Goal: Task Accomplishment & Management: Use online tool/utility

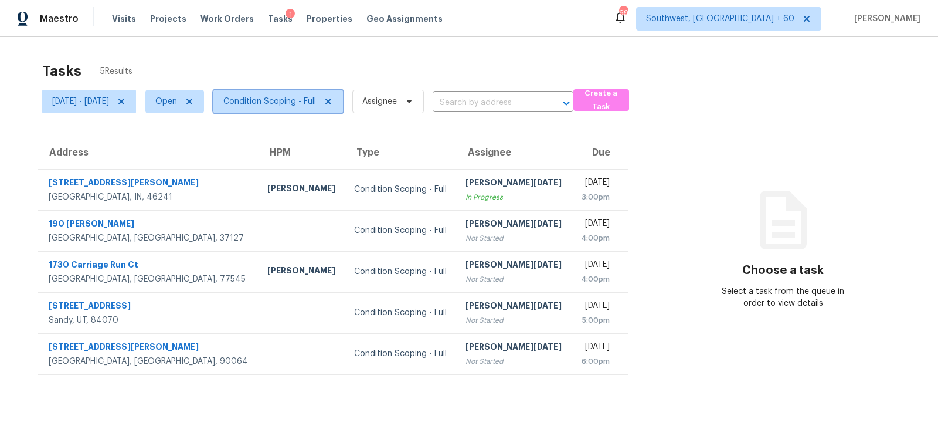
click at [300, 99] on span "Condition Scoping - Full" at bounding box center [269, 102] width 93 height 12
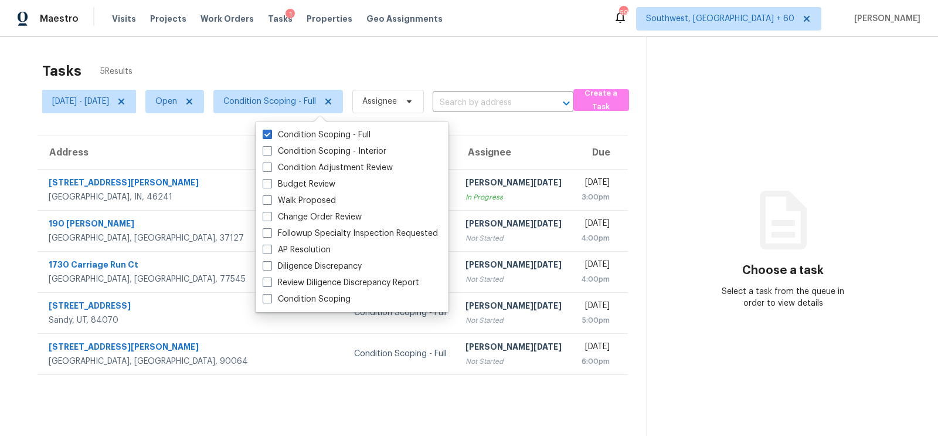
click at [424, 41] on div "Tasks 5 Results Mon, Sep 15 - Mon, Sep 15 Open Condition Scoping - Full Assigne…" at bounding box center [469, 255] width 938 height 436
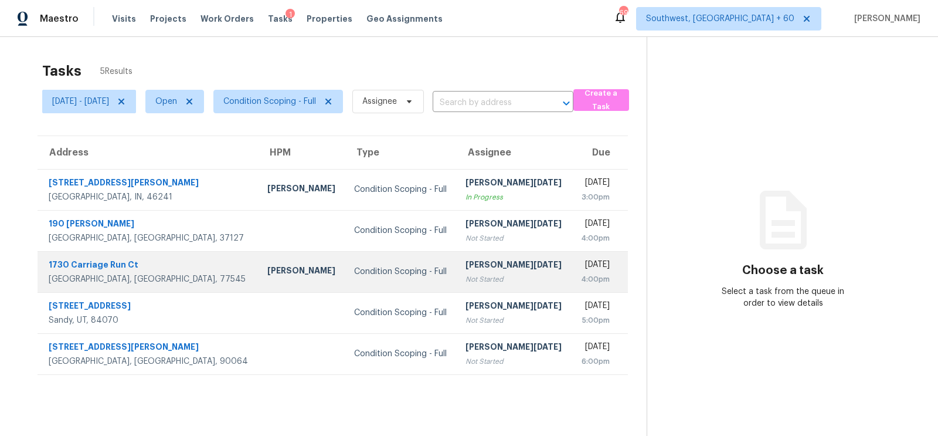
click at [465, 281] on div "Not Started" at bounding box center [513, 279] width 96 height 12
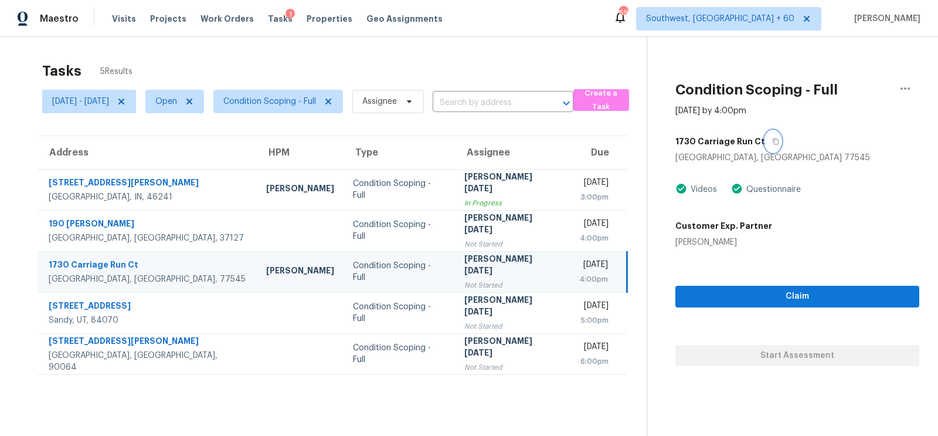
click at [781, 136] on button "button" at bounding box center [773, 141] width 16 height 21
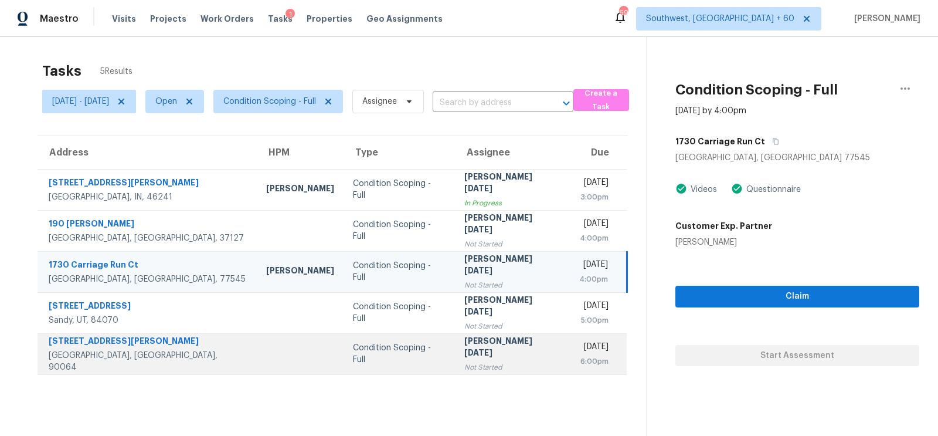
click at [570, 353] on td "Mon, Sep 15th 2025 6:00pm" at bounding box center [598, 353] width 57 height 41
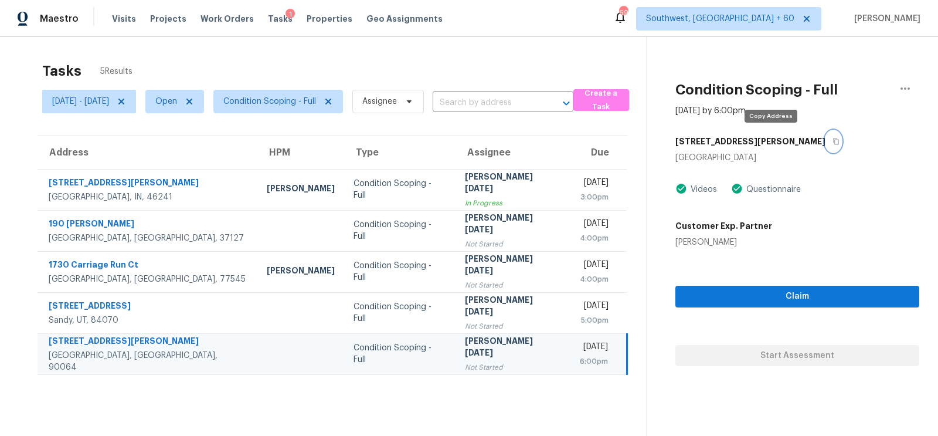
click at [832, 141] on icon "button" at bounding box center [835, 141] width 7 height 7
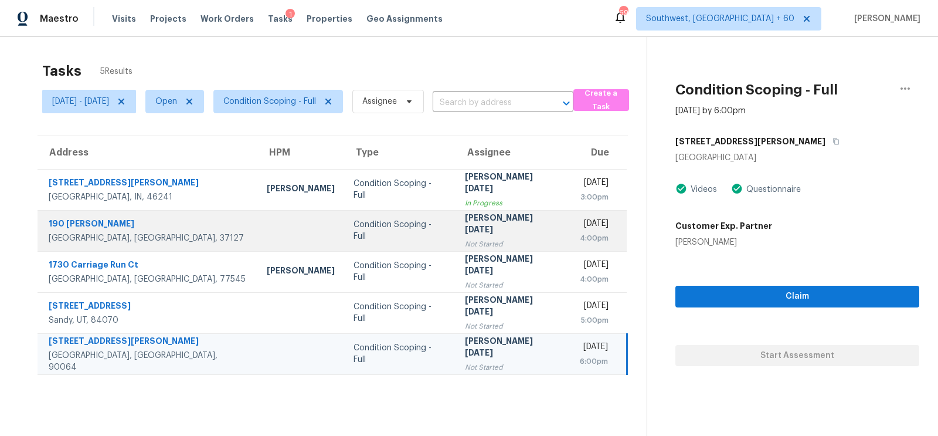
click at [465, 230] on div "[PERSON_NAME][DATE]" at bounding box center [513, 225] width 96 height 26
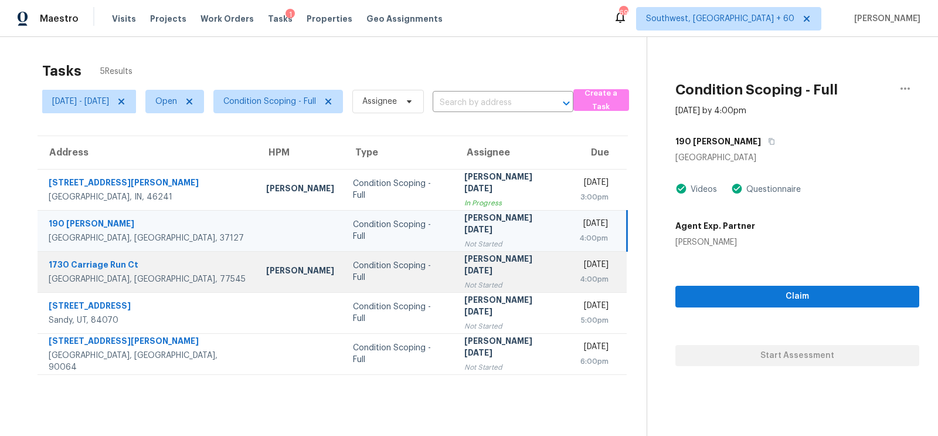
click at [470, 260] on div "[PERSON_NAME][DATE]" at bounding box center [512, 266] width 96 height 26
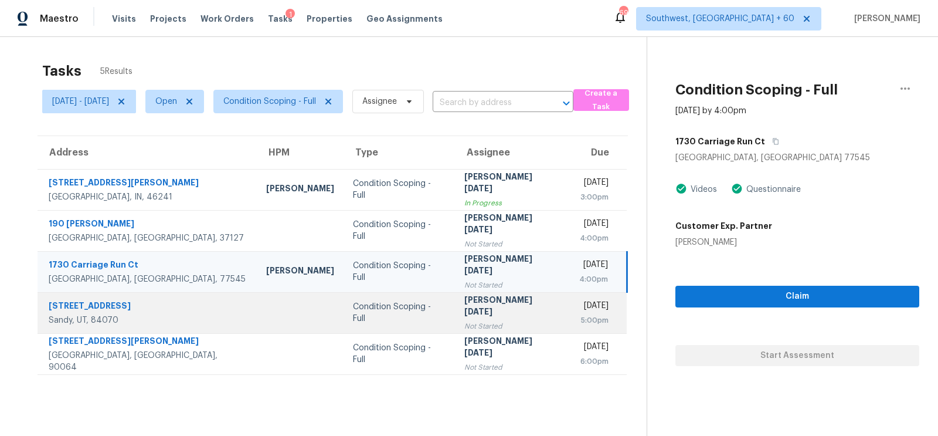
click at [618, 296] on td "Mon, Sep 15th 2025 5:00pm" at bounding box center [598, 312] width 57 height 41
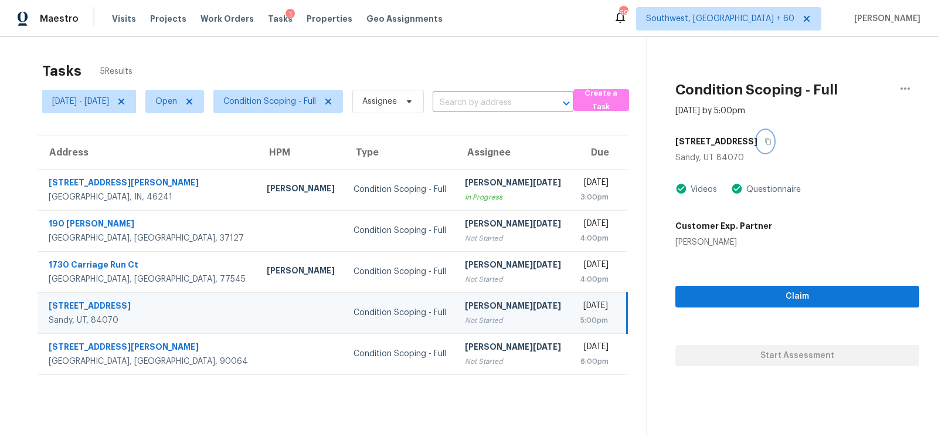
click at [765, 139] on icon "button" at bounding box center [768, 141] width 6 height 6
click at [334, 84] on div "Tasks 5 Results" at bounding box center [344, 71] width 604 height 30
click at [316, 100] on span "Condition Scoping - Full" at bounding box center [269, 102] width 93 height 12
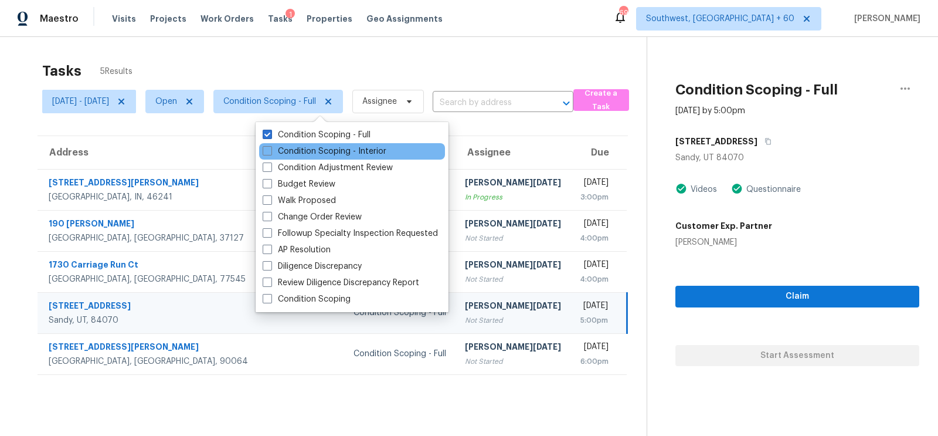
click at [322, 144] on div "Condition Scoping - Interior" at bounding box center [352, 151] width 186 height 16
click at [333, 152] on label "Condition Scoping - Interior" at bounding box center [325, 151] width 124 height 12
click at [270, 152] on input "Condition Scoping - Interior" at bounding box center [267, 149] width 8 height 8
checkbox input "true"
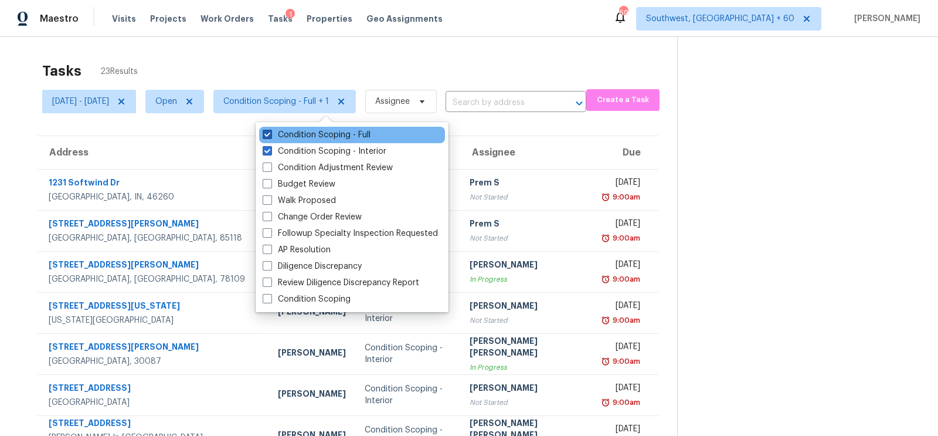
click at [361, 135] on label "Condition Scoping - Full" at bounding box center [317, 135] width 108 height 12
click at [270, 135] on input "Condition Scoping - Full" at bounding box center [267, 133] width 8 height 8
checkbox input "false"
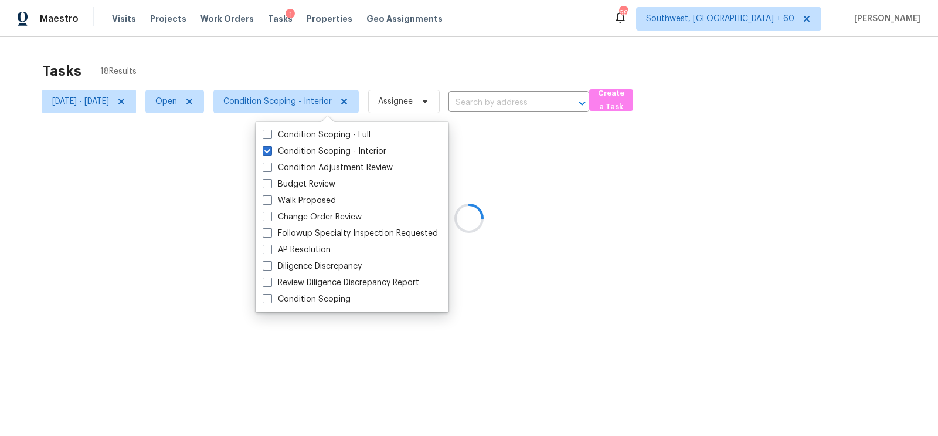
click at [475, 55] on div at bounding box center [469, 218] width 938 height 436
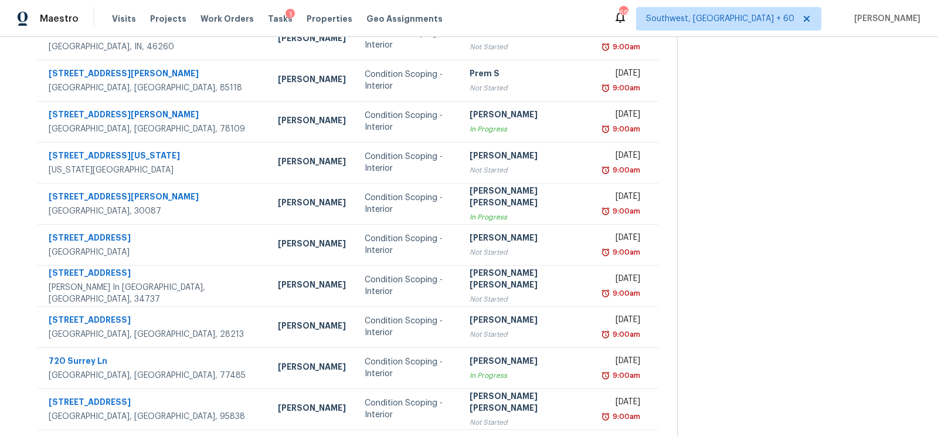
scroll to position [174, 0]
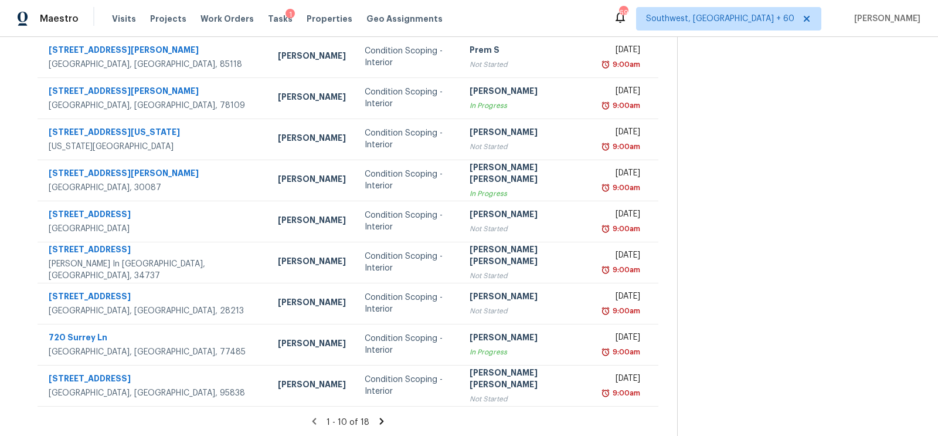
click at [376, 419] on icon at bounding box center [381, 421] width 11 height 11
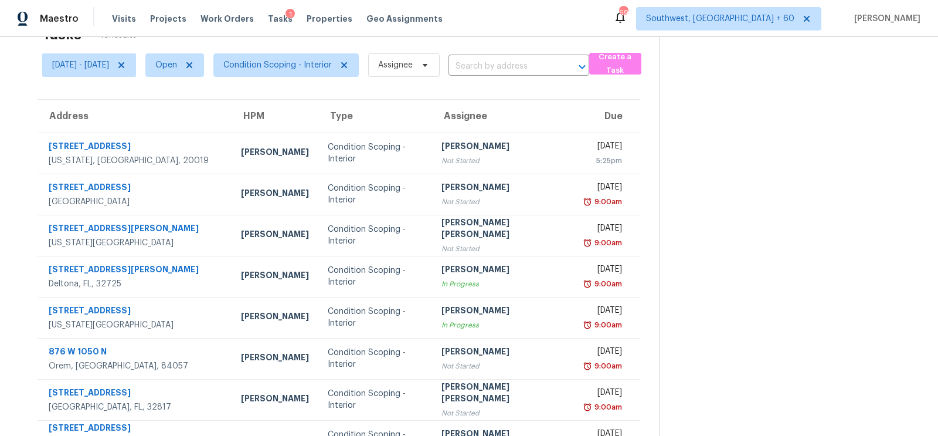
scroll to position [92, 0]
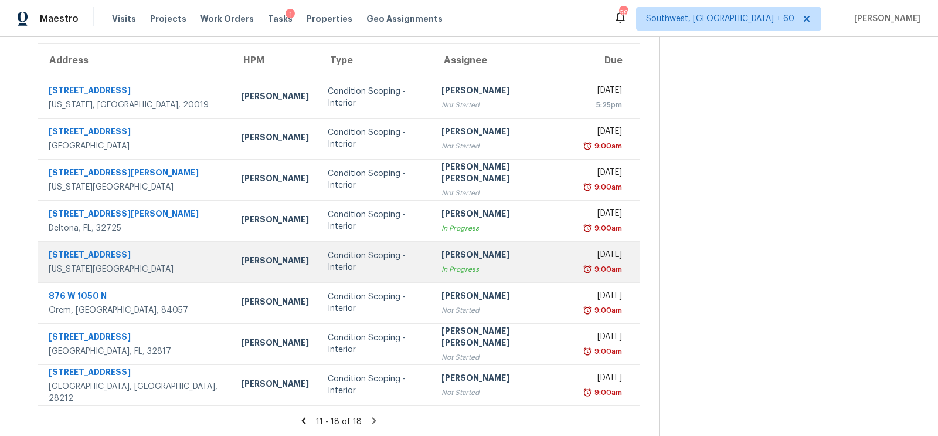
click at [482, 275] on td "Salma Ansari In Progress" at bounding box center [503, 261] width 143 height 41
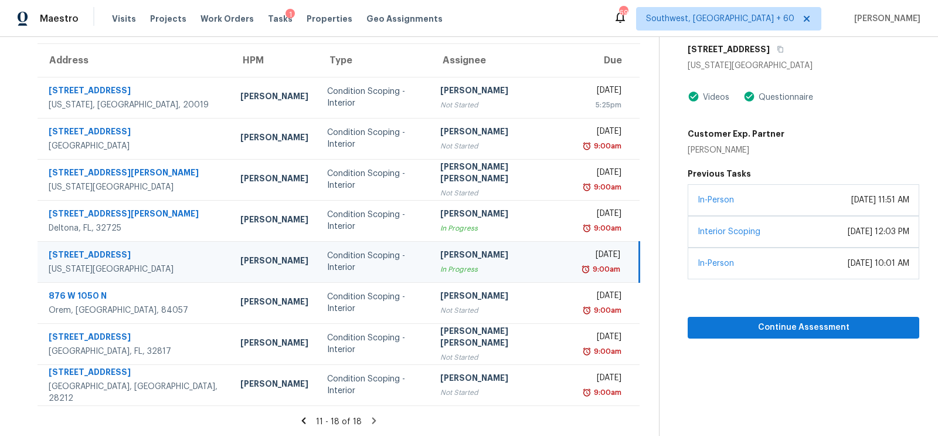
click at [819, 383] on section "Condition Scoping - Interior Sep 15th 2025 by 9:00am 4 hours overdue 9711 Overh…" at bounding box center [789, 191] width 260 height 492
click at [770, 53] on button "button" at bounding box center [778, 49] width 16 height 21
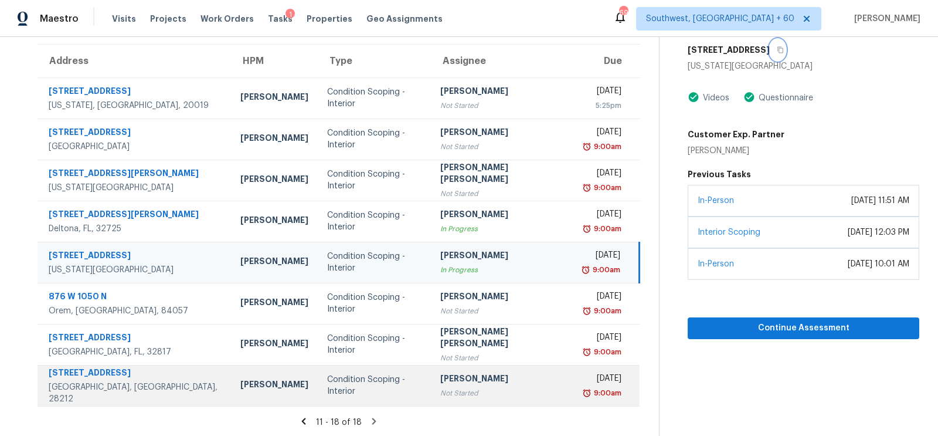
scroll to position [0, 0]
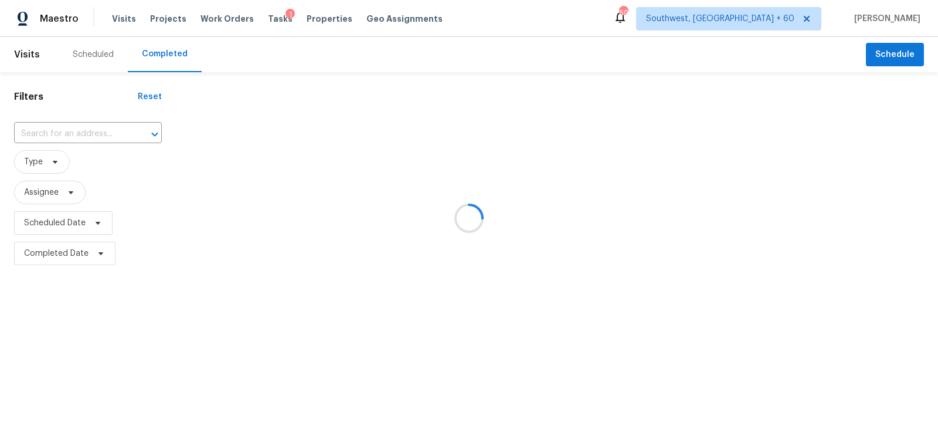
click at [93, 129] on div at bounding box center [469, 218] width 938 height 436
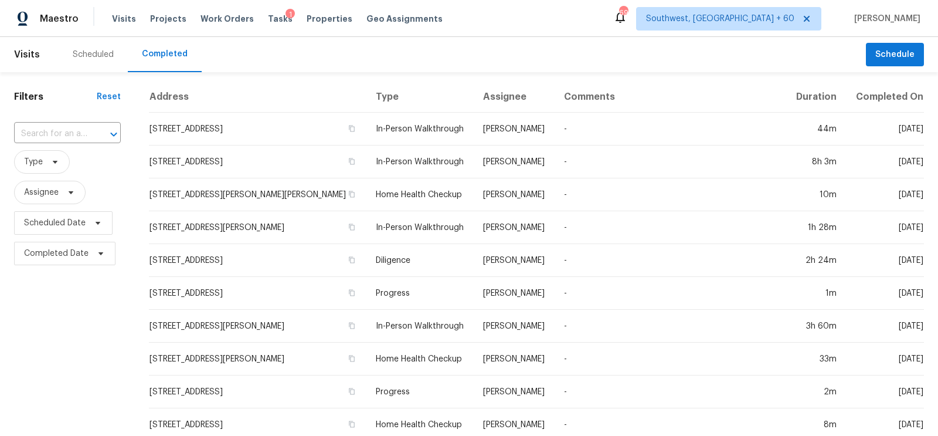
click at [93, 129] on div at bounding box center [105, 134] width 30 height 16
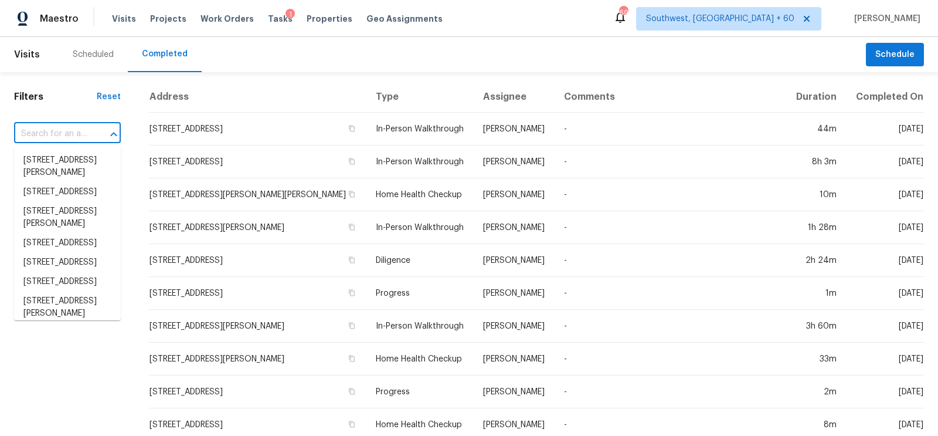
paste input "9711 Overhill Rd, Kansas City, MO 64134"
type input "9711 Overhill Rd, Kansas City, MO 64134"
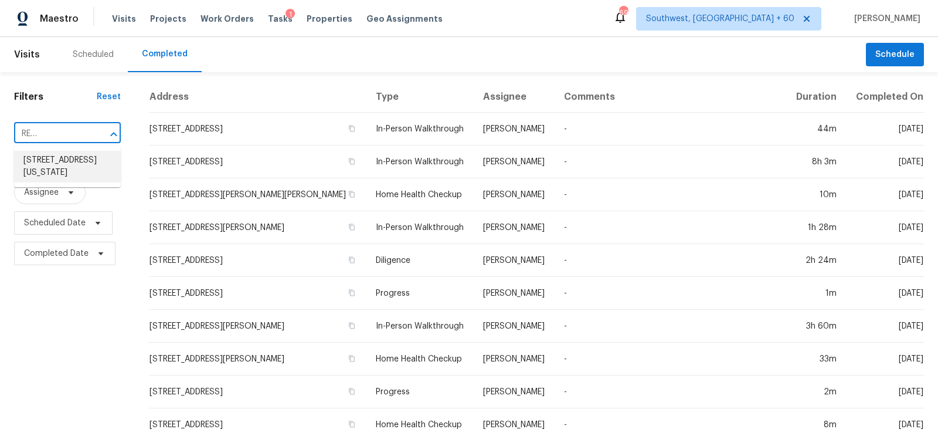
click at [67, 178] on li "9711 Overhill Rd, Kansas City, MO 64134" at bounding box center [67, 167] width 107 height 32
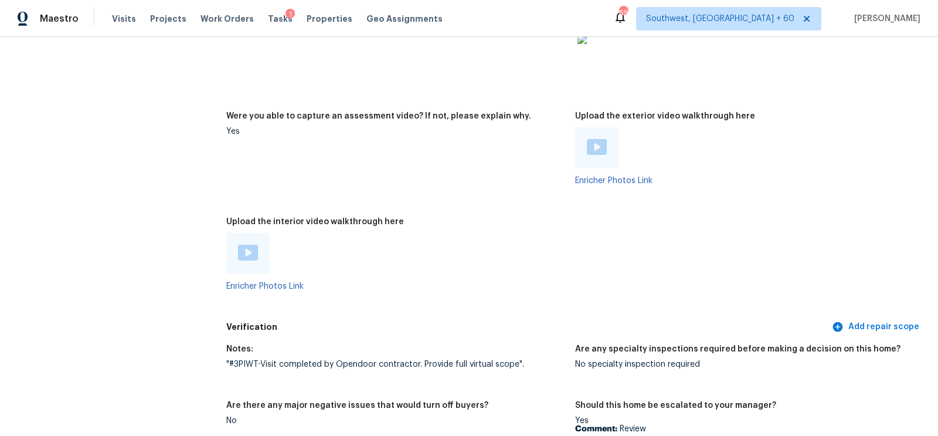
scroll to position [2696, 0]
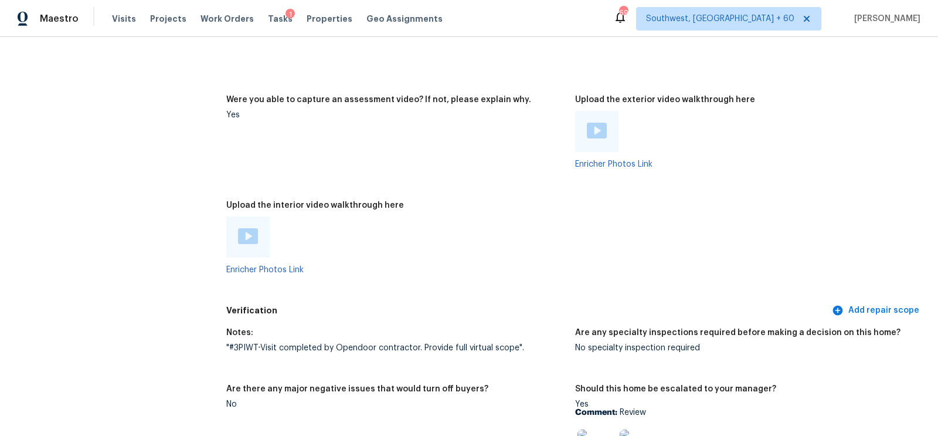
click at [596, 132] on img at bounding box center [597, 131] width 20 height 16
click at [256, 227] on div at bounding box center [247, 236] width 43 height 41
click at [247, 237] on img at bounding box center [248, 236] width 20 height 16
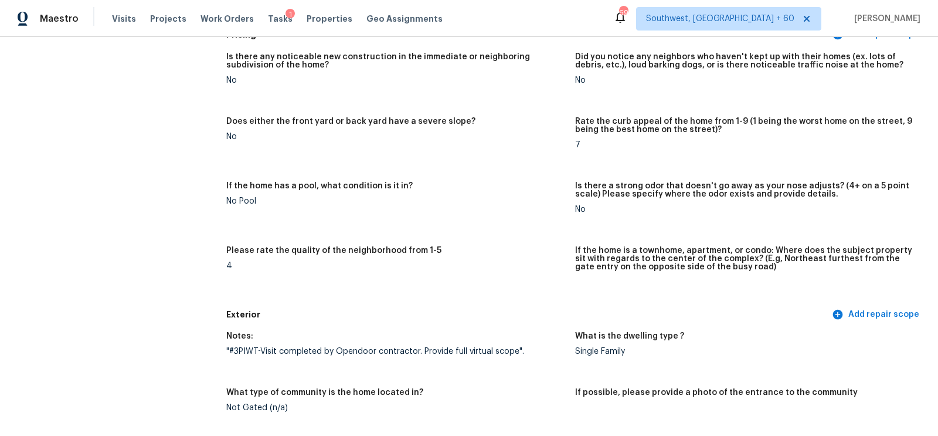
scroll to position [106, 0]
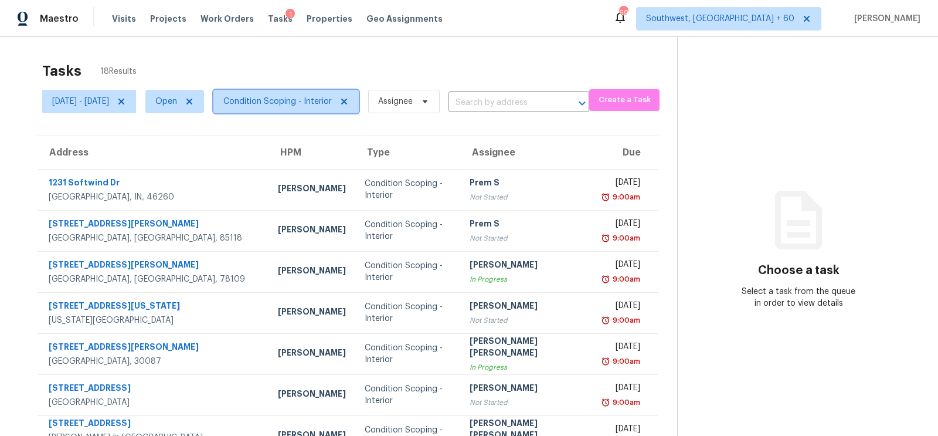
click at [332, 98] on span "Condition Scoping - Interior" at bounding box center [277, 102] width 108 height 12
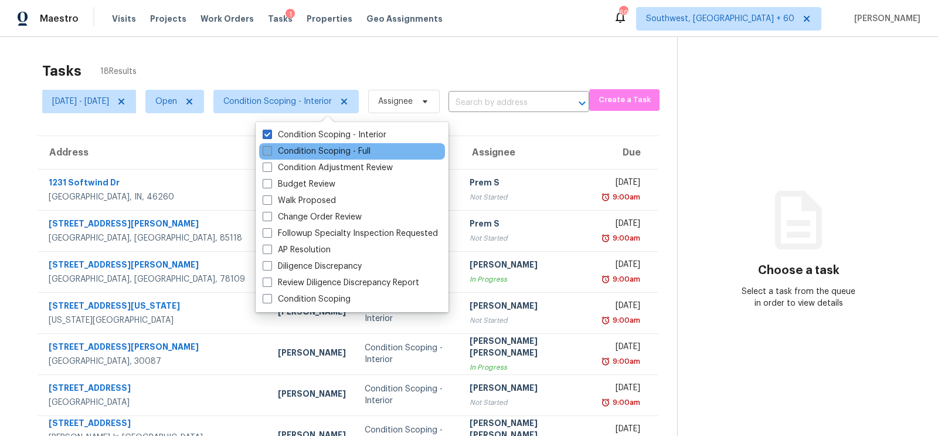
click at [336, 149] on label "Condition Scoping - Full" at bounding box center [317, 151] width 108 height 12
click at [270, 149] on input "Condition Scoping - Full" at bounding box center [267, 149] width 8 height 8
checkbox input "true"
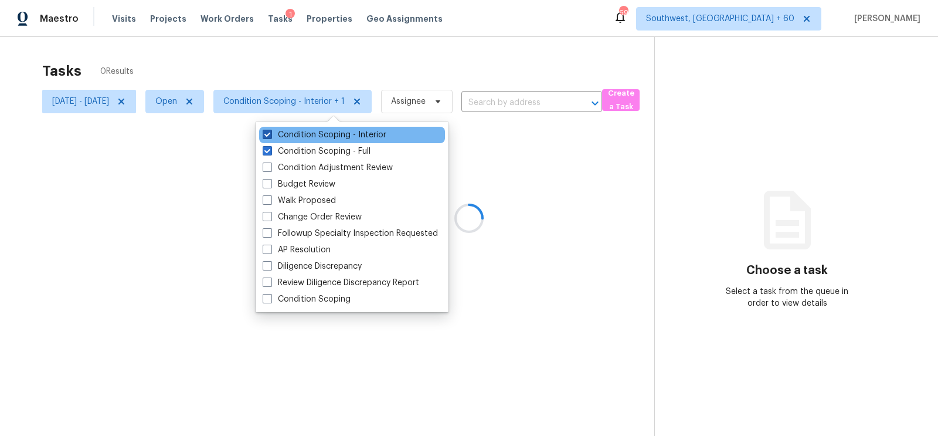
click at [354, 138] on label "Condition Scoping - Interior" at bounding box center [325, 135] width 124 height 12
click at [270, 137] on input "Condition Scoping - Interior" at bounding box center [267, 133] width 8 height 8
checkbox input "false"
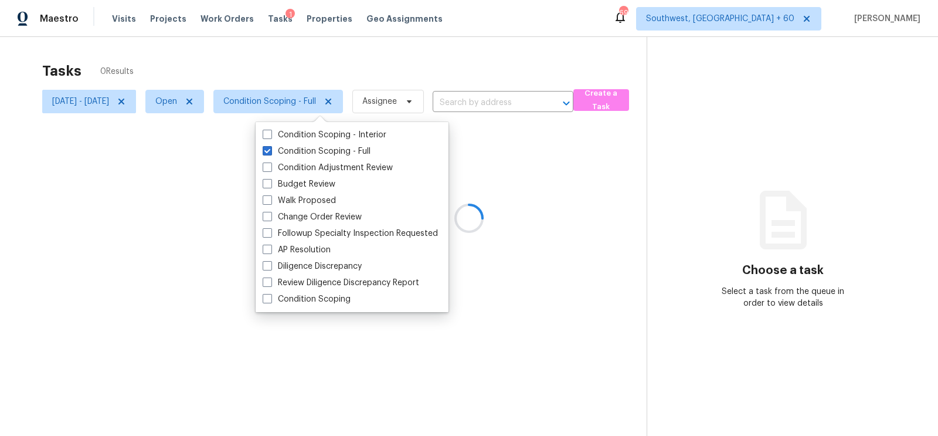
click at [450, 61] on div at bounding box center [469, 218] width 938 height 436
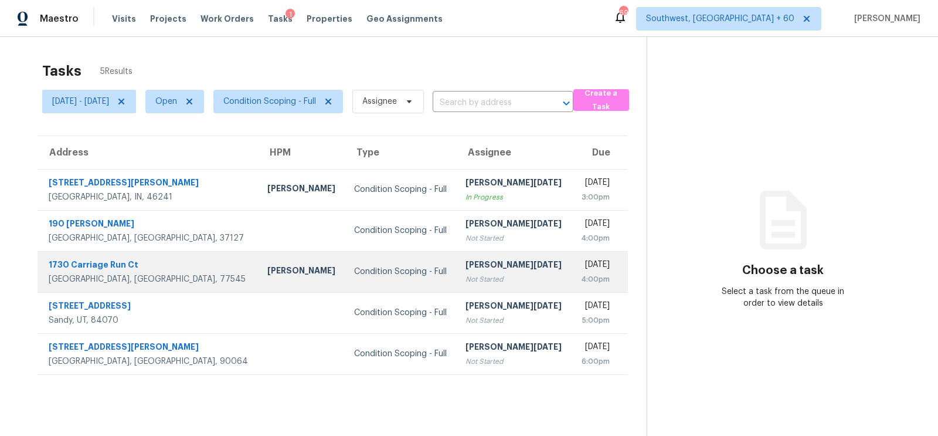
click at [502, 290] on td "Prabhu Raja Not Started" at bounding box center [513, 271] width 115 height 41
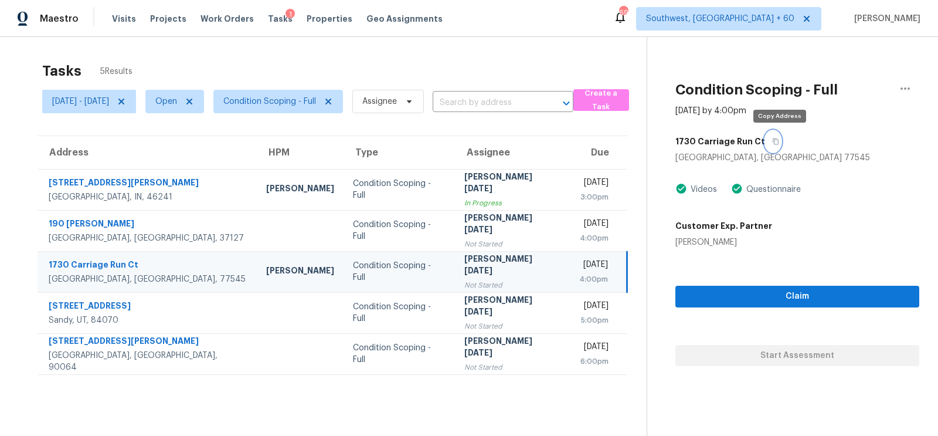
click at [781, 137] on button "button" at bounding box center [773, 141] width 16 height 21
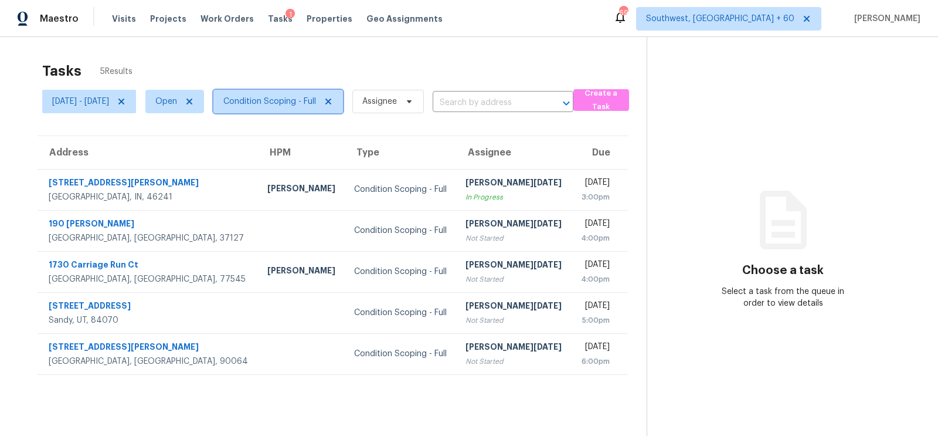
click at [316, 106] on span "Condition Scoping - Full" at bounding box center [269, 102] width 93 height 12
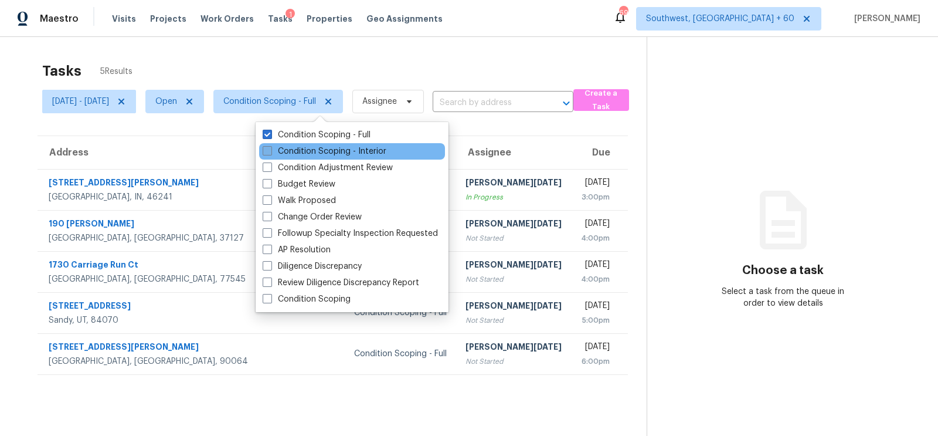
click at [325, 148] on label "Condition Scoping - Interior" at bounding box center [325, 151] width 124 height 12
click at [270, 148] on input "Condition Scoping - Interior" at bounding box center [267, 149] width 8 height 8
checkbox input "true"
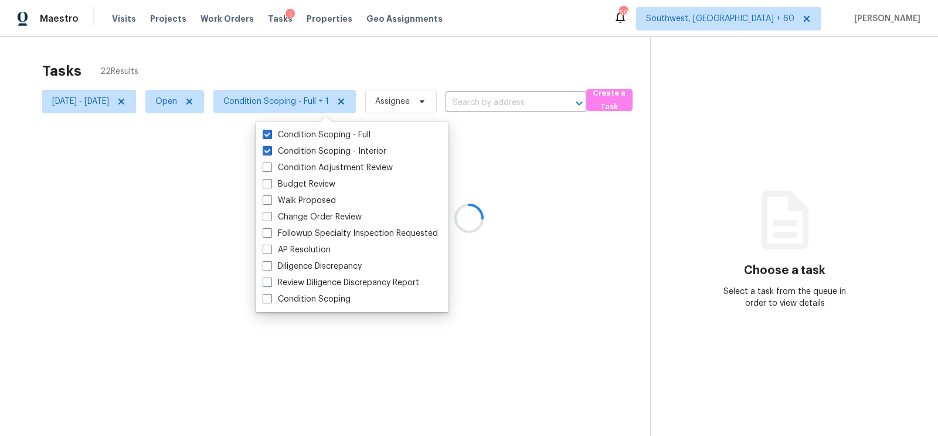
click at [416, 79] on div at bounding box center [469, 218] width 938 height 436
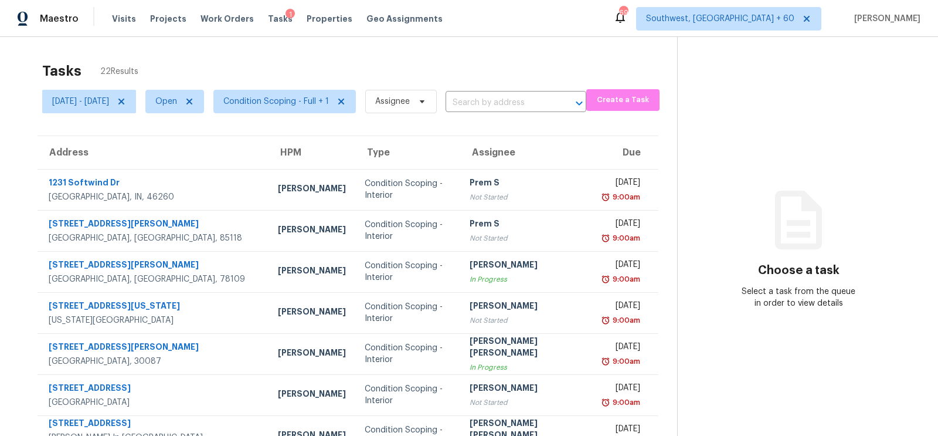
click at [478, 75] on div "Tasks 22 Results" at bounding box center [359, 71] width 635 height 30
click at [126, 100] on icon at bounding box center [121, 101] width 9 height 9
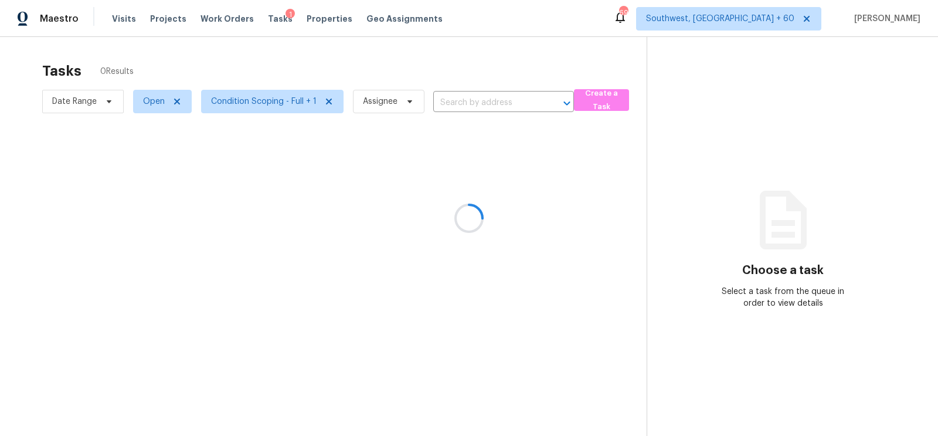
click at [396, 30] on div at bounding box center [469, 218] width 938 height 436
click at [402, 46] on div at bounding box center [469, 218] width 938 height 436
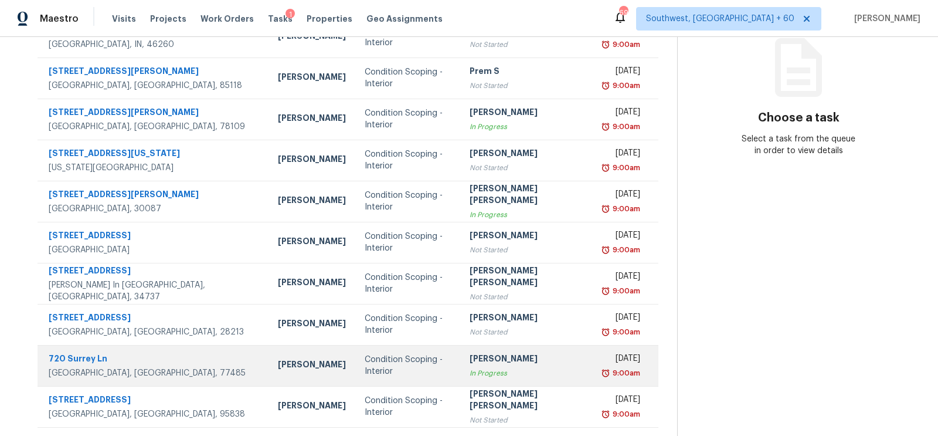
scroll to position [174, 0]
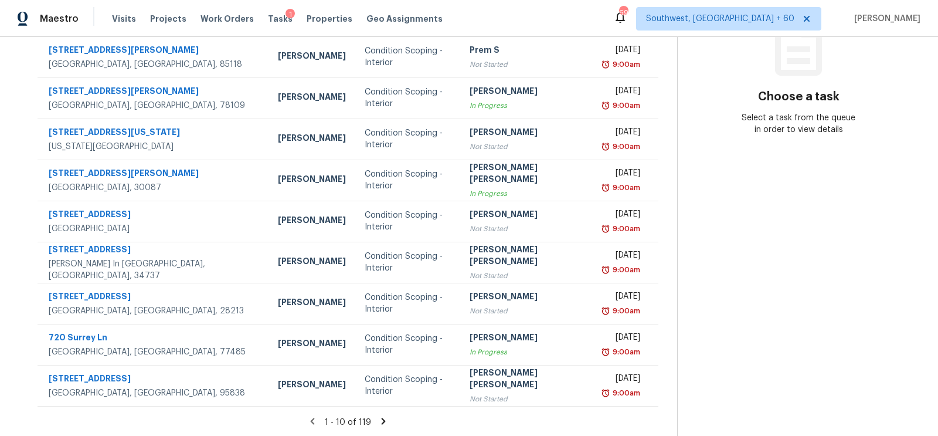
click at [378, 420] on icon at bounding box center [383, 421] width 11 height 11
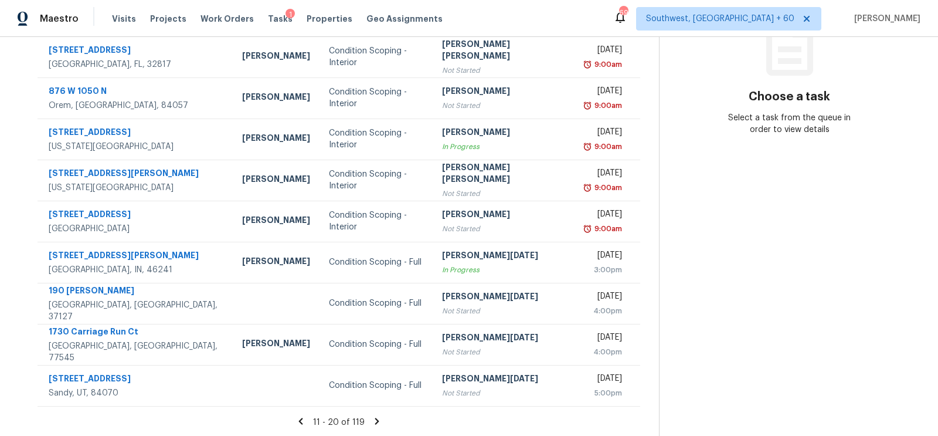
click at [372, 421] on icon at bounding box center [377, 421] width 11 height 11
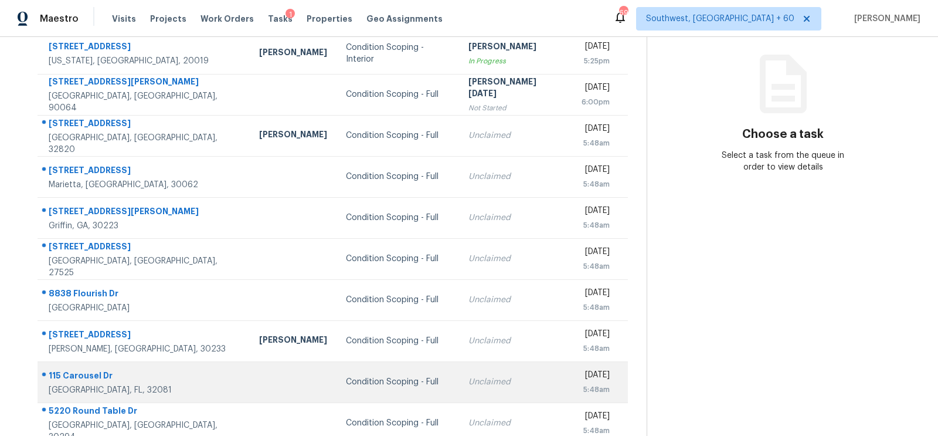
scroll to position [134, 0]
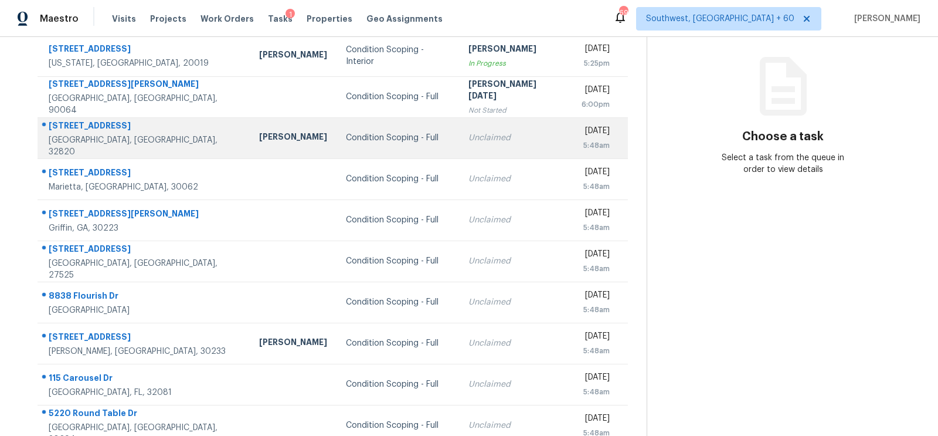
click at [468, 136] on div "Unclaimed" at bounding box center [515, 138] width 94 height 12
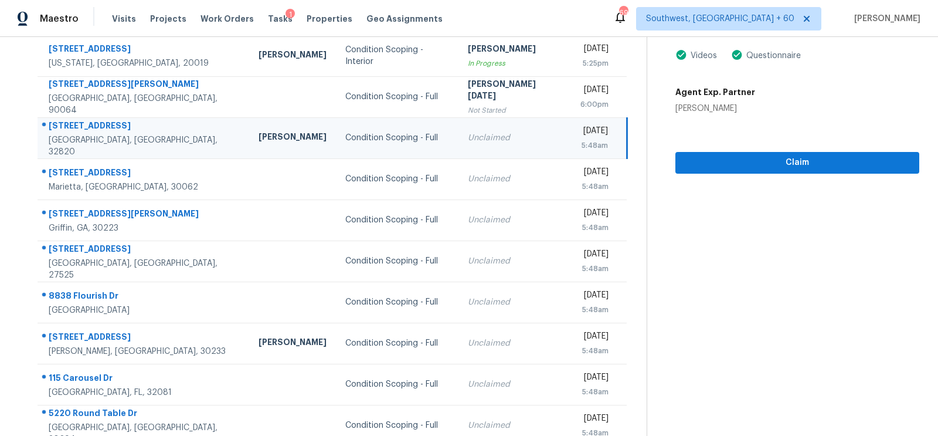
scroll to position [47, 0]
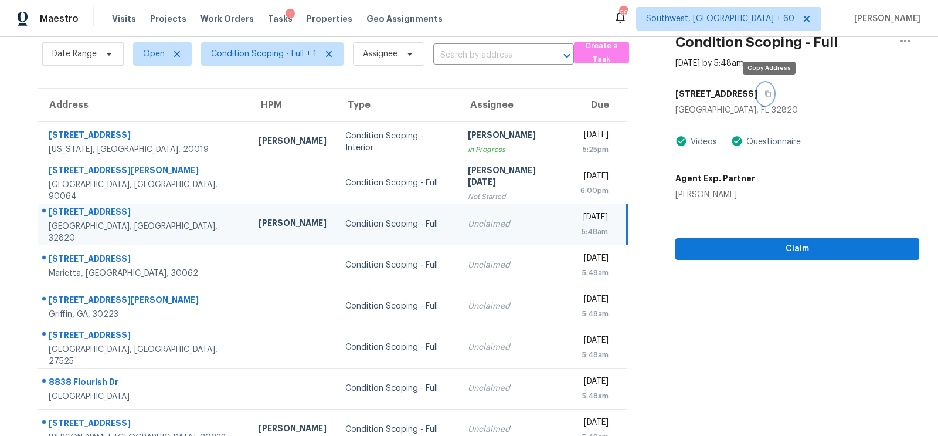
click at [771, 92] on icon "button" at bounding box center [768, 94] width 6 height 6
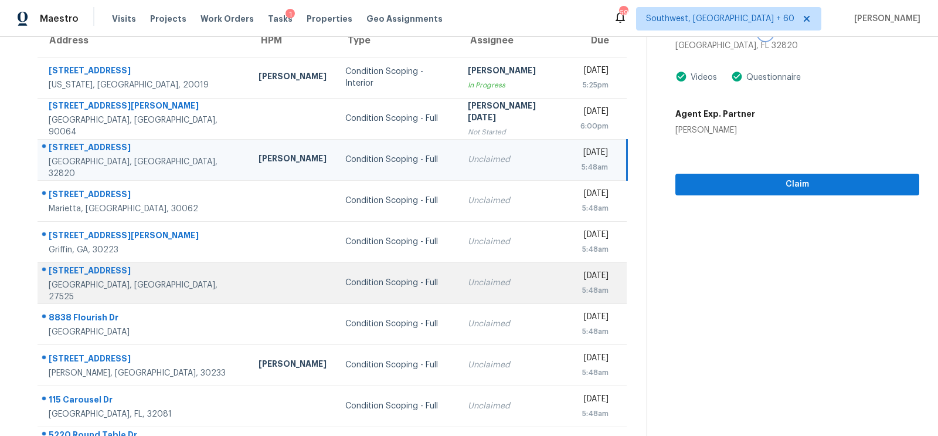
scroll to position [0, 0]
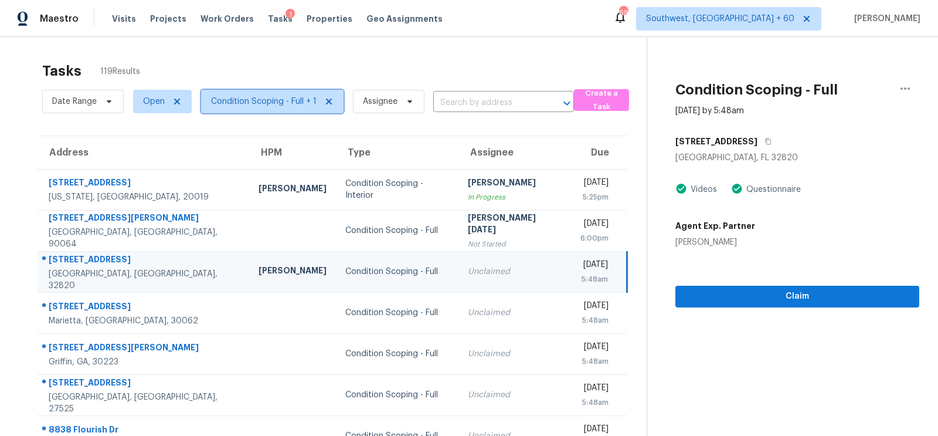
click at [271, 97] on span "Condition Scoping - Full + 1" at bounding box center [264, 102] width 106 height 12
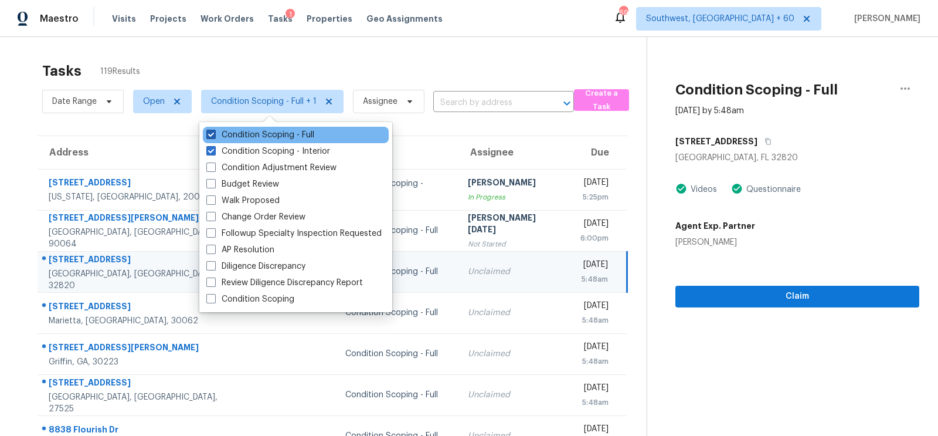
click at [276, 138] on label "Condition Scoping - Full" at bounding box center [260, 135] width 108 height 12
click at [214, 137] on input "Condition Scoping - Full" at bounding box center [210, 133] width 8 height 8
checkbox input "false"
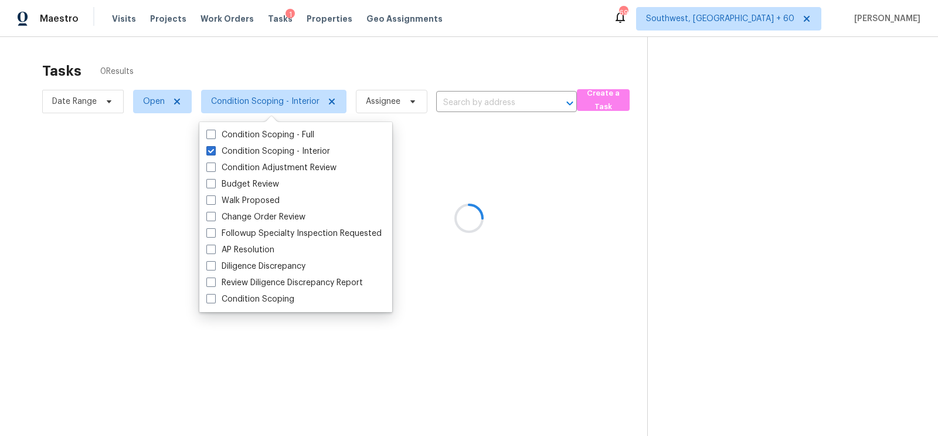
click at [440, 53] on div at bounding box center [469, 218] width 938 height 436
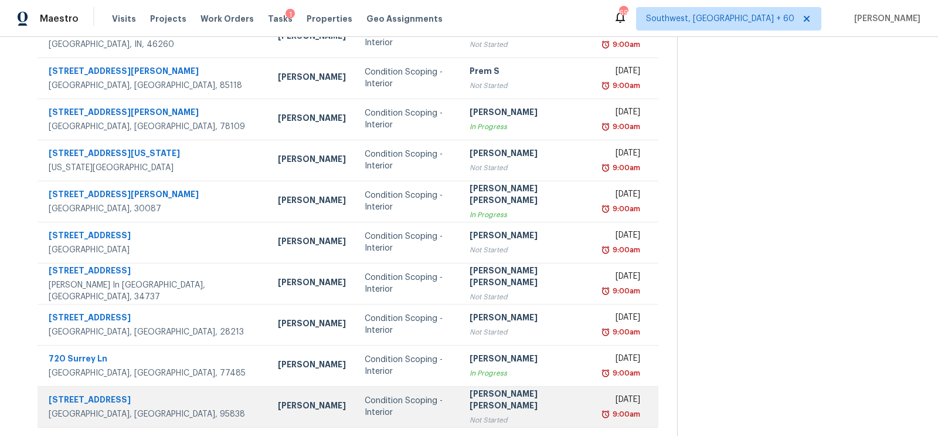
scroll to position [174, 0]
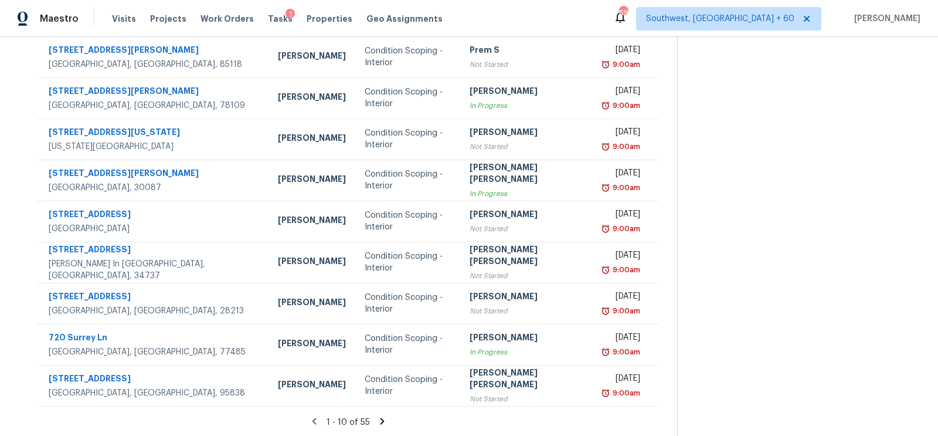
click at [377, 419] on icon at bounding box center [382, 421] width 11 height 11
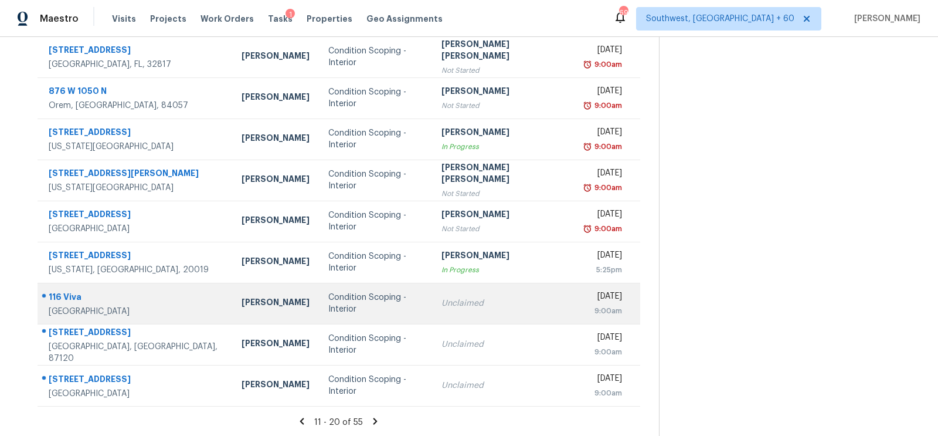
click at [331, 300] on div "Condition Scoping - Interior" at bounding box center [375, 302] width 94 height 23
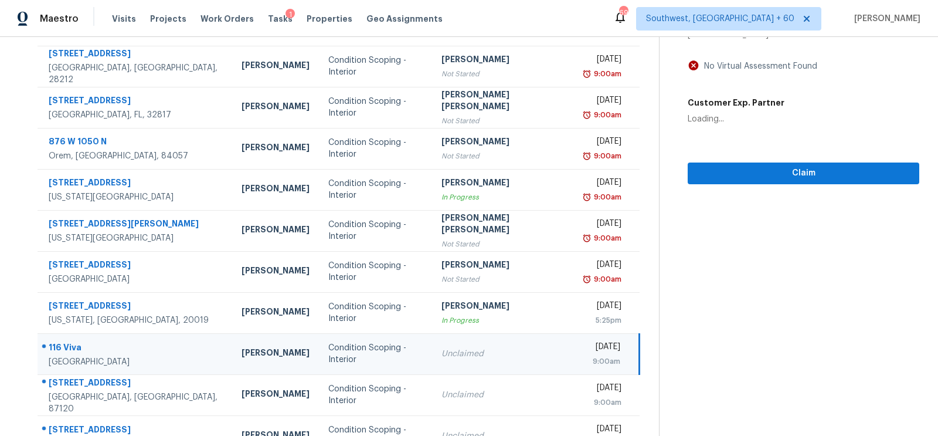
scroll to position [49, 0]
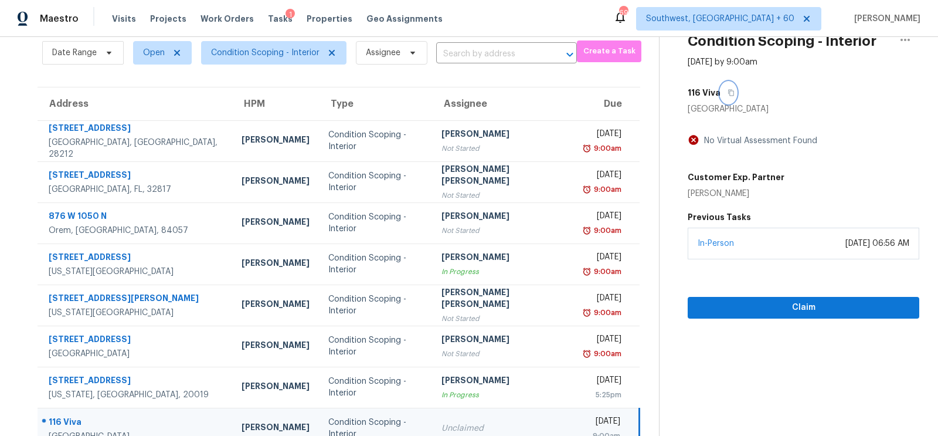
click at [727, 94] on icon "button" at bounding box center [730, 92] width 7 height 7
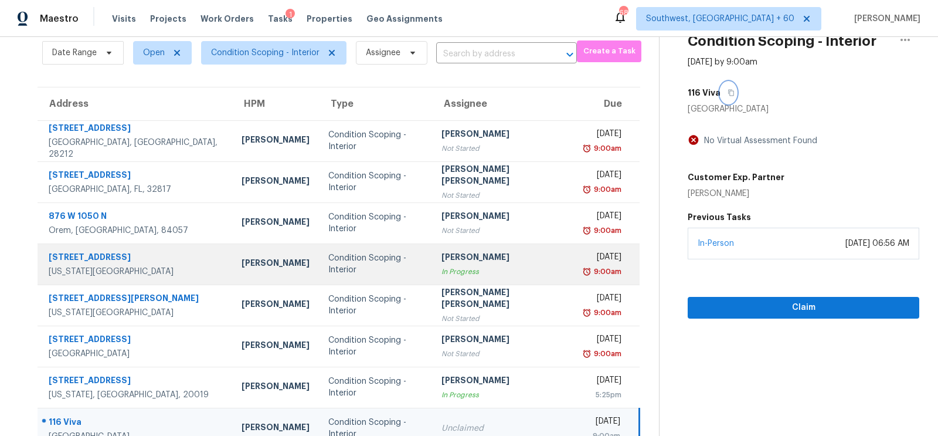
scroll to position [174, 0]
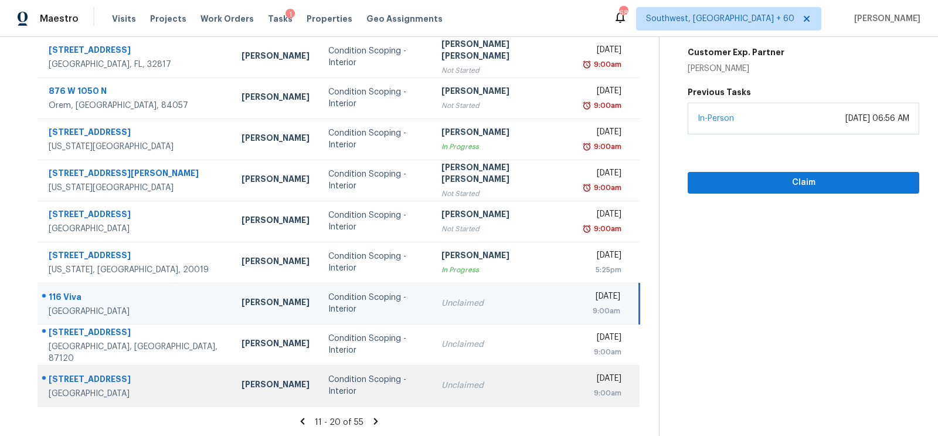
click at [475, 392] on td "Unclaimed" at bounding box center [503, 385] width 142 height 41
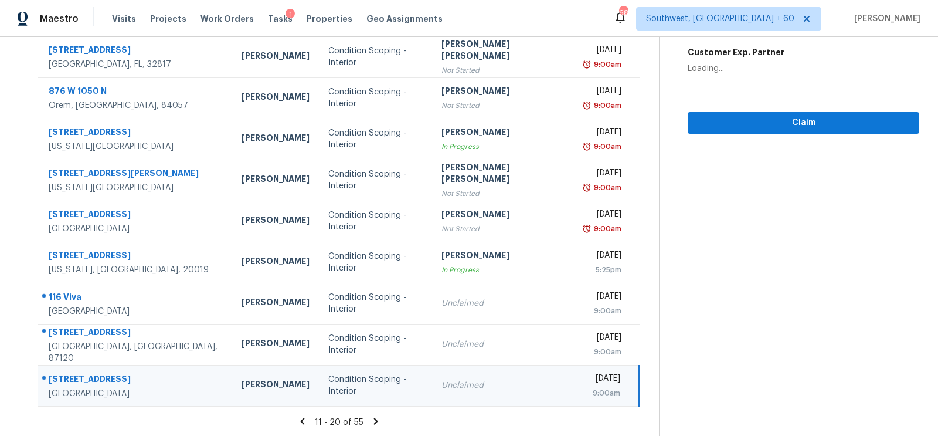
scroll to position [79, 0]
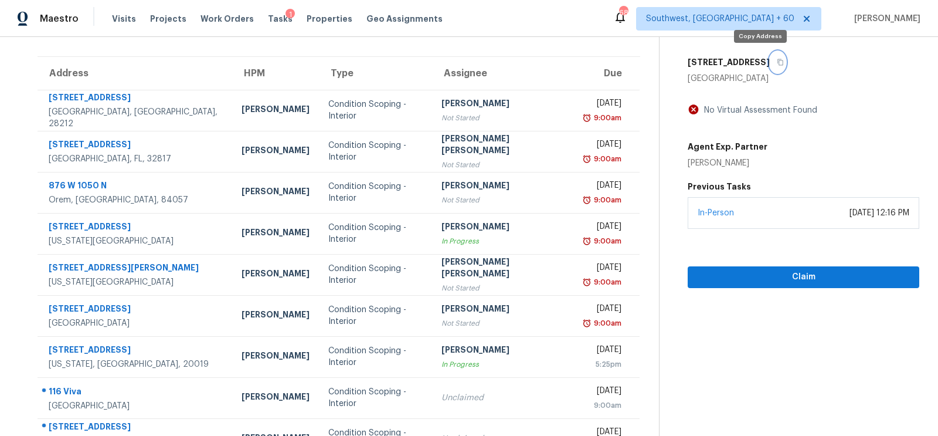
click at [777, 60] on icon "button" at bounding box center [780, 62] width 7 height 7
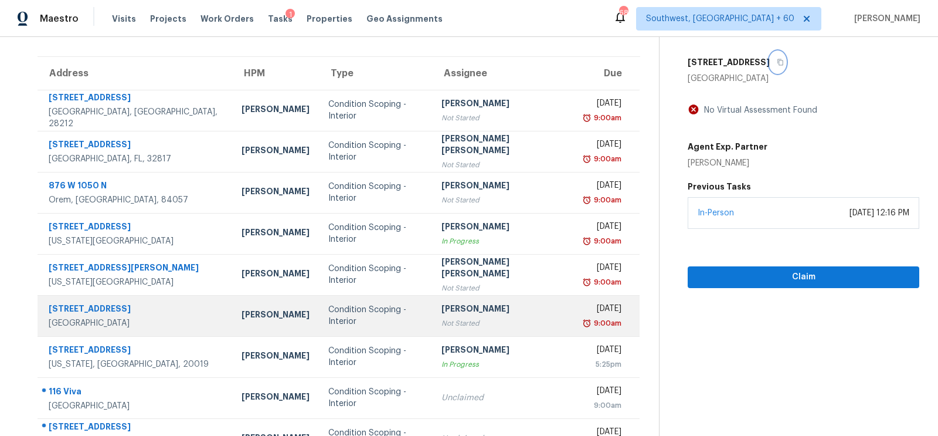
scroll to position [174, 0]
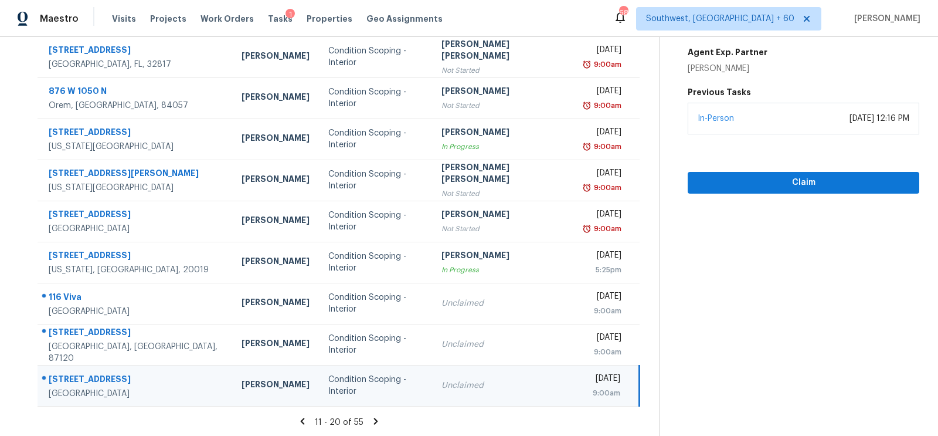
click at [371, 419] on icon at bounding box center [375, 421] width 11 height 11
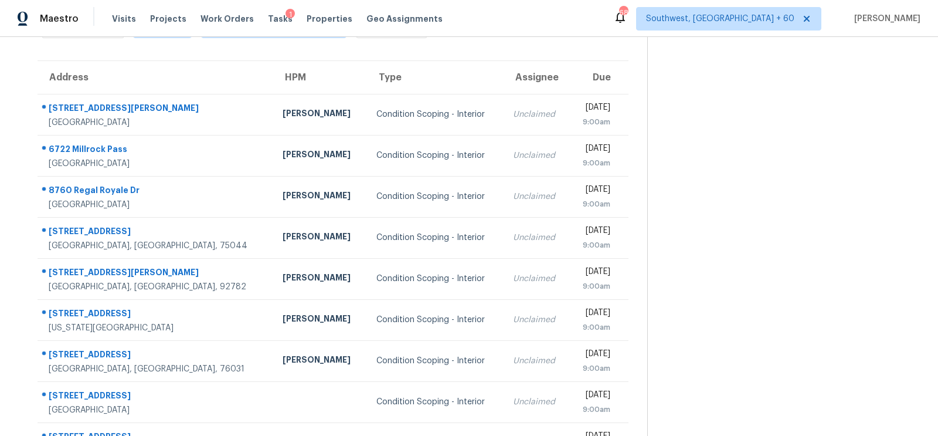
scroll to position [40, 0]
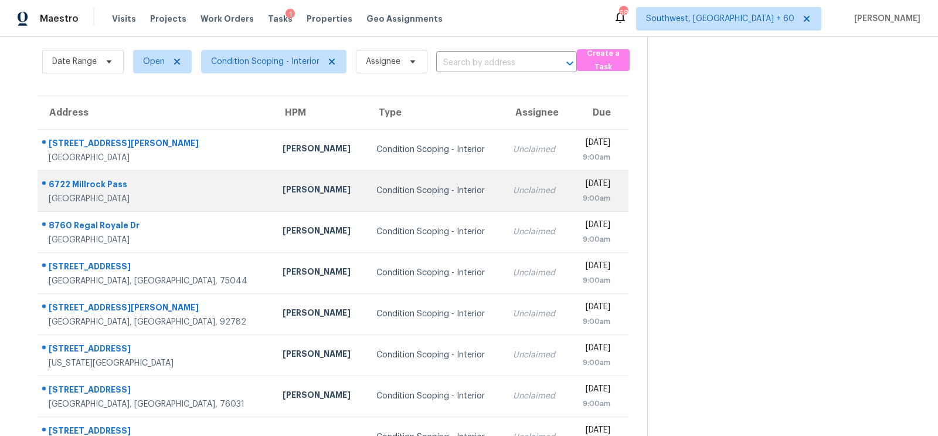
click at [504, 172] on td "Unclaimed" at bounding box center [537, 190] width 66 height 41
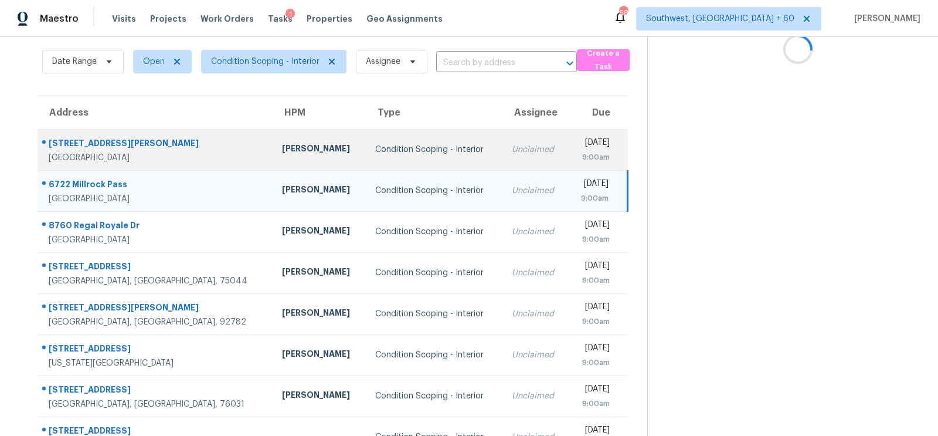
click at [512, 152] on div "Unclaimed" at bounding box center [535, 150] width 47 height 12
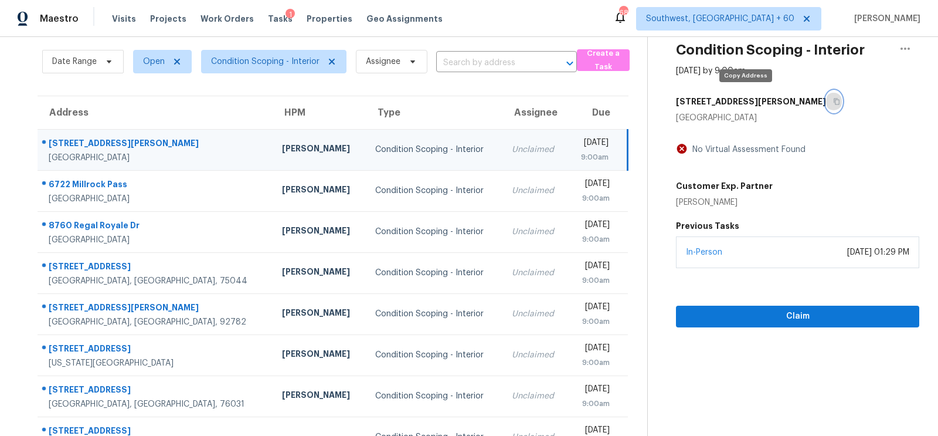
click at [833, 98] on icon "button" at bounding box center [836, 101] width 7 height 7
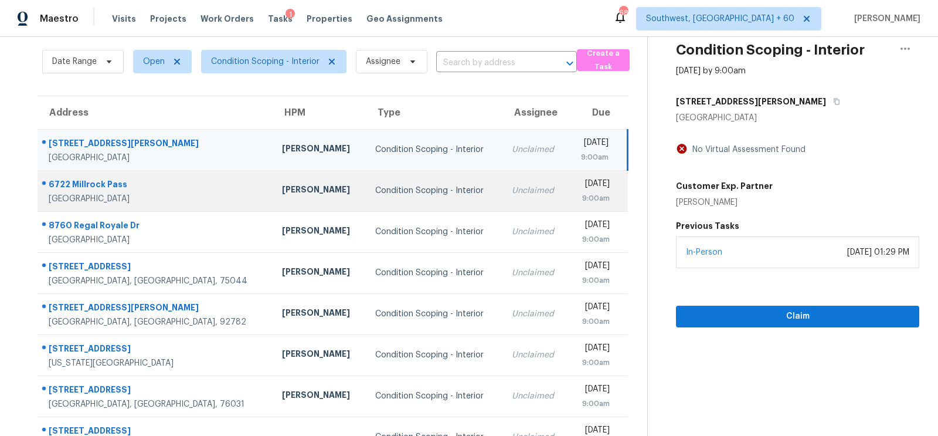
click at [512, 185] on div "Unclaimed" at bounding box center [535, 191] width 47 height 12
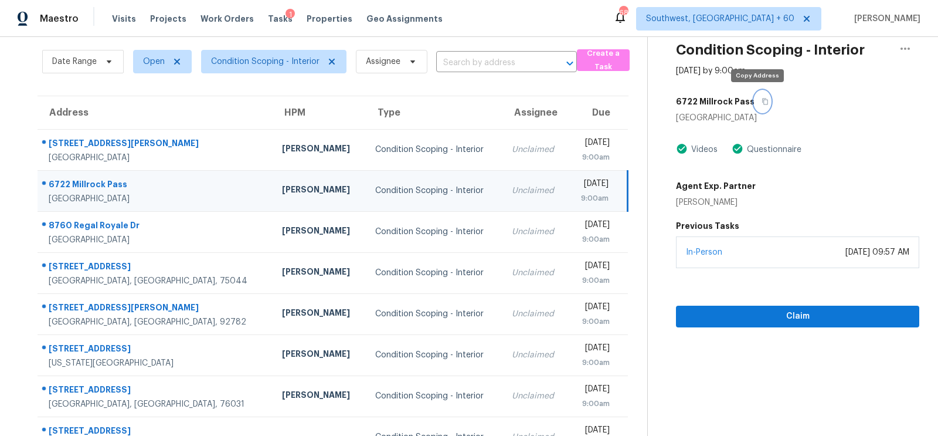
click at [763, 100] on button "button" at bounding box center [762, 101] width 16 height 21
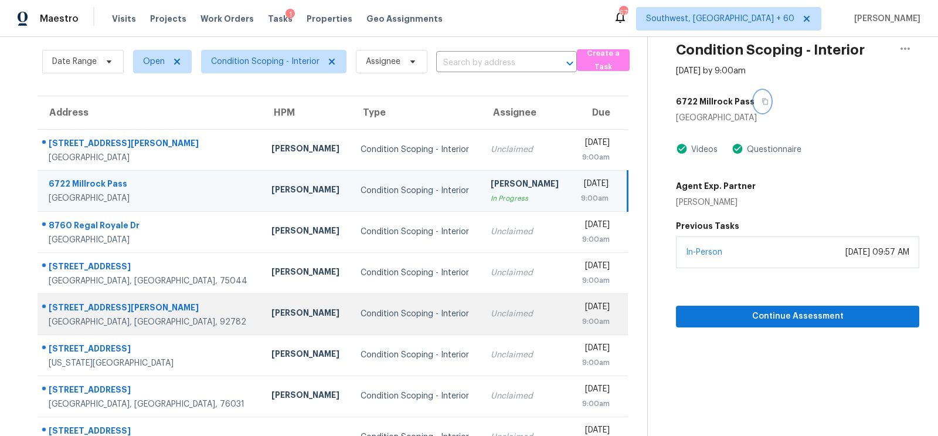
scroll to position [68, 0]
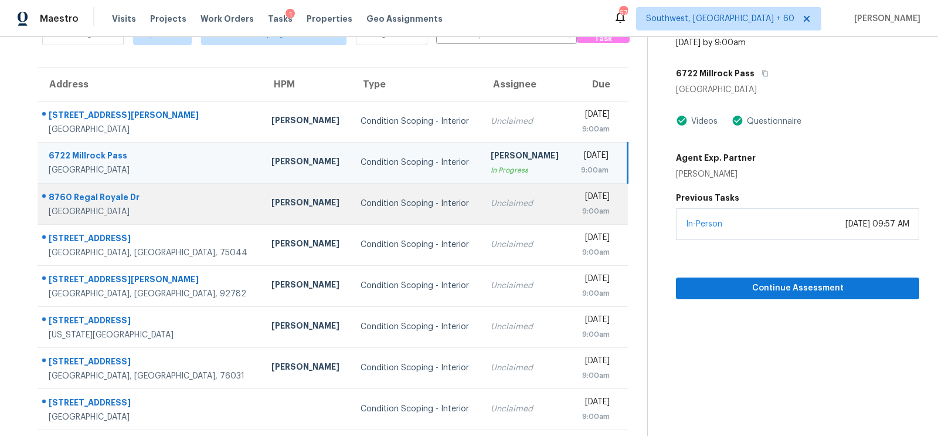
click at [481, 214] on td "Unclaimed" at bounding box center [525, 203] width 89 height 41
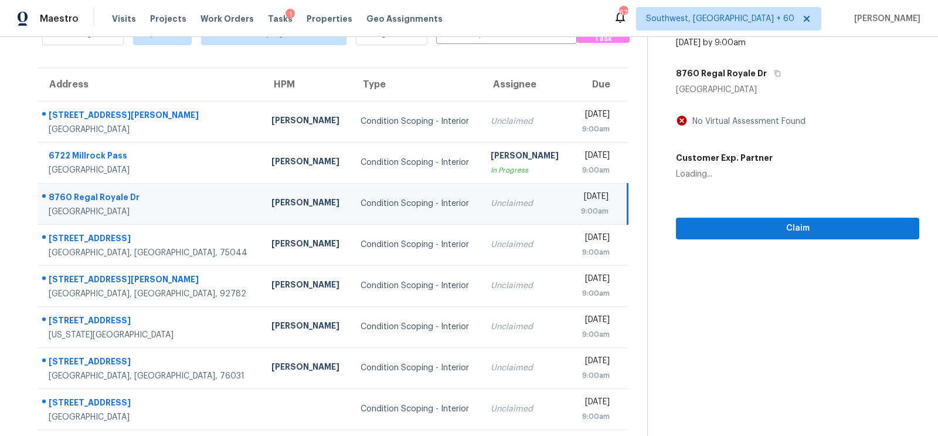
scroll to position [0, 0]
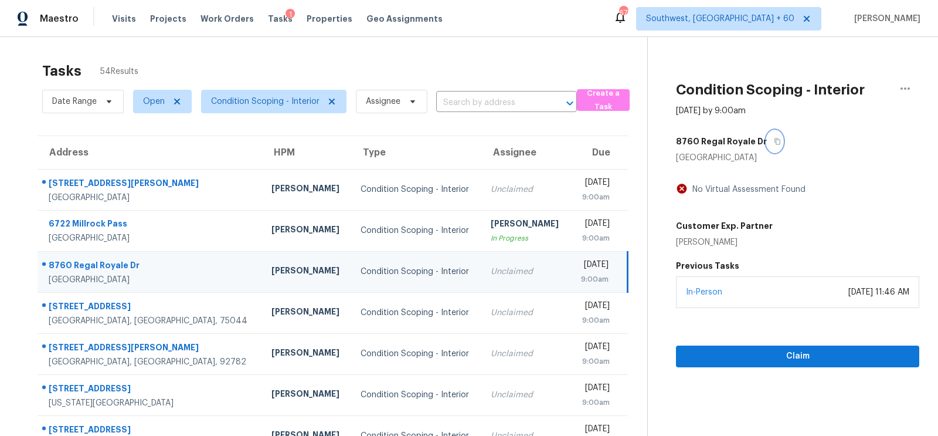
click at [770, 137] on button "button" at bounding box center [775, 141] width 16 height 21
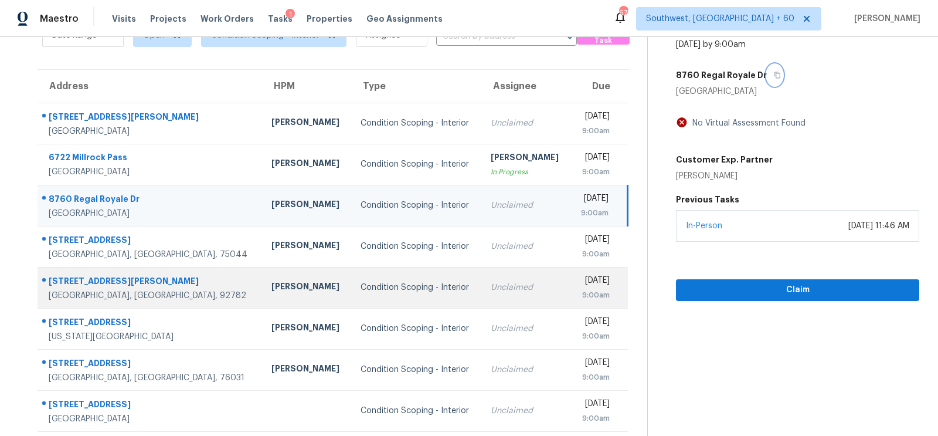
scroll to position [67, 0]
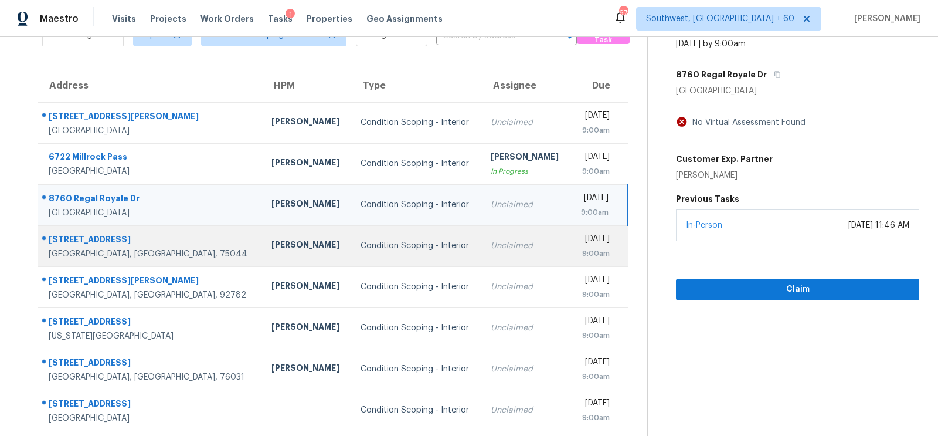
click at [505, 240] on td "Unclaimed" at bounding box center [525, 245] width 89 height 41
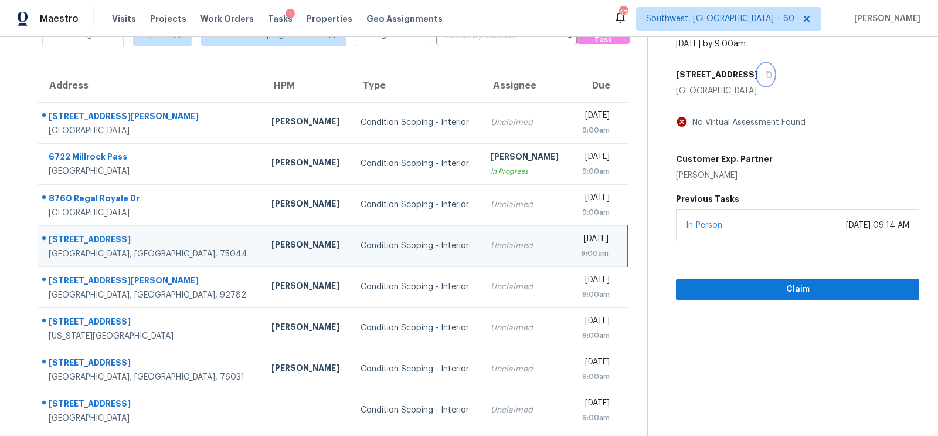
click at [772, 71] on icon "button" at bounding box center [768, 74] width 7 height 7
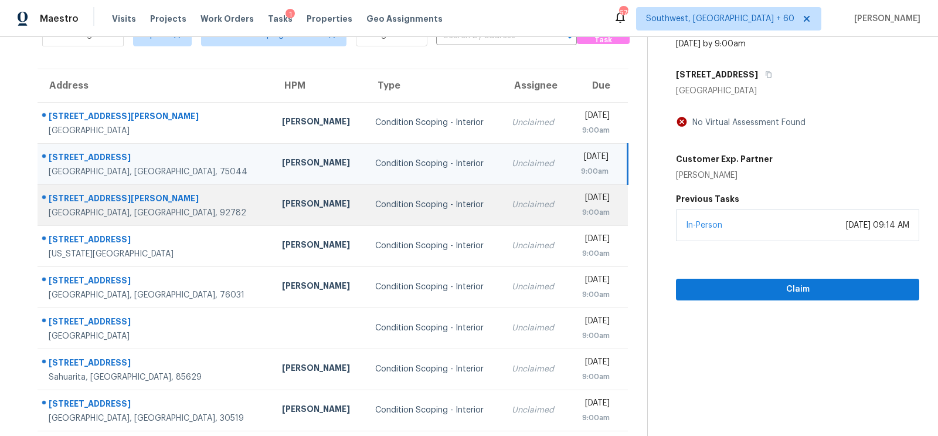
click at [577, 199] on div "Tue, Sep 16th 2025" at bounding box center [593, 199] width 32 height 15
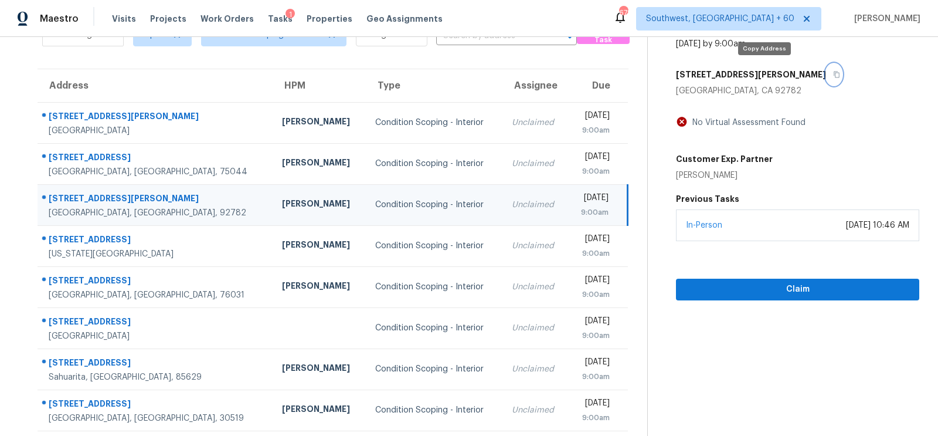
click at [826, 74] on button "button" at bounding box center [834, 74] width 16 height 21
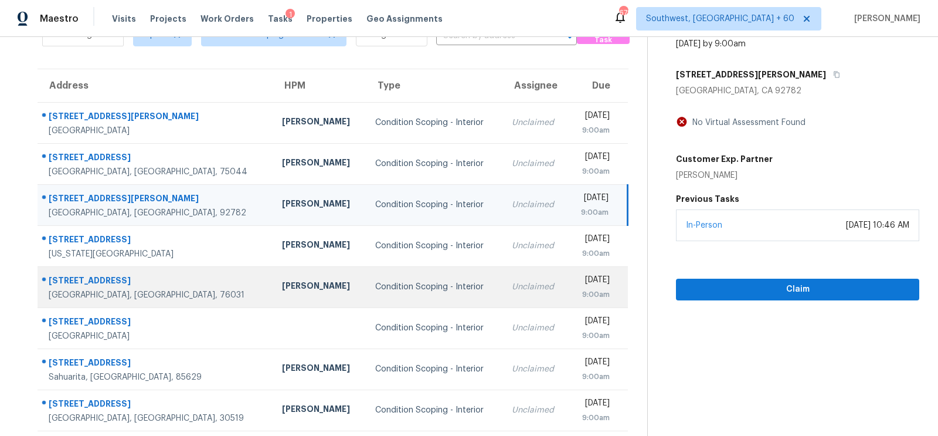
click at [507, 285] on td "Unclaimed" at bounding box center [535, 286] width 66 height 41
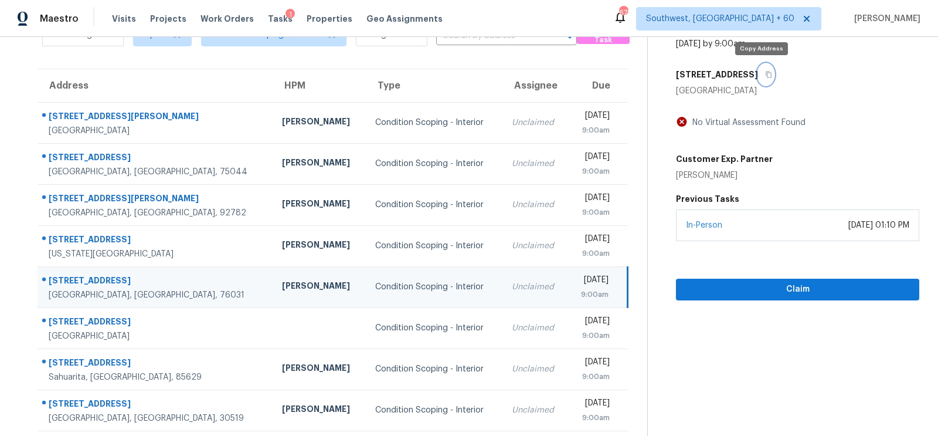
click at [766, 72] on icon "button" at bounding box center [768, 74] width 7 height 7
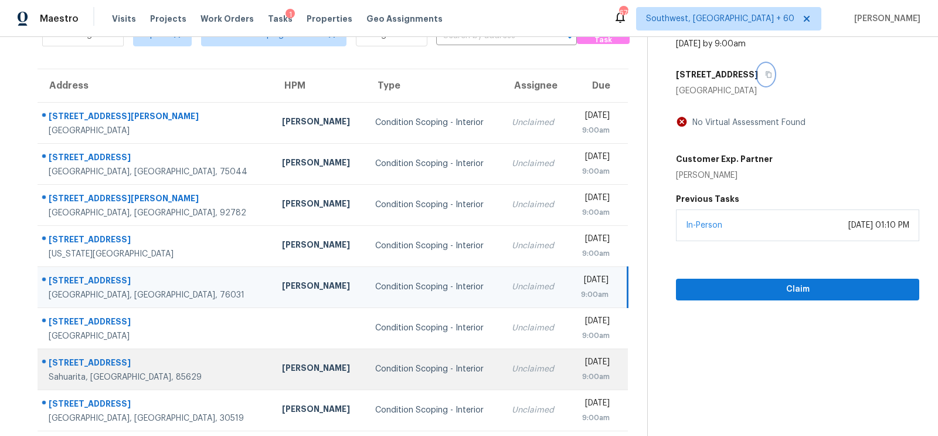
scroll to position [136, 0]
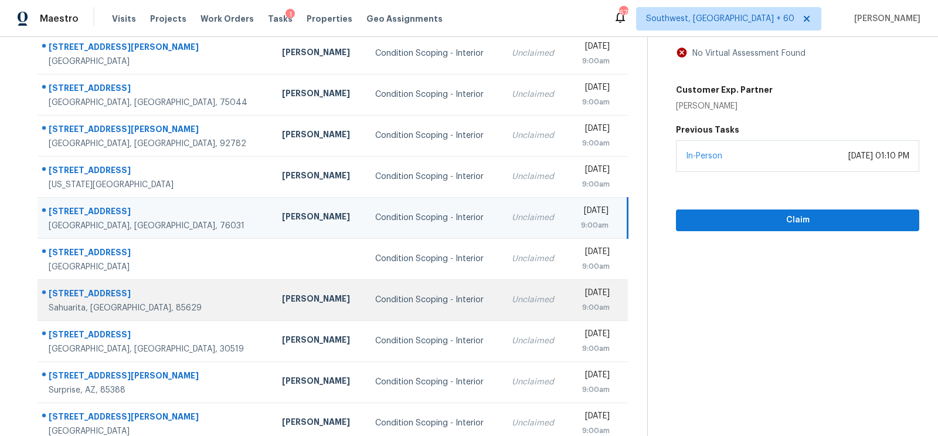
click at [512, 301] on div "Unclaimed" at bounding box center [535, 300] width 47 height 12
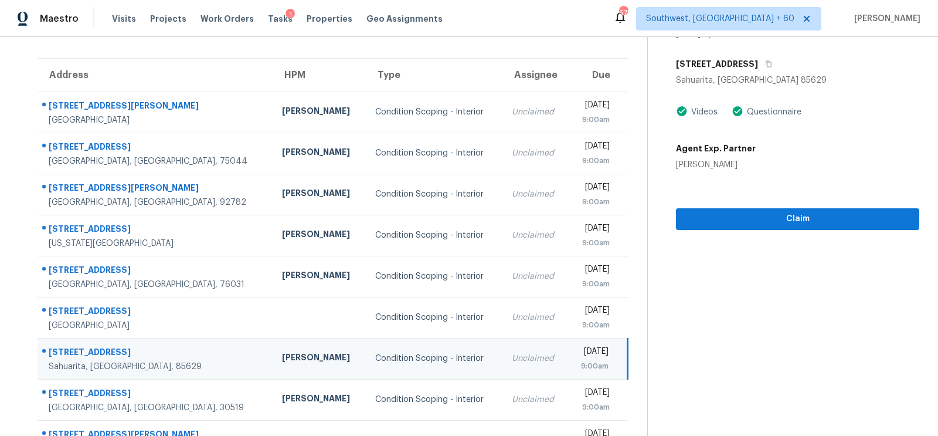
scroll to position [0, 0]
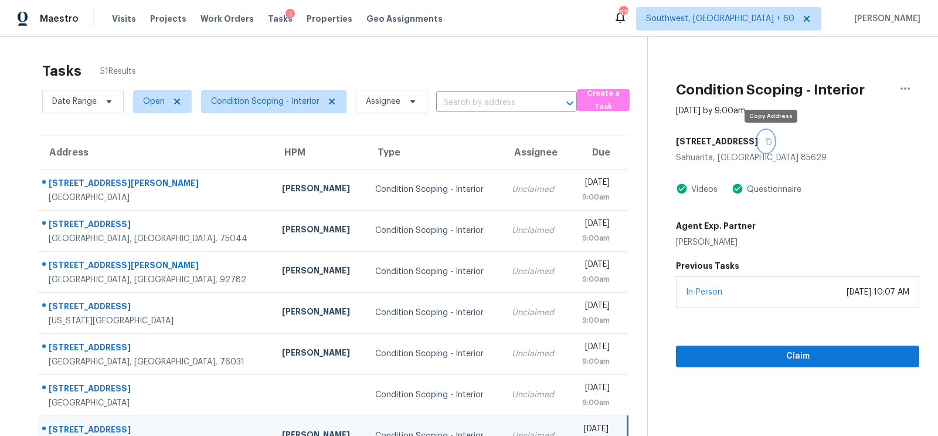
click at [771, 140] on icon "button" at bounding box center [768, 141] width 7 height 7
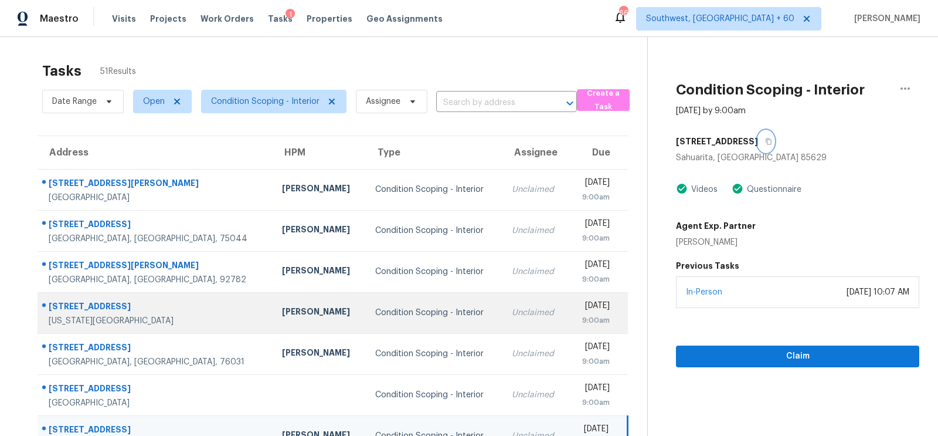
scroll to position [174, 0]
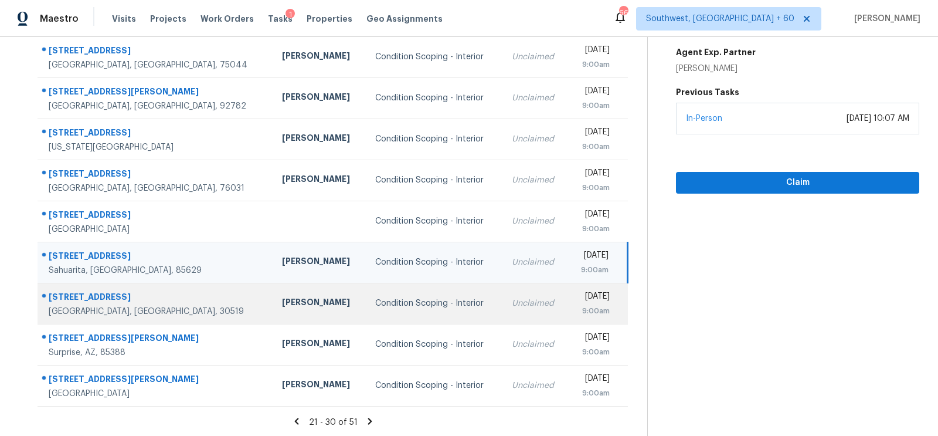
click at [512, 305] on div "Unclaimed" at bounding box center [535, 303] width 47 height 12
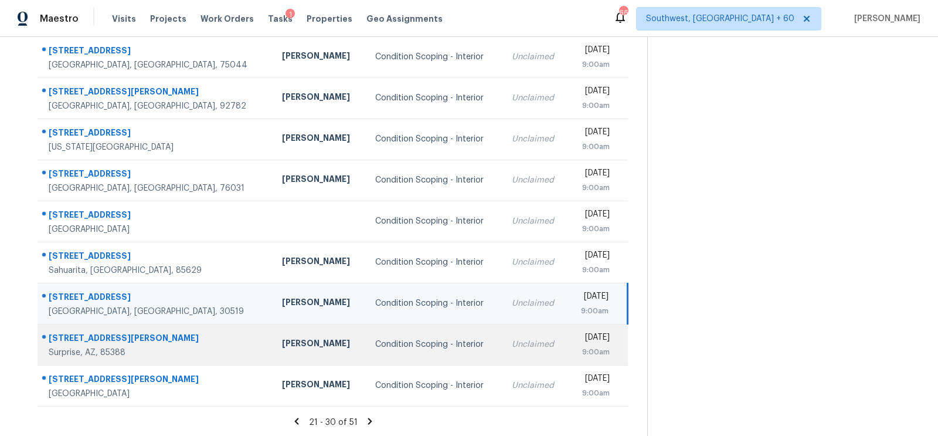
click at [502, 335] on td "Unclaimed" at bounding box center [535, 344] width 66 height 41
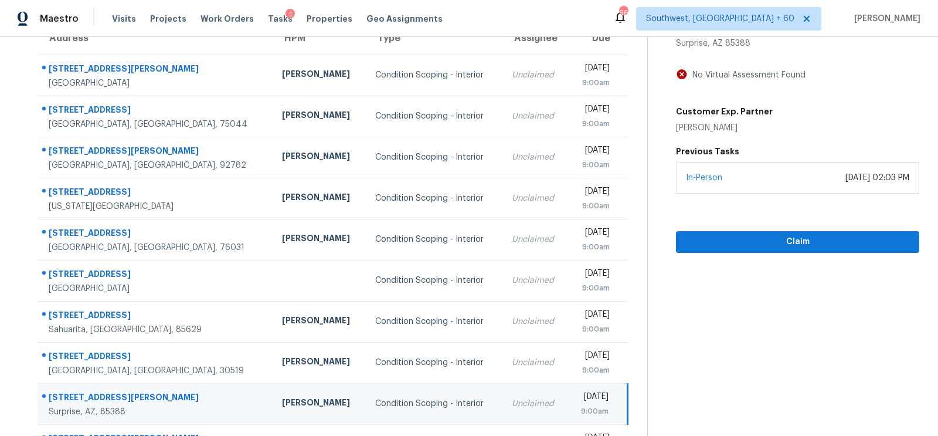
scroll to position [88, 0]
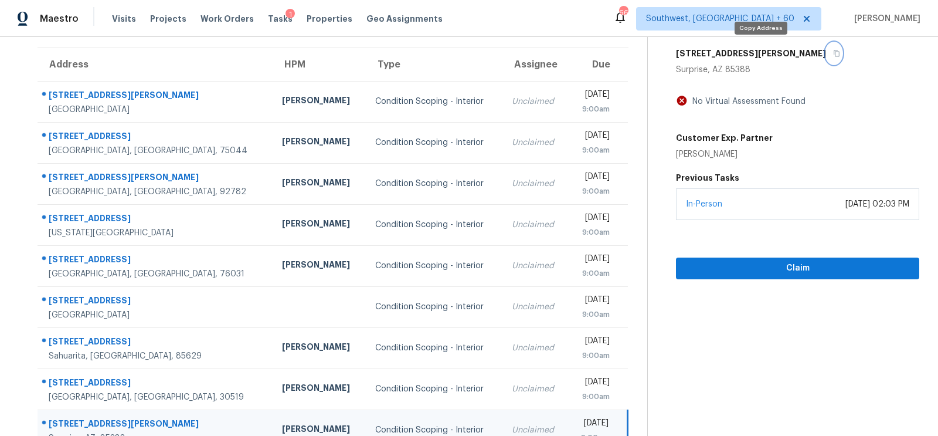
click at [833, 50] on icon "button" at bounding box center [836, 53] width 7 height 7
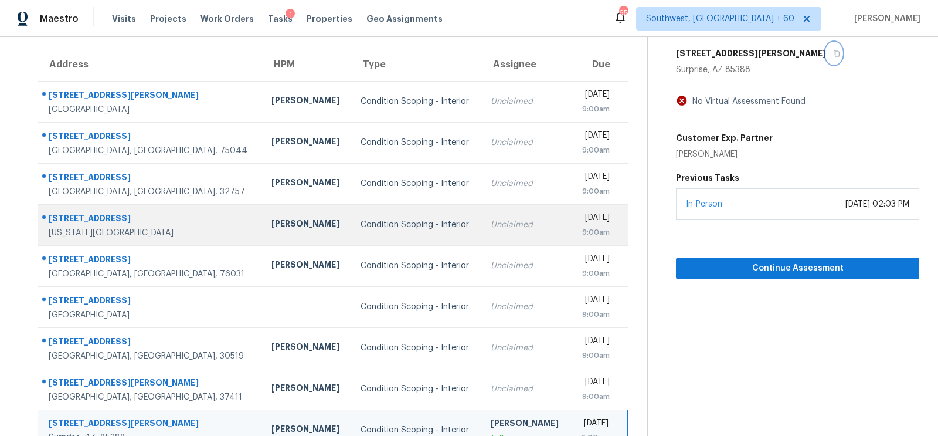
scroll to position [174, 0]
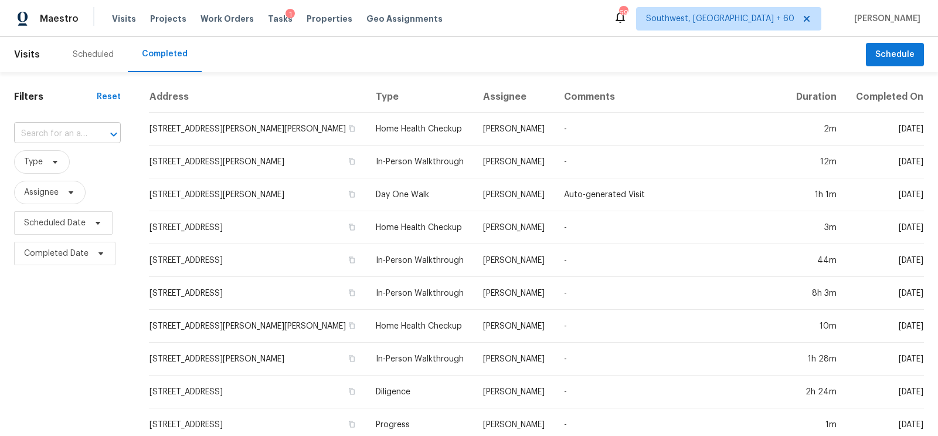
click at [70, 138] on input "text" at bounding box center [51, 134] width 74 height 18
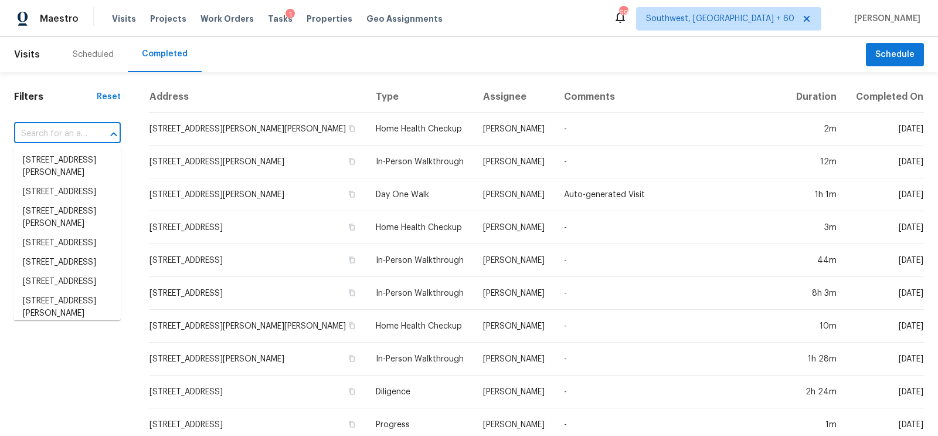
paste input "[STREET_ADDRESS]"
type input "[STREET_ADDRESS]"
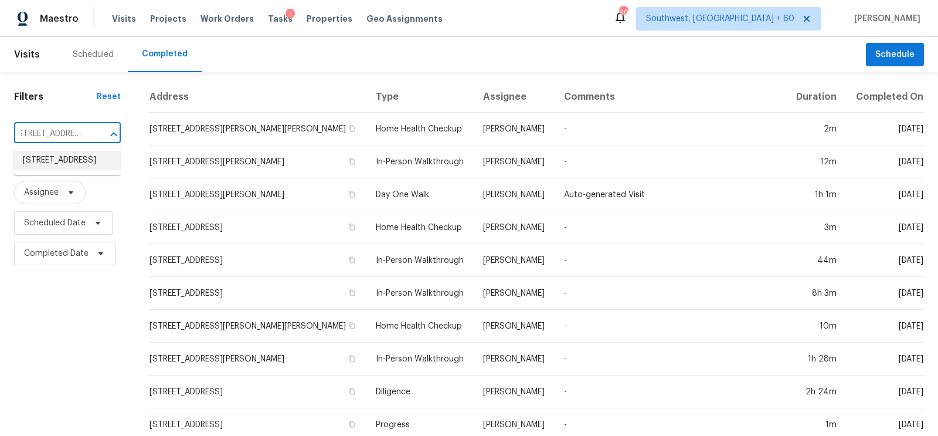
click at [63, 166] on li "[STREET_ADDRESS]" at bounding box center [66, 160] width 107 height 19
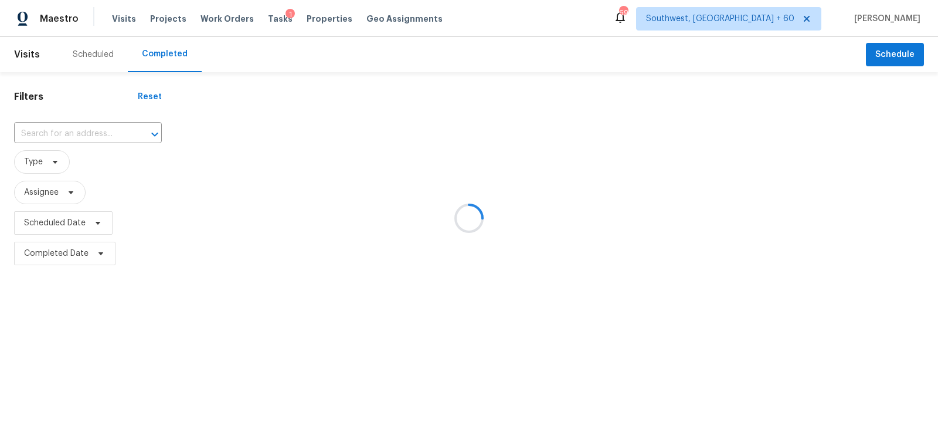
type input "[STREET_ADDRESS]"
click at [259, 132] on div "No visits found" at bounding box center [557, 118] width 762 height 75
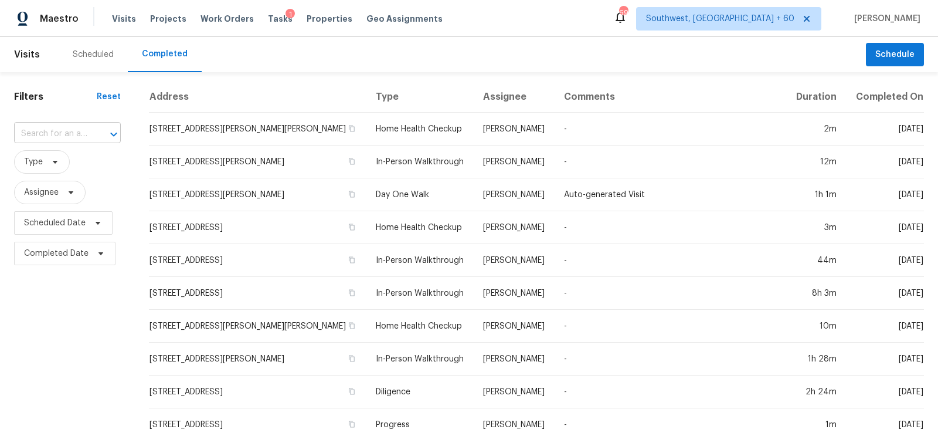
click at [59, 135] on input "text" at bounding box center [51, 134] width 74 height 18
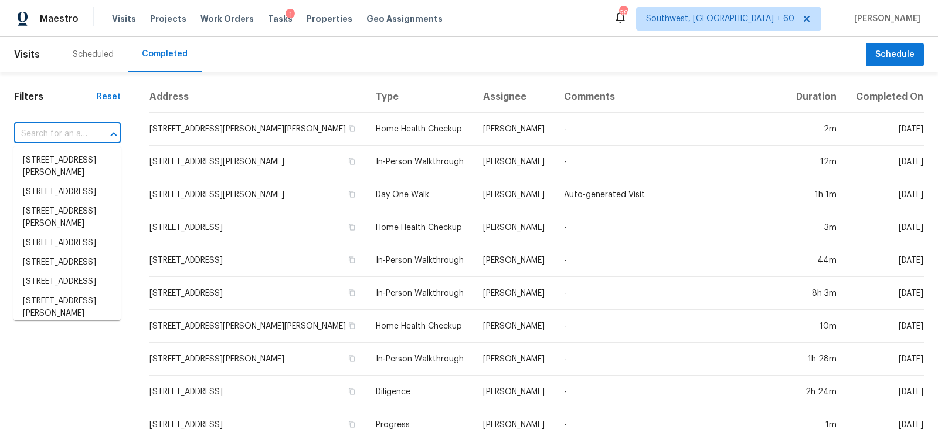
paste input "116 Viva, Temple, TX 76502"
type input "116 Viva, Temple, TX 76502"
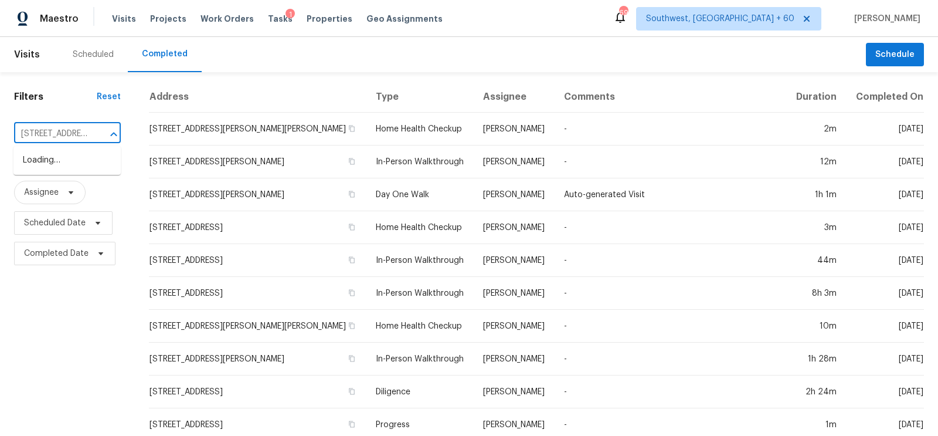
scroll to position [0, 36]
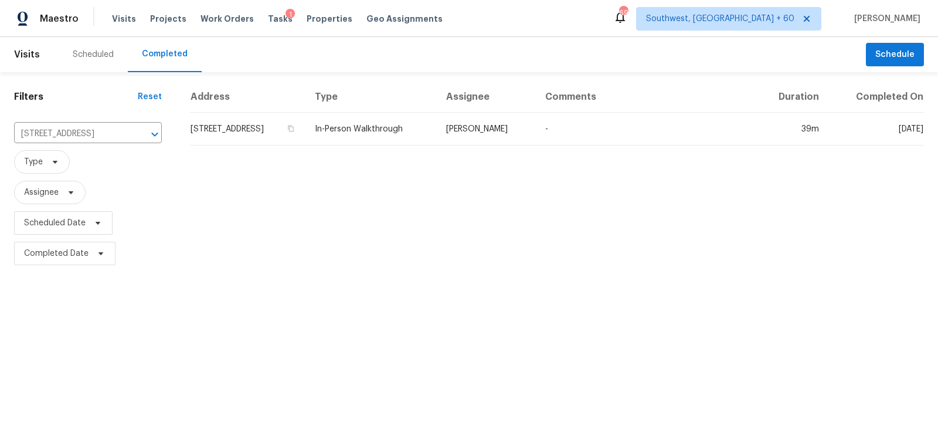
click at [246, 127] on td "116 Viva, Temple, TX 76502" at bounding box center [247, 129] width 115 height 33
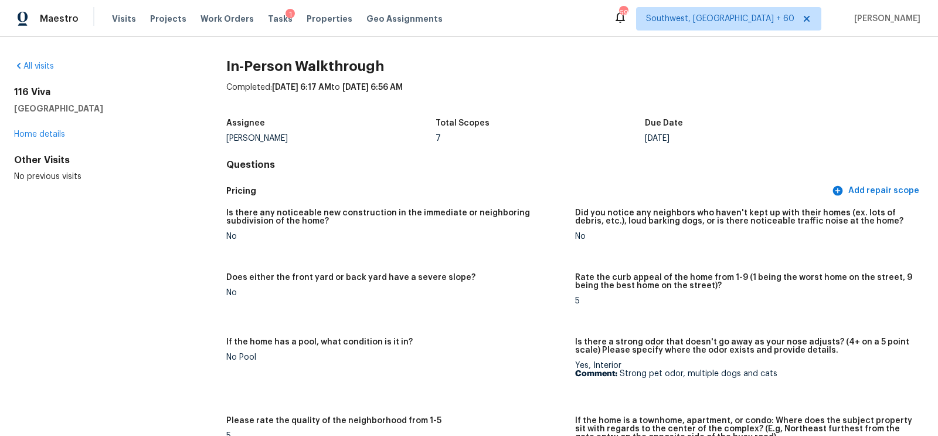
click at [638, 107] on div "Completed: 9/15/2025, 6:17 AM to 9/15/2025, 6:56 AM" at bounding box center [575, 96] width 698 height 30
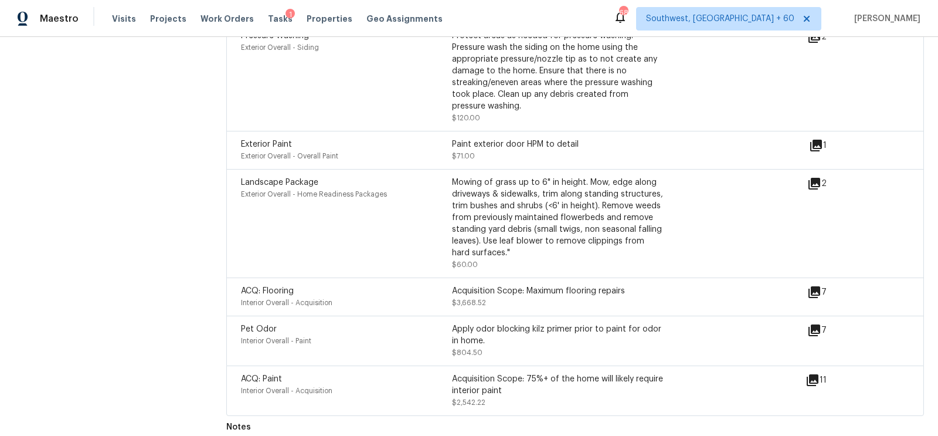
scroll to position [2794, 0]
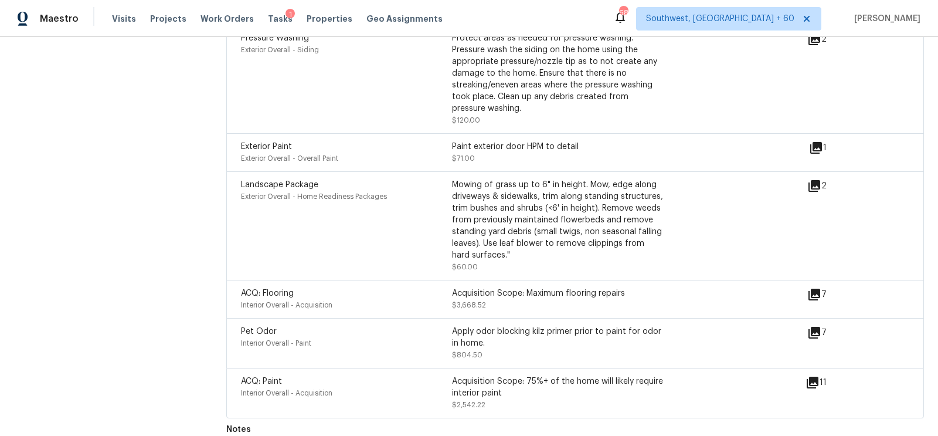
click at [814, 327] on icon at bounding box center [814, 333] width 12 height 12
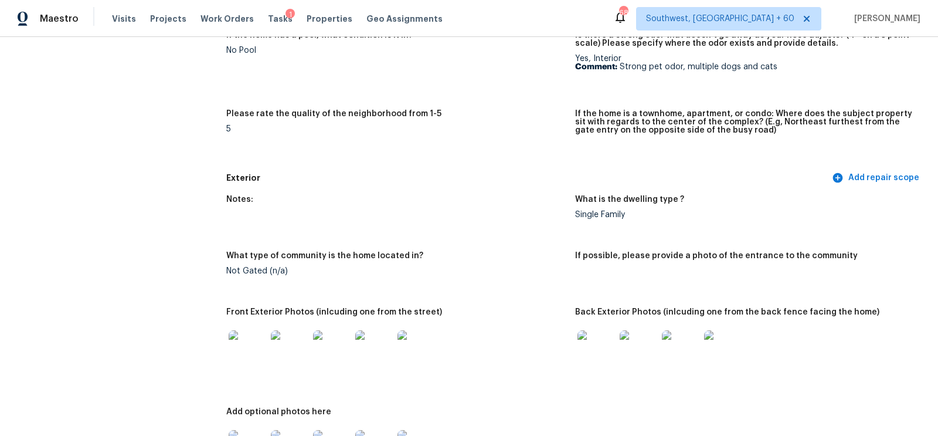
scroll to position [361, 0]
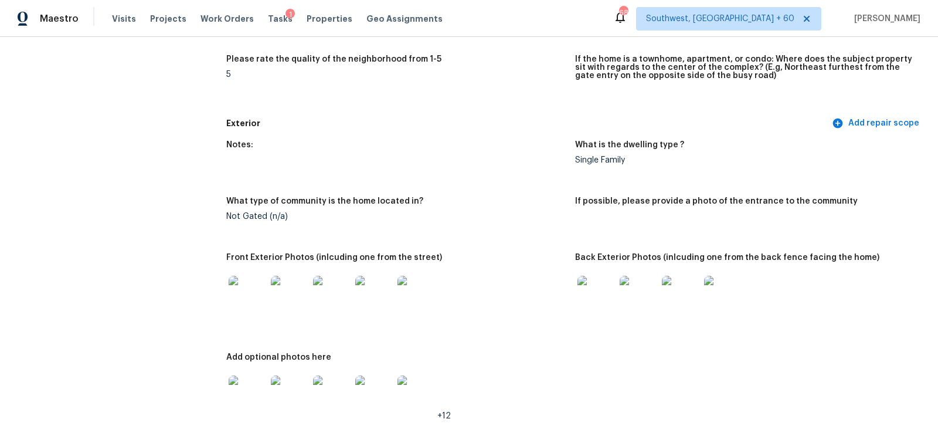
click at [243, 298] on img at bounding box center [248, 295] width 38 height 38
click at [590, 293] on img at bounding box center [596, 295] width 38 height 38
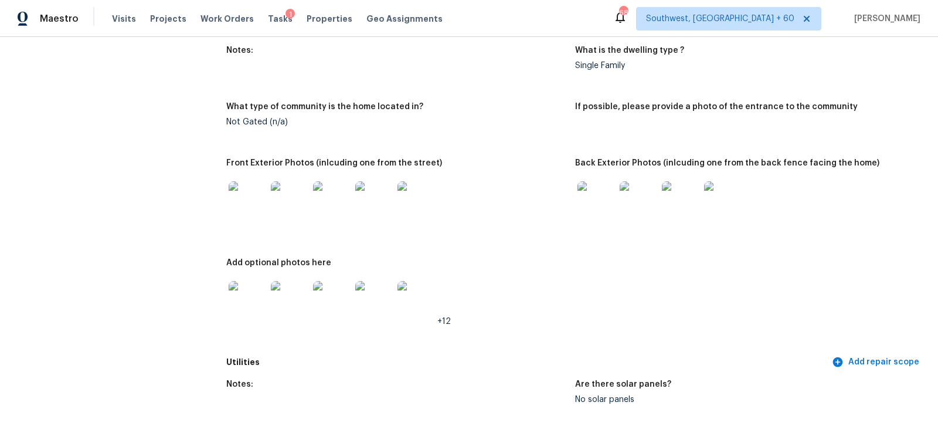
scroll to position [463, 0]
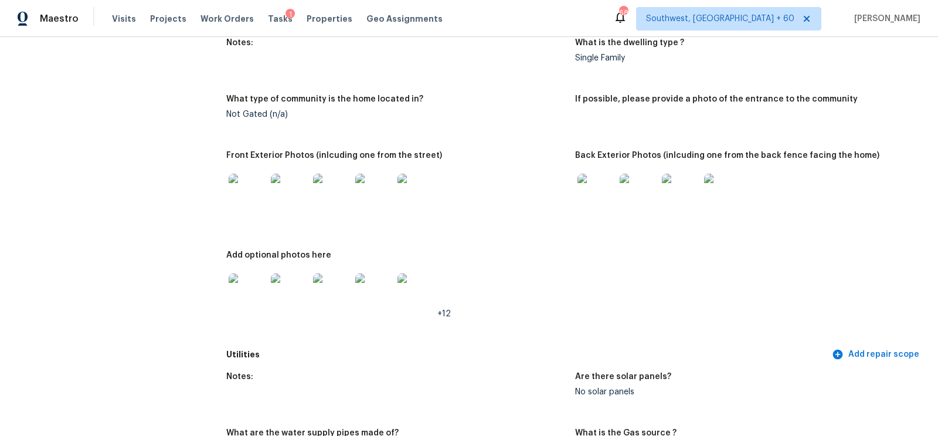
click at [259, 285] on img at bounding box center [248, 292] width 38 height 38
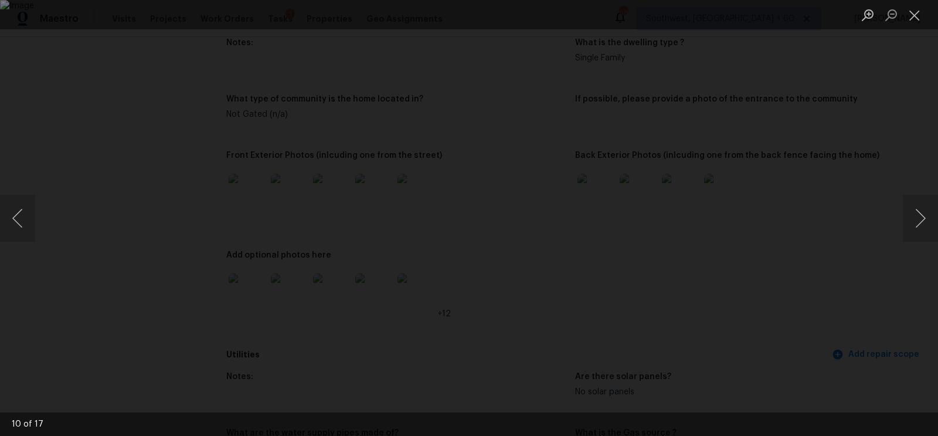
click at [623, 128] on img "Lightbox" at bounding box center [469, 218] width 938 height 436
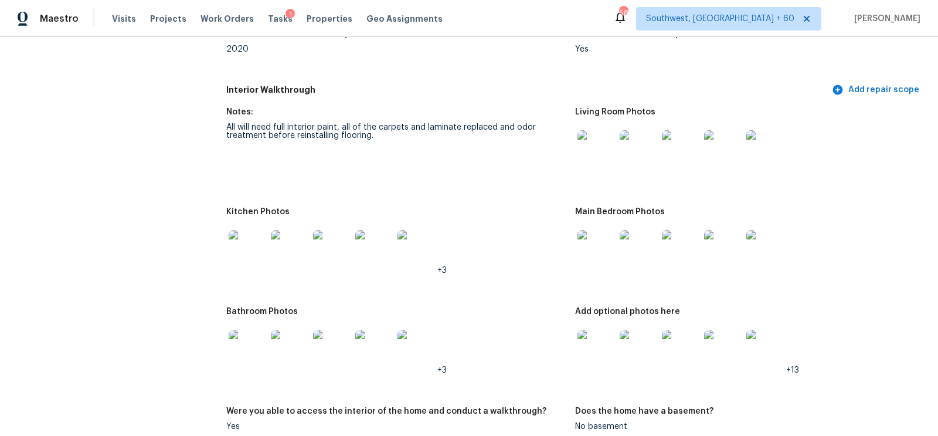
scroll to position [1151, 0]
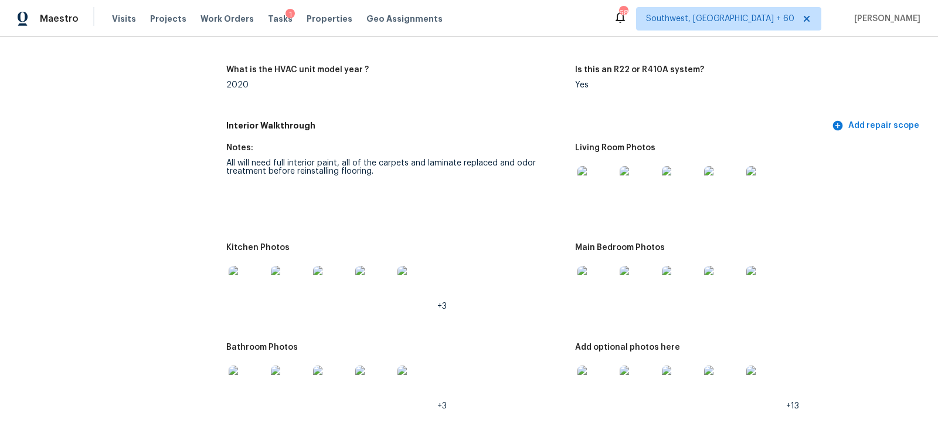
click at [597, 186] on img at bounding box center [596, 185] width 38 height 38
click at [239, 285] on img at bounding box center [248, 285] width 38 height 38
click at [580, 286] on img at bounding box center [596, 285] width 38 height 38
click at [264, 381] on img at bounding box center [248, 384] width 38 height 38
click at [593, 284] on img at bounding box center [596, 285] width 38 height 38
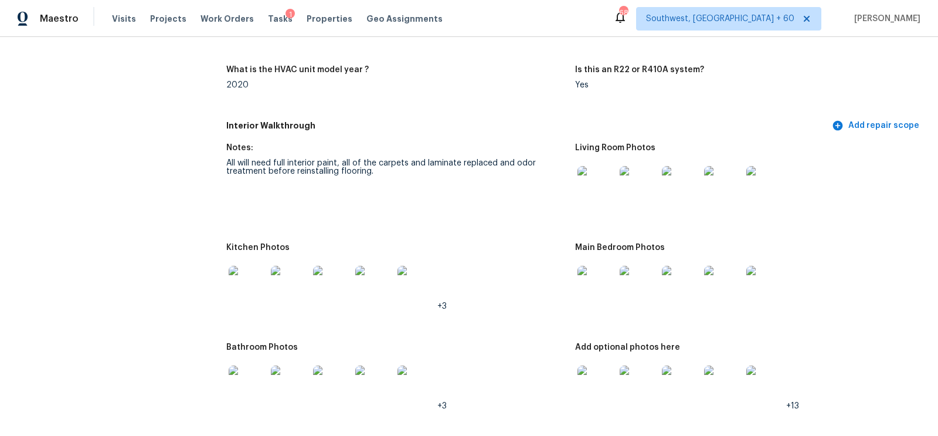
click at [601, 365] on img at bounding box center [596, 384] width 38 height 38
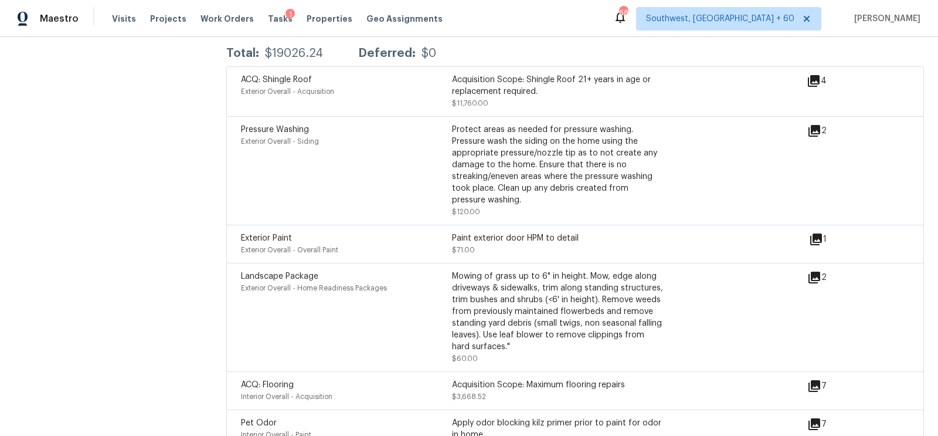
scroll to position [2712, 0]
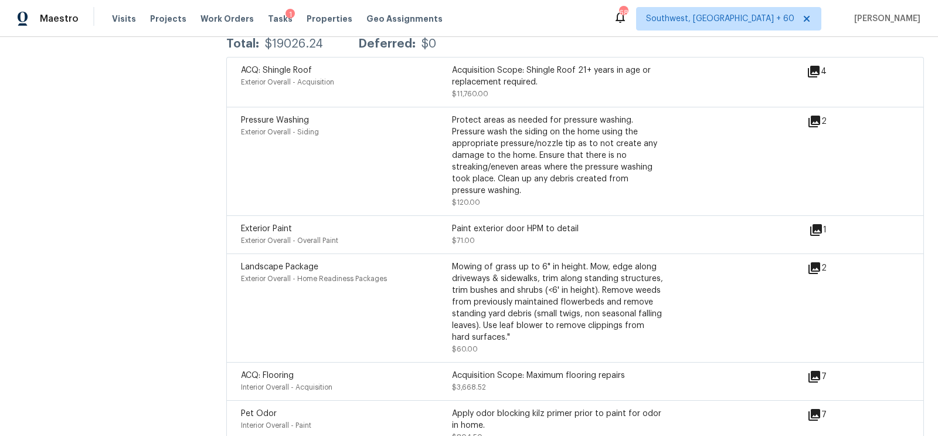
click at [814, 66] on icon at bounding box center [814, 72] width 12 height 12
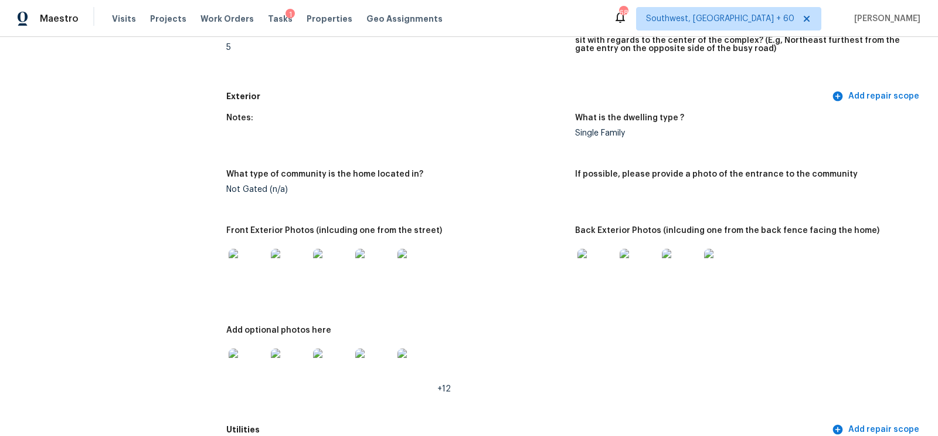
scroll to position [0, 0]
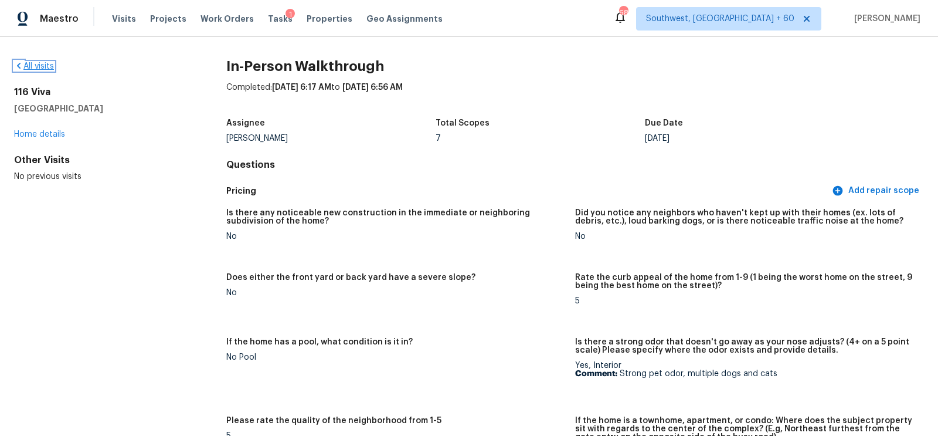
click at [22, 67] on icon at bounding box center [18, 65] width 9 height 9
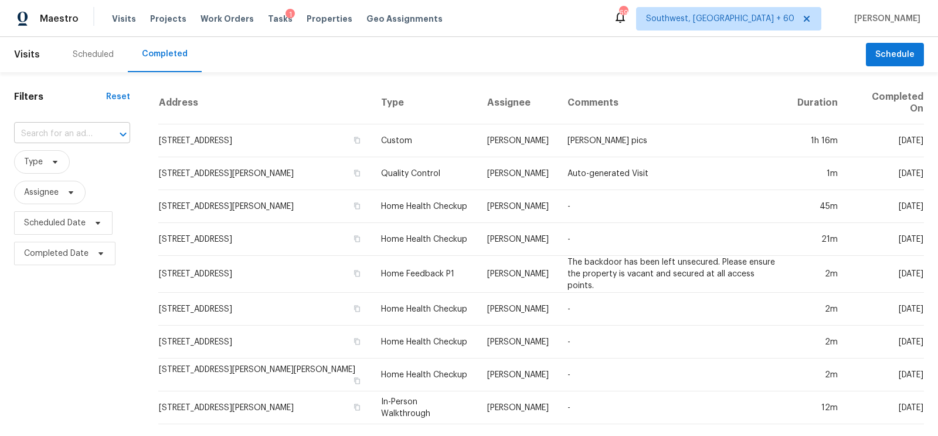
click at [60, 135] on input "text" at bounding box center [55, 134] width 83 height 18
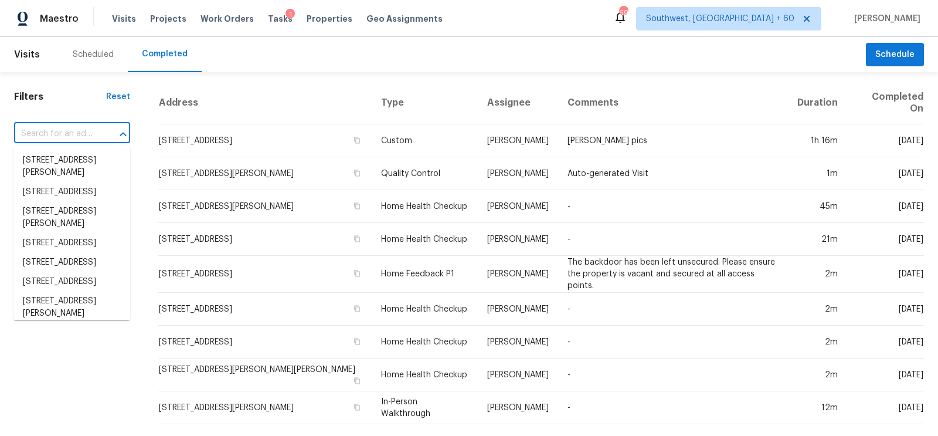
paste input "[STREET_ADDRESS]"
type input "[STREET_ADDRESS]"
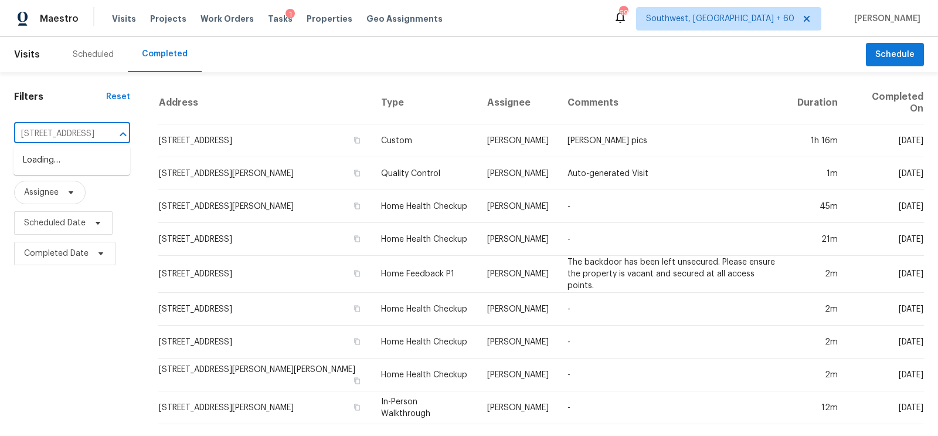
scroll to position [0, 78]
click at [79, 165] on li "[STREET_ADDRESS]" at bounding box center [71, 160] width 117 height 19
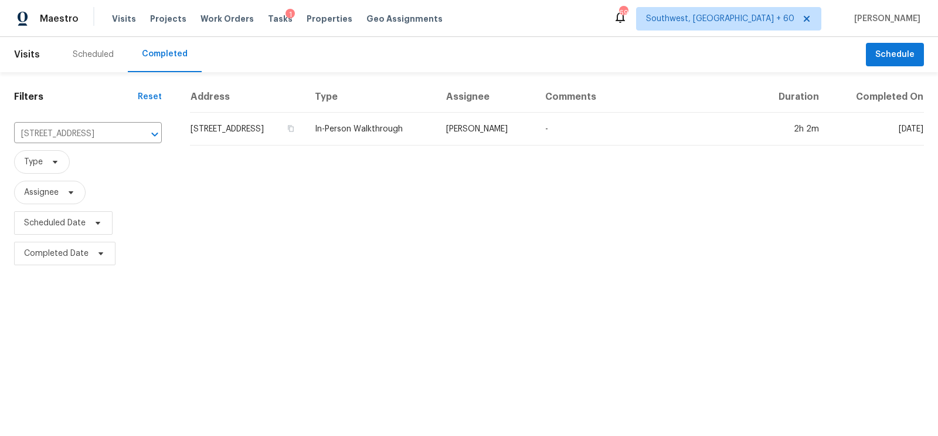
click at [305, 119] on td "[STREET_ADDRESS]" at bounding box center [247, 129] width 115 height 33
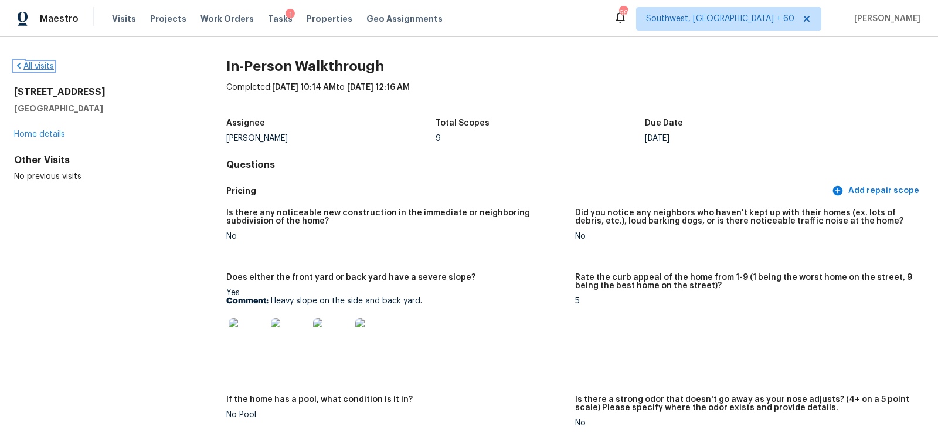
click at [32, 63] on link "All visits" at bounding box center [34, 66] width 40 height 8
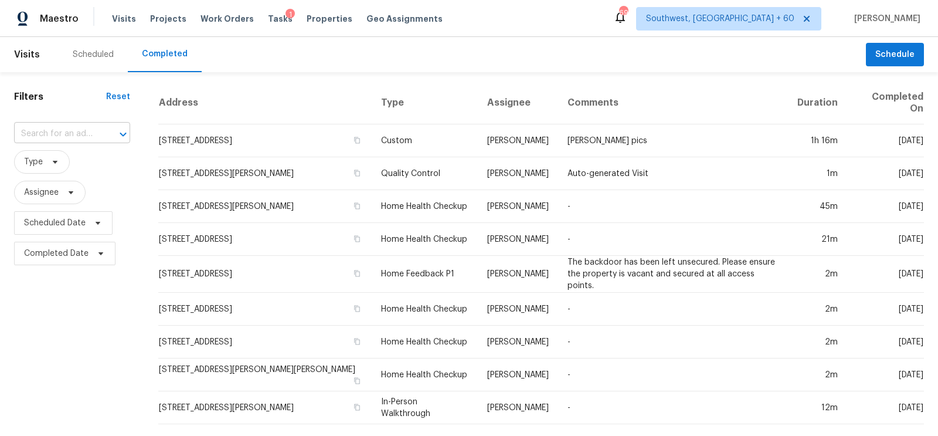
click at [63, 135] on input "text" at bounding box center [55, 134] width 83 height 18
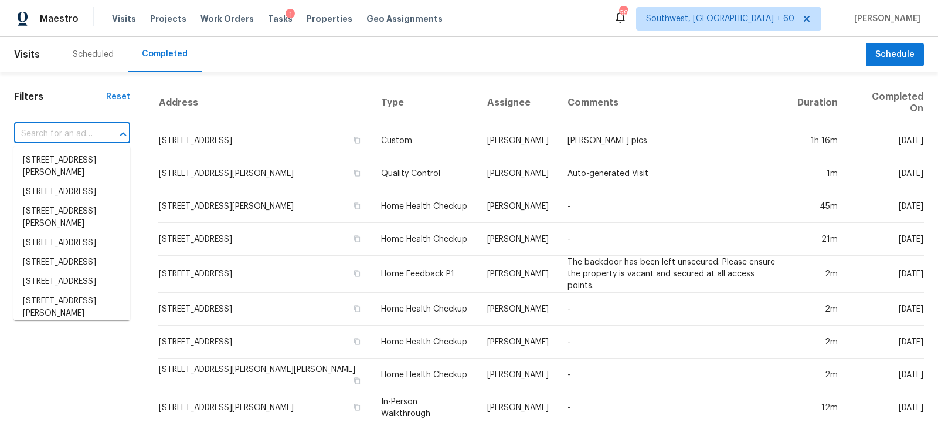
paste input "4021 Aragon Dr, Fort Worth, TX 76133"
type input "4021 Aragon Dr, Fort Worth, TX 76133"
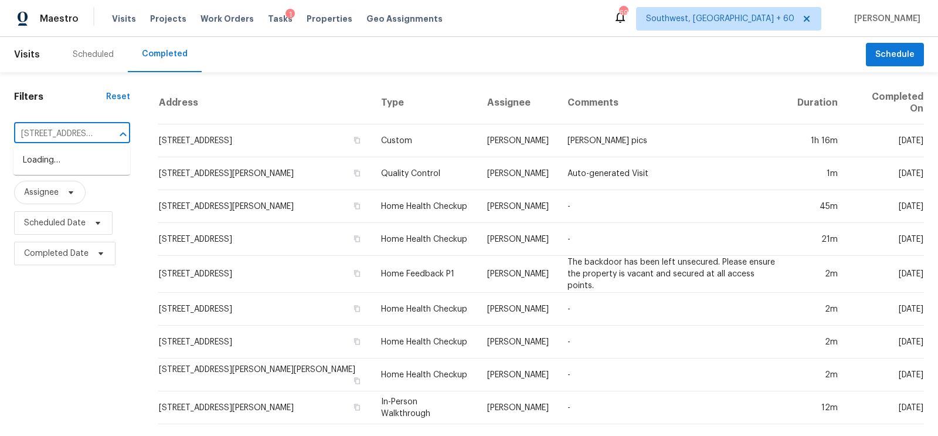
scroll to position [0, 66]
click at [89, 162] on li "4021 Aragon Dr, Fort Worth, TX 76133" at bounding box center [71, 167] width 117 height 32
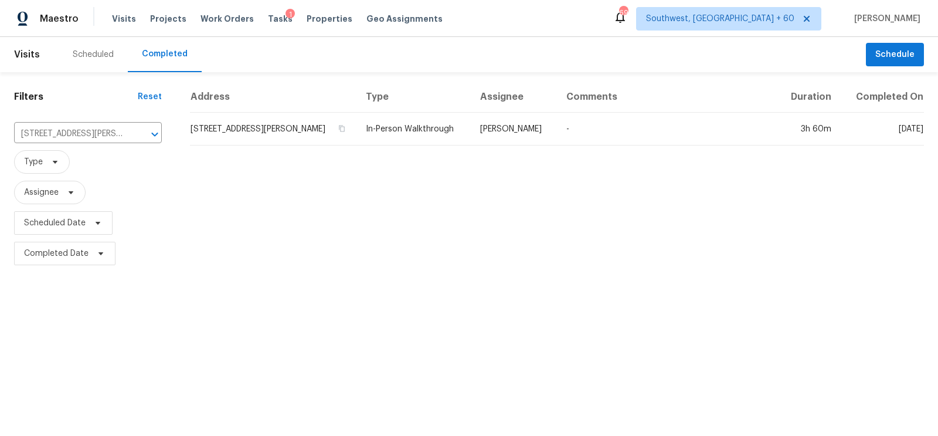
click at [247, 130] on td "4021 Aragon Dr, Fort Worth, TX 76133" at bounding box center [273, 129] width 166 height 33
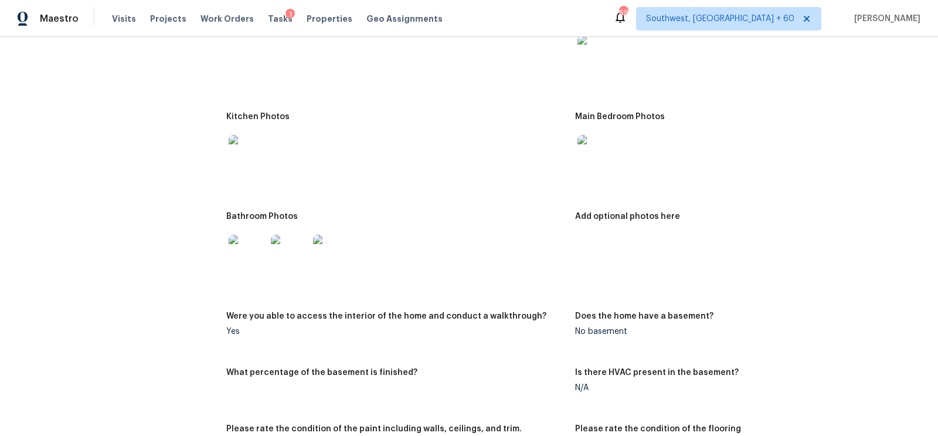
scroll to position [1718, 0]
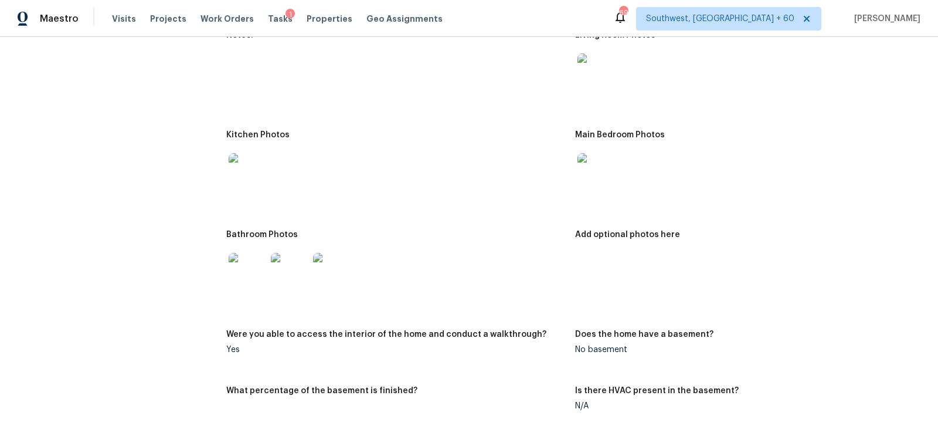
click at [589, 172] on img at bounding box center [596, 172] width 38 height 38
click at [597, 70] on img at bounding box center [596, 72] width 38 height 38
click at [244, 273] on img at bounding box center [248, 272] width 38 height 38
click at [223, 154] on div "All visits 4021 Aragon Dr Fort Worth, TX 76133 Home details Other Visits No pre…" at bounding box center [469, 158] width 910 height 3631
click at [236, 162] on img at bounding box center [248, 172] width 38 height 38
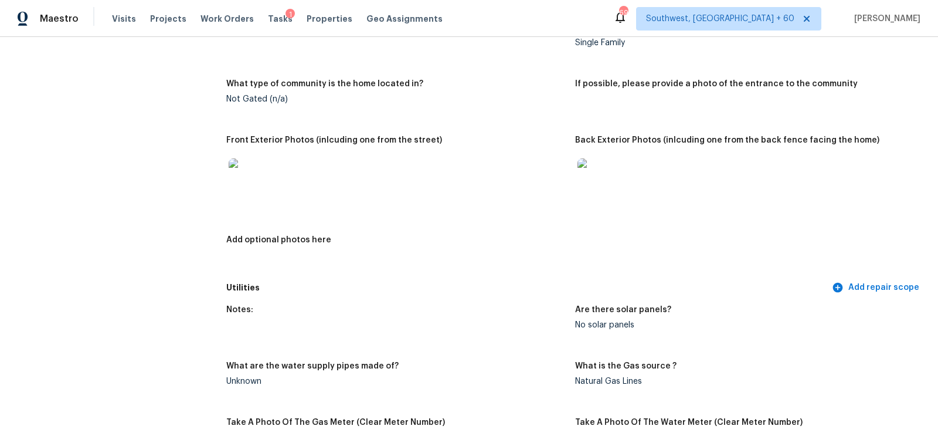
scroll to position [0, 0]
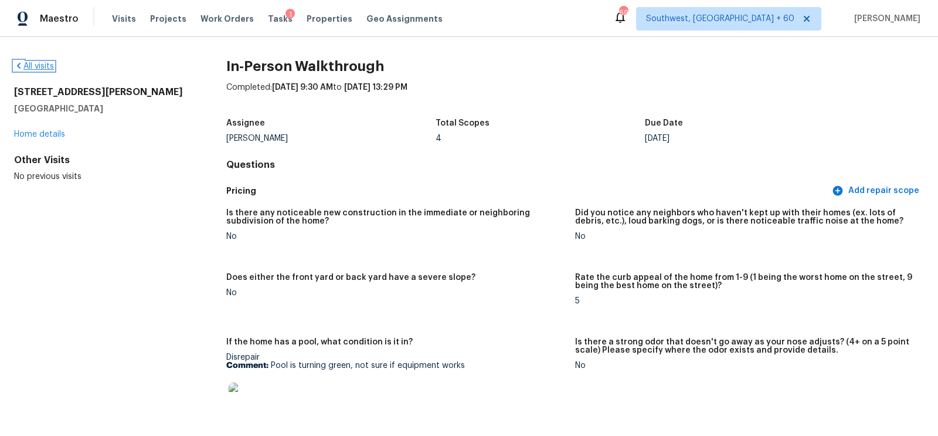
click at [39, 64] on link "All visits" at bounding box center [34, 66] width 40 height 8
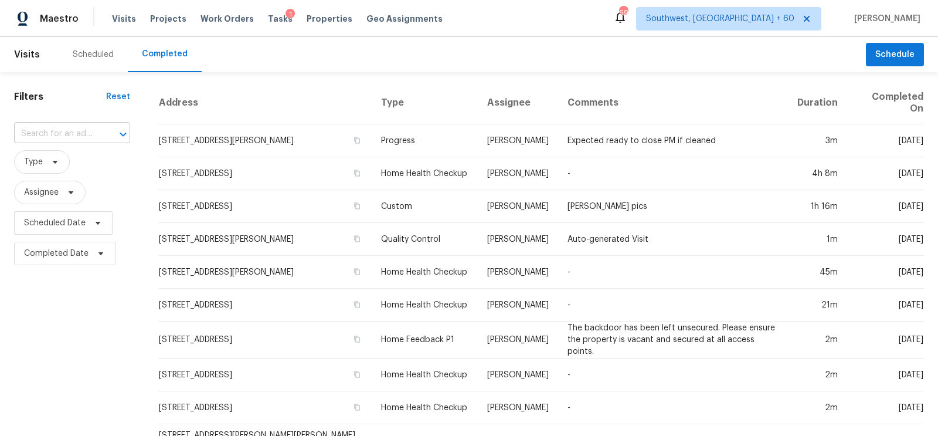
click at [68, 132] on input "text" at bounding box center [55, 134] width 83 height 18
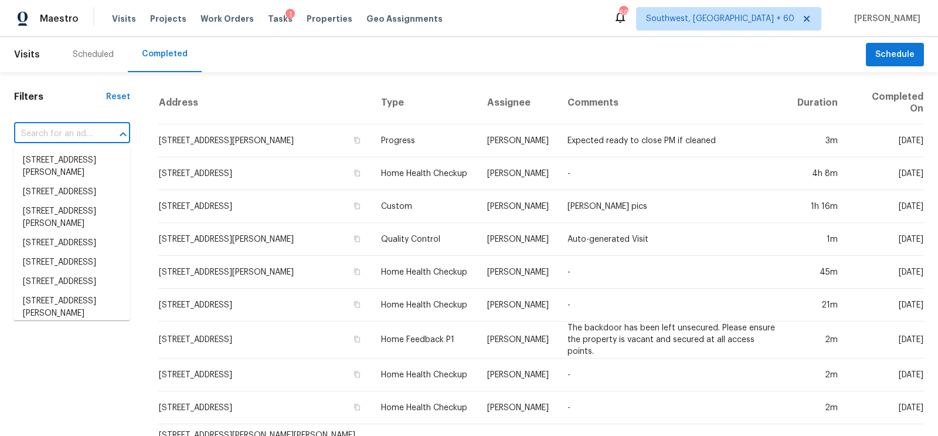
paste input "6722 Millrock Pass, Live Oak, TX 78233"
type input "6722 Millrock Pass, Live Oak, TX 78233"
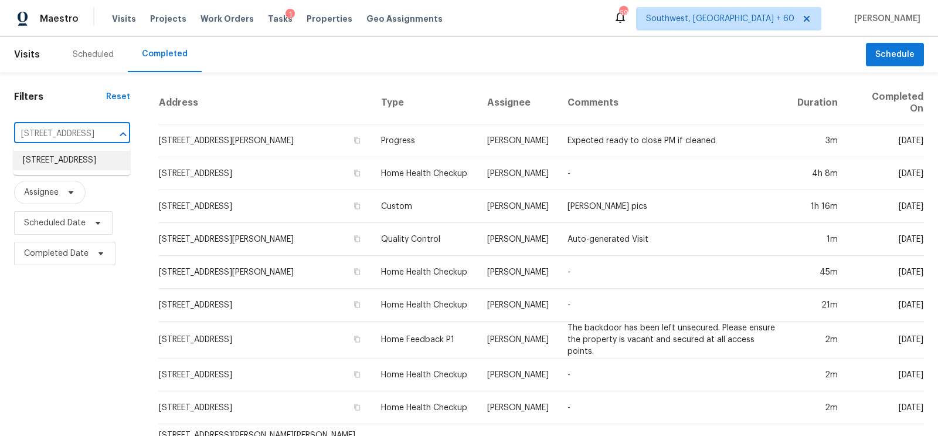
click at [76, 166] on li "6722 Millrock Pass, Live Oak, TX 78233" at bounding box center [71, 160] width 117 height 19
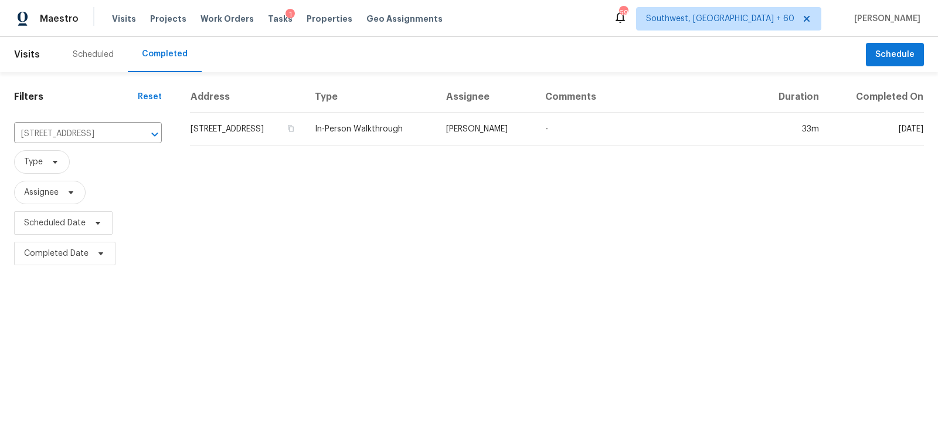
click at [212, 139] on td "6722 Millrock Pass, Live Oak, TX 78233" at bounding box center [247, 129] width 115 height 33
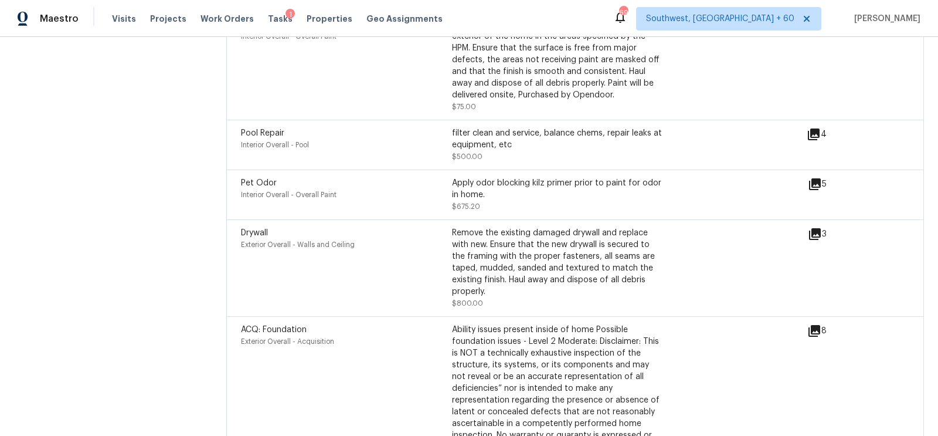
scroll to position [3486, 0]
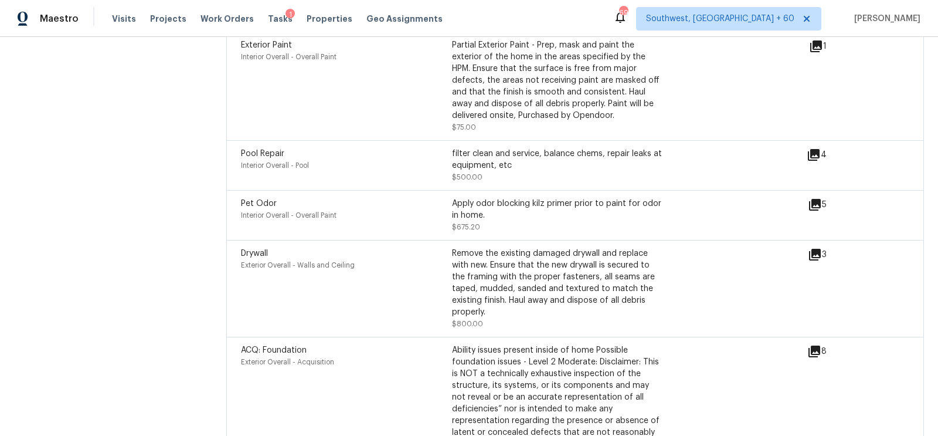
click at [811, 198] on icon at bounding box center [815, 205] width 14 height 14
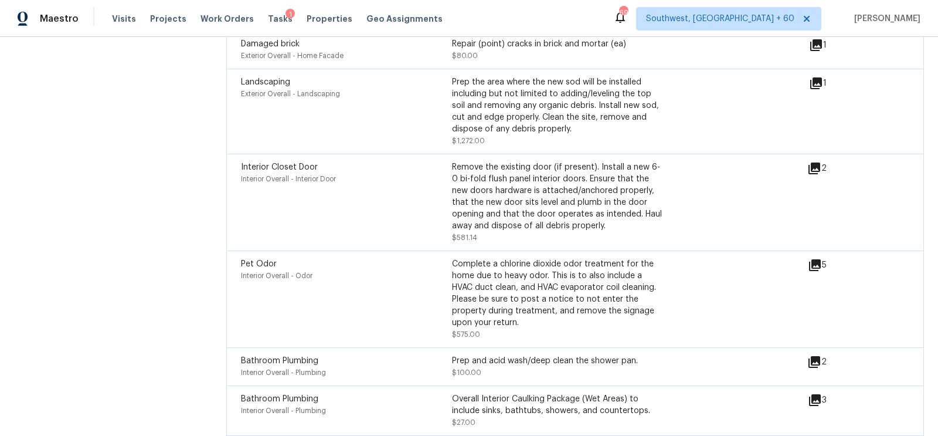
scroll to position [3023, 0]
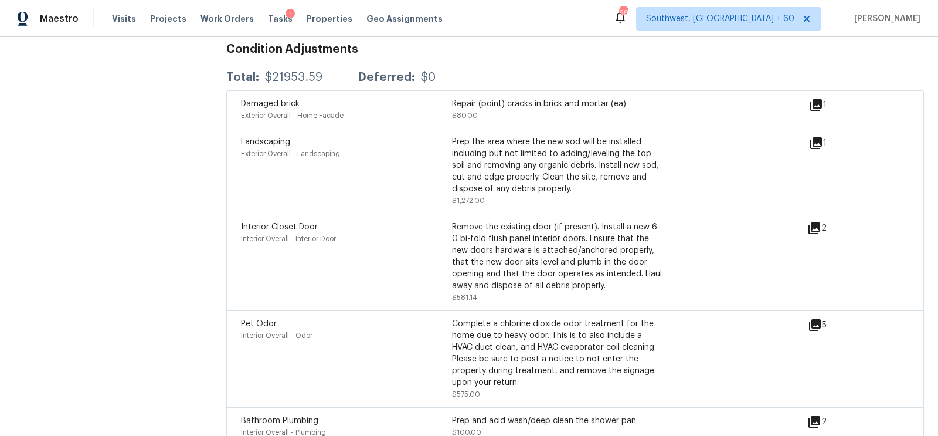
click at [816, 221] on icon at bounding box center [814, 228] width 14 height 14
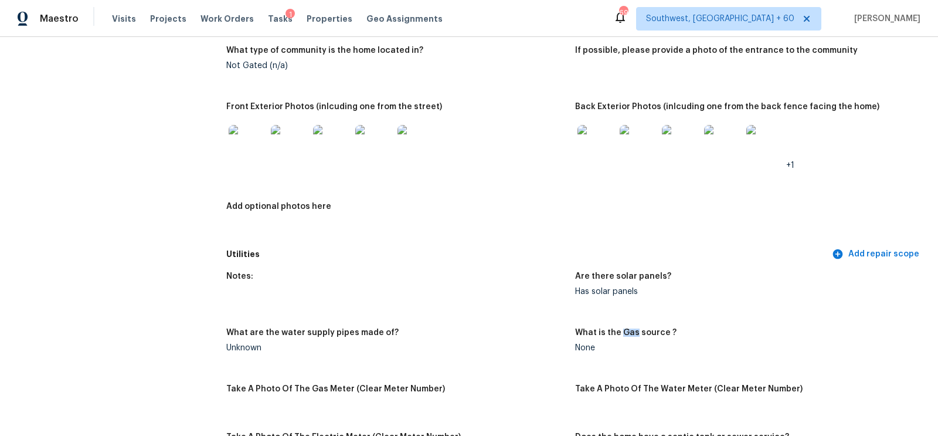
scroll to position [579, 0]
click at [249, 143] on img at bounding box center [248, 143] width 38 height 38
click at [606, 141] on img at bounding box center [596, 143] width 38 height 38
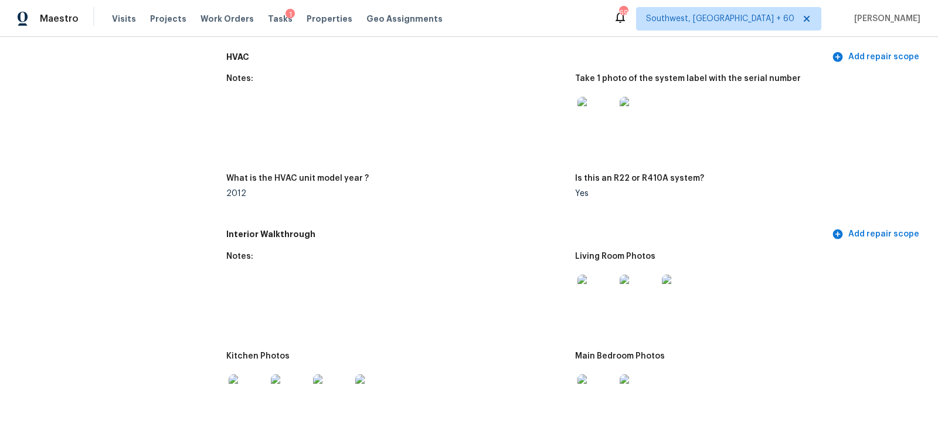
scroll to position [1059, 0]
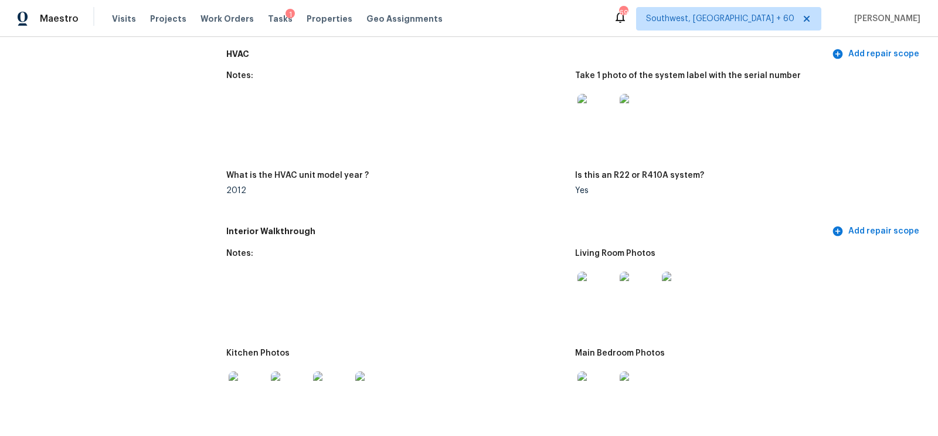
click at [593, 115] on img at bounding box center [596, 113] width 38 height 38
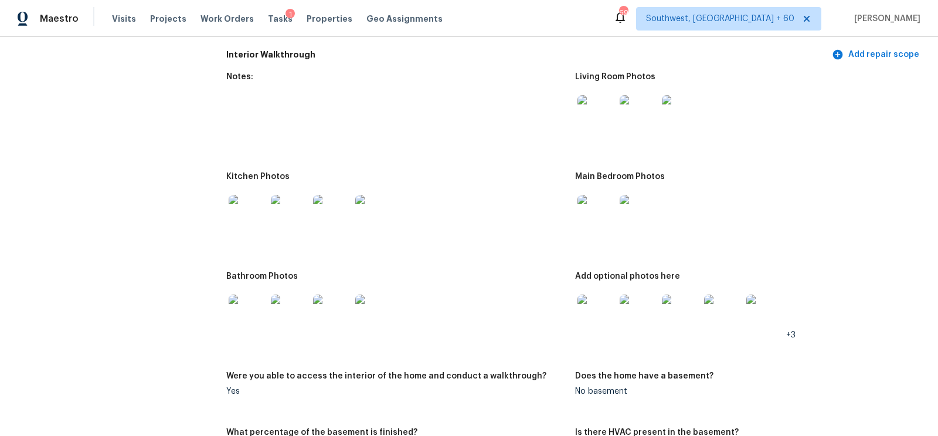
click at [600, 138] on div at bounding box center [596, 114] width 42 height 52
click at [598, 106] on img at bounding box center [596, 114] width 38 height 38
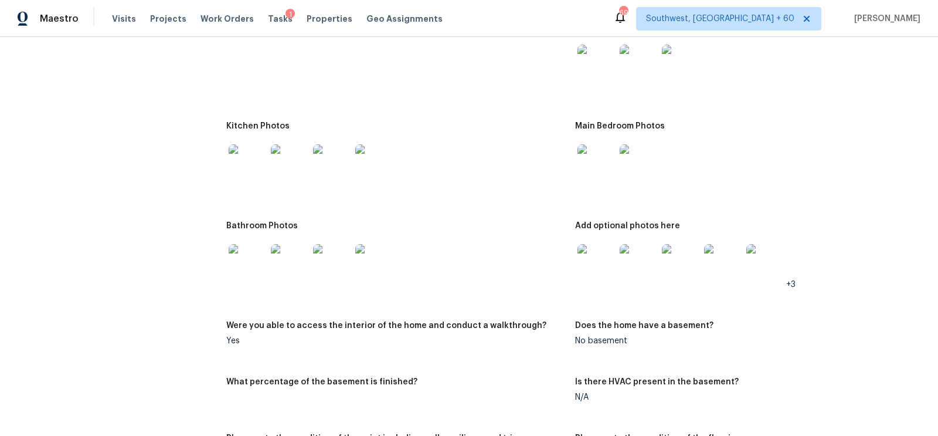
scroll to position [1294, 0]
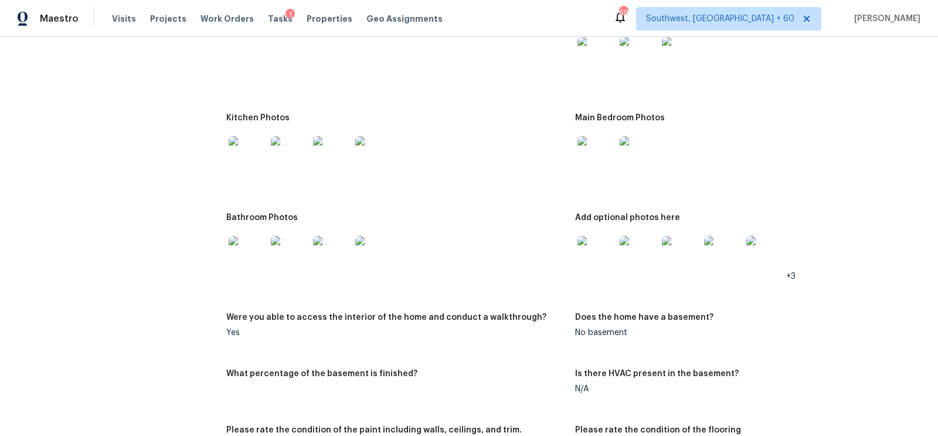
click at [250, 158] on img at bounding box center [248, 155] width 38 height 38
click at [597, 157] on img at bounding box center [596, 155] width 38 height 38
click at [245, 253] on img at bounding box center [248, 255] width 38 height 38
click at [583, 256] on img at bounding box center [596, 255] width 38 height 38
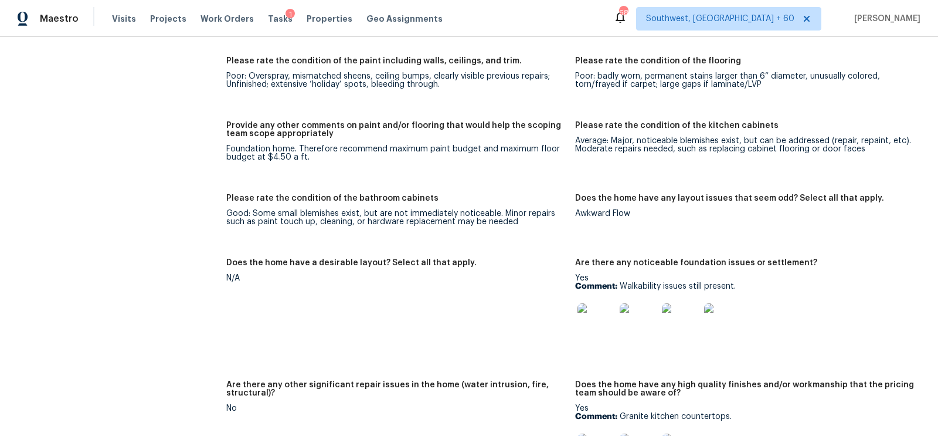
scroll to position [1679, 0]
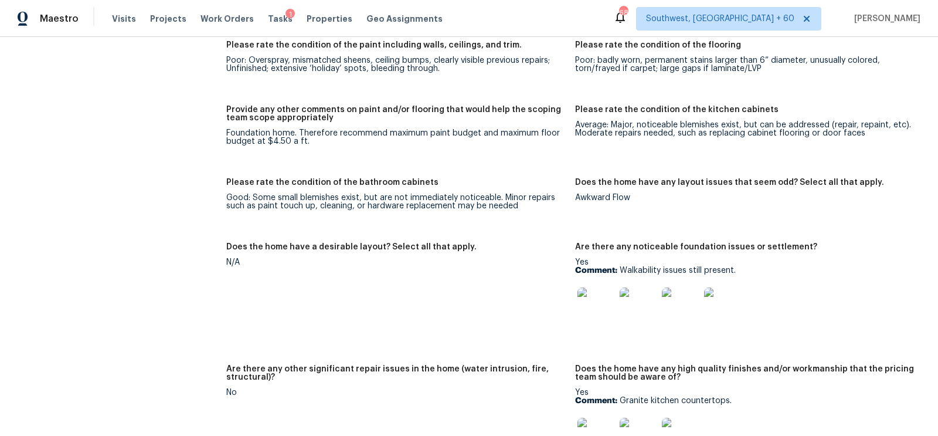
click at [591, 310] on img at bounding box center [596, 306] width 38 height 38
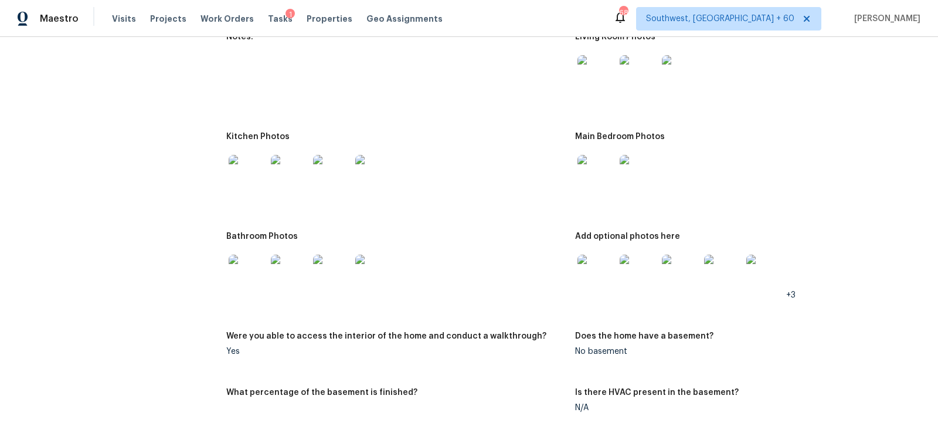
scroll to position [1260, 0]
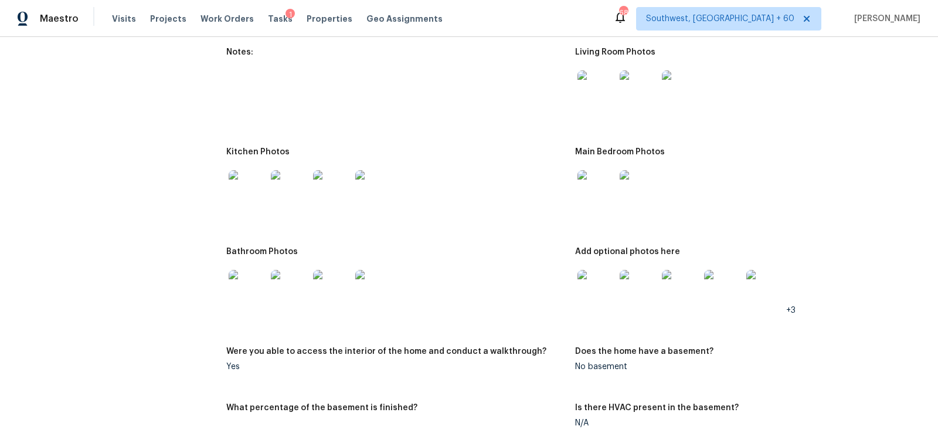
click at [595, 196] on img at bounding box center [596, 189] width 38 height 38
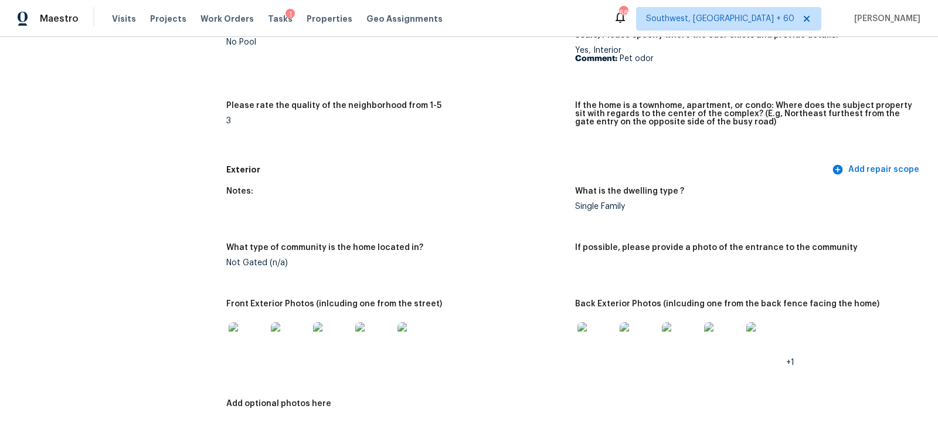
scroll to position [0, 0]
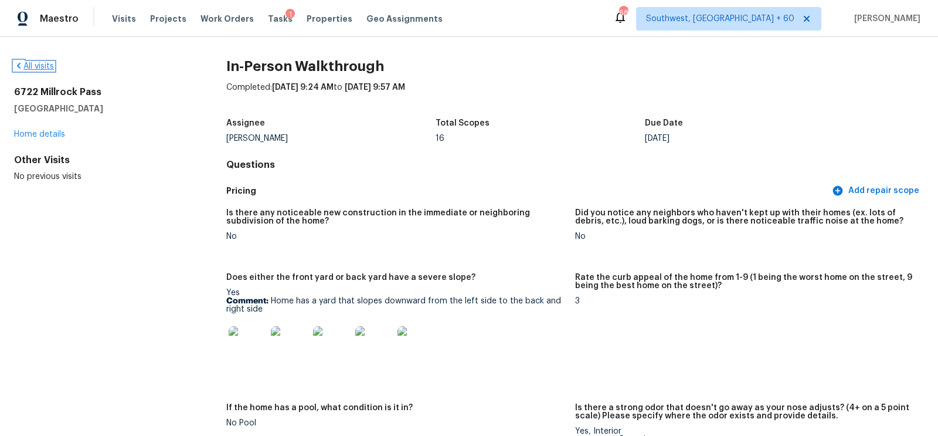
click at [36, 62] on link "All visits" at bounding box center [34, 66] width 40 height 8
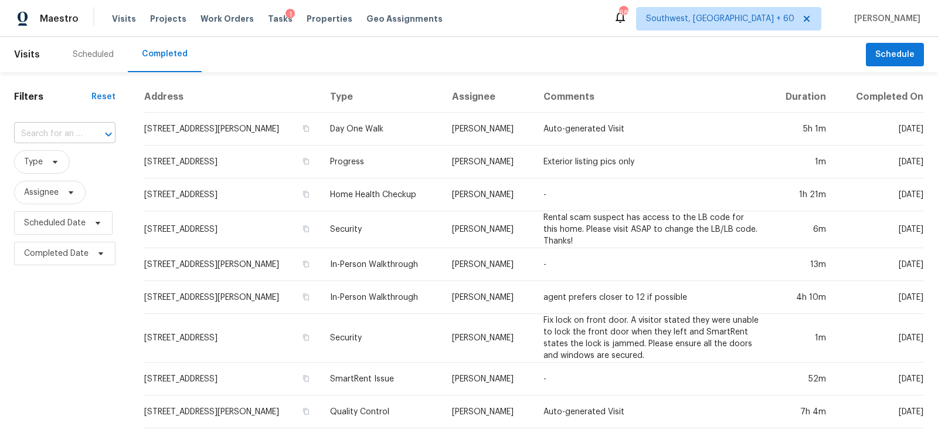
click at [59, 134] on input "text" at bounding box center [48, 134] width 69 height 18
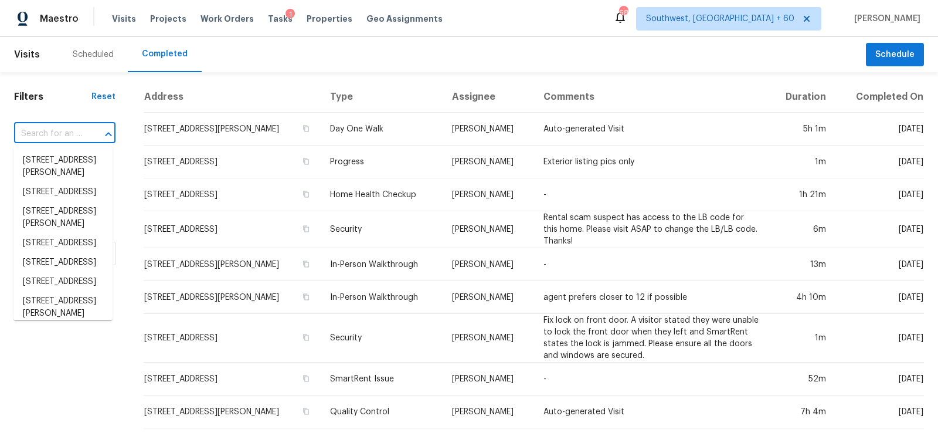
paste input "8760 Regal Royale Dr, Fort Worth, TX 76108"
type input "8760 Regal Royale Dr, Fort Worth, TX 76108"
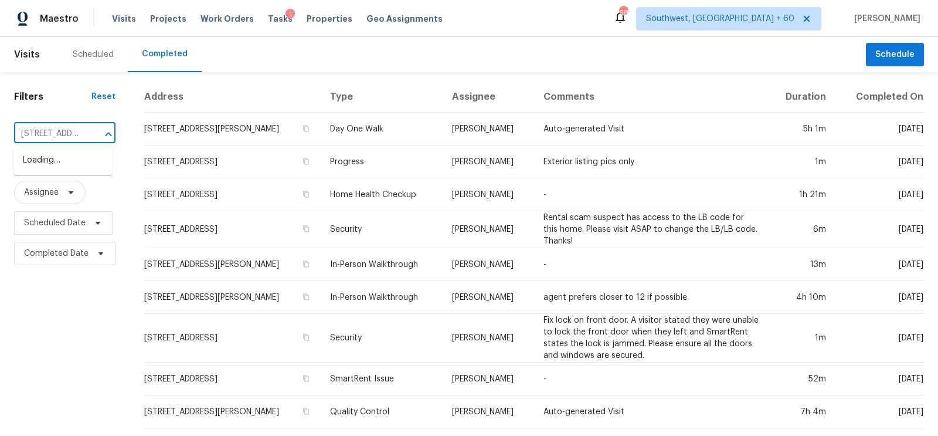
scroll to position [0, 106]
click at [65, 170] on li "8760 Regal Royale Dr, Fort Worth, TX 76108" at bounding box center [62, 160] width 99 height 19
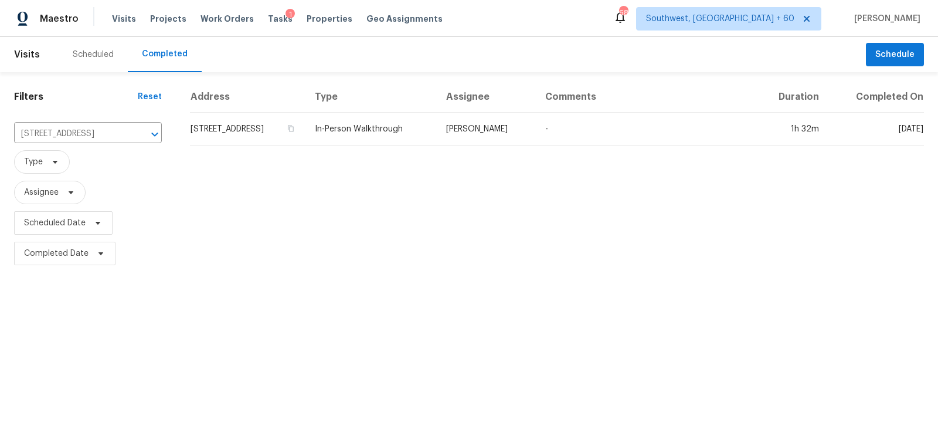
click at [237, 125] on td "8760 Regal Royale Dr, Fort Worth, TX 76108" at bounding box center [247, 129] width 115 height 33
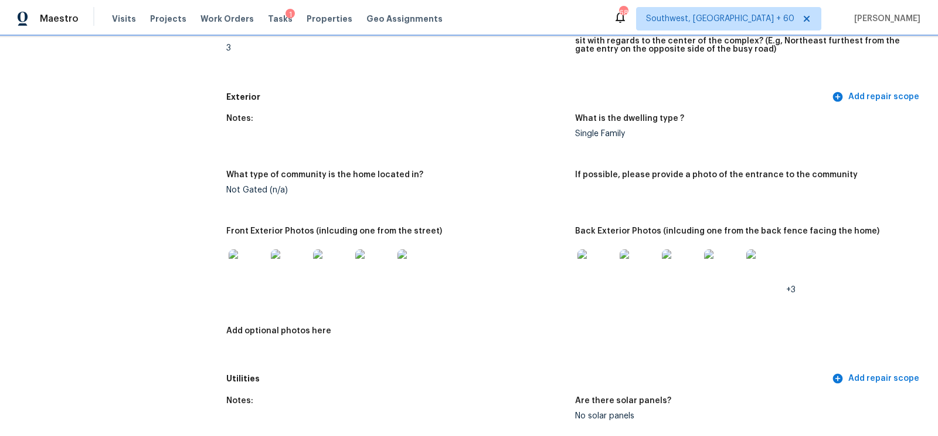
scroll to position [431, 0]
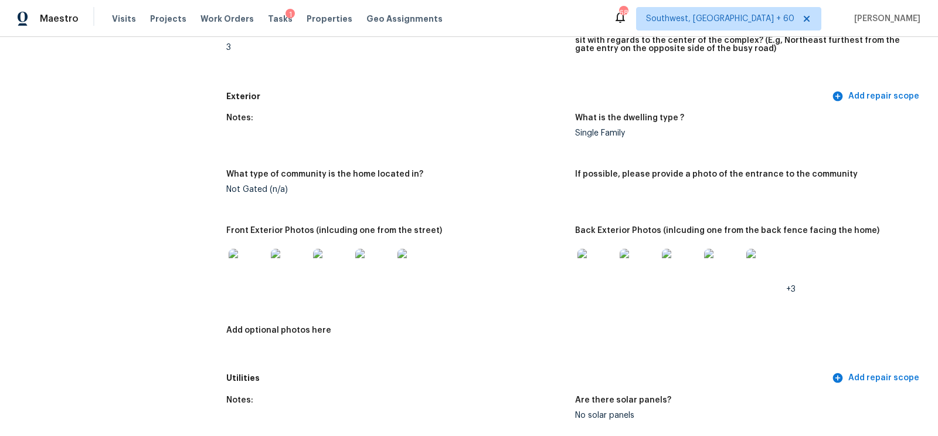
click at [242, 277] on img at bounding box center [248, 268] width 38 height 38
click at [580, 271] on img at bounding box center [596, 268] width 38 height 38
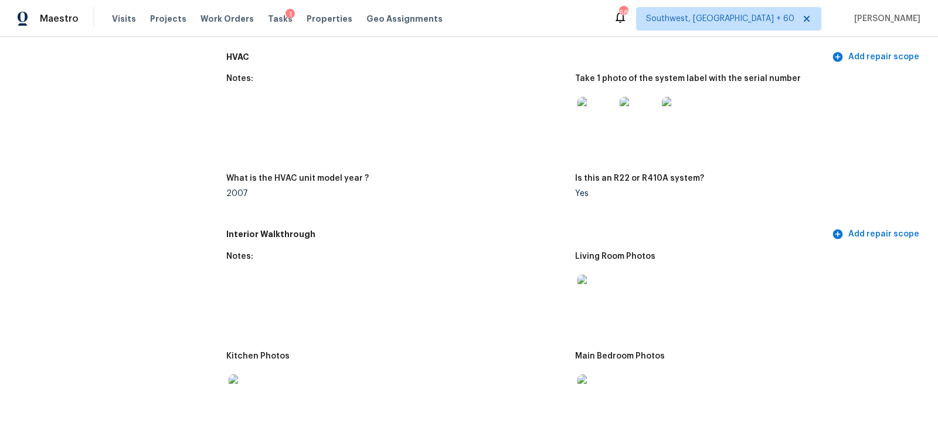
scroll to position [1036, 0]
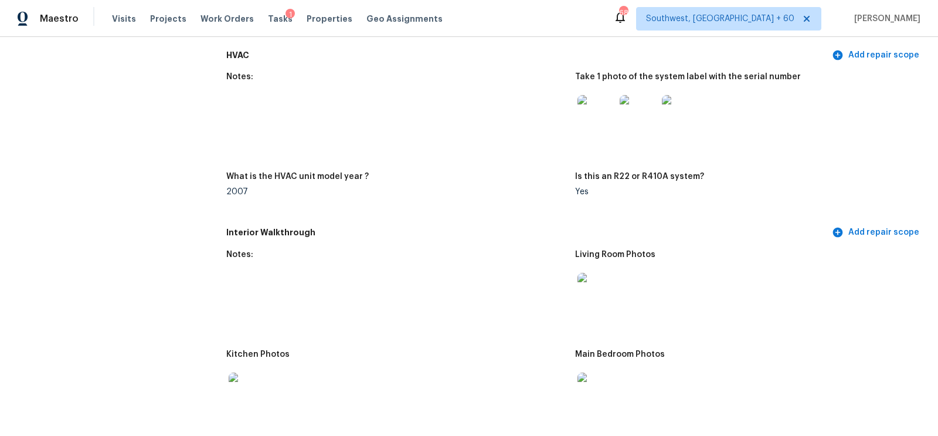
click at [593, 126] on img at bounding box center [596, 114] width 38 height 38
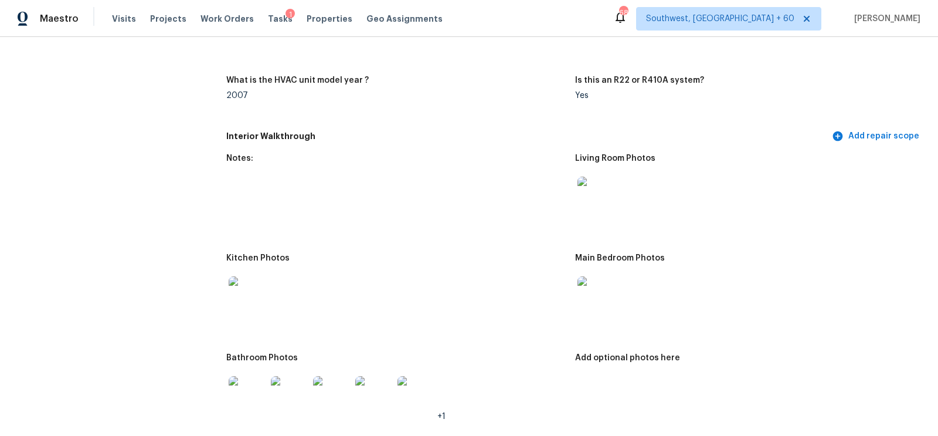
scroll to position [1150, 0]
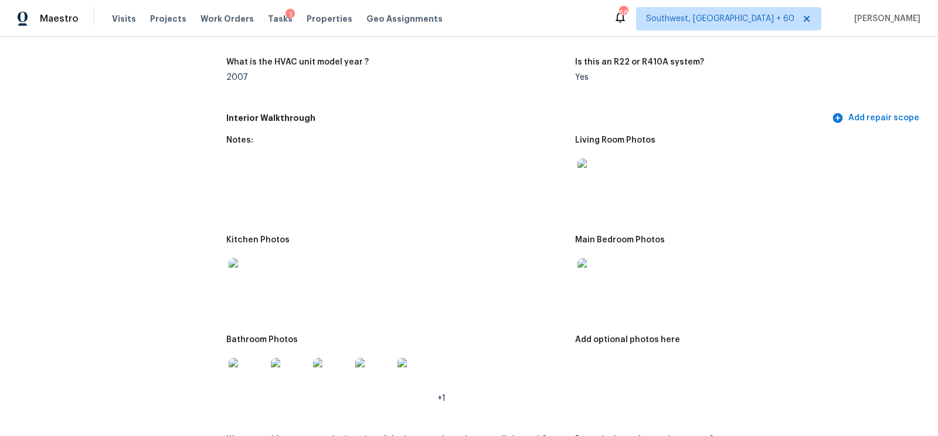
click at [601, 179] on img at bounding box center [596, 177] width 38 height 38
click at [592, 260] on img at bounding box center [596, 277] width 38 height 38
click at [240, 277] on img at bounding box center [248, 277] width 38 height 38
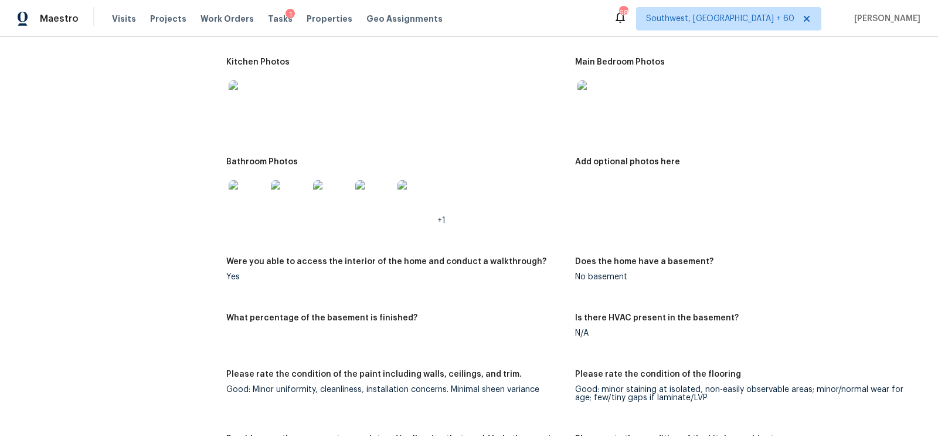
scroll to position [1334, 0]
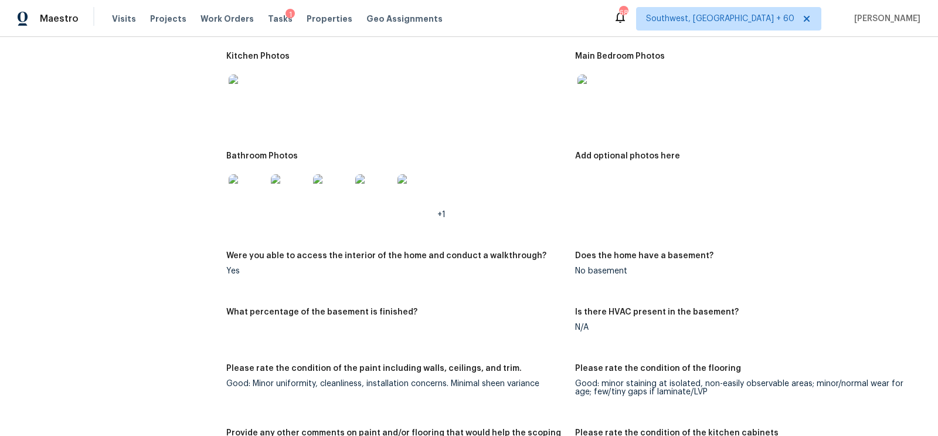
click at [240, 190] on img at bounding box center [248, 193] width 38 height 38
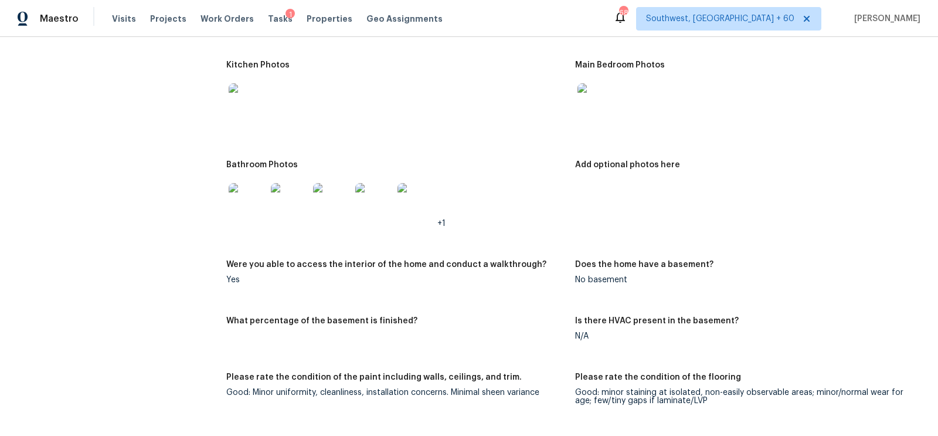
scroll to position [1366, 0]
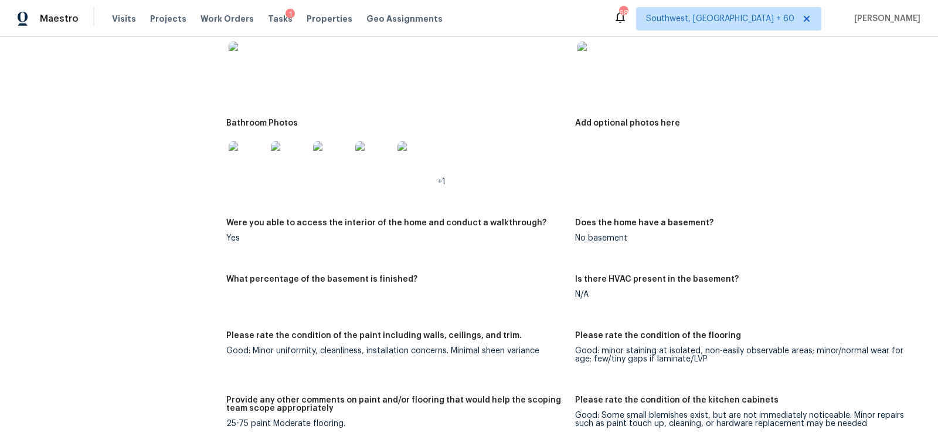
click at [253, 65] on img at bounding box center [248, 61] width 38 height 38
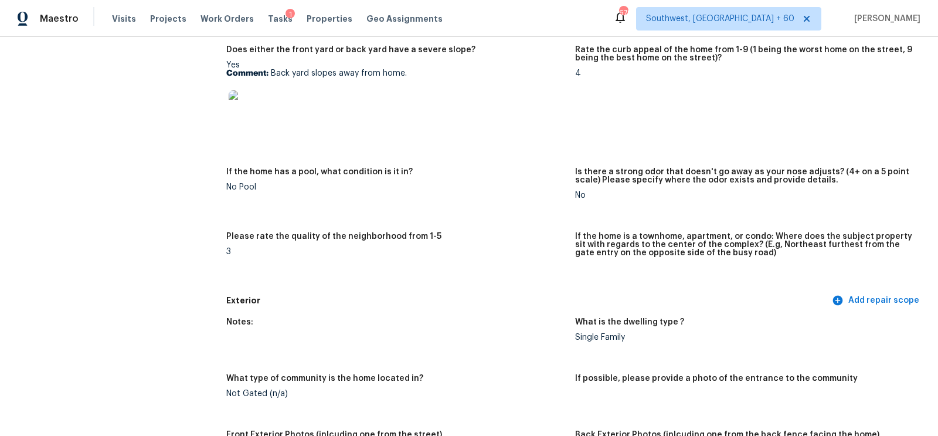
scroll to position [0, 0]
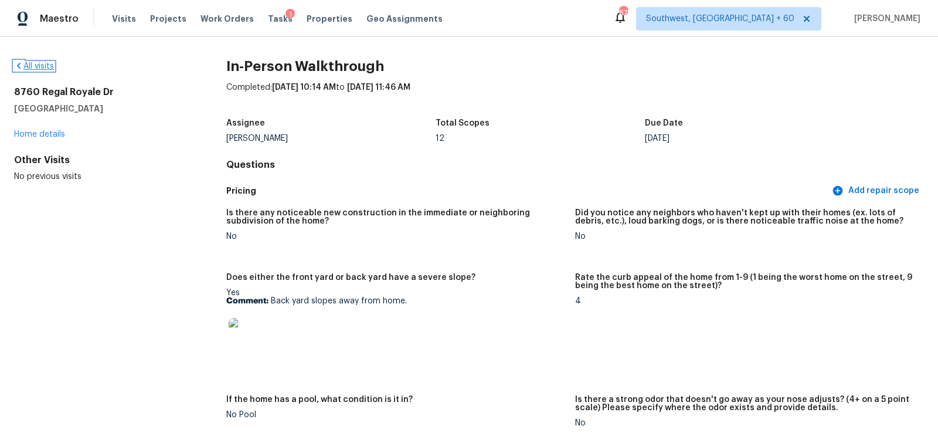
click at [32, 69] on link "All visits" at bounding box center [34, 66] width 40 height 8
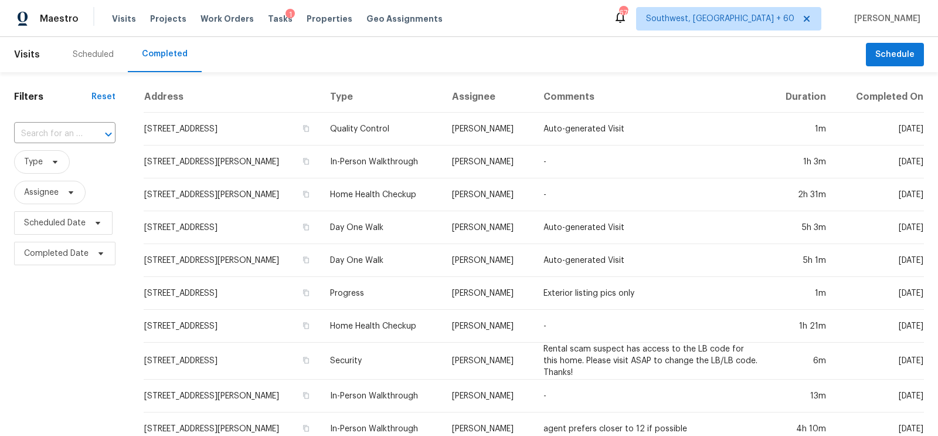
click at [399, 62] on div "Scheduled Completed" at bounding box center [462, 54] width 807 height 35
click at [77, 125] on input "text" at bounding box center [48, 134] width 69 height 18
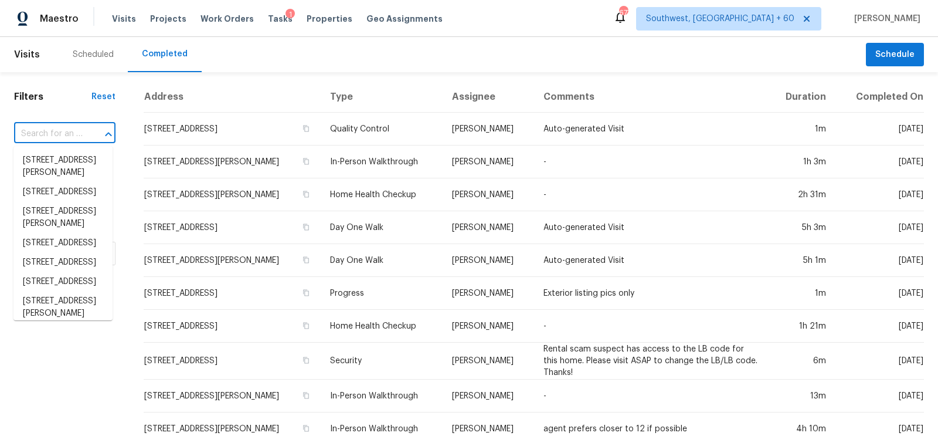
paste input "6701 Clear Springs Cir, Garland, TX 75044"
type input "6701 Clear Springs Cir, Garland, TX 75044"
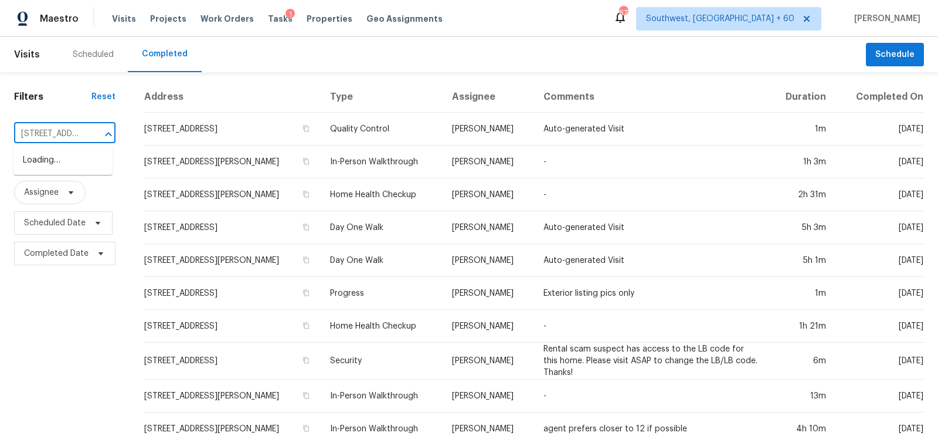
scroll to position [0, 101]
click at [77, 162] on li "6701 Clear Springs Cir, Garland, TX 75044" at bounding box center [62, 160] width 99 height 19
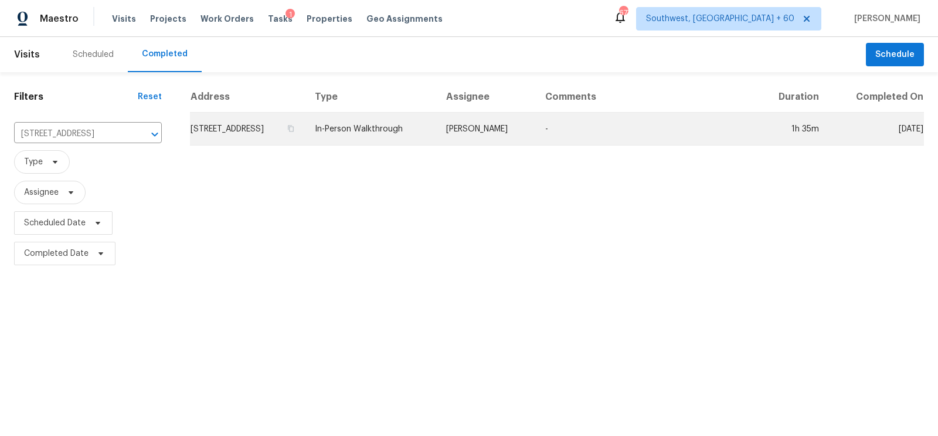
click at [296, 127] on td "6701 Clear Springs Cir, Garland, TX 75044" at bounding box center [247, 129] width 115 height 33
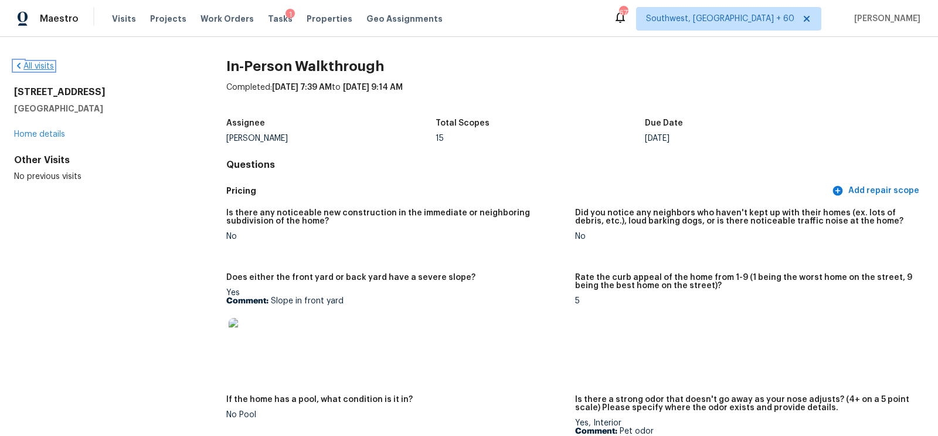
click at [34, 63] on link "All visits" at bounding box center [34, 66] width 40 height 8
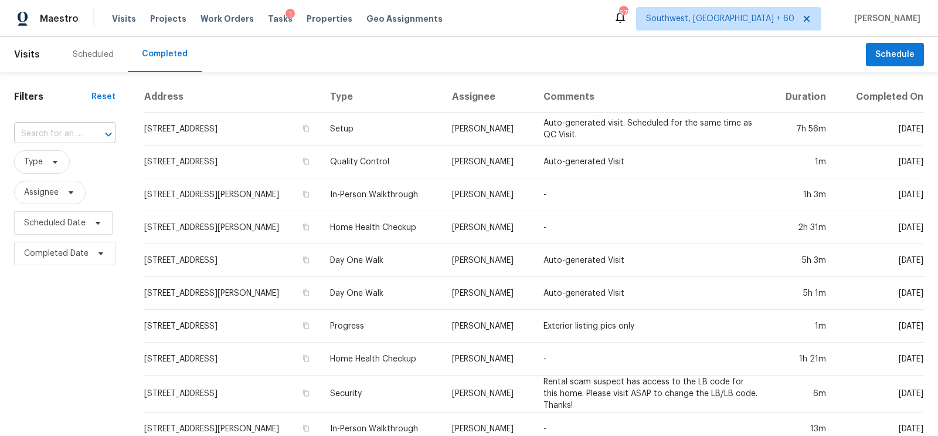
click at [55, 130] on input "text" at bounding box center [48, 134] width 69 height 18
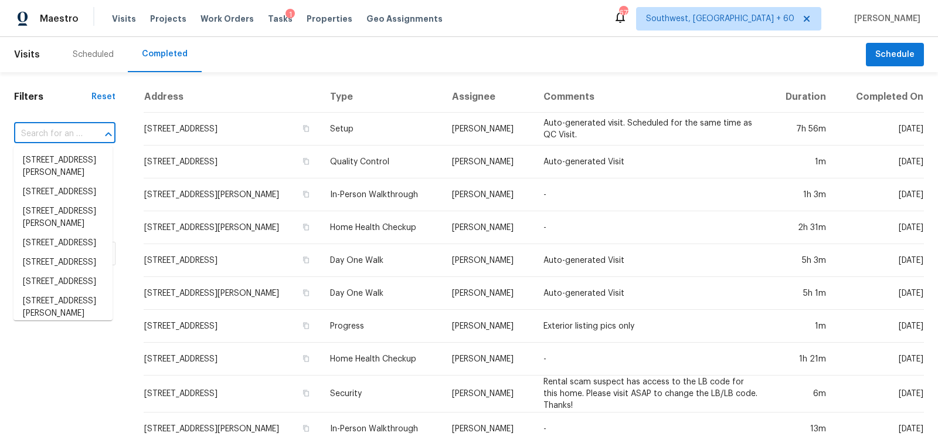
paste input "12721 Trent Jones Ln, Tustin, CA 92782"
type input "12721 Trent Jones Ln, Tustin, CA 92782"
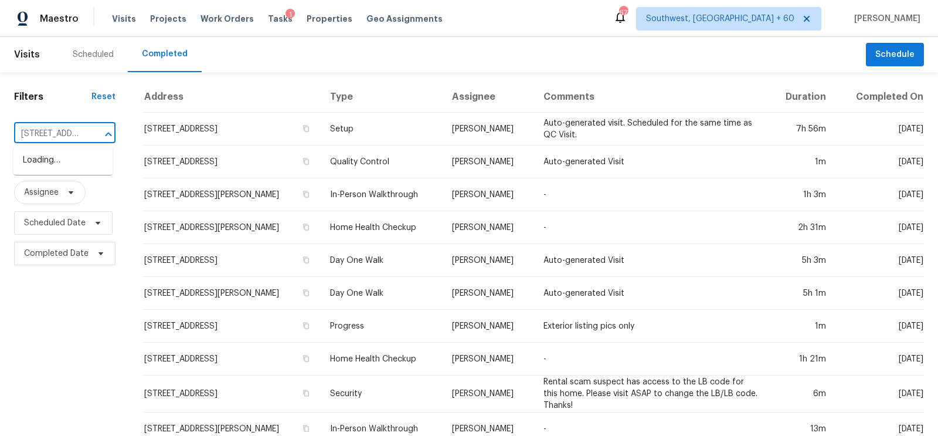
scroll to position [0, 86]
click at [53, 155] on li "12721 Trent Jones Ln, Tustin, CA 92782" at bounding box center [62, 167] width 99 height 32
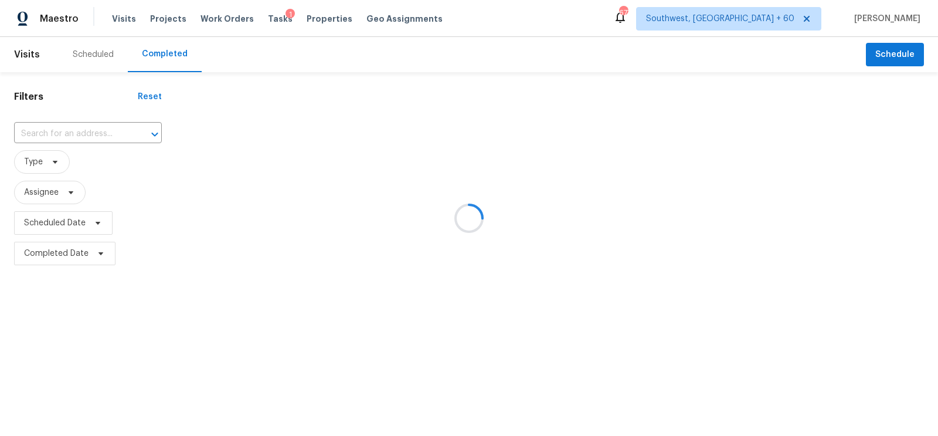
type input "12721 Trent Jones Ln, Tustin, CA 92782"
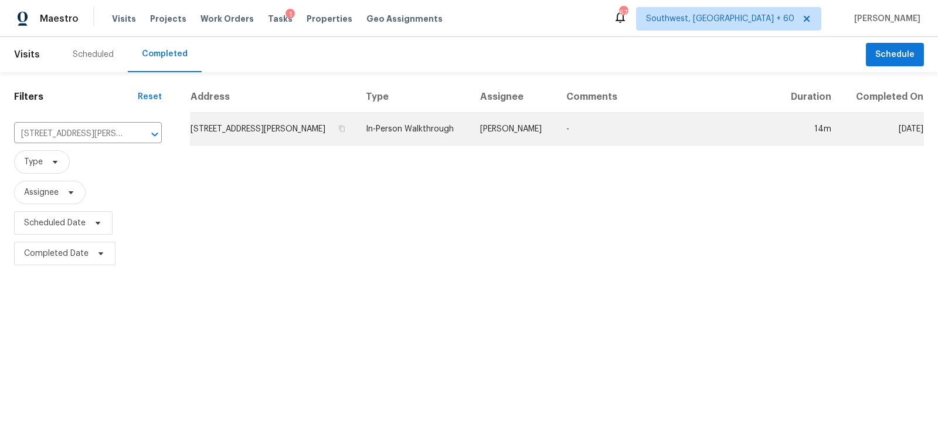
click at [254, 127] on td "12721 Trent Jones Ln, Tustin, CA 92782" at bounding box center [273, 129] width 166 height 33
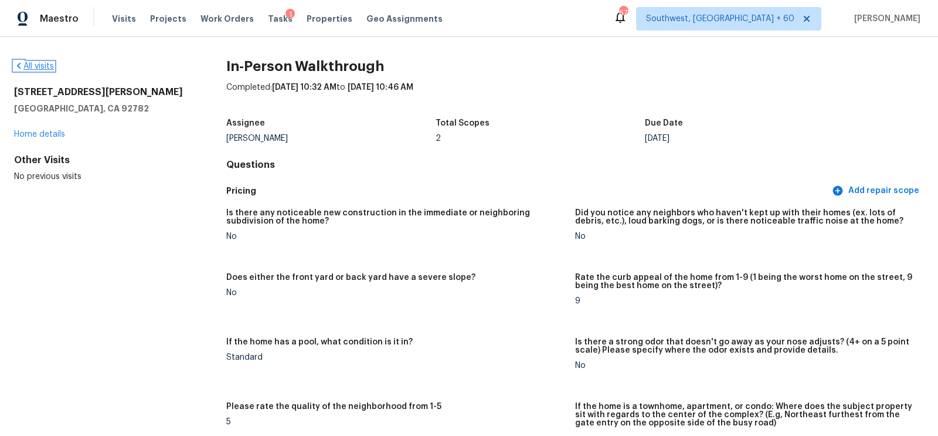
click at [37, 62] on link "All visits" at bounding box center [34, 66] width 40 height 8
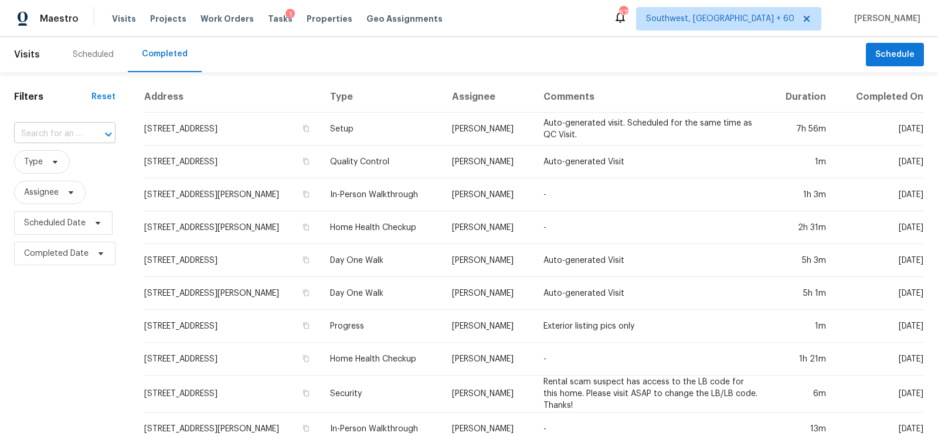
click at [53, 134] on input "text" at bounding box center [48, 134] width 69 height 18
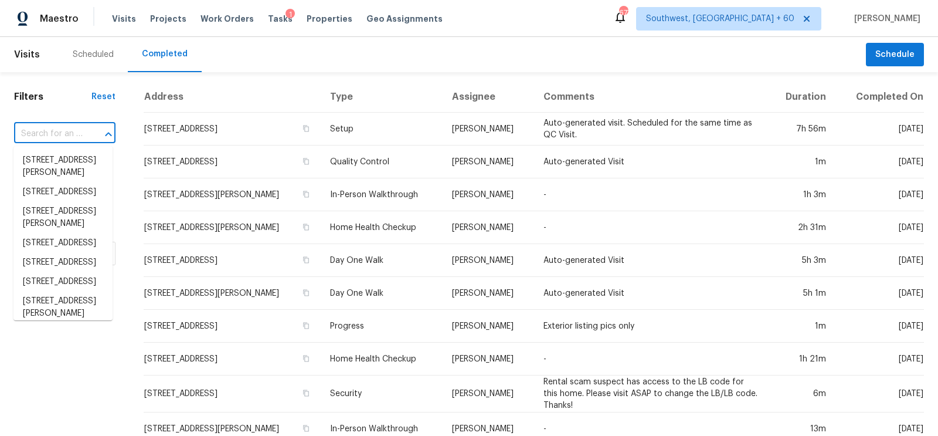
paste input "105 E Lone Star Ave, Cleburne, TX 76031"
type input "105 E Lone Star Ave, Cleburne, TX 76031"
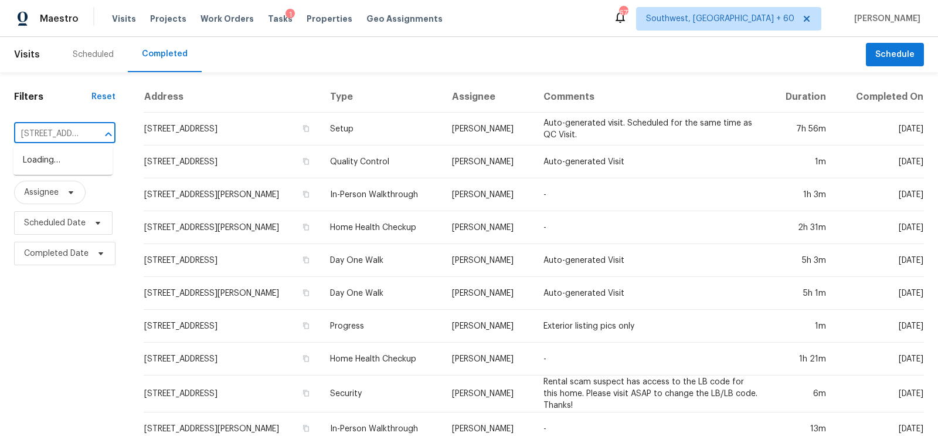
scroll to position [0, 95]
click at [63, 169] on li "105 E Lone Star Ave, Cleburne, TX 76031" at bounding box center [62, 160] width 99 height 19
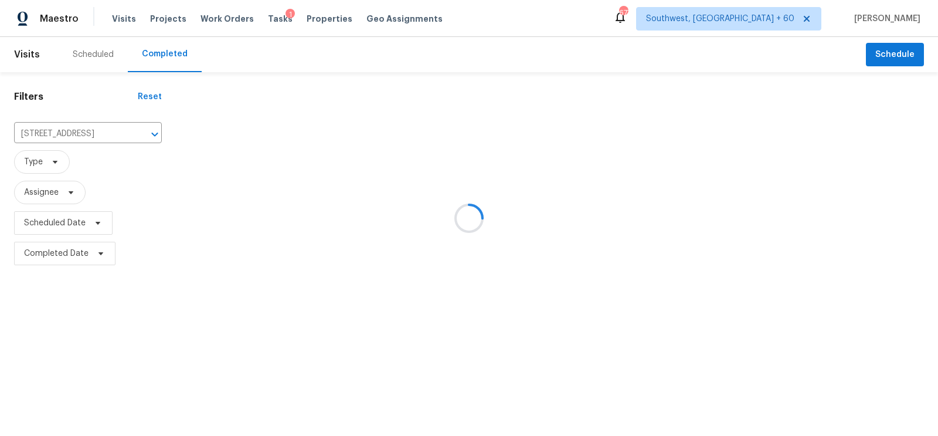
click at [268, 125] on div at bounding box center [469, 218] width 938 height 436
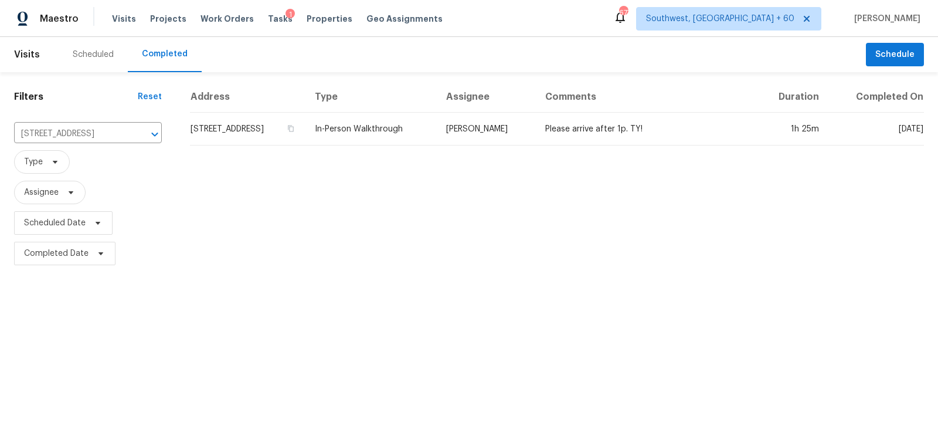
click at [268, 125] on td "105 E Lone Star Ave, Cleburne, TX 76031" at bounding box center [247, 129] width 115 height 33
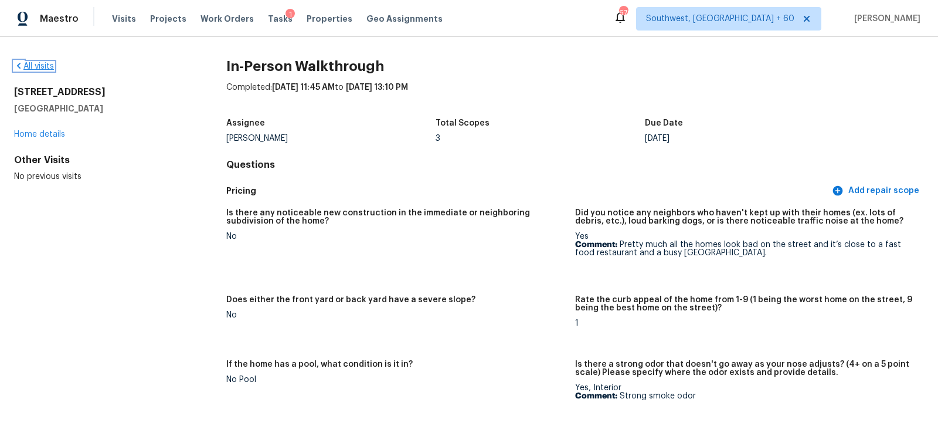
click at [33, 66] on link "All visits" at bounding box center [34, 66] width 40 height 8
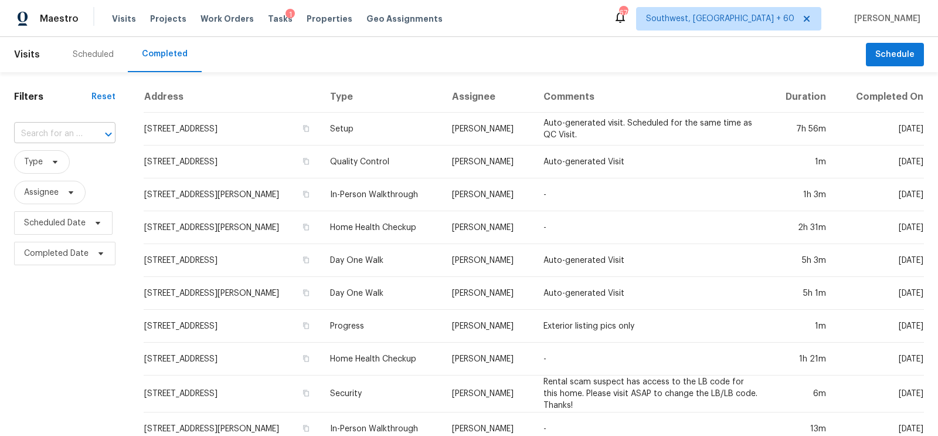
click at [57, 125] on input "text" at bounding box center [48, 134] width 69 height 18
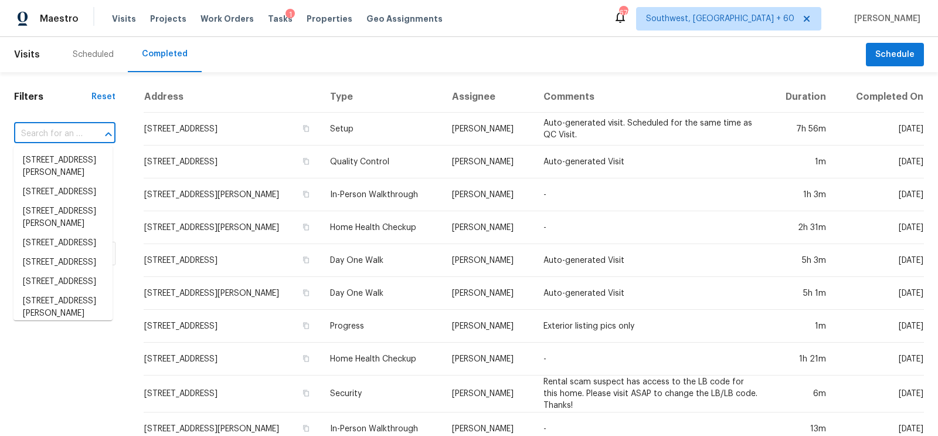
paste input "663 W Calle Espadero, Sahuarita, AZ 85629"
type input "663 W Calle Espadero, Sahuarita, AZ 85629"
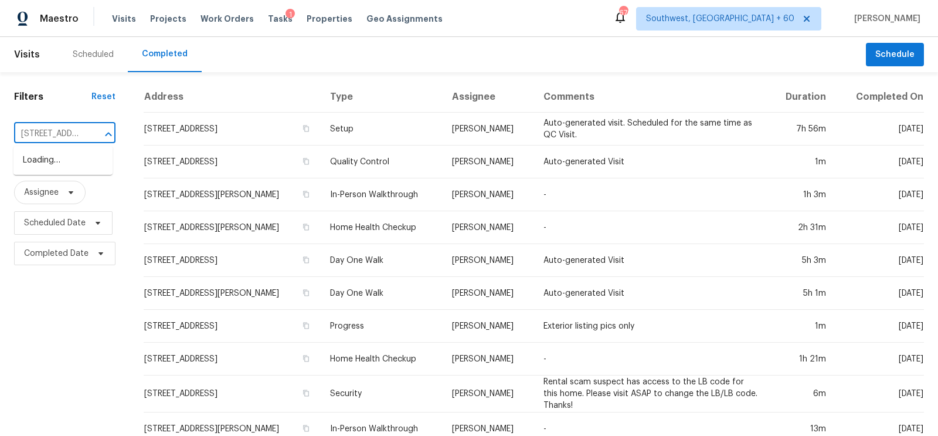
scroll to position [0, 107]
click at [72, 168] on li "663 W Calle Espadero, Sahuarita, AZ 85629" at bounding box center [62, 160] width 99 height 19
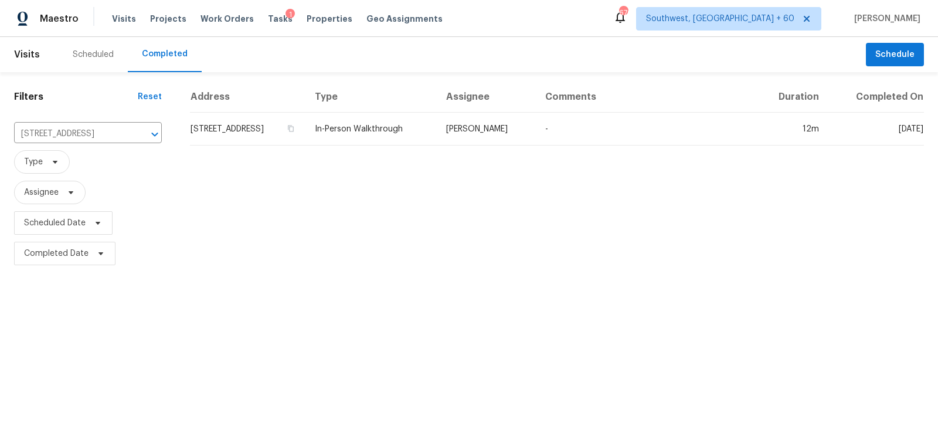
click at [251, 115] on td "663 W Calle Espadero, Sahuarita, AZ 85629" at bounding box center [247, 129] width 115 height 33
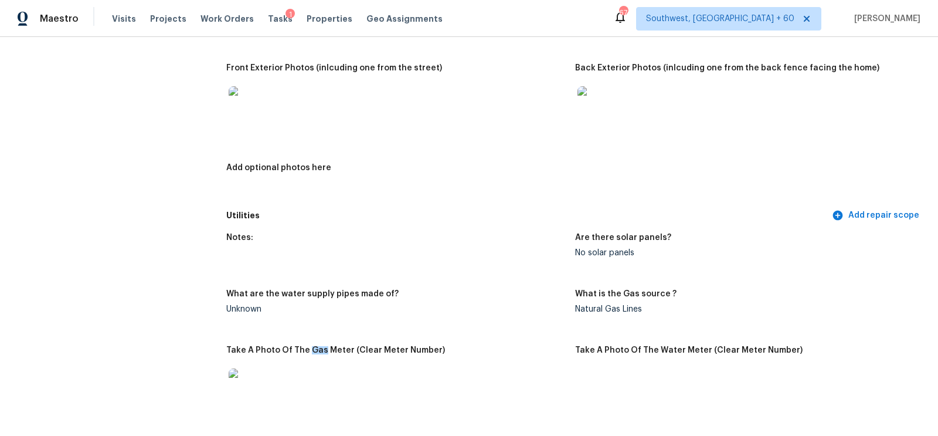
scroll to position [561, 0]
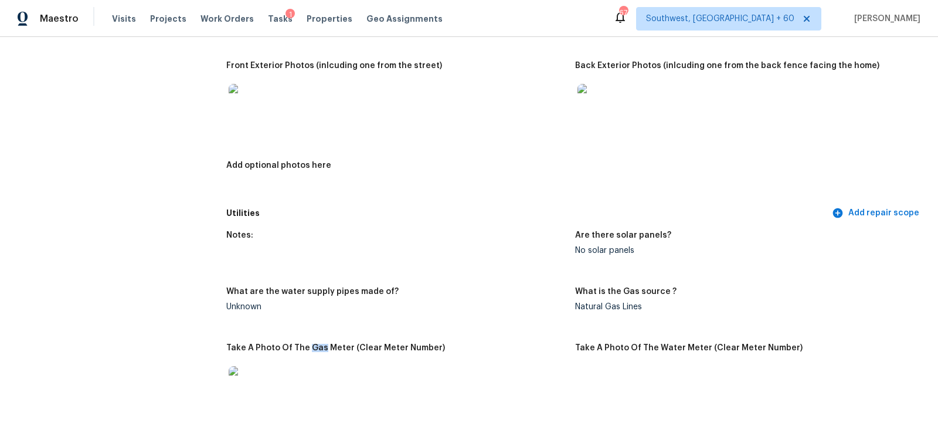
click at [256, 107] on img at bounding box center [248, 103] width 38 height 38
click at [582, 106] on img at bounding box center [596, 103] width 38 height 38
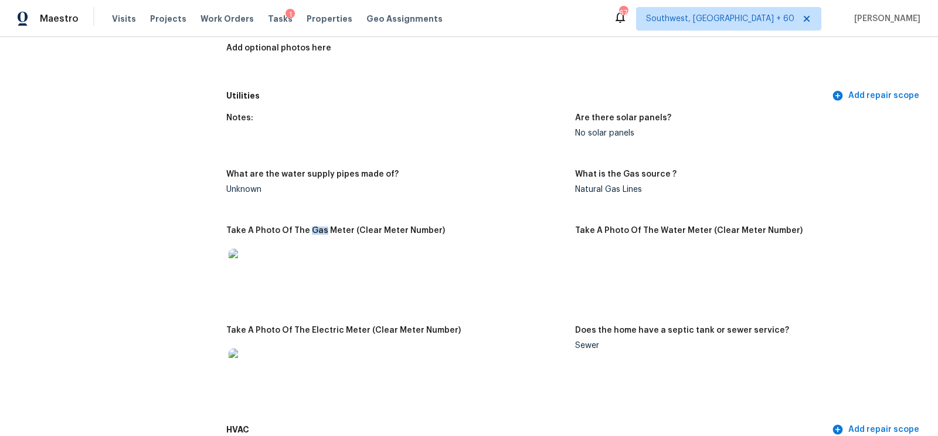
scroll to position [693, 0]
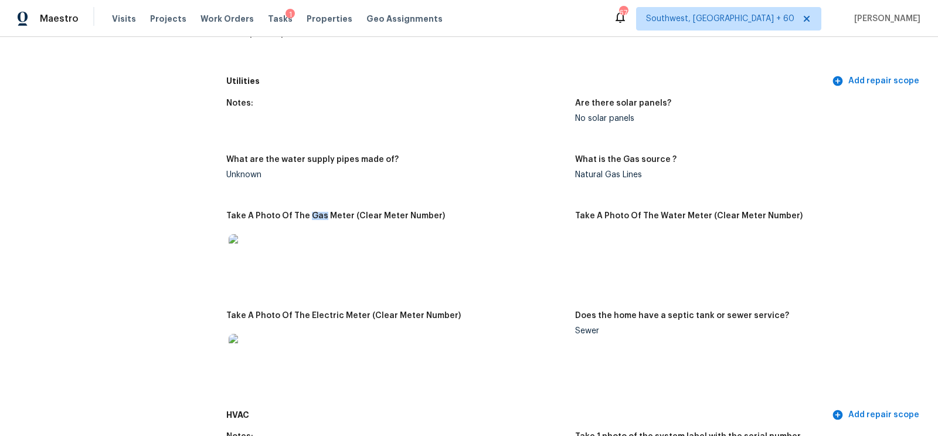
click at [249, 265] on img at bounding box center [248, 253] width 38 height 38
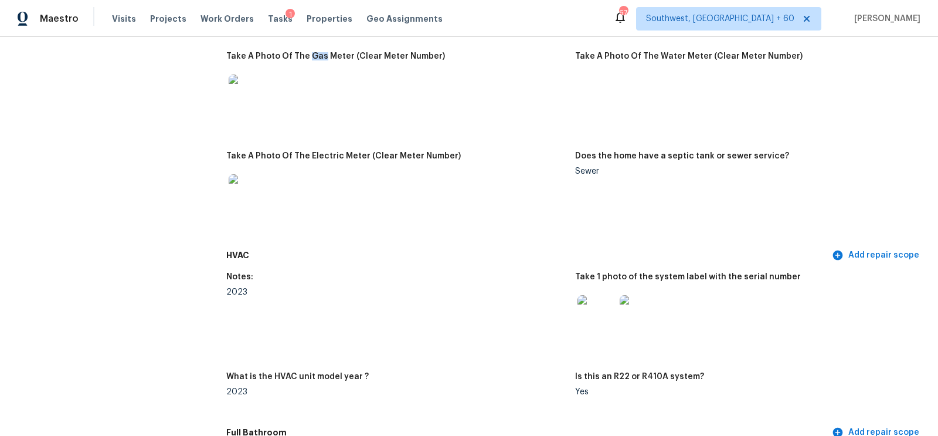
scroll to position [855, 0]
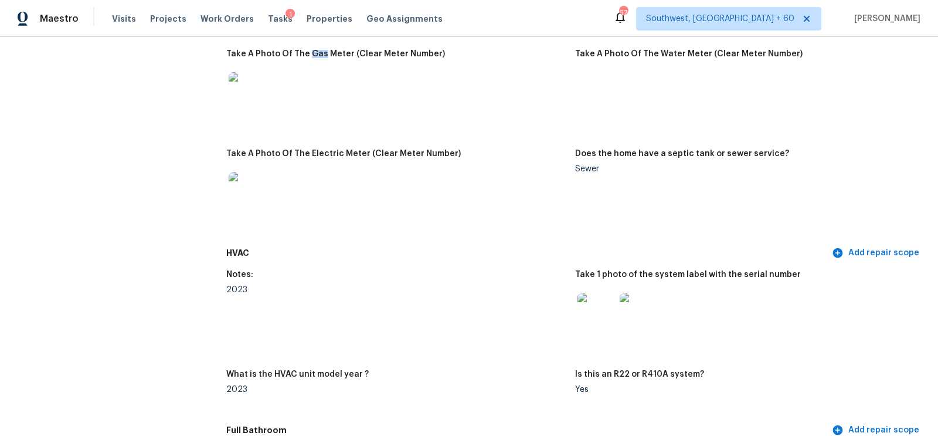
click at [608, 318] on img at bounding box center [596, 312] width 38 height 38
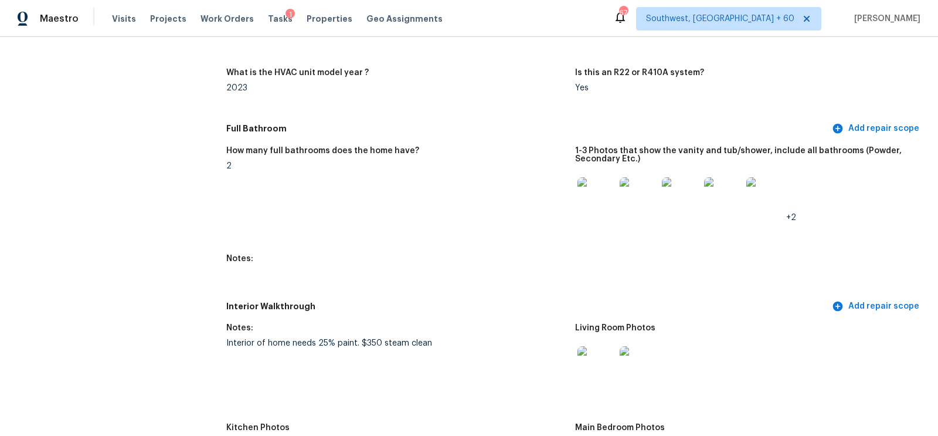
scroll to position [1076, 0]
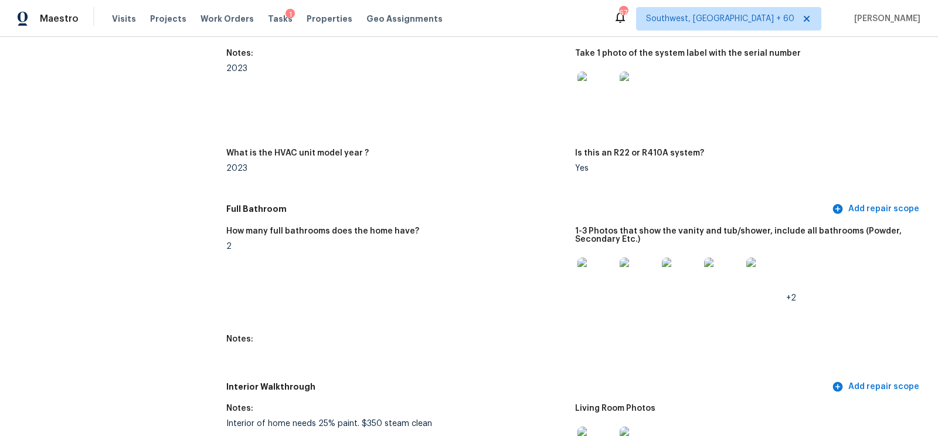
click at [594, 271] on img at bounding box center [596, 276] width 38 height 38
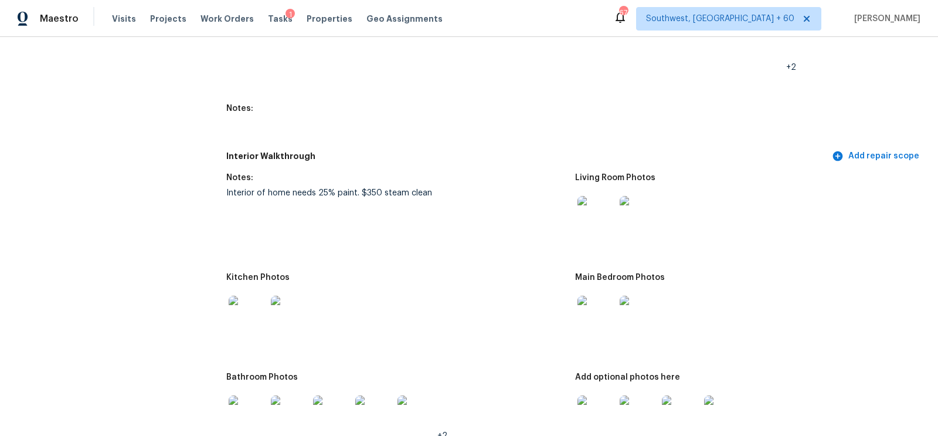
scroll to position [1332, 0]
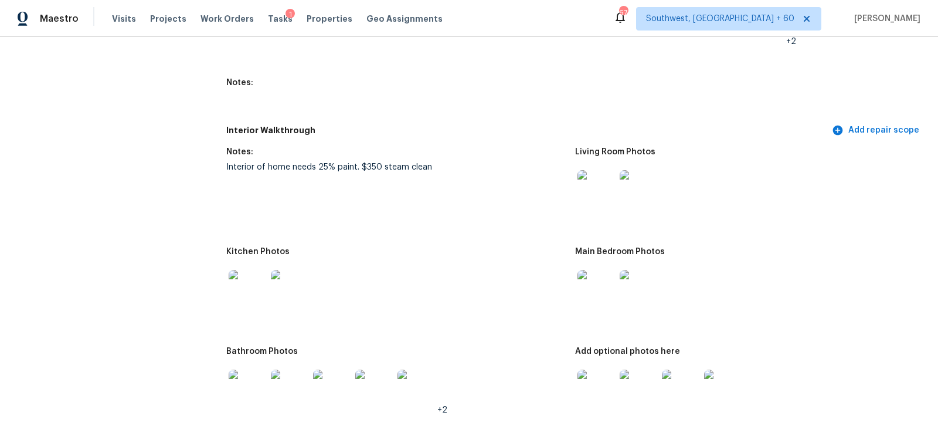
click at [604, 185] on img at bounding box center [596, 189] width 38 height 38
click at [234, 281] on img at bounding box center [248, 289] width 38 height 38
click at [608, 288] on img at bounding box center [596, 289] width 38 height 38
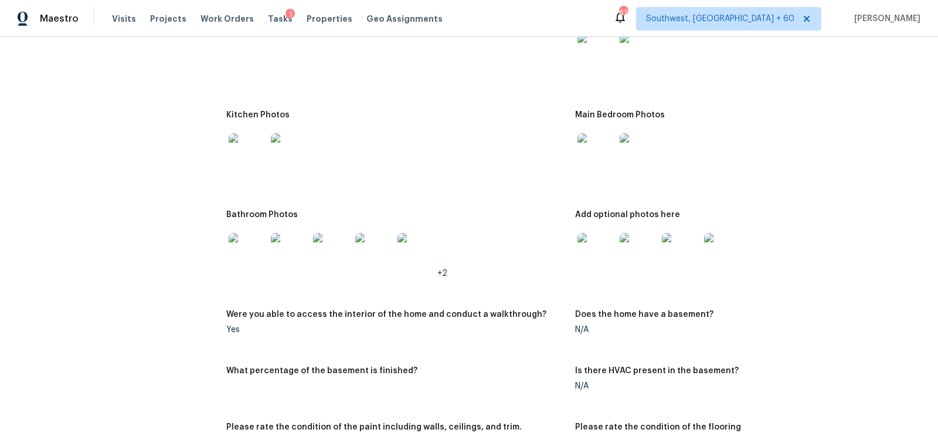
scroll to position [1491, 0]
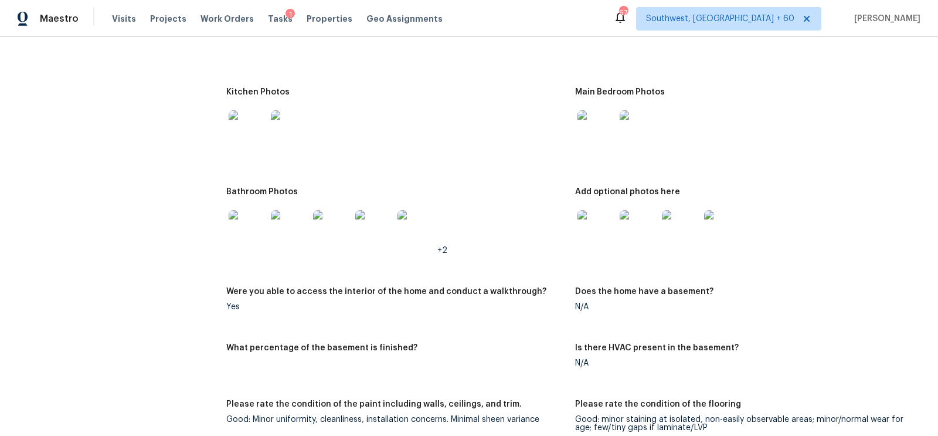
click at [245, 234] on img at bounding box center [248, 229] width 38 height 38
click at [608, 232] on img at bounding box center [596, 229] width 38 height 38
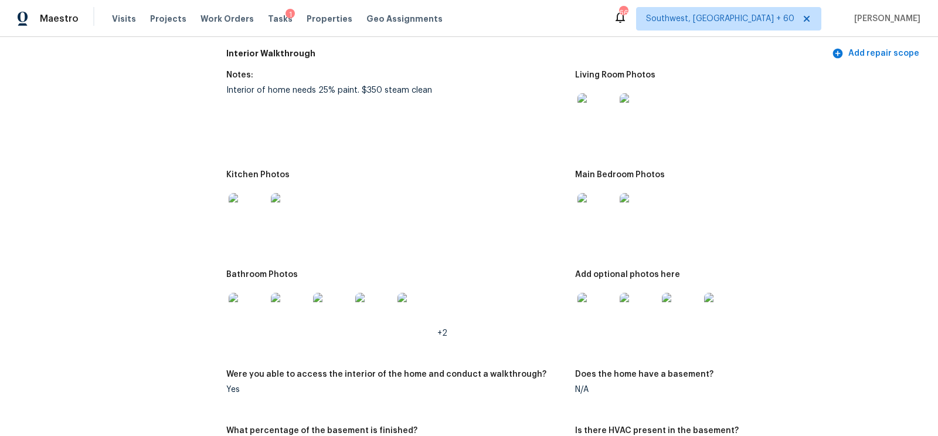
scroll to position [1385, 0]
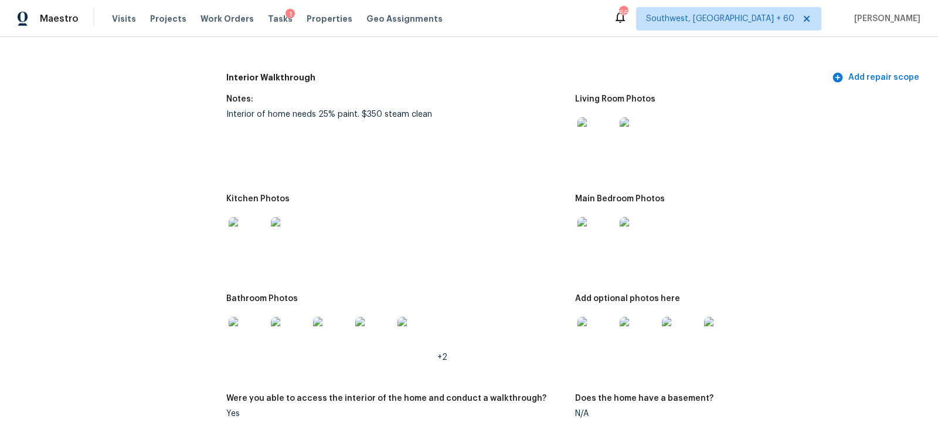
click at [593, 242] on img at bounding box center [596, 236] width 38 height 38
click at [587, 335] on img at bounding box center [596, 336] width 38 height 38
click at [258, 329] on img at bounding box center [248, 336] width 38 height 38
click at [242, 240] on img at bounding box center [248, 236] width 38 height 38
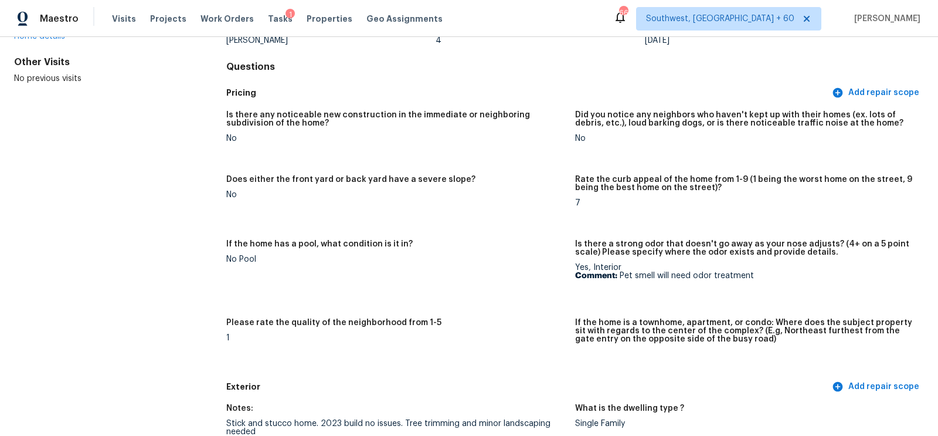
scroll to position [0, 0]
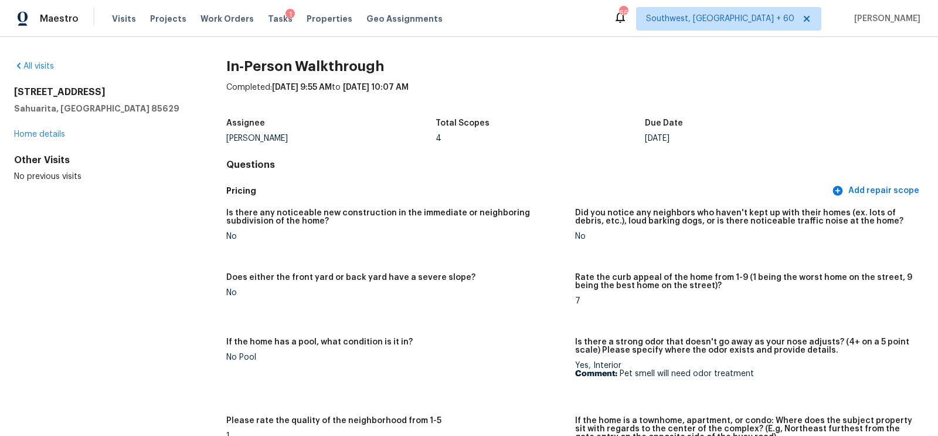
click at [56, 67] on div "All visits" at bounding box center [101, 66] width 175 height 12
click at [36, 63] on link "All visits" at bounding box center [34, 66] width 40 height 8
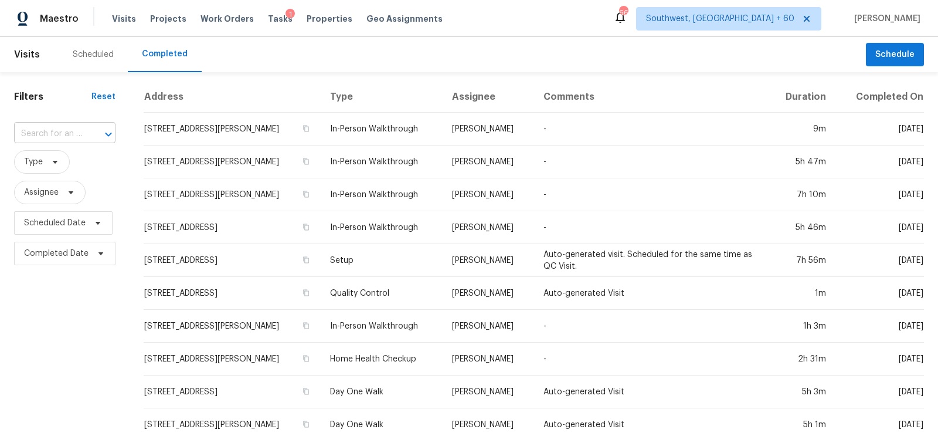
click at [61, 131] on input "text" at bounding box center [48, 134] width 69 height 18
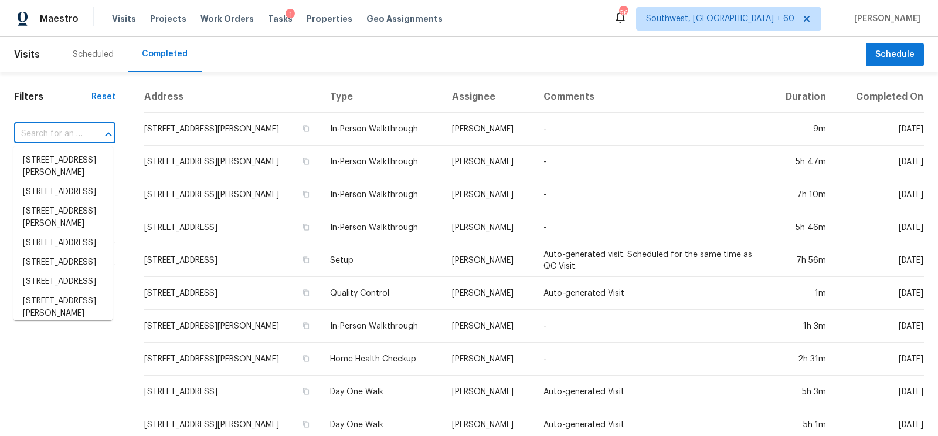
paste input "663 W Calle Espadero, Sahuarita, AZ 85629"
type input "663 W Calle Espadero, Sahuarita, AZ 85629"
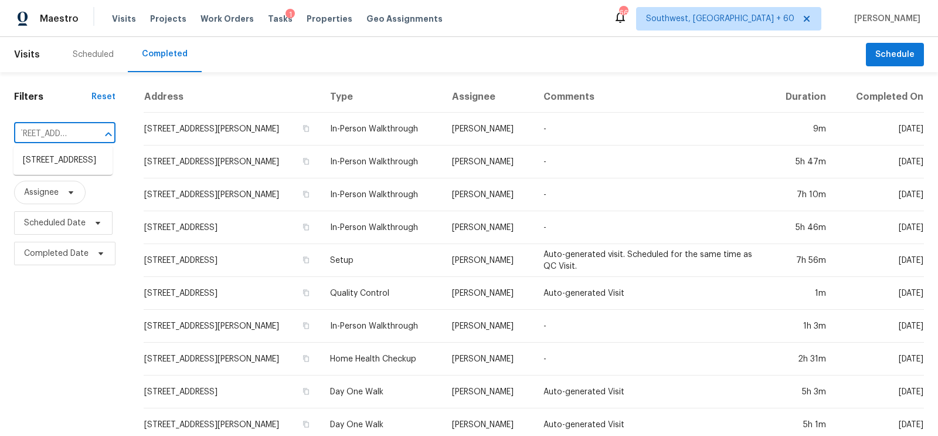
click at [72, 157] on li "663 W Calle Espadero, Sahuarita, AZ 85629" at bounding box center [62, 160] width 99 height 19
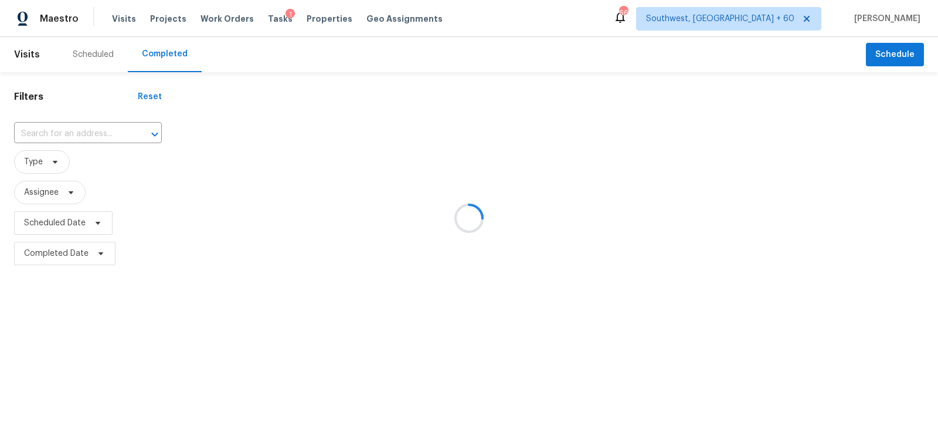
type input "663 W Calle Espadero, Sahuarita, AZ 85629"
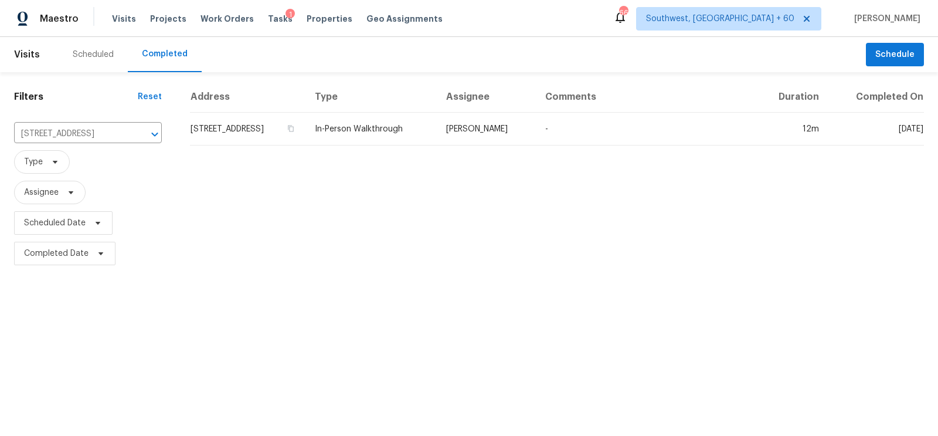
click at [262, 125] on td "663 W Calle Espadero, Sahuarita, AZ 85629" at bounding box center [247, 129] width 115 height 33
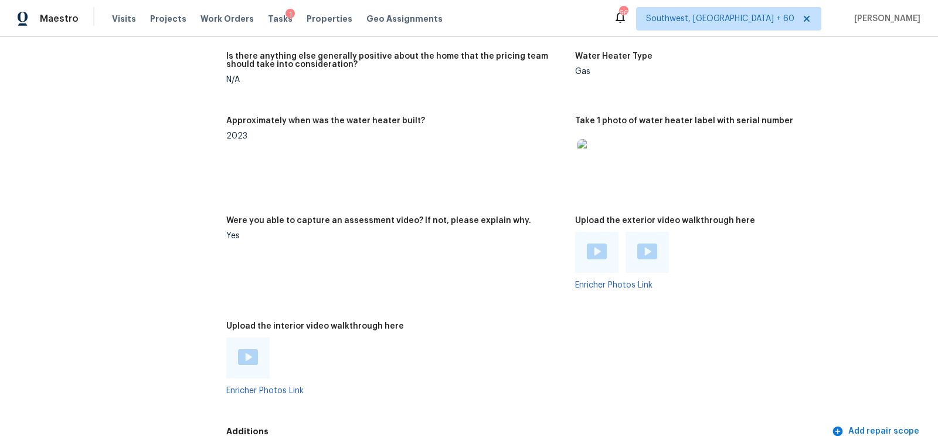
scroll to position [2242, 0]
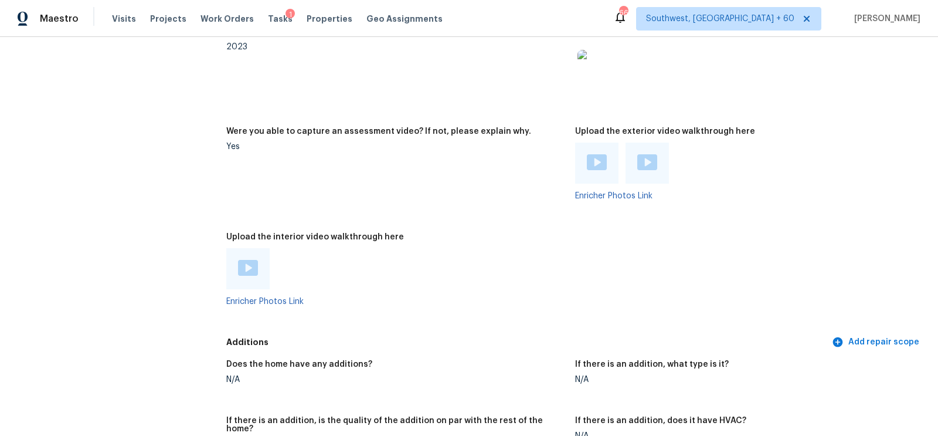
click at [257, 260] on img at bounding box center [248, 268] width 20 height 16
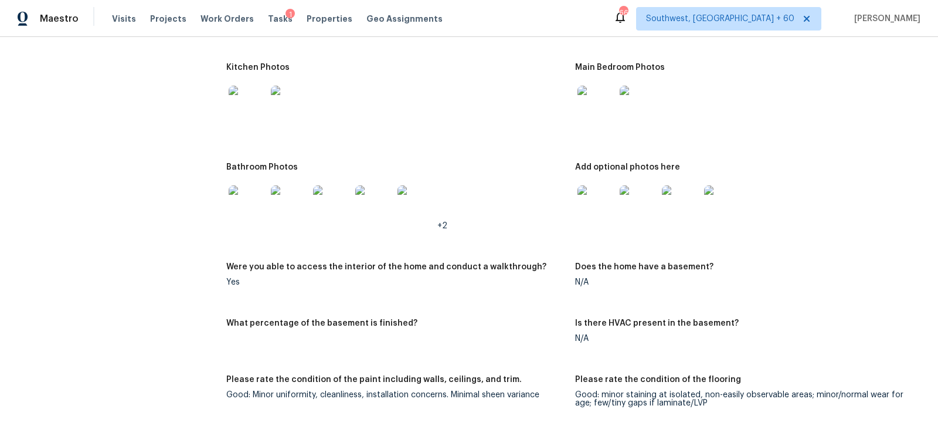
scroll to position [1507, 0]
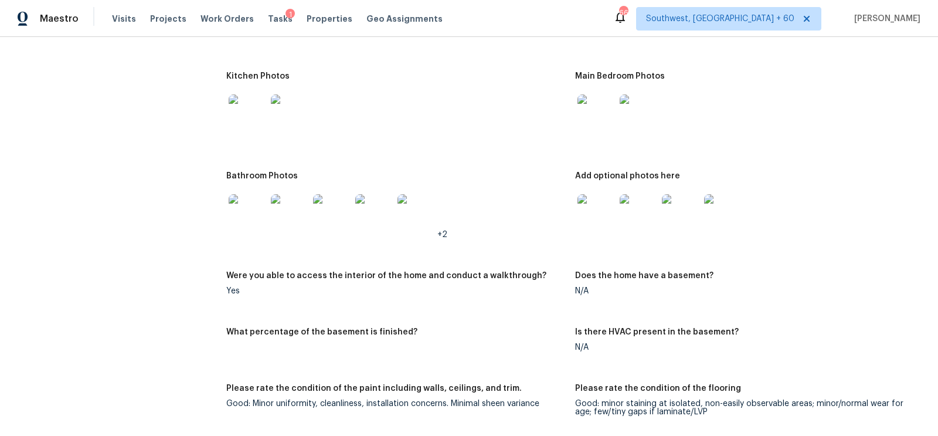
click at [596, 114] on img at bounding box center [596, 113] width 38 height 38
click at [596, 210] on img at bounding box center [596, 213] width 38 height 38
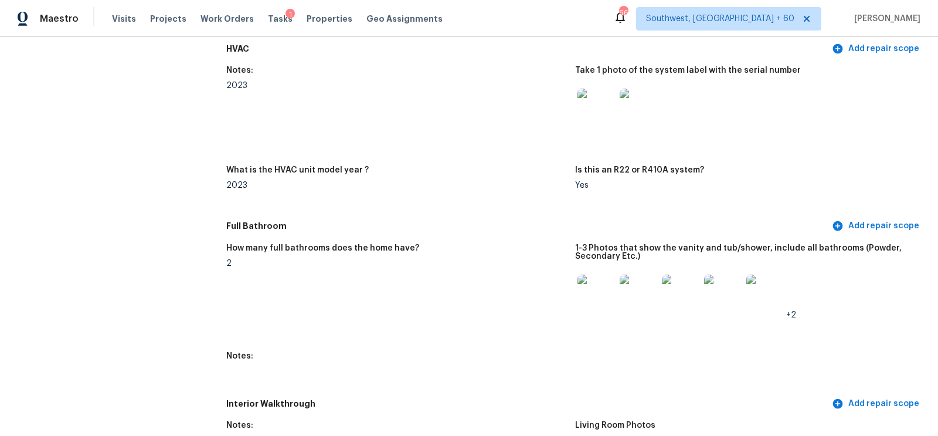
scroll to position [0, 0]
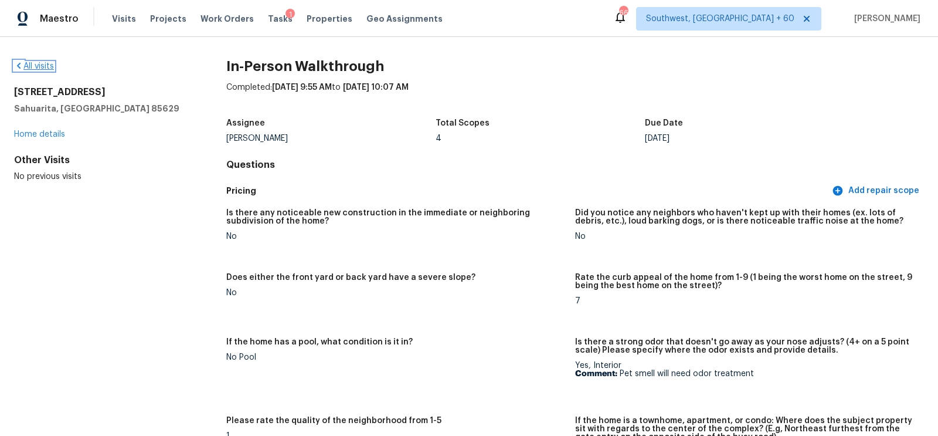
click at [40, 62] on link "All visits" at bounding box center [34, 66] width 40 height 8
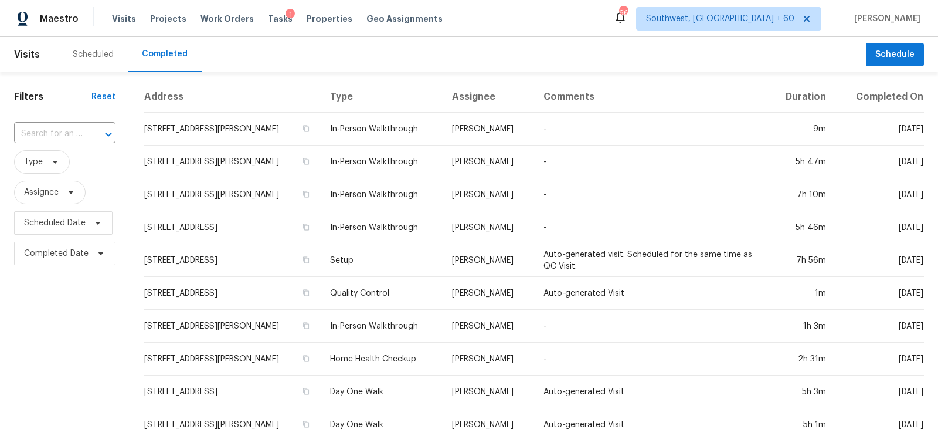
click at [39, 135] on input "text" at bounding box center [48, 134] width 69 height 18
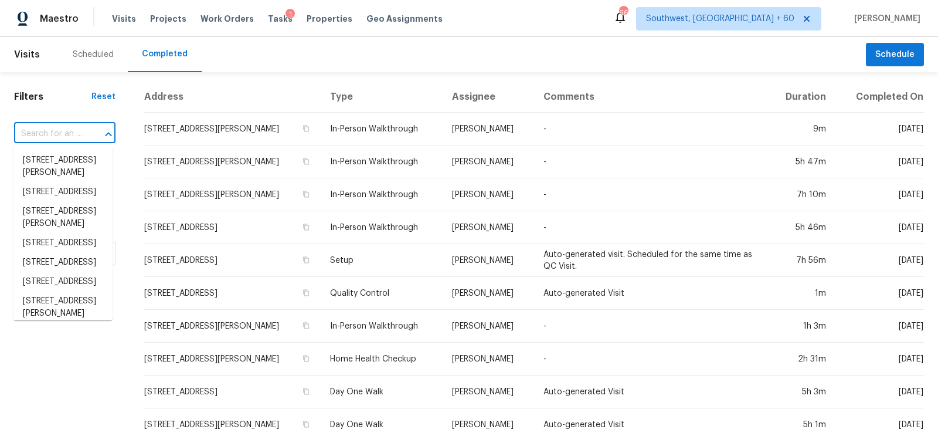
paste input "17877 W Carmen Dr, Surprise, AZ 85388"
type input "17877 W Carmen Dr, Surprise, AZ 85388"
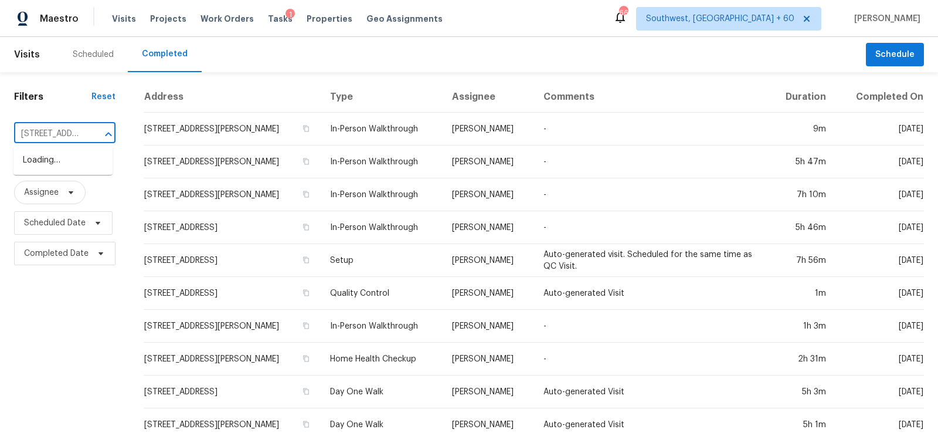
scroll to position [0, 92]
click at [75, 171] on li "17877 W Carmen Dr, Surprise, AZ 85388" at bounding box center [62, 167] width 99 height 32
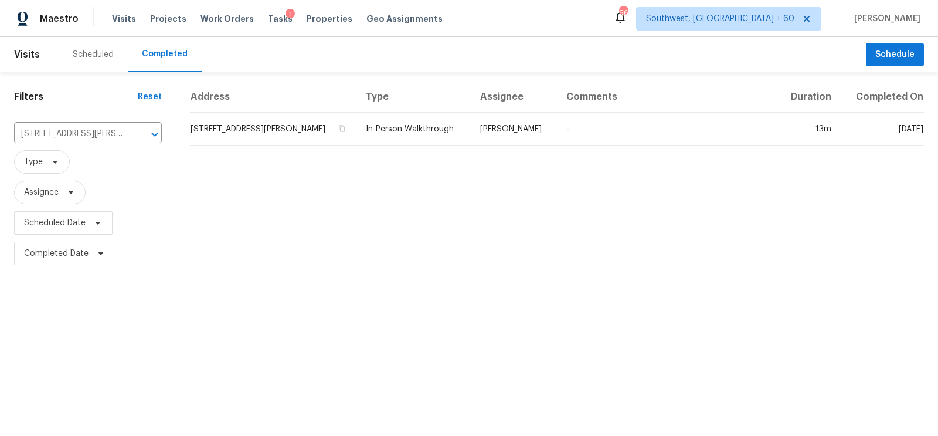
click at [308, 132] on td "17877 W Carmen Dr, Surprise, AZ 85388" at bounding box center [273, 129] width 166 height 33
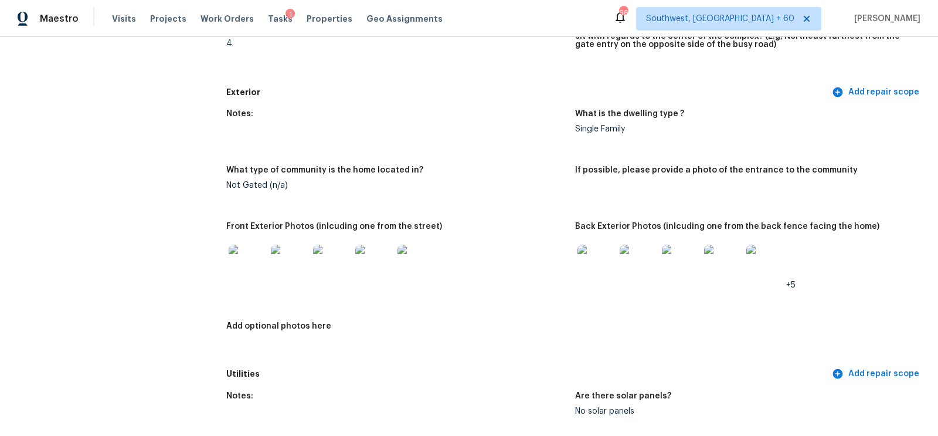
scroll to position [437, 0]
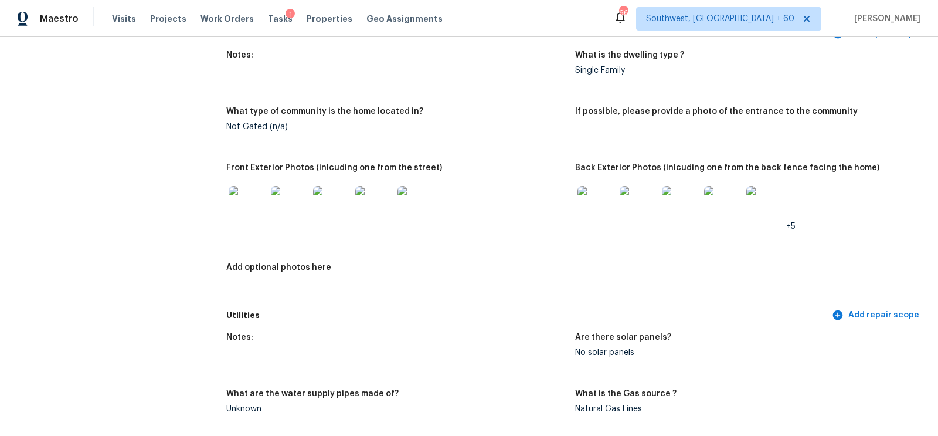
click at [249, 213] on img at bounding box center [248, 205] width 38 height 38
click at [604, 204] on img at bounding box center [596, 205] width 38 height 38
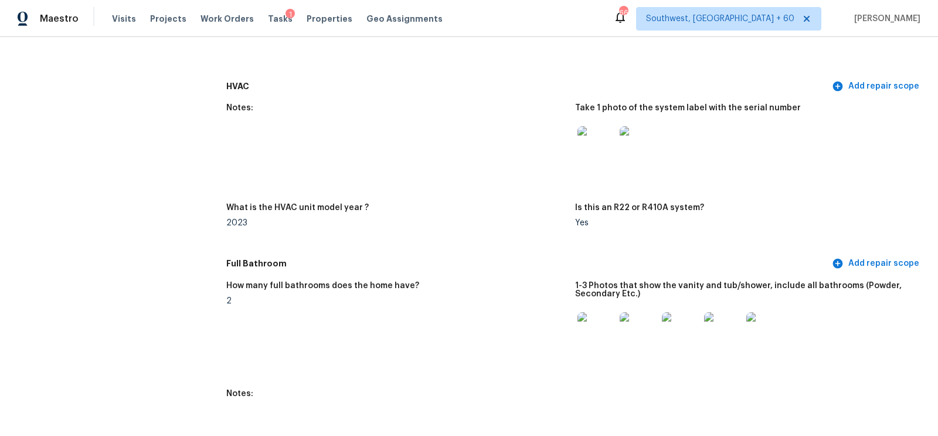
scroll to position [1000, 0]
click at [581, 147] on img at bounding box center [596, 144] width 38 height 38
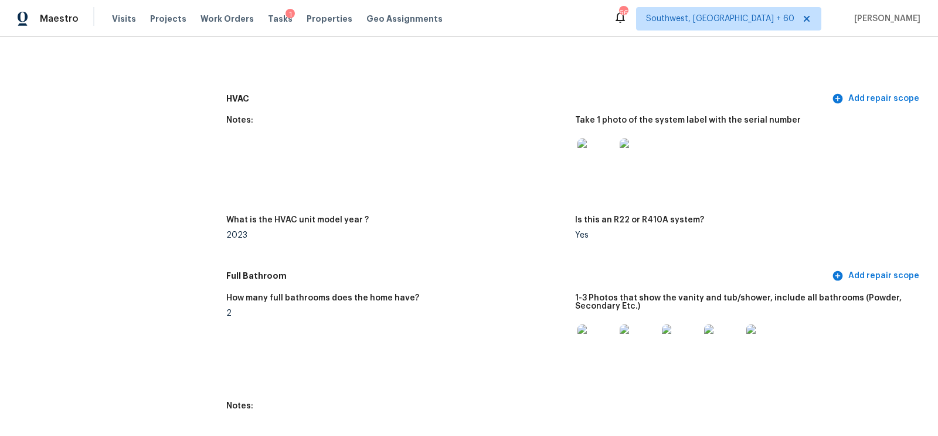
scroll to position [987, 0]
click at [586, 356] on img at bounding box center [596, 343] width 38 height 38
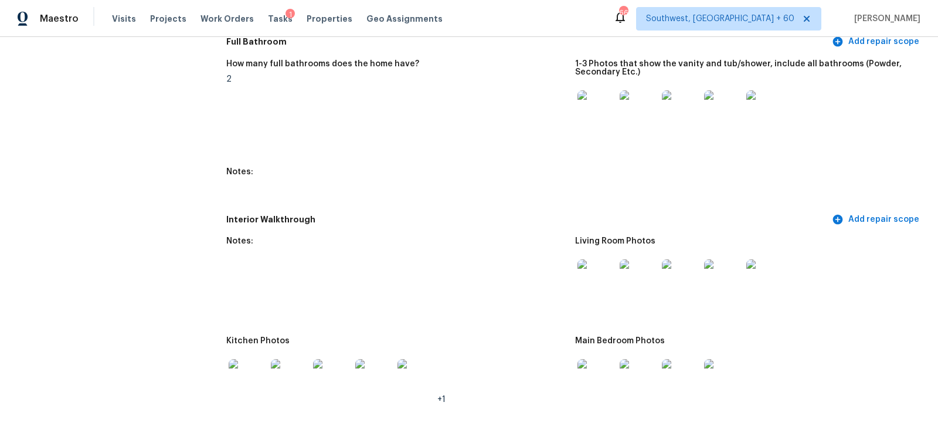
scroll to position [1236, 0]
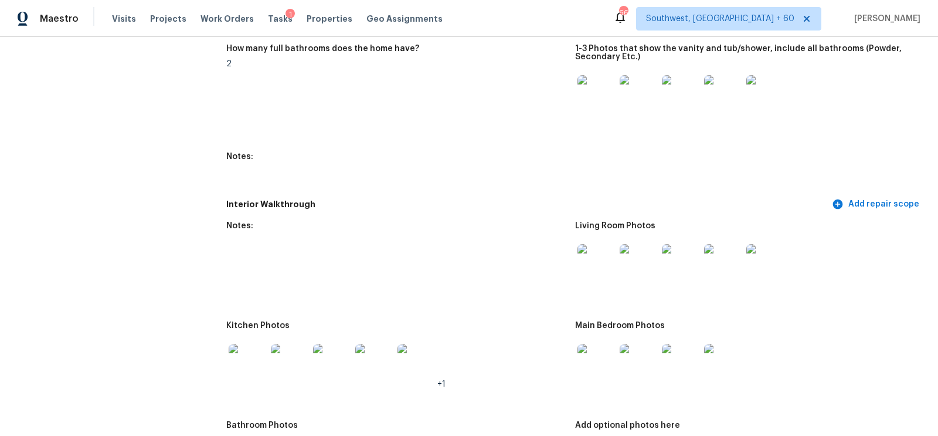
click at [598, 259] on img at bounding box center [596, 263] width 38 height 38
click at [246, 353] on img at bounding box center [248, 363] width 38 height 38
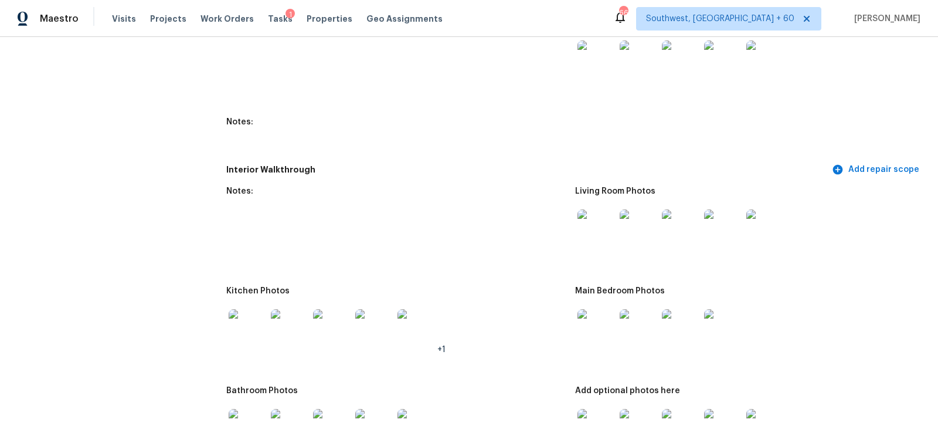
scroll to position [1284, 0]
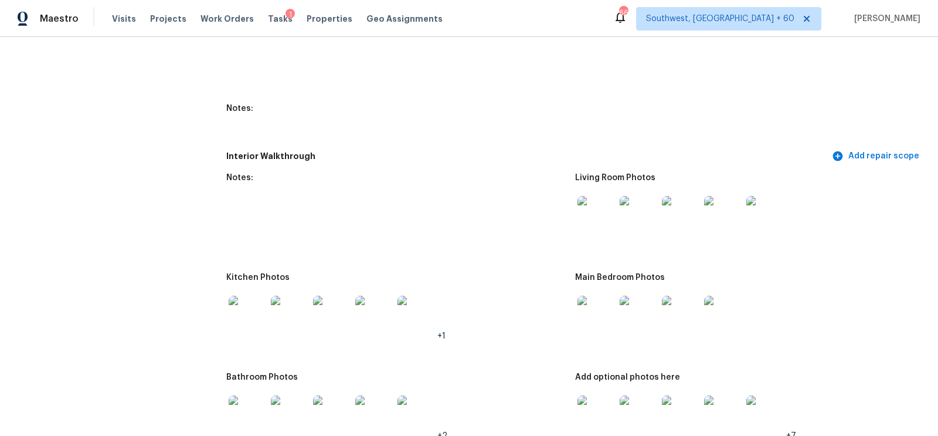
click at [588, 313] on img at bounding box center [596, 314] width 38 height 38
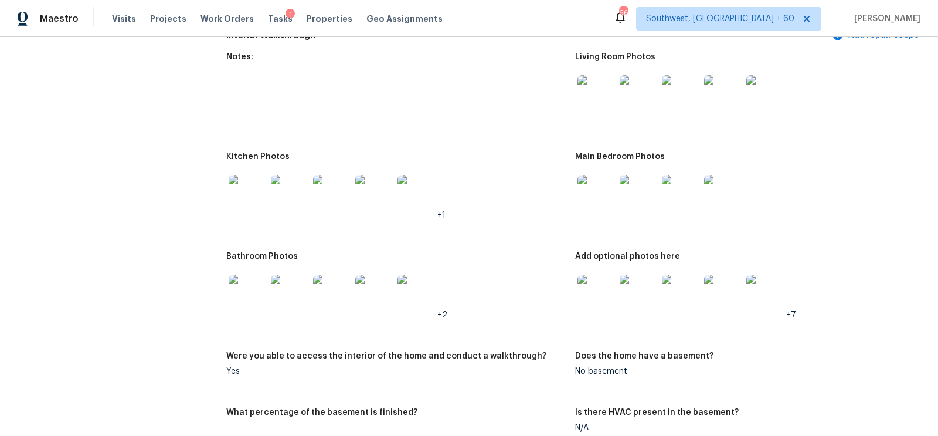
scroll to position [1430, 0]
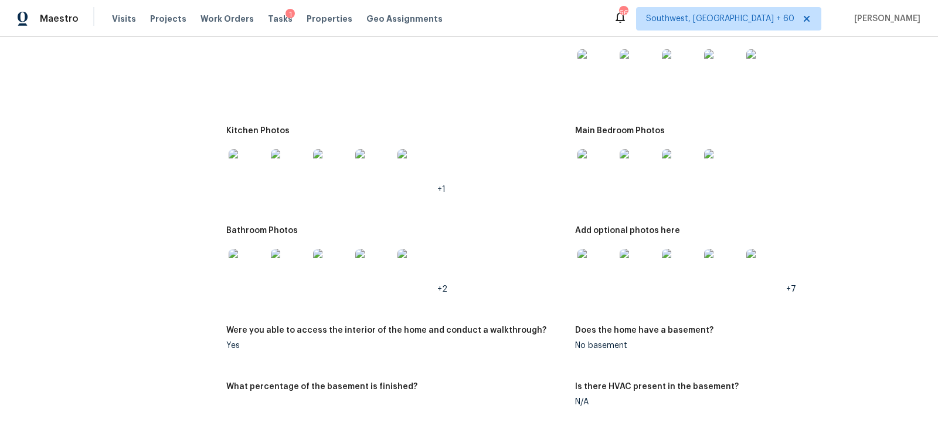
click at [246, 273] on img at bounding box center [248, 268] width 38 height 38
click at [588, 265] on img at bounding box center [596, 268] width 38 height 38
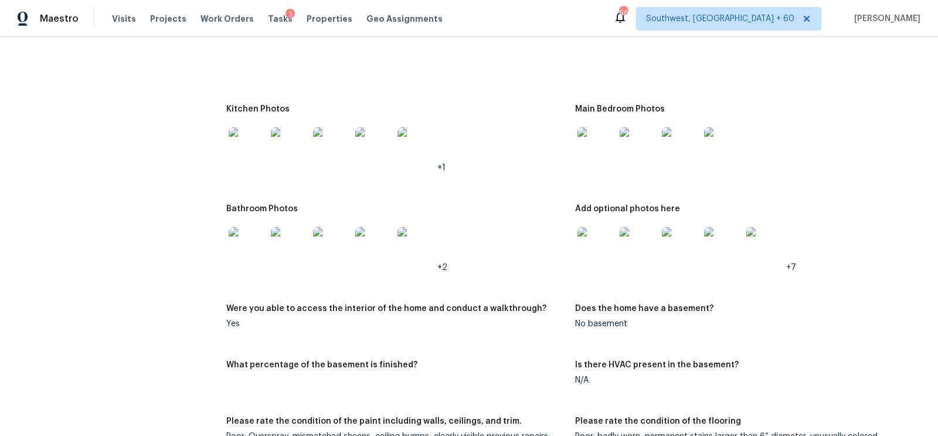
scroll to position [1429, 0]
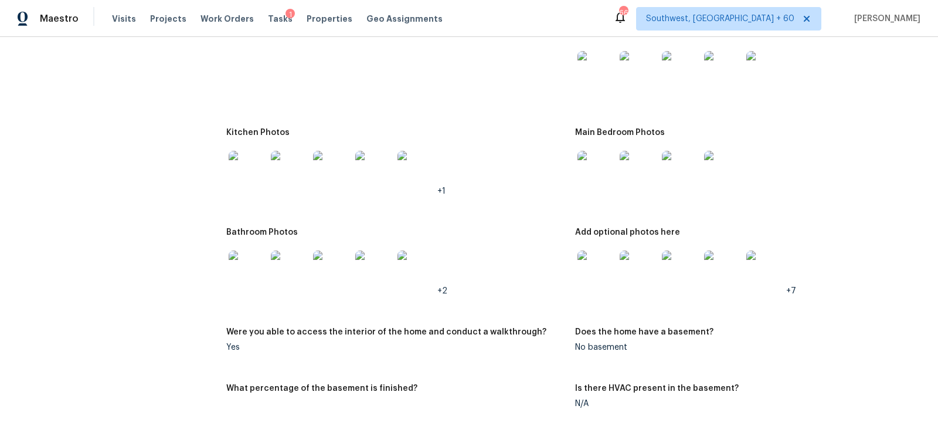
click at [594, 170] on img at bounding box center [596, 170] width 38 height 38
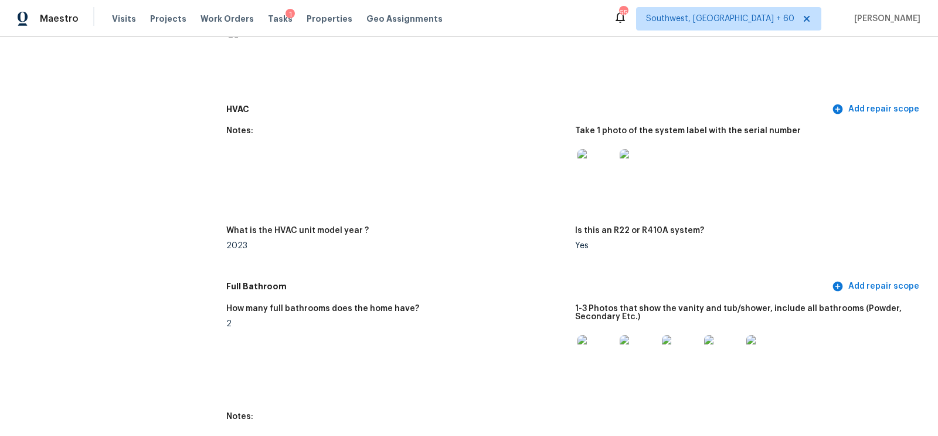
scroll to position [0, 0]
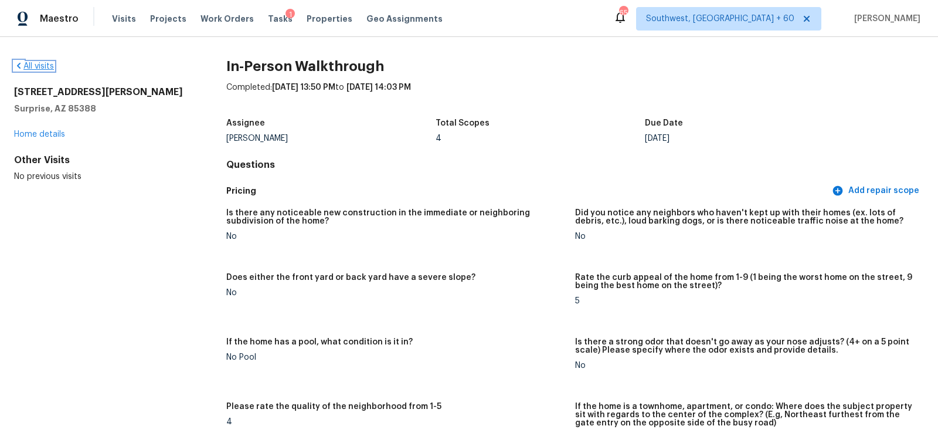
click at [35, 65] on link "All visits" at bounding box center [34, 66] width 40 height 8
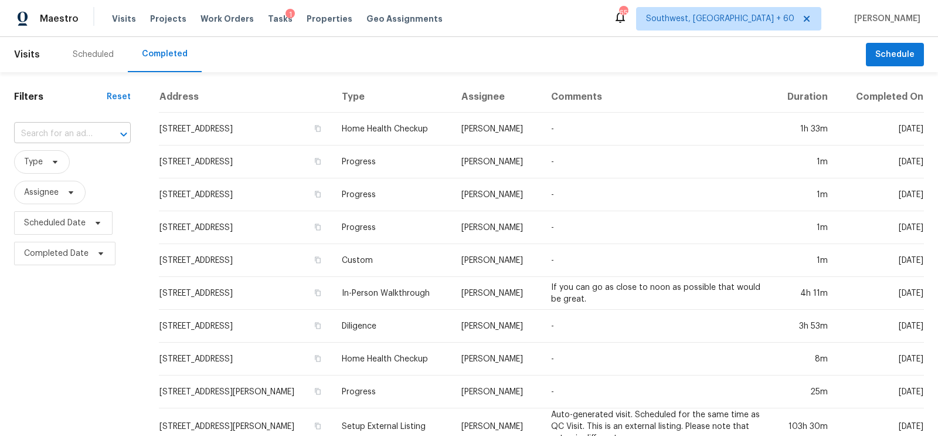
click at [63, 125] on input "text" at bounding box center [56, 134] width 84 height 18
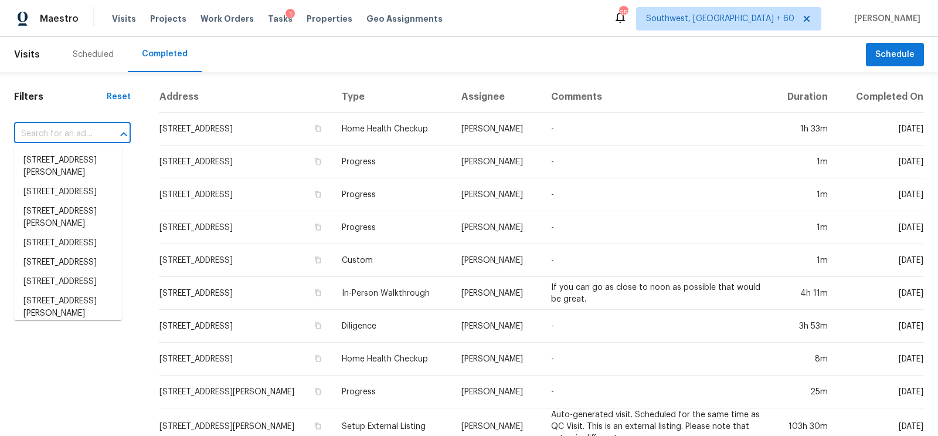
paste input "5022 Bristol Ct, Loveland, OH 45140"
type input "5022 Bristol Ct, Loveland, OH 45140"
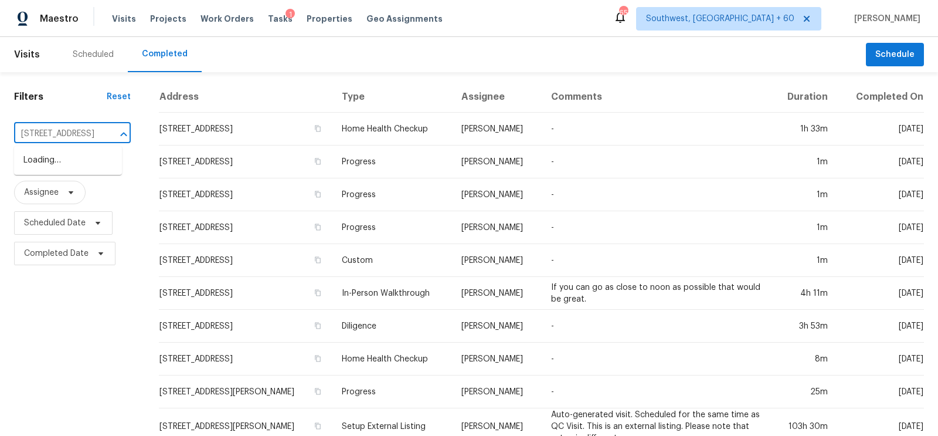
scroll to position [0, 71]
click at [68, 166] on li "5022 Bristol Ct, Loveland, OH 45140" at bounding box center [68, 160] width 108 height 19
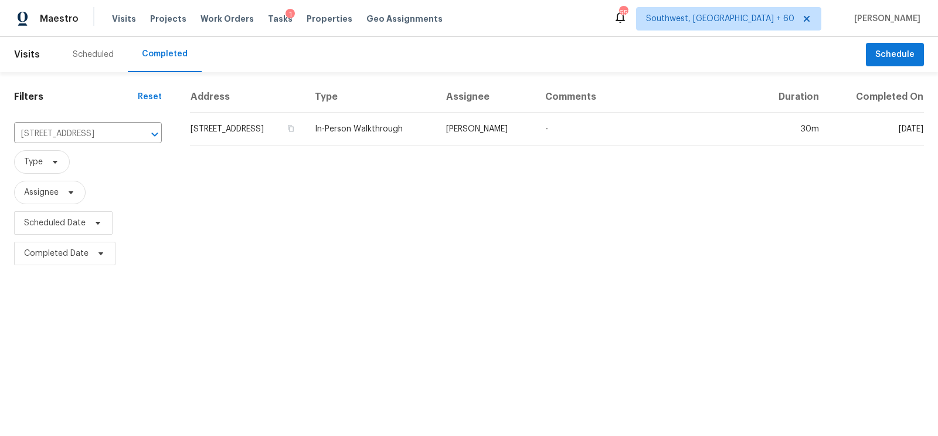
click at [242, 134] on td "5022 Bristol Ct, Loveland, OH 45140" at bounding box center [247, 129] width 115 height 33
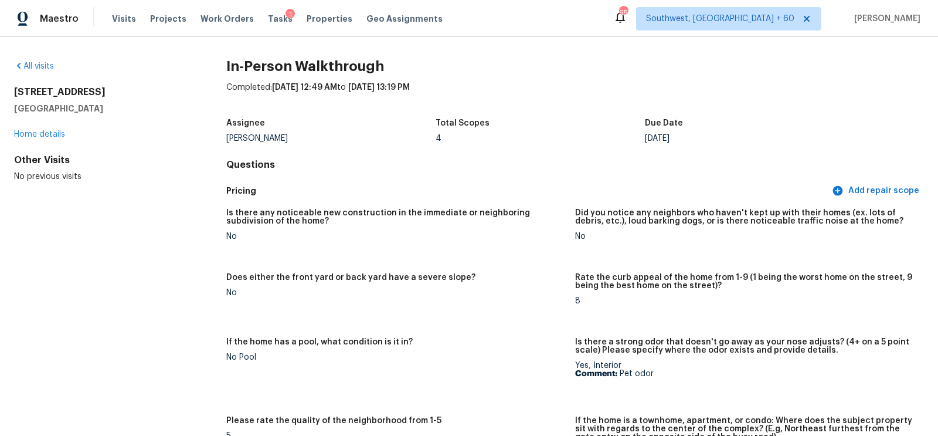
click at [53, 58] on div "All visits 5022 Bristol Ct Loveland, OH 45140 Home details Other Visits No prev…" at bounding box center [469, 236] width 938 height 399
click at [42, 65] on link "All visits" at bounding box center [34, 66] width 40 height 8
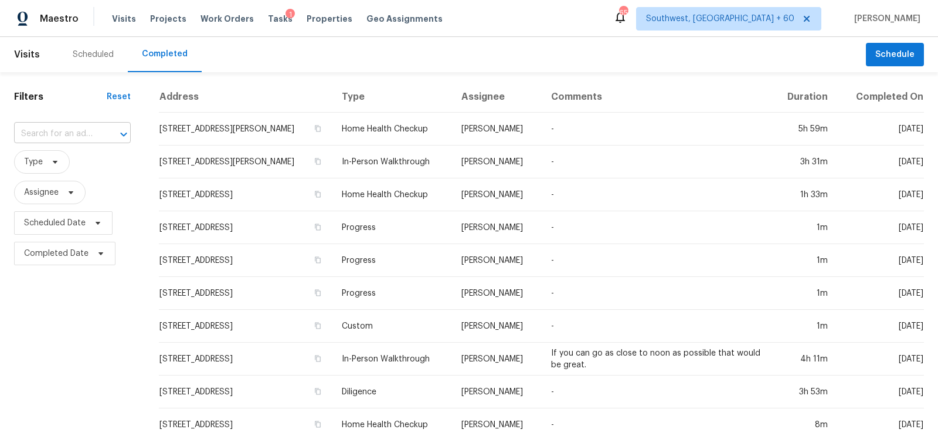
click at [61, 137] on input "text" at bounding box center [56, 134] width 84 height 18
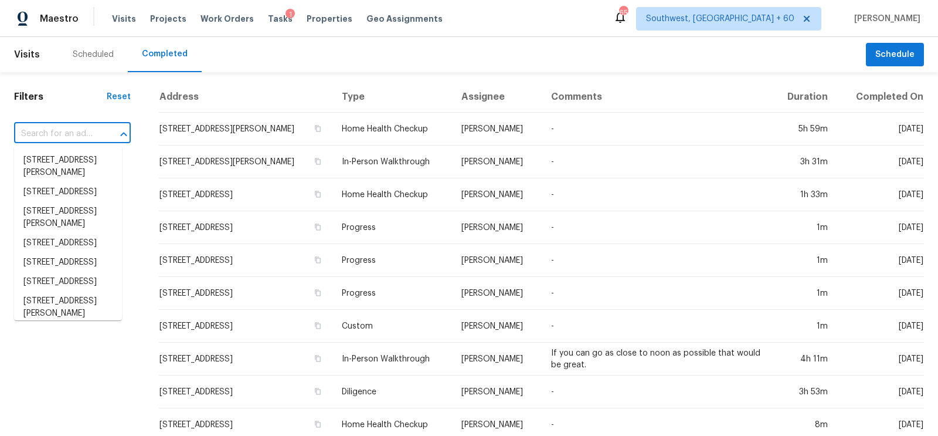
paste input "10701 Eastwood Ave, Silver Spring, MD 20901"
type input "10701 Eastwood Ave, Silver Spring, MD 20901"
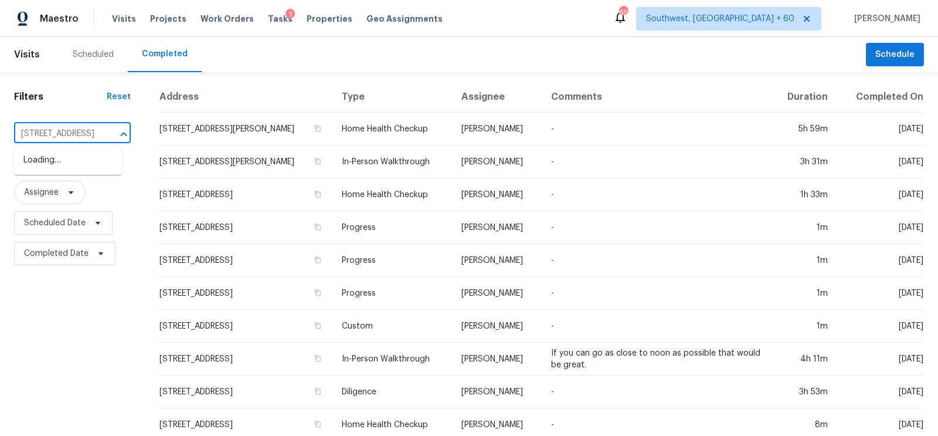
scroll to position [0, 106]
click at [84, 155] on li "10701 Eastwood Ave, Silver Spring, MD 20901" at bounding box center [68, 160] width 108 height 19
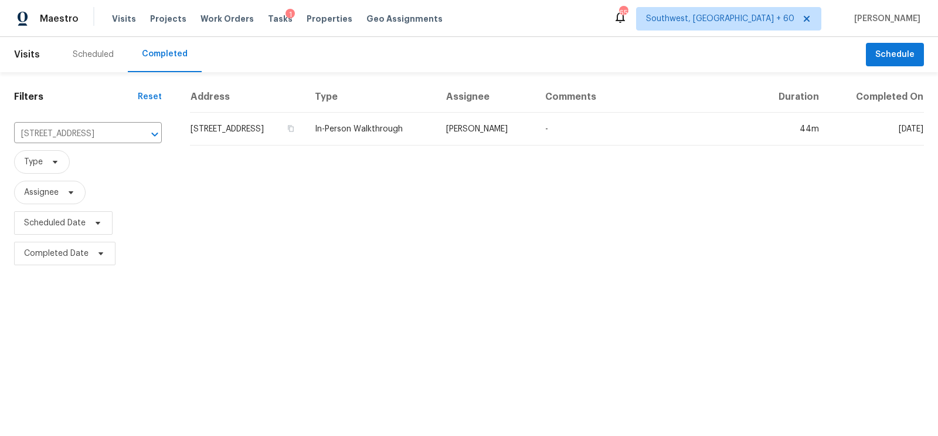
click at [280, 115] on td "10701 Eastwood Ave, Silver Spring, MD 20901" at bounding box center [247, 129] width 115 height 33
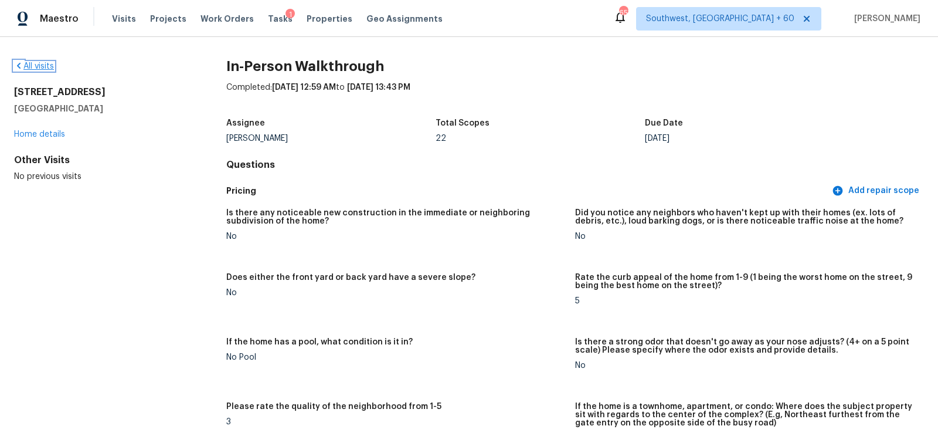
click at [27, 66] on link "All visits" at bounding box center [34, 66] width 40 height 8
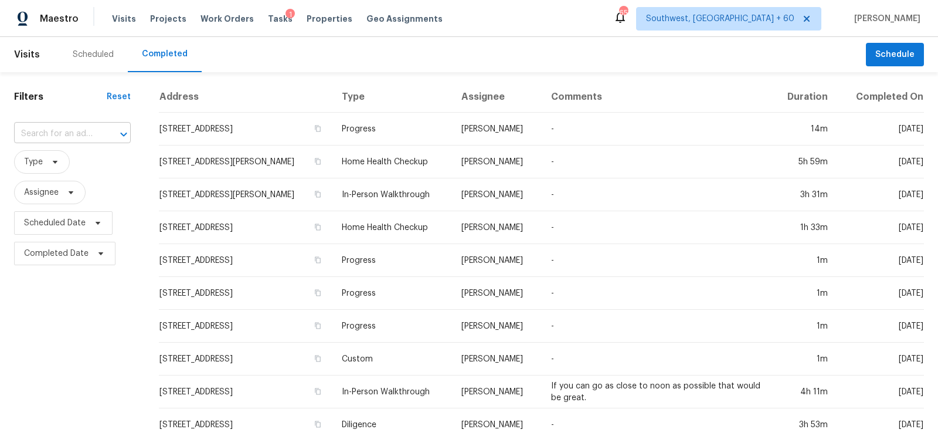
click at [61, 134] on input "text" at bounding box center [56, 134] width 84 height 18
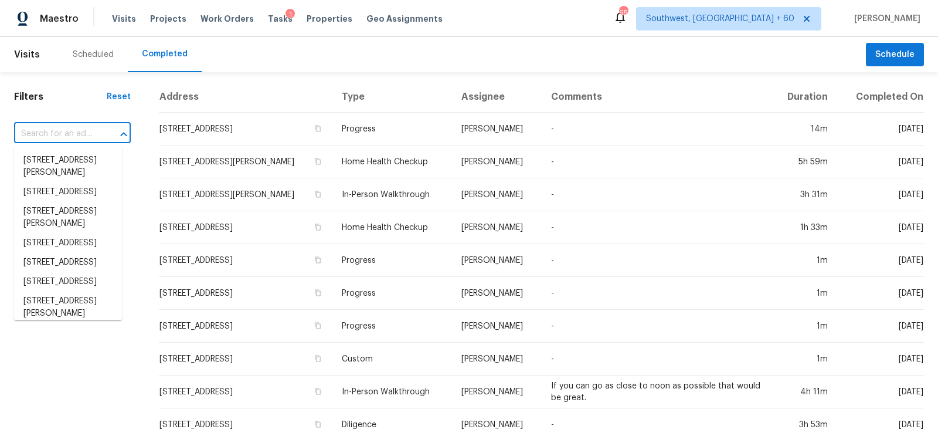
paste input "1540 Palm St, Henderson, NV 89011"
type input "1540 Palm St, Henderson, NV 89011"
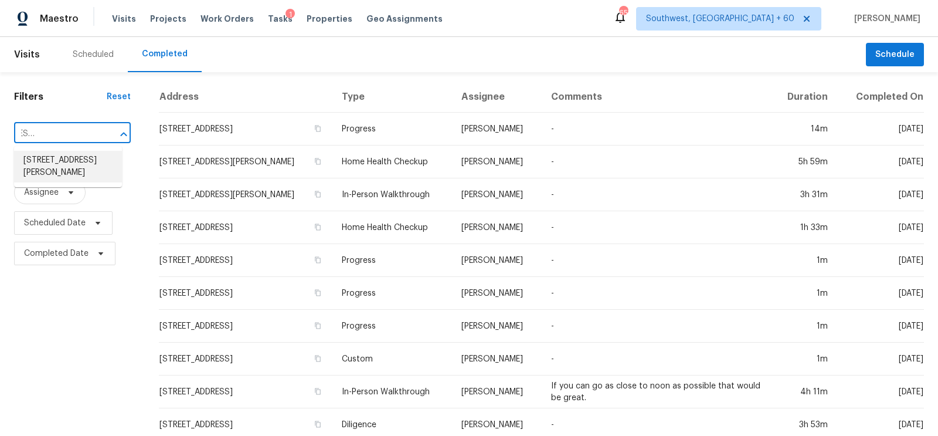
click at [76, 174] on li "1540 Palm St, Henderson, NV 89011" at bounding box center [68, 167] width 108 height 32
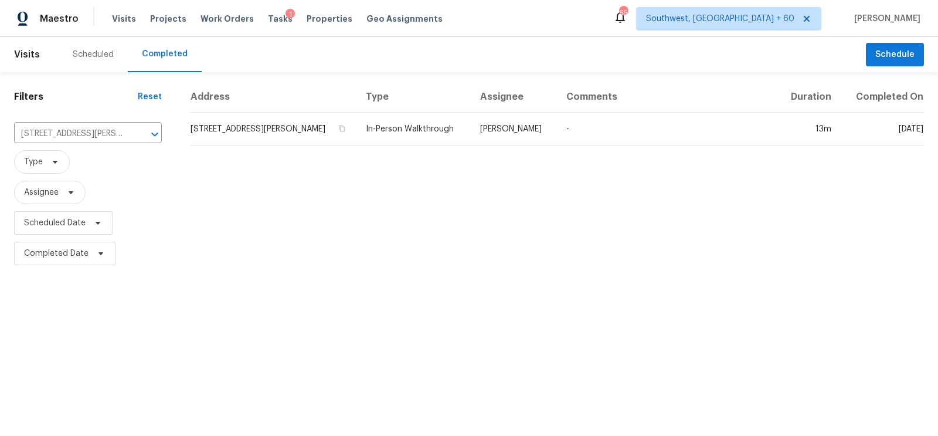
click at [219, 142] on td "1540 Palm St, Henderson, NV 89011" at bounding box center [273, 129] width 166 height 33
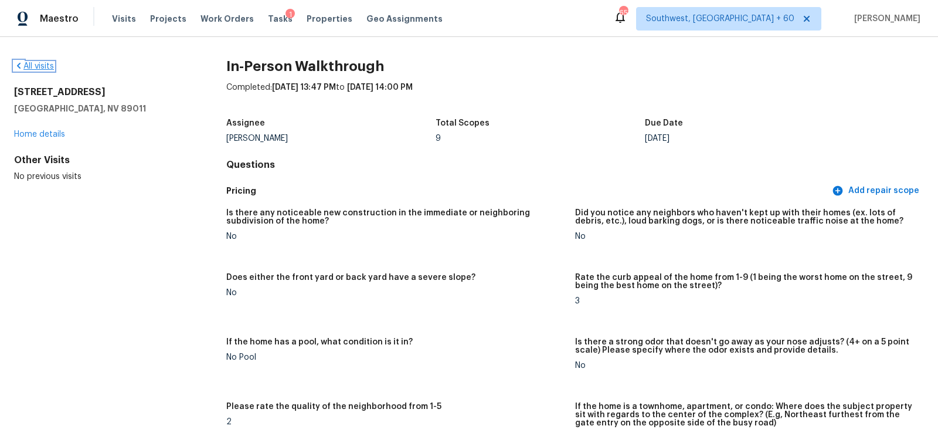
click at [42, 69] on link "All visits" at bounding box center [34, 66] width 40 height 8
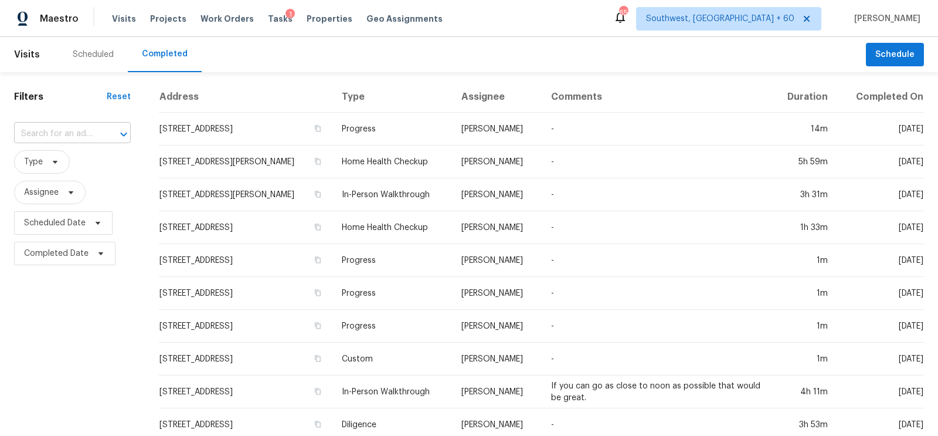
click at [63, 134] on input "text" at bounding box center [56, 134] width 84 height 18
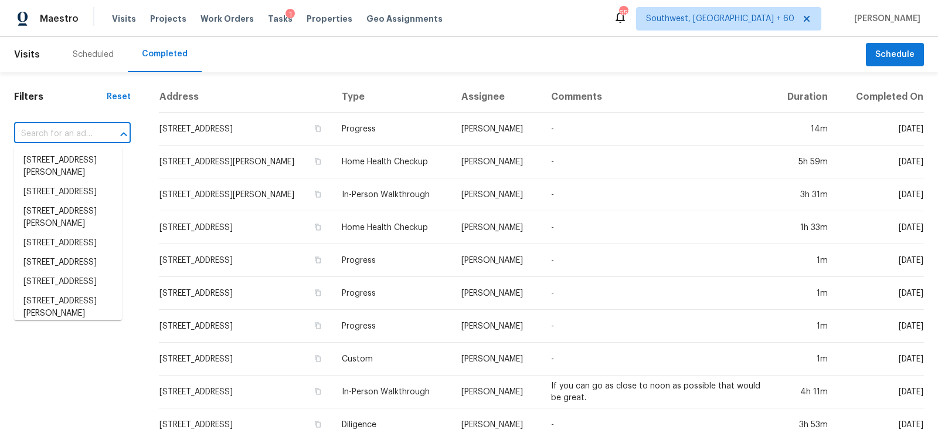
paste input "1421 Fox Run Dr, Charlotte, NC 28212"
type input "1421 Fox Run Dr, Charlotte, NC 28212"
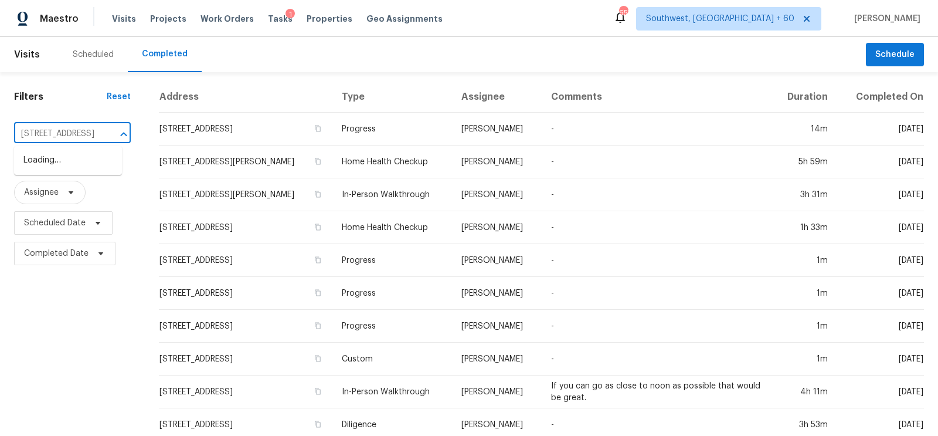
scroll to position [0, 72]
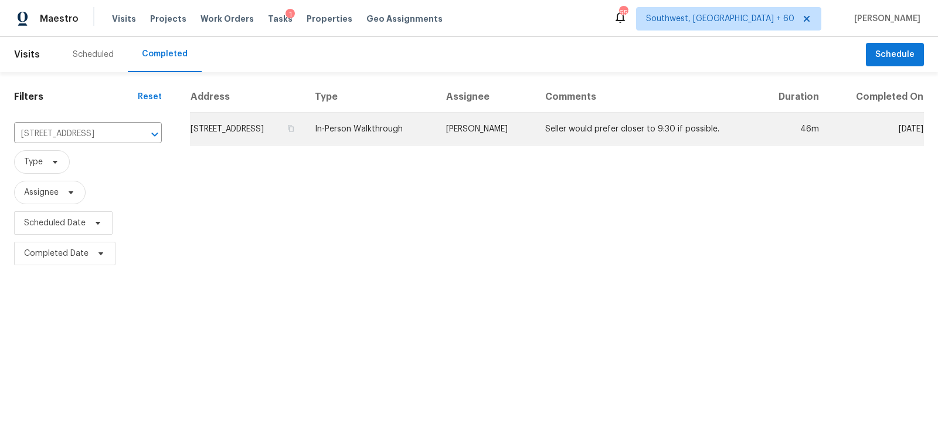
click at [205, 127] on td "1421 Fox Run Dr, Charlotte, NC 28212" at bounding box center [247, 129] width 115 height 33
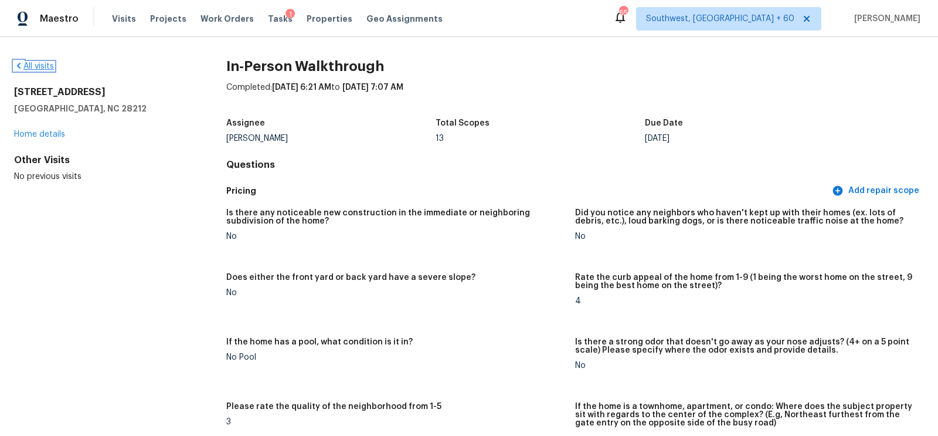
click at [42, 65] on link "All visits" at bounding box center [34, 66] width 40 height 8
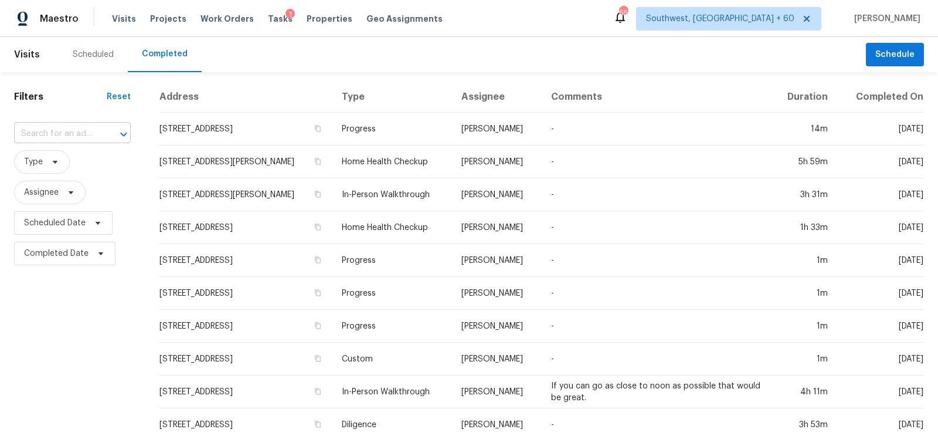
click at [47, 135] on input "text" at bounding box center [56, 134] width 84 height 18
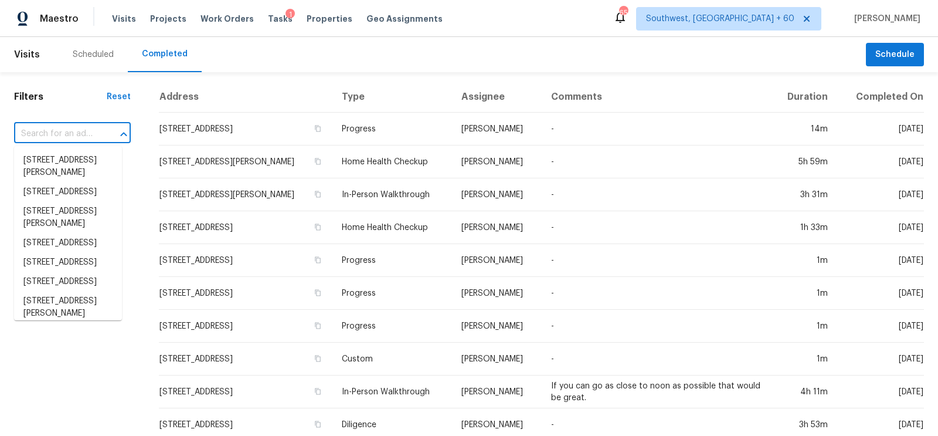
paste input "6231 Cadence Dr, Greensboro, NC 27455"
type input "6231 Cadence Dr, Greensboro, NC 27455"
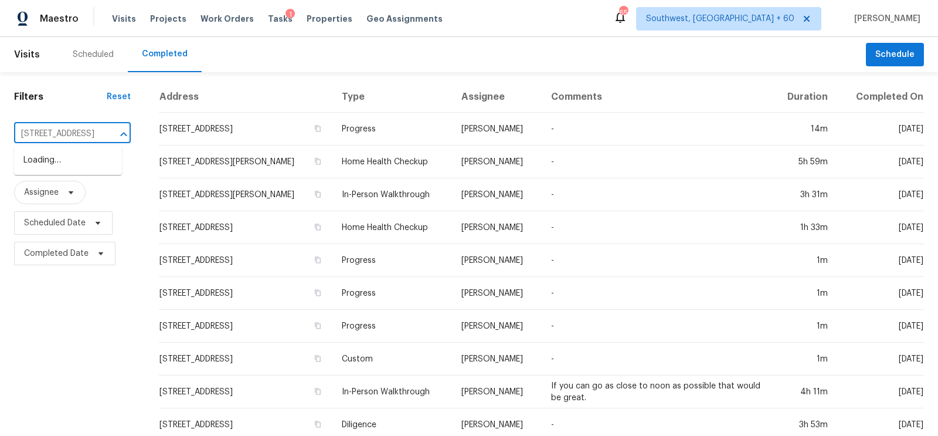
scroll to position [0, 88]
click at [64, 168] on li "6231 Cadence Dr, Greensboro, NC 27455" at bounding box center [68, 160] width 108 height 19
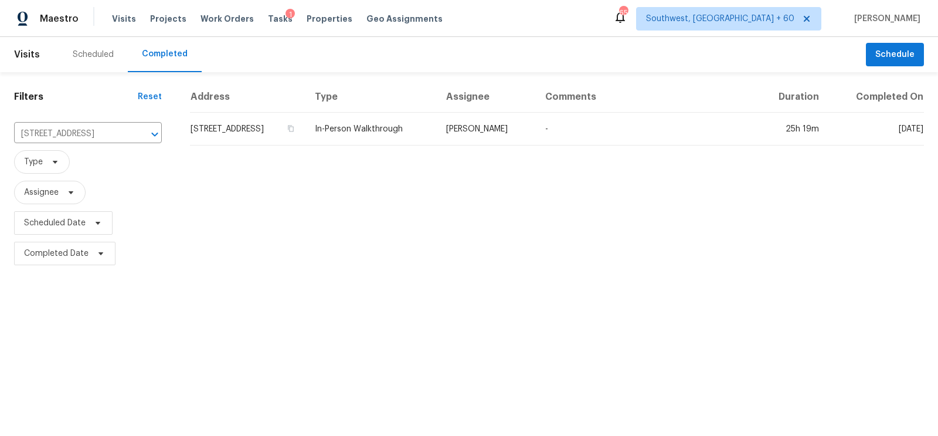
click at [239, 151] on div "Address Type Assignee Comments Duration Completed On 6231 Cadence Dr, Greensbor…" at bounding box center [557, 174] width 762 height 187
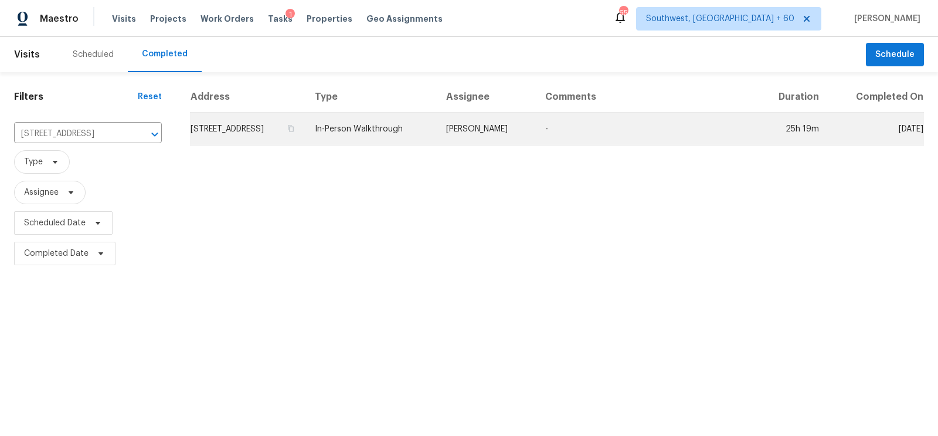
click at [241, 136] on td "6231 Cadence Dr, Greensboro, NC 27455" at bounding box center [247, 129] width 115 height 33
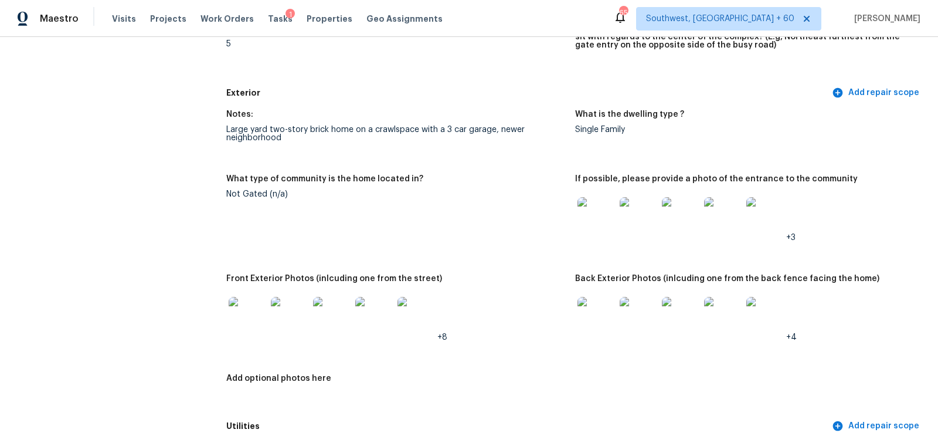
scroll to position [407, 0]
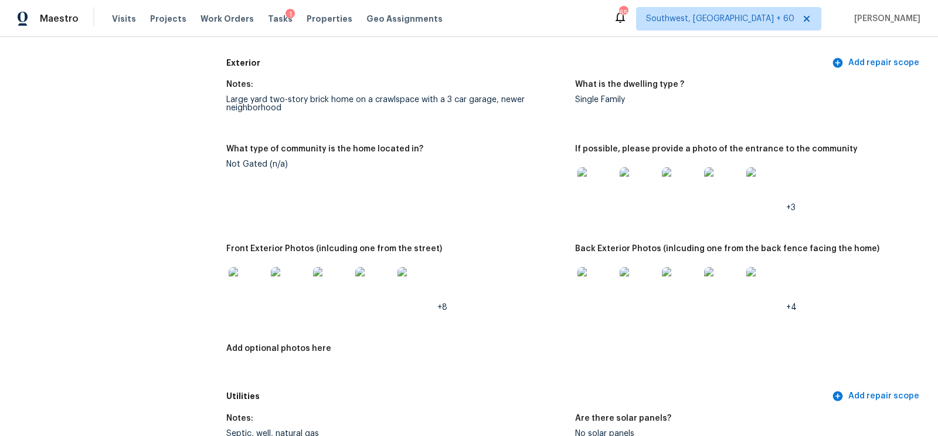
click at [595, 186] on img at bounding box center [596, 186] width 38 height 38
click at [251, 287] on img at bounding box center [248, 286] width 38 height 38
click at [600, 271] on img at bounding box center [596, 286] width 38 height 38
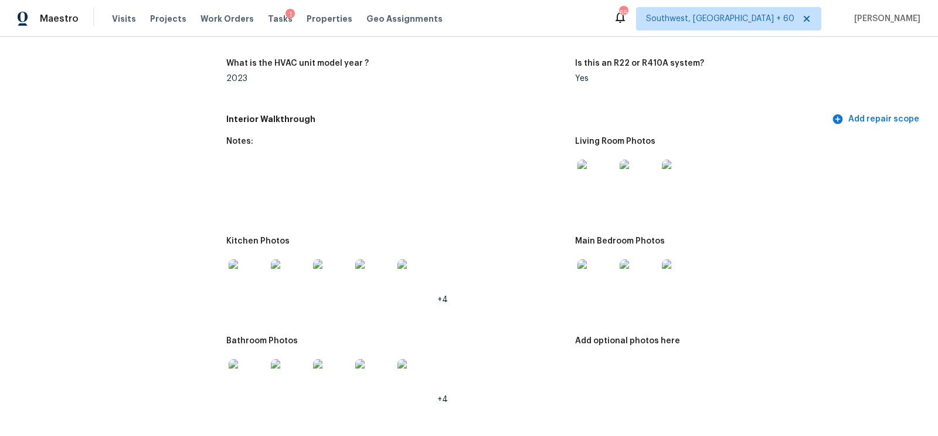
scroll to position [1145, 0]
click at [593, 182] on img at bounding box center [596, 177] width 38 height 38
click at [258, 267] on img at bounding box center [248, 276] width 38 height 38
click at [591, 271] on img at bounding box center [596, 276] width 38 height 38
click at [234, 373] on img at bounding box center [248, 376] width 38 height 38
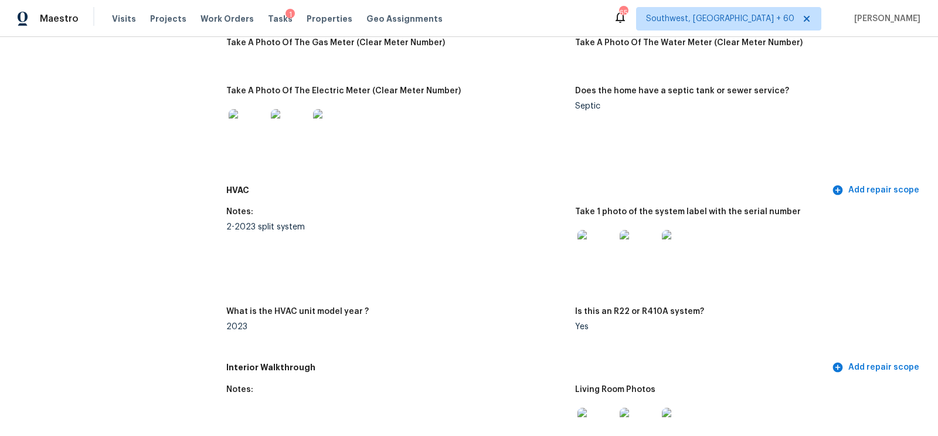
scroll to position [0, 0]
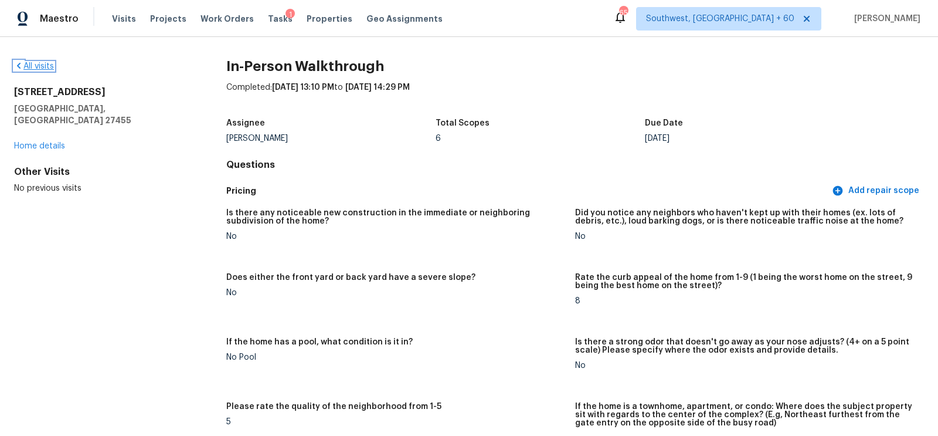
click at [45, 69] on link "All visits" at bounding box center [34, 66] width 40 height 8
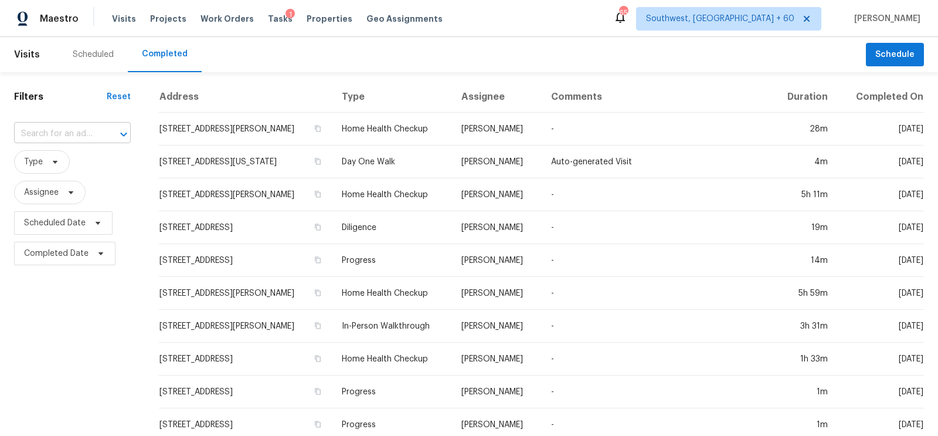
click at [59, 139] on input "text" at bounding box center [56, 134] width 84 height 18
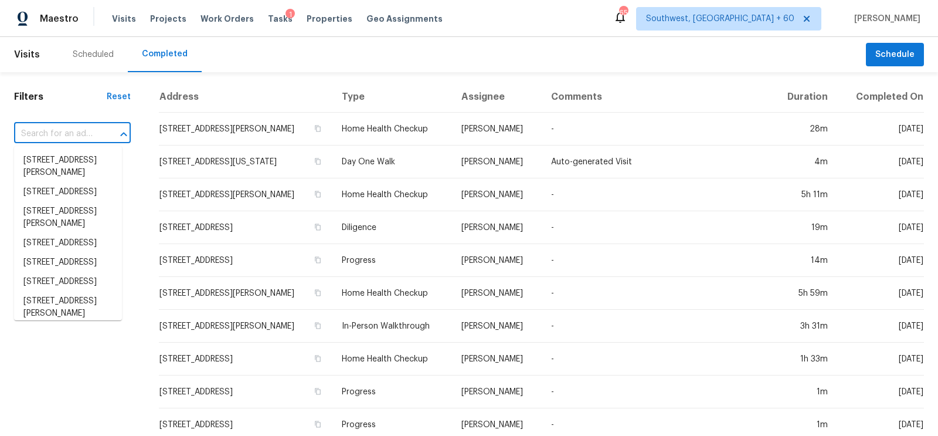
paste input "2935 McKinnie Park, Bulverde, TX 78163"
type input "2935 McKinnie Park, Bulverde, TX 78163"
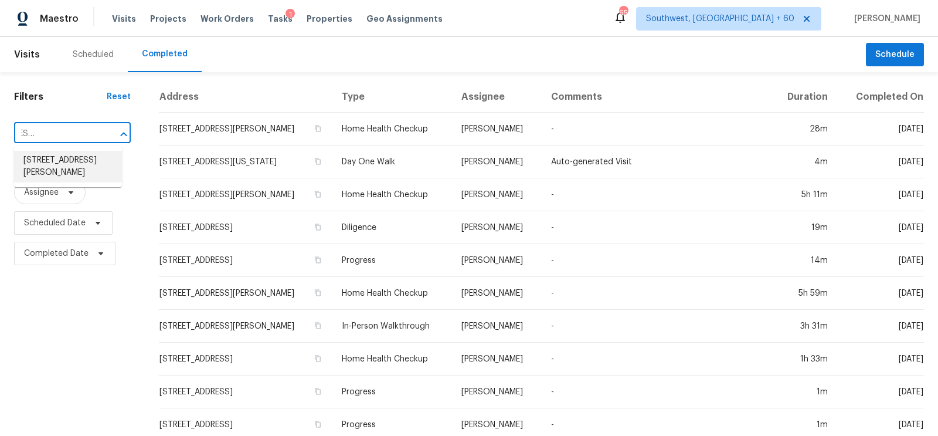
click at [68, 165] on li "2935 McKinnie Park, Bulverde, TX 78163" at bounding box center [68, 167] width 108 height 32
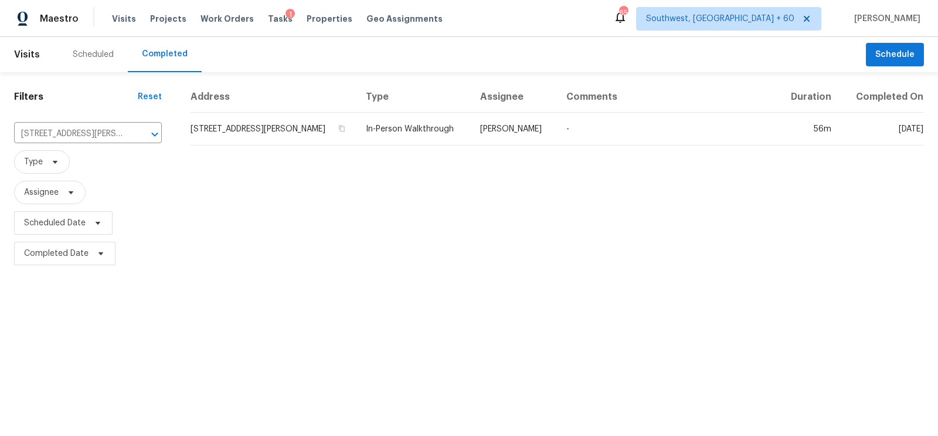
click at [295, 122] on td "2935 McKinnie Park, Bulverde, TX 78163" at bounding box center [273, 129] width 166 height 33
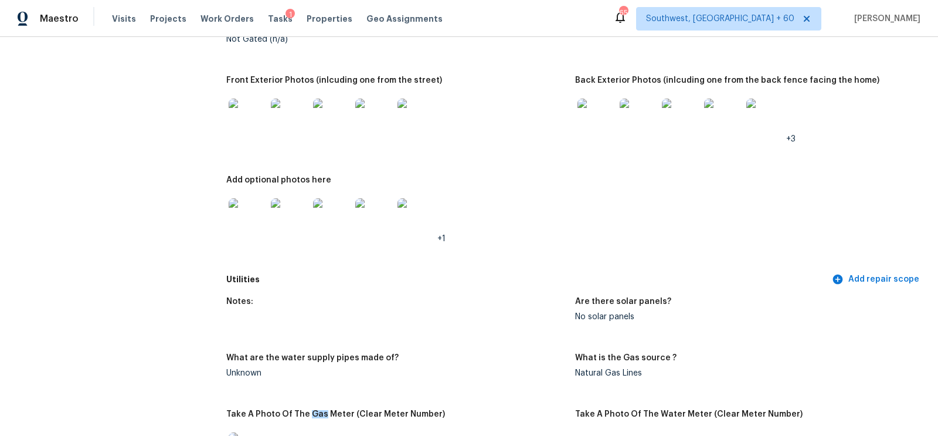
scroll to position [593, 0]
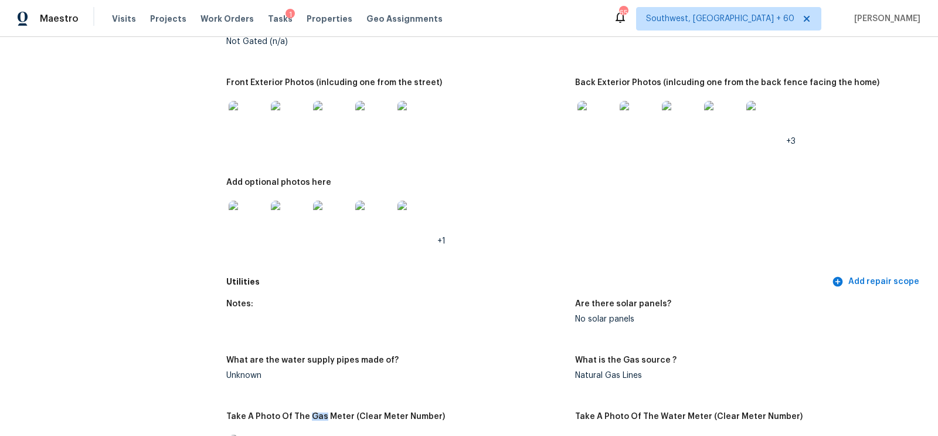
click at [239, 120] on img at bounding box center [248, 120] width 38 height 38
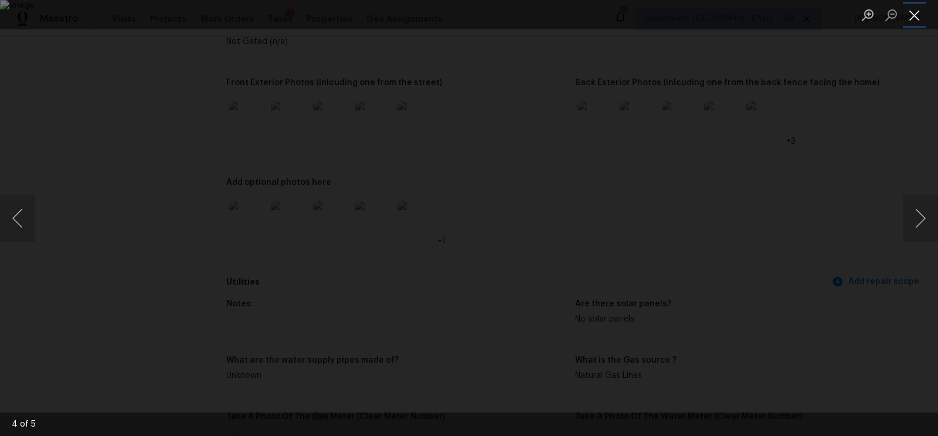
click at [917, 14] on button "Close lightbox" at bounding box center [914, 15] width 23 height 21
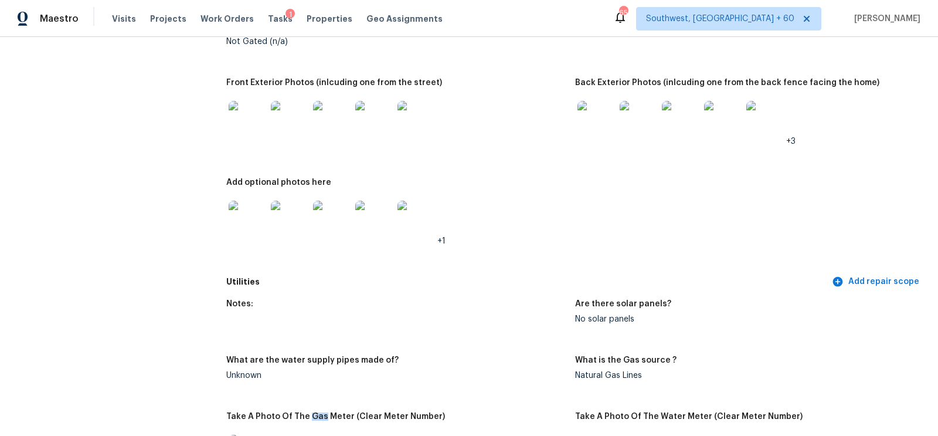
click at [602, 132] on img at bounding box center [596, 120] width 38 height 38
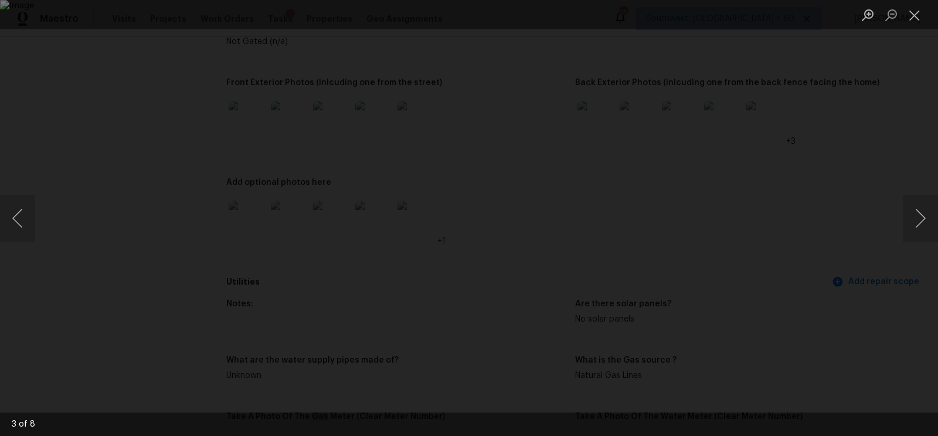
click at [898, 3] on li "Lightbox" at bounding box center [890, 14] width 23 height 29
click at [913, 11] on button "Close lightbox" at bounding box center [914, 15] width 23 height 21
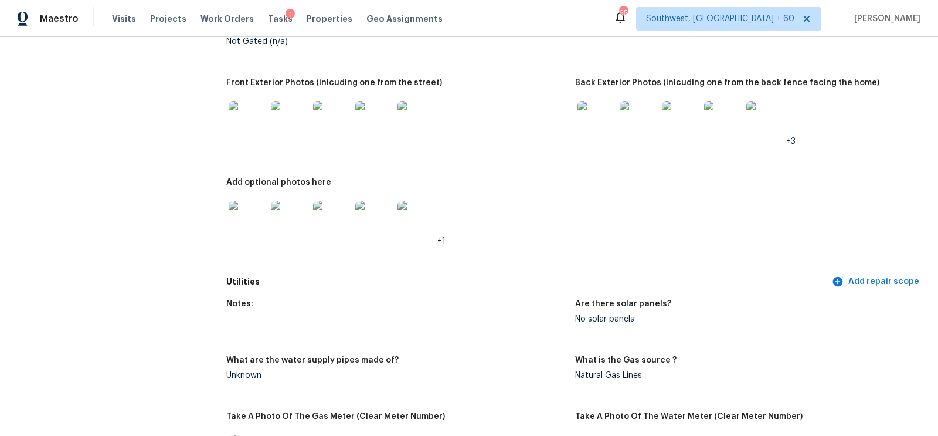
click at [246, 220] on img at bounding box center [248, 219] width 38 height 38
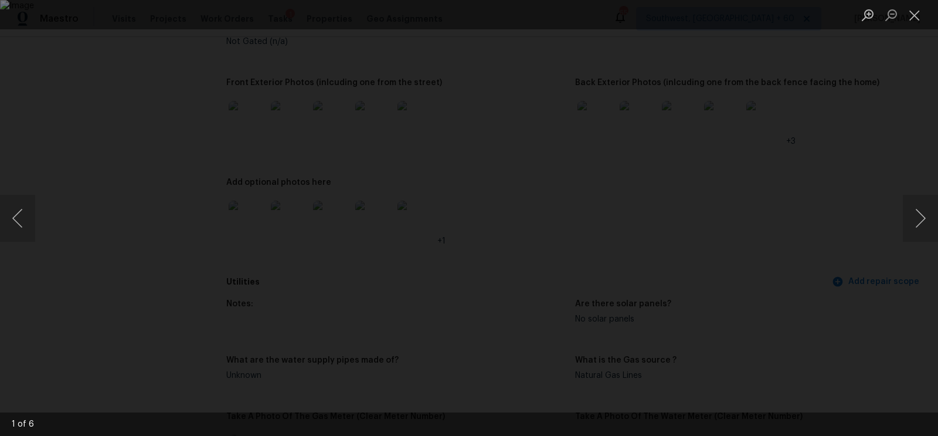
click at [914, 25] on li "Lightbox" at bounding box center [914, 14] width 23 height 29
click at [913, 23] on button "Close lightbox" at bounding box center [914, 15] width 23 height 21
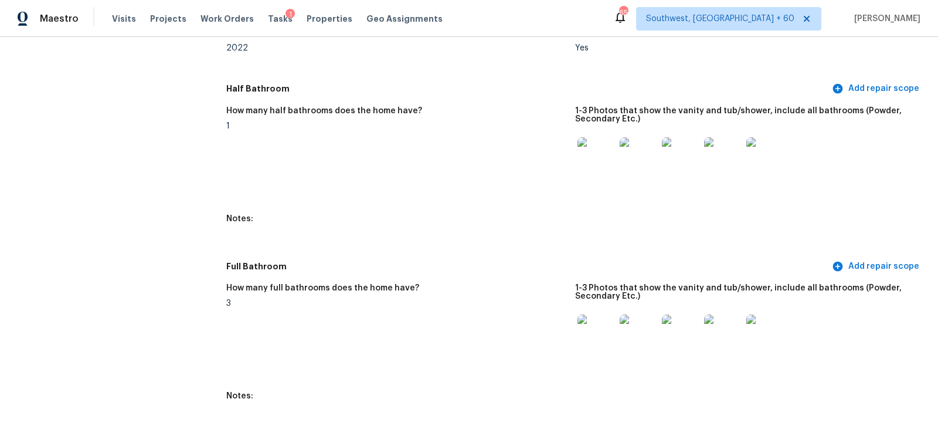
scroll to position [1242, 0]
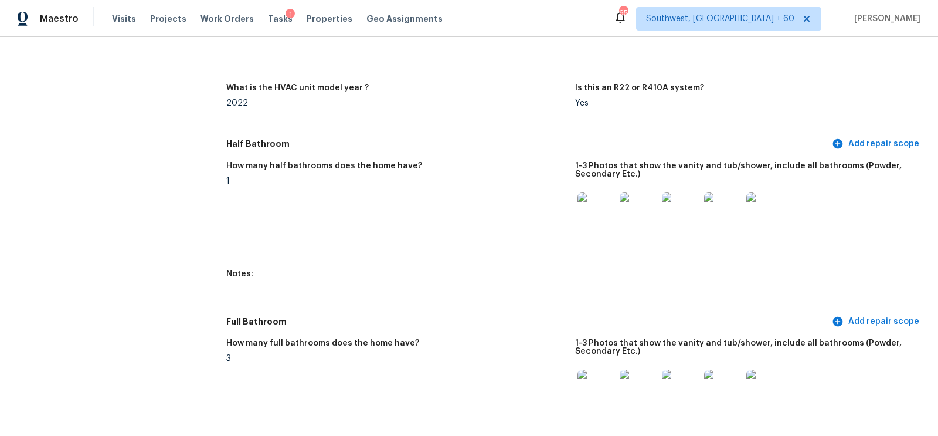
click at [594, 220] on img at bounding box center [596, 211] width 38 height 38
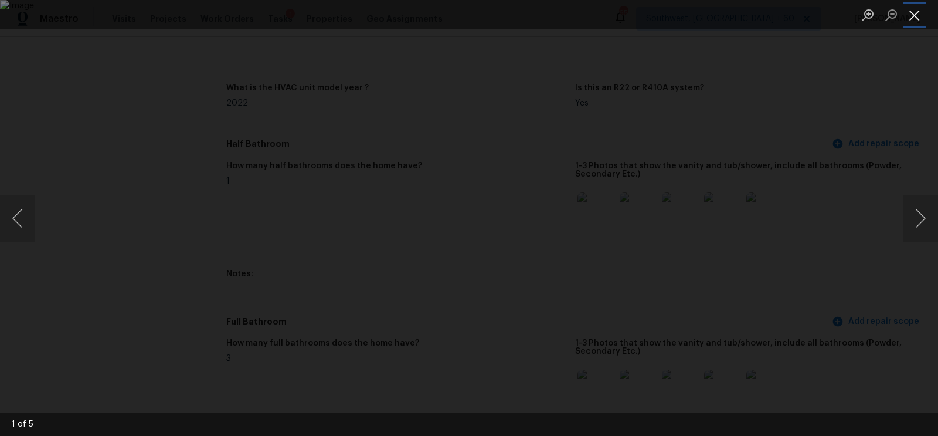
click at [913, 14] on button "Close lightbox" at bounding box center [914, 15] width 23 height 21
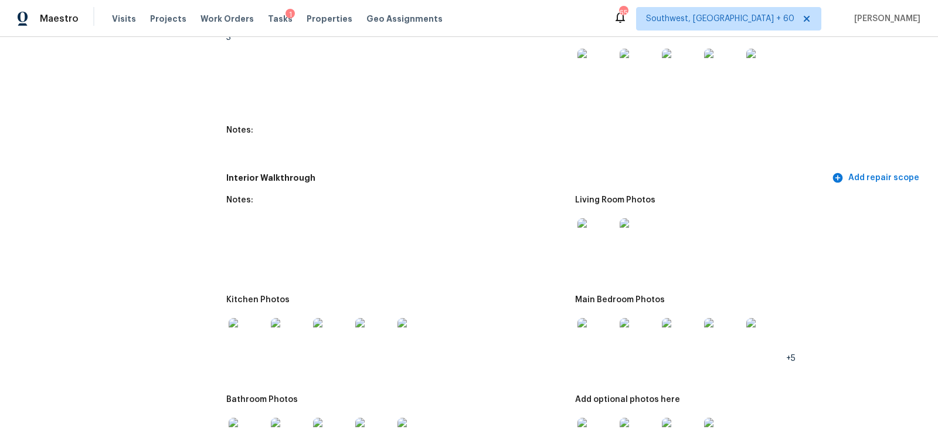
scroll to position [1569, 0]
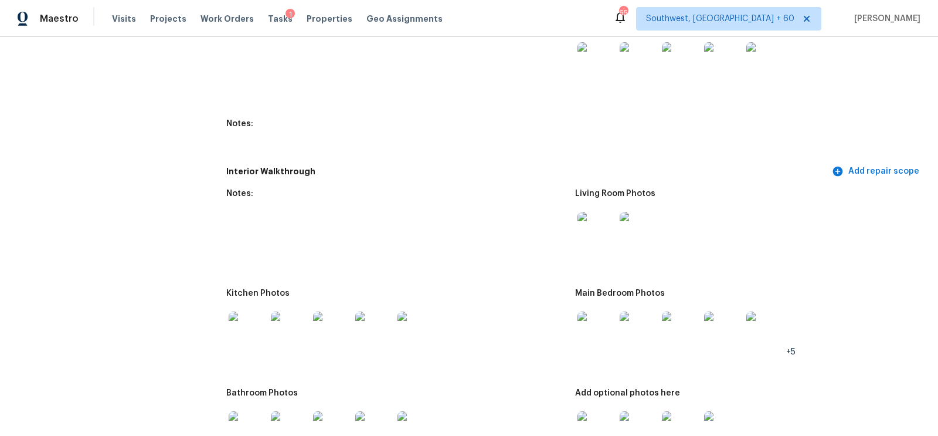
click at [600, 225] on img at bounding box center [596, 231] width 38 height 38
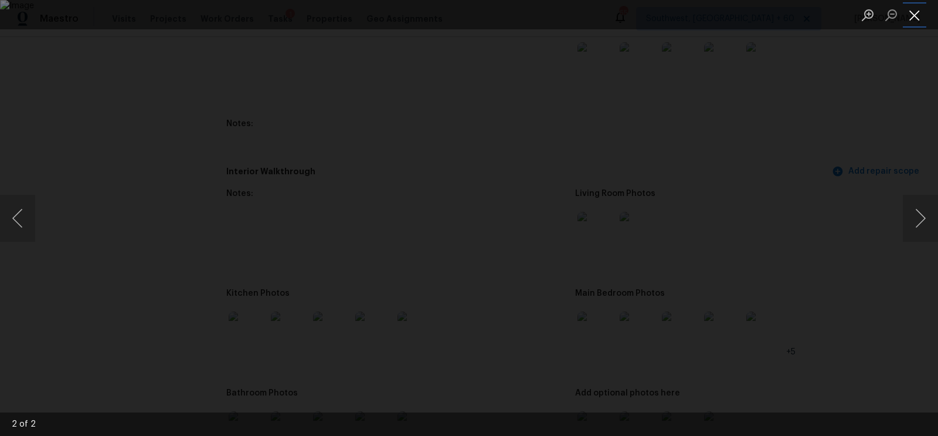
click at [903, 13] on button "Close lightbox" at bounding box center [914, 15] width 23 height 21
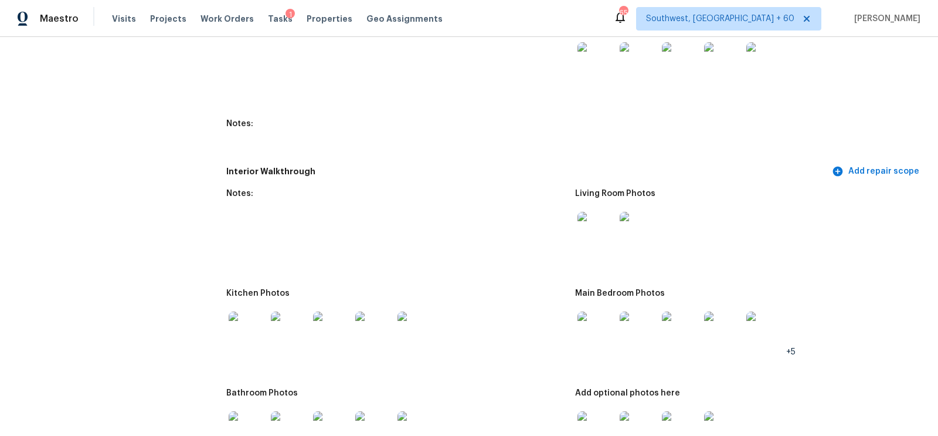
click at [243, 324] on img at bounding box center [248, 330] width 38 height 38
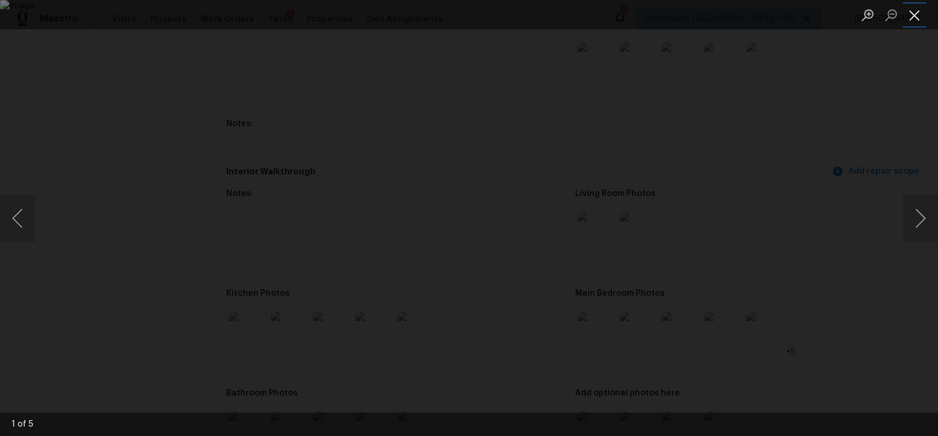
click at [914, 16] on button "Close lightbox" at bounding box center [914, 15] width 23 height 21
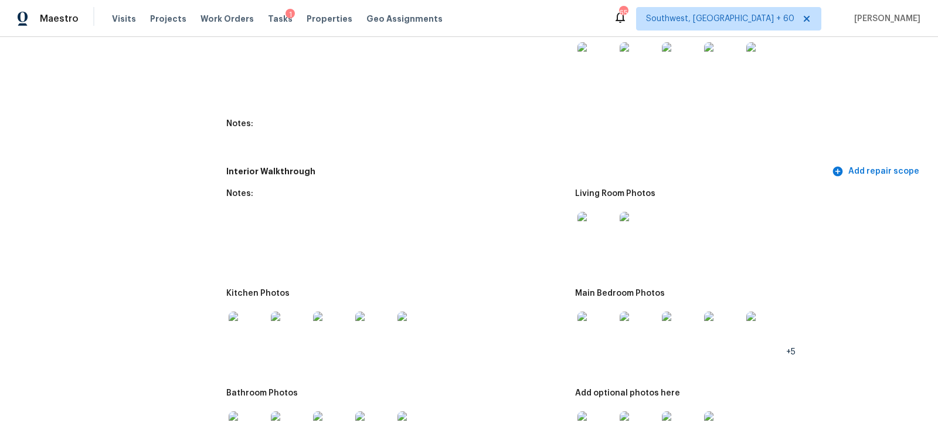
click at [583, 329] on img at bounding box center [596, 330] width 38 height 38
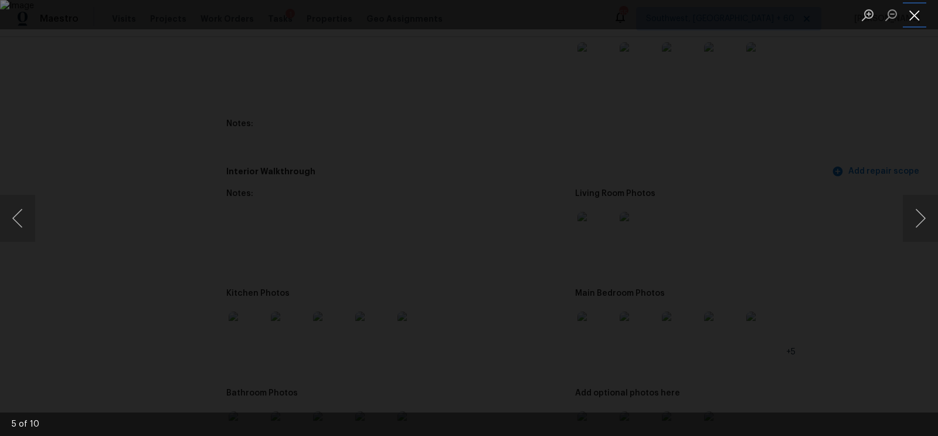
click at [919, 13] on button "Close lightbox" at bounding box center [914, 15] width 23 height 21
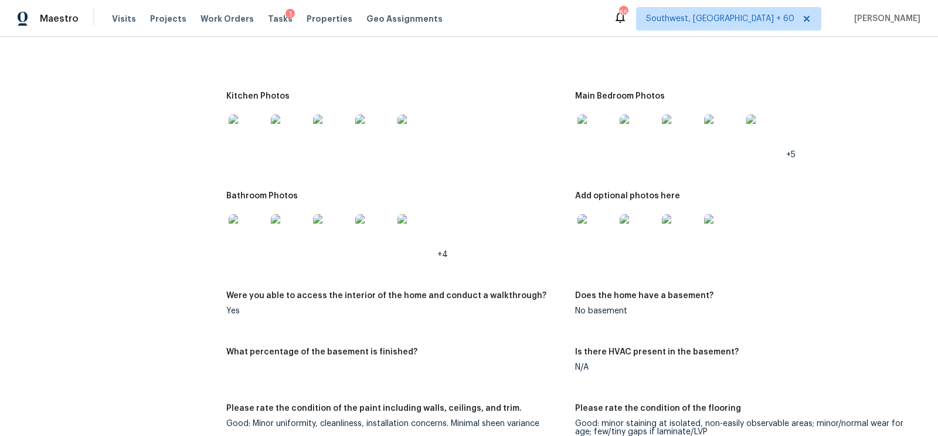
scroll to position [1832, 0]
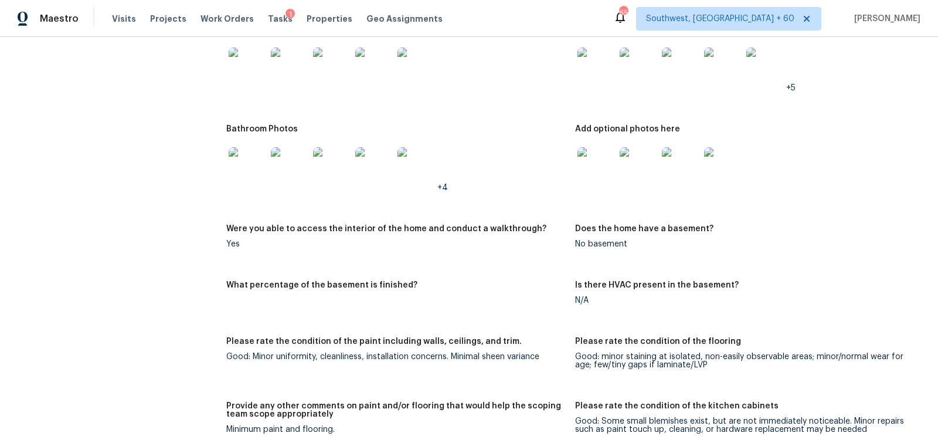
click at [254, 174] on img at bounding box center [248, 166] width 38 height 38
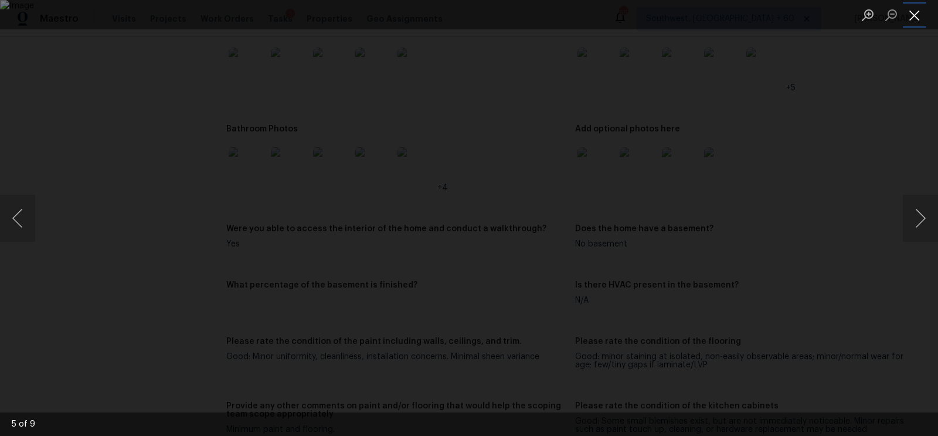
click at [909, 16] on button "Close lightbox" at bounding box center [914, 15] width 23 height 21
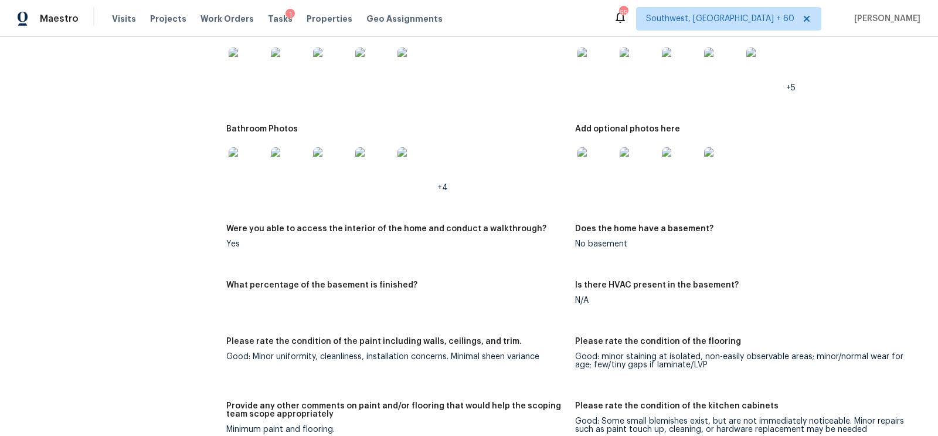
click at [559, 339] on div "Please rate the condition of the paint including walls, ceilings, and trim." at bounding box center [395, 344] width 339 height 15
click at [598, 164] on img at bounding box center [596, 166] width 38 height 38
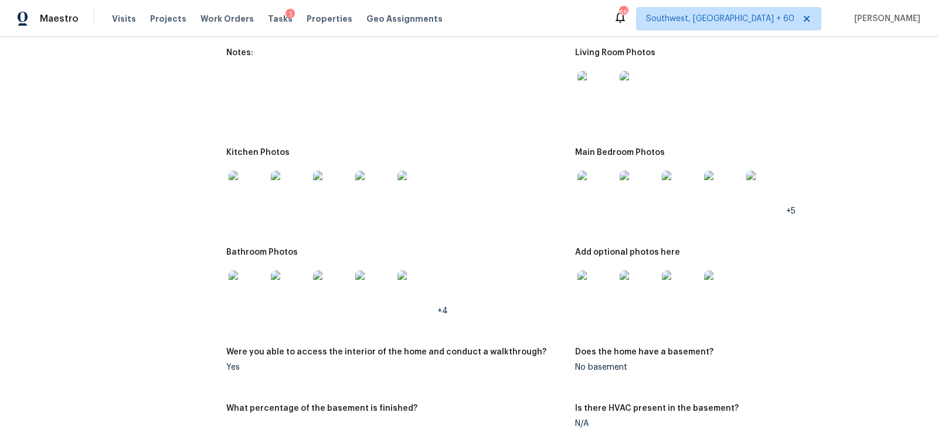
scroll to position [1739, 0]
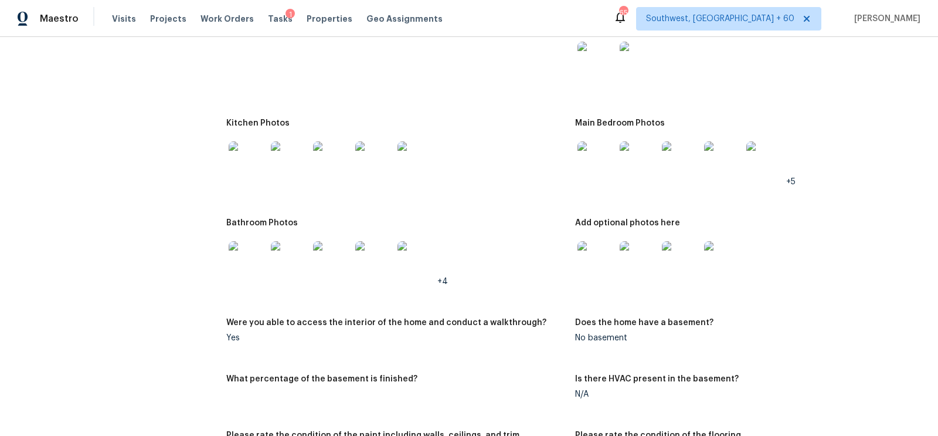
click at [593, 259] on img at bounding box center [596, 260] width 38 height 38
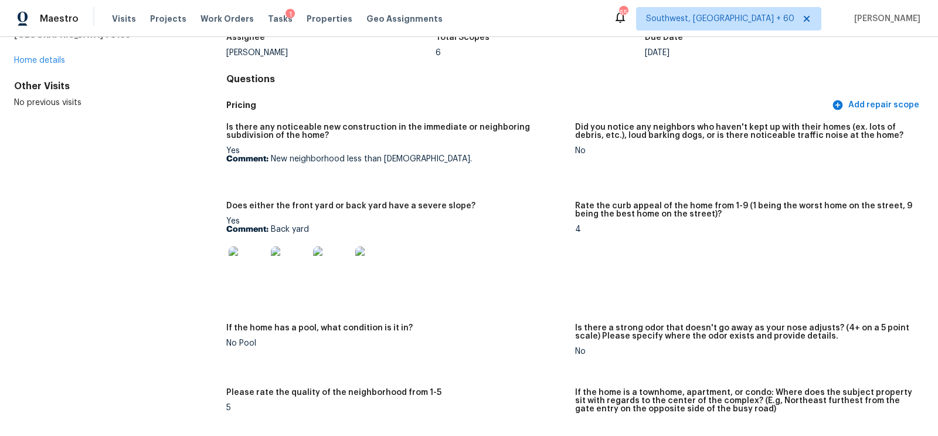
scroll to position [0, 0]
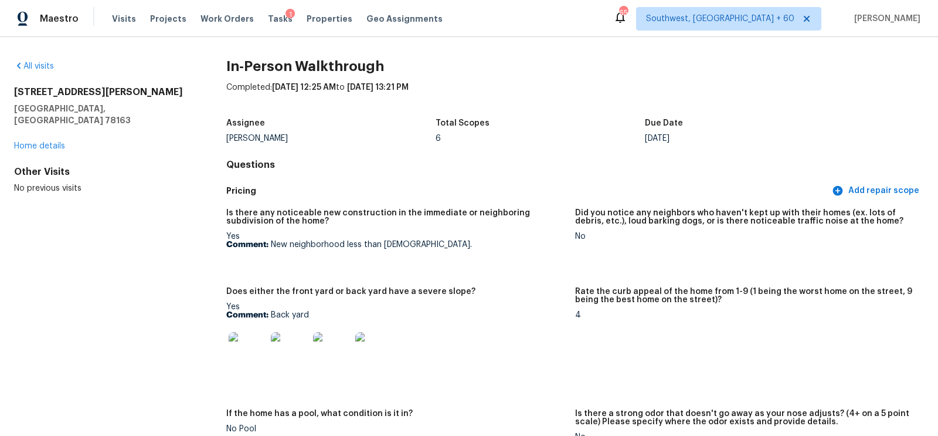
click at [45, 61] on div "All visits" at bounding box center [101, 66] width 175 height 12
click at [46, 69] on link "All visits" at bounding box center [34, 66] width 40 height 8
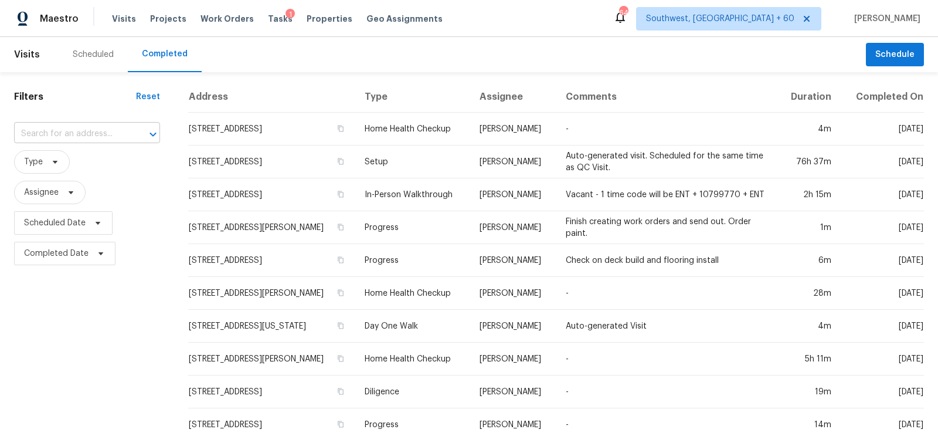
click at [75, 129] on input "text" at bounding box center [70, 134] width 113 height 18
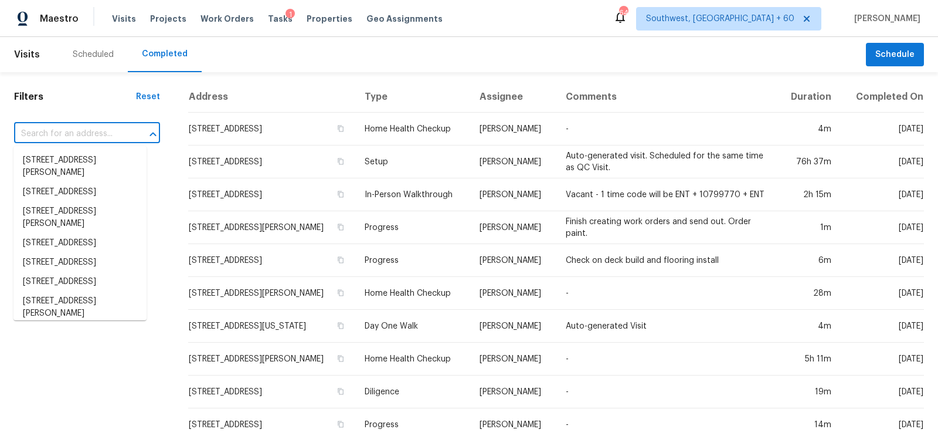
paste input "4992 Karen Ln, Adamsville, AL 35005"
type input "4992 Karen Ln, Adamsville, AL 35005"
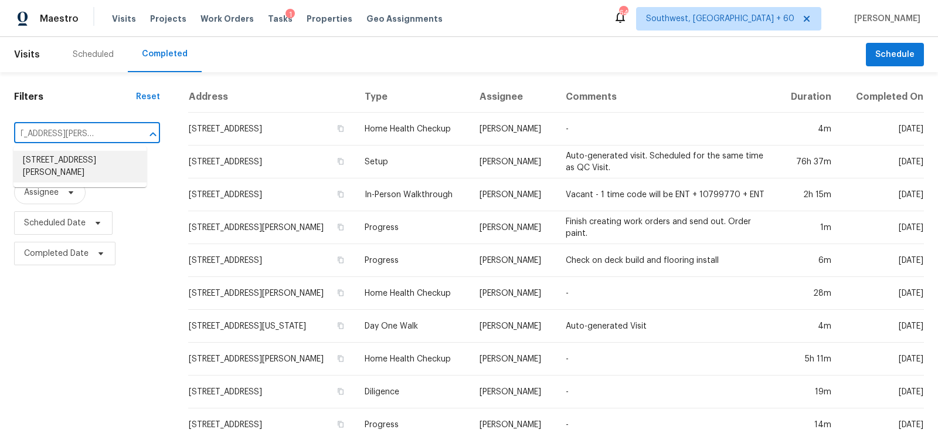
click at [94, 165] on li "4992 Karen Ln, Adamsville, AL 35005" at bounding box center [79, 167] width 133 height 32
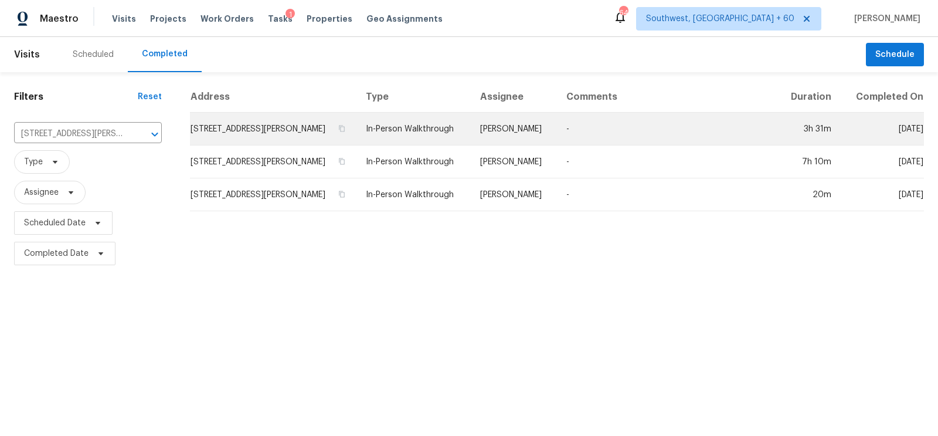
click at [326, 132] on td "4992 Karen Ln, Adamsville, AL 35005" at bounding box center [273, 129] width 166 height 33
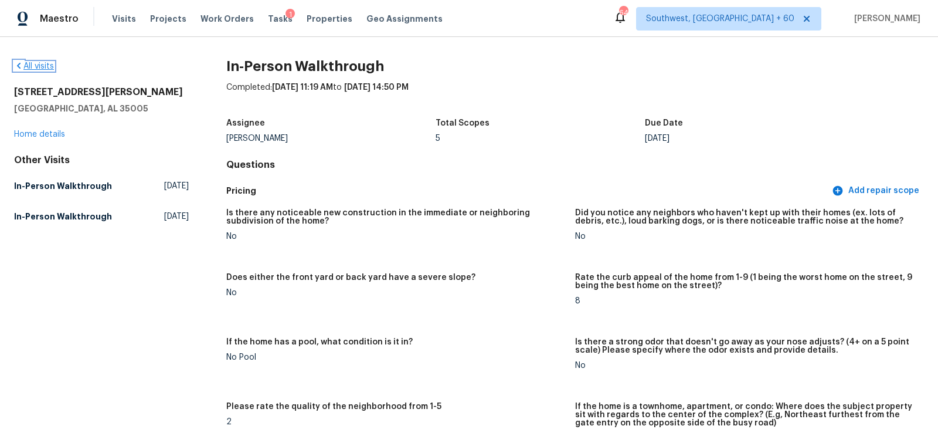
click at [36, 66] on link "All visits" at bounding box center [34, 66] width 40 height 8
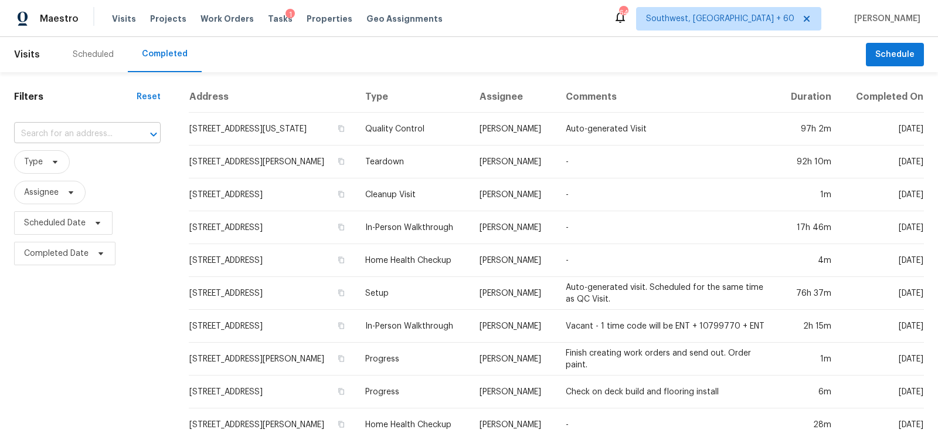
click at [58, 132] on input "text" at bounding box center [71, 134] width 114 height 18
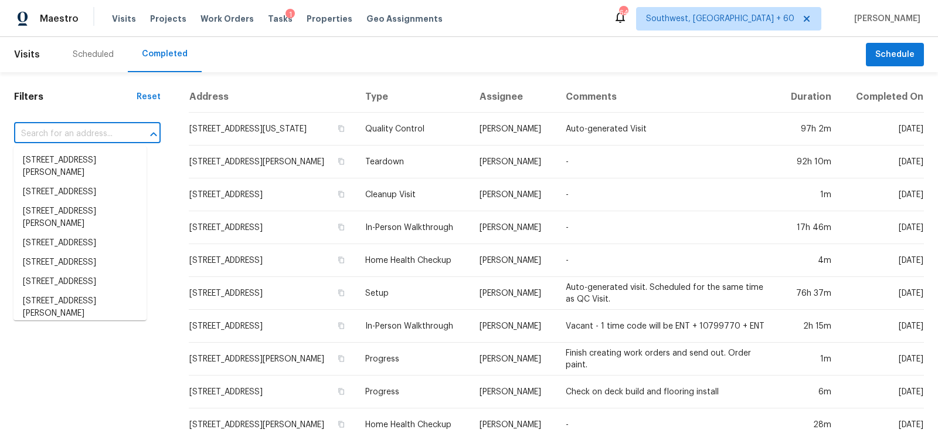
paste input "2241 Spruce Shadows Ln, Raleigh, NC 27614"
type input "2241 Spruce Shadows Ln, Raleigh, NC 27614"
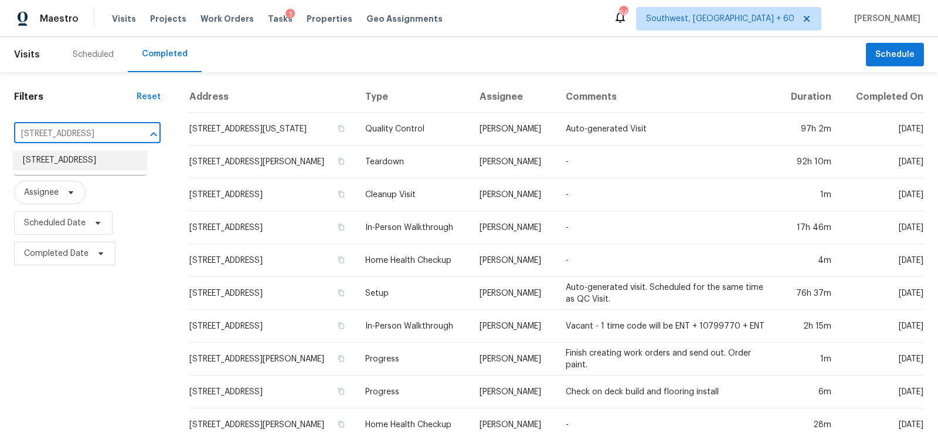
click at [76, 170] on li "2241 Spruce Shadows Ln, Raleigh, NC 27614" at bounding box center [79, 160] width 133 height 19
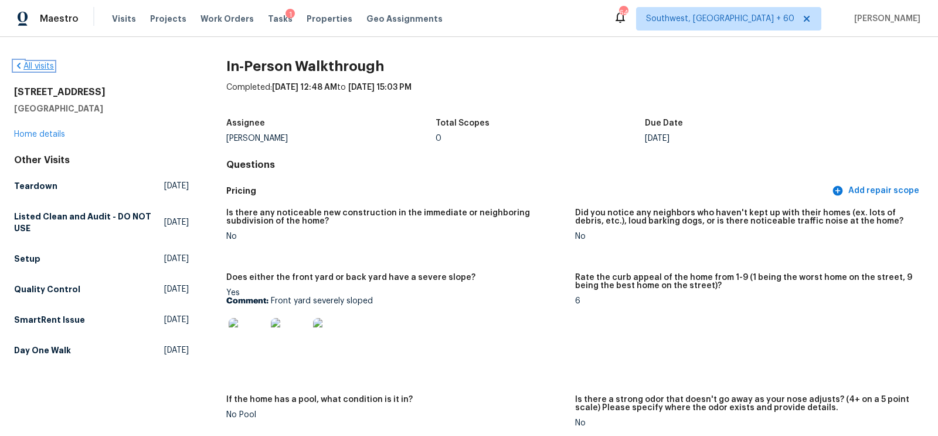
click at [42, 63] on link "All visits" at bounding box center [34, 66] width 40 height 8
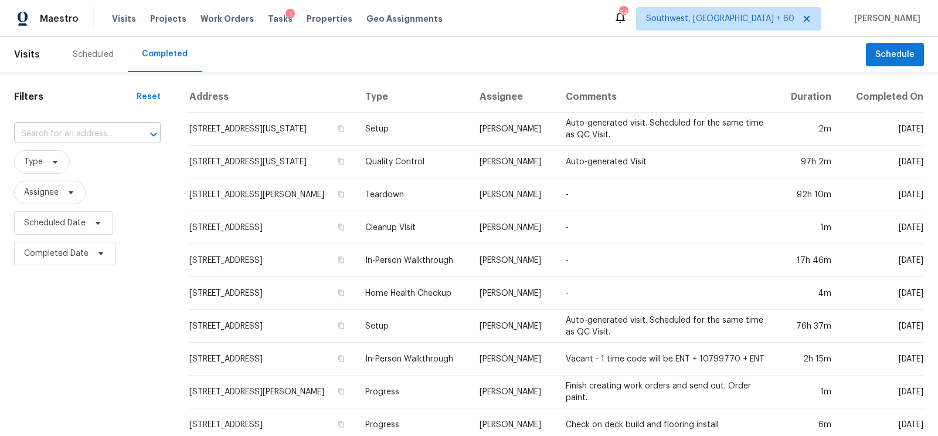
click at [74, 138] on input "text" at bounding box center [71, 134] width 114 height 18
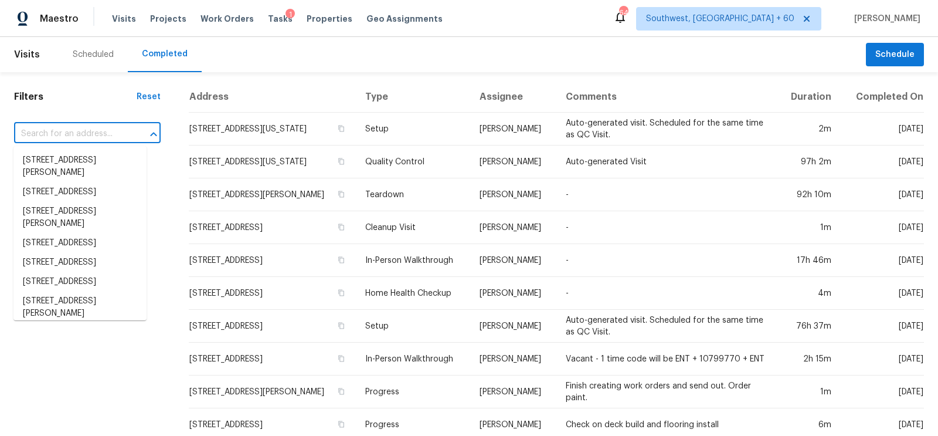
paste input "133 Maywood Dr, Moncks Corner, SC 29461"
type input "133 Maywood Dr, Moncks Corner, SC 29461"
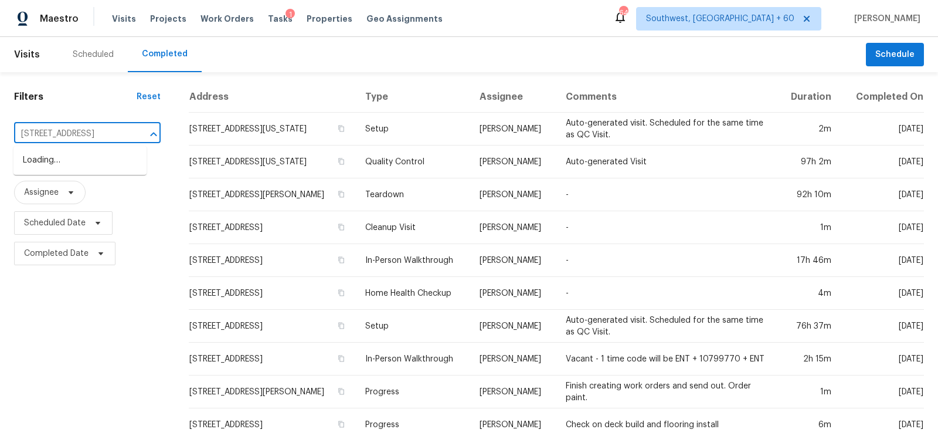
scroll to position [0, 73]
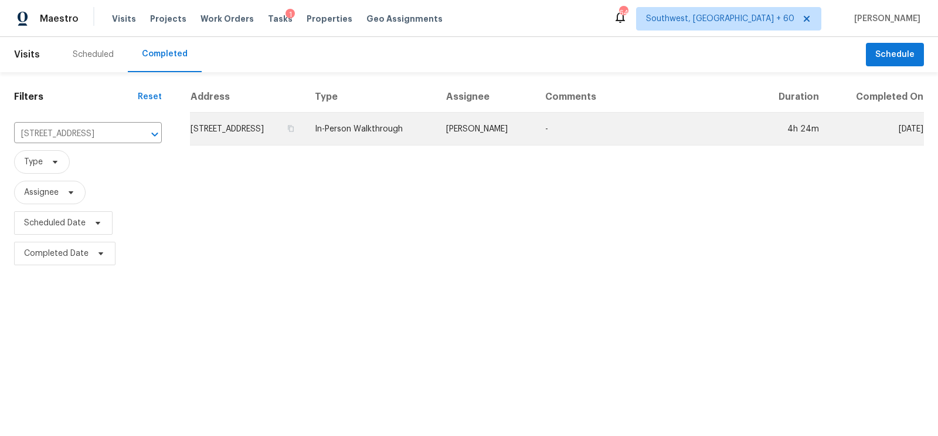
click at [223, 139] on td "133 Maywood Dr, Moncks Corner, SC 29461" at bounding box center [247, 129] width 115 height 33
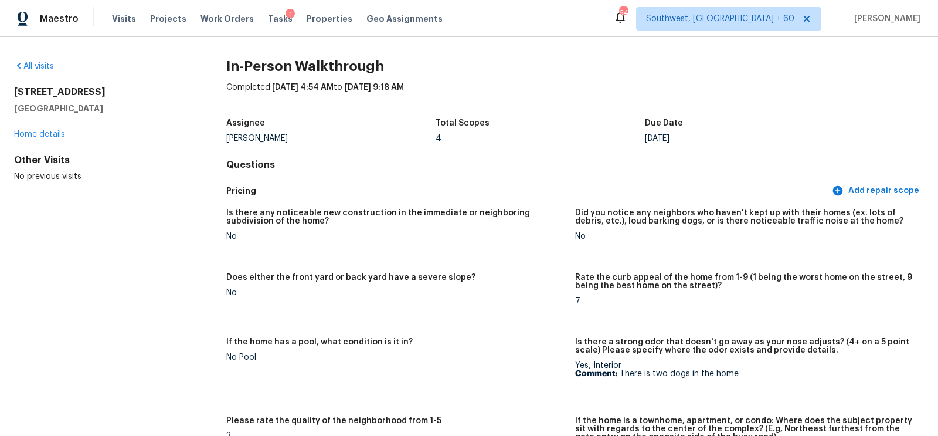
click at [46, 61] on div "All visits" at bounding box center [101, 66] width 175 height 12
click at [46, 65] on link "All visits" at bounding box center [34, 66] width 40 height 8
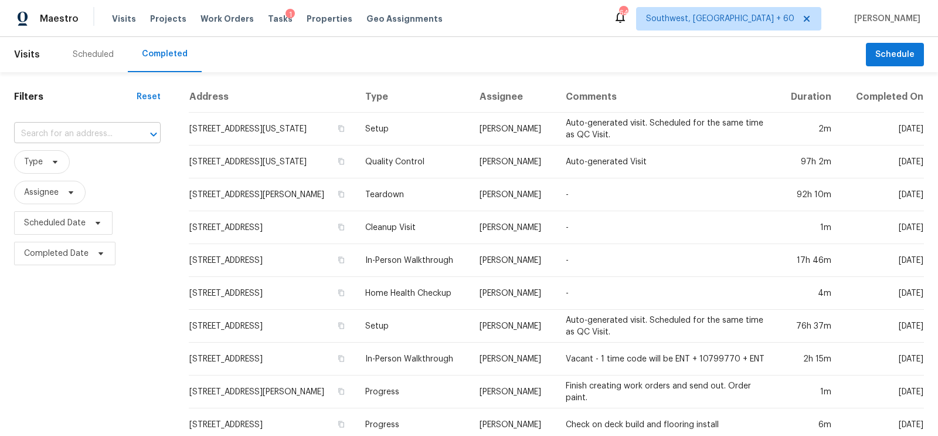
click at [79, 137] on input "text" at bounding box center [71, 134] width 114 height 18
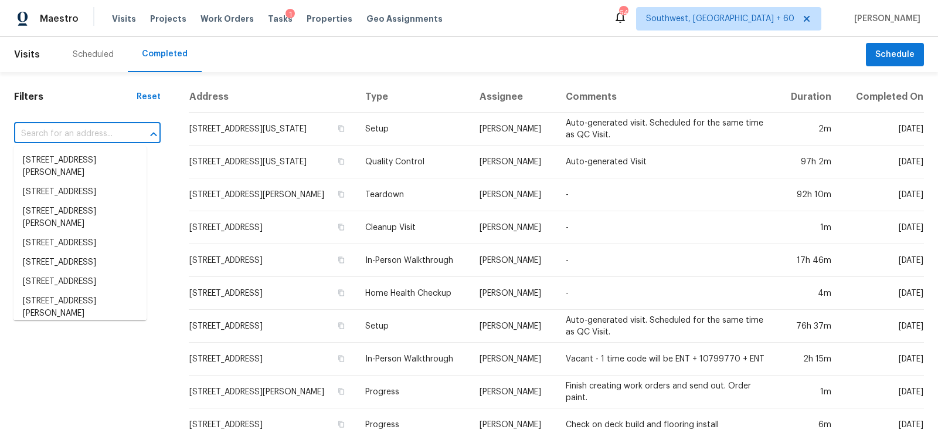
paste input "5409 Norton Ave, Kansas City, MO 64130"
type input "5409 Norton Ave, Kansas City, MO 64130"
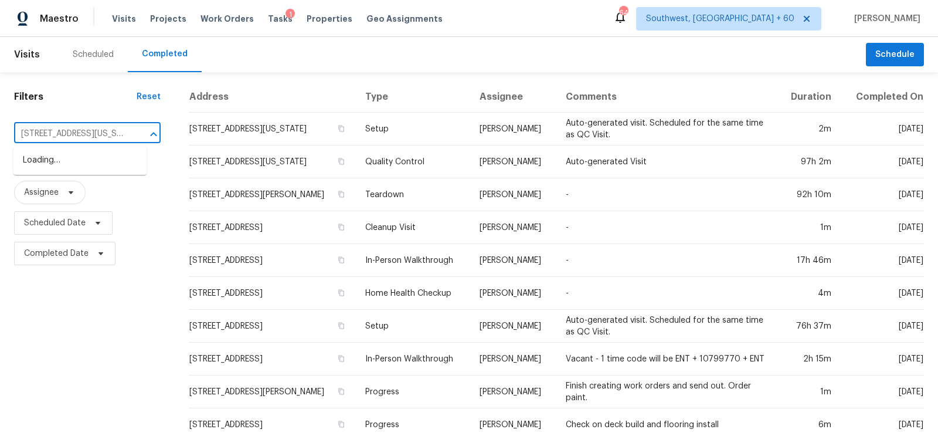
scroll to position [0, 64]
click at [93, 175] on li "5409 Norton Ave, Kansas City, MO 64130" at bounding box center [79, 167] width 133 height 32
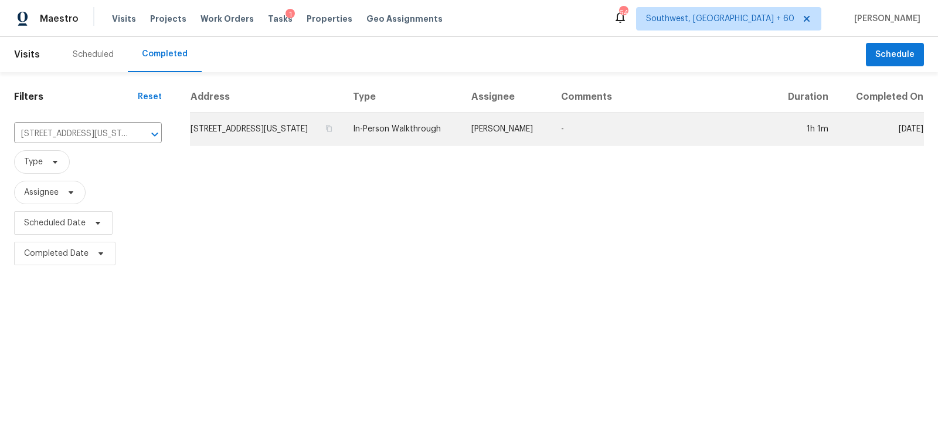
click at [246, 128] on td "5409 Norton Ave, Kansas City, MO 64130" at bounding box center [267, 129] width 154 height 33
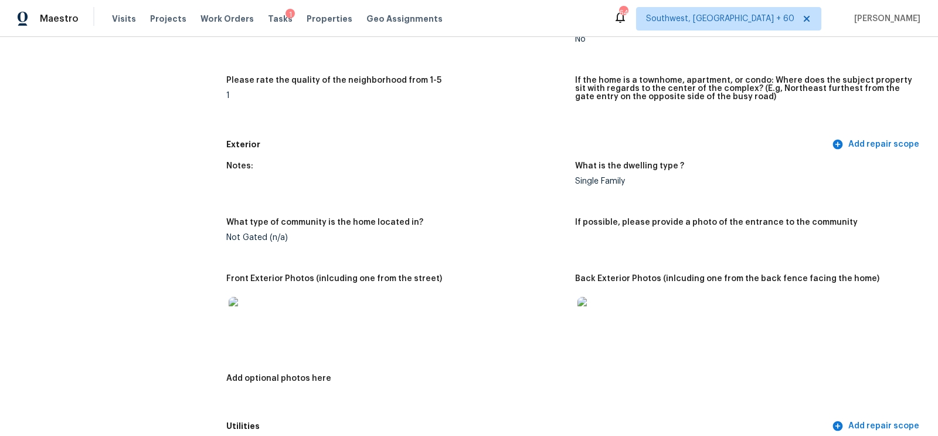
scroll to position [391, 0]
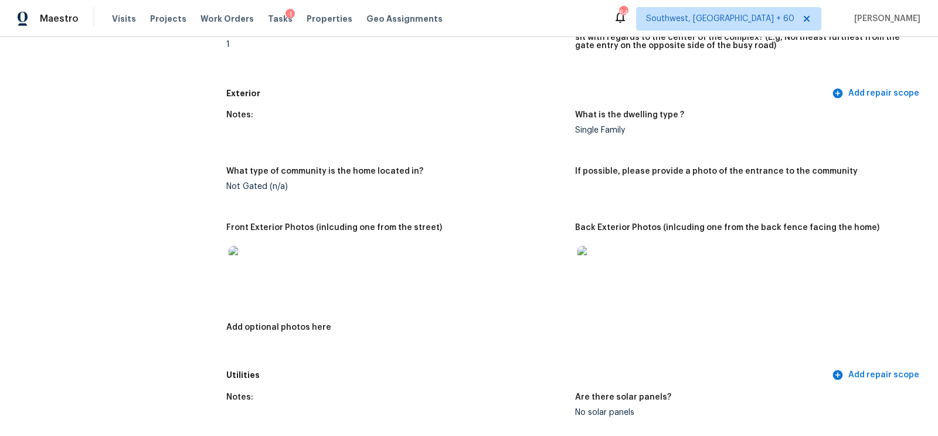
click at [242, 261] on img at bounding box center [248, 265] width 38 height 38
click at [587, 264] on img at bounding box center [596, 265] width 38 height 38
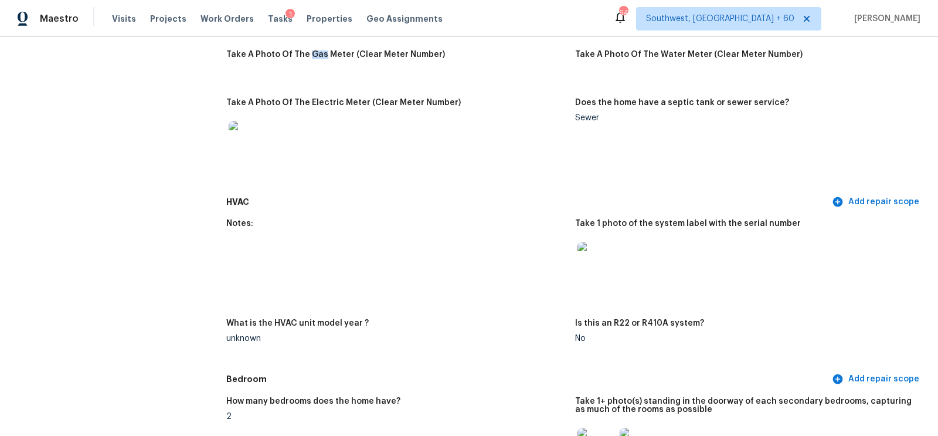
scroll to position [846, 0]
click at [234, 162] on div at bounding box center [247, 139] width 42 height 52
click at [252, 138] on img at bounding box center [248, 139] width 38 height 38
click at [601, 263] on img at bounding box center [596, 260] width 38 height 38
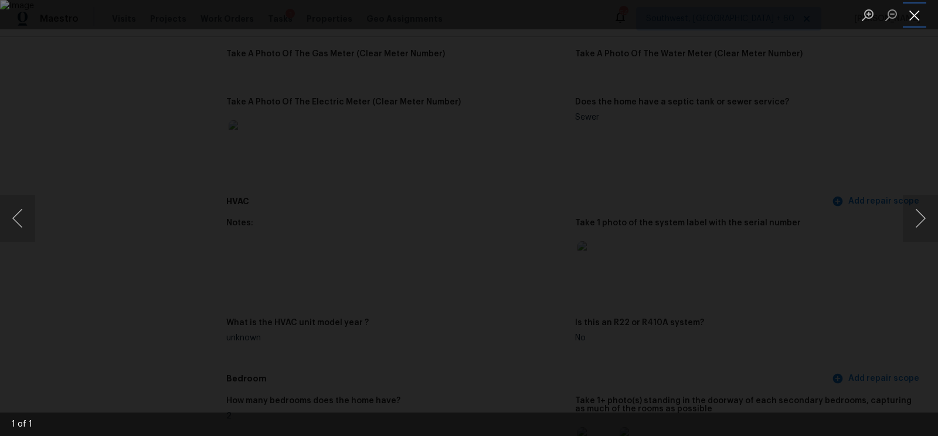
click at [914, 16] on button "Close lightbox" at bounding box center [914, 15] width 23 height 21
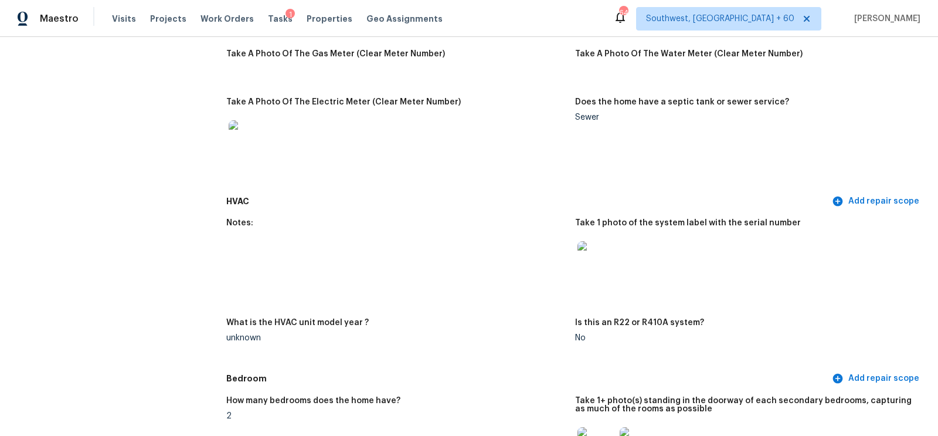
click at [582, 252] on img at bounding box center [596, 260] width 38 height 38
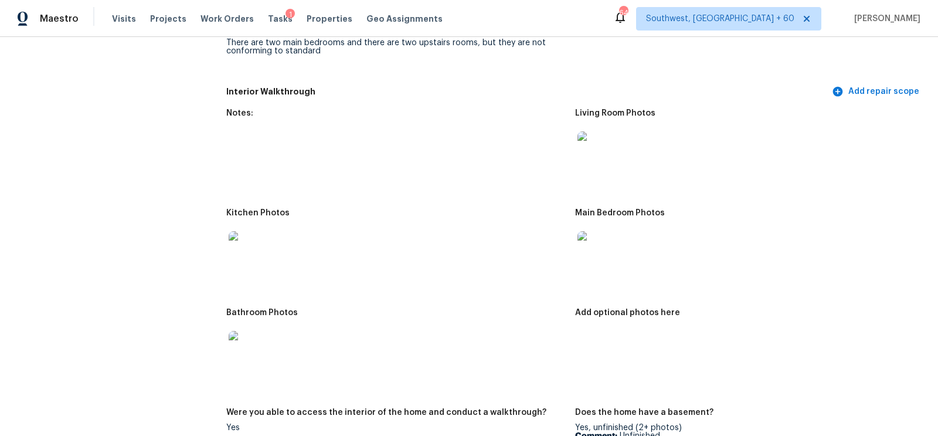
scroll to position [1328, 0]
click at [610, 138] on img at bounding box center [596, 149] width 38 height 38
click at [582, 262] on img at bounding box center [596, 249] width 38 height 38
click at [249, 230] on img at bounding box center [248, 249] width 38 height 38
click at [257, 331] on img at bounding box center [248, 348] width 38 height 38
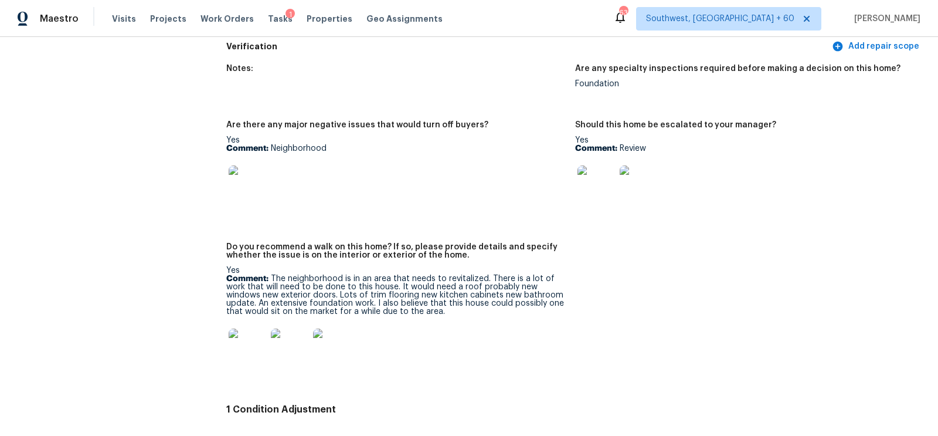
scroll to position [2648, 0]
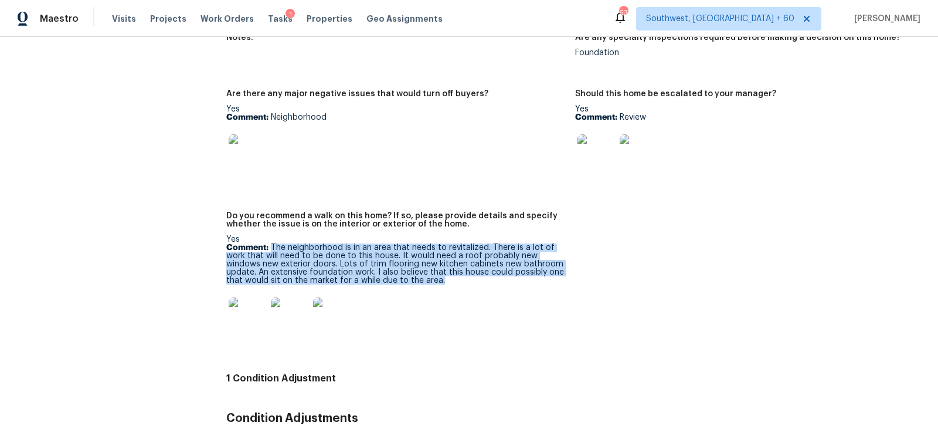
drag, startPoint x: 271, startPoint y: 246, endPoint x: 453, endPoint y: 281, distance: 185.1
click at [453, 282] on p "Comment: The neighborhood is in an area that needs to revitalized. There is a l…" at bounding box center [395, 263] width 339 height 41
copy p "The neighborhood is in an area that needs to revitalized. There is a lot of wor…"
click at [326, 260] on p "Comment: The neighborhood is in an area that needs to revitalized. There is a l…" at bounding box center [395, 263] width 339 height 41
drag, startPoint x: 272, startPoint y: 247, endPoint x: 431, endPoint y: 280, distance: 162.1
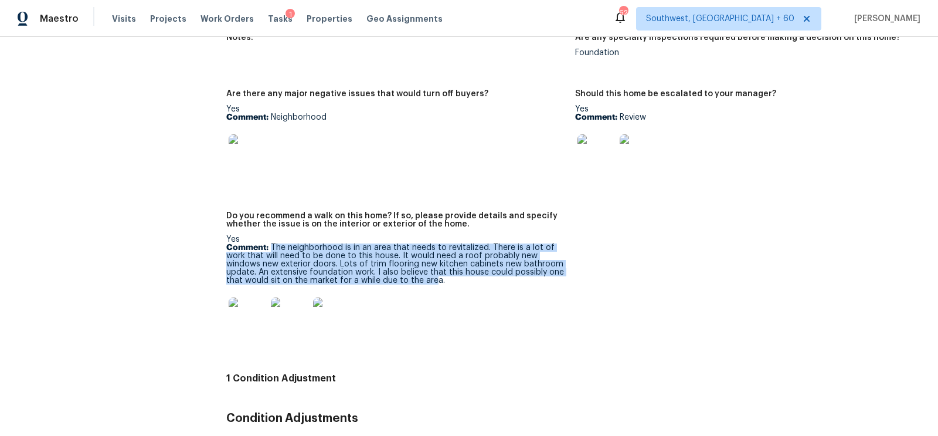
click at [431, 280] on p "Comment: The neighborhood is in an area that needs to revitalized. There is a l…" at bounding box center [395, 263] width 339 height 41
copy p "The neighborhood is in an area that needs to revitalized. There is a lot of wor…"
click at [341, 233] on div "Do you recommend a walk on this home? If so, please provide details and specify…" at bounding box center [395, 223] width 339 height 23
drag, startPoint x: 271, startPoint y: 245, endPoint x: 450, endPoint y: 284, distance: 182.9
click at [450, 284] on p "Comment: The neighborhood is in an area that needs to revitalized. There is a l…" at bounding box center [395, 263] width 339 height 41
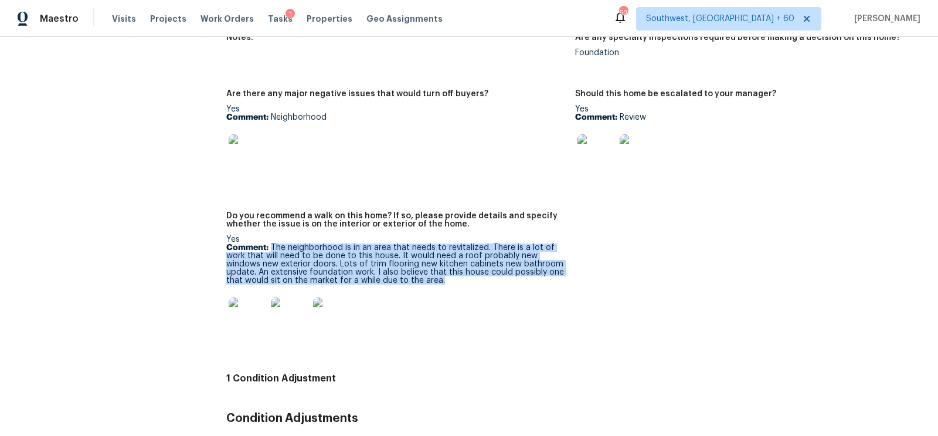
click at [293, 252] on p "Comment: The neighborhood is in an area that needs to revitalized. There is a l…" at bounding box center [395, 263] width 339 height 41
drag, startPoint x: 270, startPoint y: 246, endPoint x: 439, endPoint y: 283, distance: 172.8
click at [439, 283] on p "Comment: The neighborhood is in an area that needs to revitalized. There is a l…" at bounding box center [395, 263] width 339 height 41
copy p "The neighborhood is in an area that needs to revitalized. There is a lot of wor…"
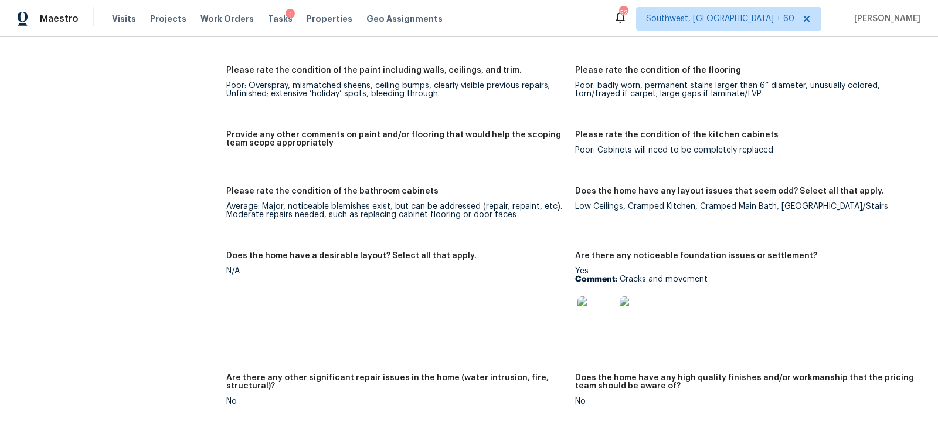
scroll to position [2798, 0]
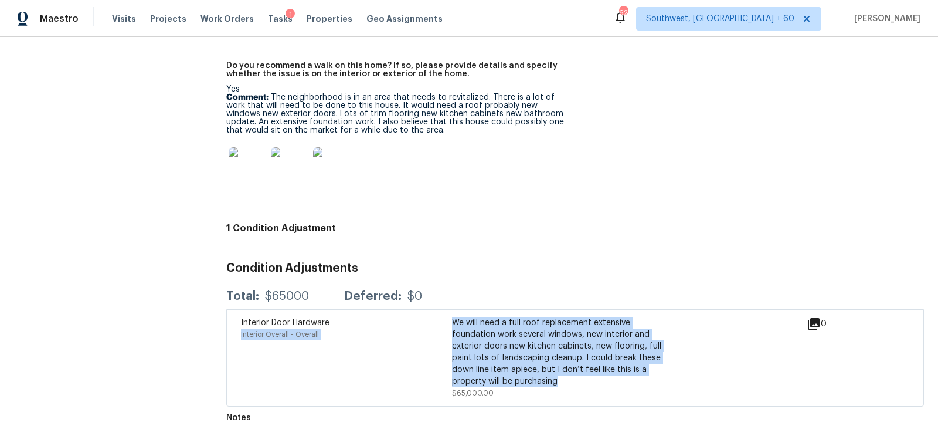
drag, startPoint x: 450, startPoint y: 317, endPoint x: 559, endPoint y: 376, distance: 123.6
click at [559, 376] on div "Interior Door Hardware Interior Overall - Overall We will need a full roof repl…" at bounding box center [452, 358] width 422 height 82
click at [524, 352] on div "We will need a full roof replacement extensive foundation work several windows,…" at bounding box center [557, 352] width 211 height 70
drag, startPoint x: 453, startPoint y: 322, endPoint x: 558, endPoint y: 380, distance: 120.4
click at [558, 380] on div "We will need a full roof replacement extensive foundation work several windows,…" at bounding box center [557, 352] width 211 height 70
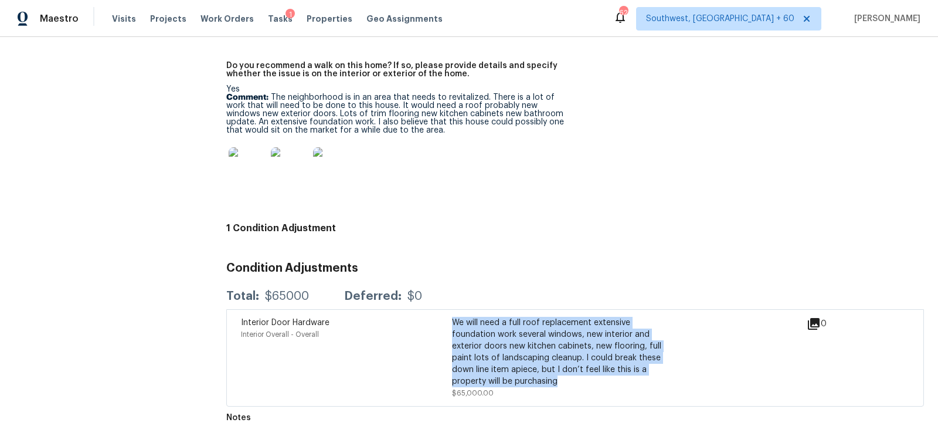
copy div "We will need a full roof replacement extensive foundation work several windows,…"
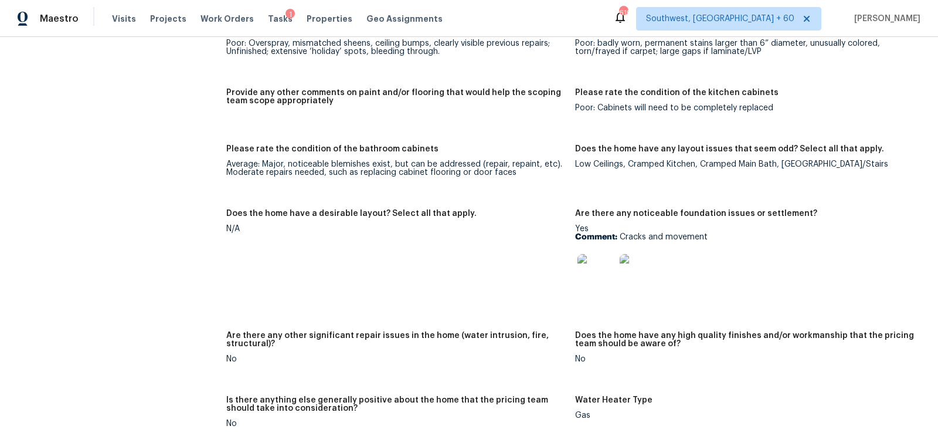
scroll to position [1919, 0]
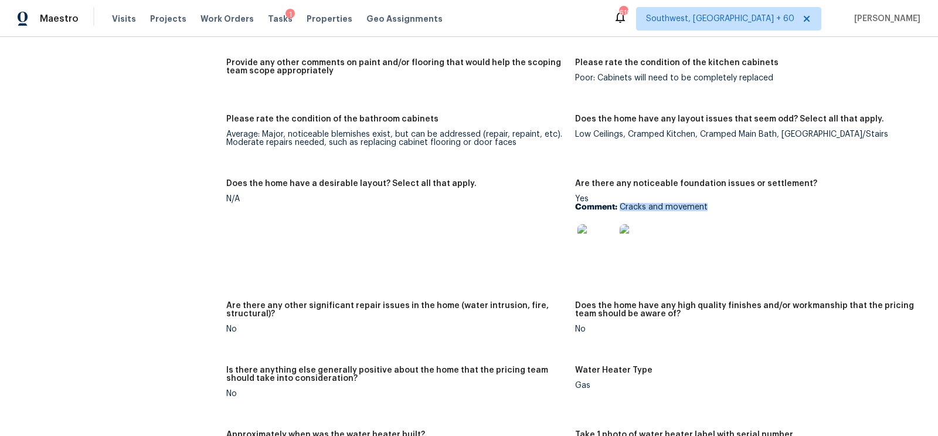
drag, startPoint x: 620, startPoint y: 209, endPoint x: 734, endPoint y: 208, distance: 114.3
click at [736, 208] on p "Comment: Cracks and movement" at bounding box center [744, 207] width 339 height 8
copy p "Cracks and movement"
click at [593, 236] on img at bounding box center [596, 243] width 38 height 38
click at [596, 253] on img at bounding box center [596, 243] width 38 height 38
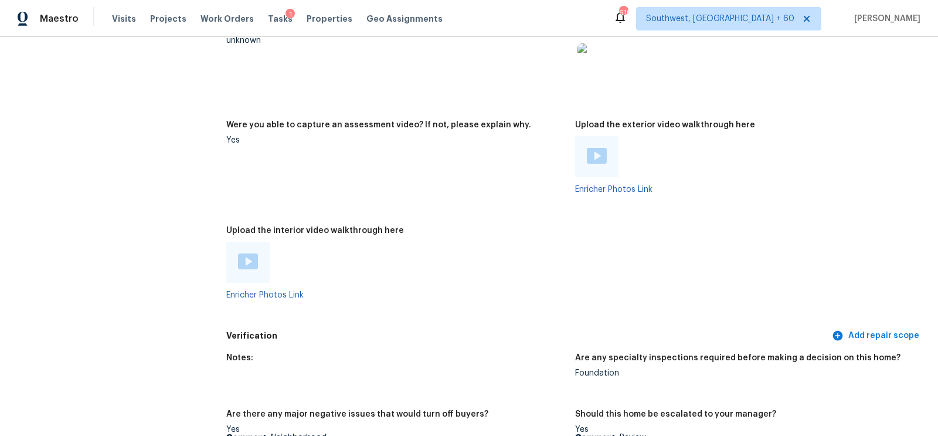
scroll to position [2355, 0]
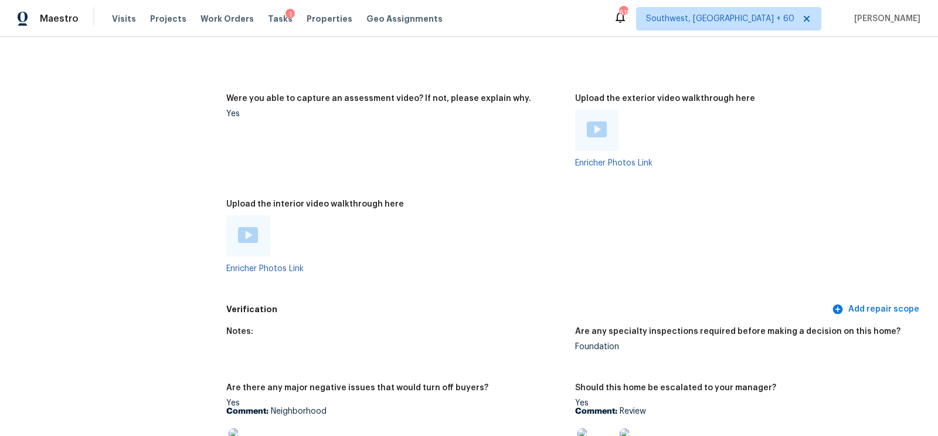
click at [250, 232] on img at bounding box center [248, 235] width 20 height 16
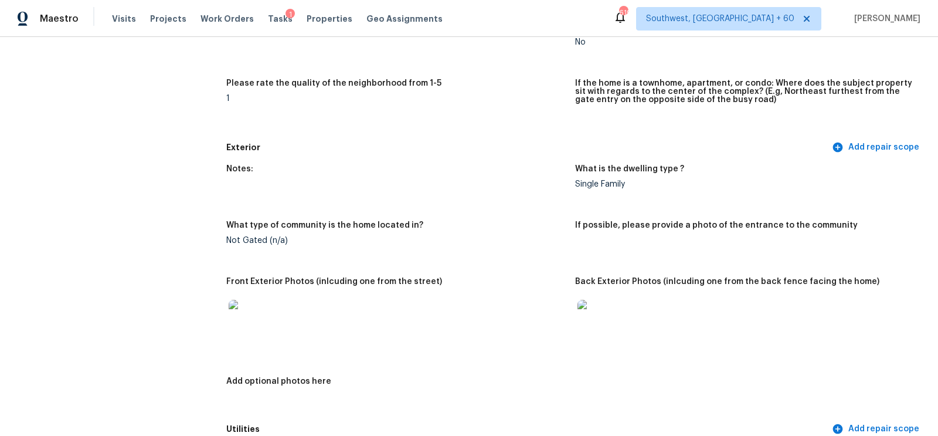
scroll to position [0, 0]
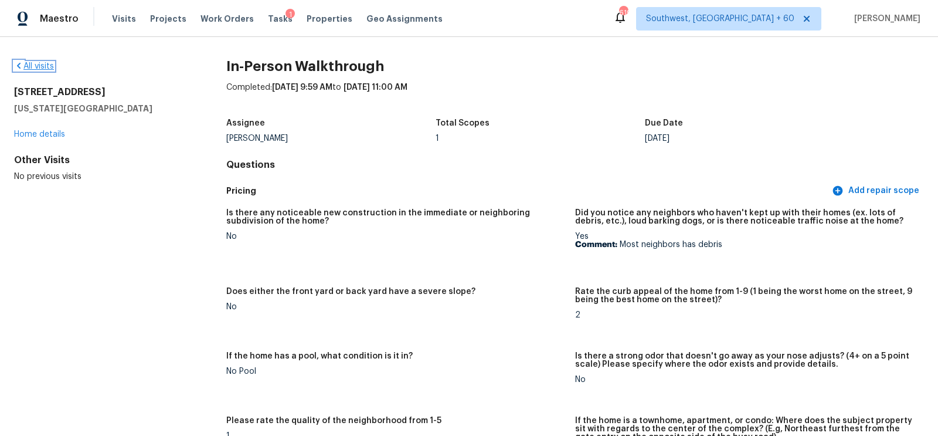
click at [42, 63] on link "All visits" at bounding box center [34, 66] width 40 height 8
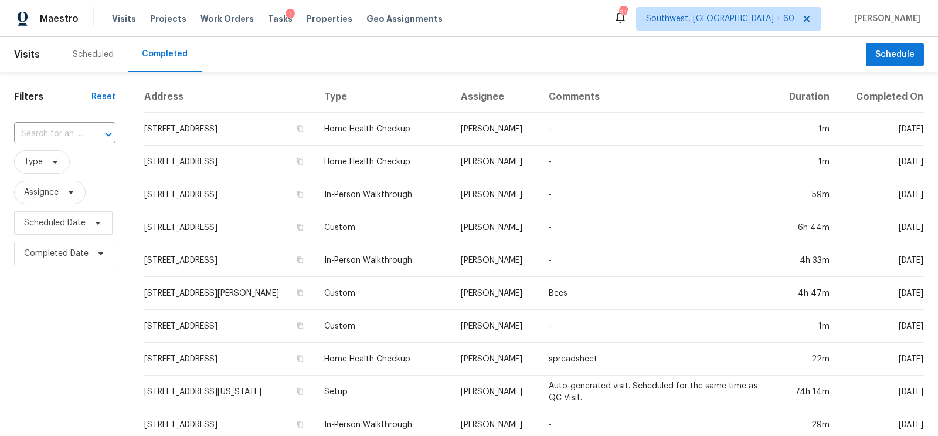
click at [52, 145] on div "​" at bounding box center [64, 133] width 101 height 25
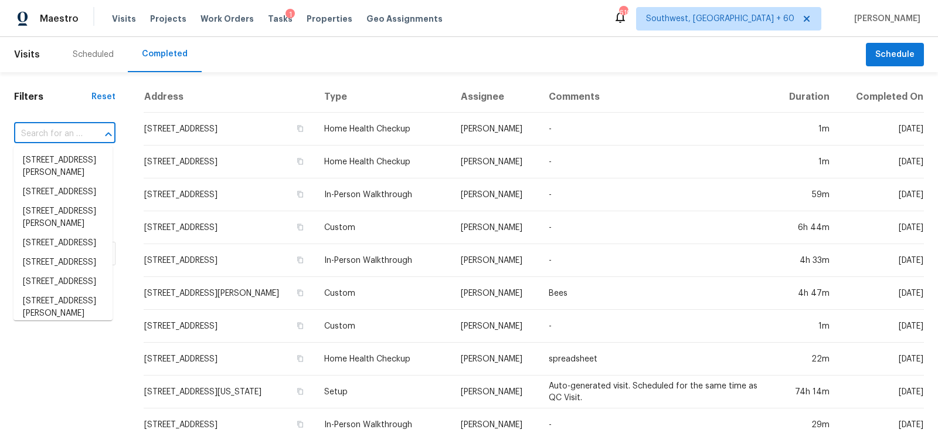
paste input "720 Surrey Ln, Wallis, TX 77485"
type input "720 Surrey Ln, Wallis, TX 77485"
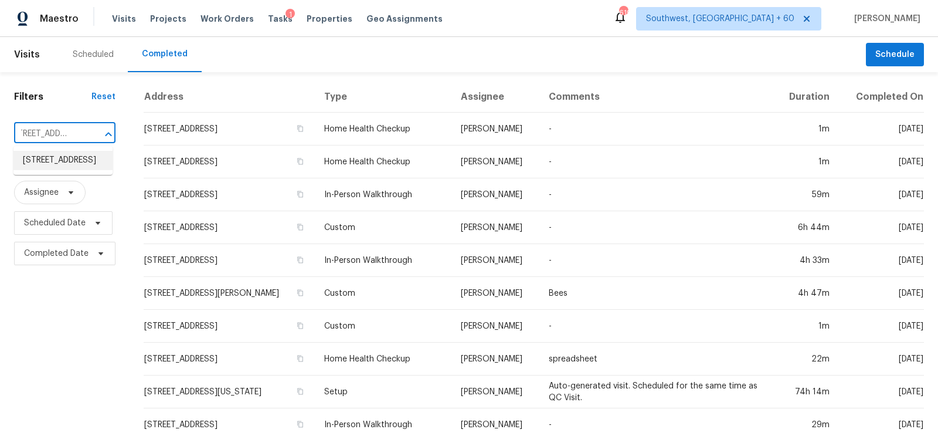
click at [63, 165] on li "720 Surrey Ln, Wallis, TX 77485" at bounding box center [62, 160] width 99 height 19
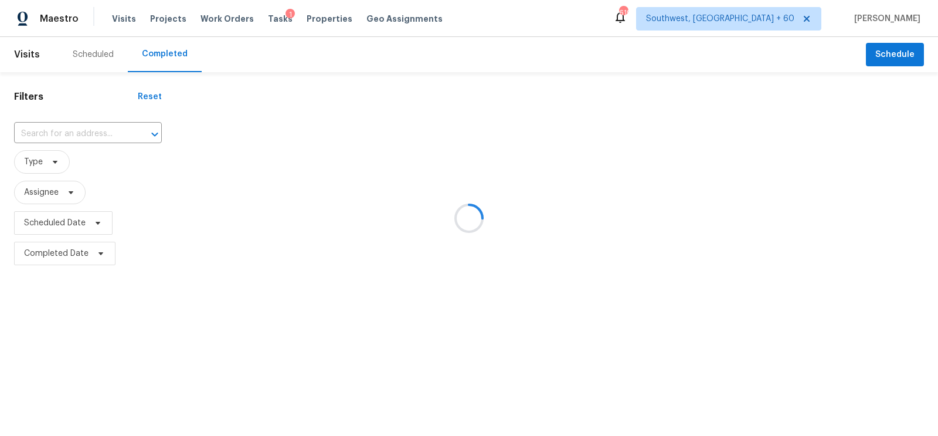
type input "720 Surrey Ln, Wallis, TX 77485"
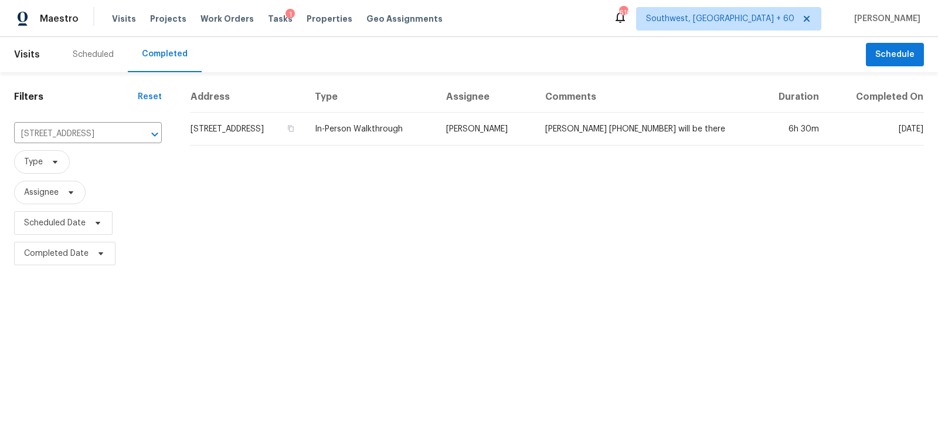
click at [267, 127] on td "720 Surrey Ln, Wallis, TX 77485" at bounding box center [247, 129] width 115 height 33
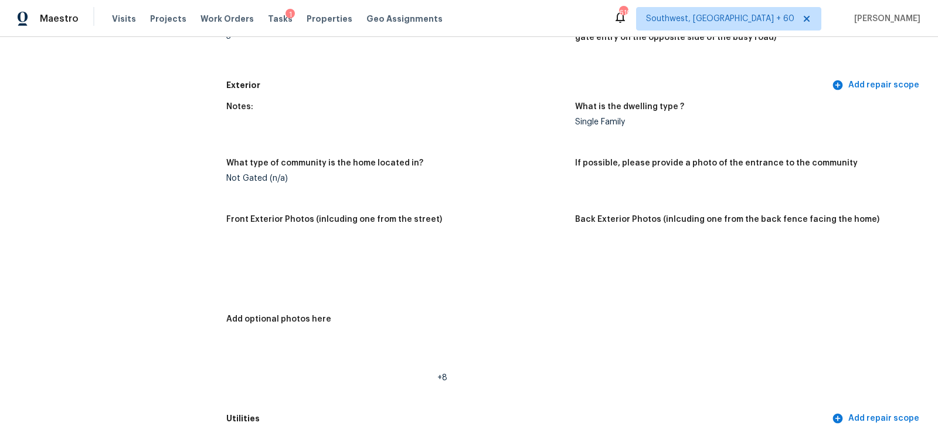
scroll to position [414, 0]
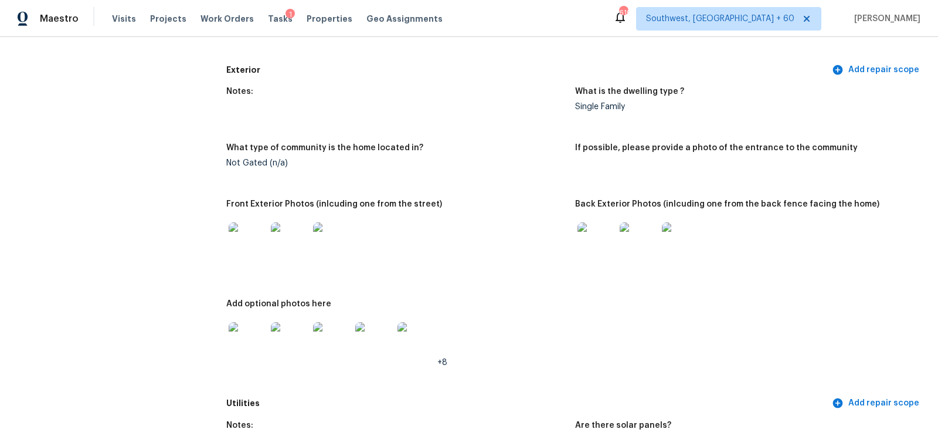
click at [240, 237] on img at bounding box center [248, 241] width 38 height 38
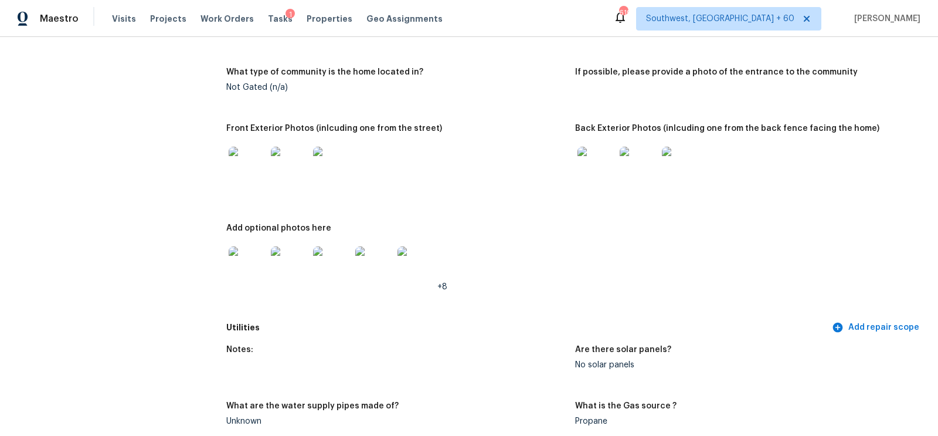
click at [583, 172] on img at bounding box center [596, 166] width 38 height 38
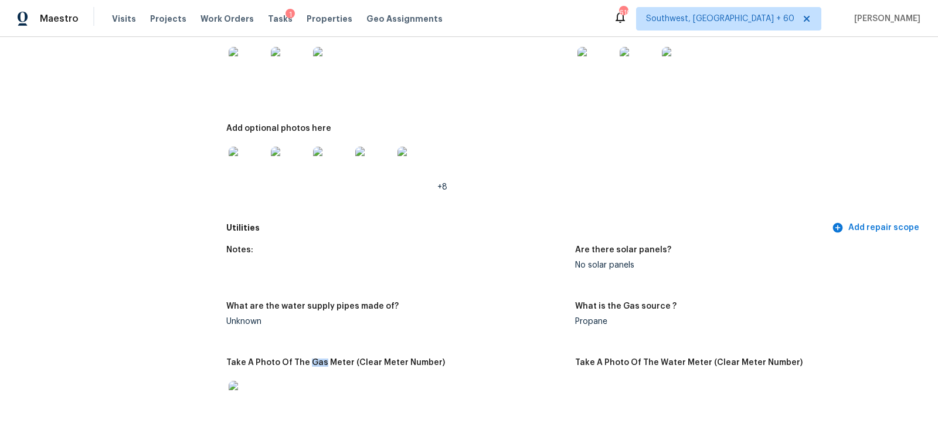
scroll to position [639, 0]
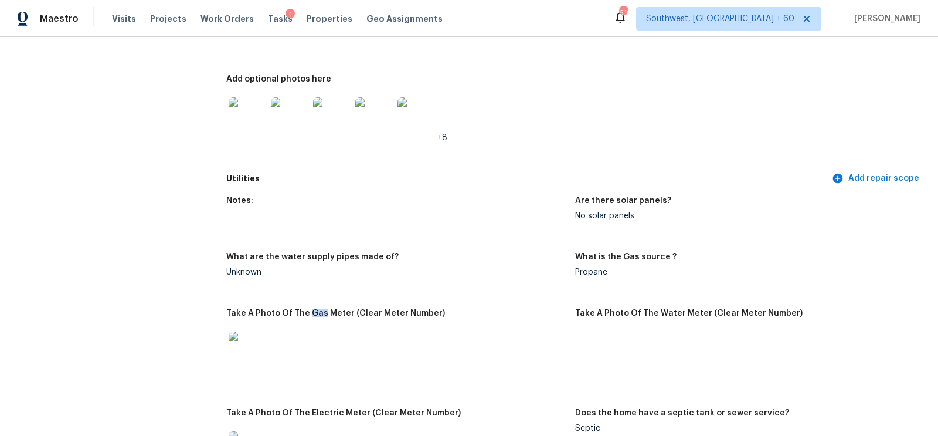
click at [258, 103] on img at bounding box center [248, 116] width 38 height 38
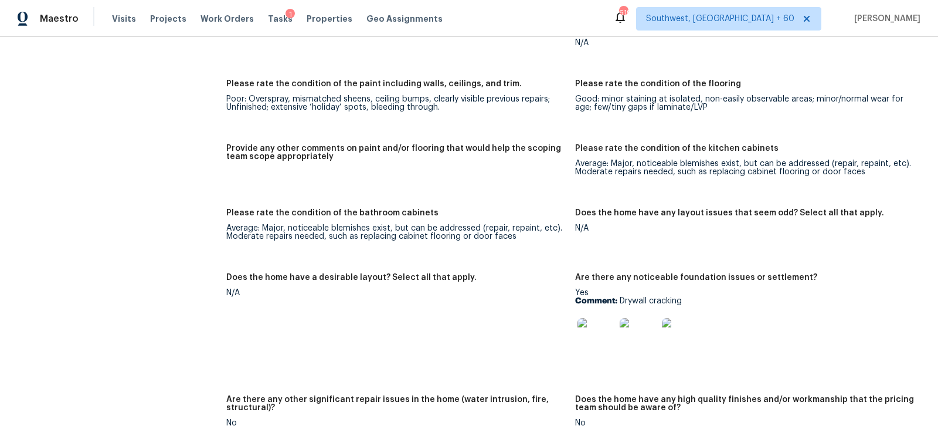
scroll to position [2111, 0]
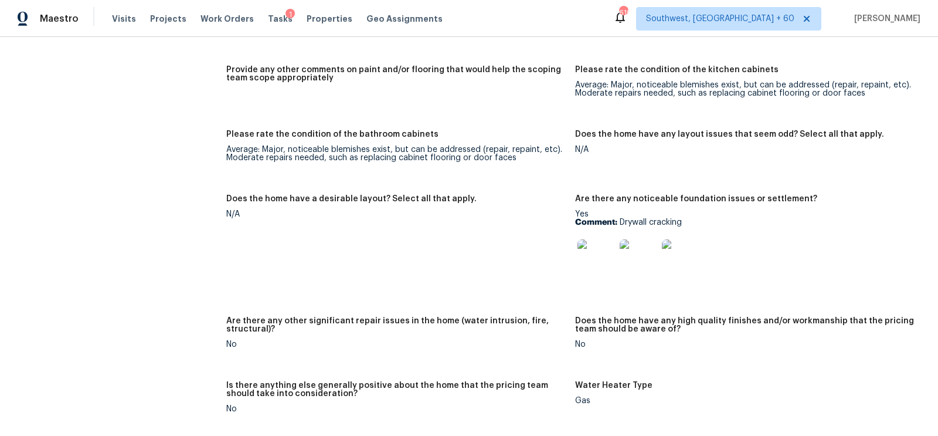
click at [593, 263] on img at bounding box center [596, 258] width 38 height 38
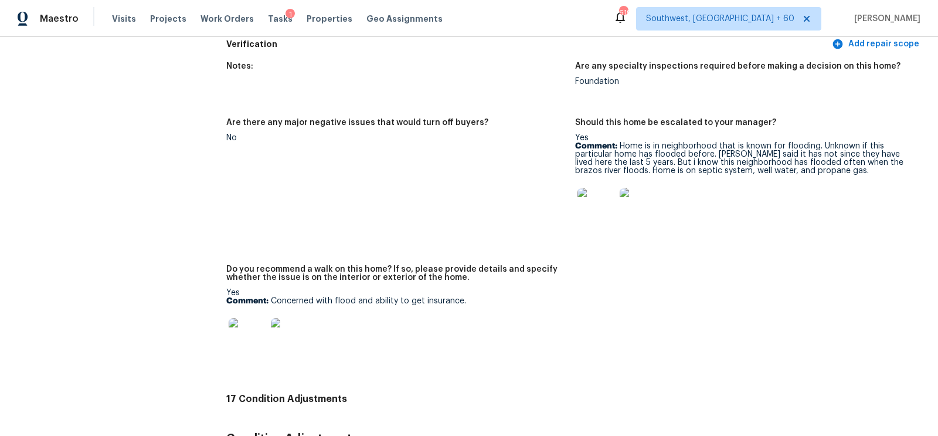
scroll to position [2930, 0]
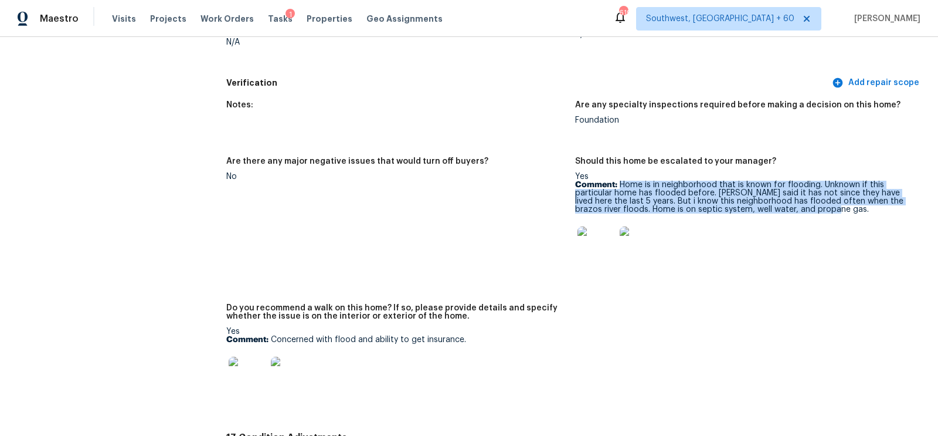
drag, startPoint x: 621, startPoint y: 174, endPoint x: 841, endPoint y: 205, distance: 222.6
click at [842, 203] on p "Comment: Home is in neighborhood that is known for flooding. Unknown if this pa…" at bounding box center [744, 197] width 339 height 33
copy p "Home is in neighborhood that is known for flooding. Unknown if this particular …"
click at [647, 181] on p "Comment: Home is in neighborhood that is known for flooding. Unknown if this pa…" at bounding box center [744, 197] width 339 height 33
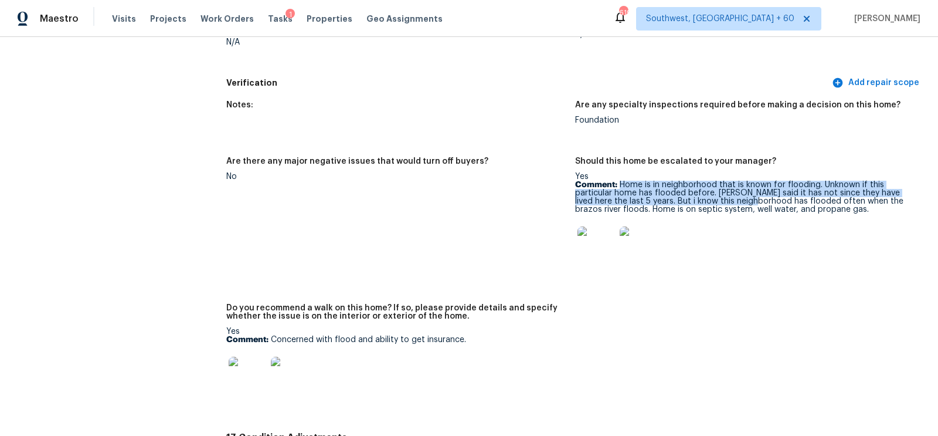
drag, startPoint x: 620, startPoint y: 175, endPoint x: 736, endPoint y: 192, distance: 118.0
click at [736, 192] on p "Comment: Home is in neighborhood that is known for flooding. Unknown if this pa…" at bounding box center [744, 197] width 339 height 33
copy p "Home is in neighborhood that is known for flooding. Unknown if this particular …"
click at [758, 195] on p "Comment: Home is in neighborhood that is known for flooding. Unknown if this pa…" at bounding box center [744, 197] width 339 height 33
drag, startPoint x: 621, startPoint y: 175, endPoint x: 805, endPoint y: 191, distance: 184.7
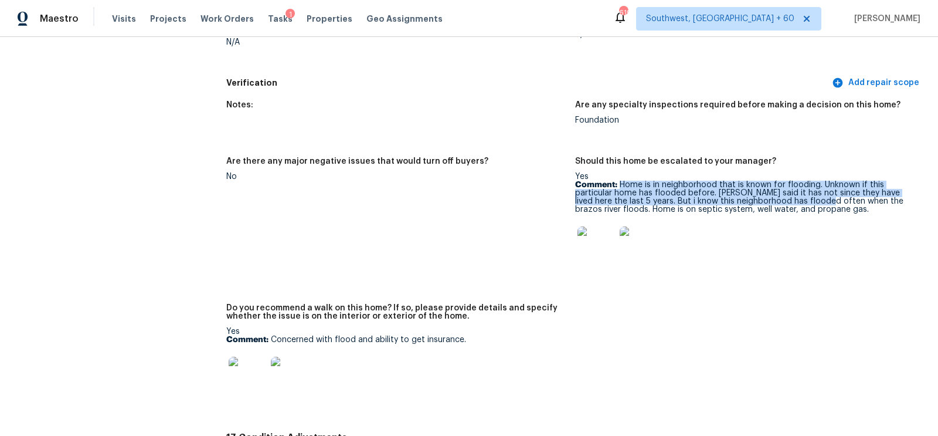
click at [805, 191] on p "Comment: Home is in neighborhood that is known for flooding. Unknown if this pa…" at bounding box center [744, 197] width 339 height 33
copy p "Home is in neighborhood that is known for flooding. Unknown if this particular …"
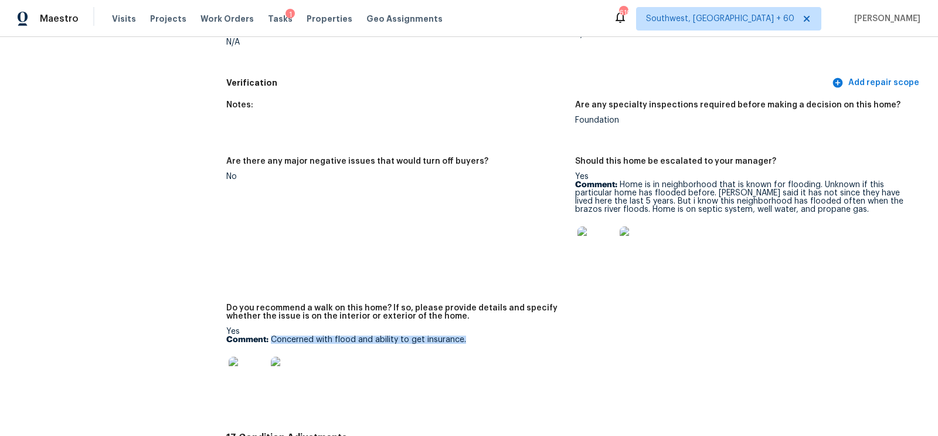
drag, startPoint x: 271, startPoint y: 329, endPoint x: 488, endPoint y: 328, distance: 216.3
click at [488, 335] on p "Comment: Concerned with flood and ability to get insurance." at bounding box center [395, 339] width 339 height 8
copy p "Concerned with flood and ability to get insurance."
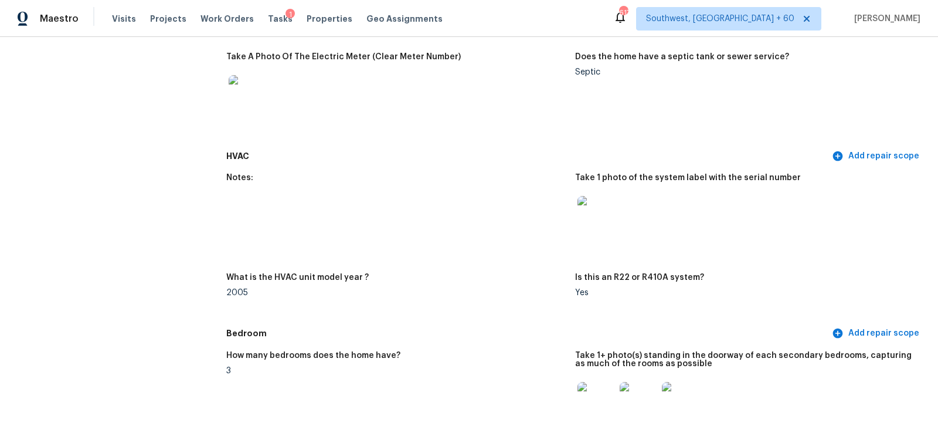
scroll to position [1020, 0]
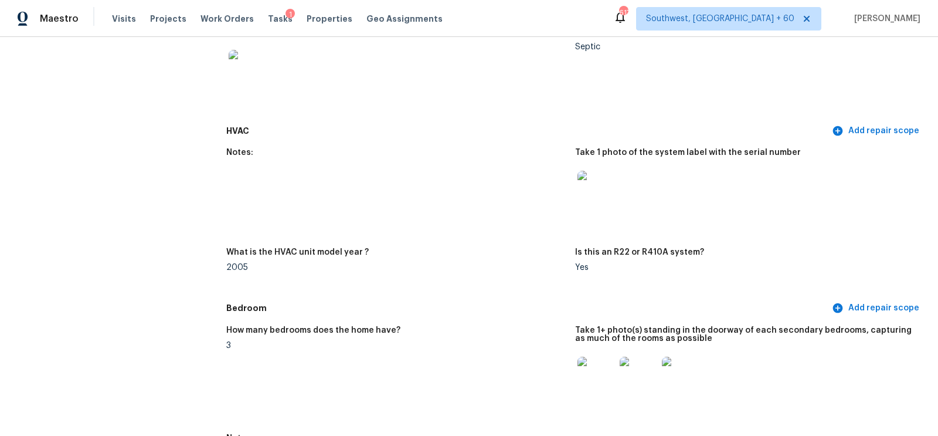
click at [587, 183] on img at bounding box center [596, 190] width 38 height 38
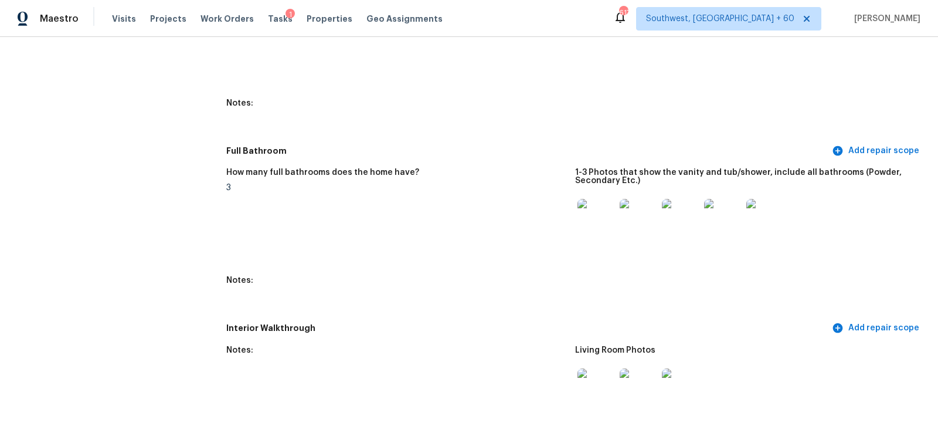
scroll to position [1323, 0]
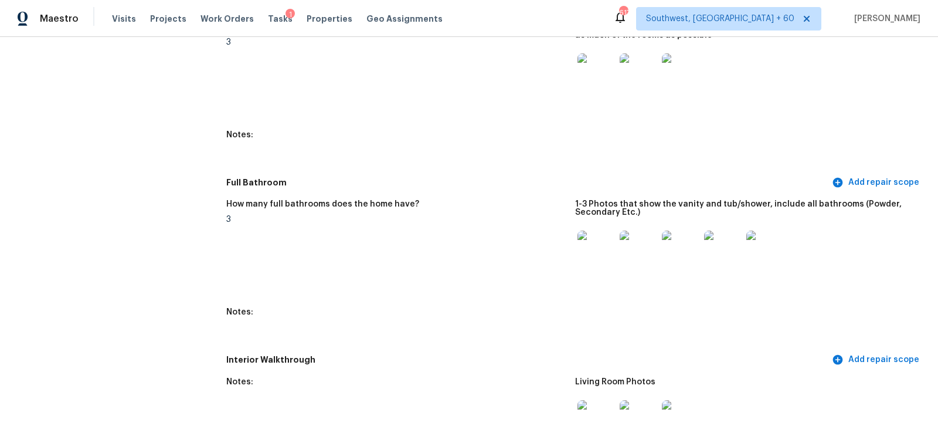
click at [596, 76] on img at bounding box center [596, 72] width 38 height 38
click at [587, 232] on img at bounding box center [596, 249] width 38 height 38
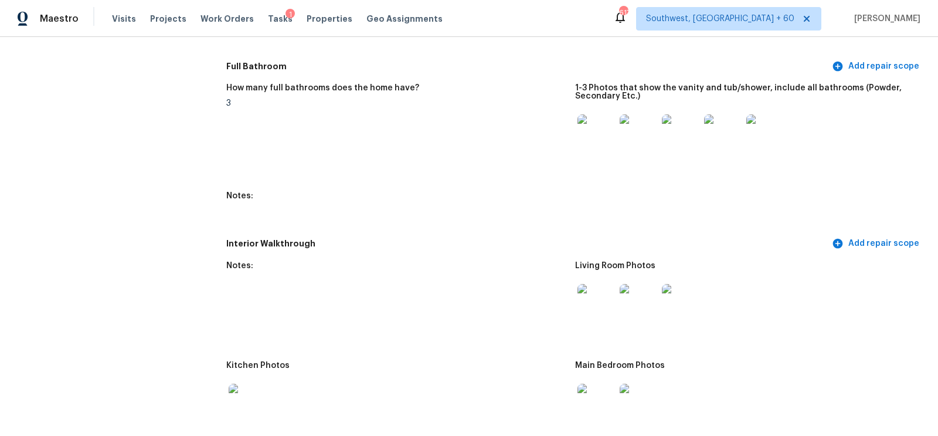
scroll to position [1508, 0]
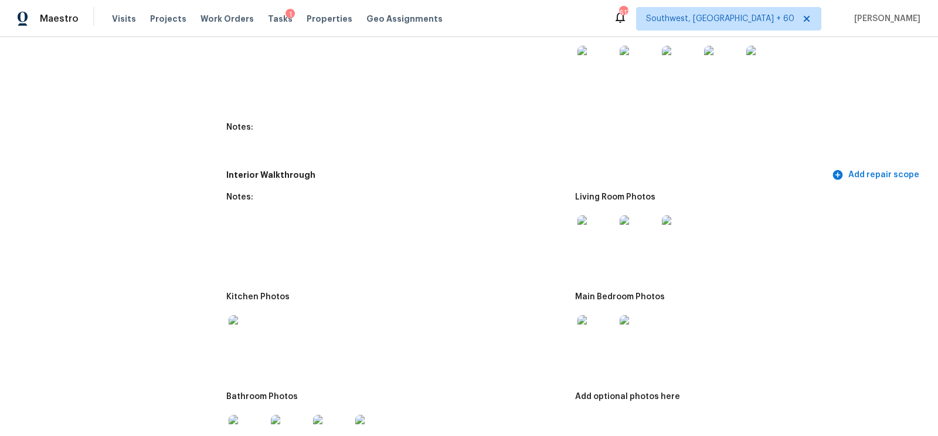
click at [591, 232] on img at bounding box center [596, 234] width 38 height 38
click at [243, 322] on img at bounding box center [248, 334] width 38 height 38
click at [583, 335] on img at bounding box center [596, 334] width 38 height 38
click at [254, 331] on img at bounding box center [248, 334] width 38 height 38
click at [276, 336] on div at bounding box center [395, 334] width 339 height 52
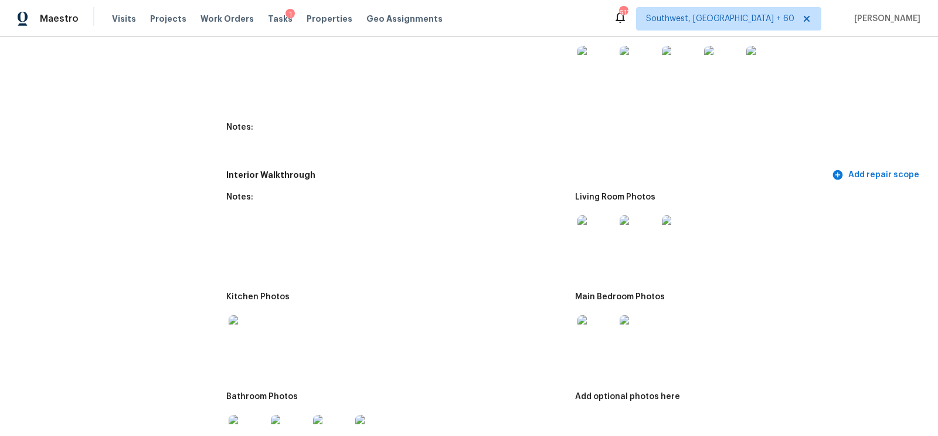
click at [254, 331] on img at bounding box center [248, 334] width 38 height 38
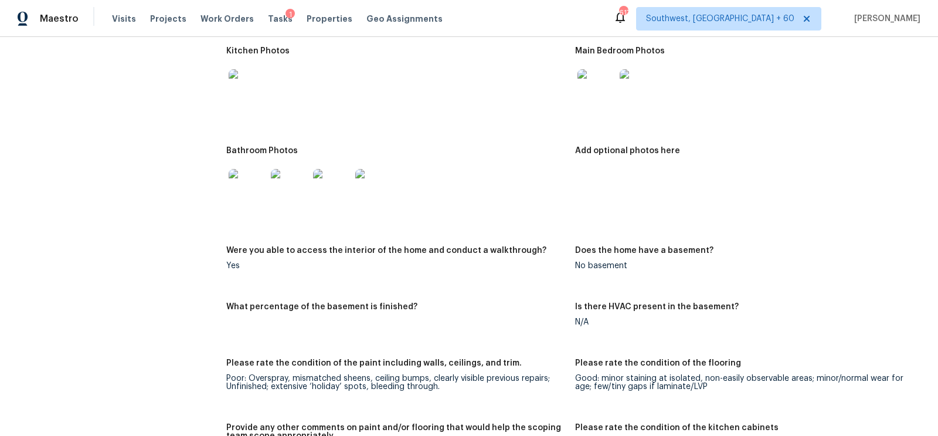
scroll to position [1786, 0]
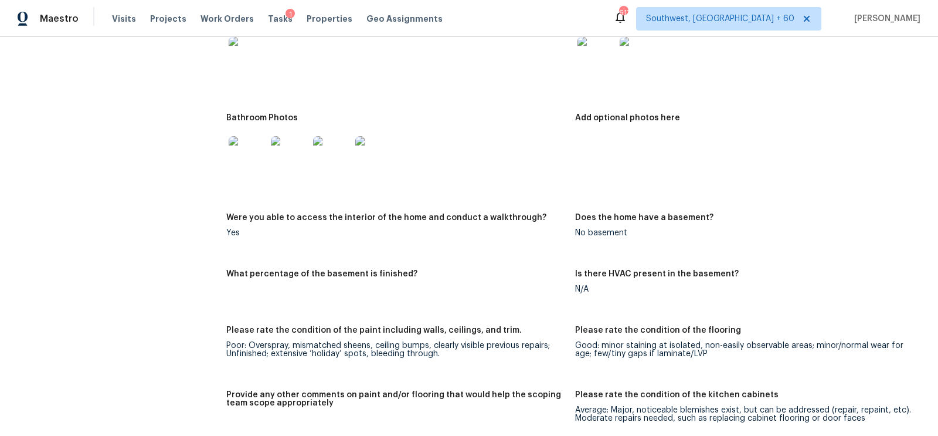
click at [248, 161] on img at bounding box center [248, 155] width 38 height 38
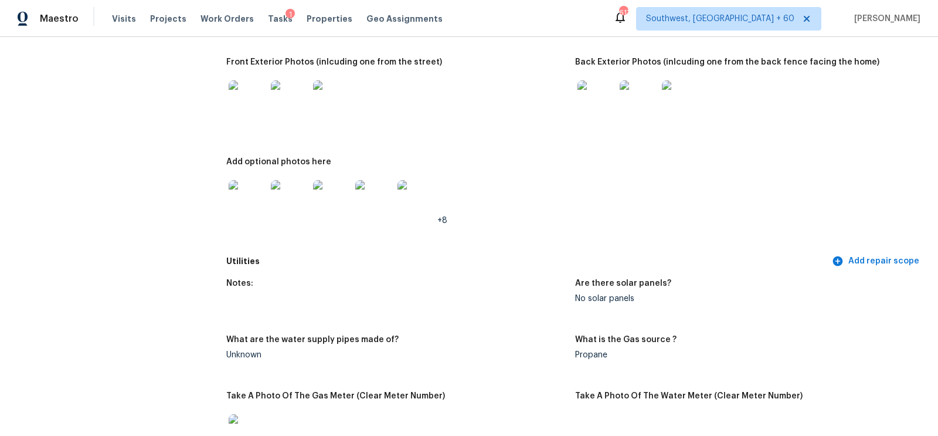
scroll to position [0, 0]
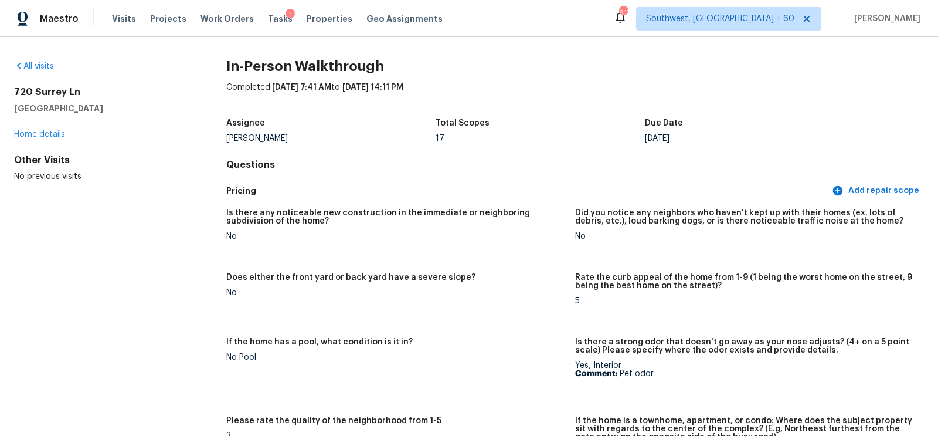
click at [36, 61] on div "All visits" at bounding box center [101, 66] width 175 height 12
click at [38, 66] on link "All visits" at bounding box center [34, 66] width 40 height 8
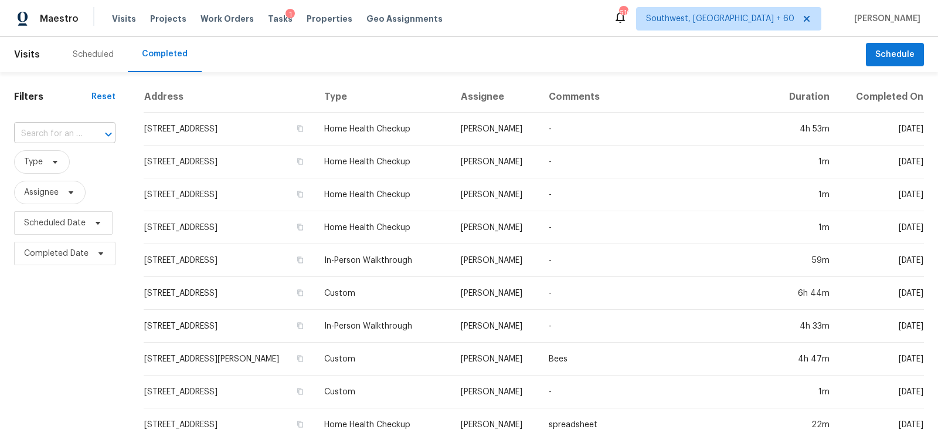
click at [59, 139] on input "text" at bounding box center [48, 134] width 69 height 18
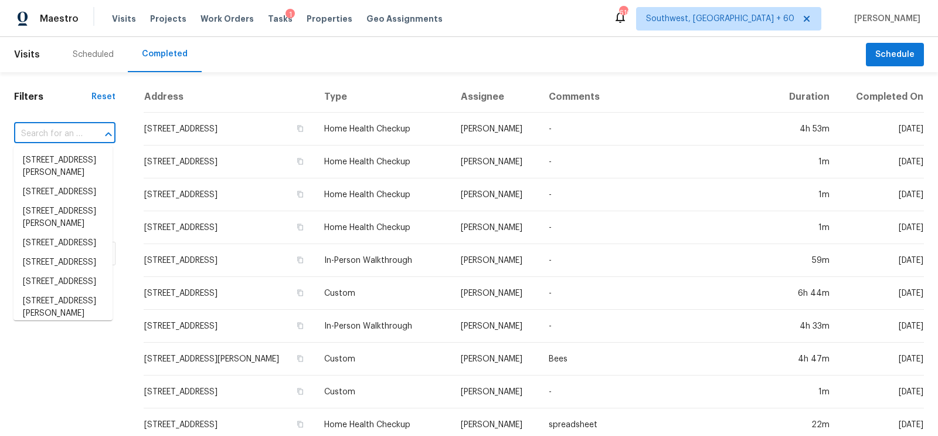
paste input "9711 Overhill Rd, Kansas City, MO 64134"
type input "9711 Overhill Rd, Kansas City, MO 64134"
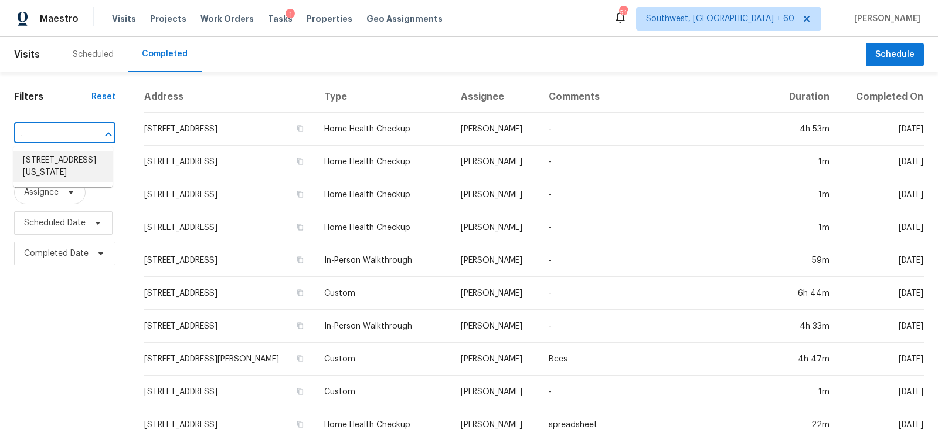
click at [67, 171] on li "9711 Overhill Rd, Kansas City, MO 64134" at bounding box center [62, 167] width 99 height 32
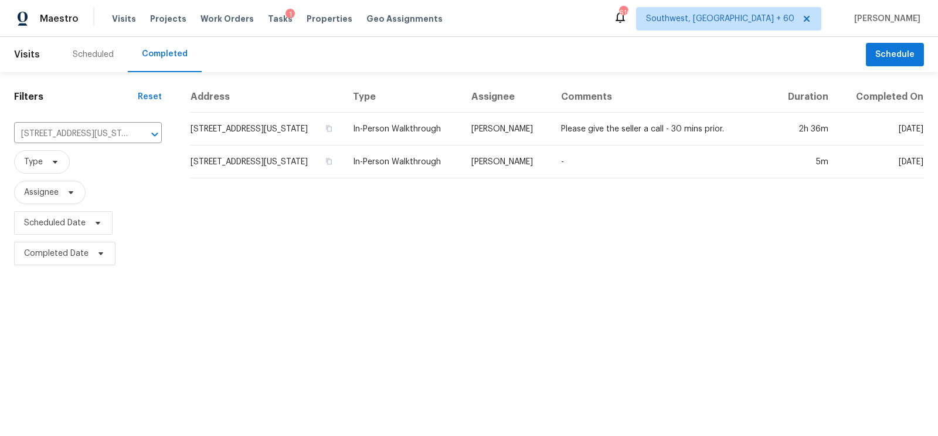
click at [218, 117] on td "9711 Overhill Rd, Kansas City, MO 64134" at bounding box center [267, 129] width 154 height 33
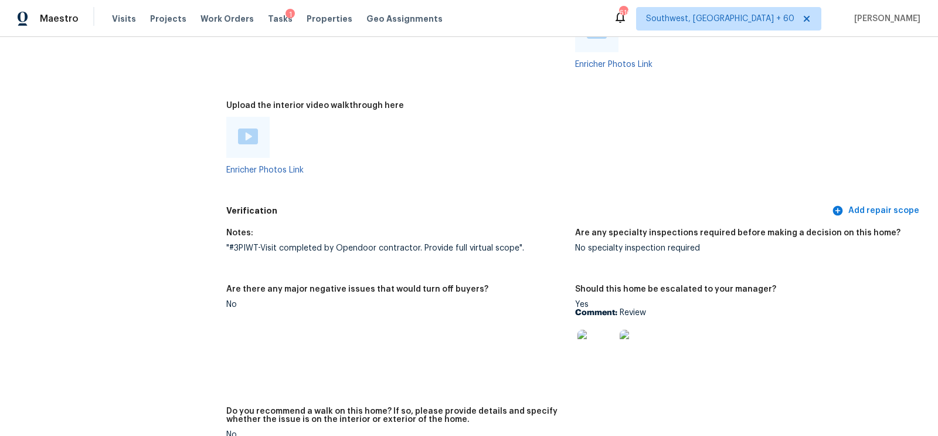
scroll to position [2748, 0]
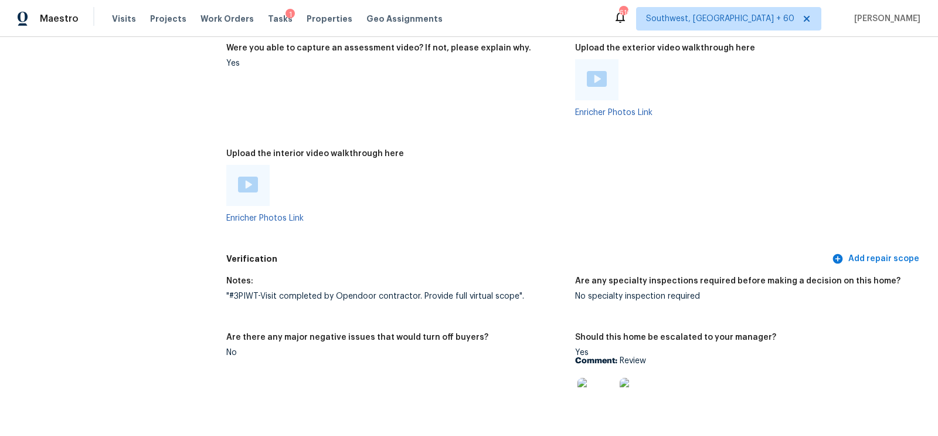
click at [593, 73] on img at bounding box center [597, 79] width 20 height 16
click at [241, 191] on img at bounding box center [248, 184] width 20 height 16
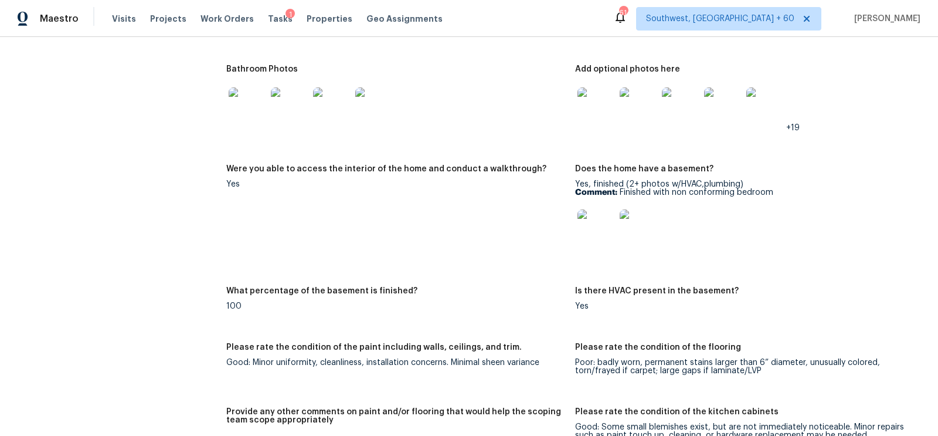
scroll to position [1981, 0]
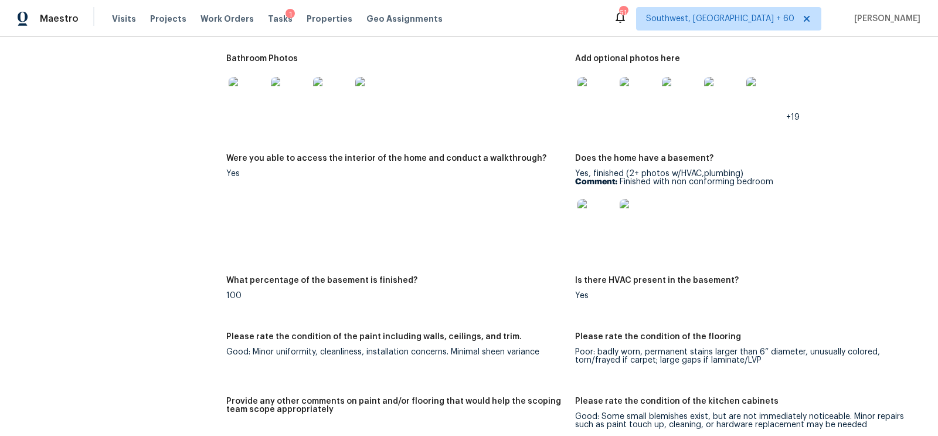
click at [607, 194] on div at bounding box center [596, 218] width 42 height 52
click at [602, 211] on img at bounding box center [596, 218] width 38 height 38
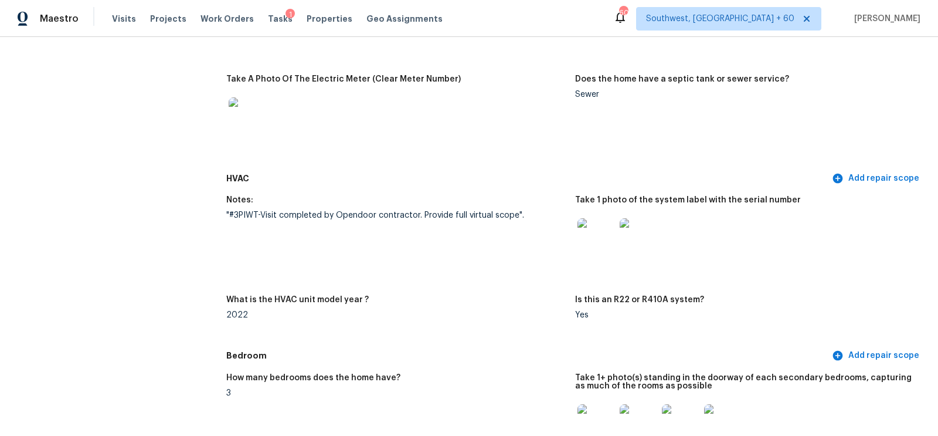
scroll to position [940, 0]
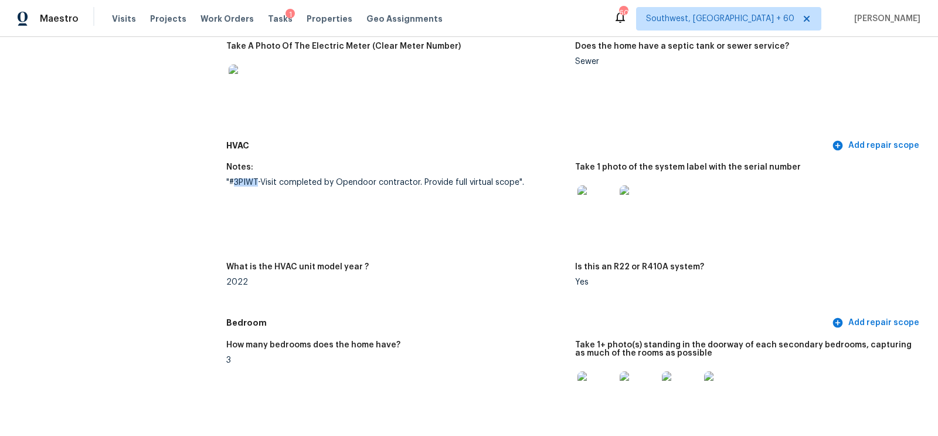
drag, startPoint x: 232, startPoint y: 178, endPoint x: 257, endPoint y: 178, distance: 25.2
click at [257, 178] on div ""#3PIWT-Visit completed by Opendoor contractor. Provide full virtual scope"." at bounding box center [395, 182] width 339 height 8
copy div "3PIWT"
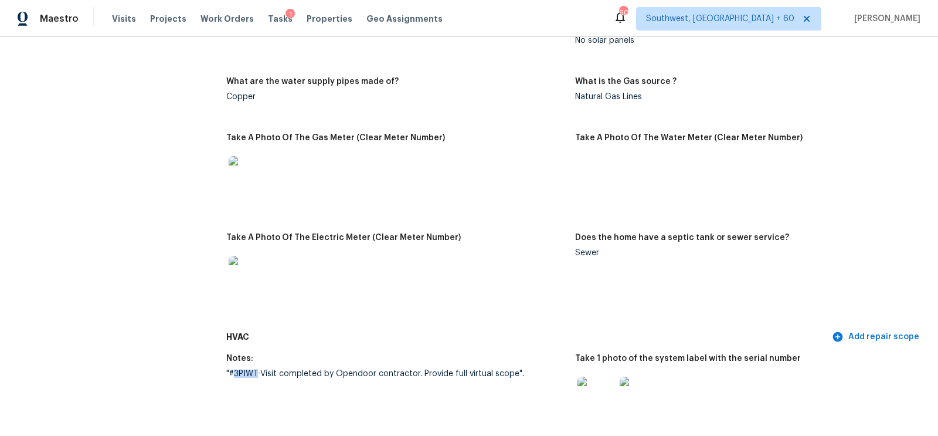
scroll to position [0, 0]
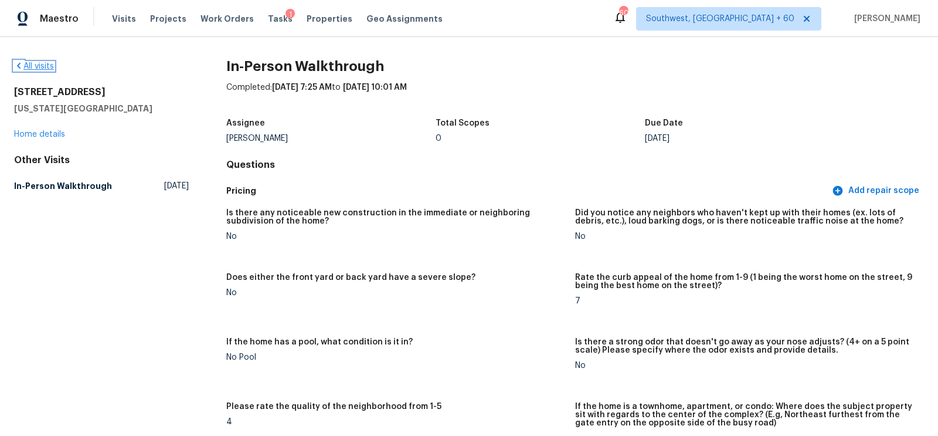
click at [39, 70] on link "All visits" at bounding box center [34, 66] width 40 height 8
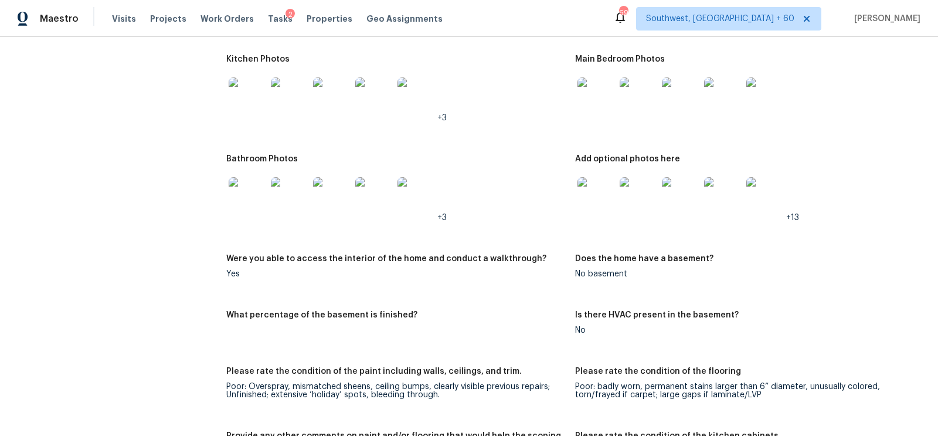
scroll to position [1342, 0]
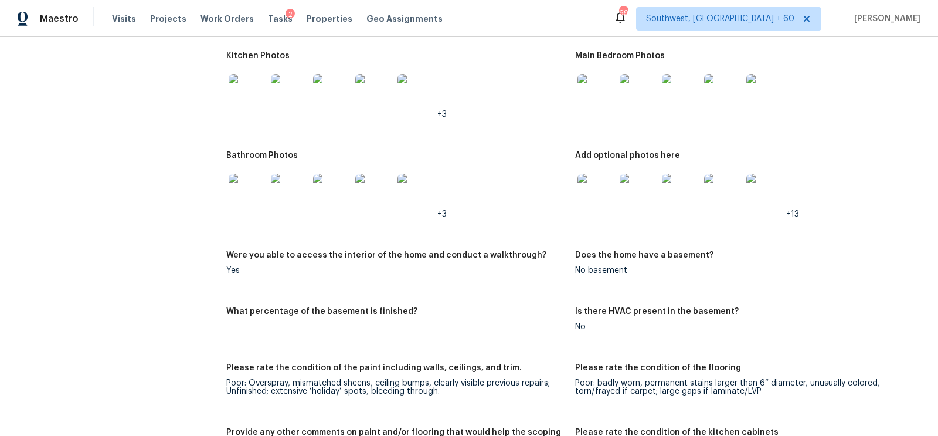
click at [251, 101] on img at bounding box center [248, 93] width 38 height 38
click at [232, 196] on img at bounding box center [248, 193] width 38 height 38
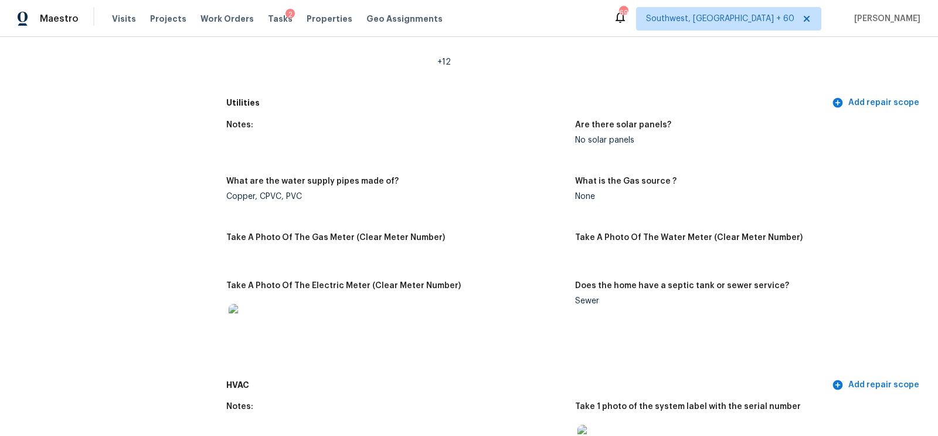
scroll to position [0, 0]
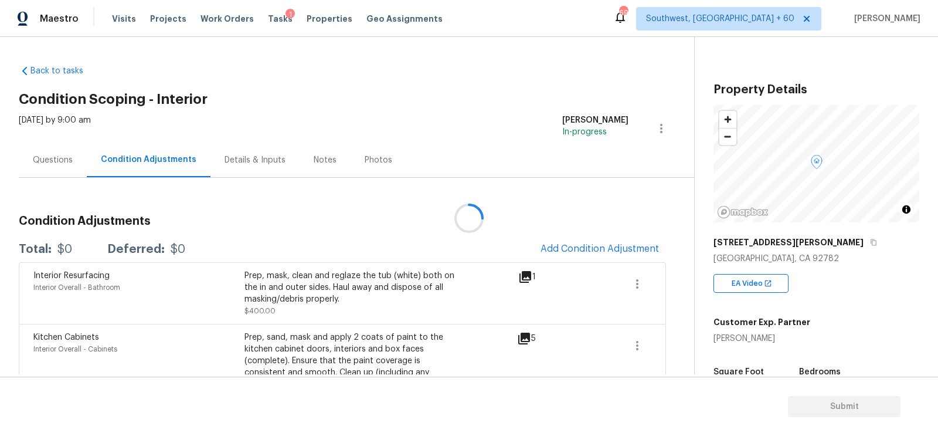
click at [61, 71] on div at bounding box center [469, 218] width 938 height 436
click at [45, 67] on div at bounding box center [469, 218] width 938 height 436
click at [66, 68] on link "Back to tasks" at bounding box center [75, 71] width 113 height 12
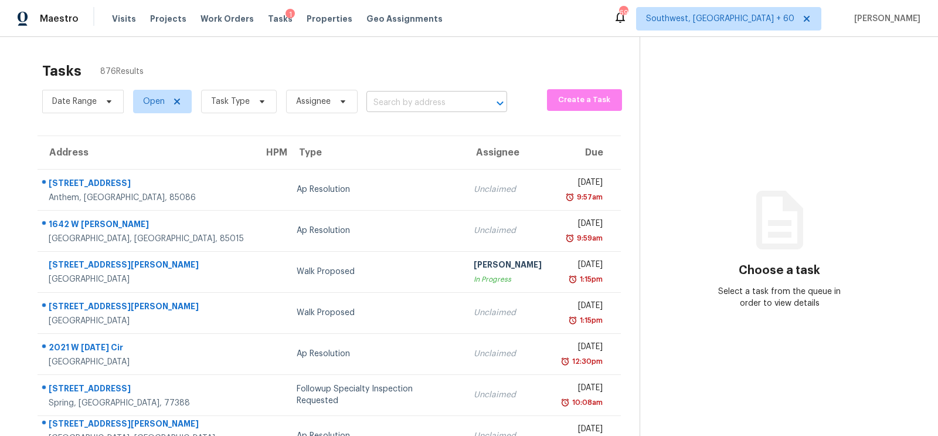
click at [386, 98] on input "text" at bounding box center [420, 103] width 108 height 18
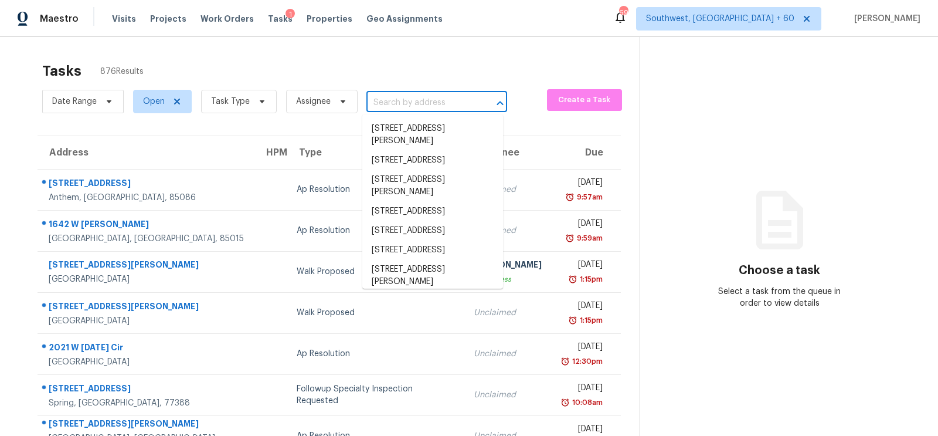
paste input "663 W Calle Espadero, Sahuarita, AZ 85629"
type input "663 W Calle Espadero, Sahuarita, AZ 85629"
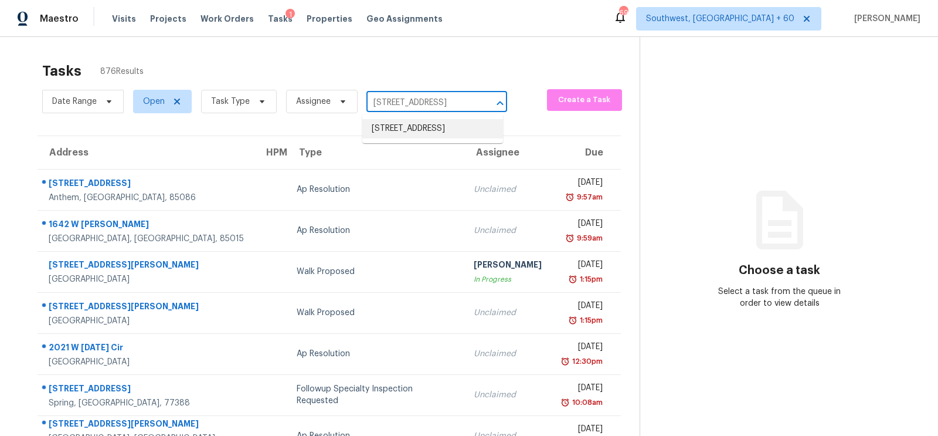
click at [411, 123] on li "663 W Calle Espadero, Sahuarita, AZ 85629" at bounding box center [432, 128] width 141 height 19
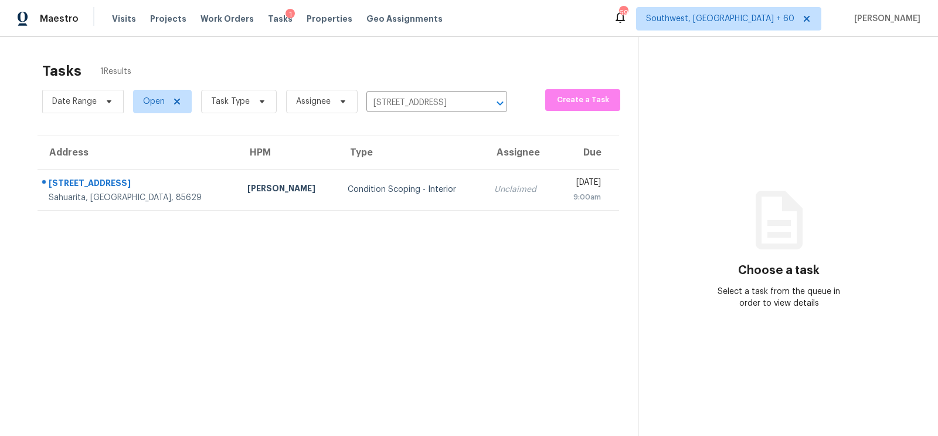
click at [485, 178] on td "Unclaimed" at bounding box center [520, 189] width 70 height 41
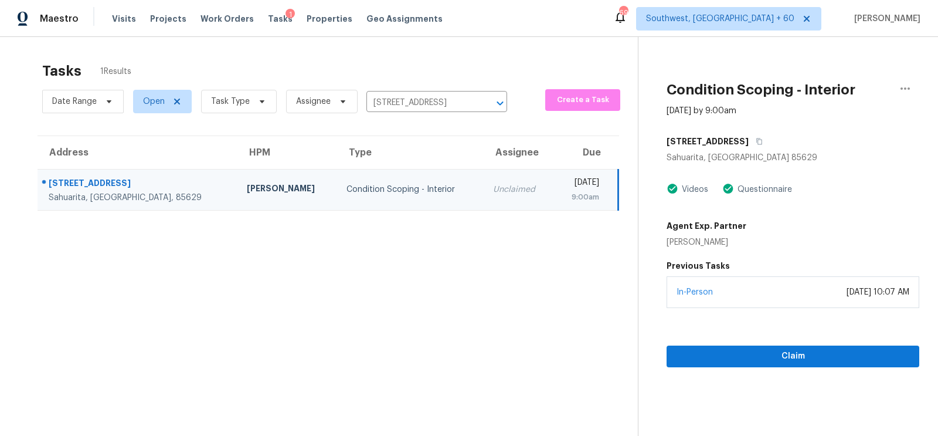
click at [563, 201] on div "9:00am" at bounding box center [581, 197] width 36 height 12
click at [832, 351] on span "Claim" at bounding box center [793, 356] width 234 height 15
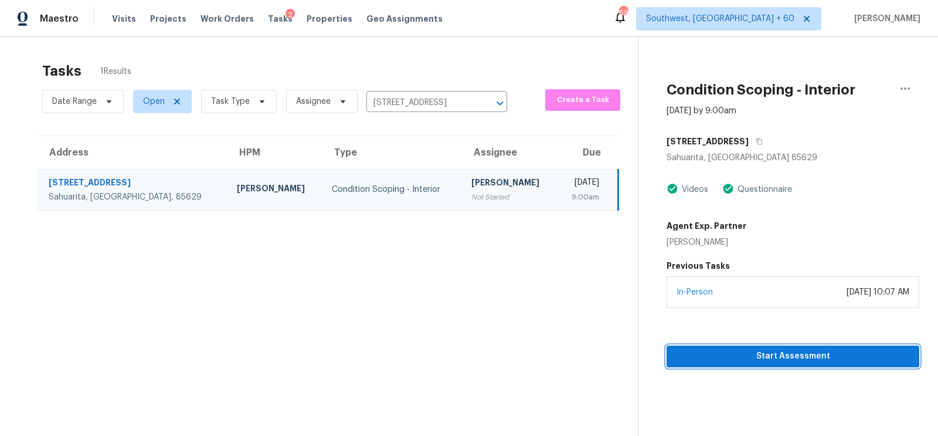
click at [800, 355] on span "Start Assessment" at bounding box center [793, 356] width 234 height 15
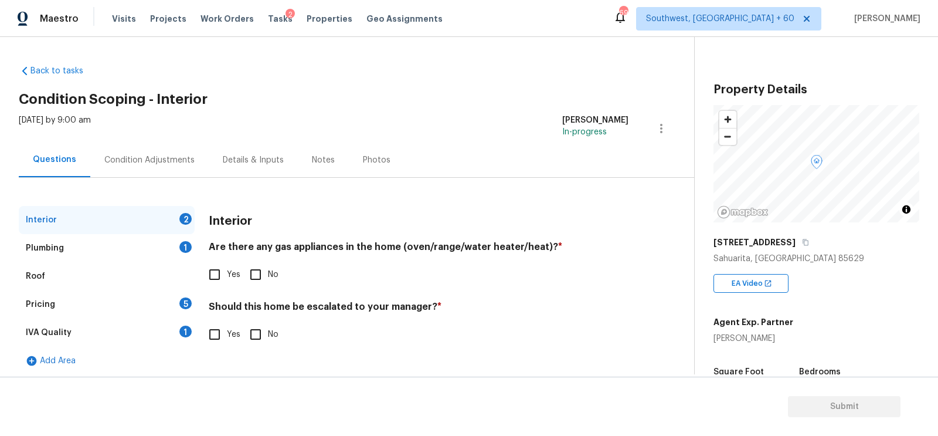
scroll to position [157, 0]
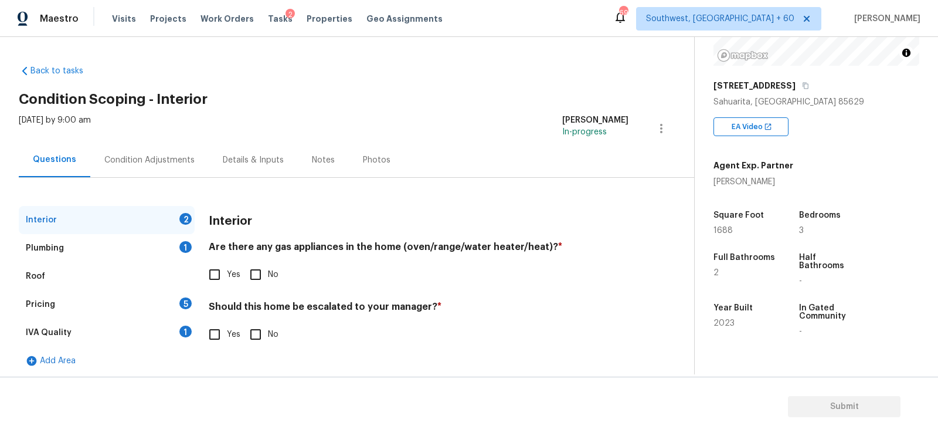
click at [219, 267] on input "Yes" at bounding box center [214, 274] width 25 height 25
checkbox input "true"
click at [261, 331] on input "No" at bounding box center [255, 335] width 25 height 25
checkbox input "true"
click at [165, 243] on div "Plumbing 1" at bounding box center [107, 248] width 176 height 28
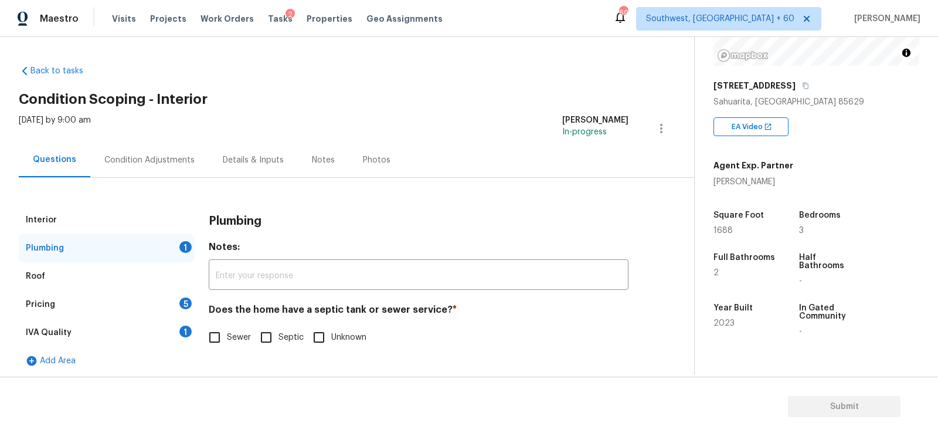
click at [222, 341] on input "Sewer" at bounding box center [214, 337] width 25 height 25
checkbox input "true"
click at [169, 329] on div "IVA Quality 1" at bounding box center [107, 332] width 176 height 28
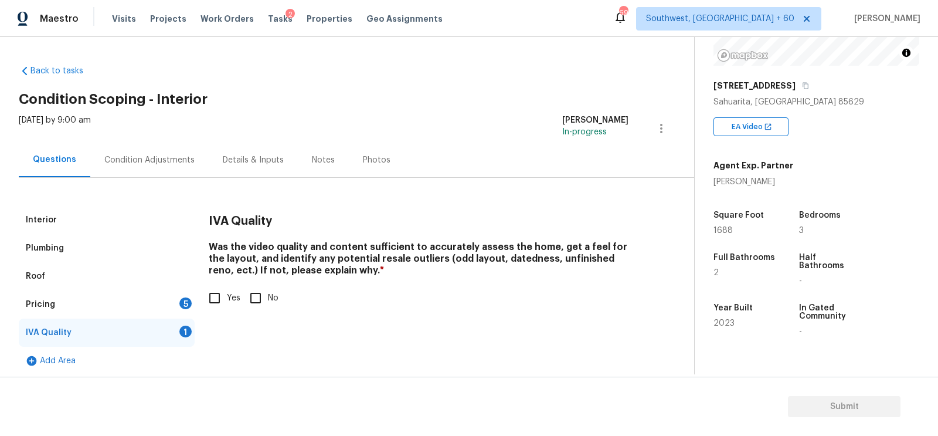
click at [217, 298] on input "Yes" at bounding box center [214, 297] width 25 height 25
checkbox input "true"
click at [184, 305] on div "5" at bounding box center [185, 303] width 12 height 12
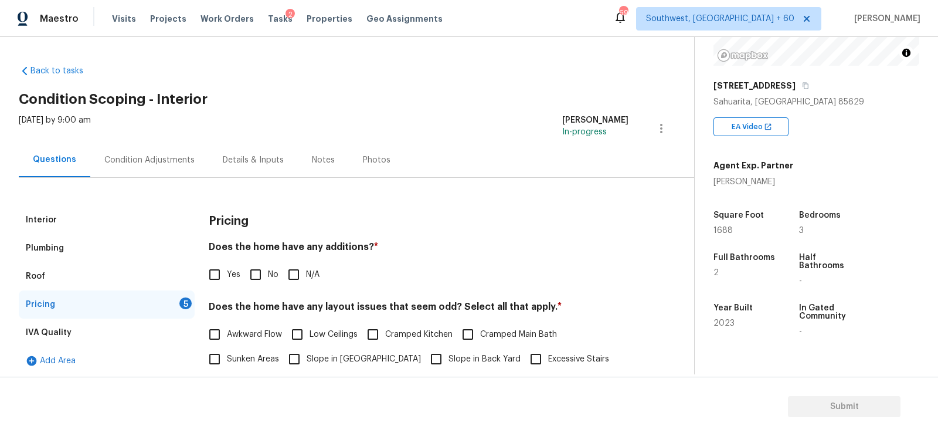
click at [264, 276] on input "No" at bounding box center [255, 274] width 25 height 25
checkbox input "true"
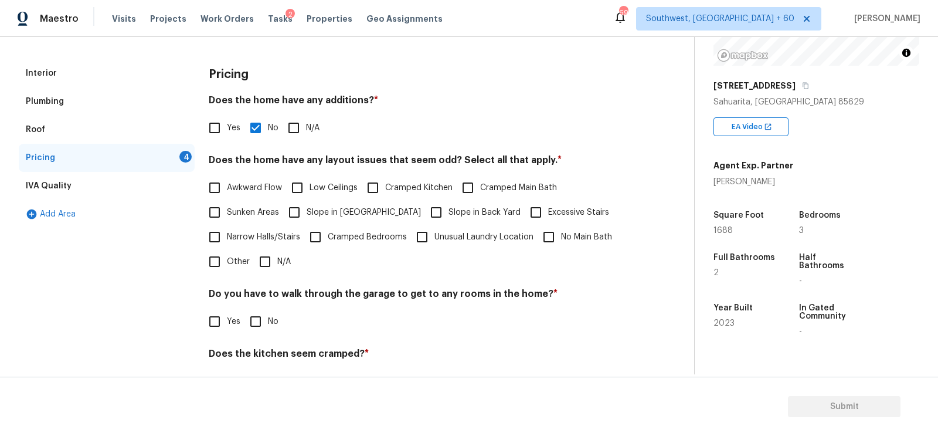
scroll to position [166, 0]
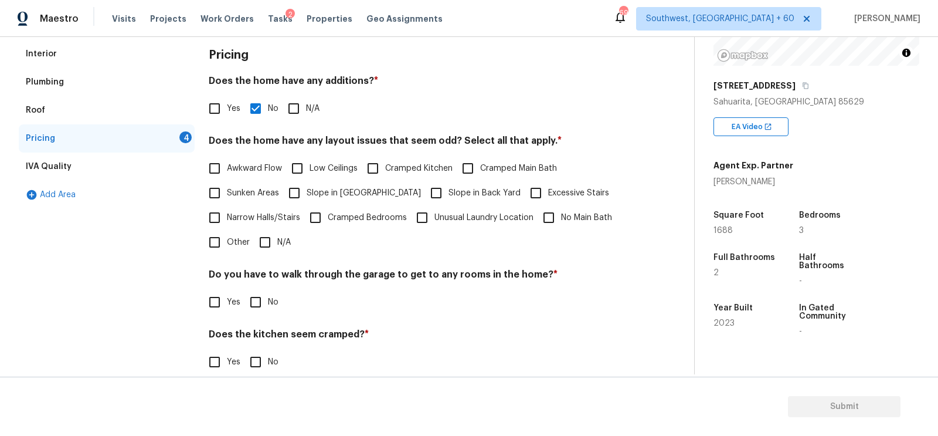
click at [277, 243] on span "N/A" at bounding box center [283, 242] width 13 height 12
click at [277, 243] on input "N/A" at bounding box center [265, 242] width 25 height 25
checkbox input "true"
click at [264, 292] on input "No" at bounding box center [255, 303] width 25 height 25
checkbox input "true"
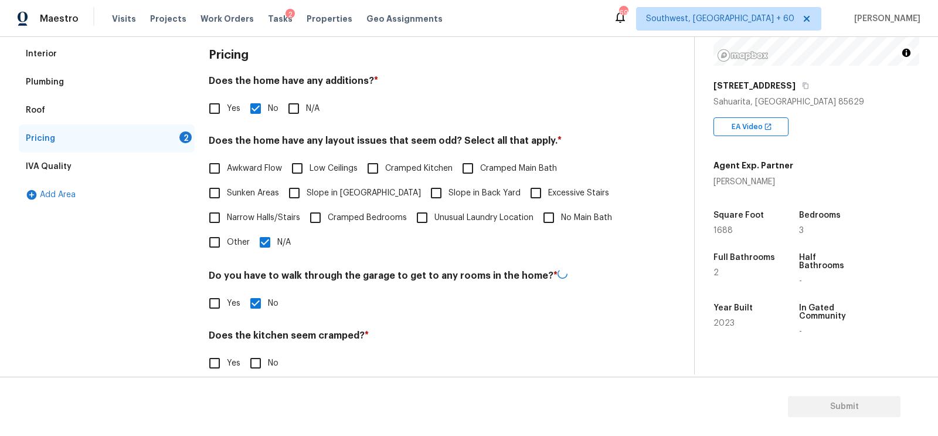
click at [263, 348] on div "Does the kitchen seem cramped? * Yes No" at bounding box center [419, 352] width 420 height 46
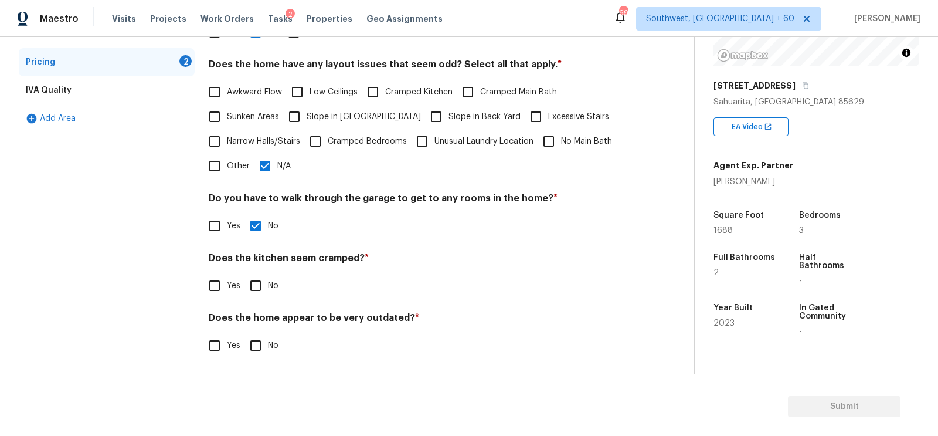
click at [259, 290] on input "No" at bounding box center [255, 285] width 25 height 25
checkbox input "true"
click at [258, 336] on input "No" at bounding box center [255, 346] width 25 height 25
checkbox input "true"
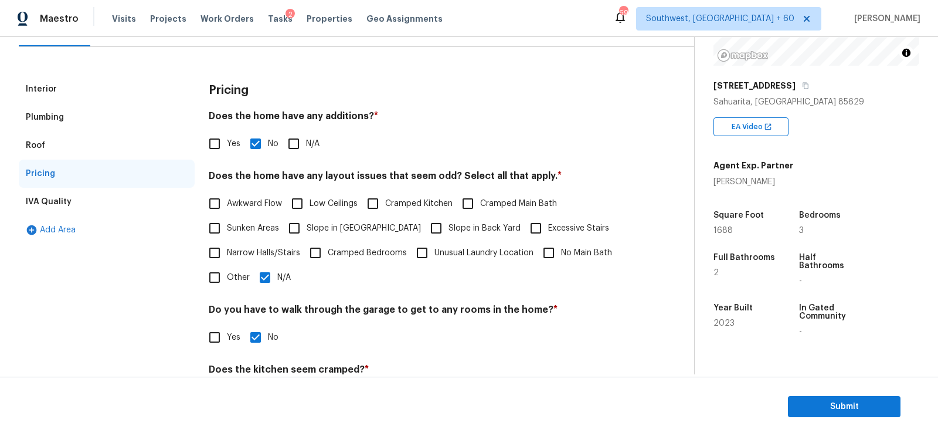
scroll to position [0, 0]
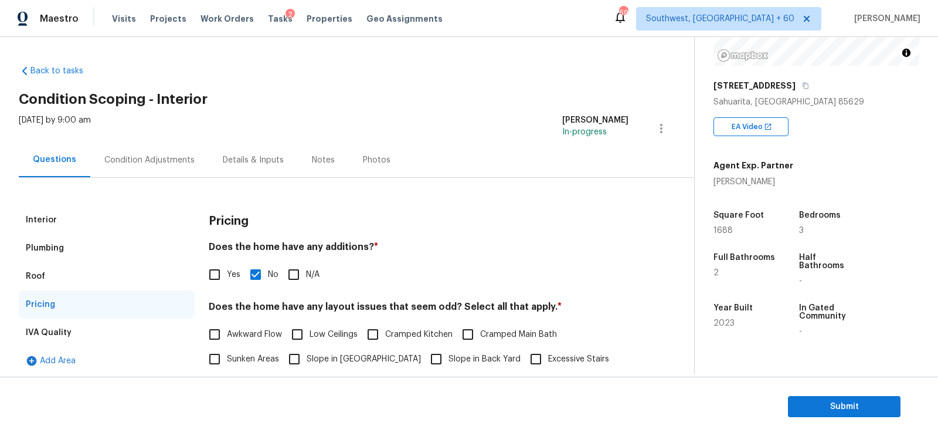
click at [186, 157] on div "Condition Adjustments" at bounding box center [149, 160] width 90 height 12
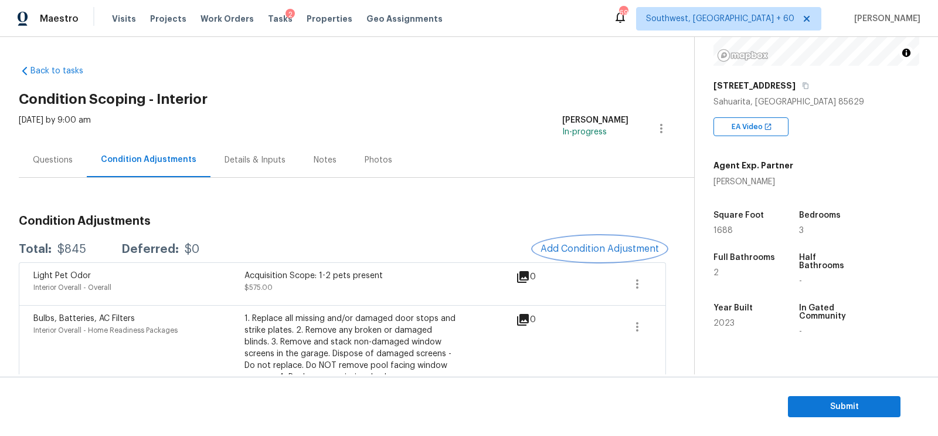
click at [550, 251] on span "Add Condition Adjustment" at bounding box center [599, 248] width 118 height 11
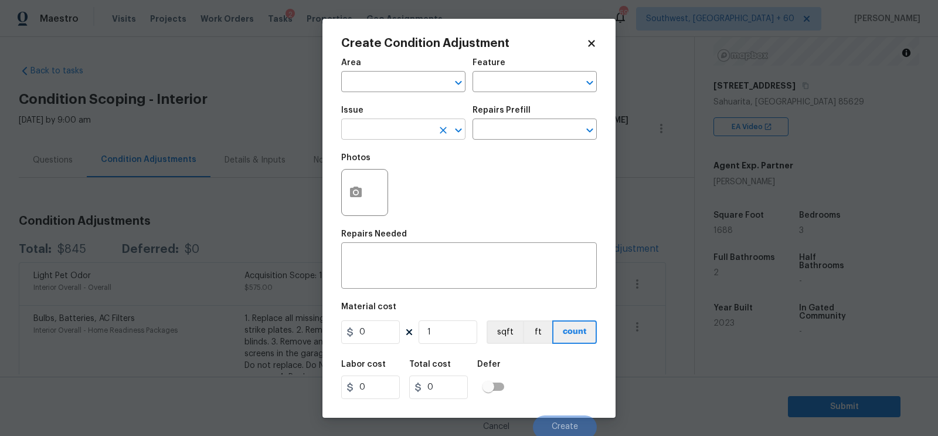
click at [376, 122] on input "text" at bounding box center [386, 130] width 91 height 18
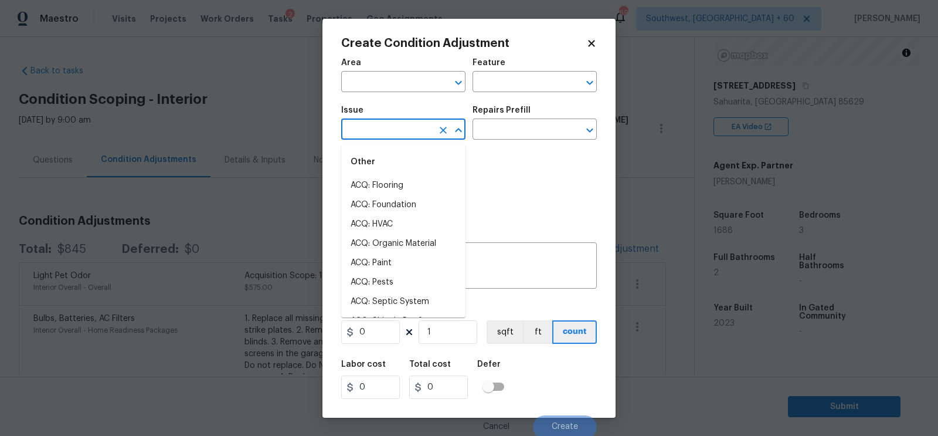
type input "p"
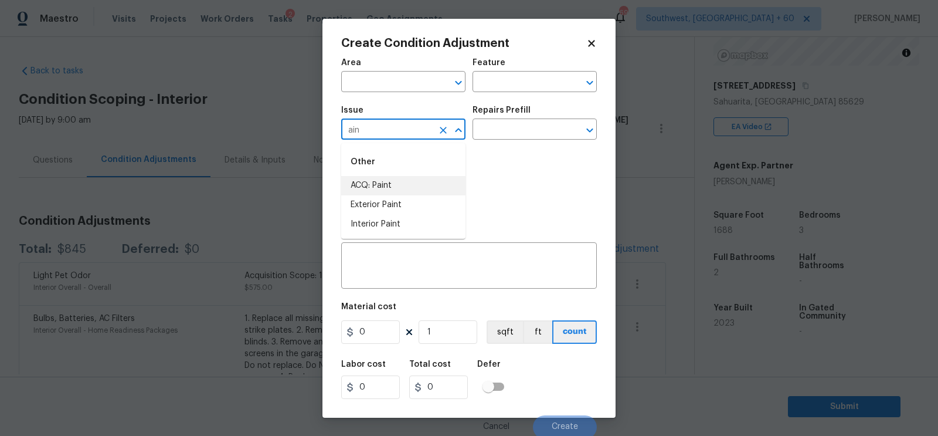
click at [380, 179] on li "ACQ: Paint" at bounding box center [403, 185] width 124 height 19
type input "ACQ: Paint"
click at [494, 144] on div "Issue ACQ: Paint ​ Repairs Prefill ​" at bounding box center [469, 122] width 256 height 47
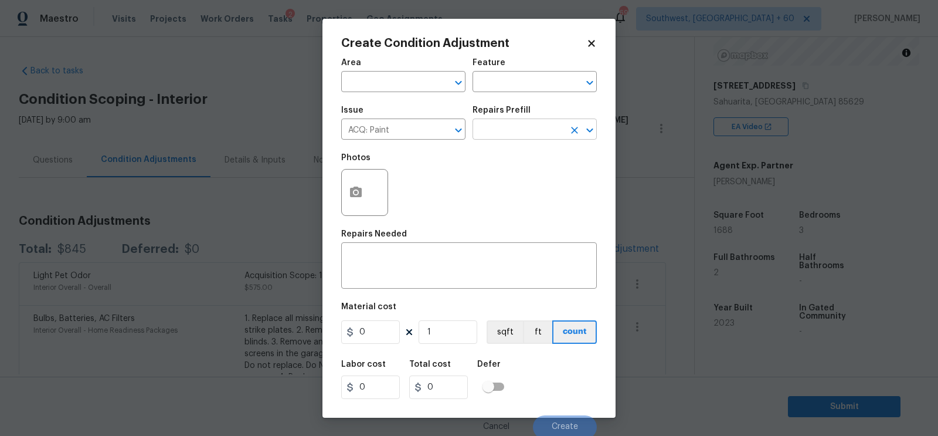
click at [504, 140] on input "text" at bounding box center [517, 130] width 91 height 18
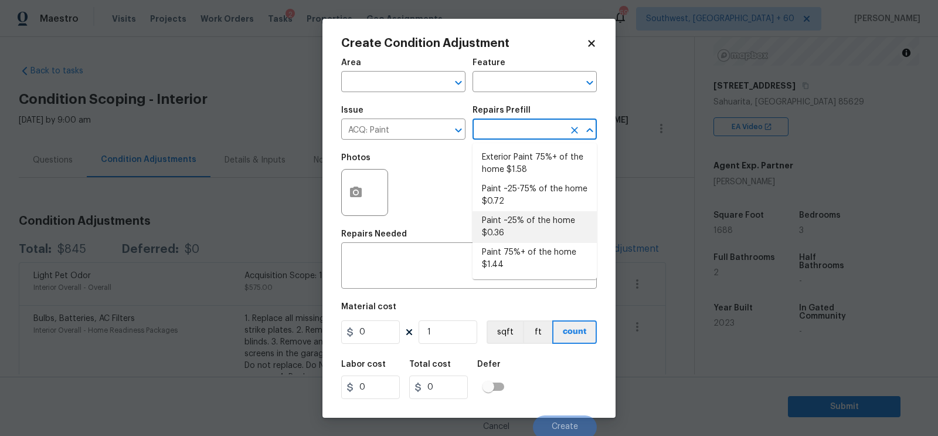
click at [515, 232] on li "Paint ~25% of the home $0.36" at bounding box center [534, 227] width 124 height 32
type input "Acquisition"
type textarea "Acquisition Scope: ~25% of the home needs interior paint"
type input "0.36"
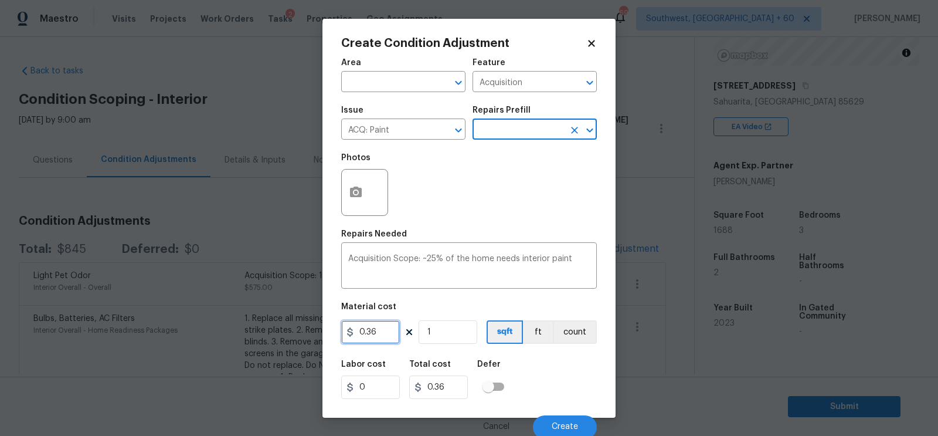
click at [377, 335] on input "0.36" at bounding box center [370, 331] width 59 height 23
type input "1.44"
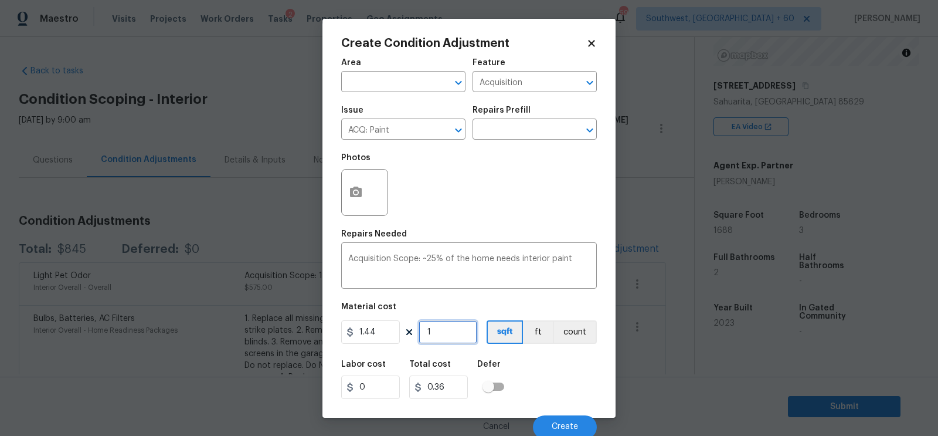
click at [463, 332] on input "1" at bounding box center [448, 331] width 59 height 23
type input "1.44"
type input "0"
type input "1"
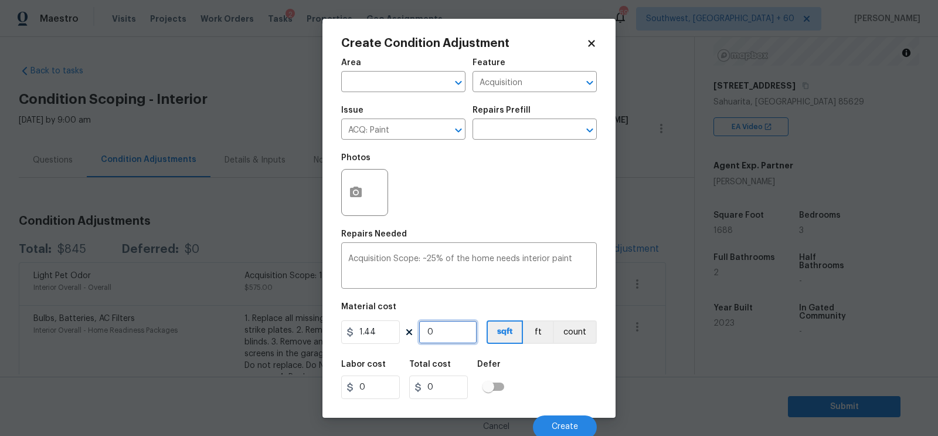
type input "1.44"
type input "16"
type input "23.04"
type input "168"
type input "241.92"
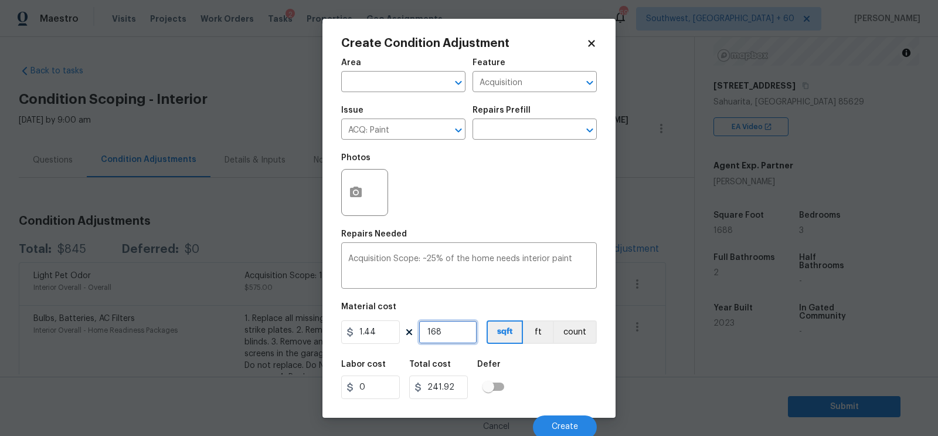
type input "1688"
type input "2430.72"
type input "1688"
click at [463, 390] on input "2430.72" at bounding box center [438, 386] width 59 height 23
click at [557, 423] on span "Create" at bounding box center [565, 426] width 26 height 9
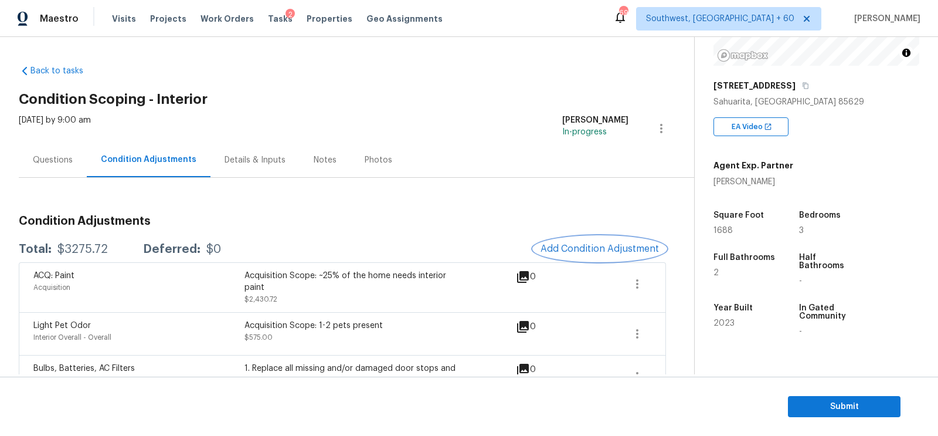
click at [569, 246] on span "Add Condition Adjustment" at bounding box center [599, 248] width 118 height 11
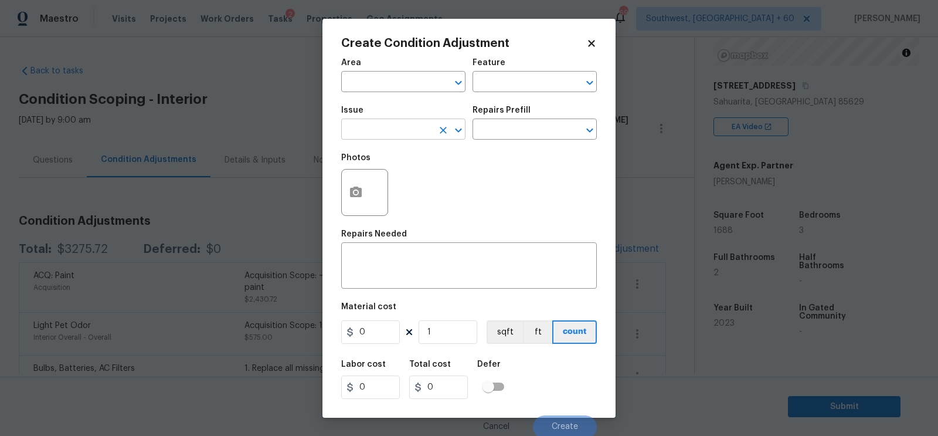
click at [389, 128] on input "text" at bounding box center [386, 130] width 91 height 18
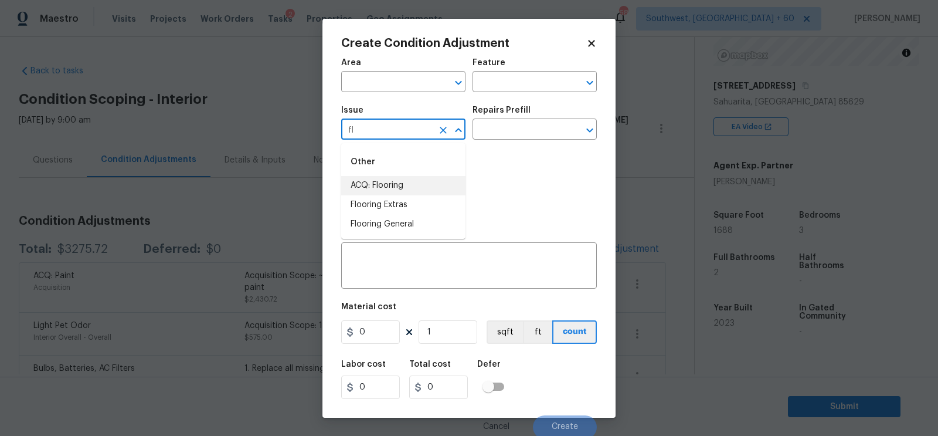
click at [392, 185] on li "ACQ: Flooring" at bounding box center [403, 185] width 124 height 19
type input "ACQ: Flooring"
click at [494, 142] on div "Issue ACQ: Flooring ​ Repairs Prefill ​" at bounding box center [469, 122] width 256 height 47
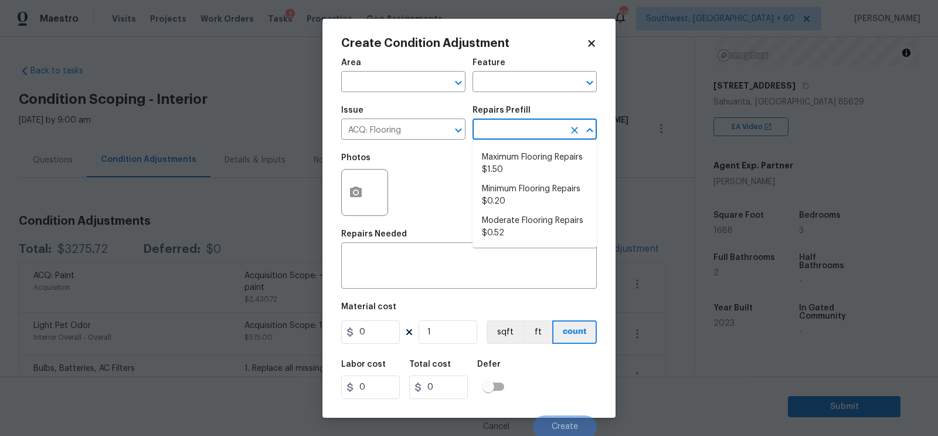
click at [498, 137] on input "text" at bounding box center [517, 130] width 91 height 18
click at [507, 191] on li "Minimum Flooring Repairs $0.20" at bounding box center [534, 195] width 124 height 32
type input "Acquisition"
type textarea "Acquisition Scope: Minimum flooring repairs"
type input "0.2"
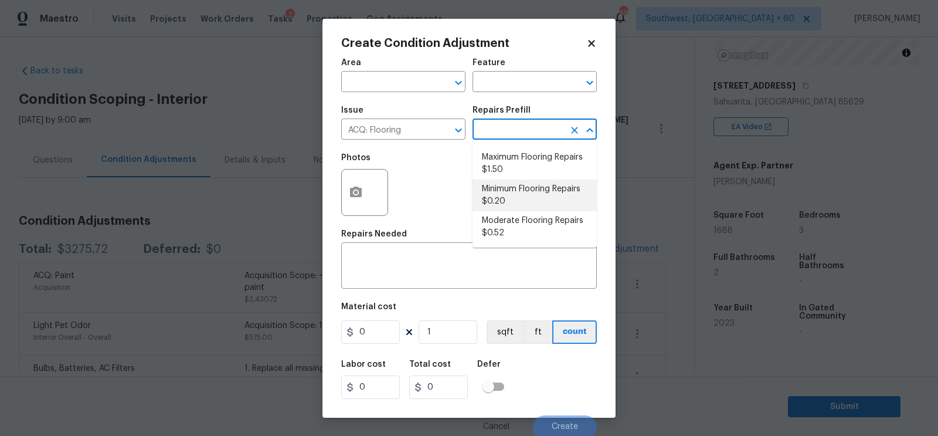
type input "0.2"
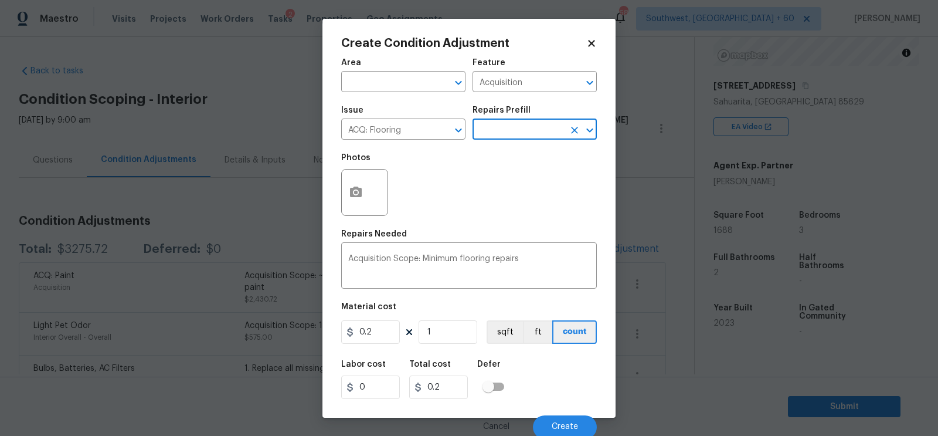
click at [378, 347] on div "Area ​ Feature Acquisition ​ Issue ACQ: Flooring ​ Repairs Prefill ​ Photos Rep…" at bounding box center [469, 245] width 256 height 387
click at [381, 339] on input "0.2" at bounding box center [370, 331] width 59 height 23
type input "350"
click at [451, 394] on input "350" at bounding box center [438, 386] width 59 height 23
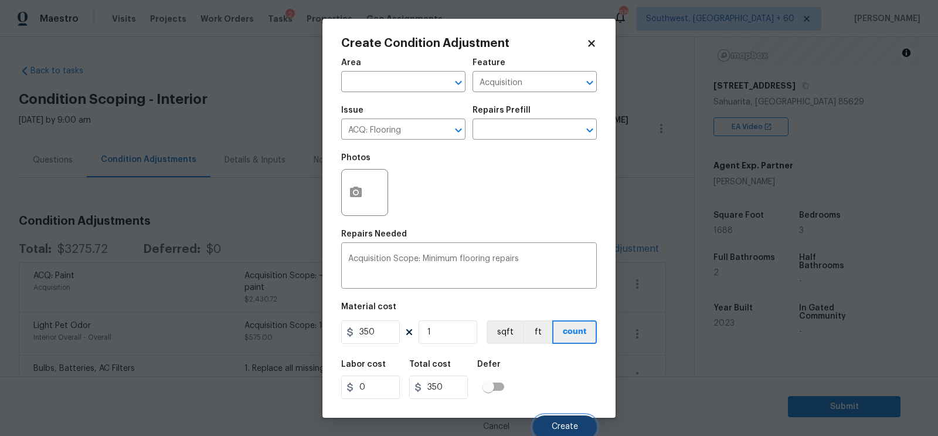
click at [579, 430] on button "Create" at bounding box center [565, 426] width 64 height 23
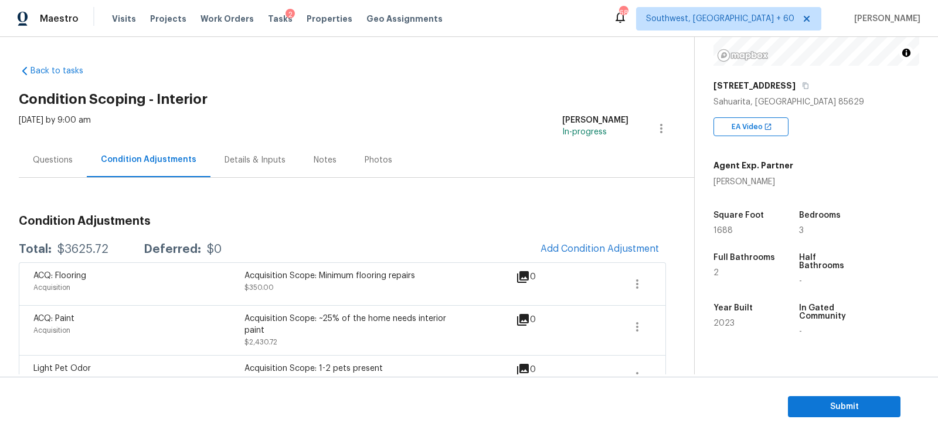
click at [76, 237] on div "Total: $3625.72 Deferred: $0 Add Condition Adjustment" at bounding box center [342, 249] width 647 height 26
click at [77, 249] on div "$3625.72" at bounding box center [82, 249] width 51 height 12
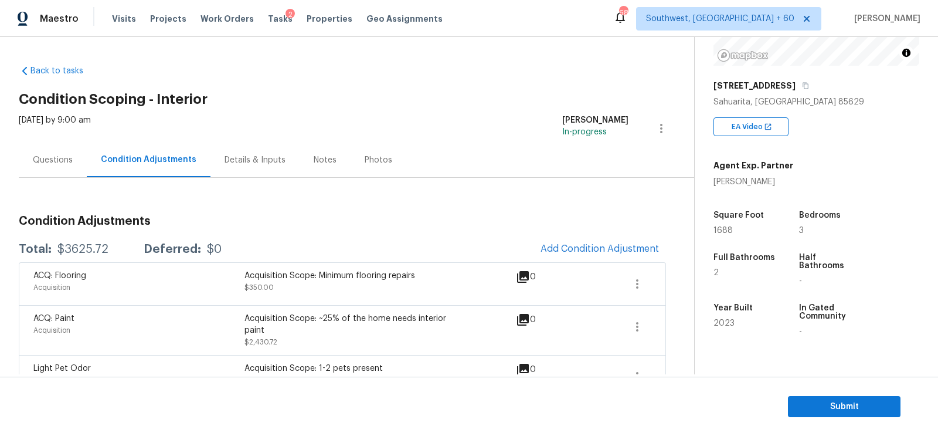
click at [77, 249] on div "$3625.72" at bounding box center [82, 249] width 51 height 12
copy div "$3625.72"
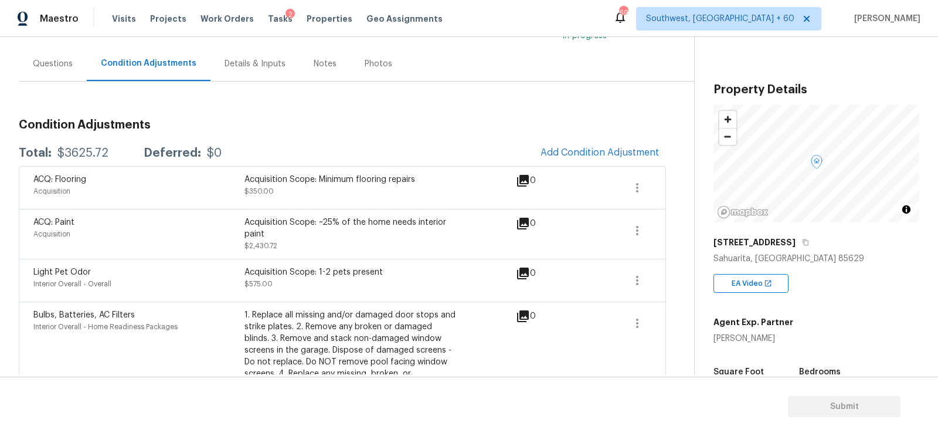
scroll to position [117, 0]
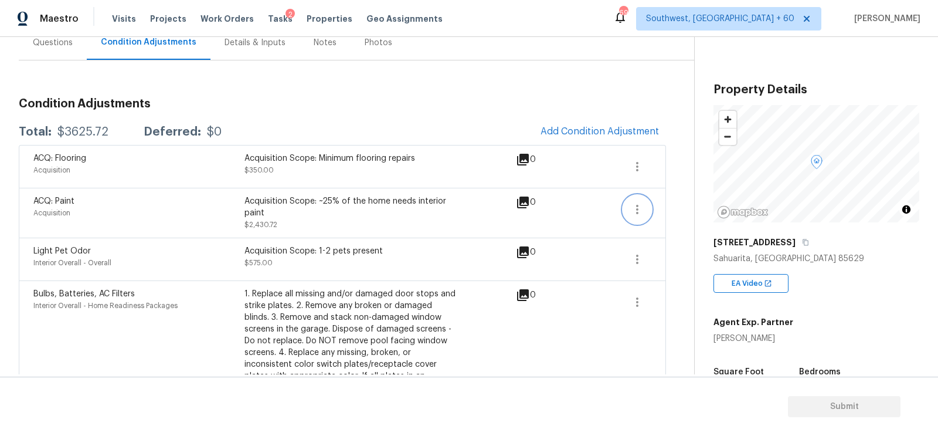
click at [628, 205] on button "button" at bounding box center [637, 209] width 28 height 28
click at [695, 205] on div "Edit" at bounding box center [703, 206] width 91 height 12
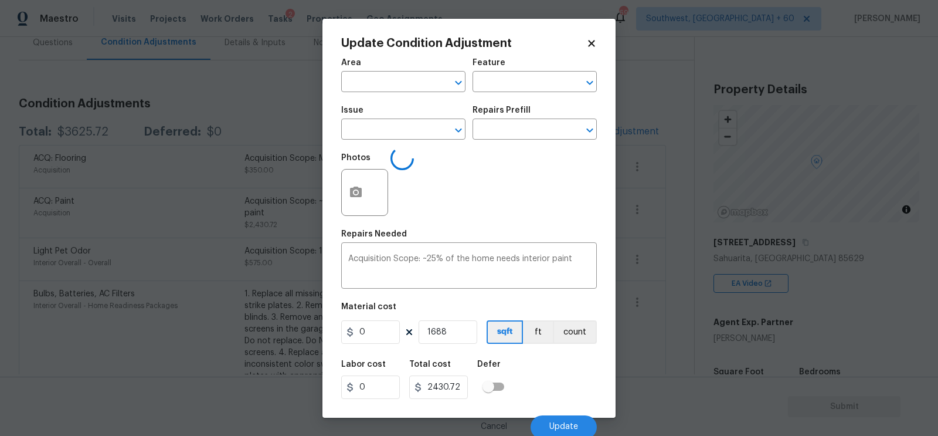
type input "Acquisition"
type input "ACQ: Paint"
type input "1.44"
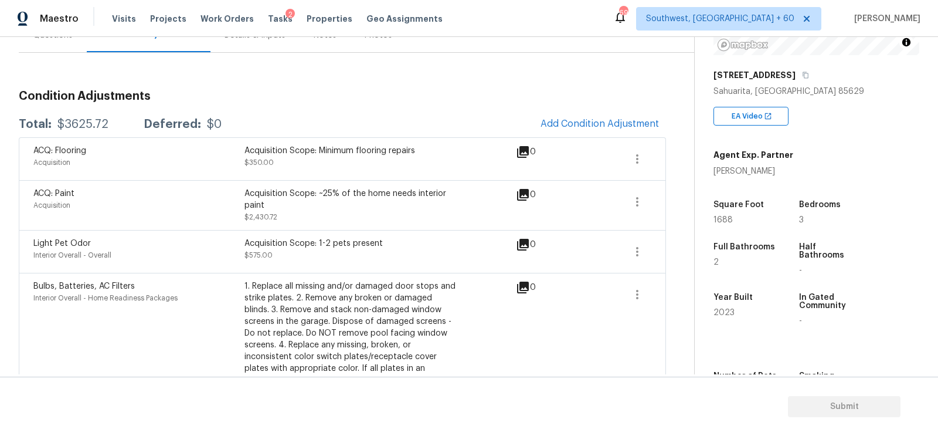
scroll to position [51, 0]
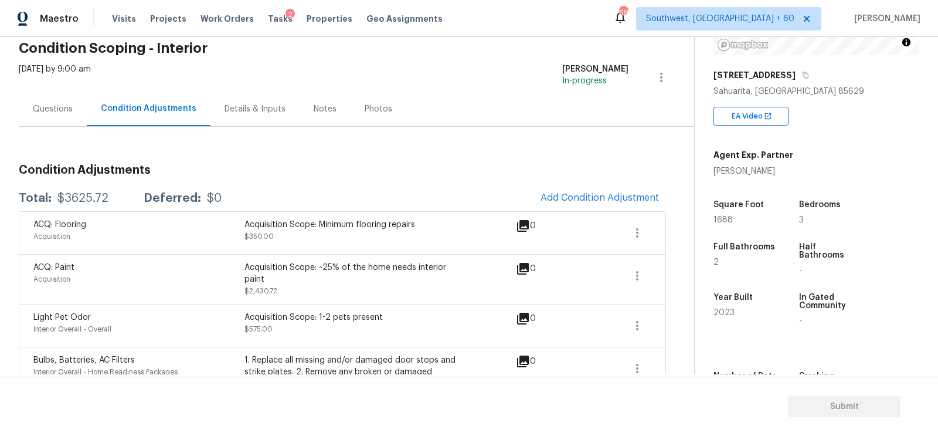
click at [69, 110] on div "Questions" at bounding box center [53, 109] width 40 height 12
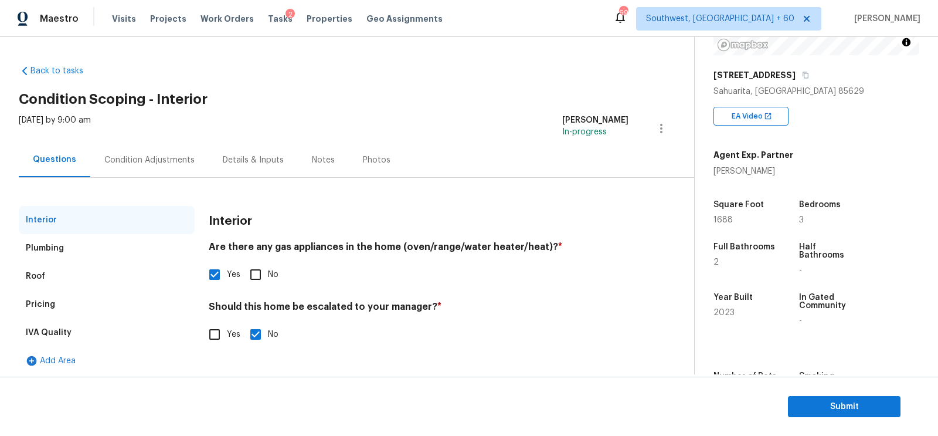
scroll to position [4, 0]
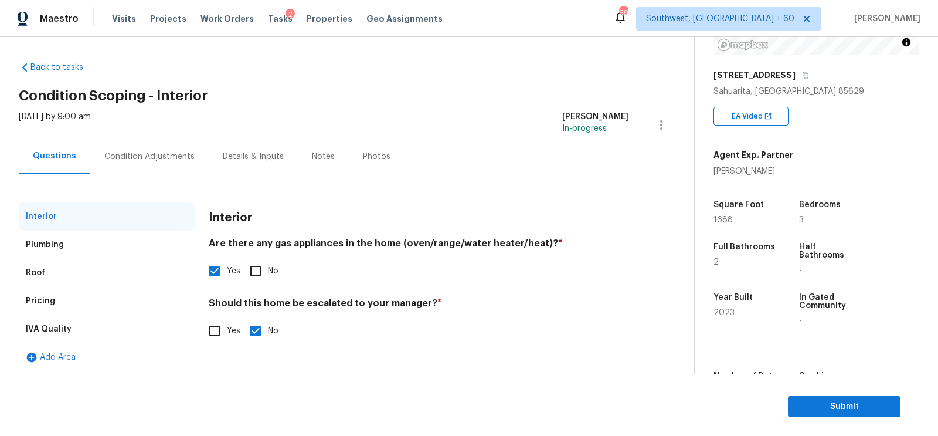
click at [52, 311] on div "Pricing" at bounding box center [107, 301] width 176 height 28
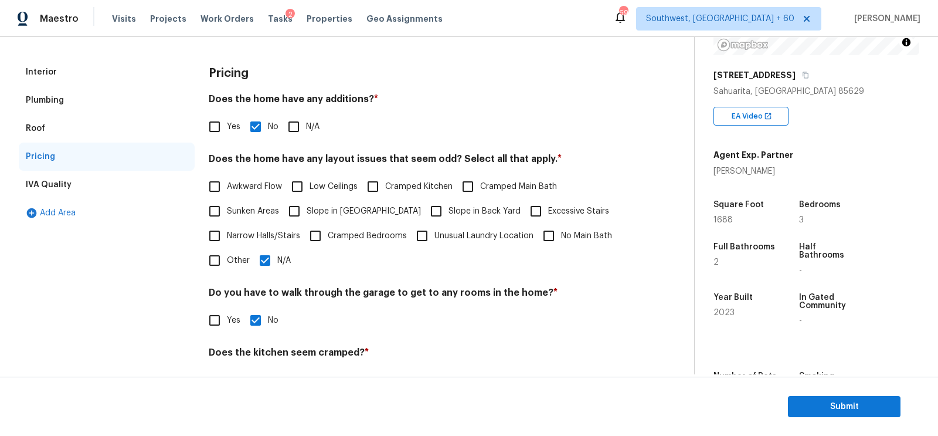
scroll to position [0, 0]
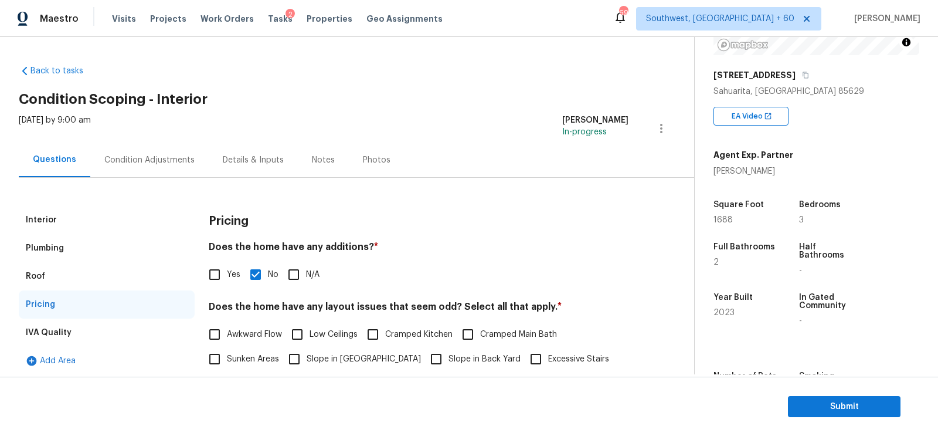
click at [171, 165] on div "Condition Adjustments" at bounding box center [149, 160] width 90 height 12
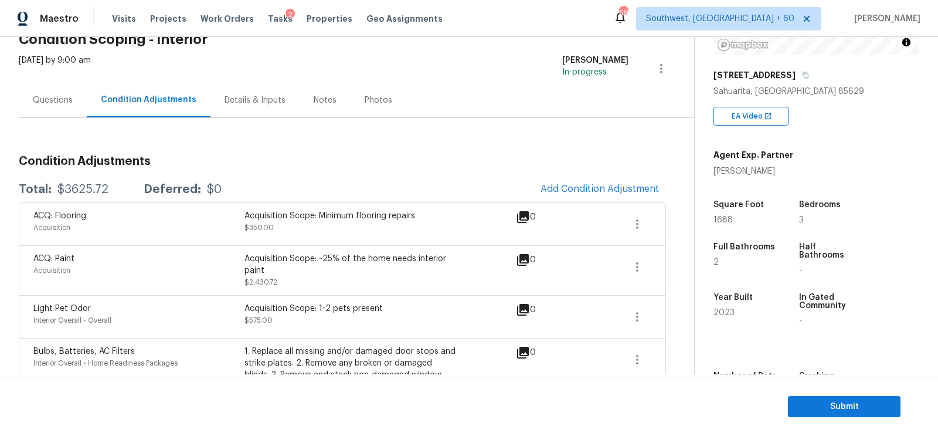
scroll to position [62, 0]
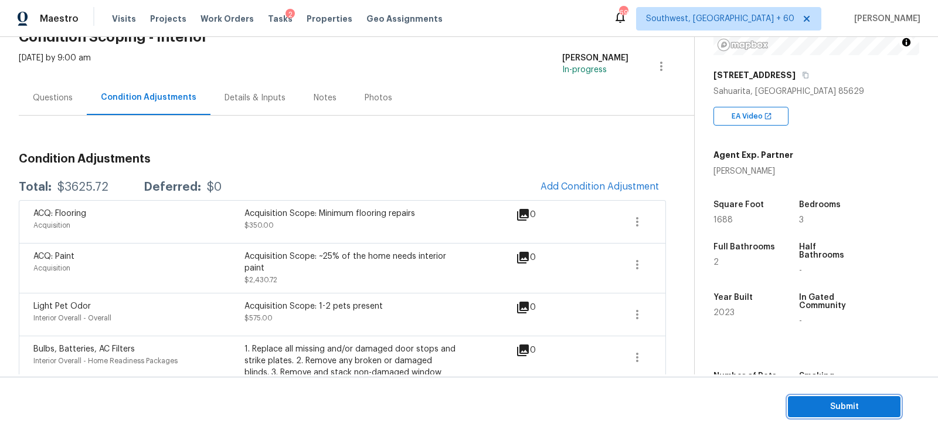
click at [842, 408] on span "Submit" at bounding box center [844, 406] width 94 height 15
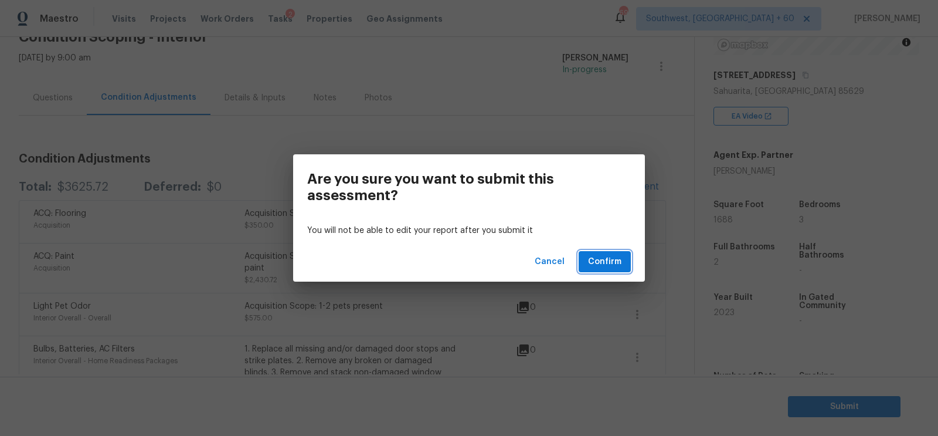
click at [603, 266] on span "Confirm" at bounding box center [604, 261] width 33 height 15
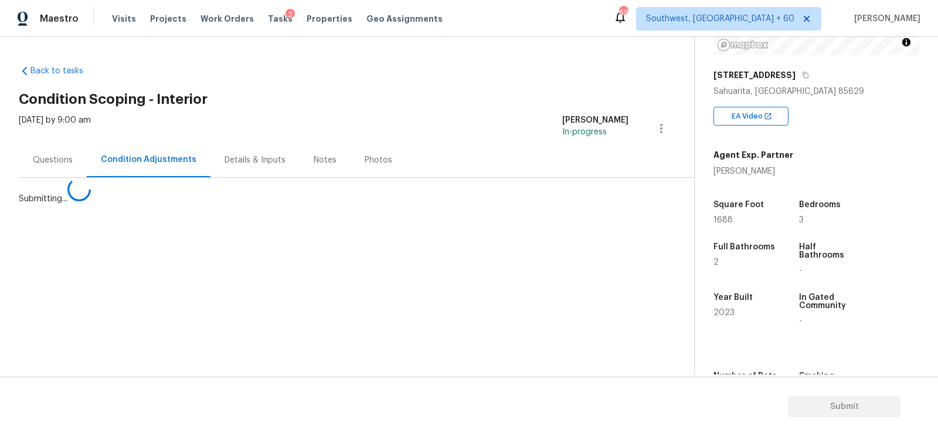
scroll to position [0, 0]
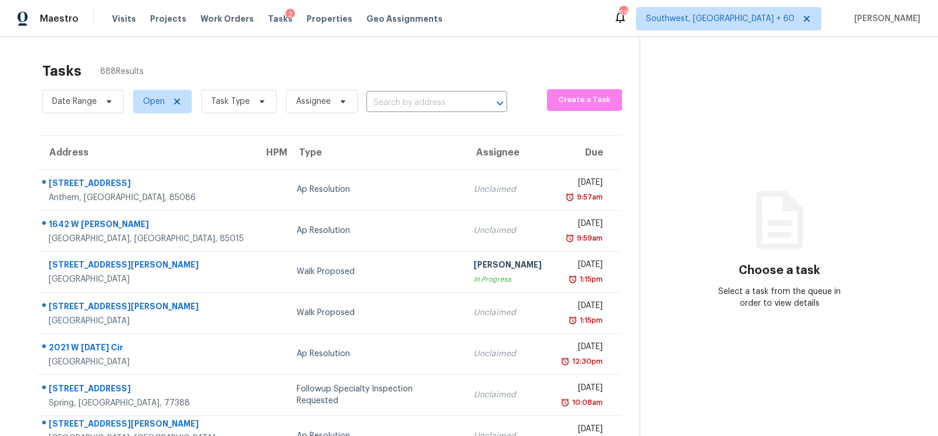
click at [408, 114] on div "Date Range Open Task Type Assignee ​" at bounding box center [274, 101] width 465 height 30
click at [413, 110] on input "text" at bounding box center [420, 103] width 108 height 18
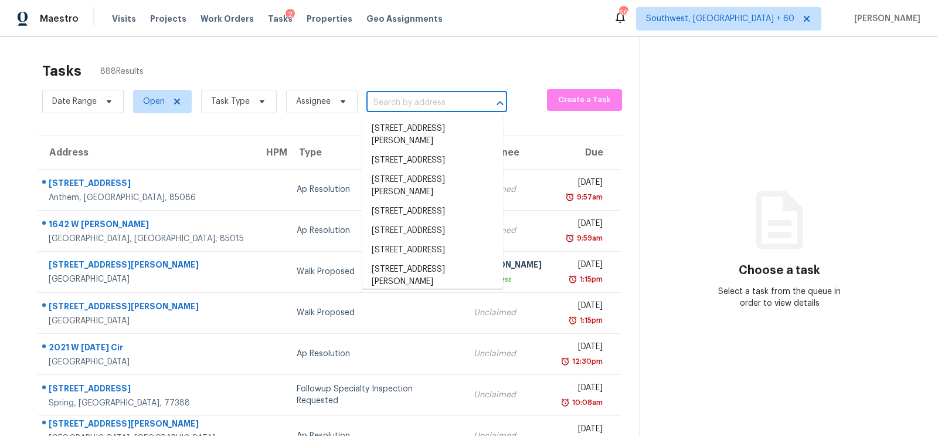
paste input "[STREET_ADDRESS][PERSON_NAME]"
type input "[STREET_ADDRESS][PERSON_NAME]"
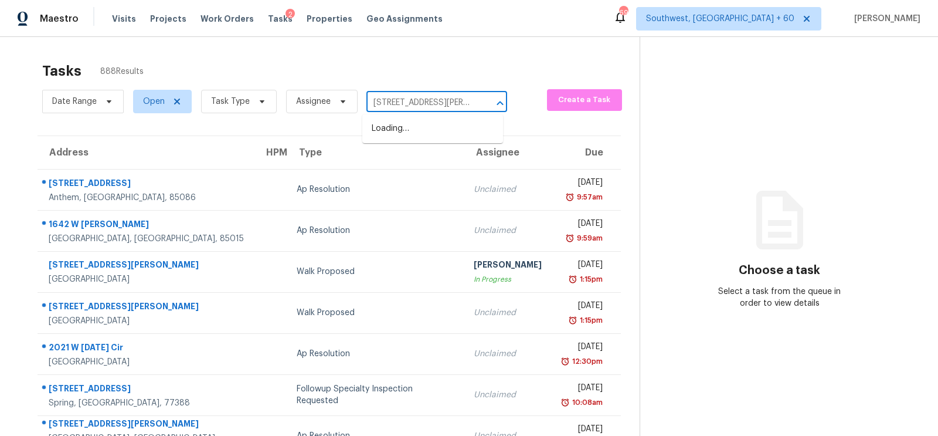
scroll to position [0, 51]
click at [417, 134] on li "[STREET_ADDRESS][PERSON_NAME]" at bounding box center [432, 135] width 141 height 32
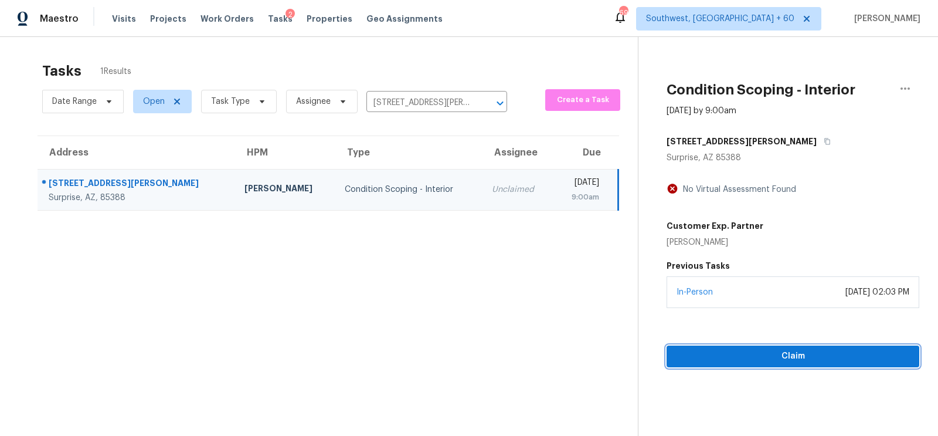
click at [808, 352] on span "Claim" at bounding box center [793, 356] width 234 height 15
click at [790, 352] on span "Start Assessment" at bounding box center [793, 356] width 234 height 15
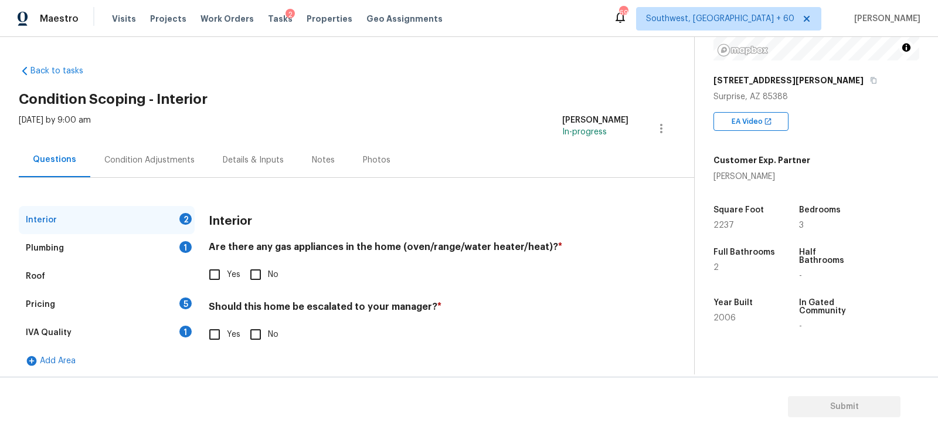
scroll to position [162, 0]
click at [225, 273] on input "Yes" at bounding box center [214, 274] width 25 height 25
checkbox input "true"
click at [266, 336] on input "No" at bounding box center [255, 335] width 25 height 25
checkbox input "true"
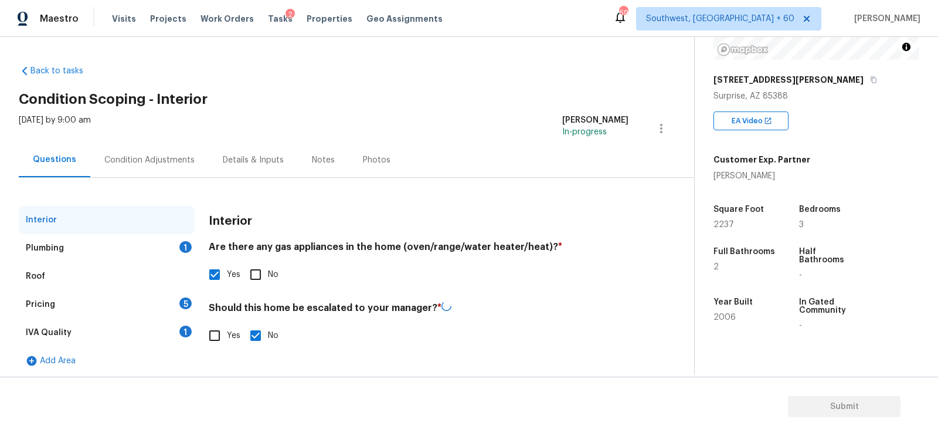
click at [151, 237] on div "Plumbing 1" at bounding box center [107, 248] width 176 height 28
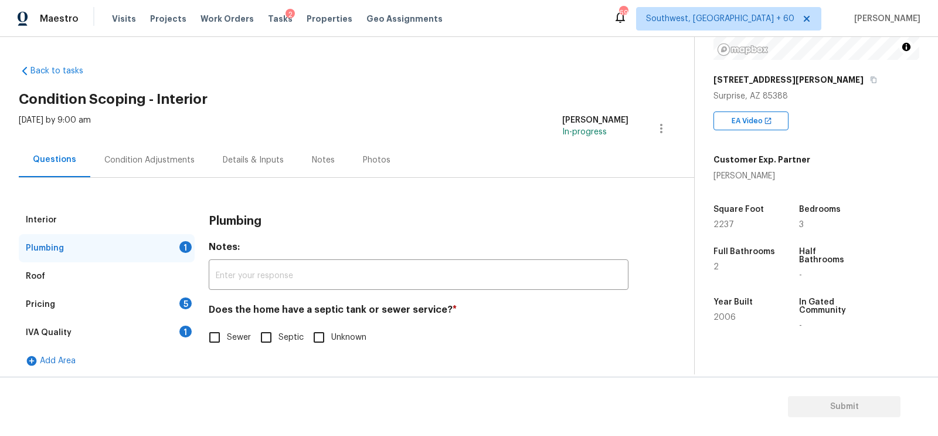
click at [215, 344] on input "Sewer" at bounding box center [214, 337] width 25 height 25
checkbox input "true"
click at [188, 339] on div "IVA Quality 1" at bounding box center [107, 332] width 176 height 28
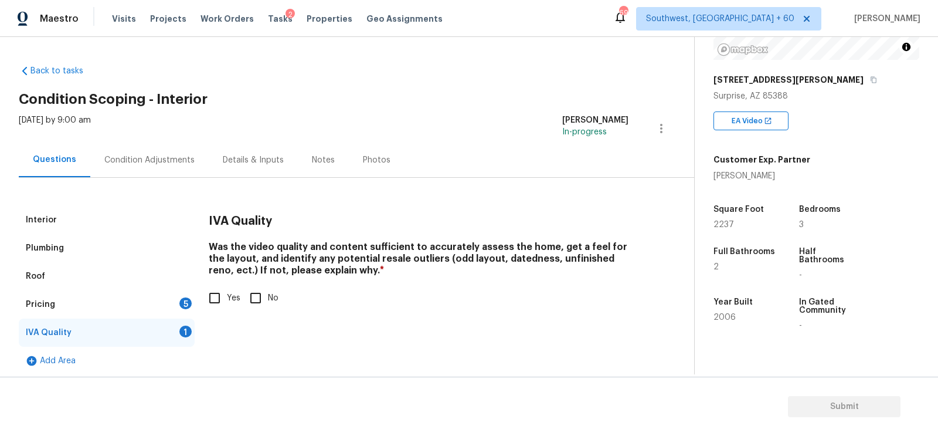
click at [218, 311] on div "IVA Quality Was the video quality and content sufficient to accurately assess t…" at bounding box center [419, 265] width 420 height 118
click at [206, 289] on input "Yes" at bounding box center [214, 297] width 25 height 25
checkbox input "true"
click at [174, 302] on div "Pricing 5" at bounding box center [107, 304] width 176 height 28
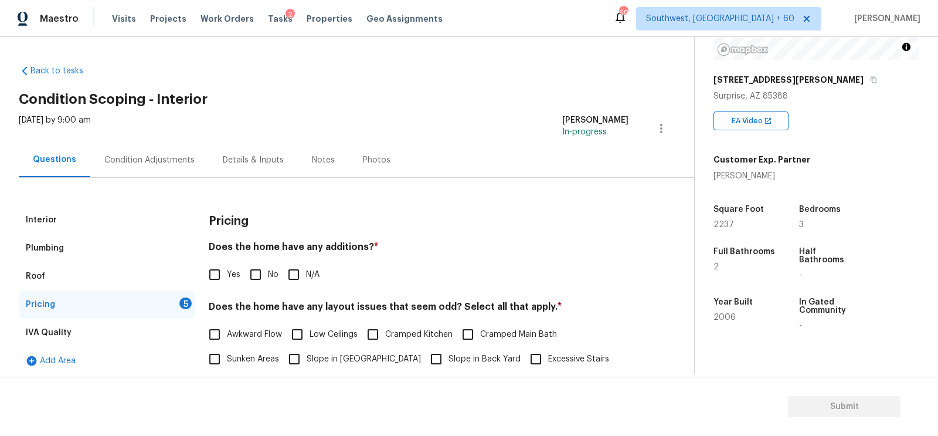
click at [246, 275] on input "No" at bounding box center [255, 274] width 25 height 25
checkbox input "true"
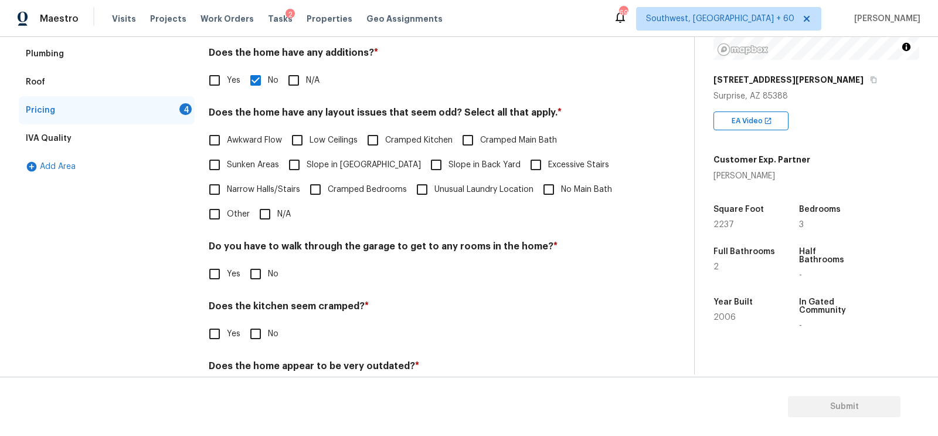
scroll to position [197, 0]
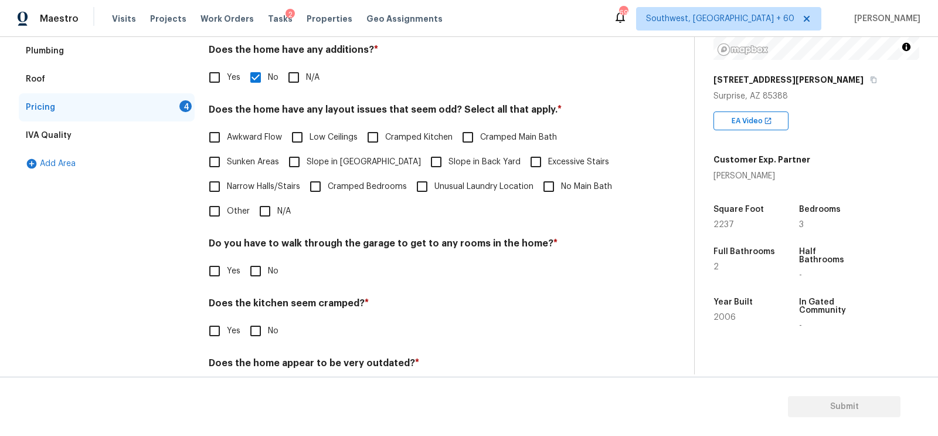
click at [263, 203] on input "N/A" at bounding box center [265, 211] width 25 height 25
checkbox input "true"
click at [257, 273] on input "No" at bounding box center [255, 272] width 25 height 25
checkbox input "true"
click at [256, 324] on input "No" at bounding box center [255, 330] width 25 height 25
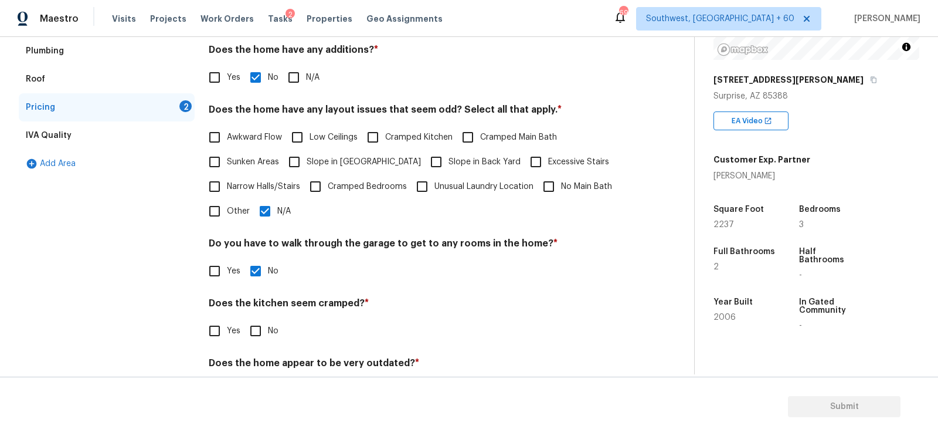
checkbox input "true"
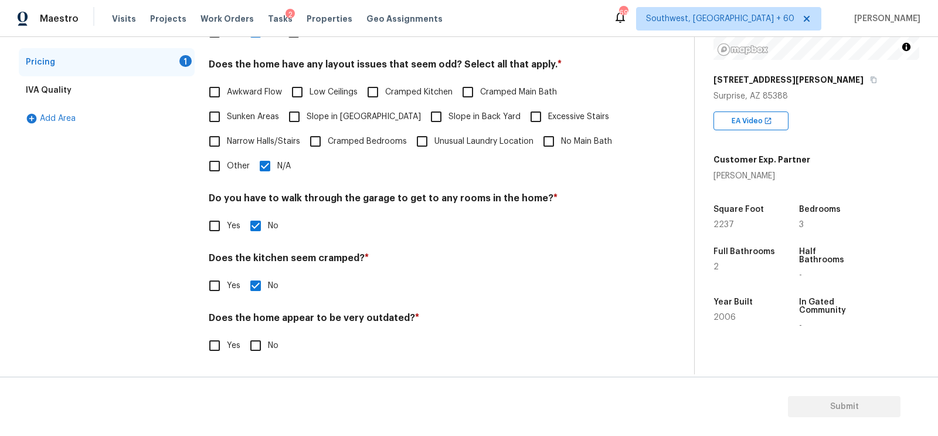
click at [260, 354] on input "No" at bounding box center [255, 345] width 25 height 25
checkbox input "true"
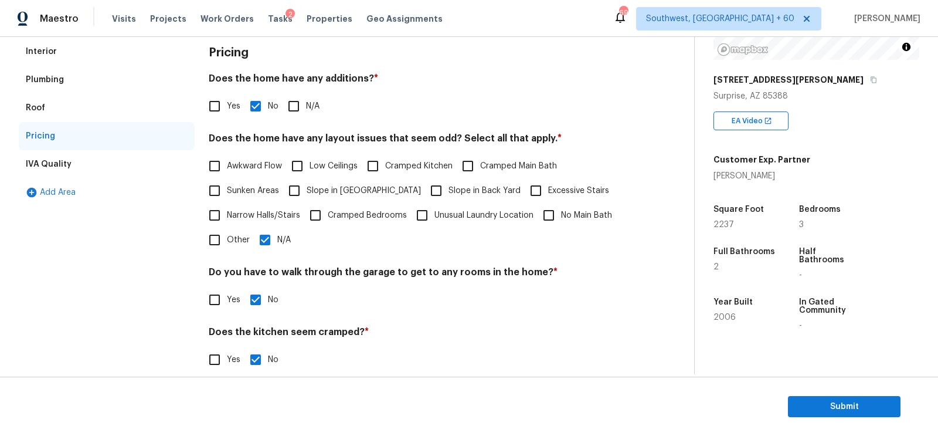
scroll to position [0, 0]
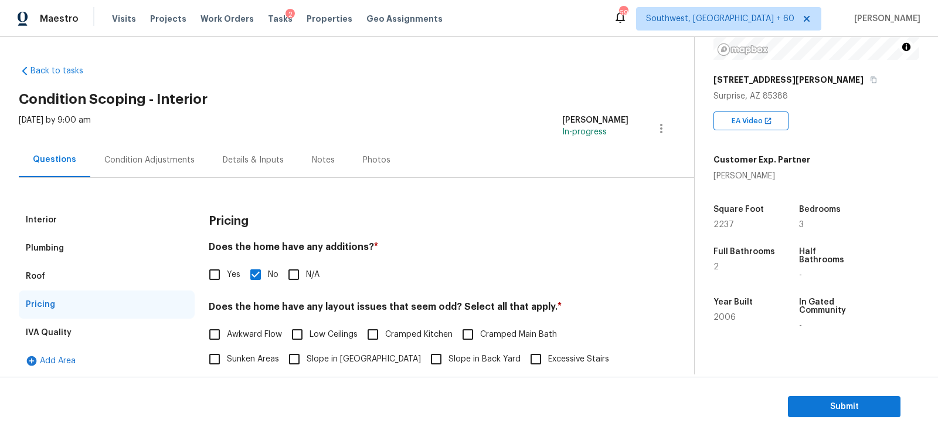
click at [159, 163] on div "Condition Adjustments" at bounding box center [149, 160] width 90 height 12
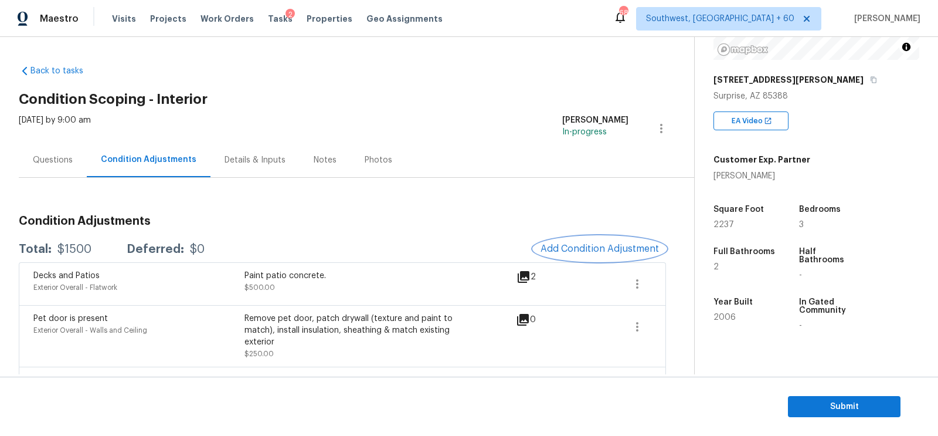
click at [586, 244] on span "Add Condition Adjustment" at bounding box center [599, 248] width 118 height 11
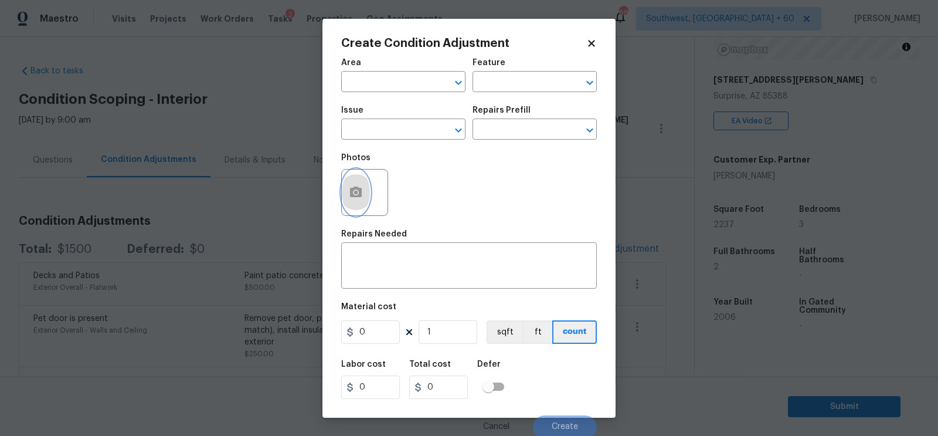
click at [358, 191] on icon "button" at bounding box center [356, 191] width 12 height 11
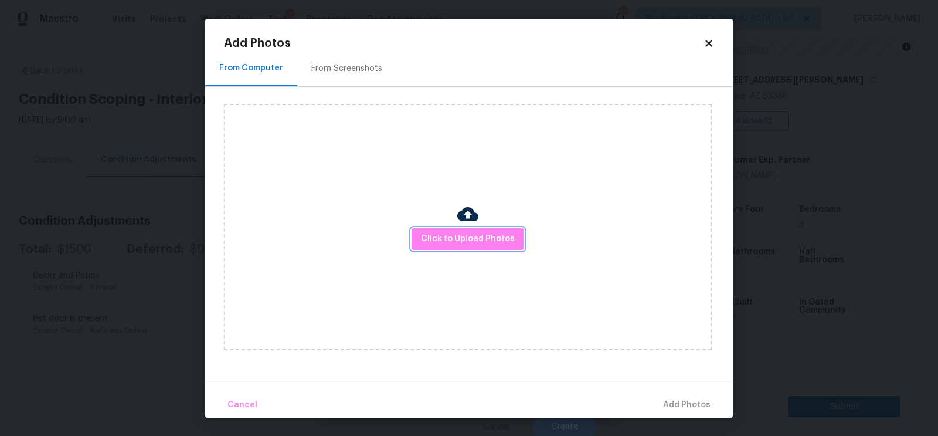
click at [455, 235] on span "Click to Upload Photos" at bounding box center [468, 239] width 94 height 15
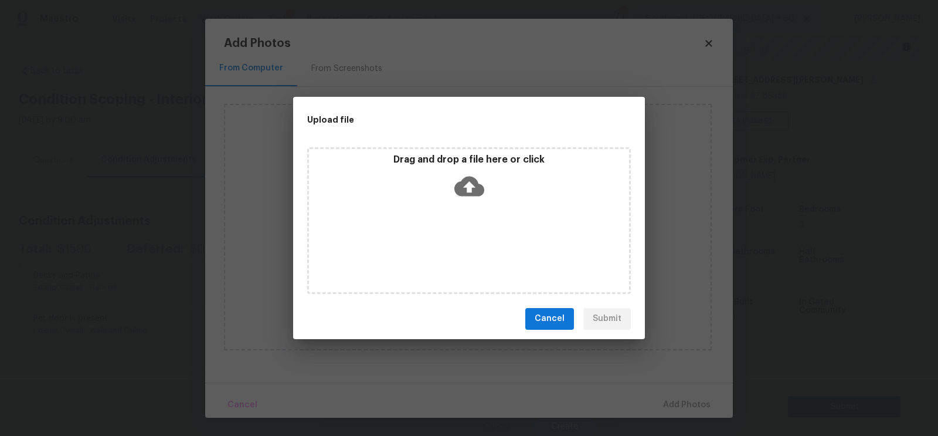
click at [464, 199] on icon at bounding box center [469, 186] width 30 height 30
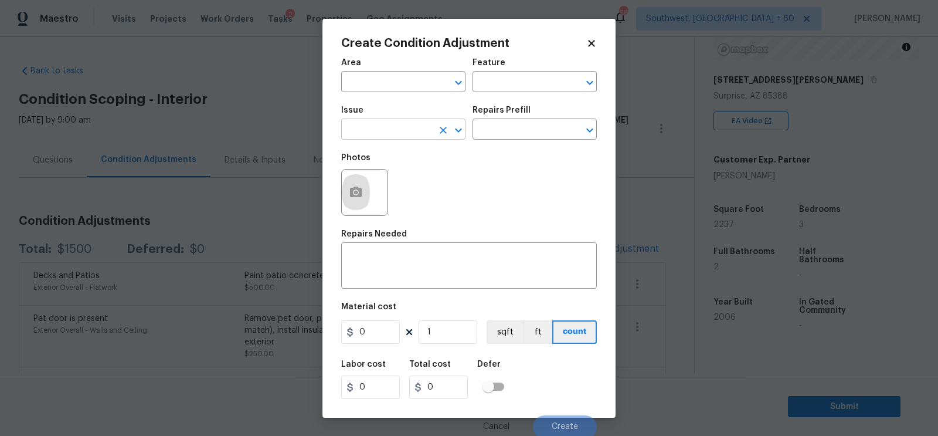
click at [400, 130] on input "text" at bounding box center [386, 130] width 91 height 18
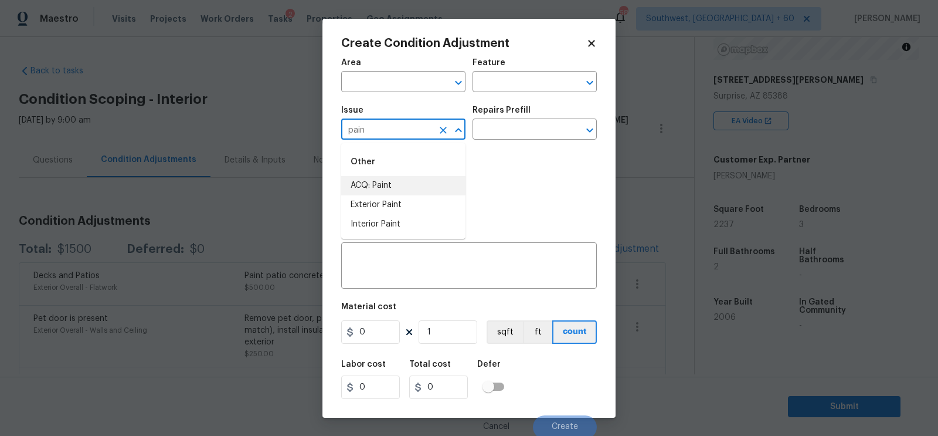
click at [396, 192] on li "ACQ: Paint" at bounding box center [403, 185] width 124 height 19
type input "ACQ: Paint"
click at [510, 138] on input "text" at bounding box center [517, 130] width 91 height 18
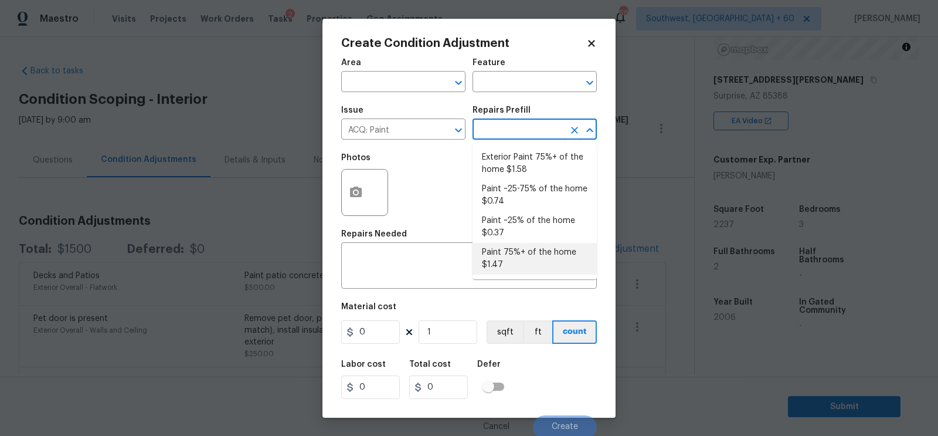
click at [518, 254] on li "Paint 75%+ of the home $1.47" at bounding box center [534, 259] width 124 height 32
type input "Acquisition"
type textarea "Acquisition Scope: 75%+ of the home will likely require interior paint"
type input "1.47"
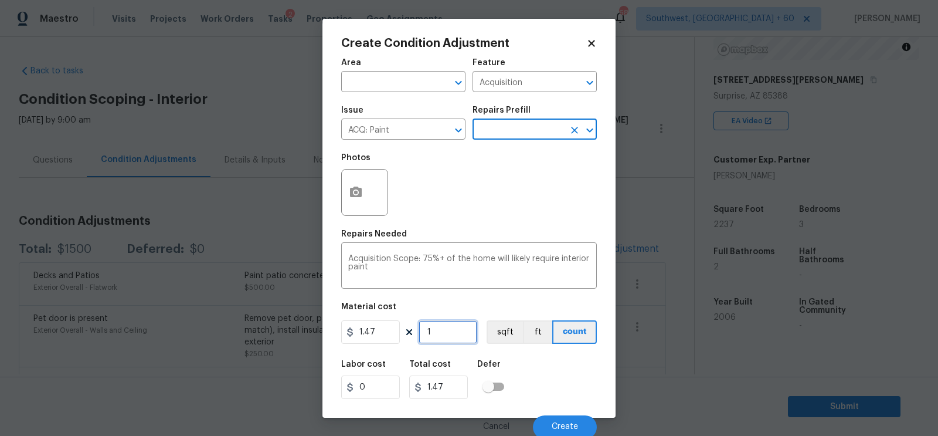
click at [457, 331] on input "1" at bounding box center [448, 331] width 59 height 23
type input "0"
type input "2"
type input "2.94"
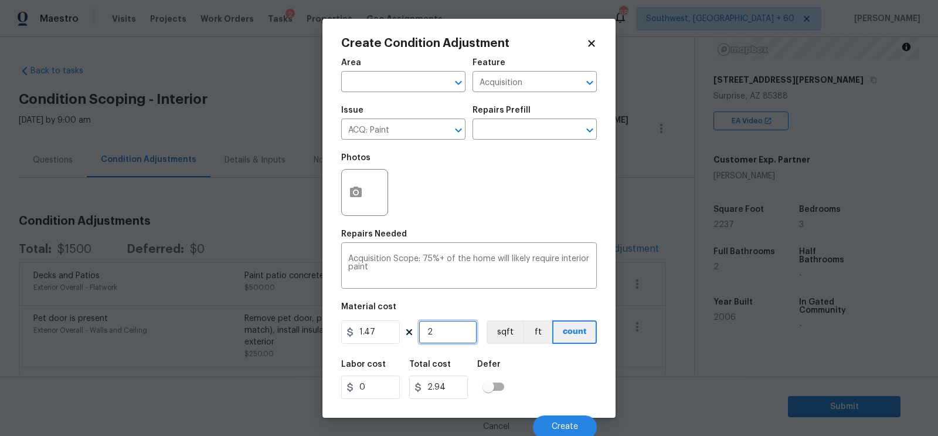
type input "22"
type input "32.34"
type input "223"
type input "327.81"
type input "2237"
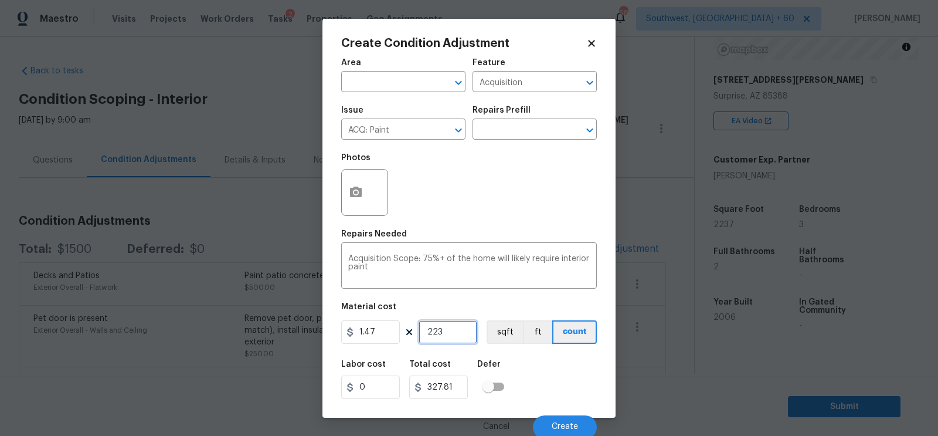
type input "3288.39"
type input "2237"
click at [353, 199] on icon "button" at bounding box center [356, 192] width 14 height 14
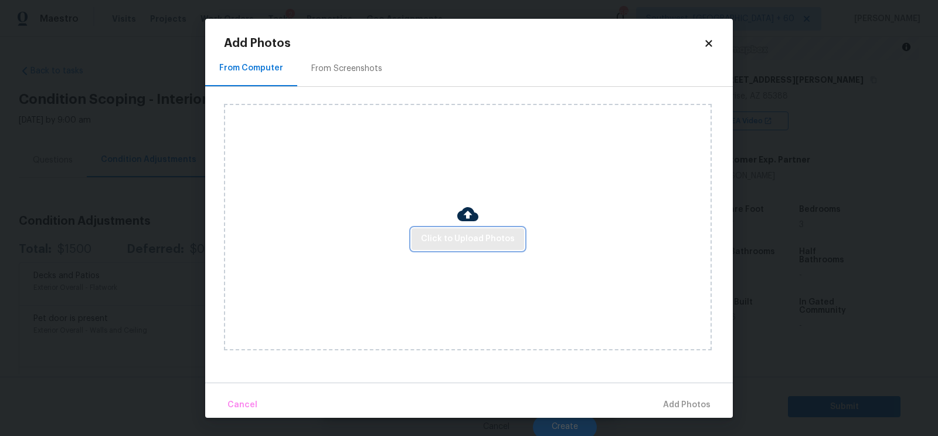
click at [453, 247] on button "Click to Upload Photos" at bounding box center [467, 239] width 113 height 22
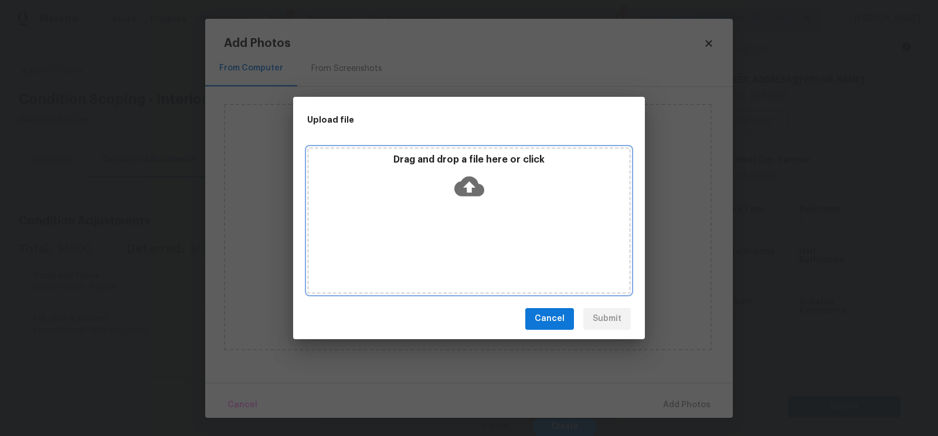
click at [464, 188] on icon at bounding box center [469, 186] width 30 height 20
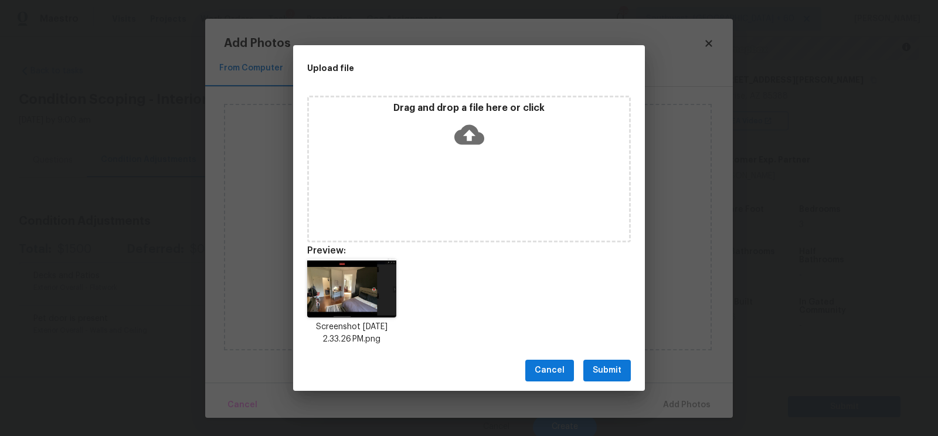
click at [613, 371] on span "Submit" at bounding box center [607, 370] width 29 height 15
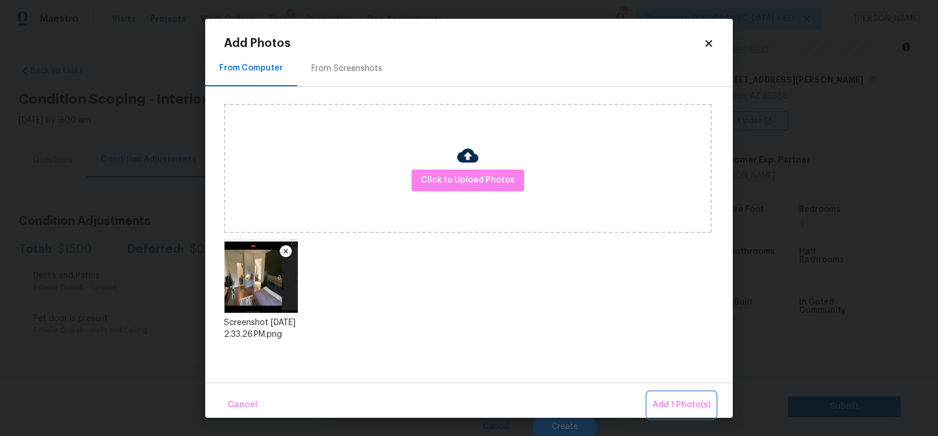
click at [707, 395] on button "Add 1 Photo(s)" at bounding box center [681, 404] width 67 height 25
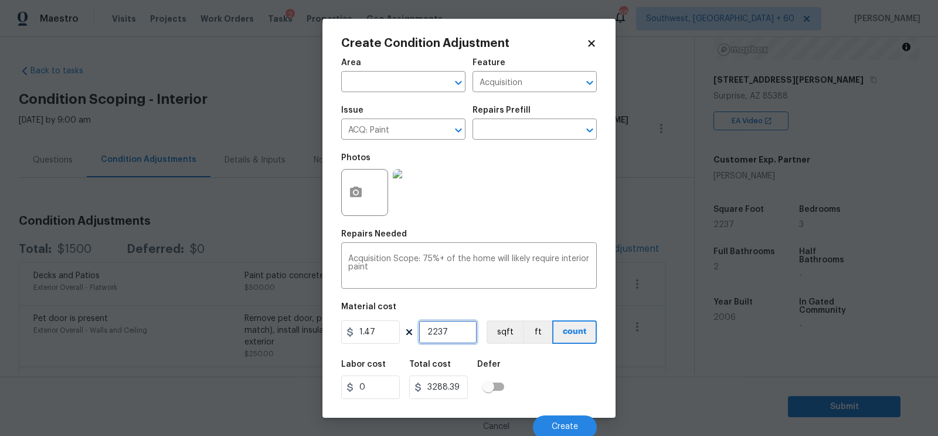
click at [458, 330] on input "2237" at bounding box center [448, 331] width 59 height 23
click at [564, 422] on button "Create" at bounding box center [565, 426] width 64 height 23
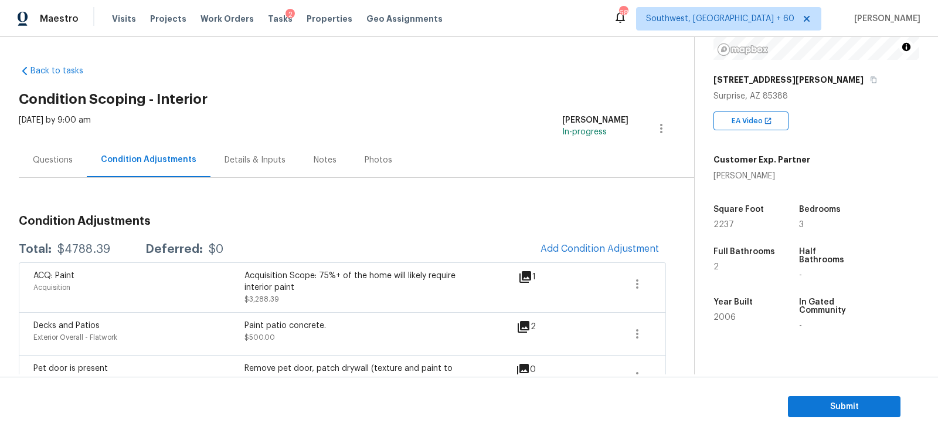
click at [356, 216] on h3 "Condition Adjustments" at bounding box center [342, 221] width 647 height 12
click at [578, 243] on span "Add Condition Adjustment" at bounding box center [599, 248] width 118 height 11
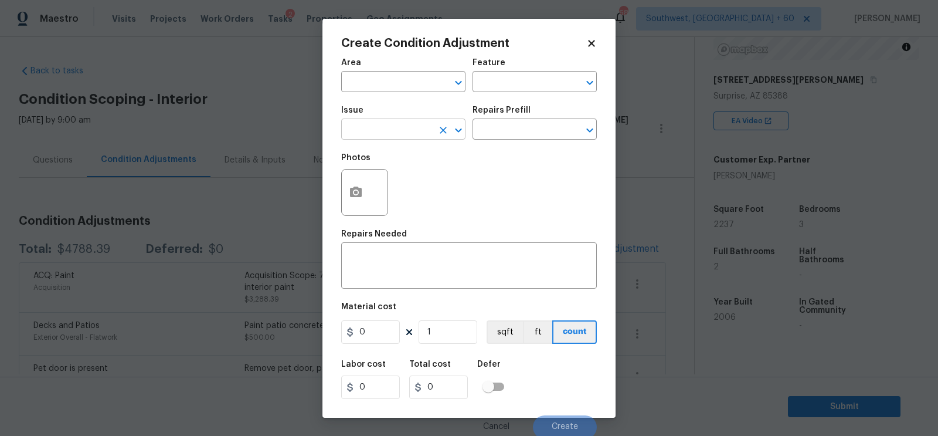
click at [382, 124] on input "text" at bounding box center [386, 130] width 91 height 18
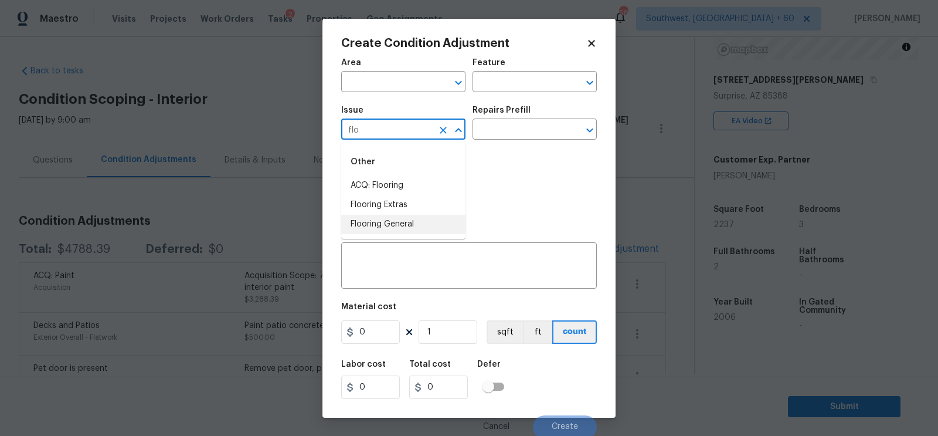
click at [405, 229] on li "Flooring General" at bounding box center [403, 224] width 124 height 19
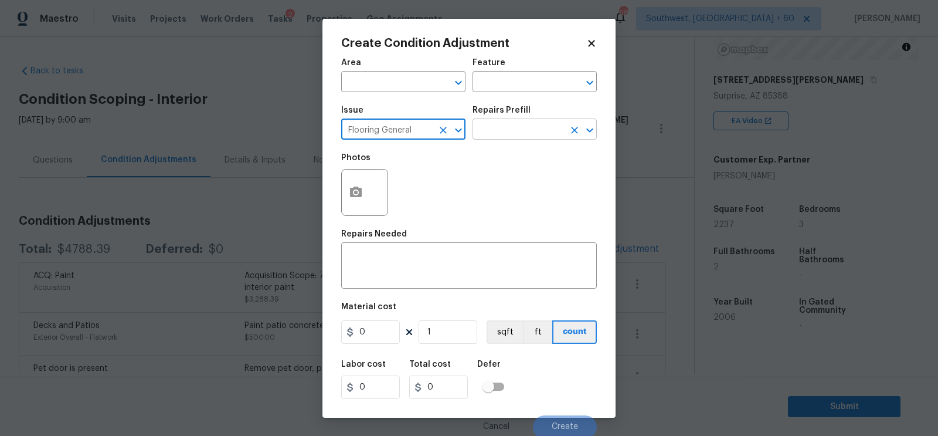
type input "Flooring General"
click at [511, 139] on input "text" at bounding box center [517, 130] width 91 height 18
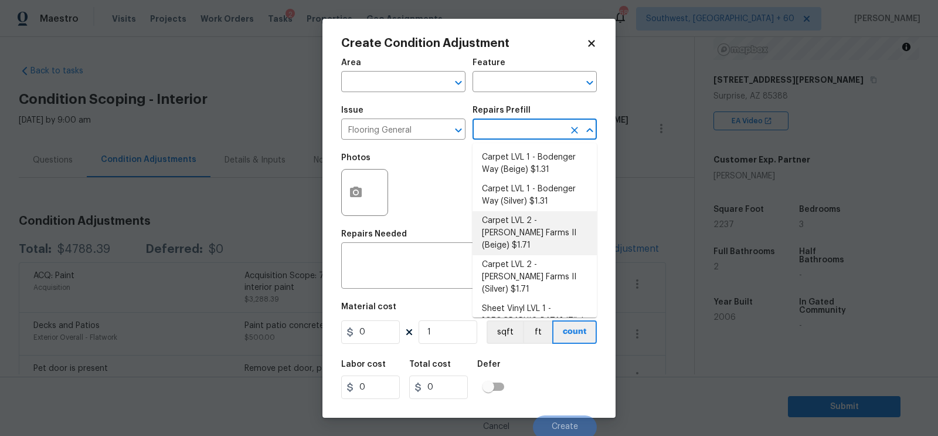
click at [530, 220] on li "Carpet LVL 2 - [PERSON_NAME] Farms II (Beige) $1.71" at bounding box center [534, 233] width 124 height 44
type input "Overall Flooring"
type textarea "Install new carpet ([PERSON_NAME] Farms II - 749 Stony Glade) at all previously…"
type input "1.71"
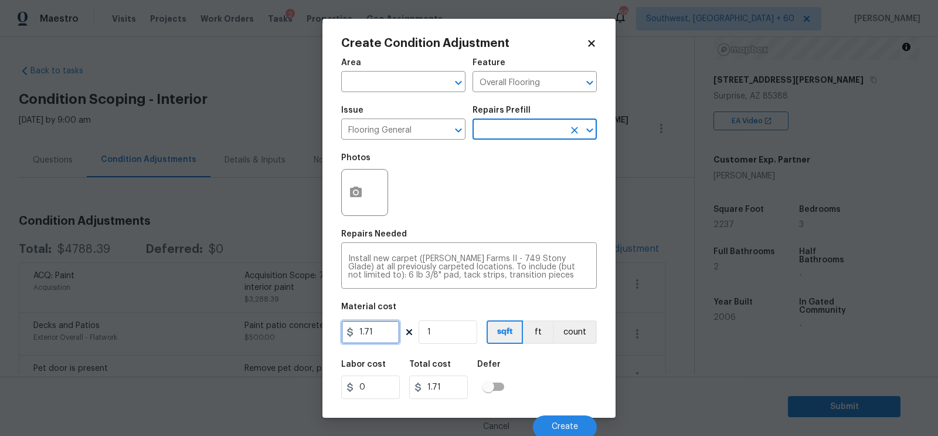
click at [382, 331] on input "1.71" at bounding box center [370, 331] width 59 height 23
type input "750"
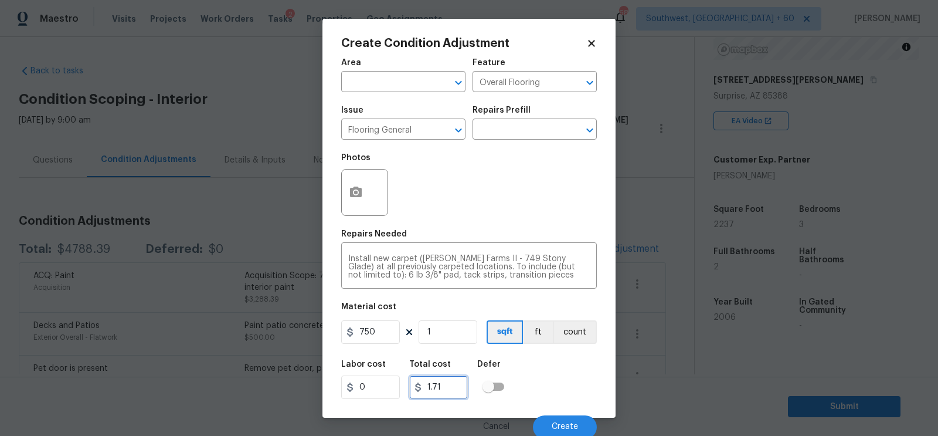
click at [453, 384] on input "1.71" at bounding box center [438, 386] width 59 height 23
type input "750"
click at [360, 190] on icon "button" at bounding box center [356, 191] width 12 height 11
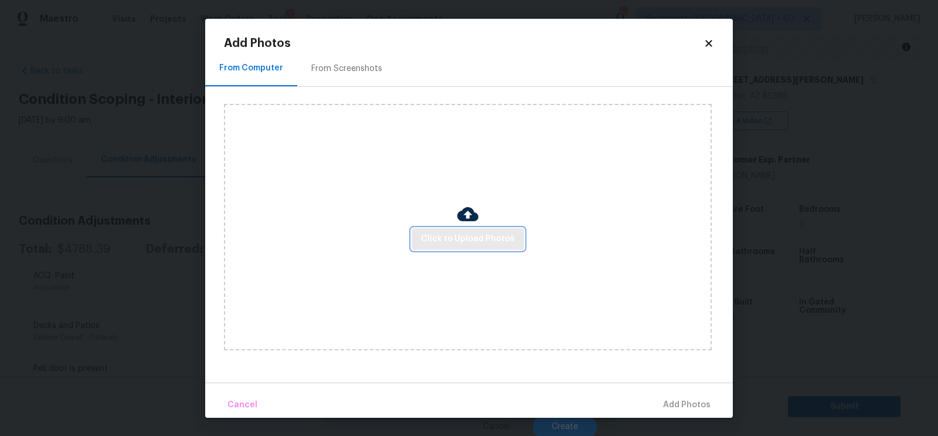
click at [454, 234] on span "Click to Upload Photos" at bounding box center [468, 239] width 94 height 15
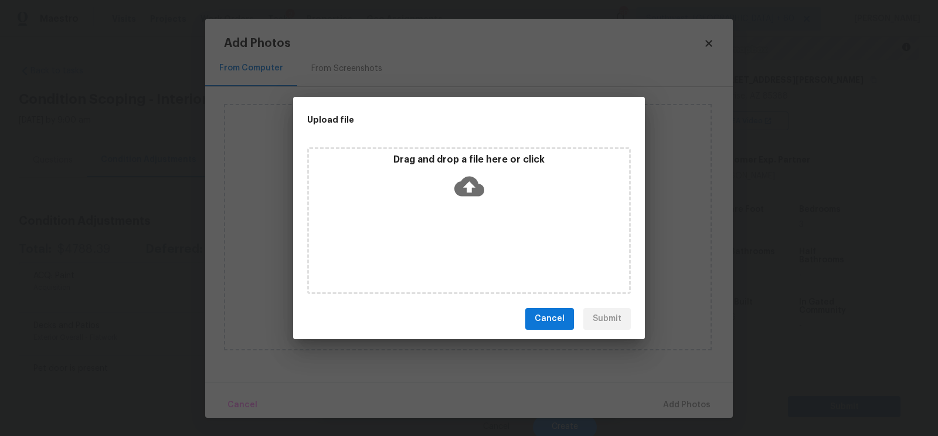
click at [467, 188] on icon at bounding box center [469, 186] width 30 height 30
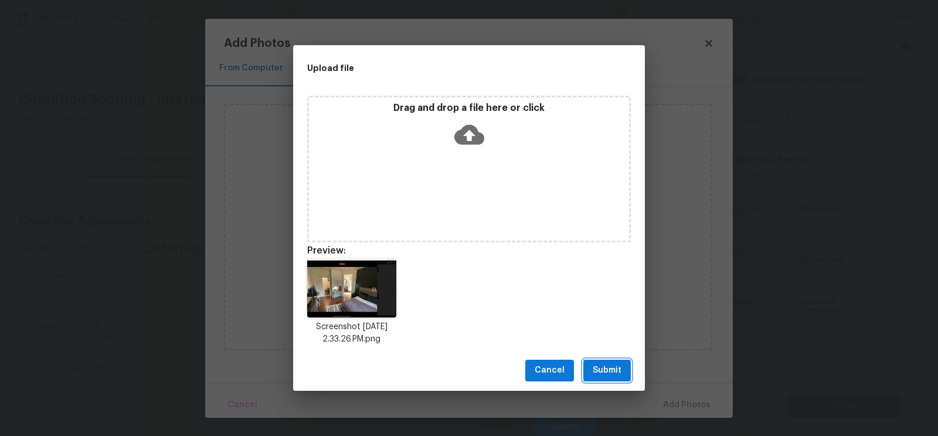
click at [588, 372] on button "Submit" at bounding box center [606, 370] width 47 height 22
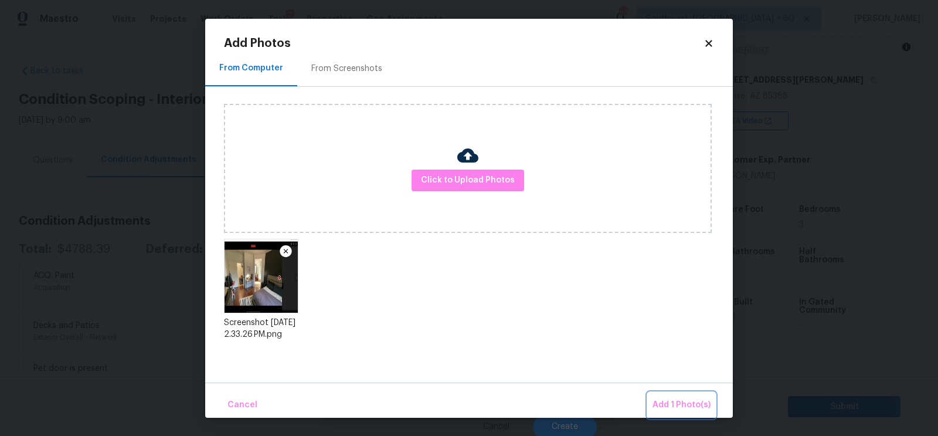
click at [676, 401] on span "Add 1 Photo(s)" at bounding box center [681, 404] width 58 height 15
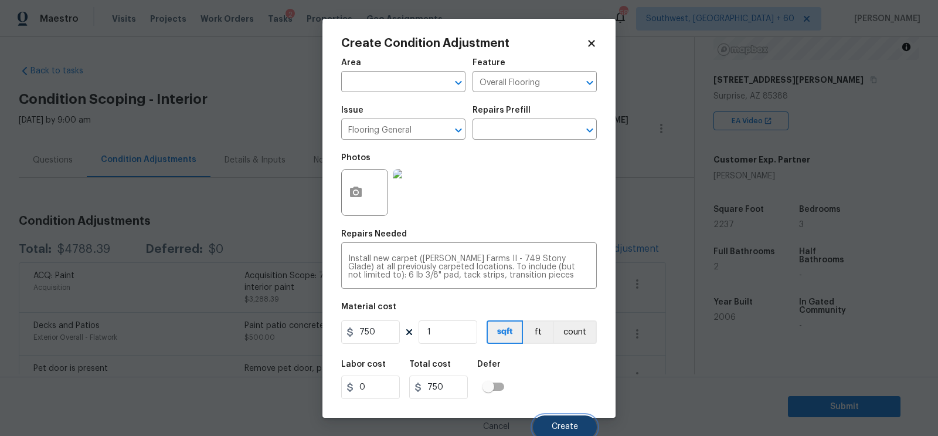
click at [566, 427] on span "Create" at bounding box center [565, 426] width 26 height 9
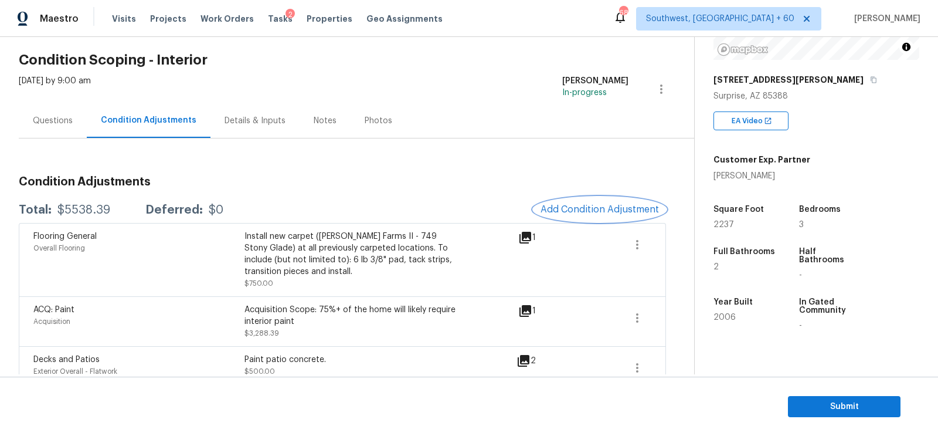
scroll to position [32, 0]
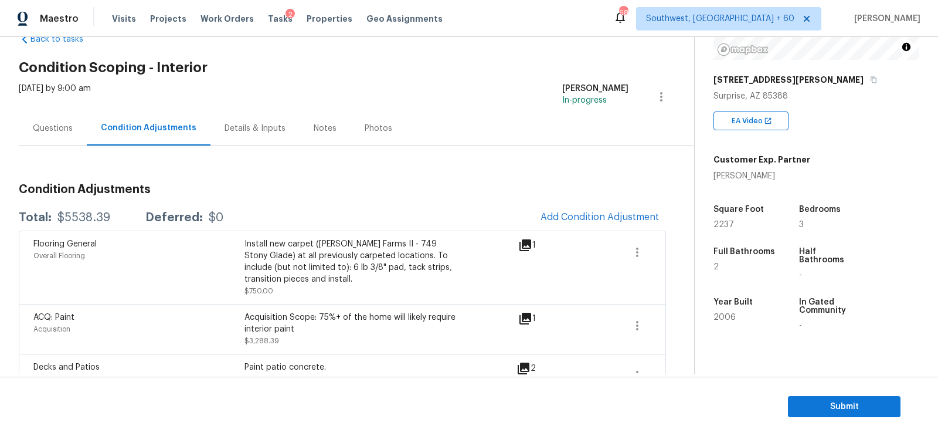
click at [92, 135] on div "Condition Adjustments" at bounding box center [149, 128] width 124 height 35
click at [66, 132] on div "Questions" at bounding box center [53, 129] width 40 height 12
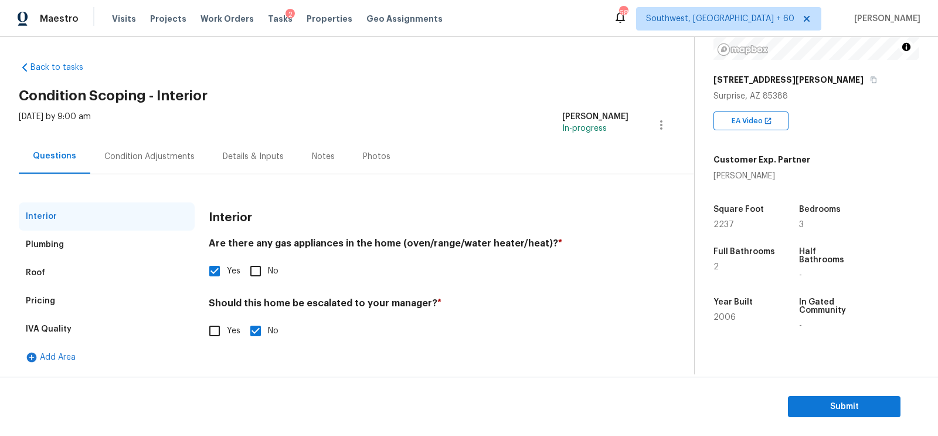
click at [45, 297] on div "Pricing" at bounding box center [40, 301] width 29 height 12
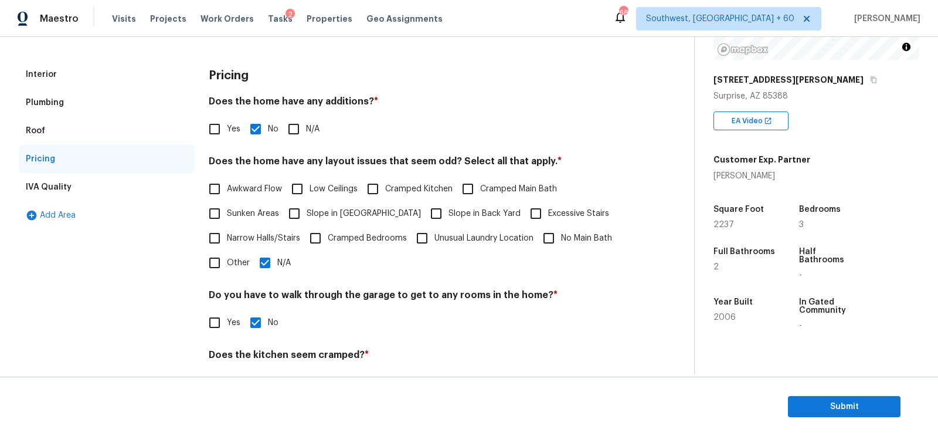
scroll to position [60, 0]
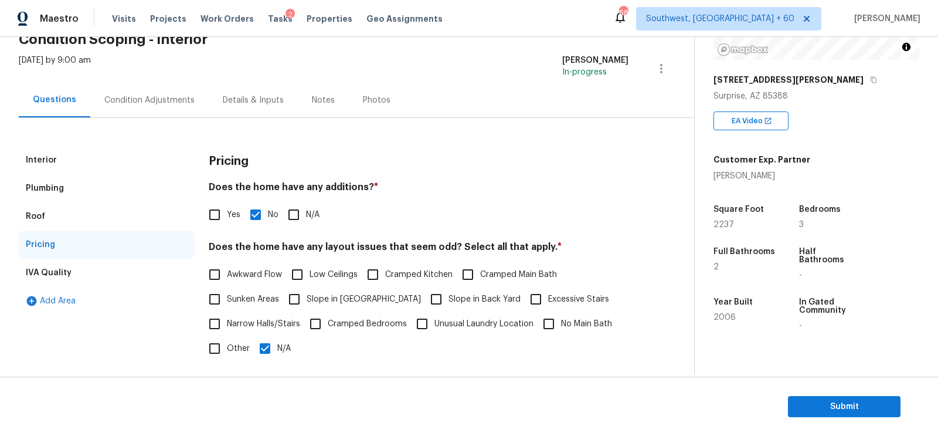
click at [156, 111] on div "Condition Adjustments" at bounding box center [149, 100] width 118 height 35
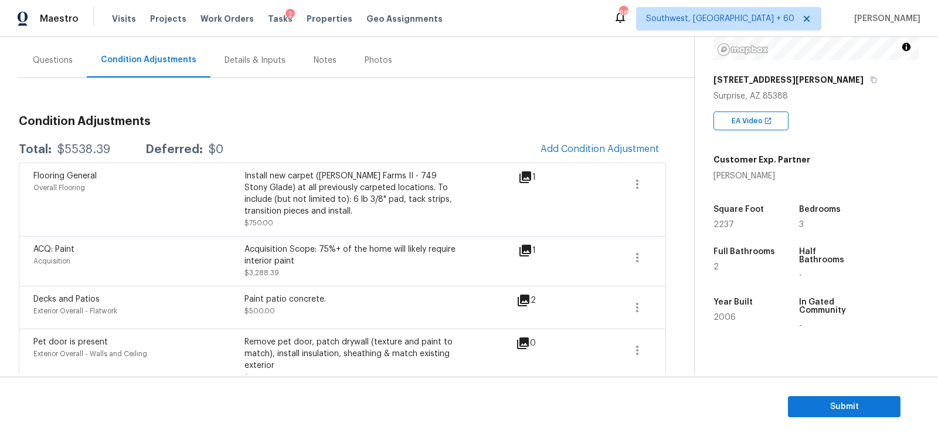
scroll to position [106, 0]
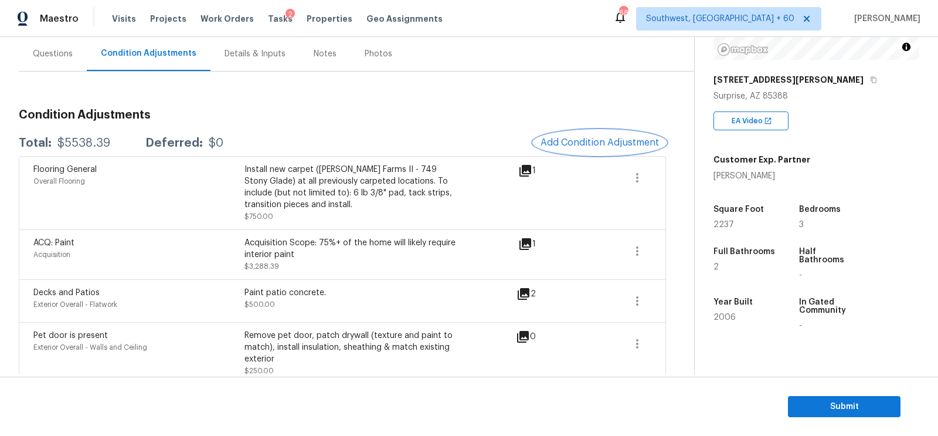
click at [600, 140] on span "Add Condition Adjustment" at bounding box center [599, 142] width 118 height 11
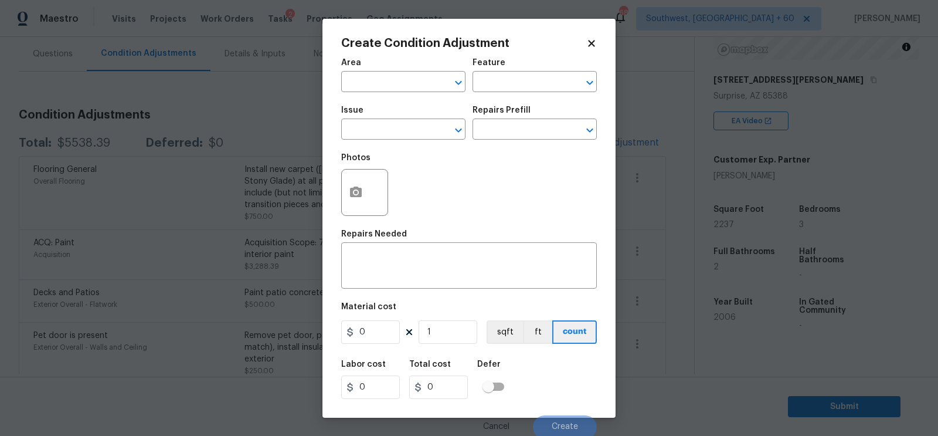
click at [268, 155] on body "Maestro Visits Projects Work Orders Tasks 2 Properties Geo Assignments 680 Sout…" at bounding box center [469, 218] width 938 height 436
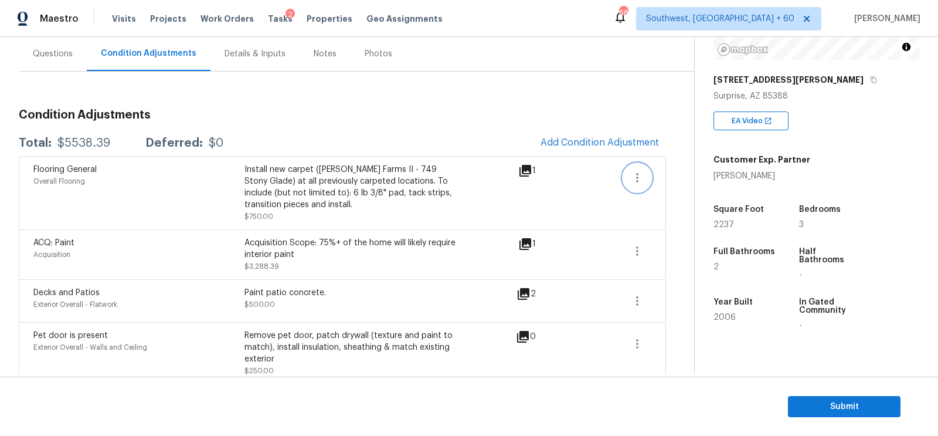
click at [638, 183] on icon "button" at bounding box center [637, 178] width 14 height 14
click at [675, 178] on div "Edit" at bounding box center [703, 174] width 91 height 12
click at [595, 139] on span "Add Condition Adjustment" at bounding box center [599, 142] width 118 height 11
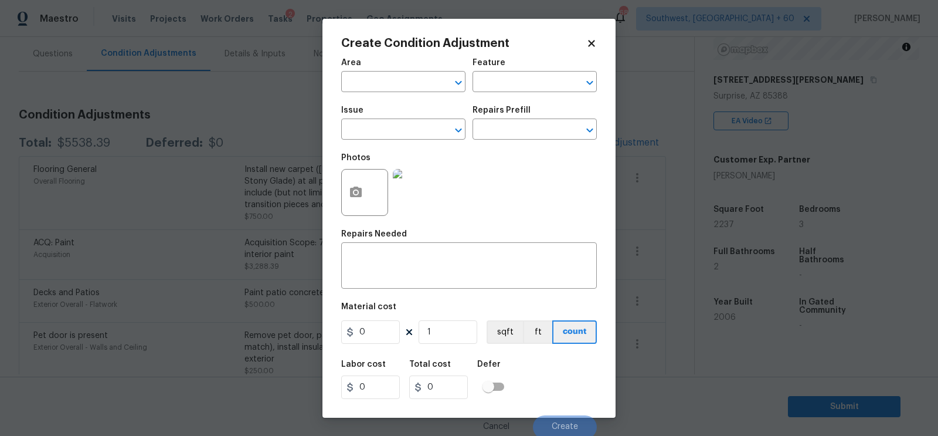
click at [396, 120] on div "Issue" at bounding box center [403, 113] width 124 height 15
click at [369, 137] on input "text" at bounding box center [386, 130] width 91 height 18
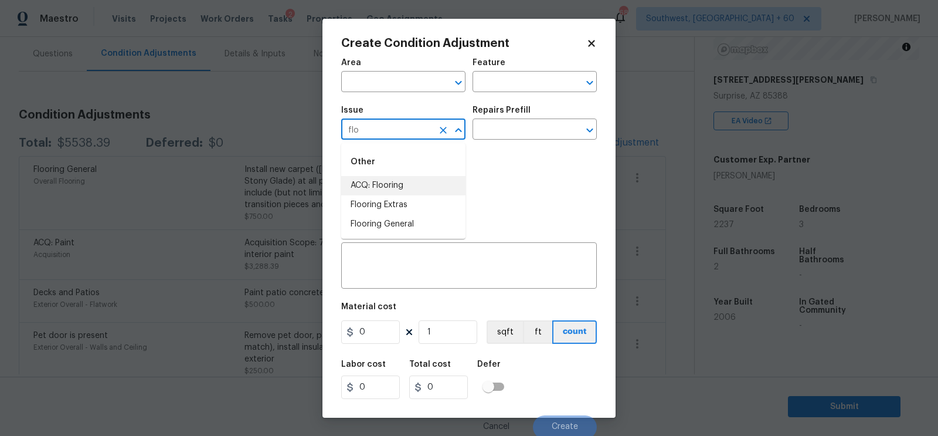
click at [373, 181] on li "ACQ: Flooring" at bounding box center [403, 185] width 124 height 19
type input "ACQ: Flooring"
click at [526, 122] on input "text" at bounding box center [517, 130] width 91 height 18
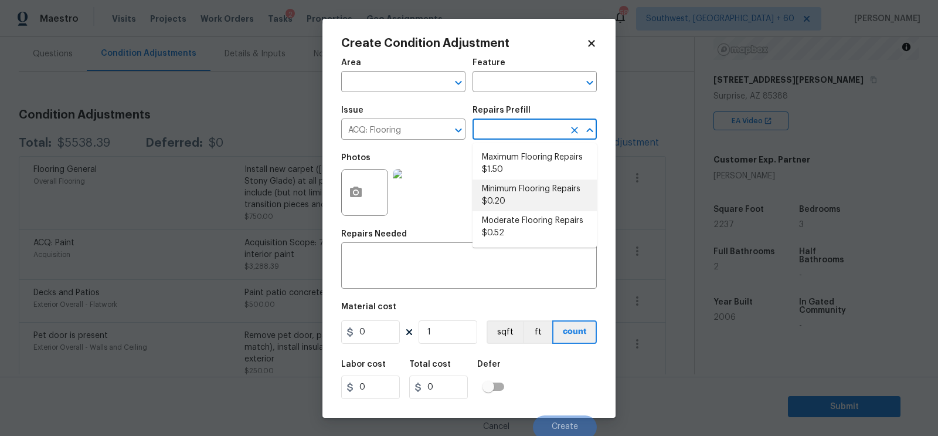
click at [517, 188] on li "Minimum Flooring Repairs $0.20" at bounding box center [534, 195] width 124 height 32
type input "Acquisition"
type textarea "Acquisition Scope: Minimum flooring repairs"
type input "0.2"
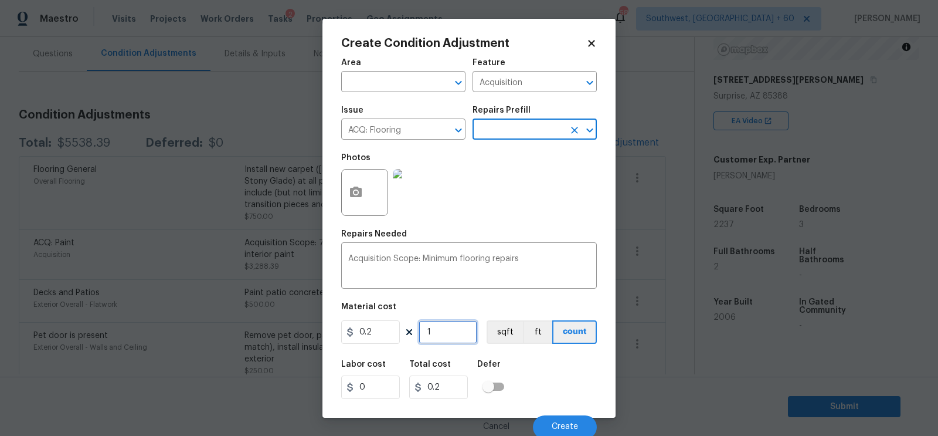
click at [447, 328] on input "1" at bounding box center [448, 331] width 59 height 23
type input "11"
type input "2.2"
type input "118"
type input "23.6"
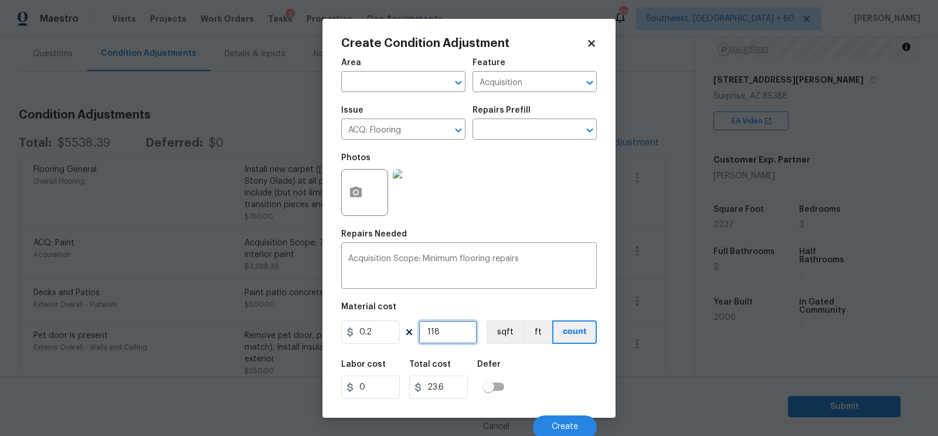
type input "1187"
type input "237.4"
type input "1187"
click at [458, 376] on input "237.4" at bounding box center [438, 386] width 59 height 23
click at [568, 416] on button "Create" at bounding box center [565, 426] width 64 height 23
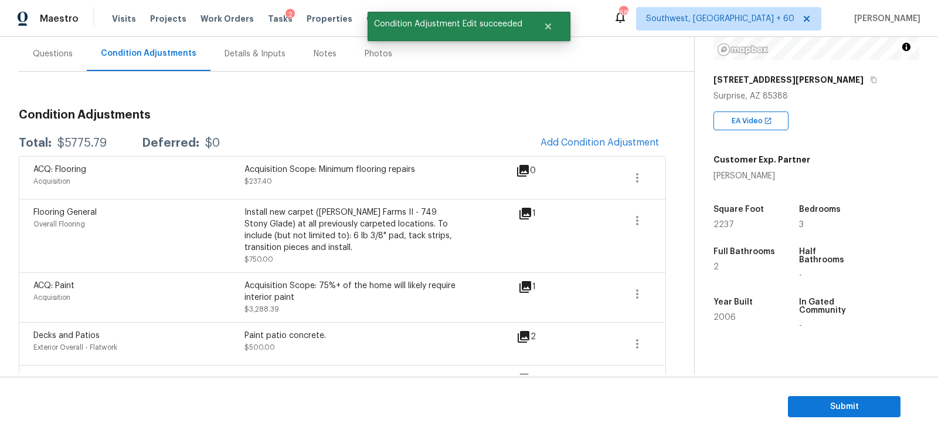
click at [617, 120] on div "Condition Adjustments Total: $5775.79 Deferred: $0 Add Condition Adjustment ACQ…" at bounding box center [342, 339] width 647 height 478
click at [598, 141] on span "Add Condition Adjustment" at bounding box center [599, 142] width 118 height 11
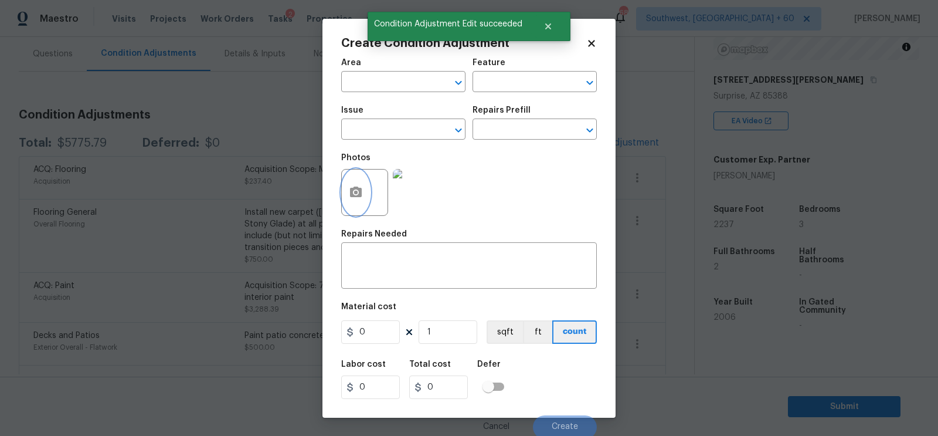
click at [361, 195] on icon "button" at bounding box center [356, 191] width 12 height 11
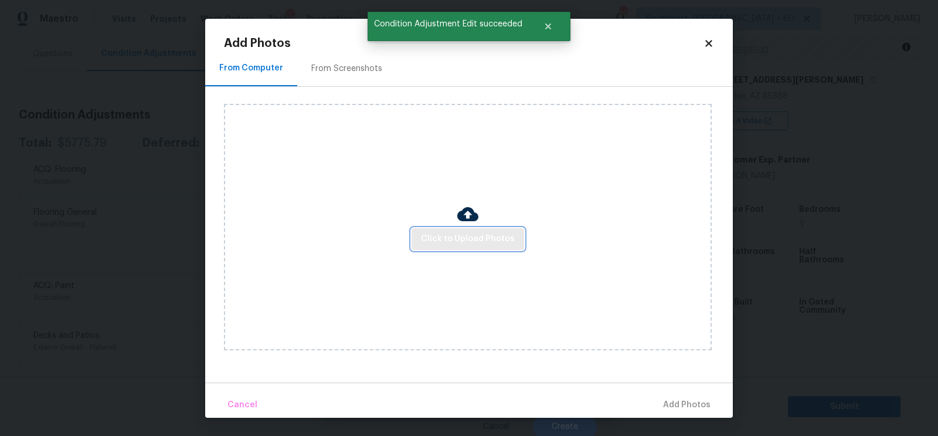
click at [450, 243] on span "Click to Upload Photos" at bounding box center [468, 239] width 94 height 15
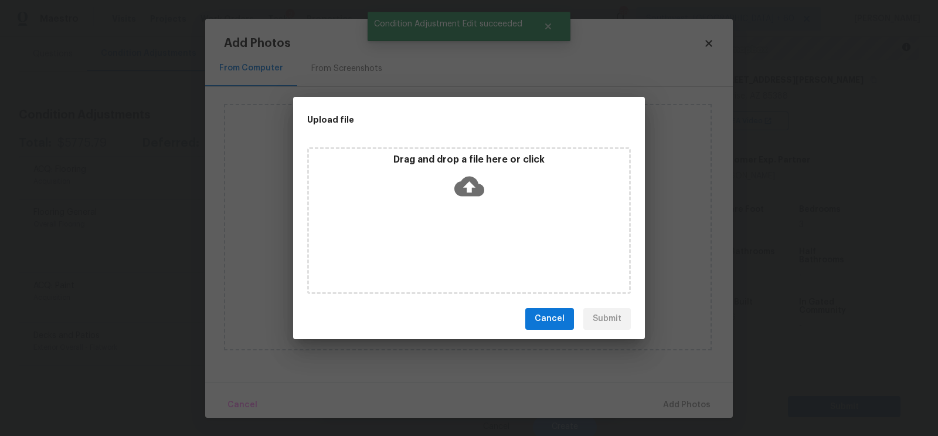
click at [470, 183] on icon at bounding box center [469, 186] width 30 height 30
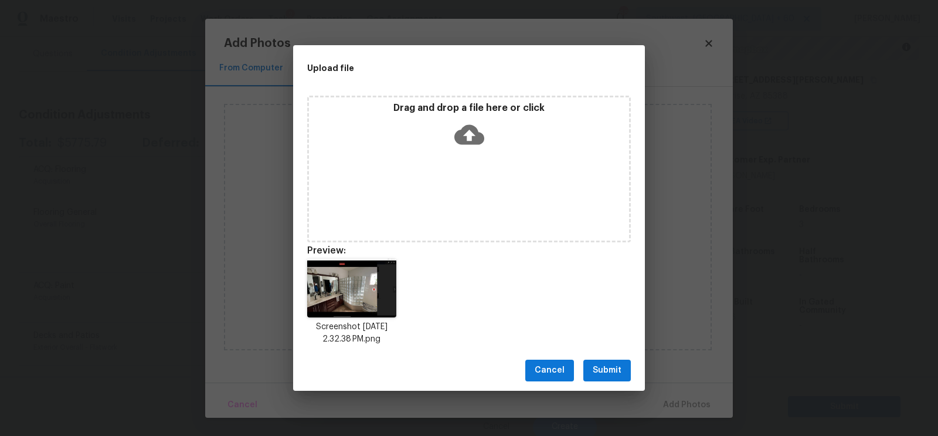
click at [608, 381] on div "Cancel Submit" at bounding box center [469, 370] width 352 height 40
click at [607, 372] on span "Submit" at bounding box center [607, 370] width 29 height 15
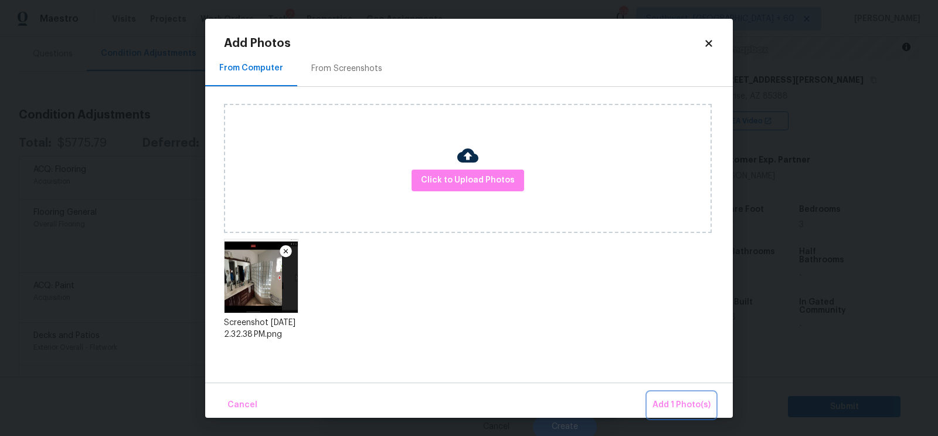
click at [661, 397] on span "Add 1 Photo(s)" at bounding box center [681, 404] width 58 height 15
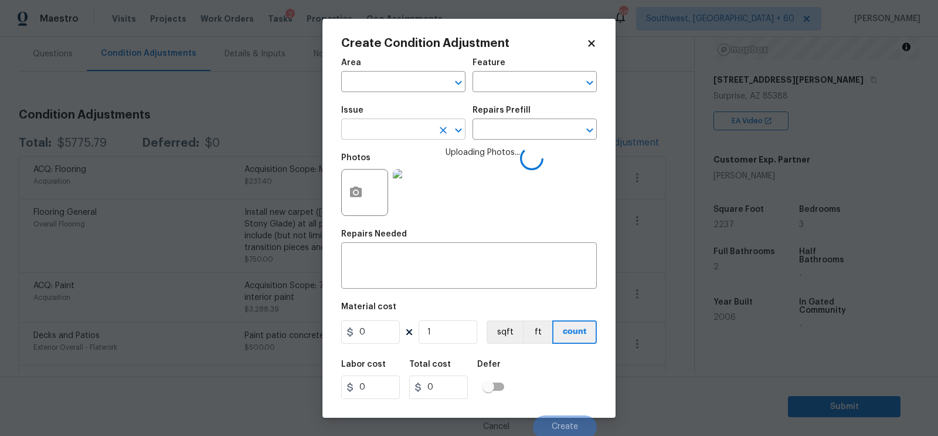
click at [381, 125] on input "text" at bounding box center [386, 130] width 91 height 18
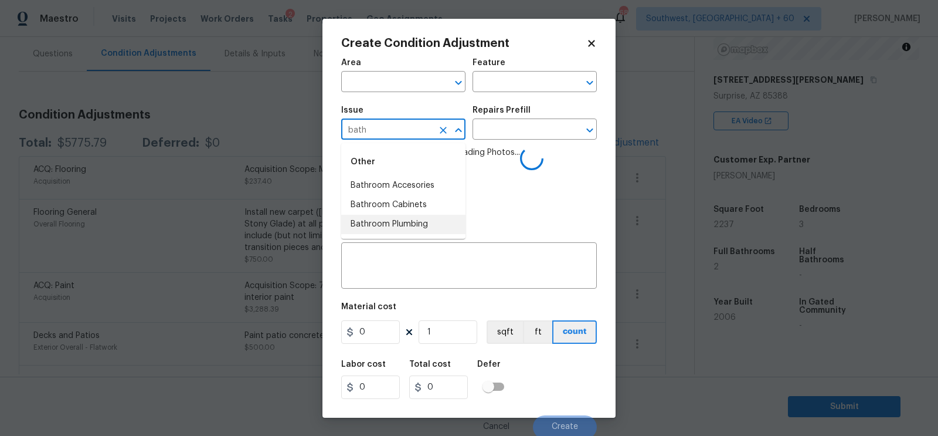
click at [413, 222] on li "Bathroom Plumbing" at bounding box center [403, 224] width 124 height 19
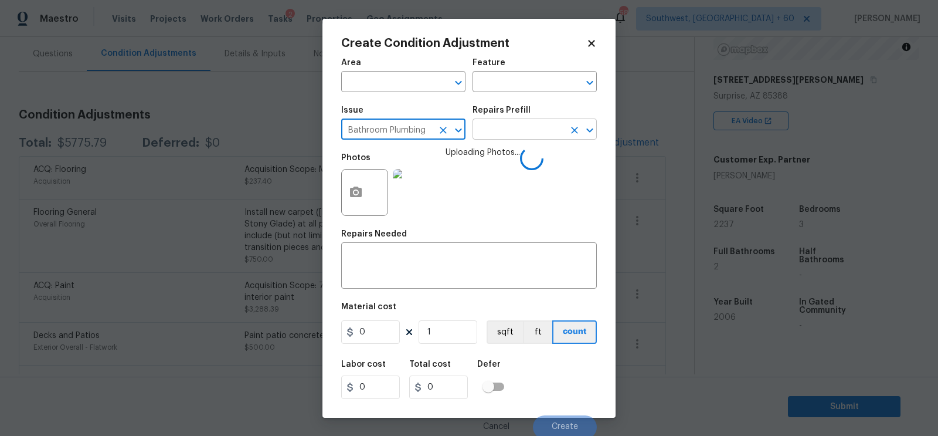
type input "Bathroom Plumbing"
click at [508, 132] on input "text" at bounding box center [517, 130] width 91 height 18
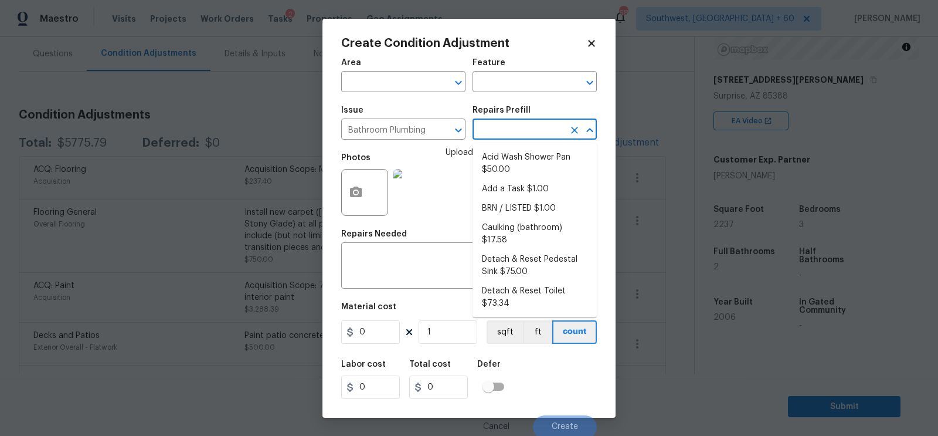
type input "d"
type input "oor"
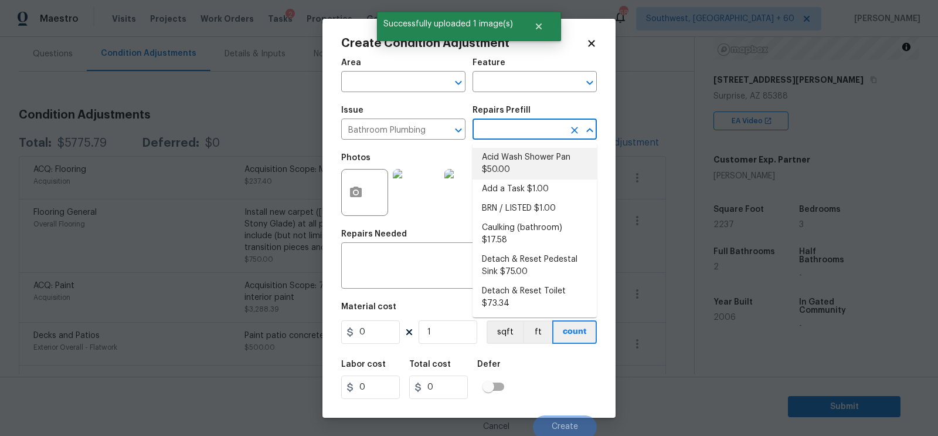
click at [519, 127] on input "text" at bounding box center [517, 130] width 91 height 18
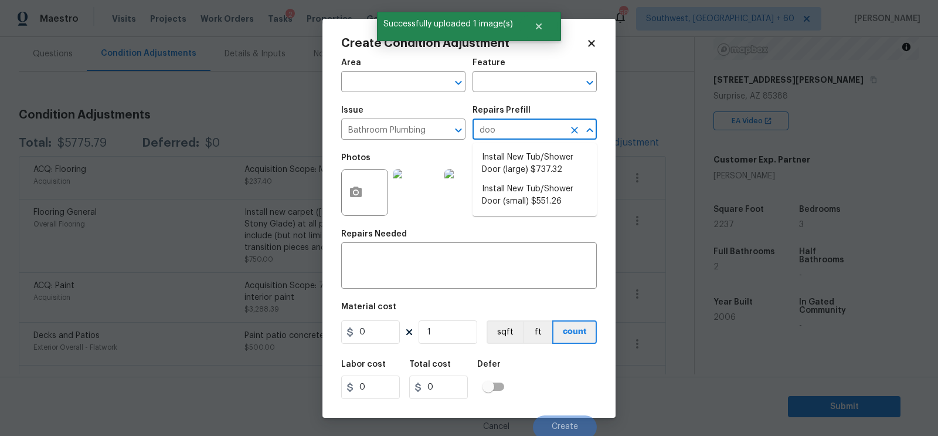
type input "door"
click at [523, 165] on li "Install New Tub/Shower Door (large) $737.32" at bounding box center [534, 164] width 124 height 32
type input "Plumbing"
type textarea "Prep the tub/shower surround and install a new 52''-58'' tempered shower door. …"
type input "737.32"
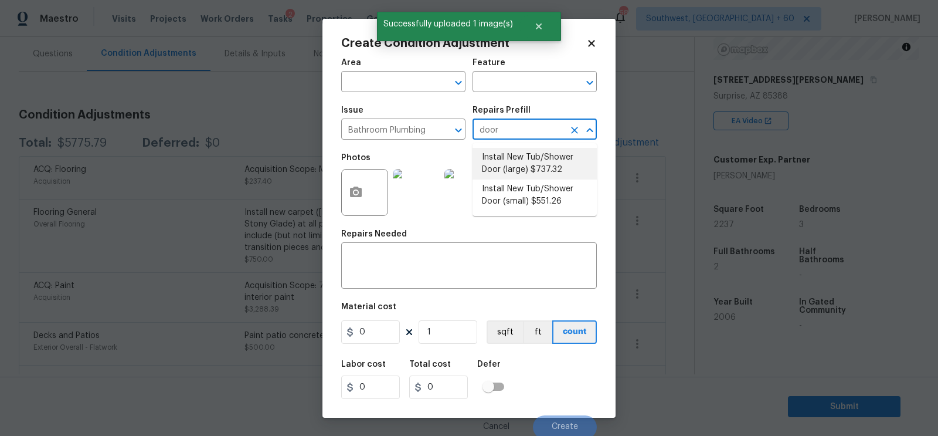
type input "737.32"
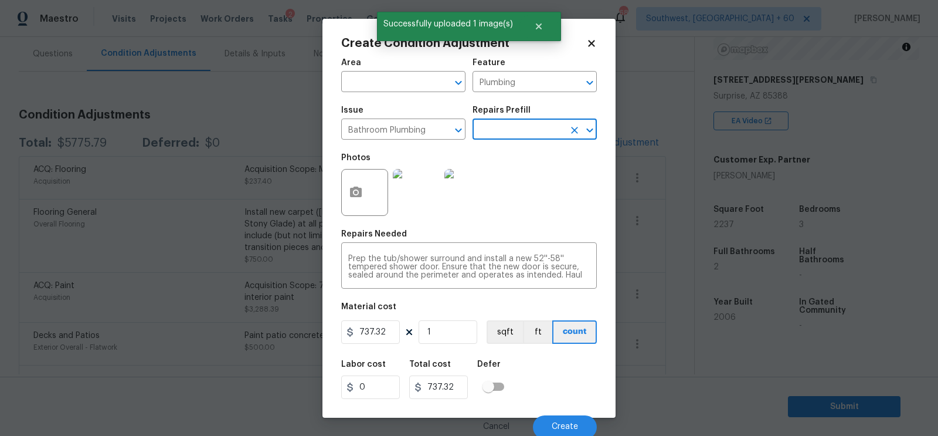
click at [540, 409] on div "Cancel Create" at bounding box center [469, 422] width 256 height 33
click at [561, 424] on span "Create" at bounding box center [565, 426] width 26 height 9
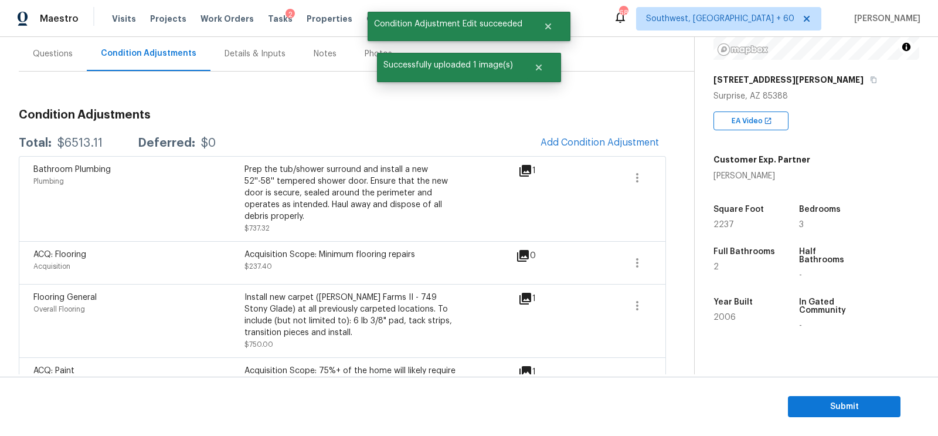
click at [91, 137] on div "$6513.11" at bounding box center [79, 143] width 45 height 12
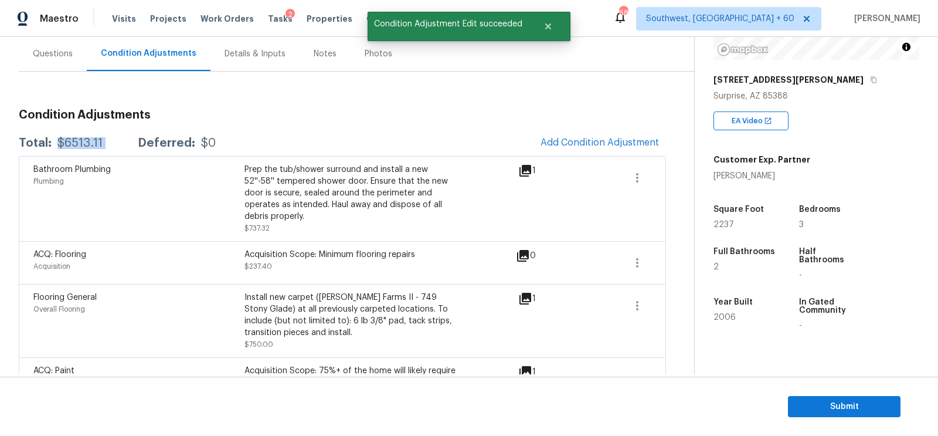
copy div "$6513.11"
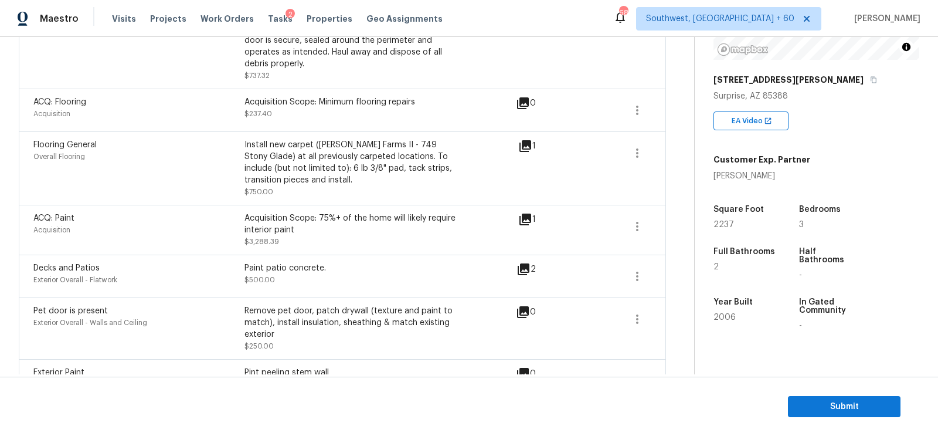
scroll to position [250, 0]
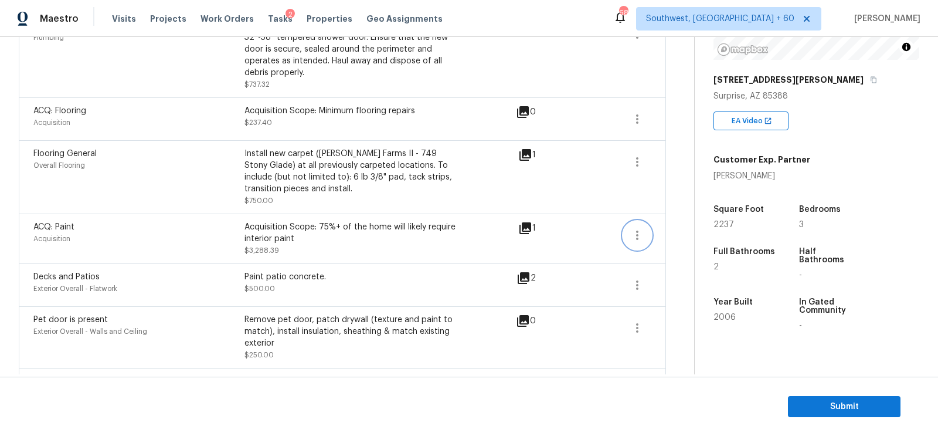
click at [636, 232] on icon "button" at bounding box center [637, 235] width 14 height 14
click at [679, 225] on link "Edit" at bounding box center [704, 232] width 100 height 18
click at [635, 161] on icon "button" at bounding box center [637, 162] width 14 height 14
click at [680, 158] on div "Edit" at bounding box center [703, 158] width 91 height 12
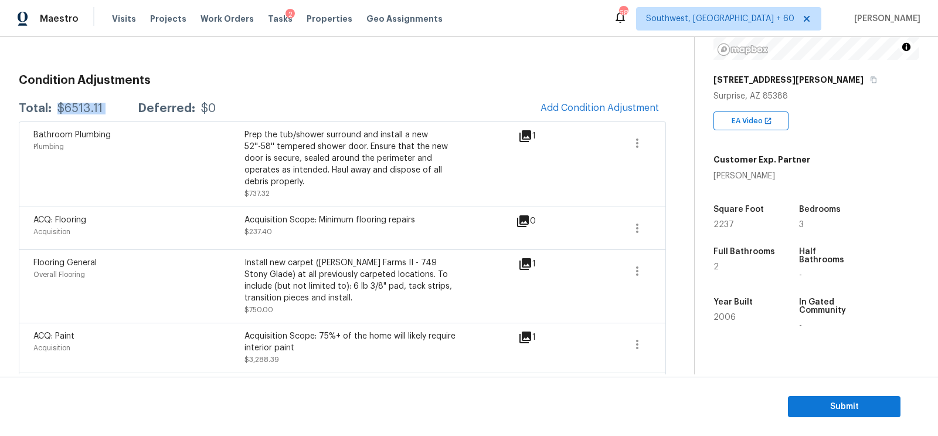
scroll to position [122, 0]
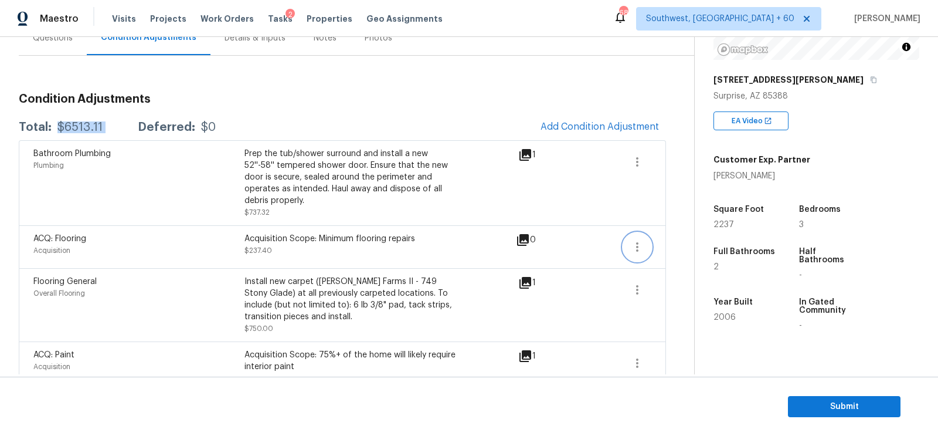
click at [635, 238] on button "button" at bounding box center [637, 247] width 28 height 28
click at [664, 237] on div "Edit" at bounding box center [703, 243] width 91 height 12
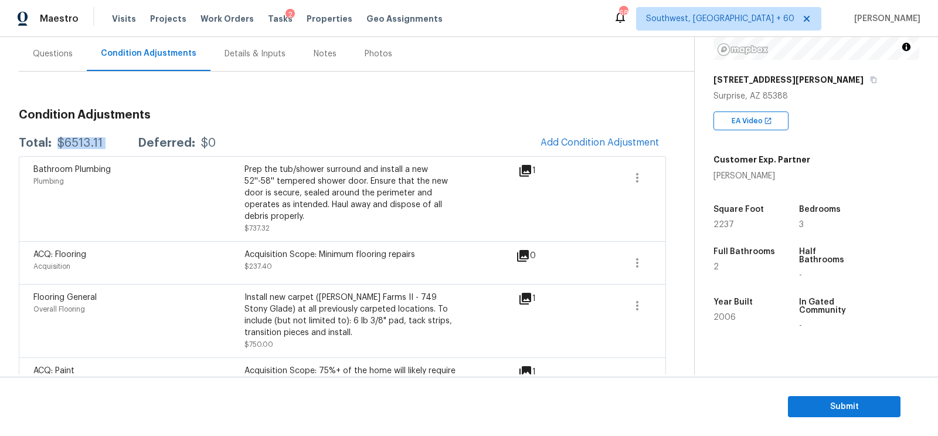
scroll to position [103, 0]
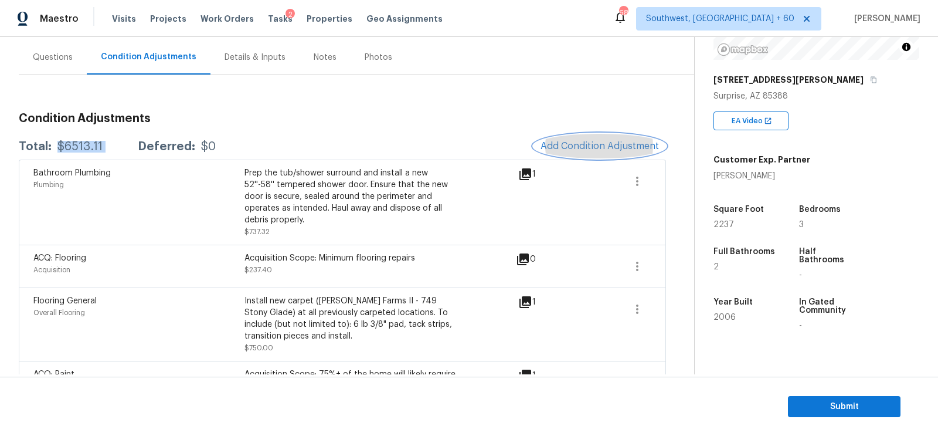
click at [607, 138] on button "Add Condition Adjustment" at bounding box center [599, 146] width 132 height 25
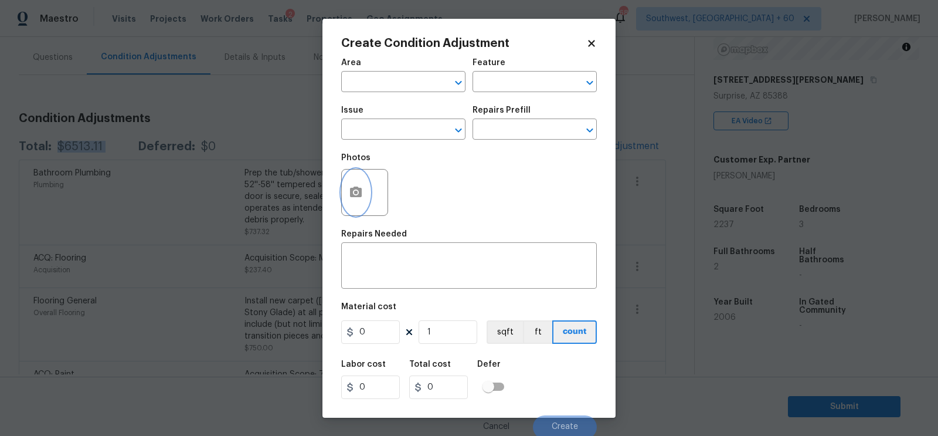
click at [355, 202] on button "button" at bounding box center [356, 192] width 28 height 46
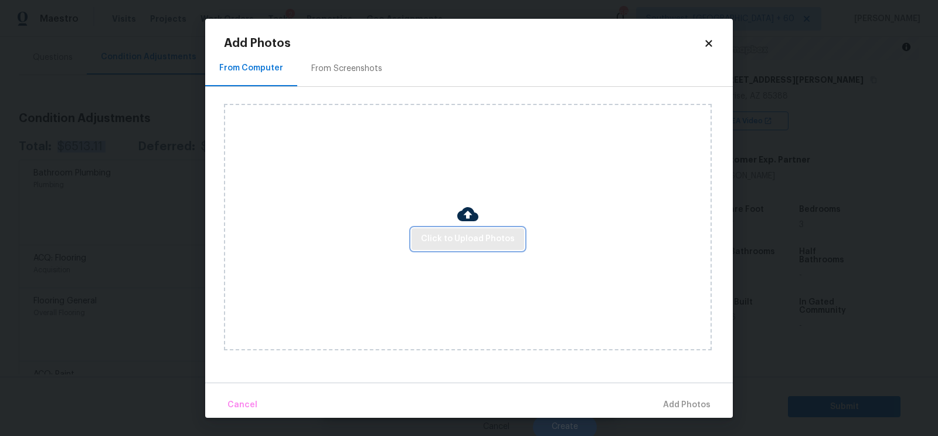
click at [448, 238] on span "Click to Upload Photos" at bounding box center [468, 239] width 94 height 15
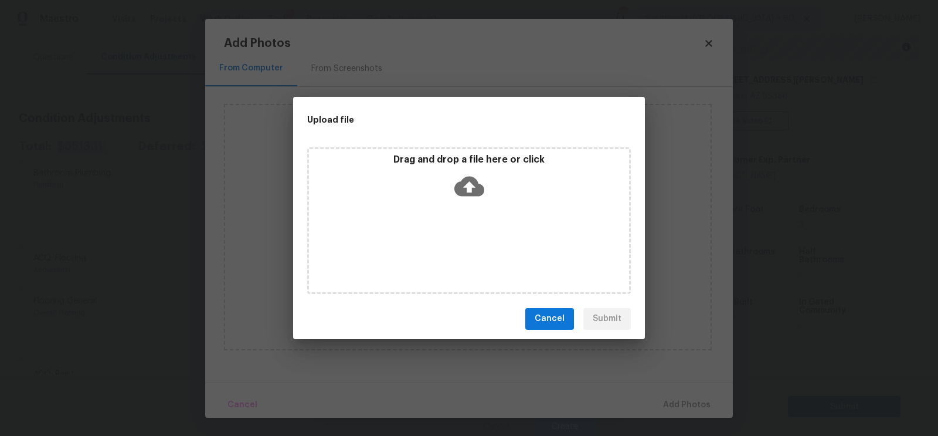
click at [467, 192] on icon at bounding box center [469, 186] width 30 height 20
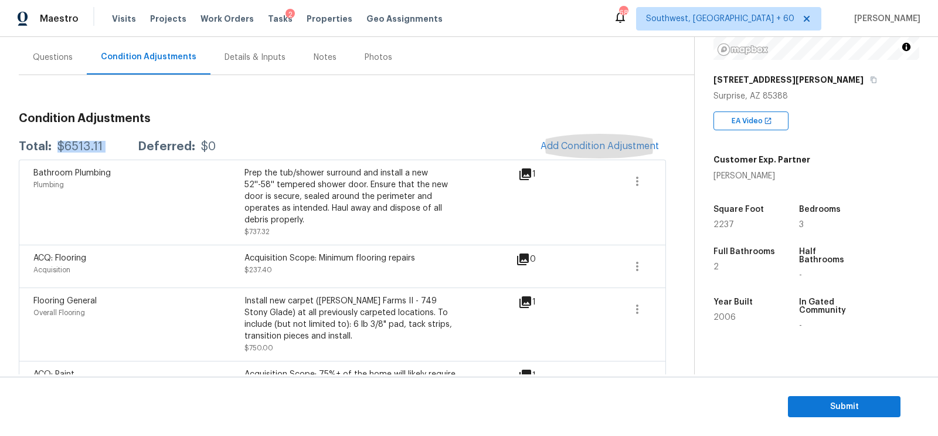
click at [828, 394] on section "Submit" at bounding box center [469, 406] width 938 height 60
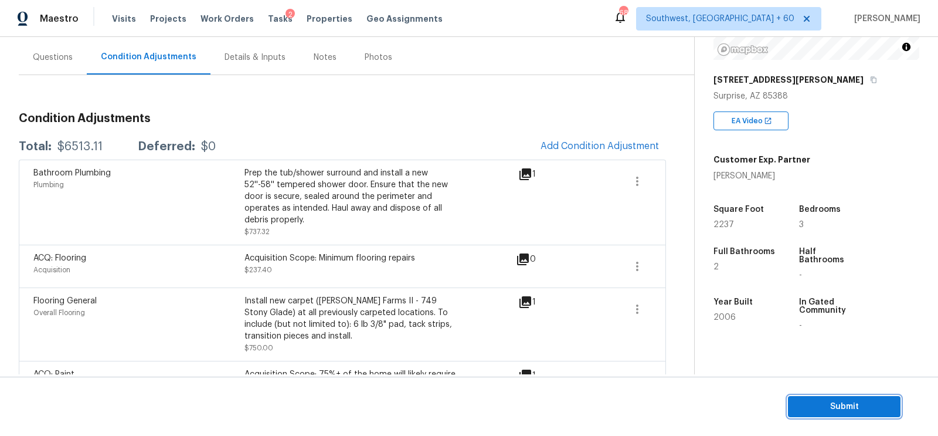
click at [821, 400] on span "Submit" at bounding box center [844, 406] width 94 height 15
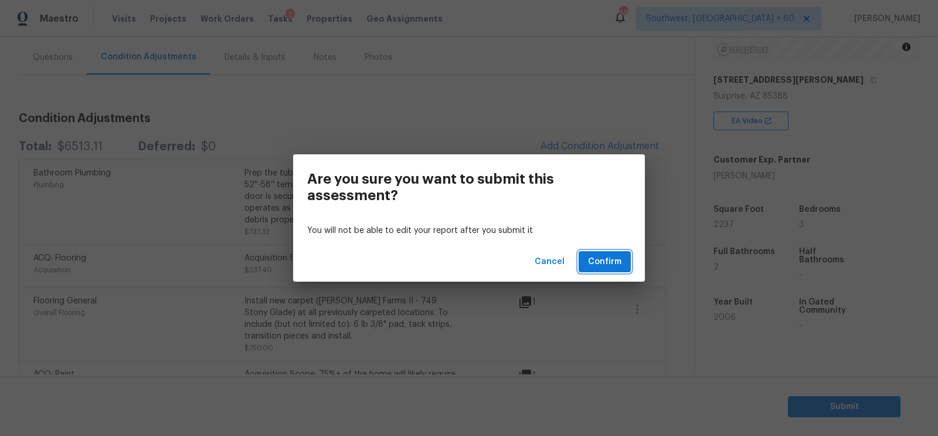
click at [599, 264] on span "Confirm" at bounding box center [604, 261] width 33 height 15
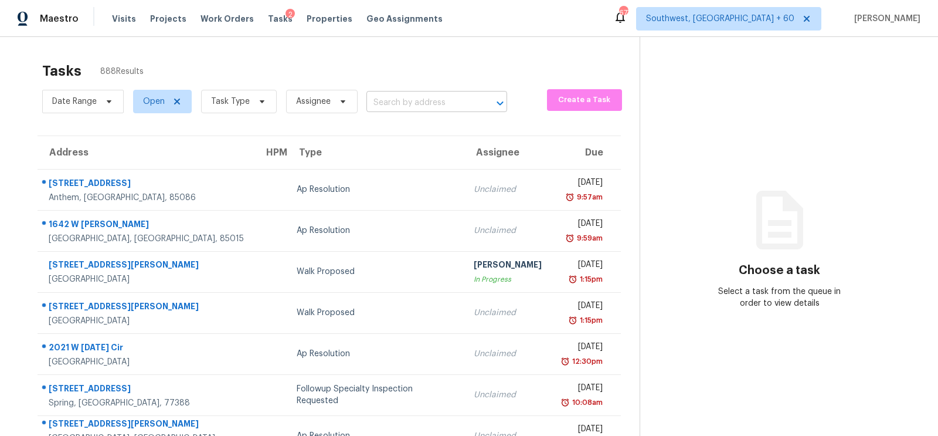
click at [416, 104] on input "text" at bounding box center [420, 103] width 108 height 18
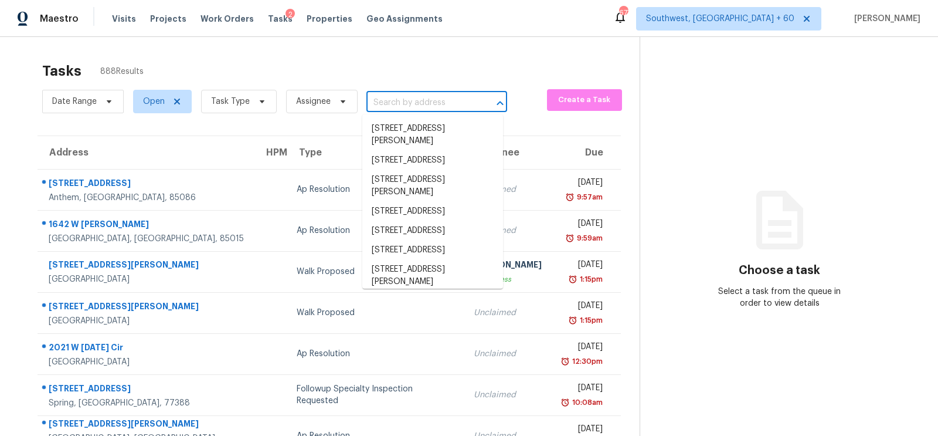
paste input "6231 Cadence Dr, Greensboro, NC 27455"
type input "6231 Cadence Dr, Greensboro, NC 27455"
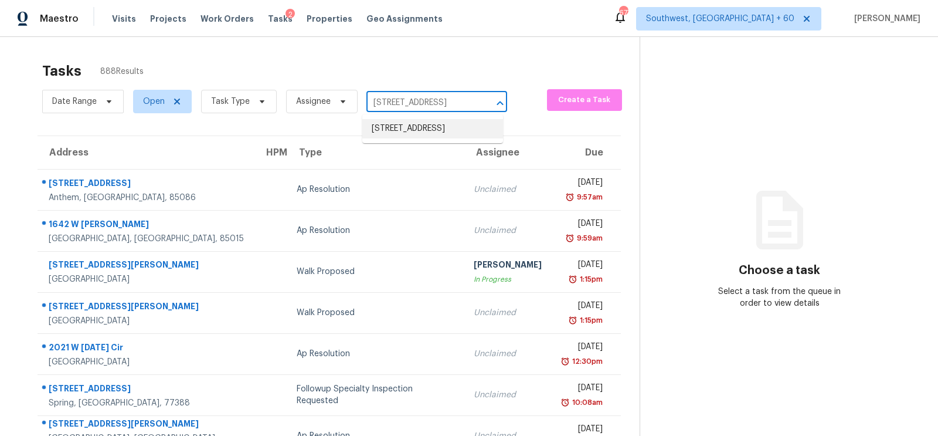
click at [423, 128] on li "6231 Cadence Dr, Greensboro, NC 27455" at bounding box center [432, 128] width 141 height 19
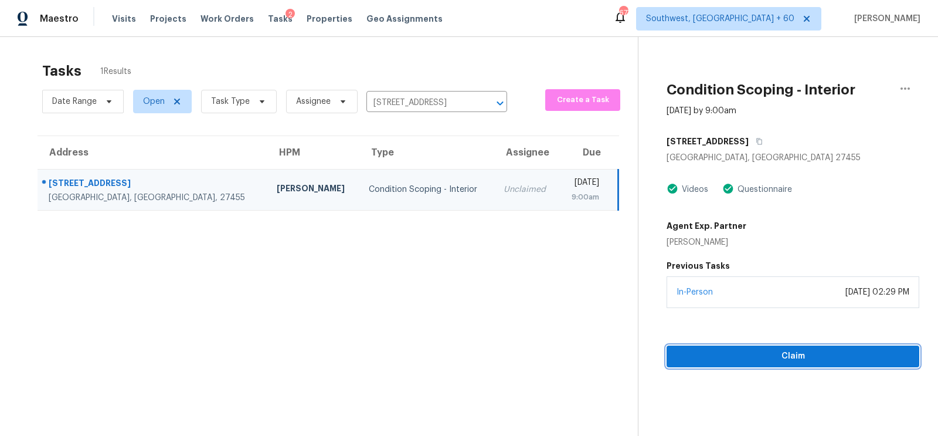
click at [765, 355] on span "Claim" at bounding box center [793, 356] width 234 height 15
click at [791, 359] on span "Start Assessment" at bounding box center [793, 356] width 234 height 15
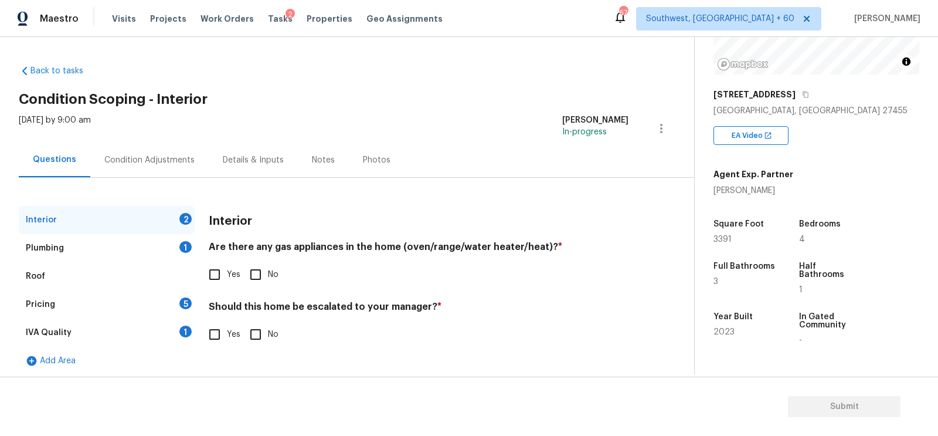
scroll to position [173, 0]
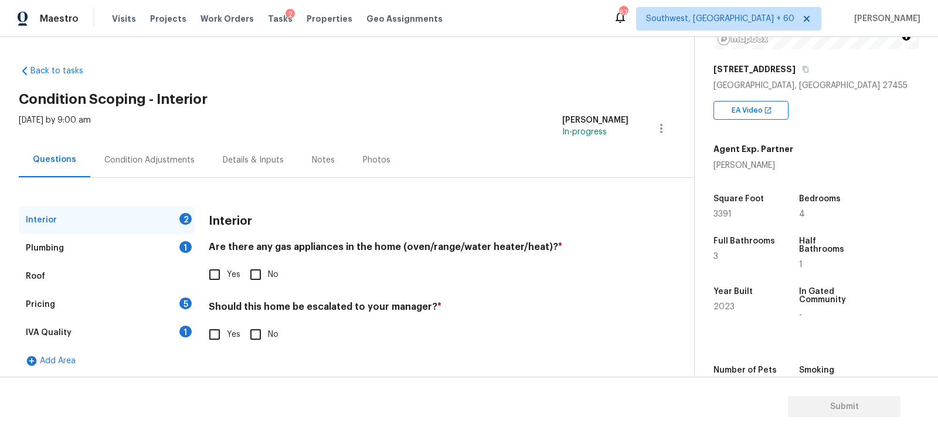
click at [220, 285] on input "Yes" at bounding box center [214, 274] width 25 height 25
checkbox input "true"
click at [260, 332] on input "No" at bounding box center [255, 335] width 25 height 25
checkbox input "true"
click at [164, 251] on div "Plumbing 1" at bounding box center [107, 248] width 176 height 28
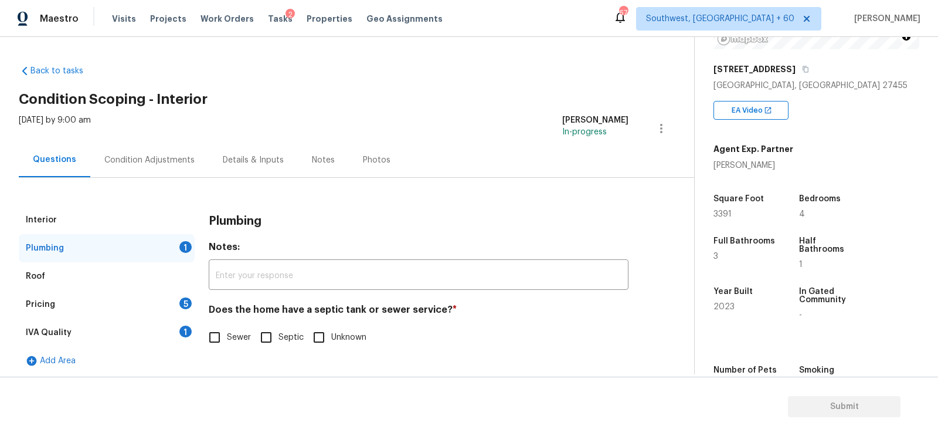
click at [225, 338] on input "Sewer" at bounding box center [214, 337] width 25 height 25
checkbox input "true"
click at [191, 332] on div "1" at bounding box center [185, 331] width 12 height 12
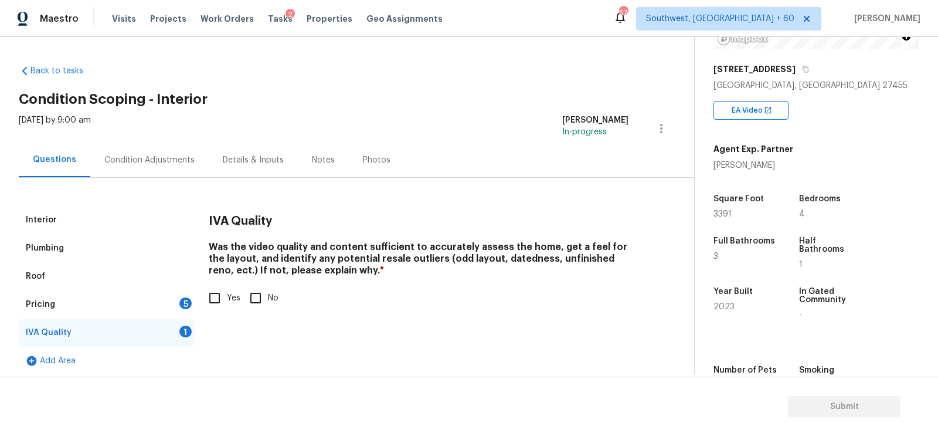
click at [214, 305] on input "Yes" at bounding box center [214, 297] width 25 height 25
checkbox input "true"
click at [175, 304] on div "Pricing 5" at bounding box center [107, 304] width 176 height 28
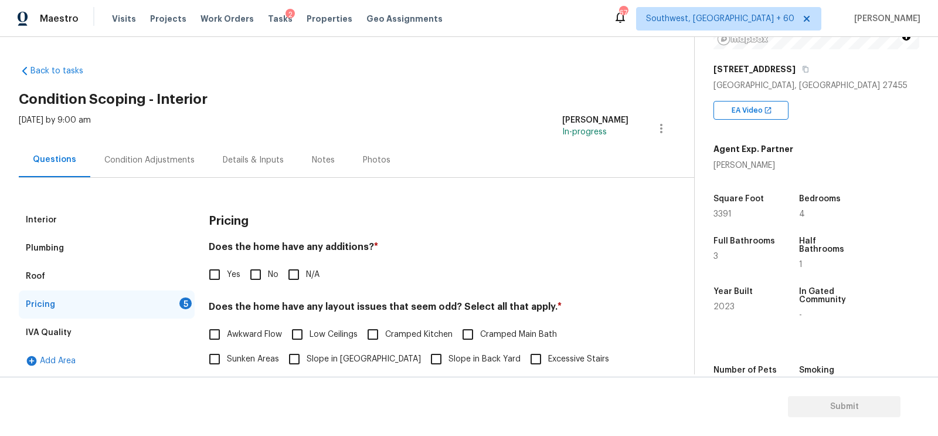
click at [258, 276] on input "No" at bounding box center [255, 274] width 25 height 25
checkbox input "true"
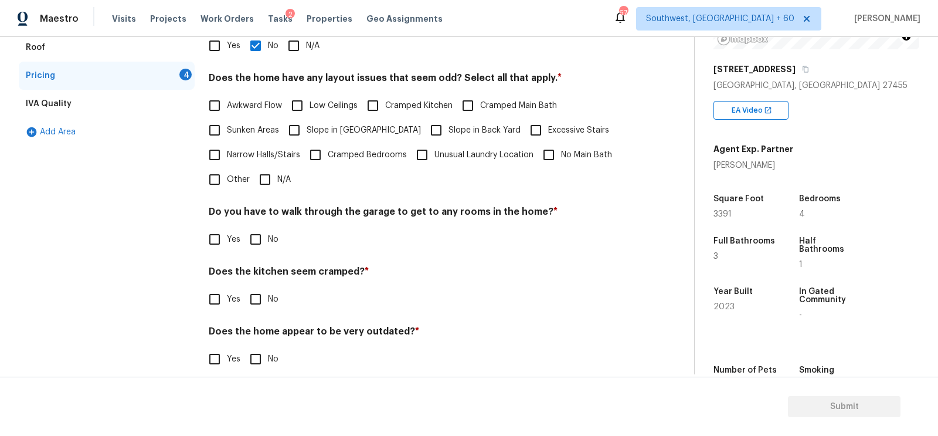
scroll to position [234, 0]
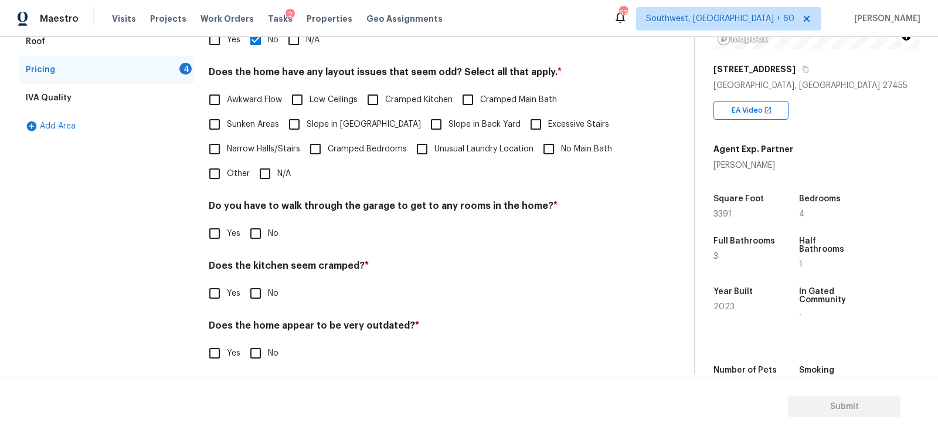
click at [274, 185] on div "Pricing Does the home have any additions? * Yes No N/A Does the home have any l…" at bounding box center [419, 175] width 420 height 408
click at [269, 172] on input "N/A" at bounding box center [265, 173] width 25 height 25
checkbox input "true"
click at [258, 240] on input "No" at bounding box center [255, 234] width 25 height 25
checkbox input "true"
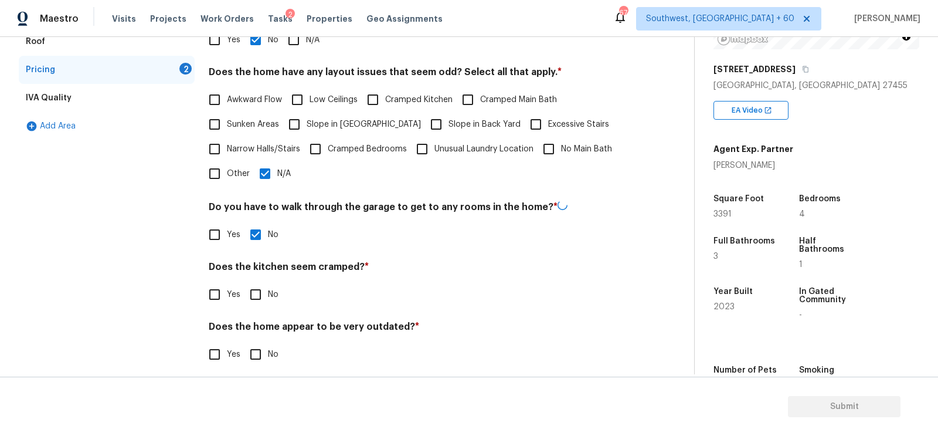
click at [260, 290] on input "No" at bounding box center [255, 294] width 25 height 25
checkbox input "true"
click at [261, 346] on input "No" at bounding box center [255, 354] width 25 height 25
checkbox input "true"
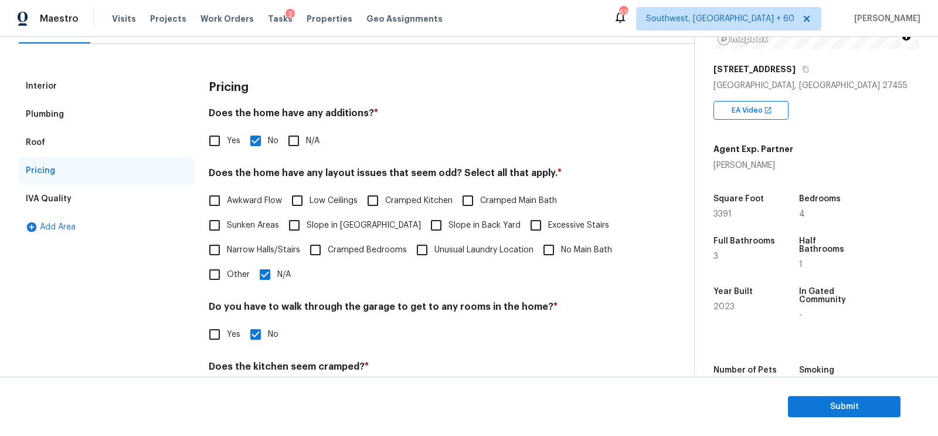
scroll to position [32, 0]
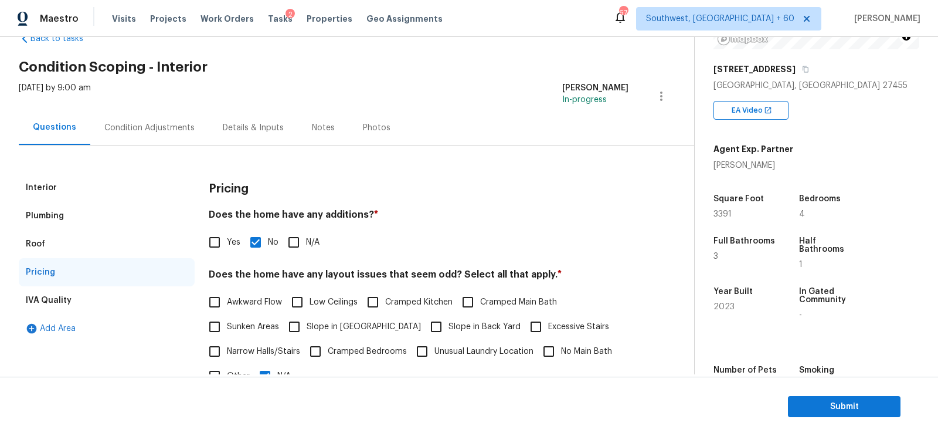
click at [147, 122] on div "Condition Adjustments" at bounding box center [149, 128] width 90 height 12
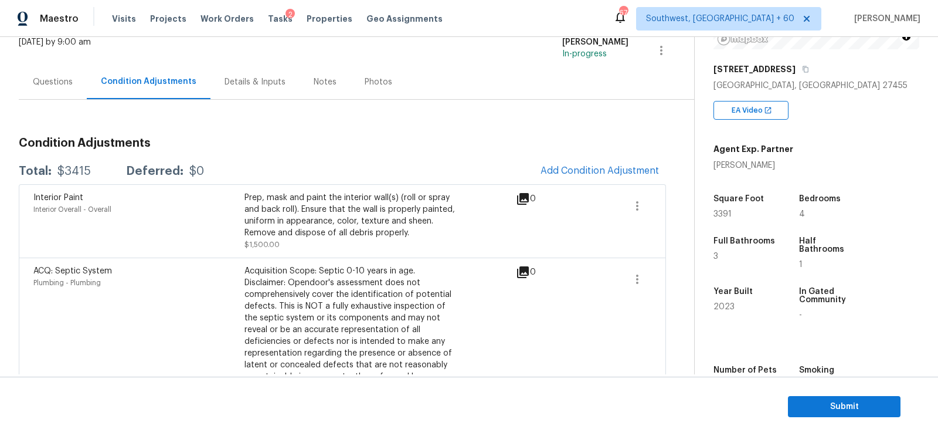
scroll to position [102, 0]
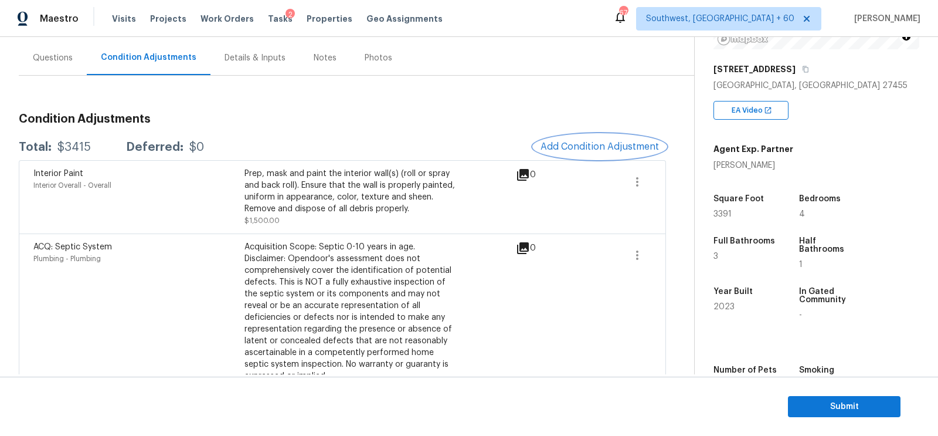
click at [572, 151] on button "Add Condition Adjustment" at bounding box center [599, 146] width 132 height 25
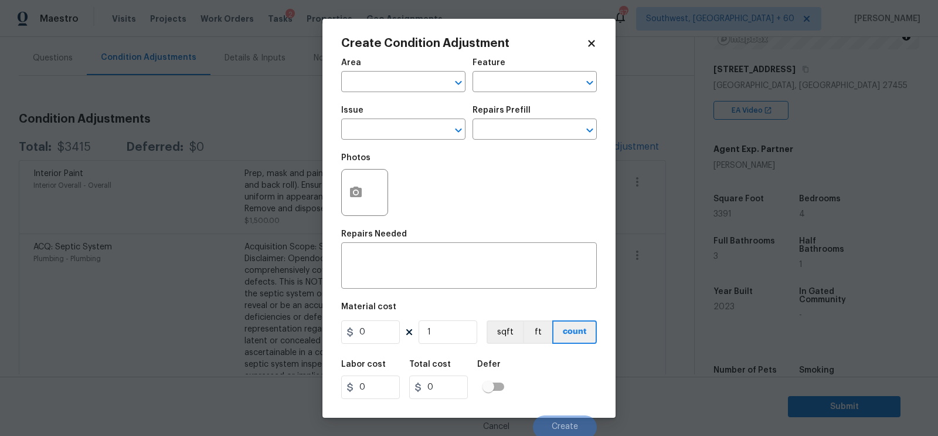
click at [298, 139] on body "Maestro Visits Projects Work Orders Tasks 2 Properties Geo Assignments 674 Sout…" at bounding box center [469, 218] width 938 height 436
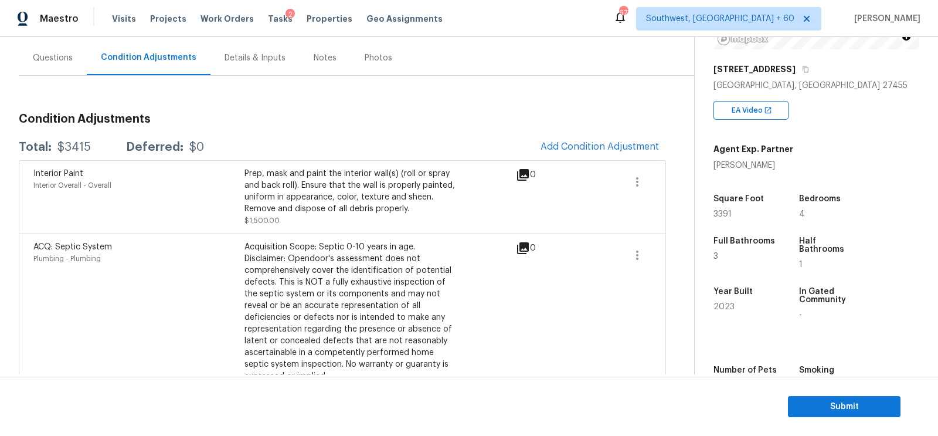
click at [84, 141] on div "$3415" at bounding box center [73, 147] width 33 height 12
copy div "$3415"
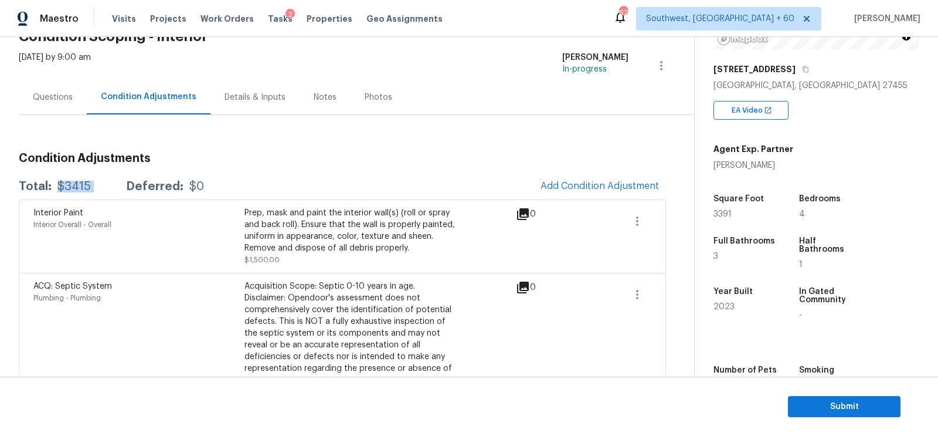
scroll to position [0, 0]
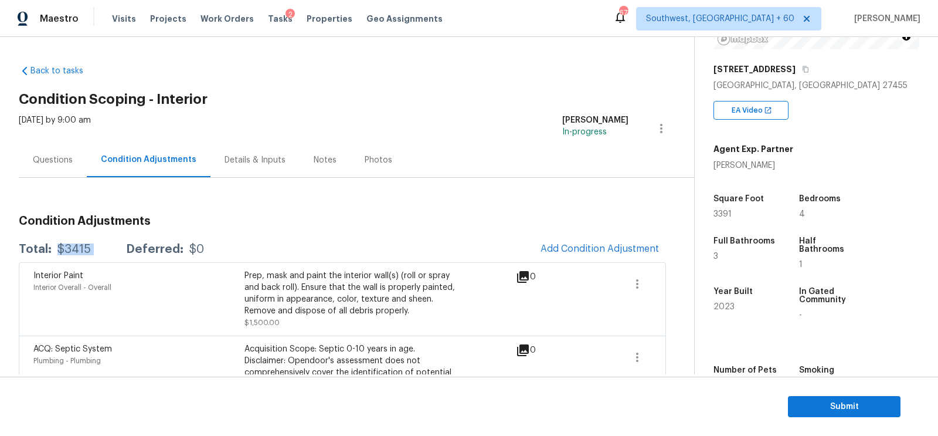
click at [64, 158] on div "Questions" at bounding box center [53, 160] width 40 height 12
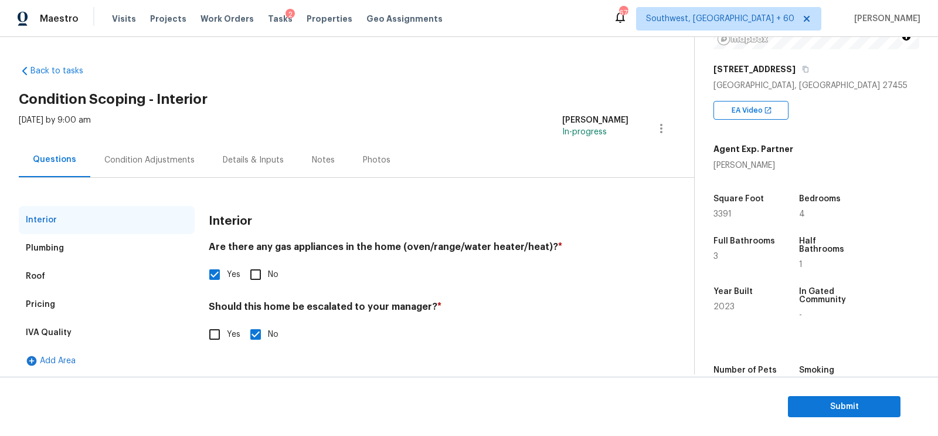
click at [46, 320] on div "IVA Quality" at bounding box center [107, 332] width 176 height 28
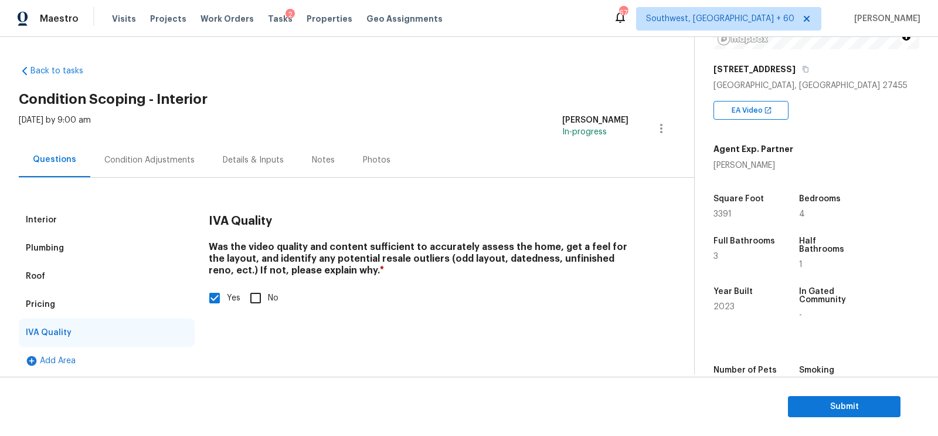
click at [55, 307] on div "Pricing" at bounding box center [107, 304] width 176 height 28
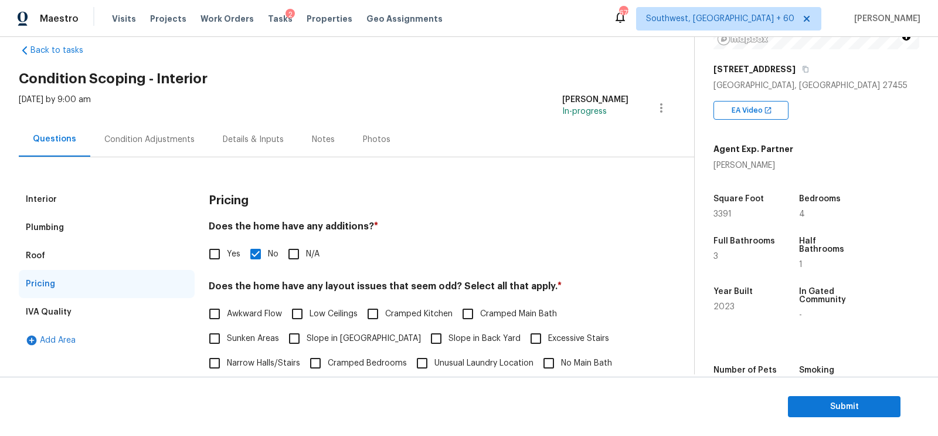
click at [145, 127] on div "Condition Adjustments" at bounding box center [149, 139] width 118 height 35
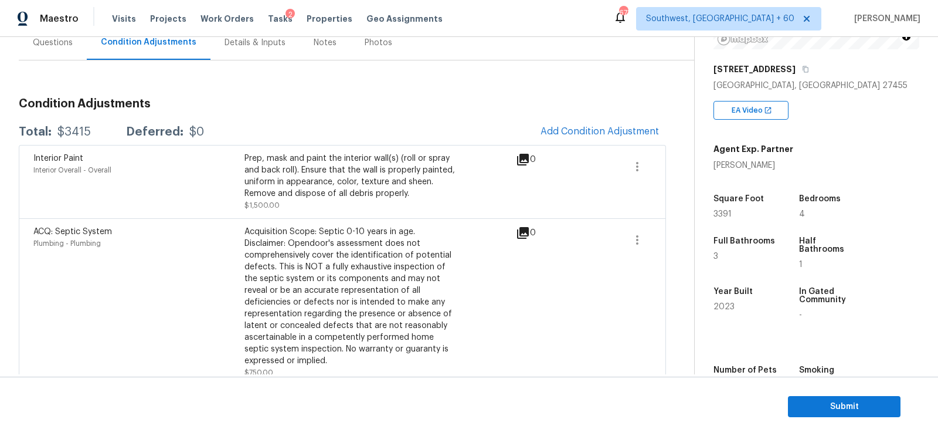
scroll to position [141, 0]
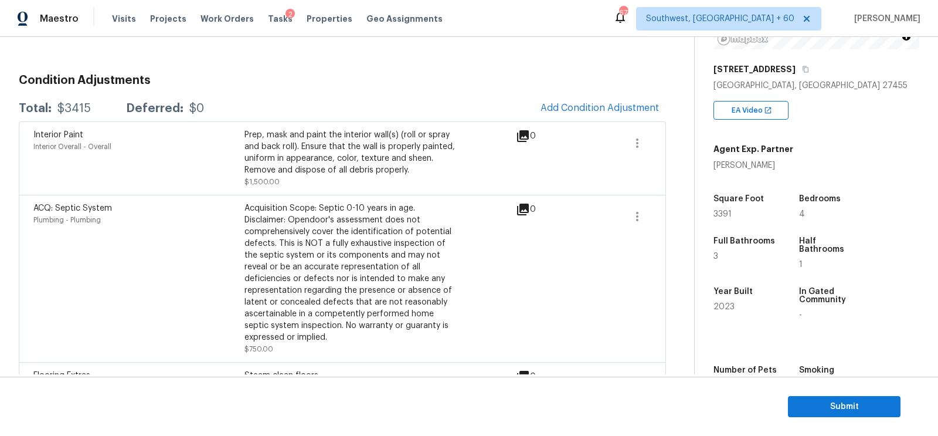
click at [846, 391] on section "Submit" at bounding box center [469, 406] width 938 height 60
click at [835, 406] on span "Submit" at bounding box center [844, 406] width 94 height 15
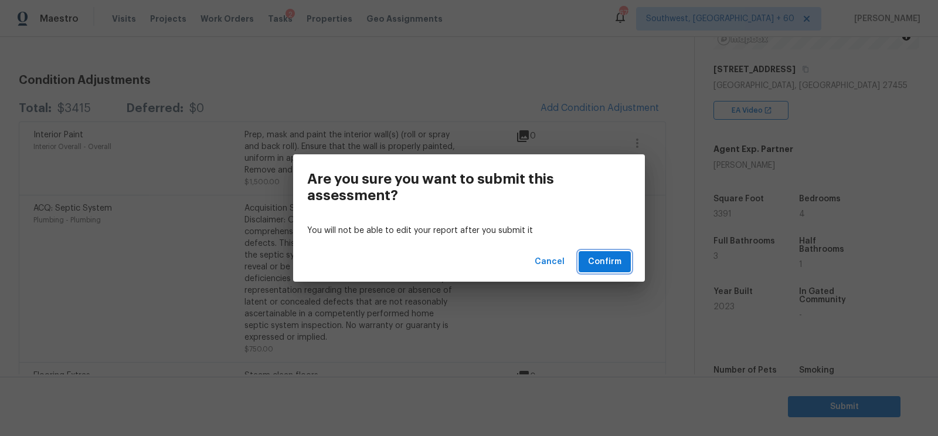
click at [593, 255] on span "Confirm" at bounding box center [604, 261] width 33 height 15
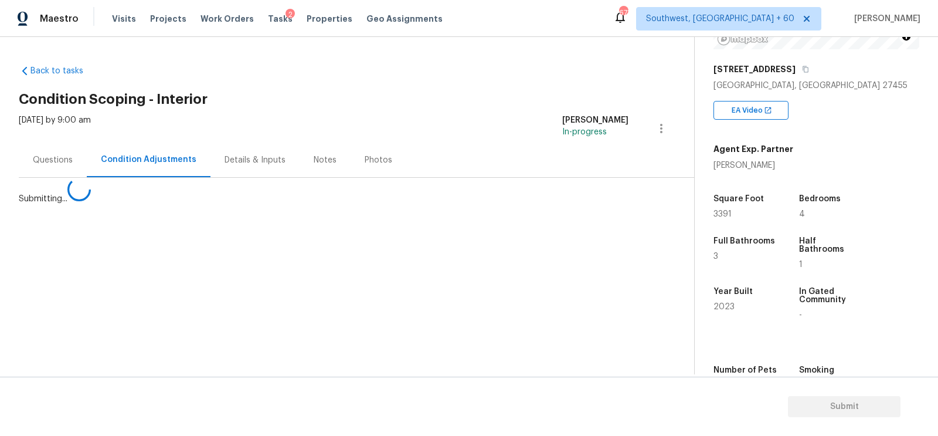
scroll to position [0, 0]
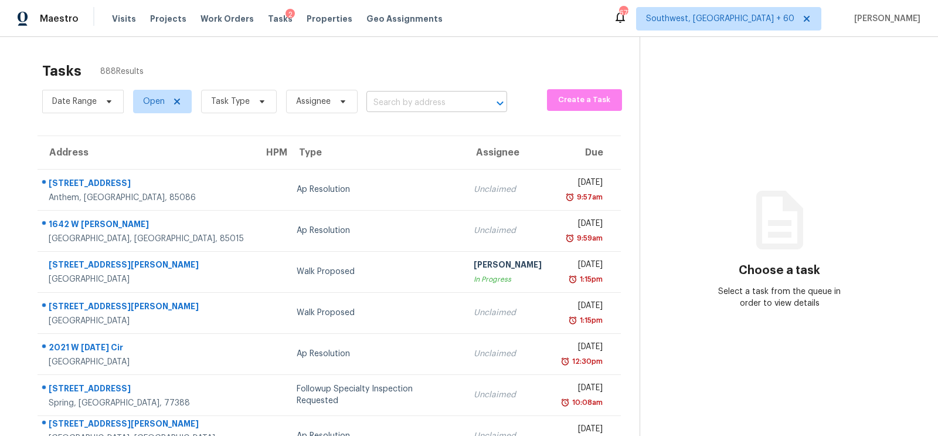
click at [407, 105] on input "text" at bounding box center [420, 103] width 108 height 18
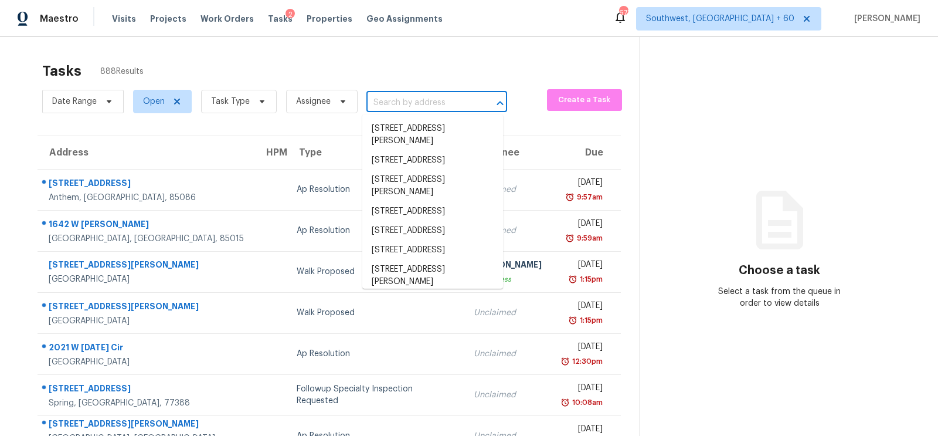
paste input "2935 McKinnie Park, Bulverde, TX 78163"
type input "2935 McKinnie Park, Bulverde, TX 78163"
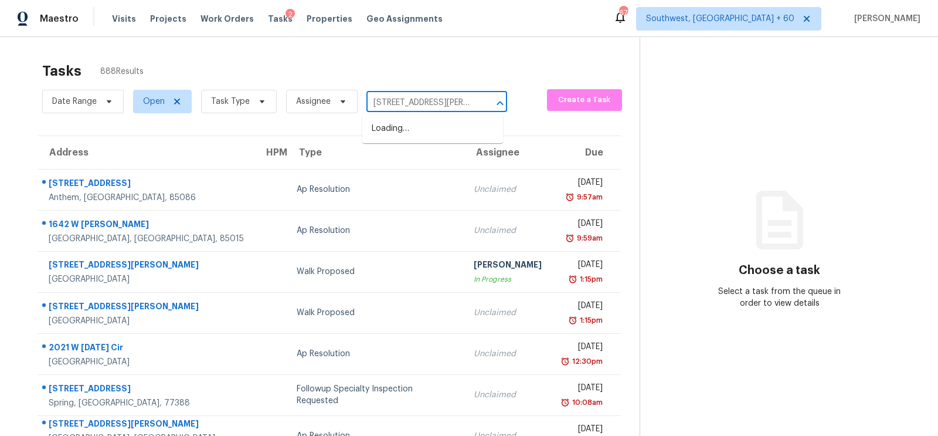
scroll to position [0, 52]
click at [408, 140] on li "2935 McKinnie Park, Bulverde, TX 78163" at bounding box center [432, 135] width 141 height 32
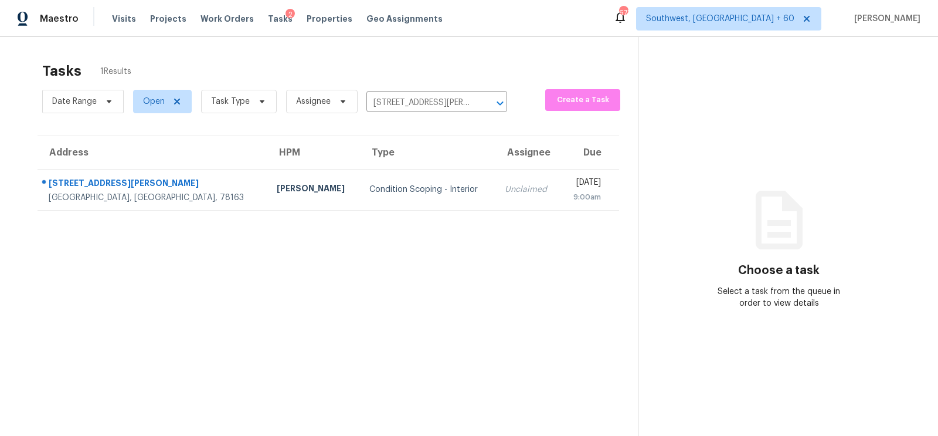
click at [407, 175] on td "Condition Scoping - Interior" at bounding box center [427, 189] width 135 height 41
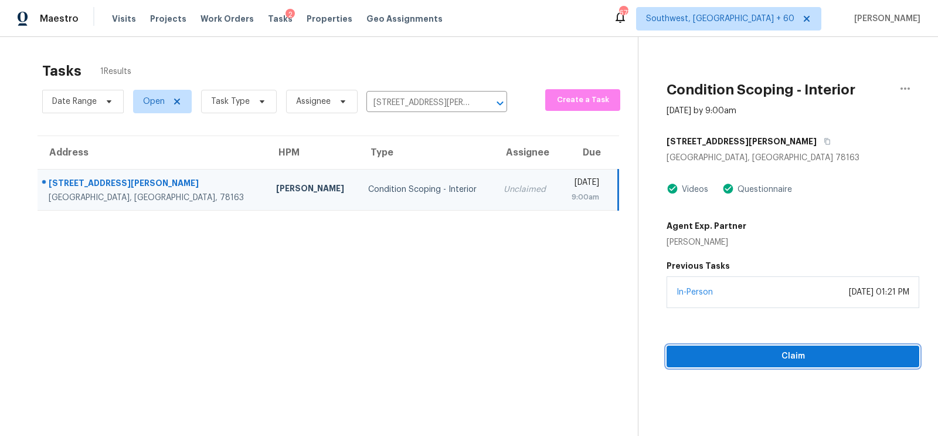
click at [839, 360] on span "Claim" at bounding box center [793, 356] width 234 height 15
click at [789, 357] on span "Start Assessment" at bounding box center [793, 356] width 234 height 15
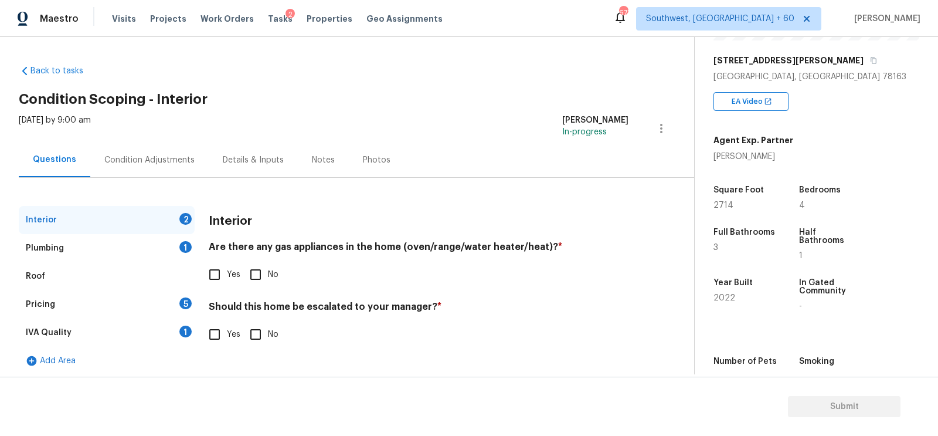
scroll to position [179, 0]
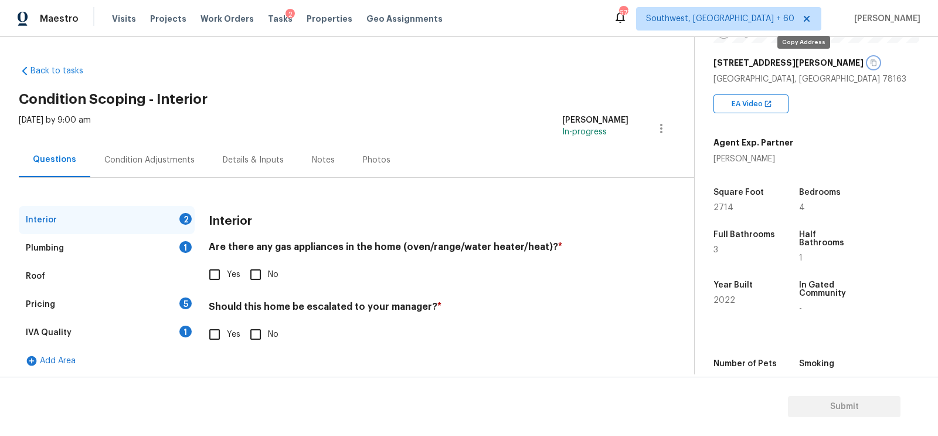
click at [870, 63] on icon "button" at bounding box center [873, 62] width 7 height 7
click at [870, 61] on icon "button" at bounding box center [873, 62] width 7 height 7
click at [221, 273] on input "Yes" at bounding box center [214, 274] width 25 height 25
checkbox input "true"
click at [263, 337] on input "No" at bounding box center [255, 335] width 25 height 25
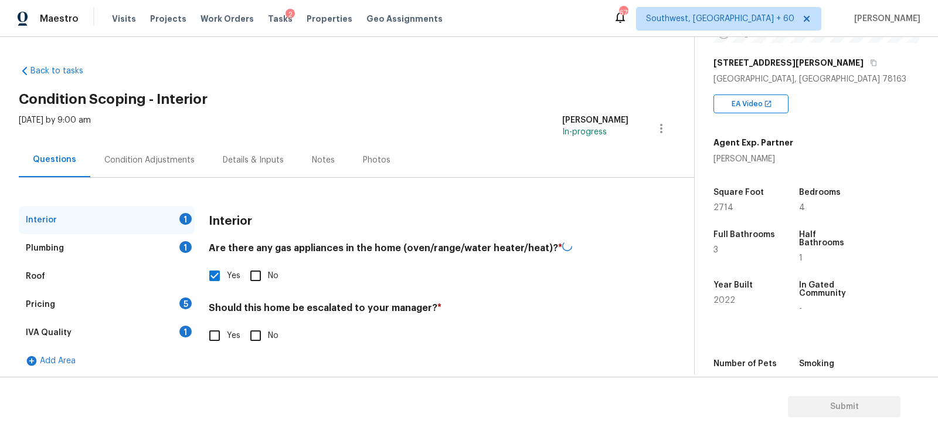
checkbox input "true"
click at [179, 243] on div "Plumbing 1" at bounding box center [107, 248] width 176 height 28
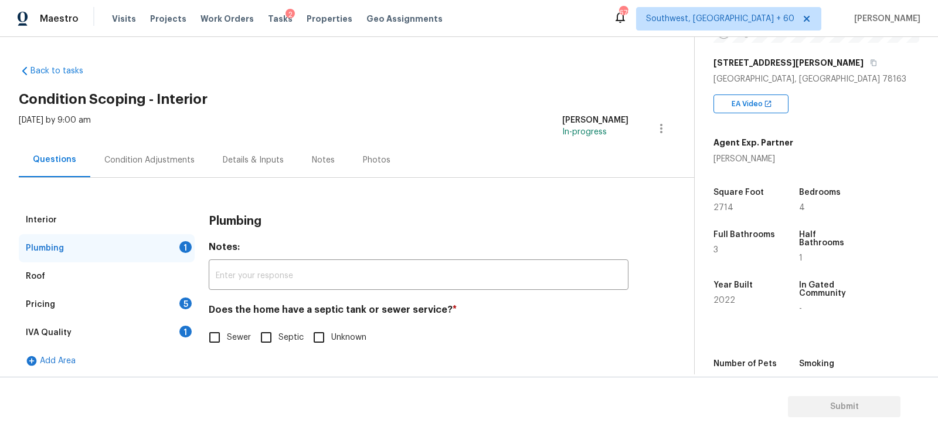
click at [225, 327] on input "Sewer" at bounding box center [214, 337] width 25 height 25
checkbox input "true"
click at [187, 330] on div "1" at bounding box center [185, 331] width 12 height 12
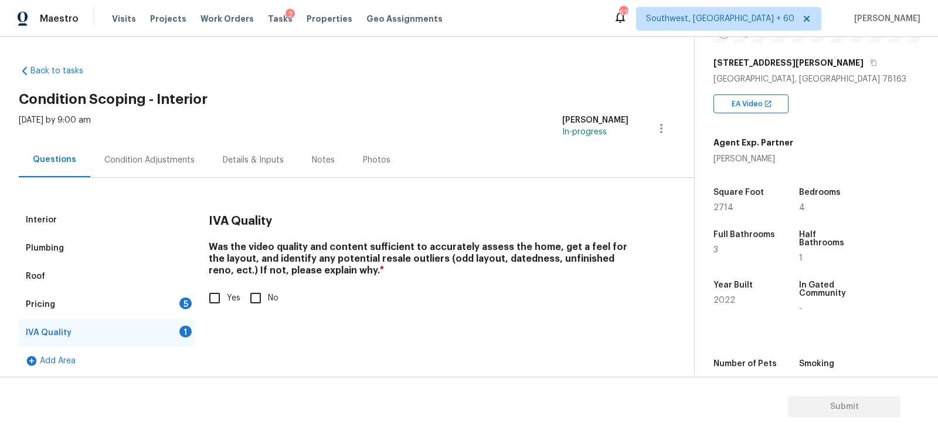
click at [224, 305] on input "Yes" at bounding box center [214, 297] width 25 height 25
checkbox input "true"
click at [191, 302] on div "5" at bounding box center [185, 303] width 12 height 12
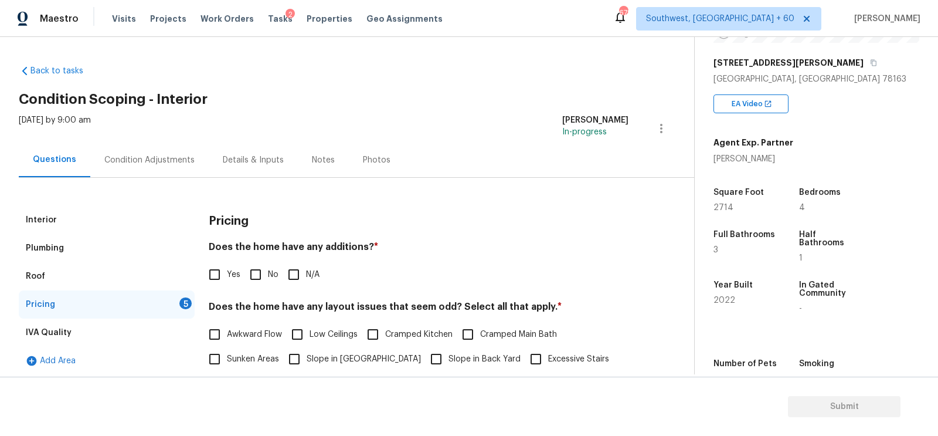
click at [275, 281] on label "No" at bounding box center [260, 274] width 35 height 25
click at [268, 281] on input "No" at bounding box center [255, 274] width 25 height 25
checkbox input "true"
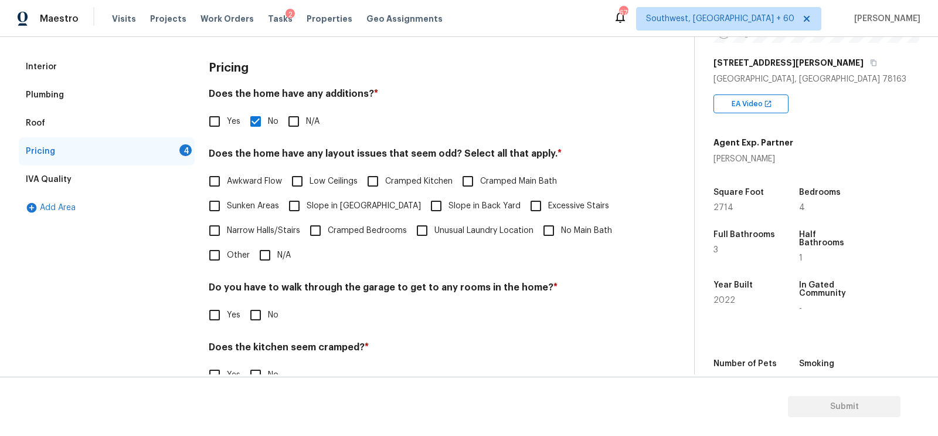
scroll to position [196, 0]
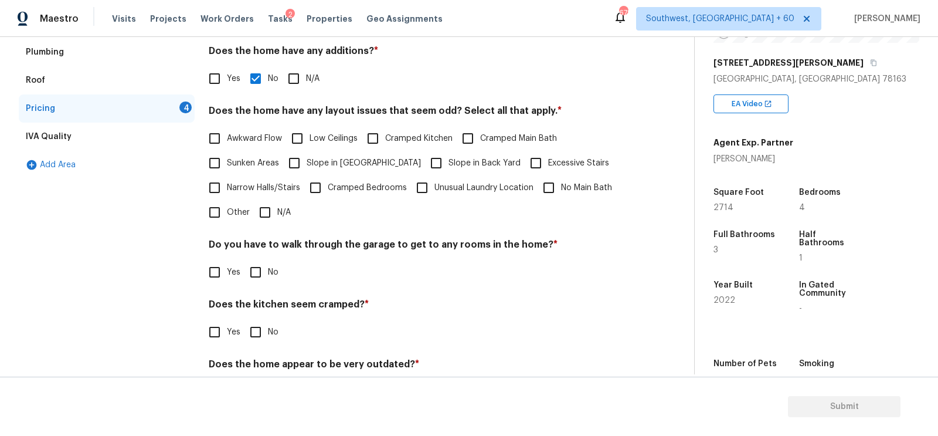
click at [269, 233] on div "Pricing Does the home have any additions? * Yes No N/A Does the home have any l…" at bounding box center [419, 214] width 420 height 408
click at [266, 218] on input "N/A" at bounding box center [265, 212] width 25 height 25
checkbox input "true"
click at [245, 261] on input "No" at bounding box center [255, 272] width 25 height 25
checkbox input "true"
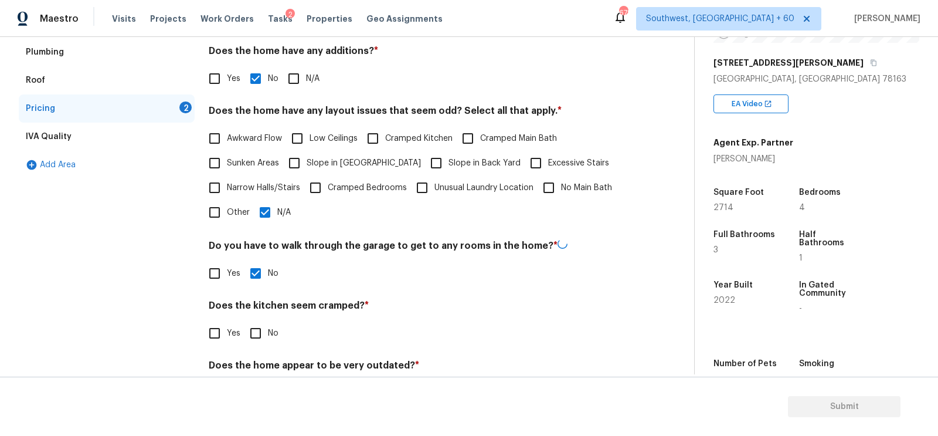
click at [256, 316] on div "Does the kitchen seem cramped? * Yes No" at bounding box center [419, 323] width 420 height 46
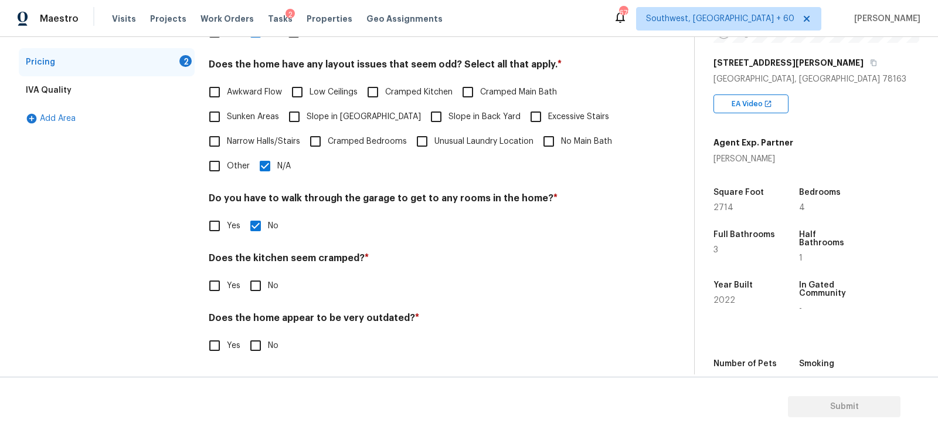
click at [259, 300] on div "Pricing Does the home have any additions? * Yes No N/A Does the home have any l…" at bounding box center [419, 168] width 420 height 408
click at [257, 291] on input "No" at bounding box center [255, 285] width 25 height 25
checkbox input "true"
click at [261, 361] on div "Pricing Does the home have any additions? * Yes No N/A Does the home have any l…" at bounding box center [419, 168] width 420 height 408
click at [261, 354] on input "No" at bounding box center [255, 345] width 25 height 25
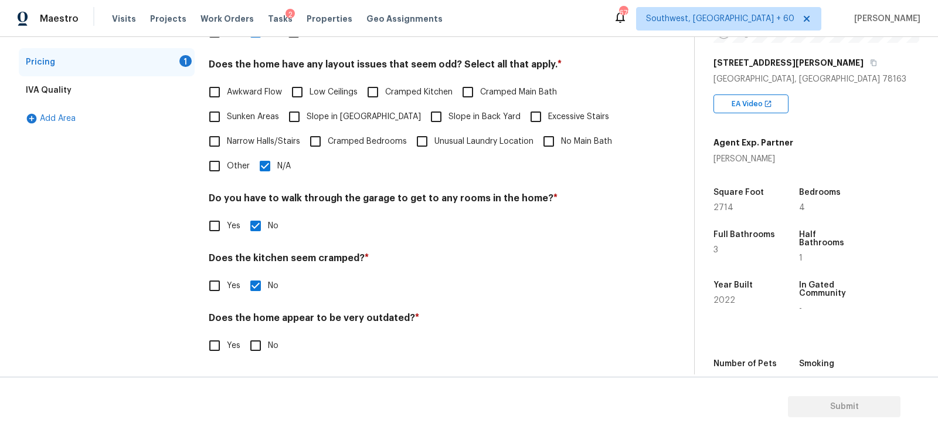
checkbox input "true"
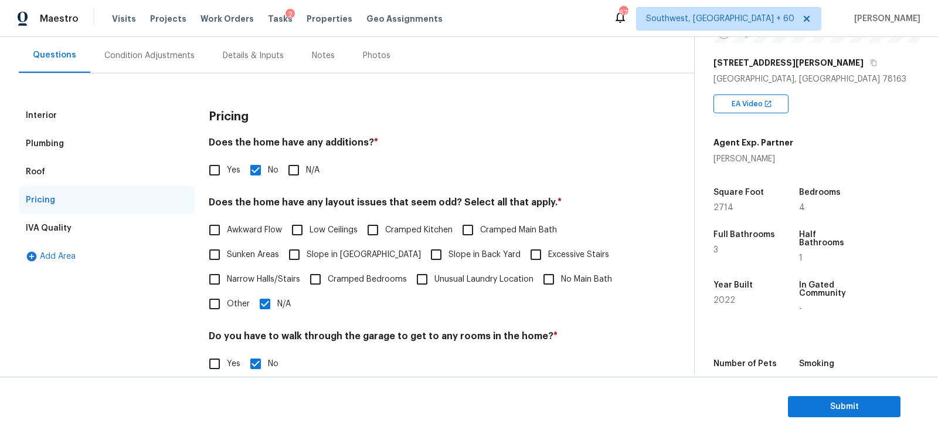
scroll to position [0, 0]
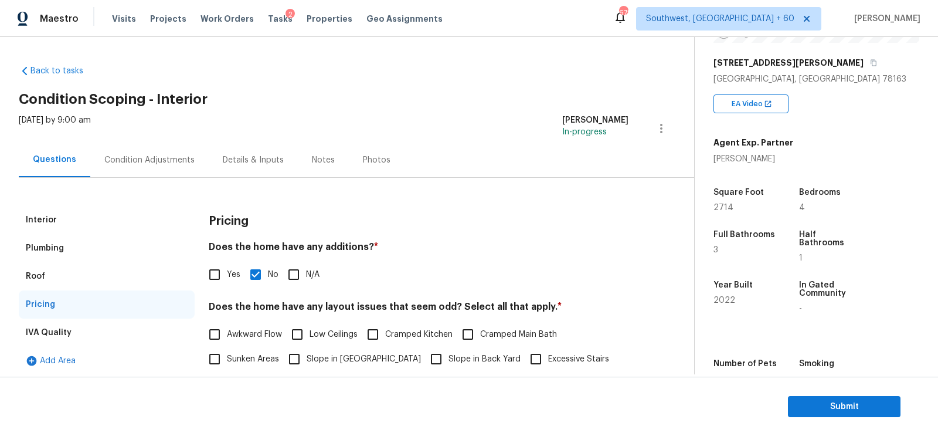
click at [159, 173] on div "Condition Adjustments" at bounding box center [149, 159] width 118 height 35
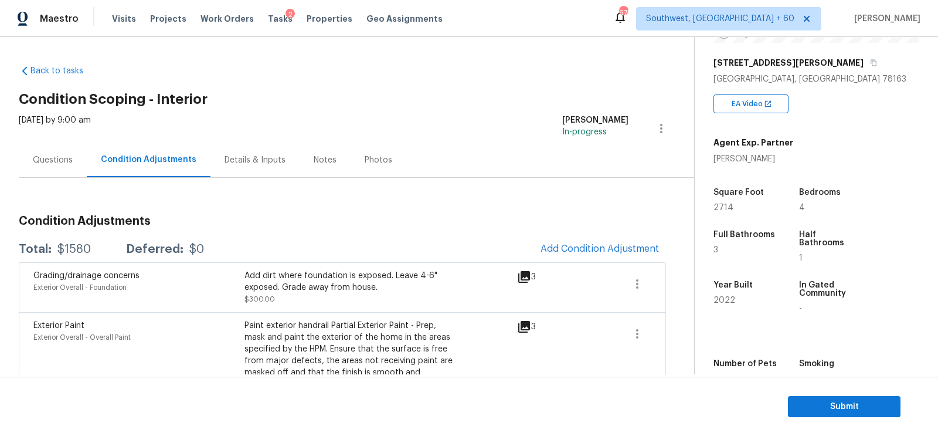
click at [64, 151] on div "Questions" at bounding box center [53, 159] width 68 height 35
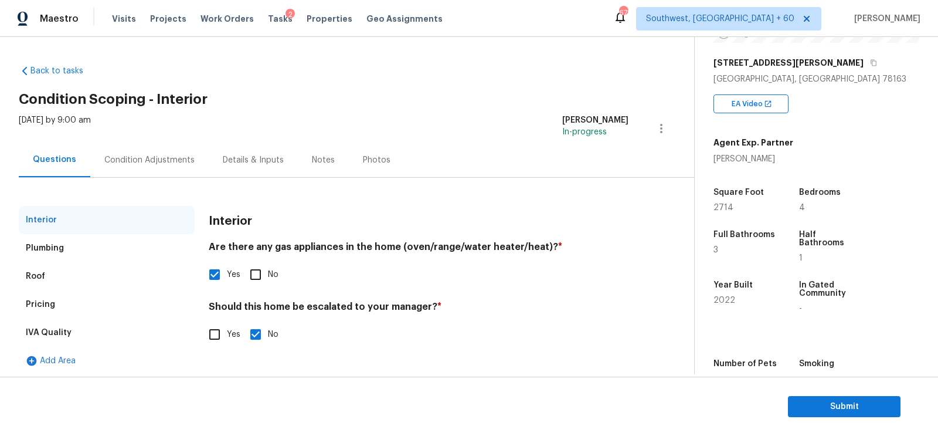
click at [72, 287] on div "Roof" at bounding box center [107, 276] width 176 height 28
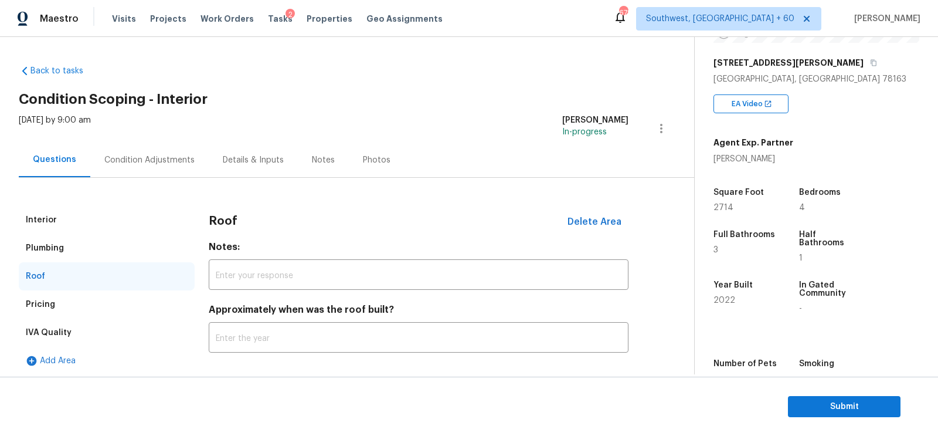
click at [72, 290] on div "Pricing" at bounding box center [107, 304] width 176 height 28
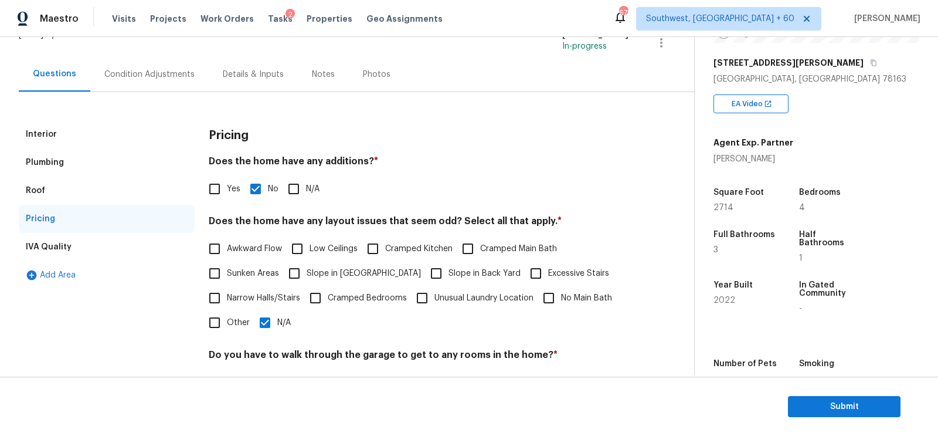
scroll to position [97, 0]
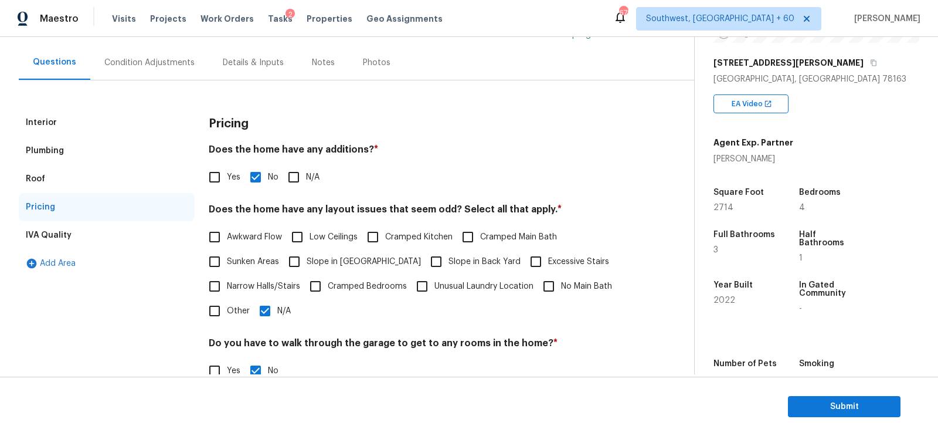
click at [342, 258] on span "Slope in [GEOGRAPHIC_DATA]" at bounding box center [364, 262] width 114 height 12
click at [307, 258] on input "Slope in [GEOGRAPHIC_DATA]" at bounding box center [294, 261] width 25 height 25
checkbox input "true"
click at [424, 253] on label "Slope in Back Yard" at bounding box center [472, 262] width 97 height 25
click at [424, 253] on input "Slope in Back Yard" at bounding box center [436, 262] width 25 height 25
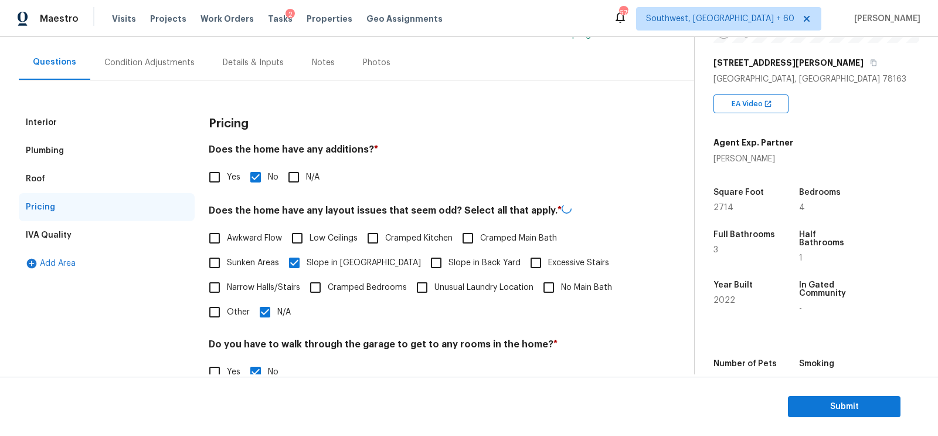
checkbox input "true"
click at [273, 321] on input "N/A" at bounding box center [265, 310] width 25 height 25
checkbox input "false"
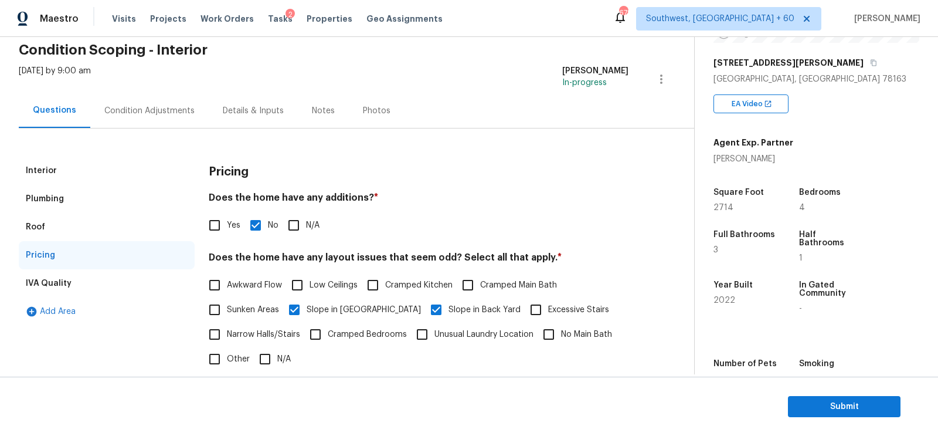
click at [161, 117] on div "Condition Adjustments" at bounding box center [149, 110] width 118 height 35
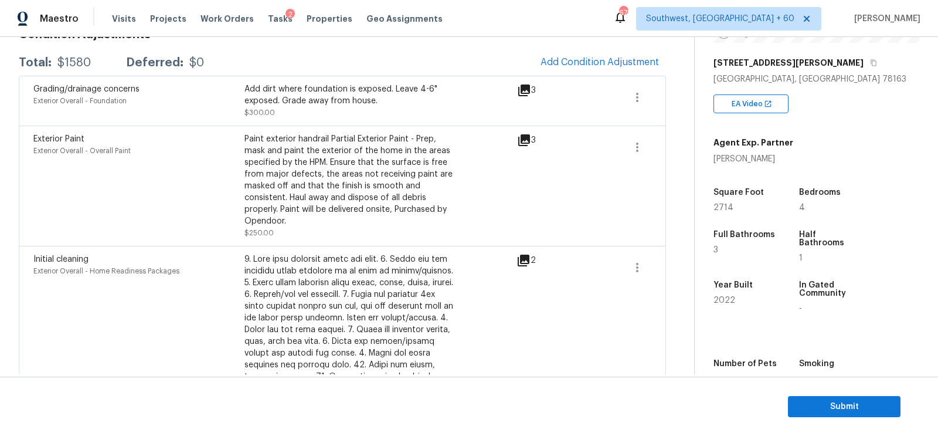
scroll to position [183, 0]
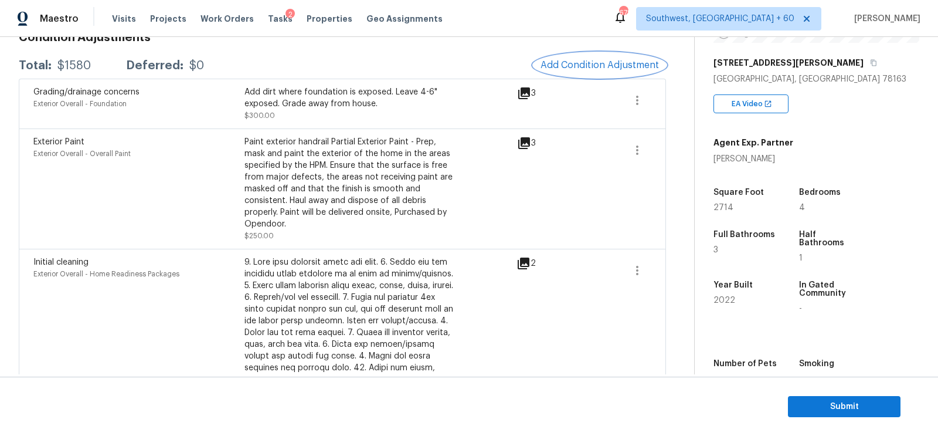
click at [628, 55] on button "Add Condition Adjustment" at bounding box center [599, 65] width 132 height 25
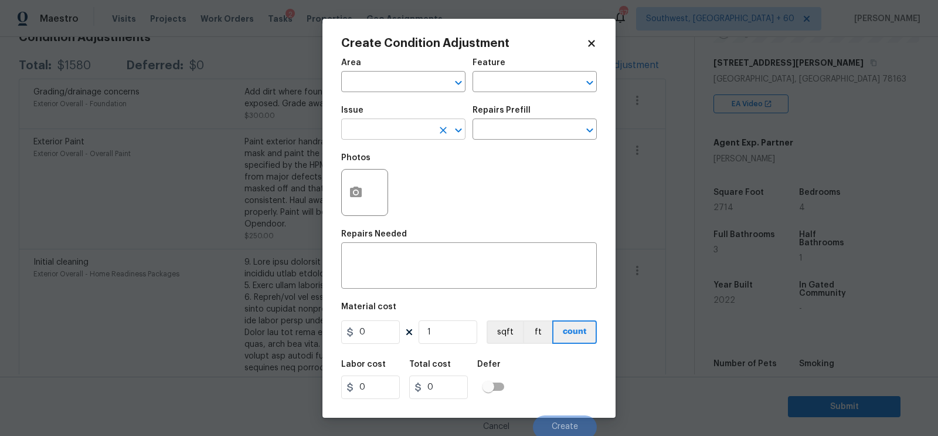
click at [393, 134] on input "text" at bounding box center [386, 130] width 91 height 18
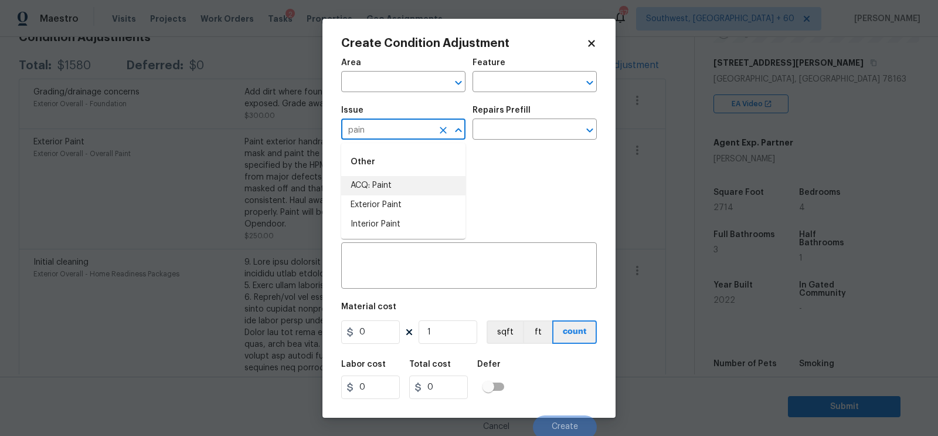
click at [384, 193] on li "ACQ: Paint" at bounding box center [403, 185] width 124 height 19
type input "ACQ: Paint"
click at [496, 140] on input "text" at bounding box center [517, 130] width 91 height 18
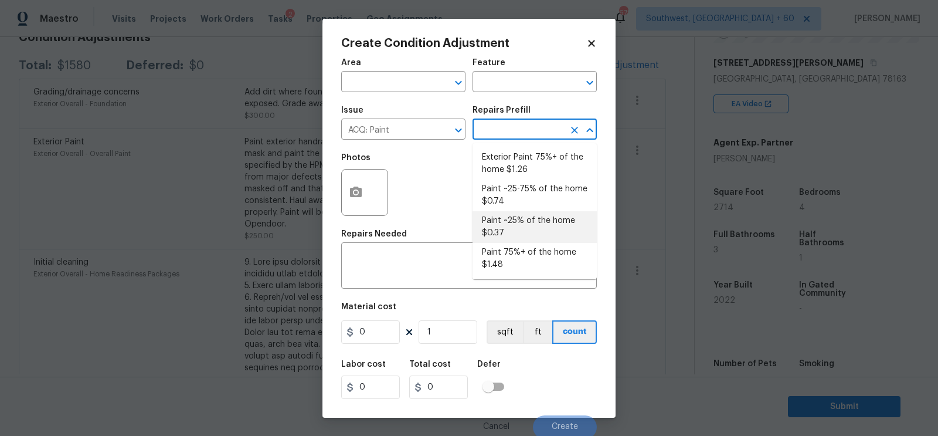
click at [510, 230] on li "Paint ~25% of the home $0.37" at bounding box center [534, 227] width 124 height 32
type input "Acquisition"
type textarea "Acquisition Scope: ~25% of the home needs interior paint"
type input "0.37"
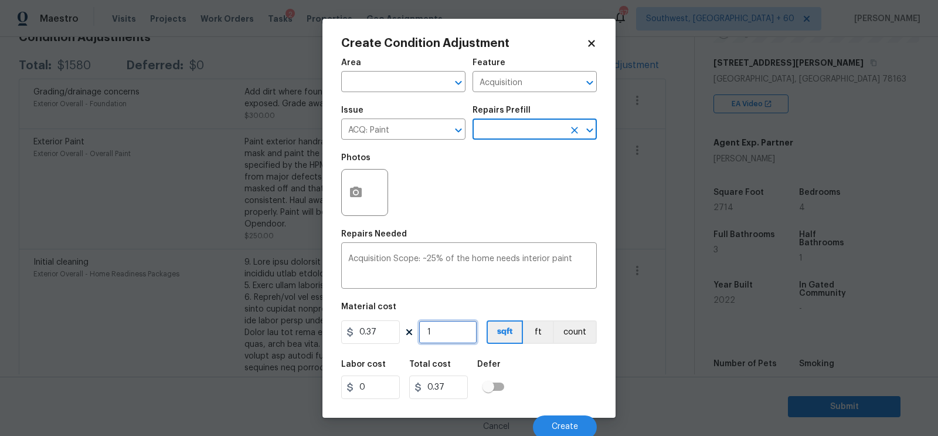
click at [458, 324] on input "1" at bounding box center [448, 331] width 59 height 23
type input "0"
type input "2"
type input "0.74"
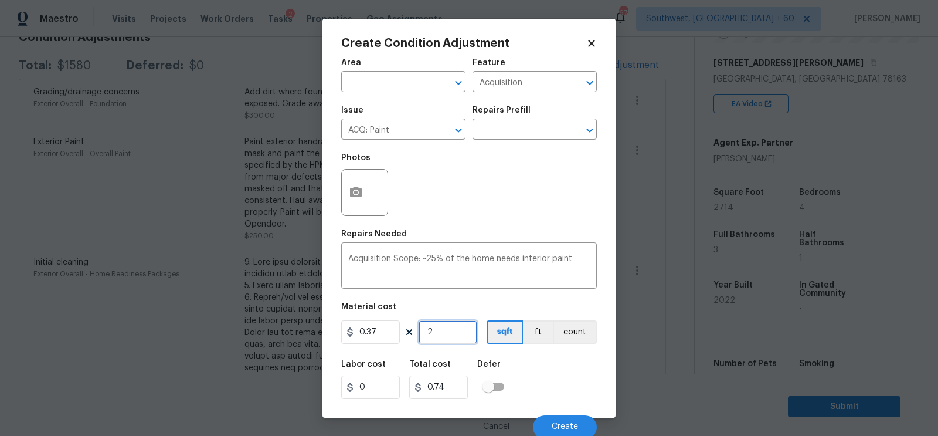
type input "27"
type input "9.99"
type input "271"
type input "100.27"
type input "2714"
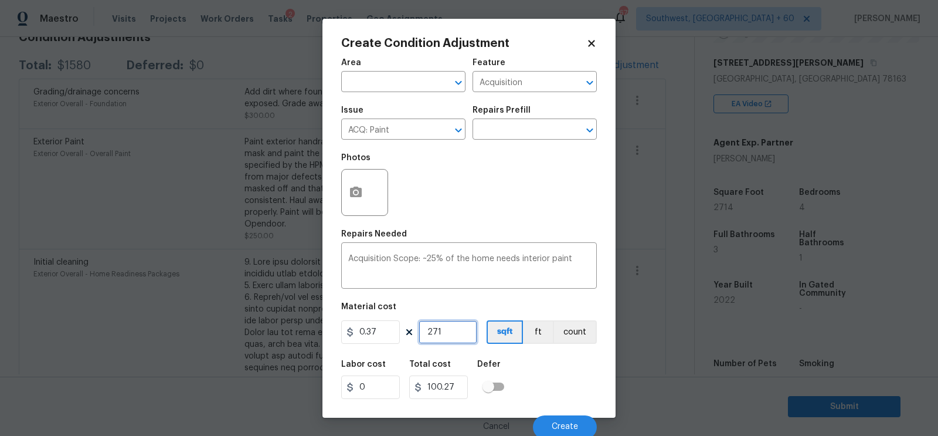
type input "1004.18"
type input "2714"
click at [570, 424] on span "Create" at bounding box center [565, 426] width 26 height 9
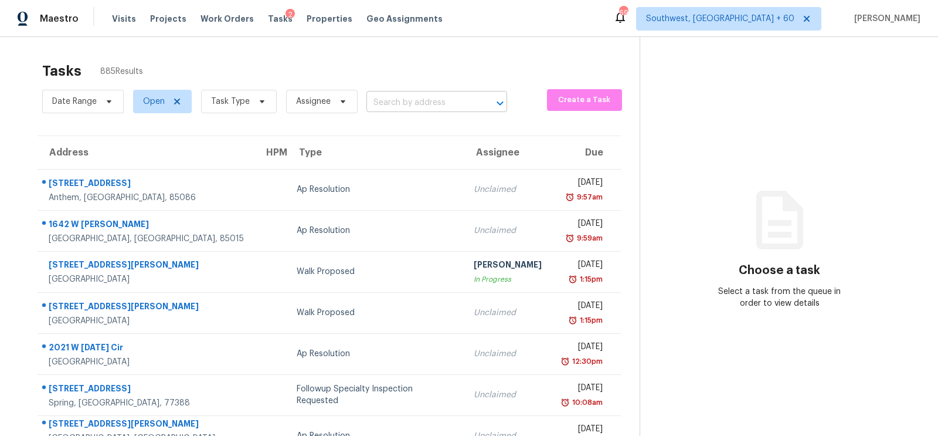
click at [394, 98] on input "text" at bounding box center [420, 103] width 108 height 18
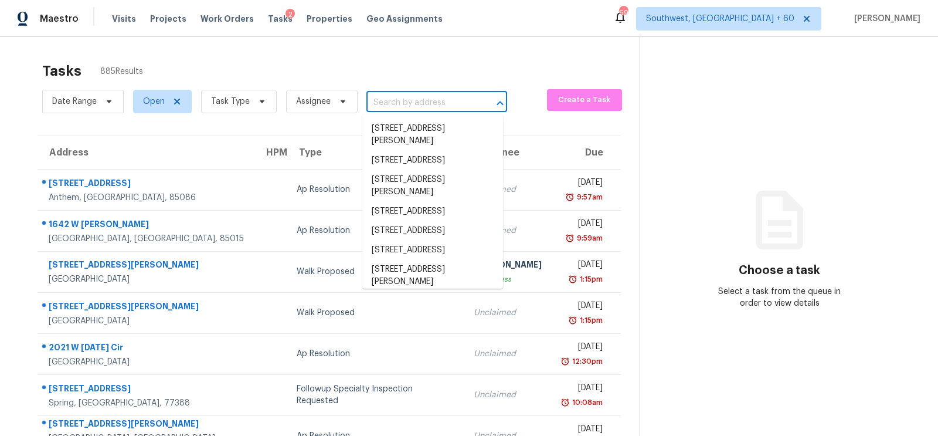
paste input "[STREET_ADDRESS][PERSON_NAME]"
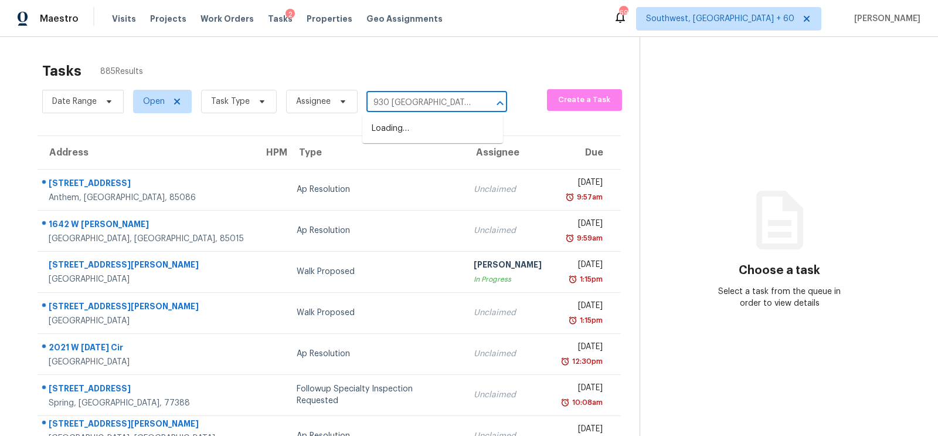
type input "930 [GEOGRAPHIC_DATA]"
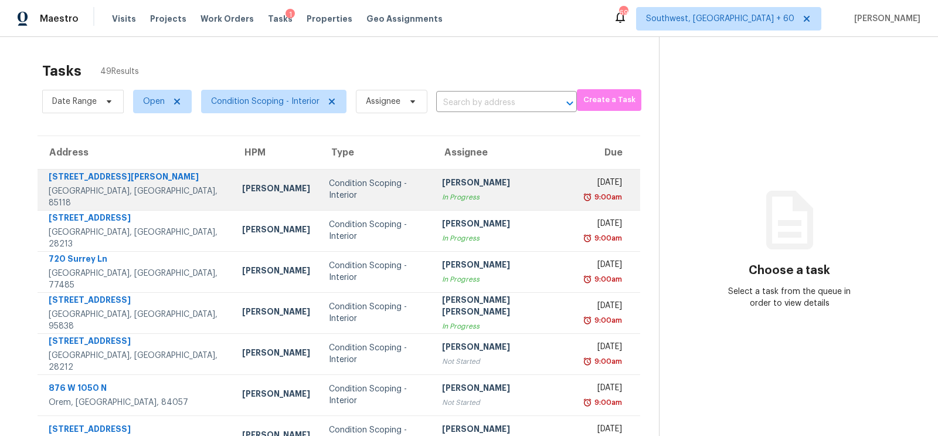
scroll to position [174, 0]
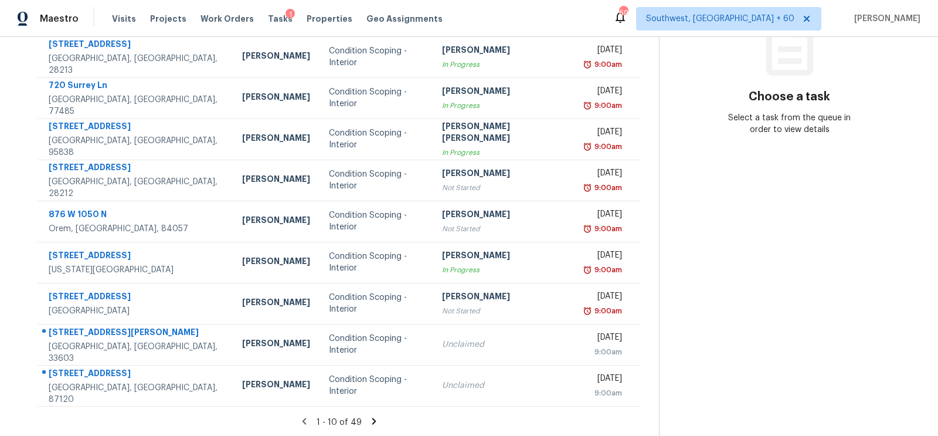
click at [365, 411] on section "Tasks 49 Results Date Range Open Condition Scoping - Interior Assignee ​ Create…" at bounding box center [339, 159] width 640 height 555
click at [372, 417] on icon at bounding box center [374, 420] width 4 height 6
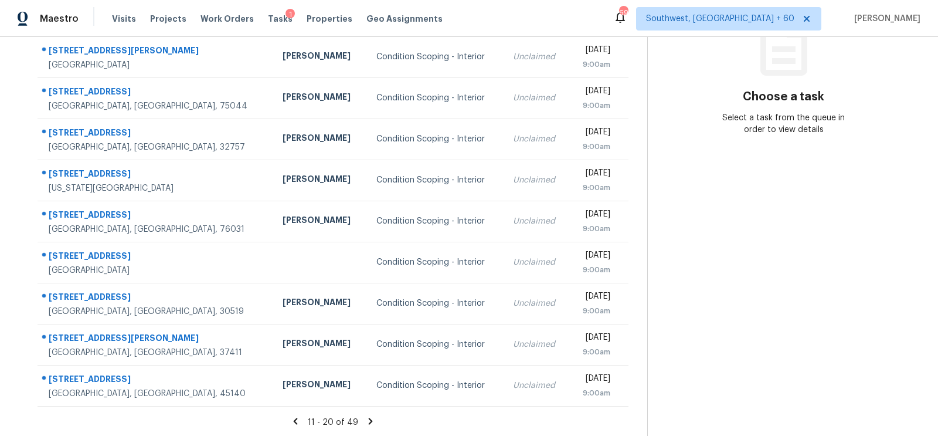
scroll to position [0, 0]
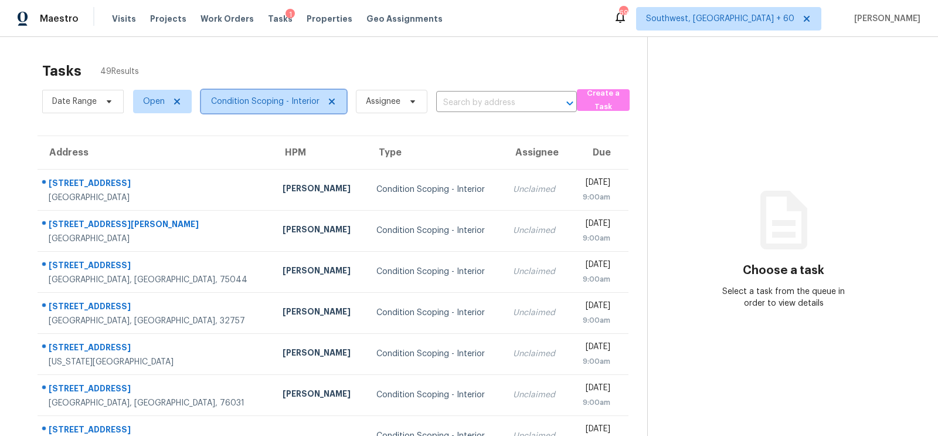
click at [279, 101] on span "Condition Scoping - Interior" at bounding box center [265, 102] width 108 height 12
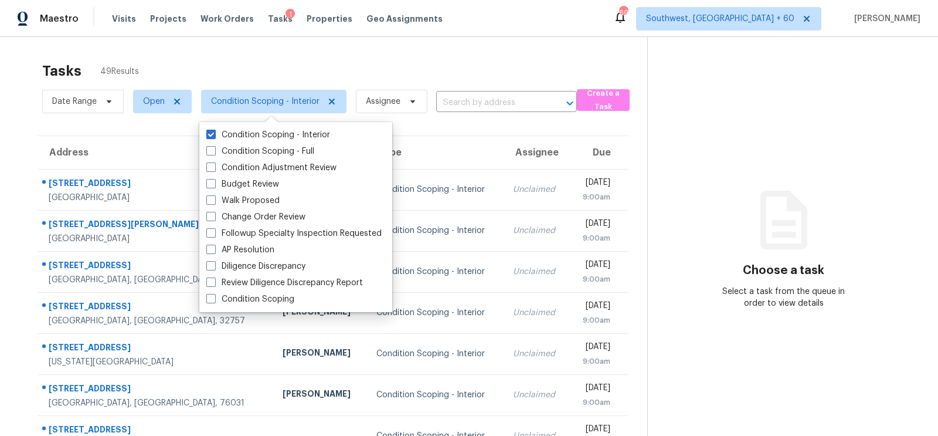
click at [370, 60] on div "Tasks 49 Results" at bounding box center [344, 71] width 605 height 30
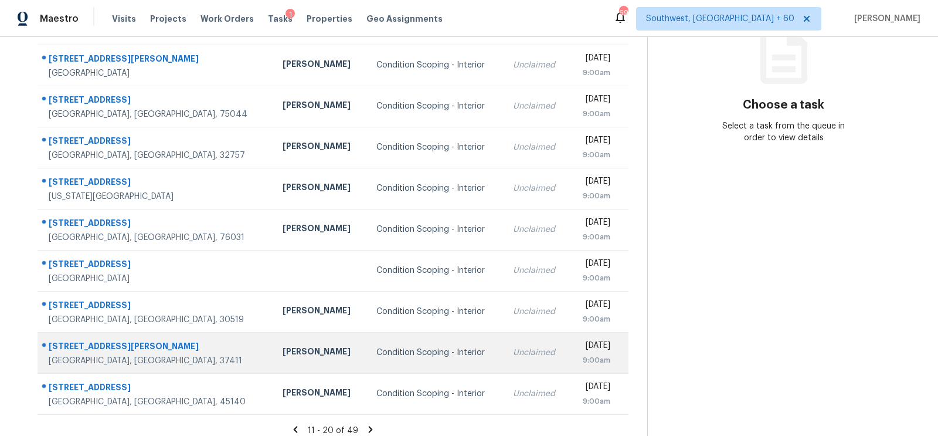
scroll to position [174, 0]
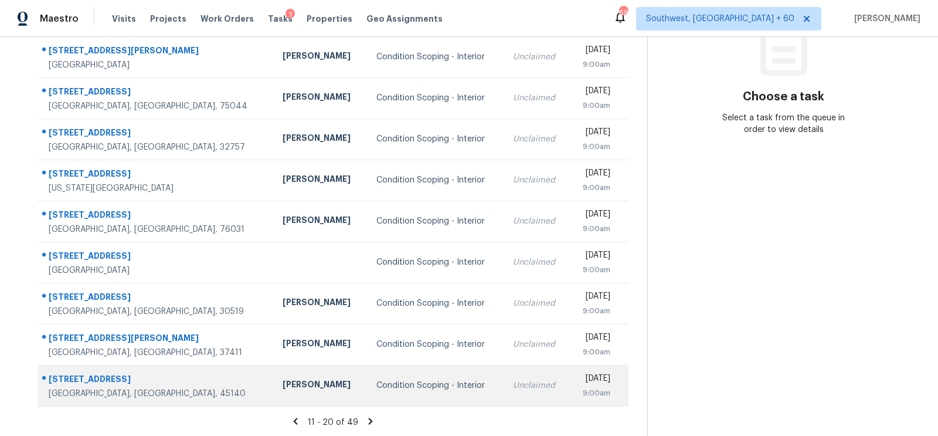
click at [400, 400] on td "Condition Scoping - Interior" at bounding box center [435, 385] width 137 height 41
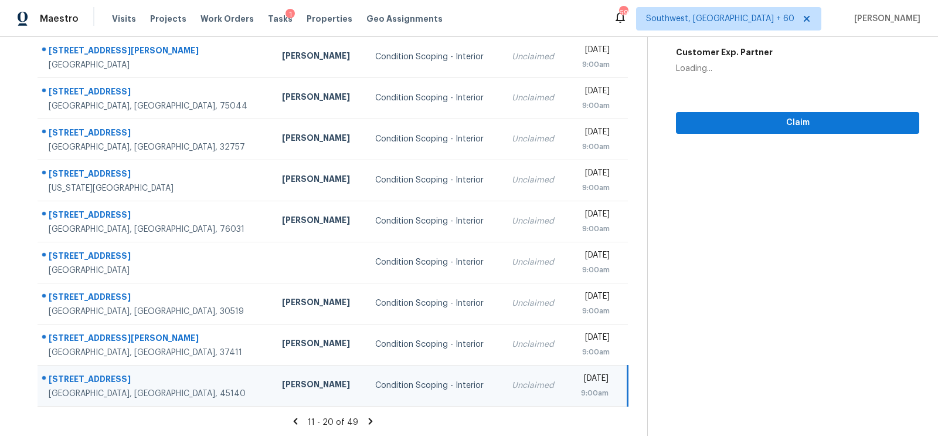
scroll to position [16, 0]
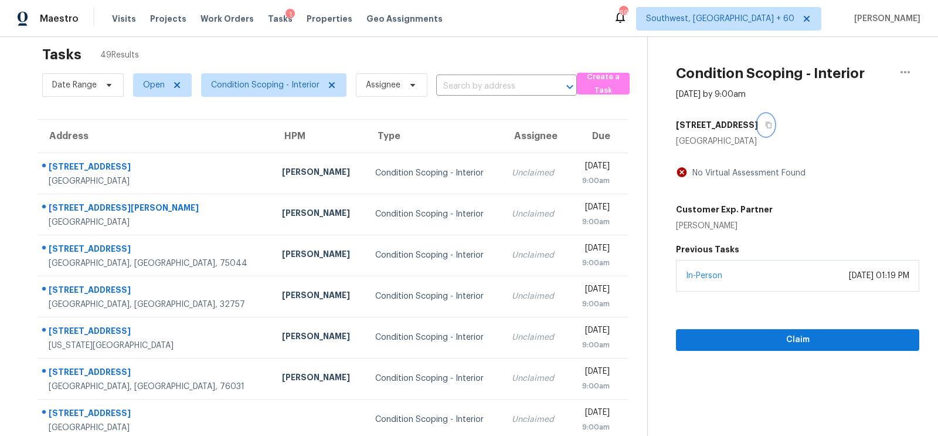
click at [765, 123] on icon "button" at bounding box center [768, 124] width 7 height 7
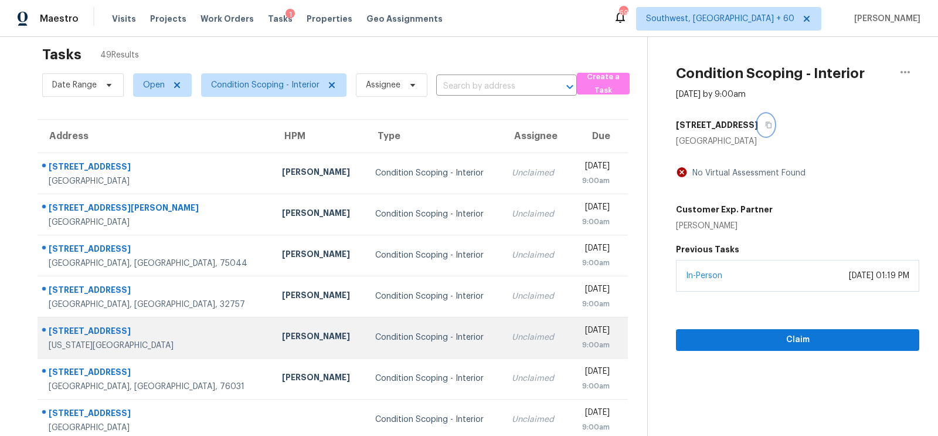
scroll to position [174, 0]
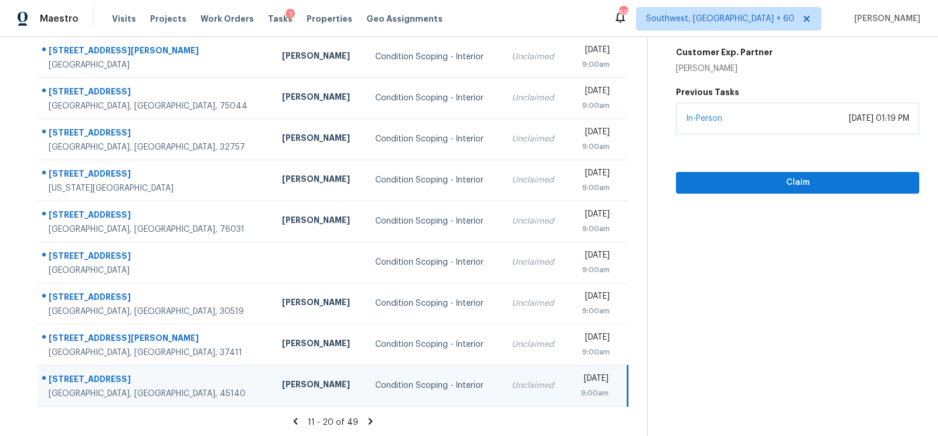
click at [369, 419] on icon at bounding box center [371, 420] width 4 height 6
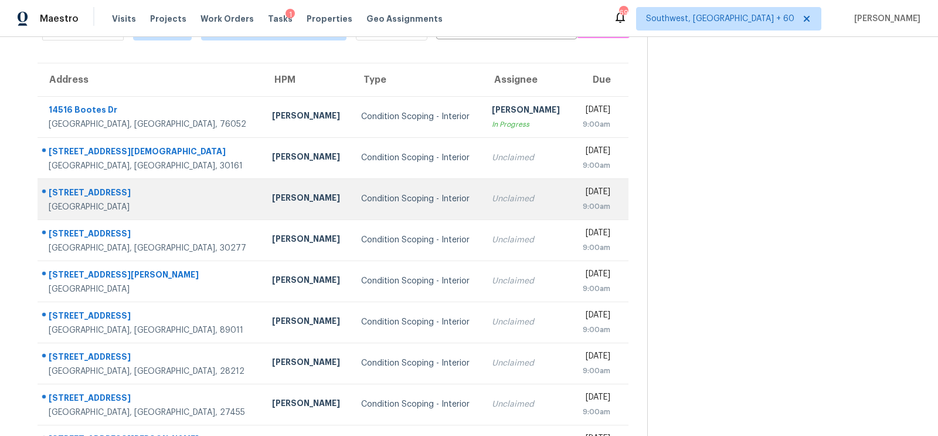
scroll to position [96, 0]
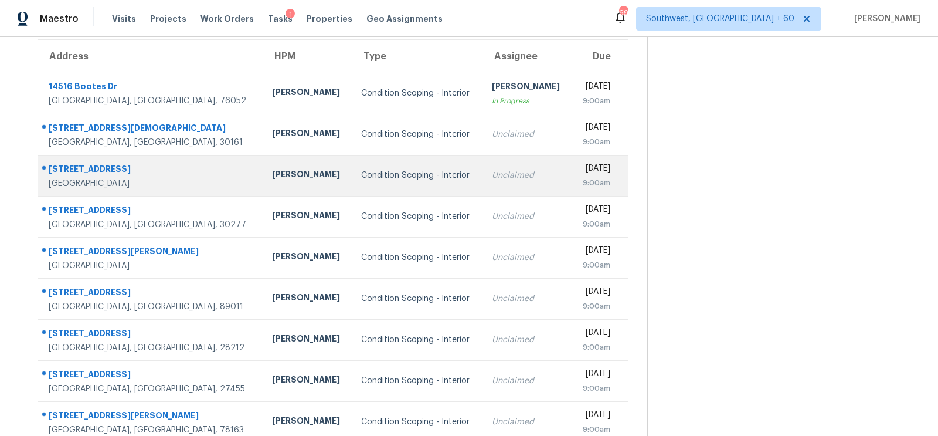
click at [371, 187] on td "Condition Scoping - Interior" at bounding box center [417, 175] width 131 height 41
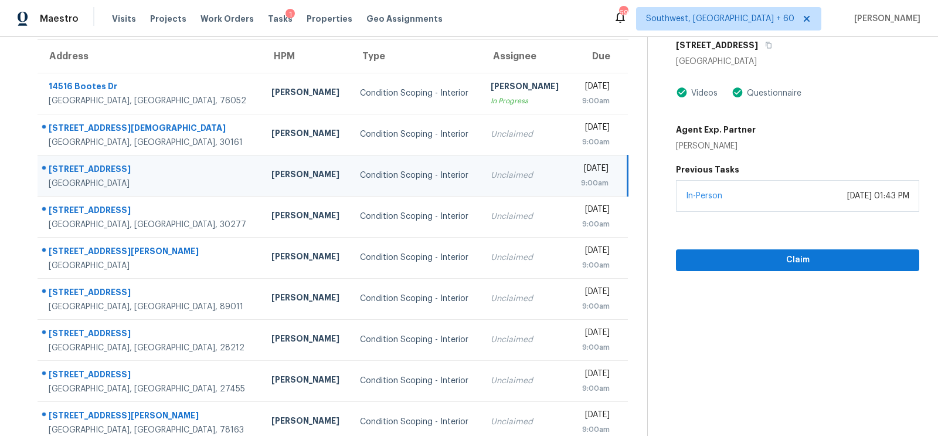
scroll to position [0, 0]
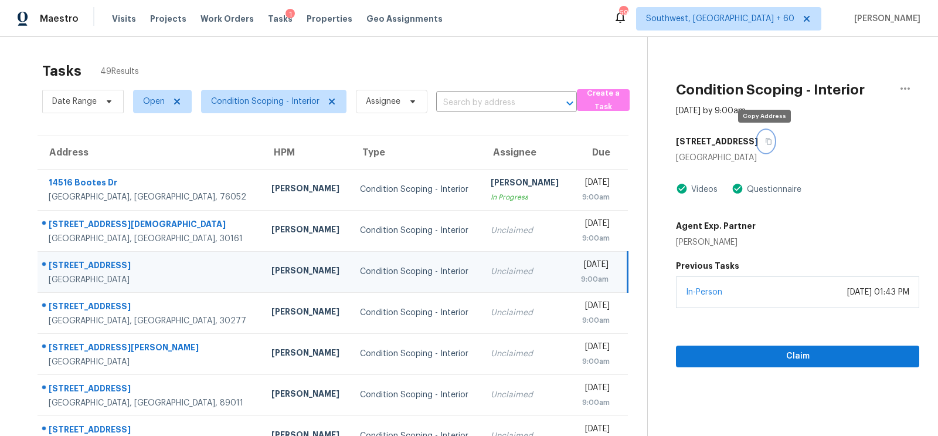
click at [769, 140] on button "button" at bounding box center [766, 141] width 16 height 21
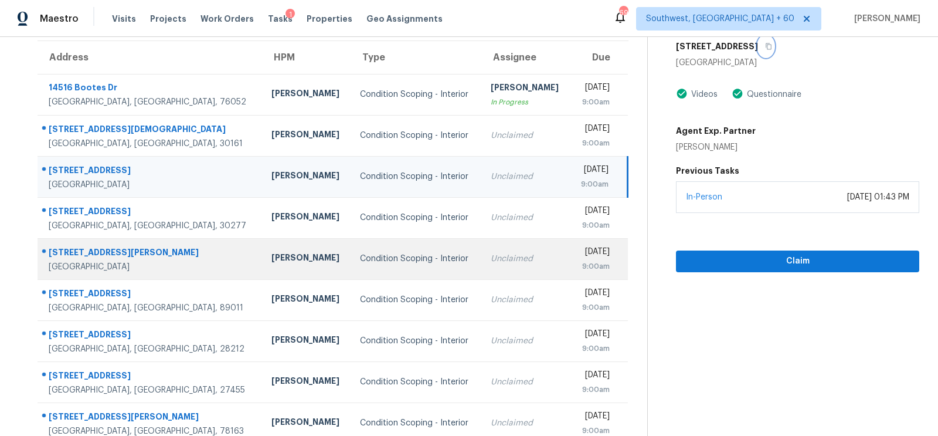
scroll to position [97, 0]
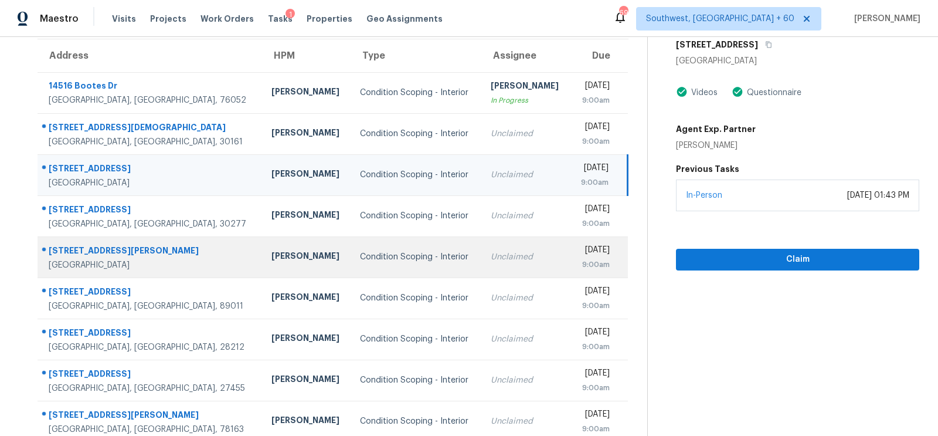
click at [408, 273] on td "Condition Scoping - Interior" at bounding box center [416, 256] width 131 height 41
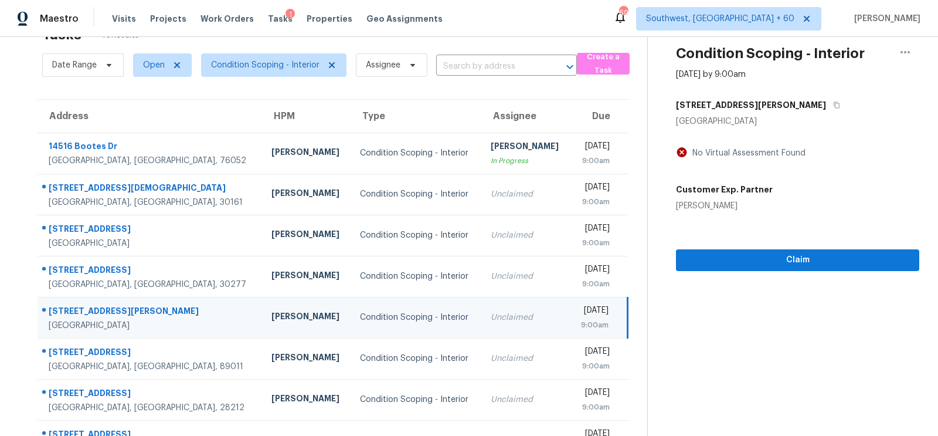
scroll to position [0, 0]
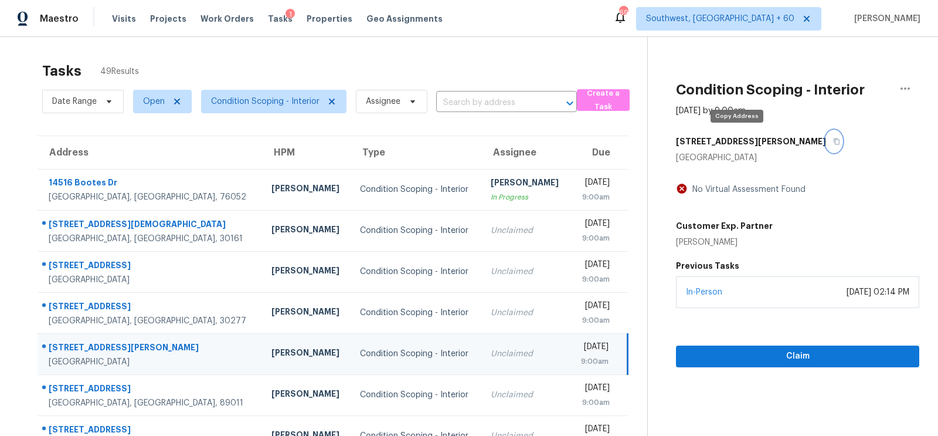
click at [833, 138] on icon "button" at bounding box center [836, 141] width 7 height 7
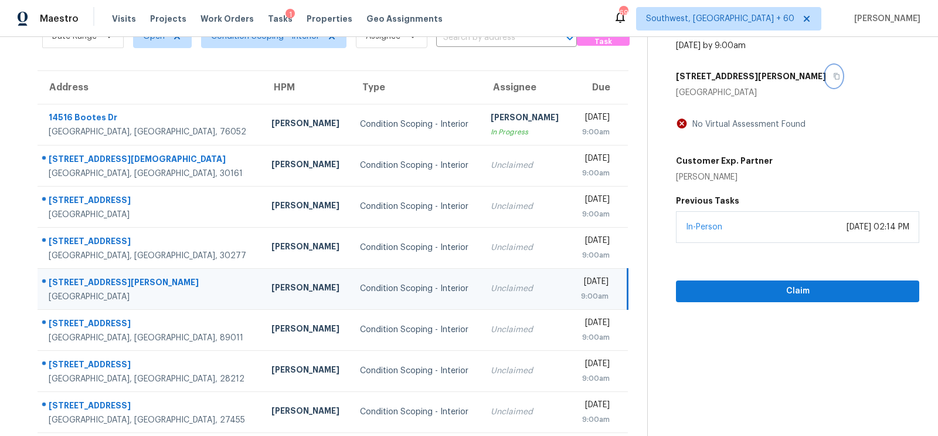
scroll to position [67, 0]
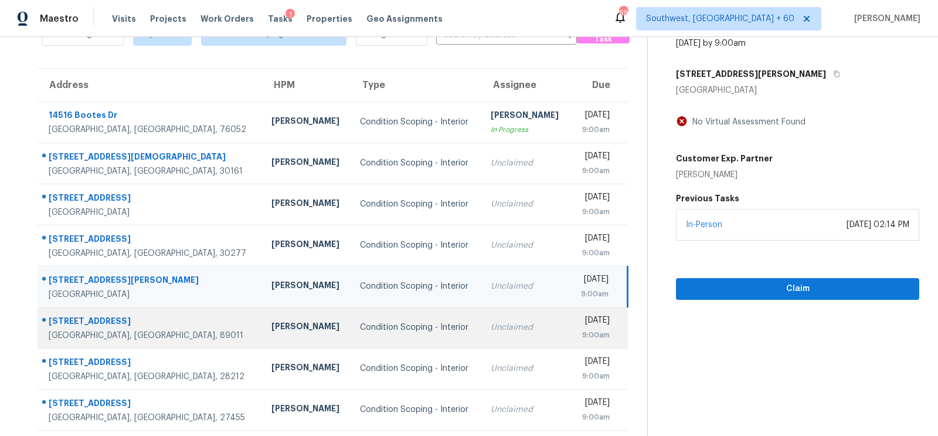
click at [375, 310] on td "Condition Scoping - Interior" at bounding box center [416, 327] width 131 height 41
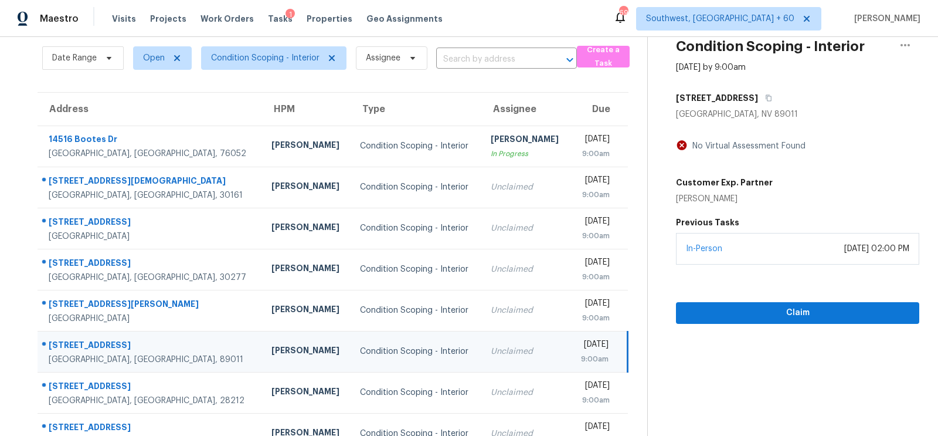
scroll to position [28, 0]
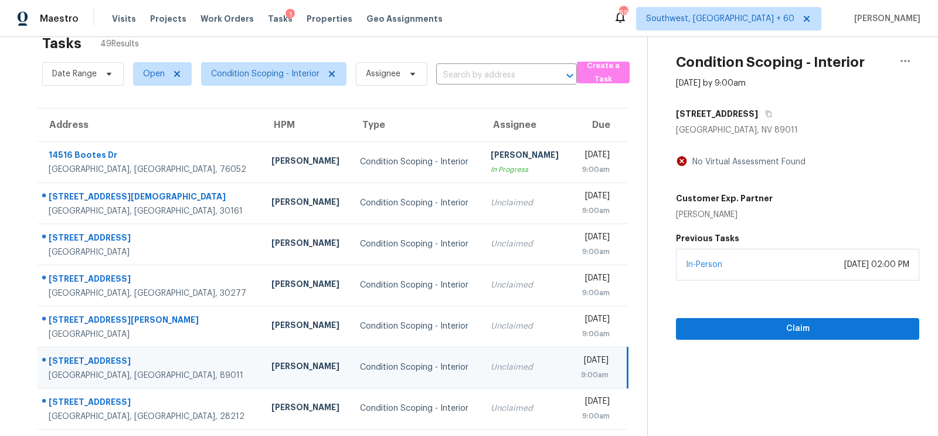
click at [742, 113] on div "[STREET_ADDRESS]" at bounding box center [797, 113] width 243 height 21
click at [766, 113] on icon "button" at bounding box center [769, 114] width 6 height 6
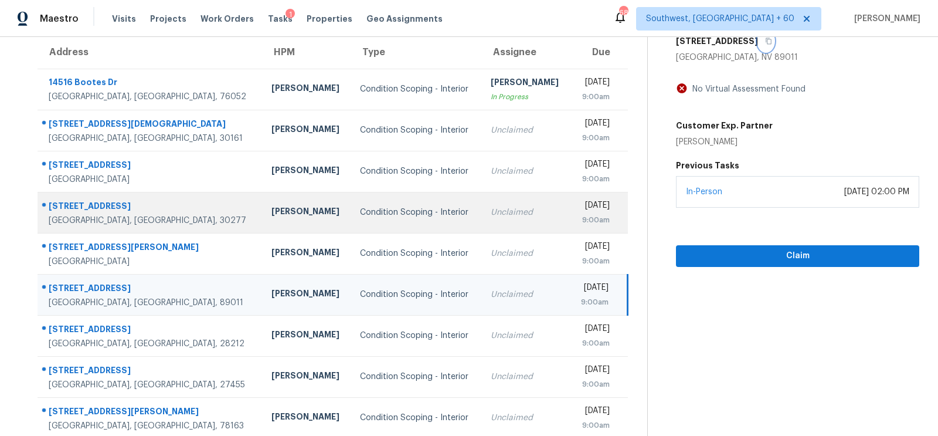
scroll to position [174, 0]
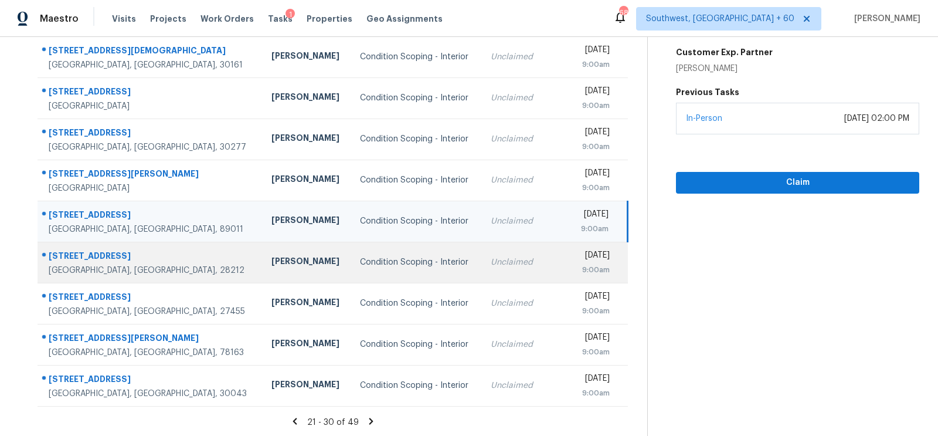
click at [491, 263] on div "Unclaimed" at bounding box center [526, 262] width 70 height 12
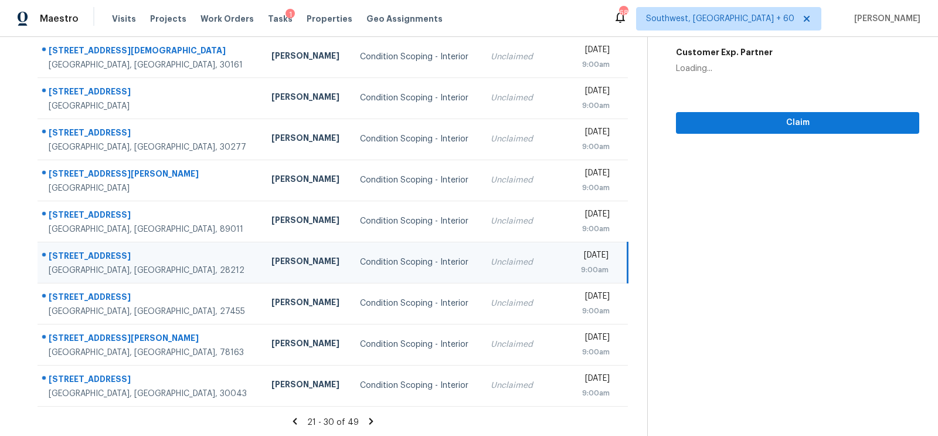
scroll to position [55, 0]
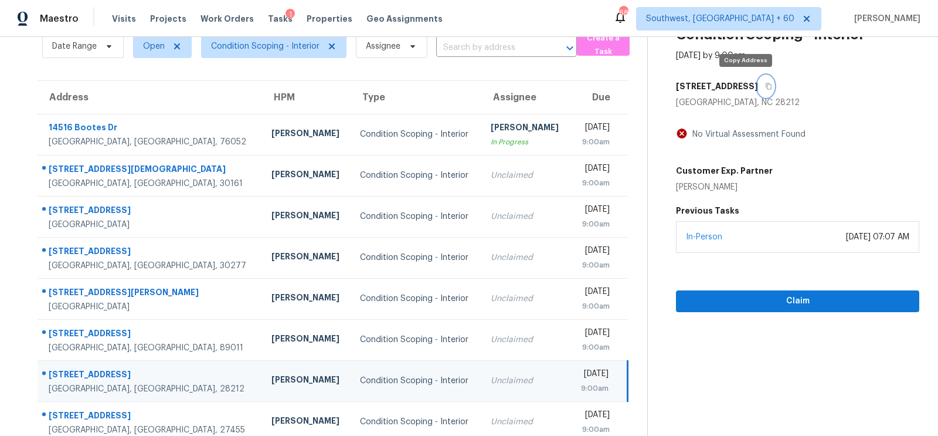
click at [766, 89] on icon "button" at bounding box center [769, 86] width 6 height 6
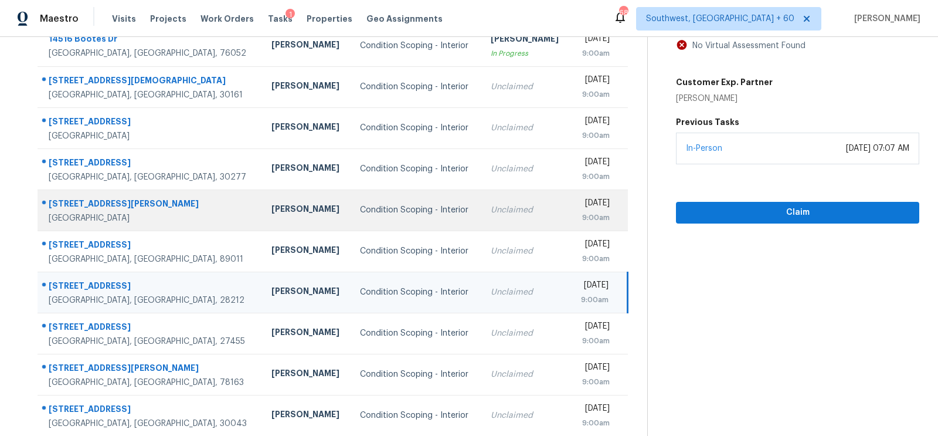
scroll to position [148, 0]
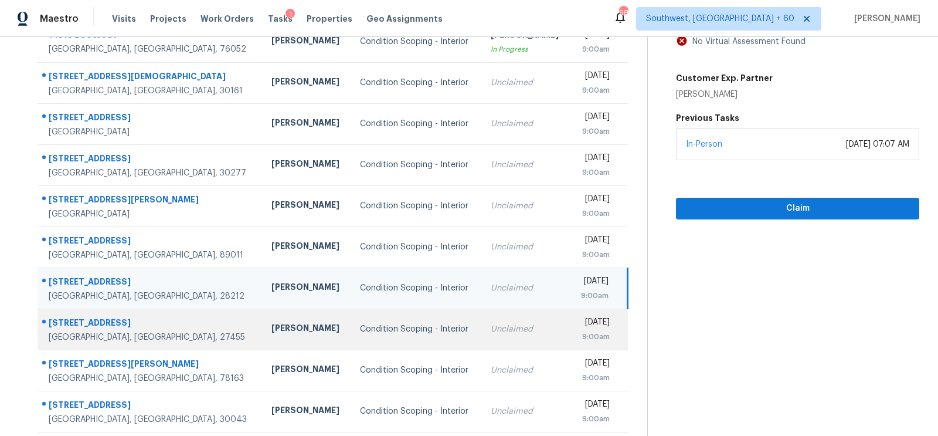
click at [491, 325] on div "Unclaimed" at bounding box center [526, 329] width 70 height 12
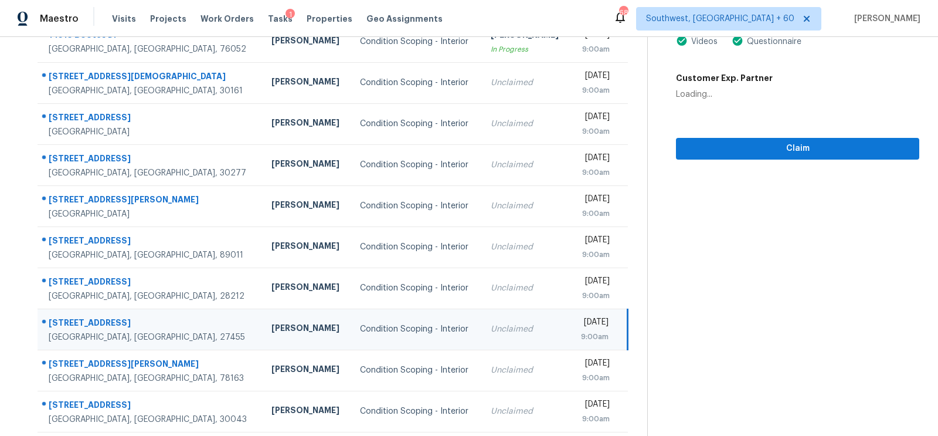
scroll to position [0, 0]
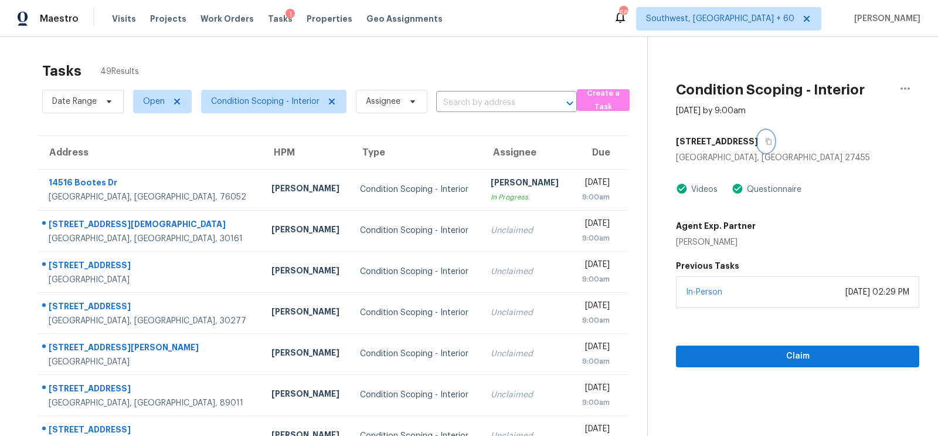
click at [765, 140] on icon "button" at bounding box center [768, 141] width 7 height 7
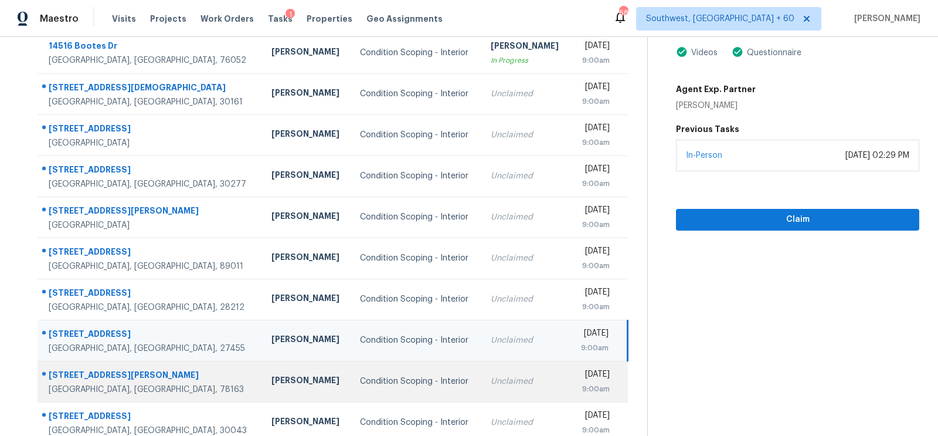
scroll to position [174, 0]
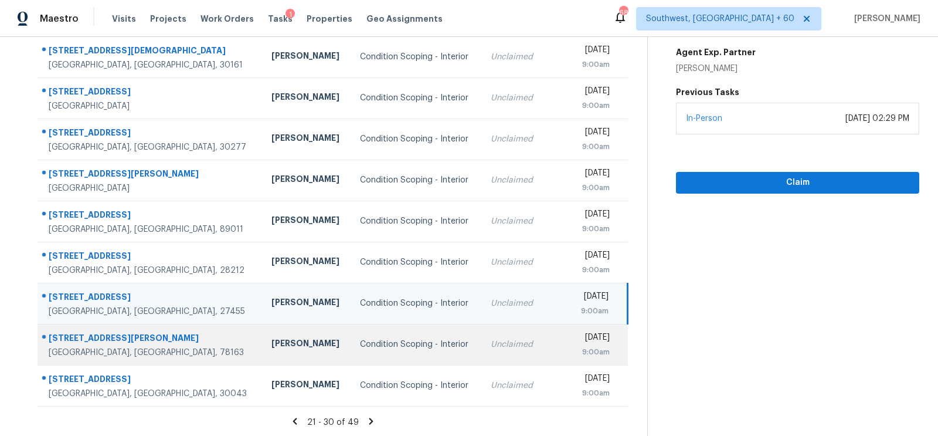
click at [481, 358] on td "Unclaimed" at bounding box center [525, 344] width 89 height 41
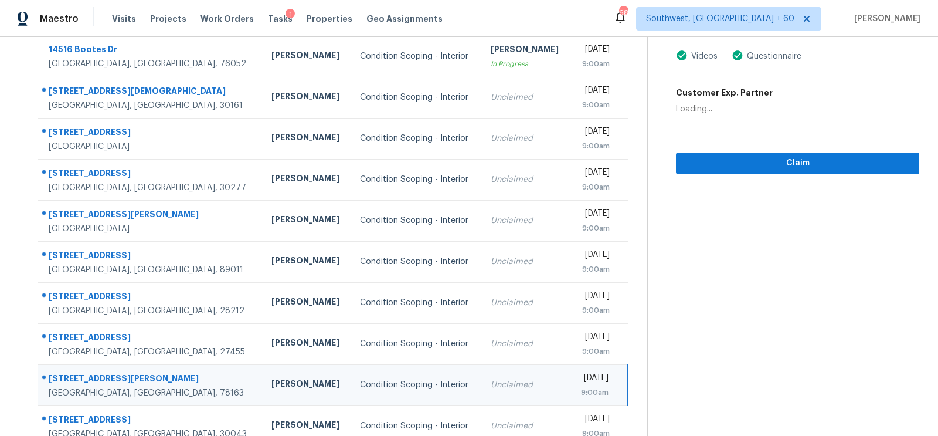
scroll to position [80, 0]
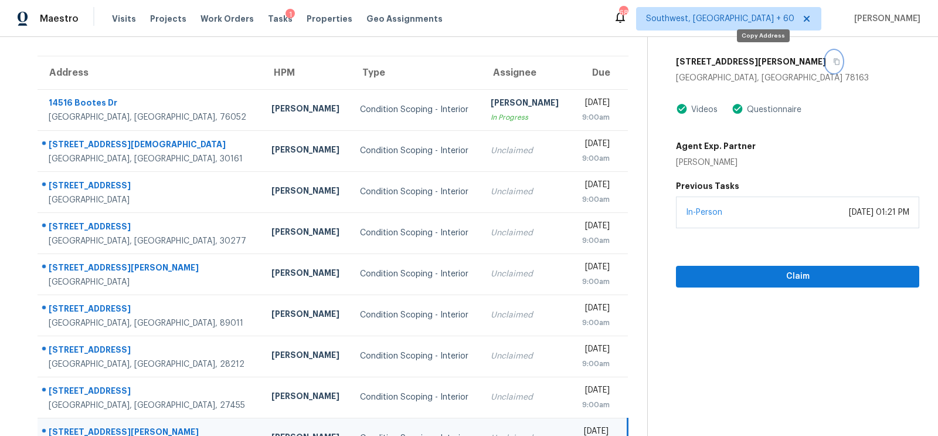
click at [833, 60] on icon "button" at bounding box center [836, 61] width 7 height 7
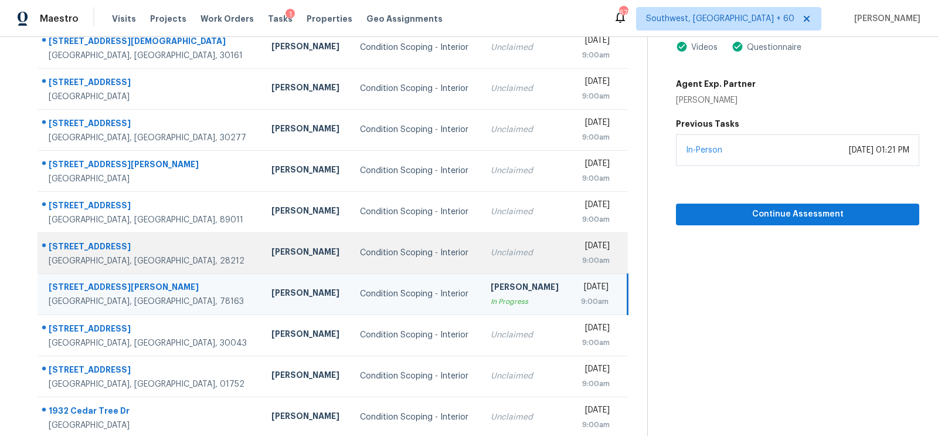
scroll to position [174, 0]
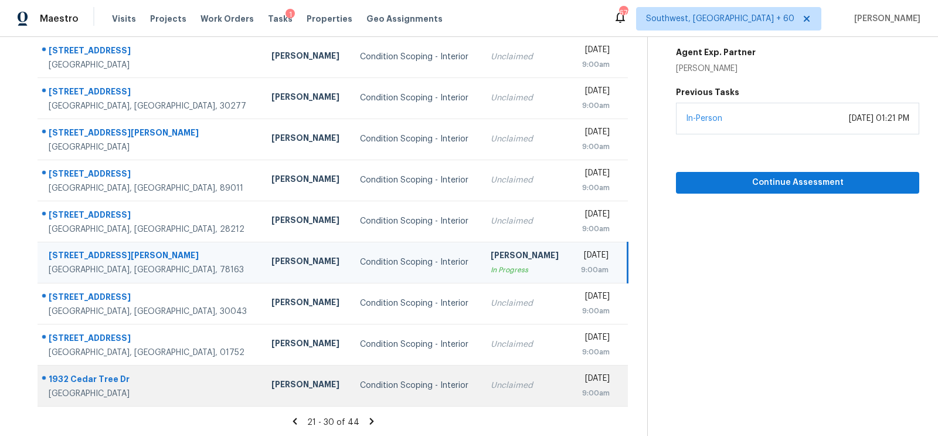
click at [365, 400] on td "Condition Scoping - Interior" at bounding box center [416, 385] width 131 height 41
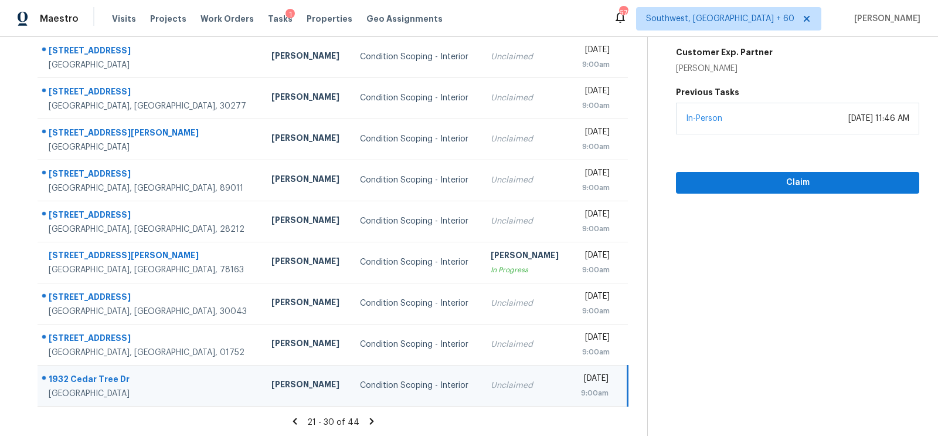
click at [372, 420] on icon at bounding box center [371, 421] width 11 height 11
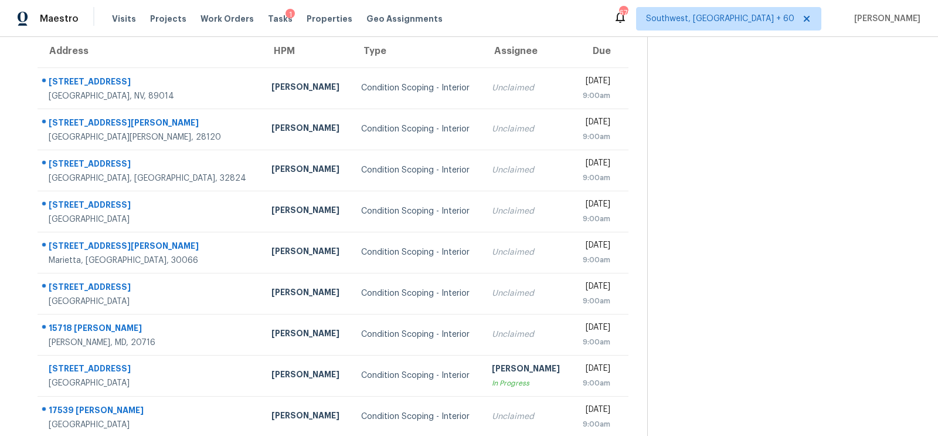
scroll to position [101, 0]
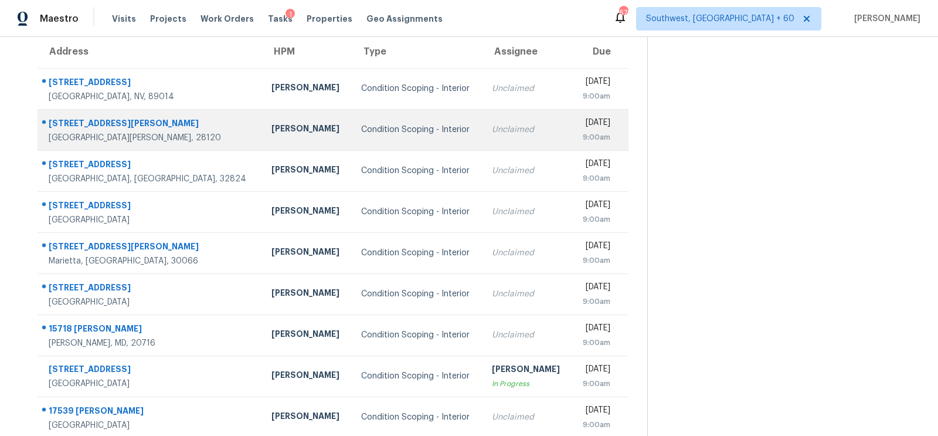
click at [482, 144] on td "Unclaimed" at bounding box center [526, 129] width 89 height 41
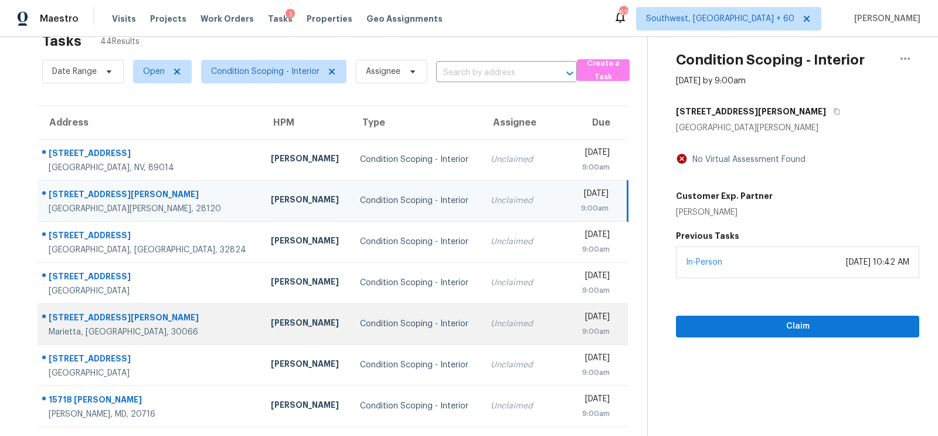
scroll to position [174, 0]
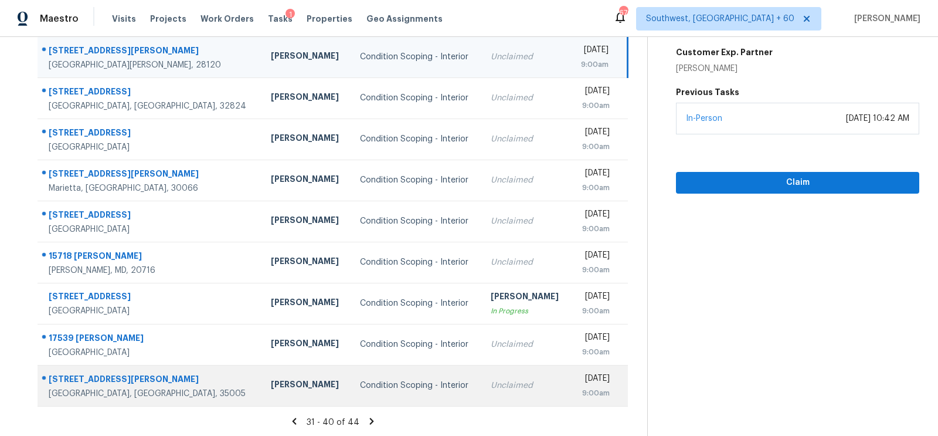
click at [491, 388] on div "Unclaimed" at bounding box center [526, 385] width 70 height 12
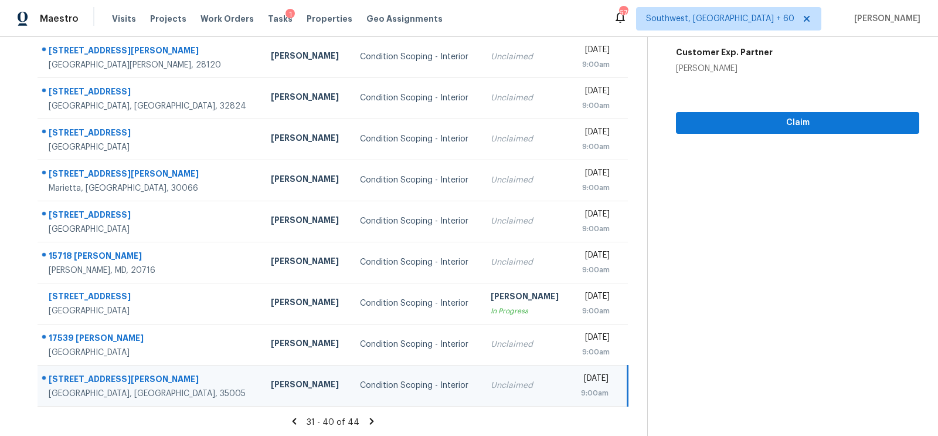
scroll to position [0, 0]
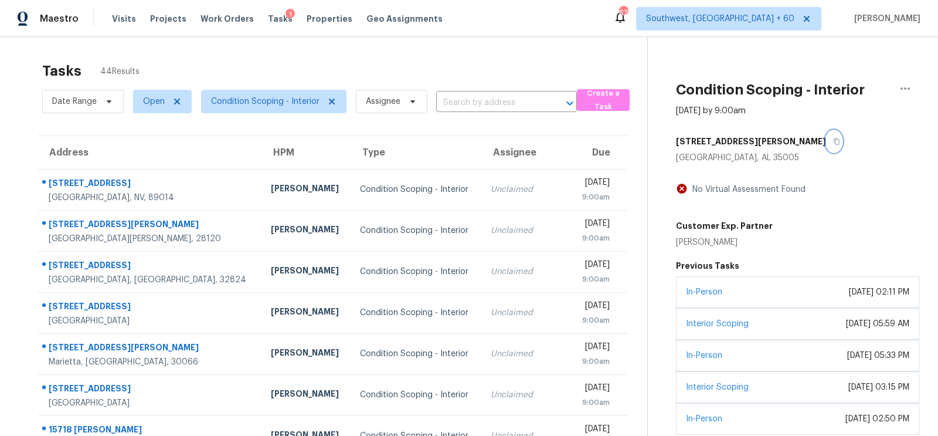
click at [833, 140] on icon "button" at bounding box center [836, 141] width 7 height 7
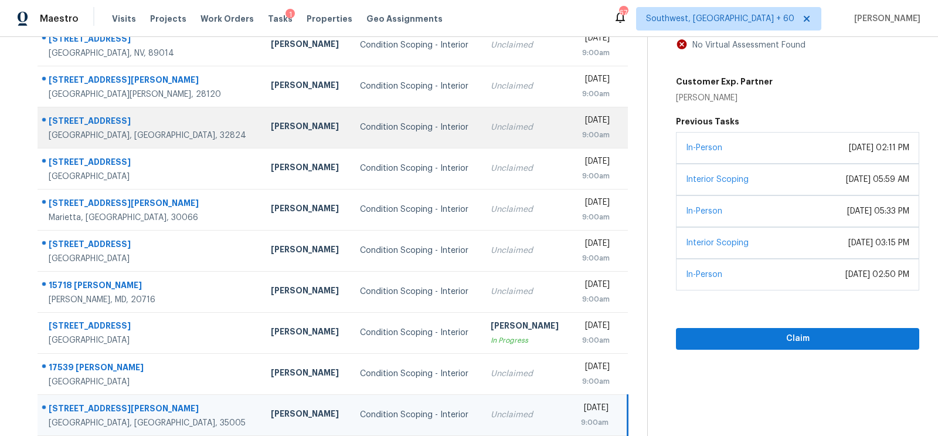
scroll to position [174, 0]
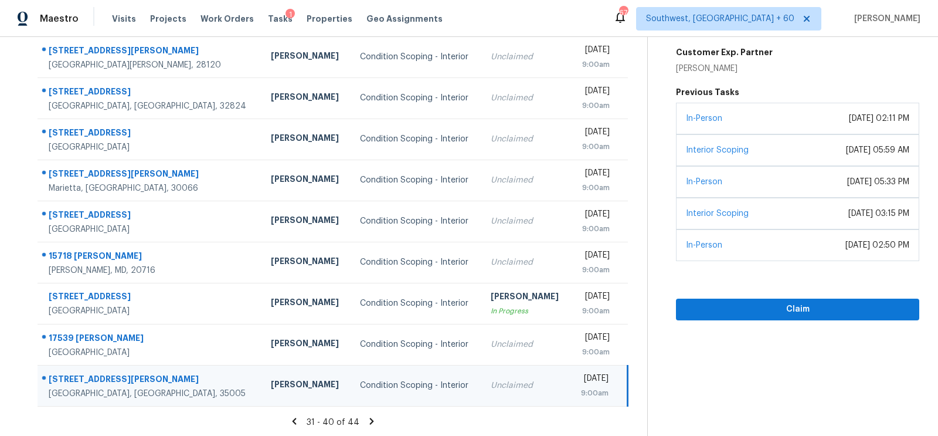
click at [366, 419] on icon at bounding box center [371, 421] width 11 height 11
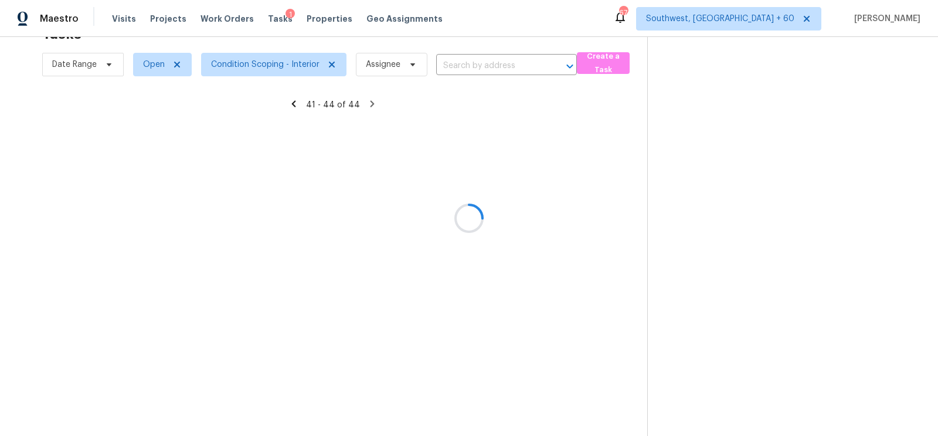
scroll to position [36, 0]
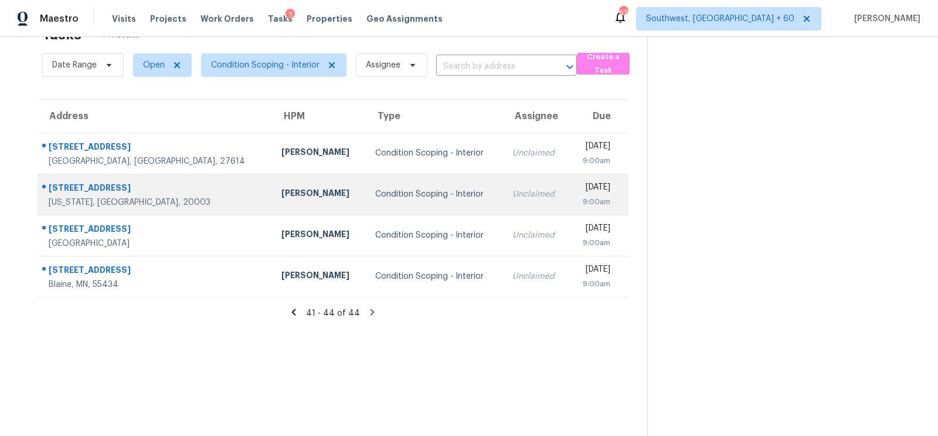
click at [434, 176] on td "Condition Scoping - Interior" at bounding box center [435, 194] width 138 height 41
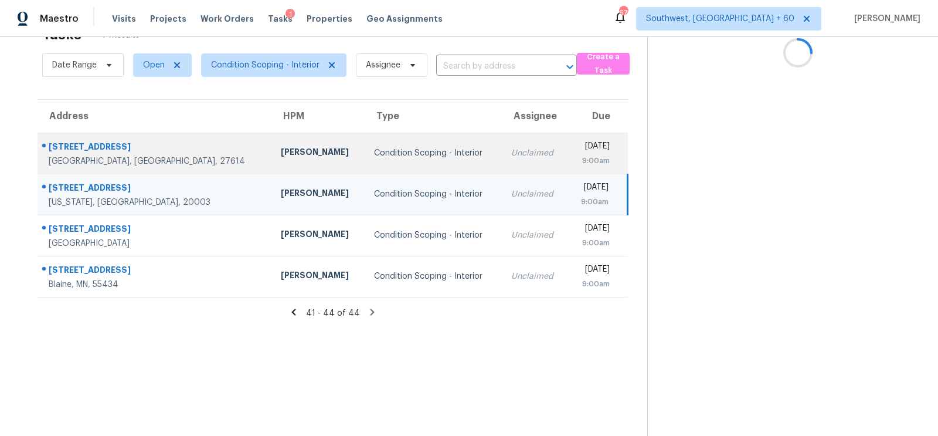
click at [511, 157] on div "Unclaimed" at bounding box center [534, 153] width 47 height 12
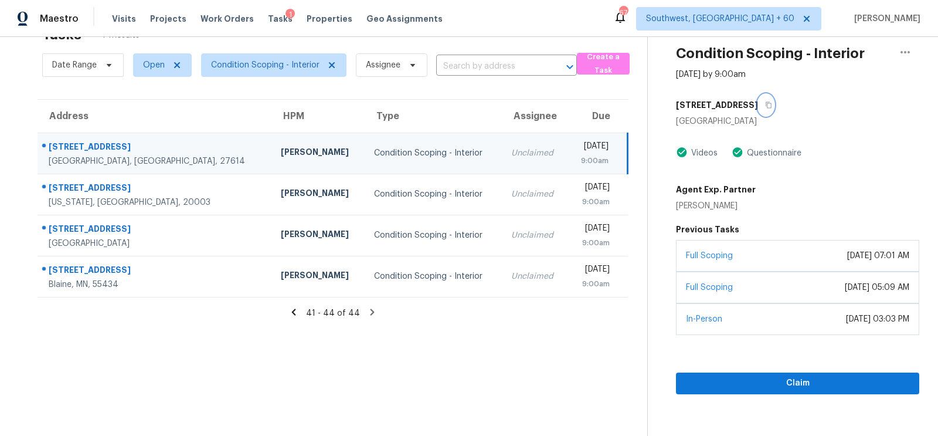
click at [772, 107] on icon "button" at bounding box center [768, 104] width 7 height 7
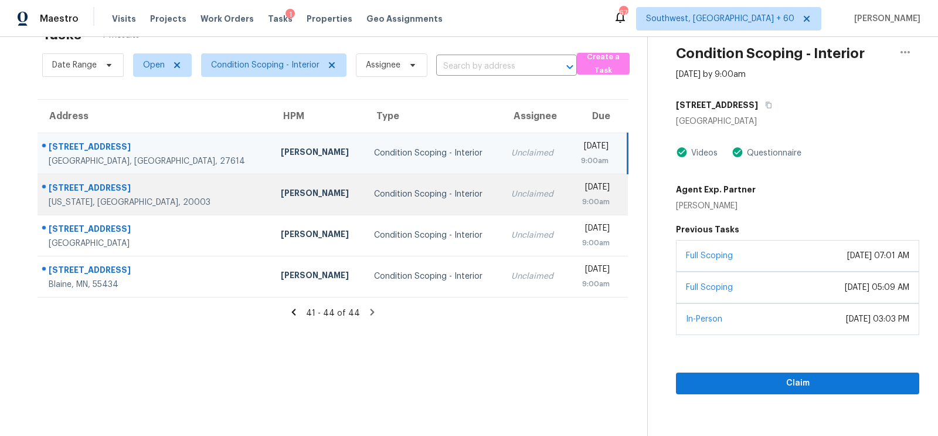
click at [502, 203] on td "Unclaimed" at bounding box center [535, 194] width 66 height 41
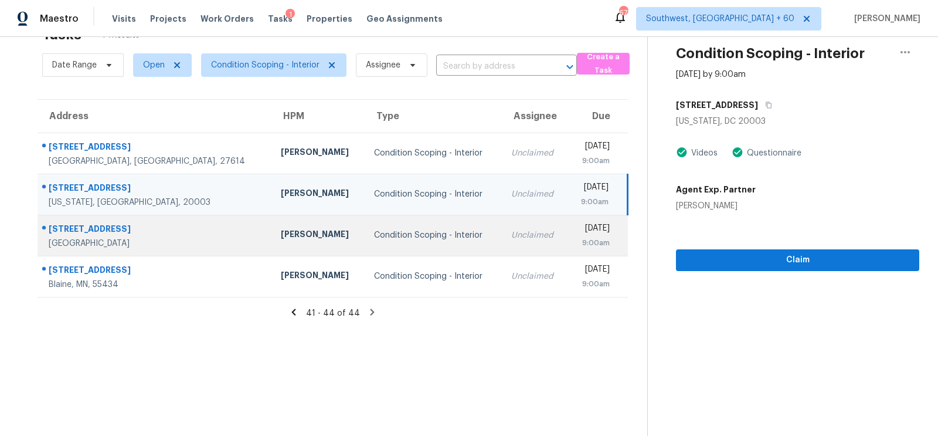
click at [584, 233] on div "[DATE]" at bounding box center [593, 229] width 33 height 15
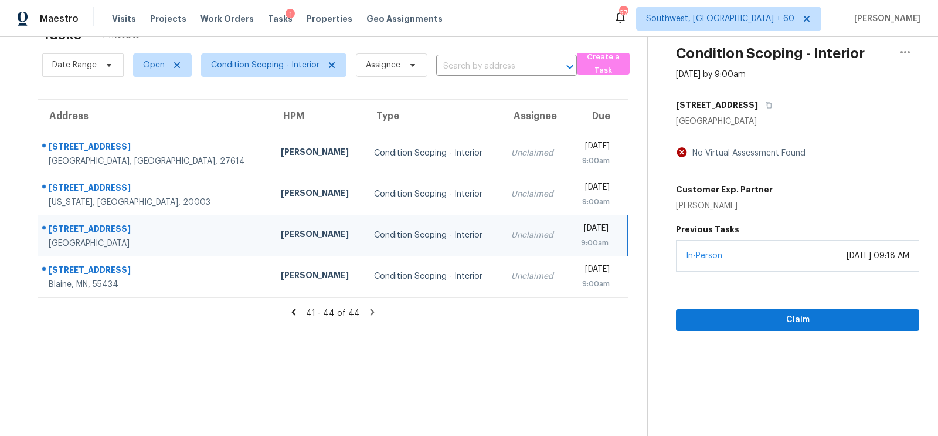
click at [757, 106] on div "[STREET_ADDRESS]" at bounding box center [797, 104] width 243 height 21
click at [765, 106] on icon "button" at bounding box center [768, 104] width 7 height 7
click at [511, 233] on div "Unclaimed" at bounding box center [534, 235] width 47 height 12
click at [765, 103] on icon "button" at bounding box center [768, 104] width 7 height 7
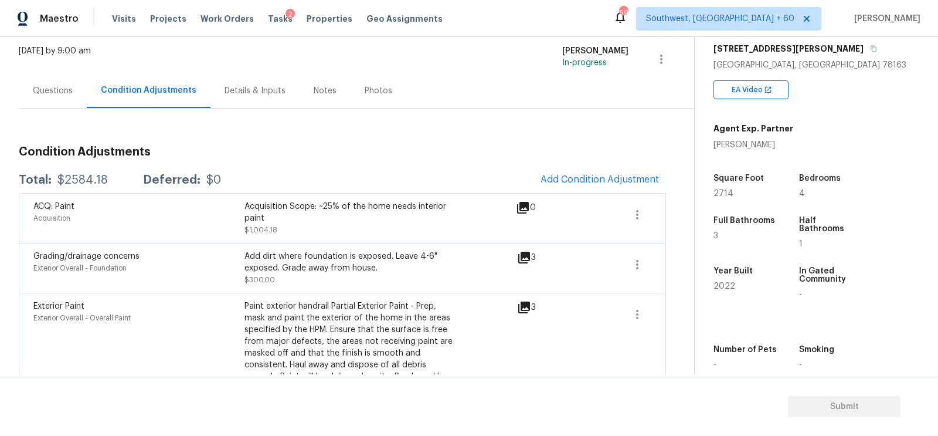
scroll to position [201, 0]
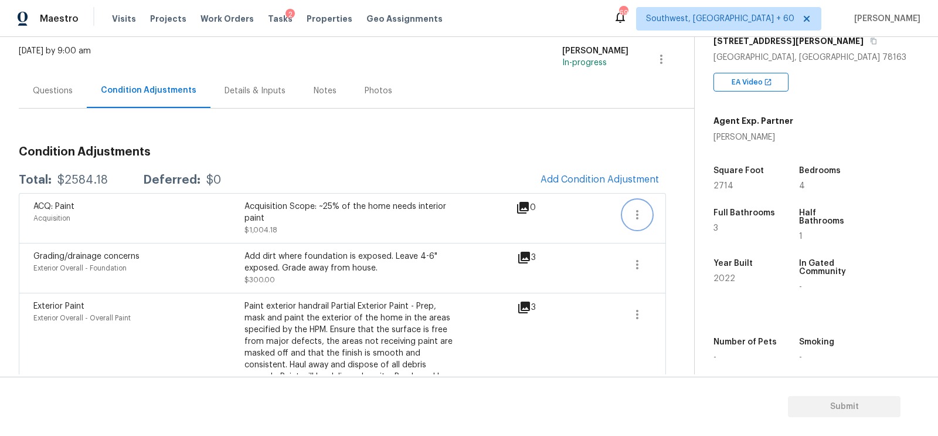
click at [638, 211] on icon "button" at bounding box center [637, 215] width 14 height 14
click at [670, 212] on div "Edit" at bounding box center [703, 211] width 91 height 12
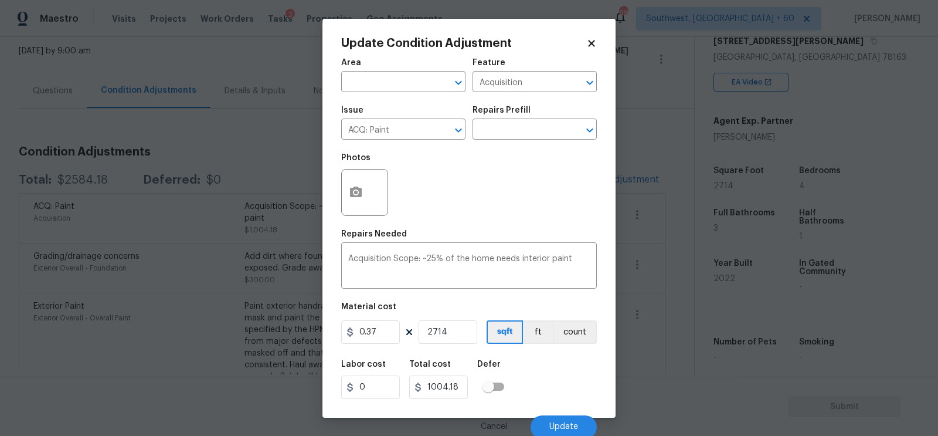
click at [648, 275] on body "Maestro Visits Projects Work Orders Tasks 2 Properties Geo Assignments 698 Sout…" at bounding box center [469, 218] width 938 height 436
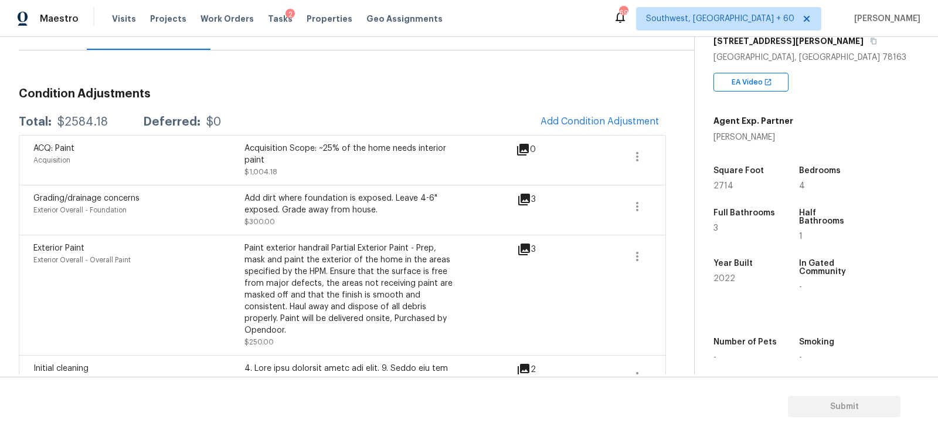
scroll to position [121, 0]
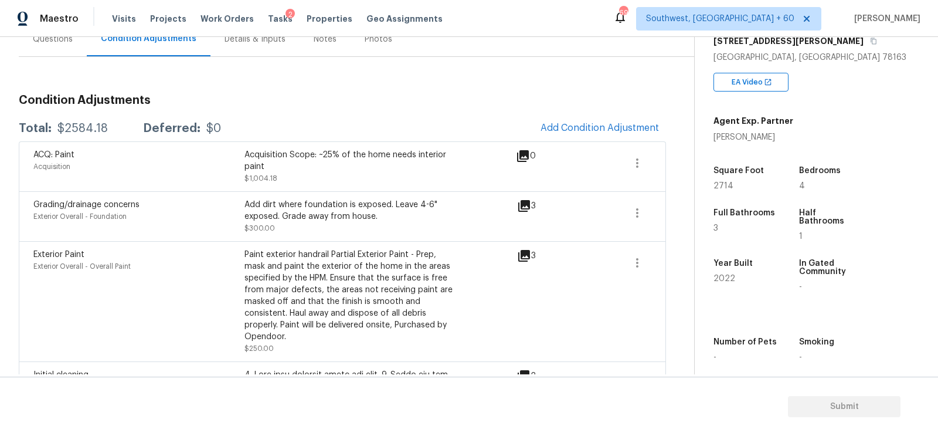
click at [618, 160] on span at bounding box center [595, 166] width 45 height 35
click at [640, 161] on icon "button" at bounding box center [637, 163] width 14 height 14
click at [677, 160] on div "Edit" at bounding box center [703, 160] width 91 height 12
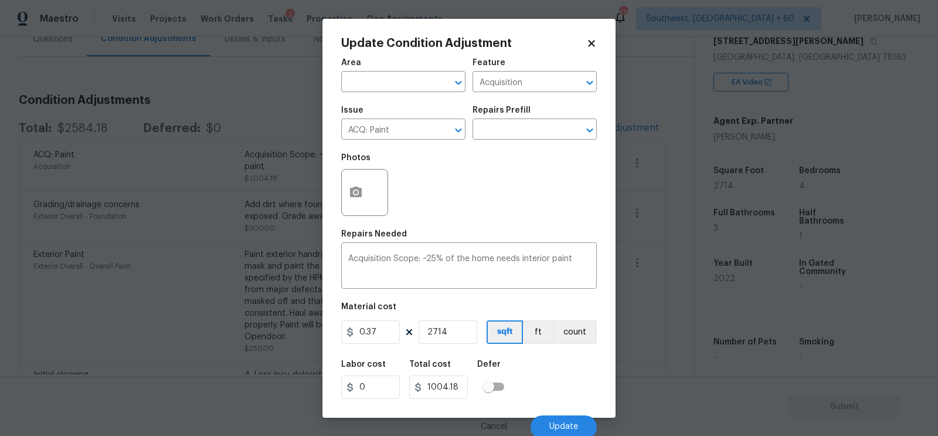
click at [675, 217] on body "Maestro Visits Projects Work Orders Tasks 2 Properties Geo Assignments 691 Sout…" at bounding box center [469, 218] width 938 height 436
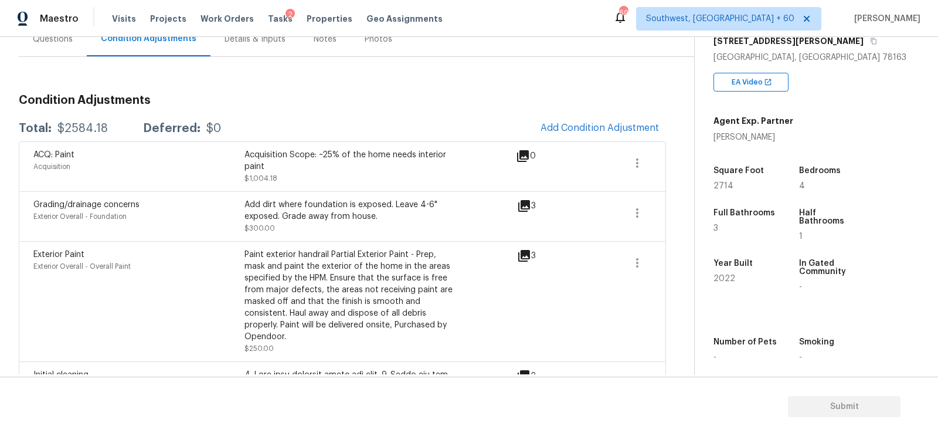
click at [36, 38] on div "Questions" at bounding box center [53, 39] width 40 height 12
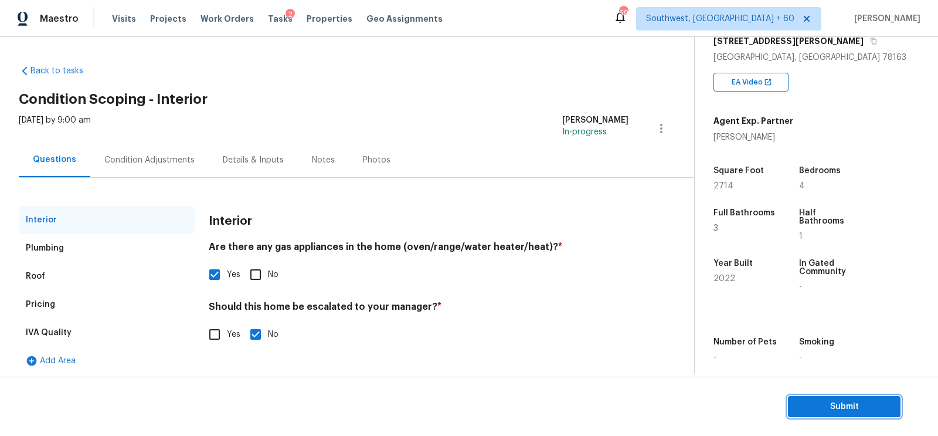
click at [852, 407] on span "Submit" at bounding box center [844, 406] width 94 height 15
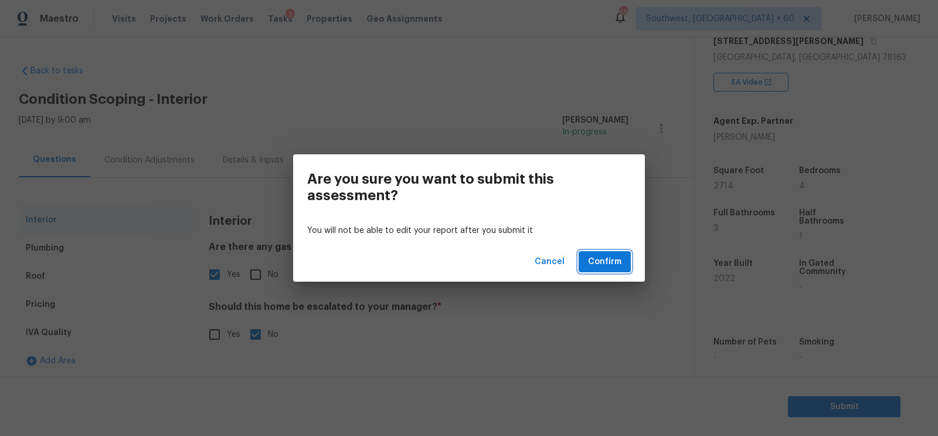
click at [615, 261] on span "Confirm" at bounding box center [604, 261] width 33 height 15
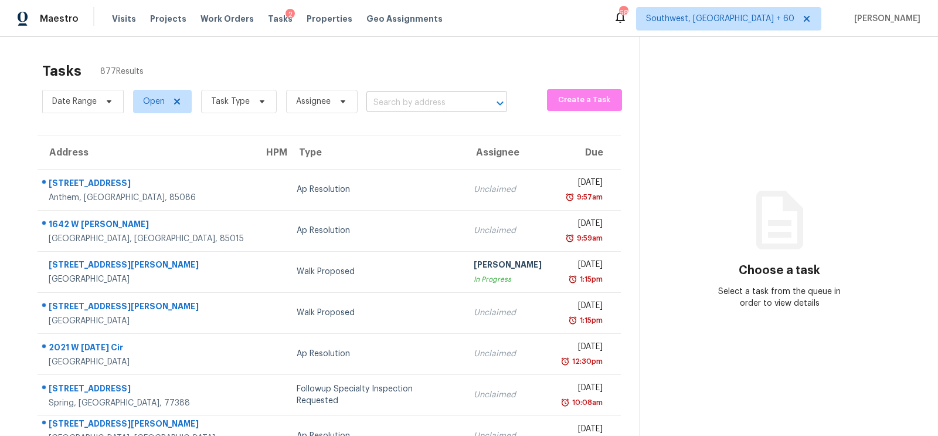
click at [404, 99] on input "text" at bounding box center [420, 103] width 108 height 18
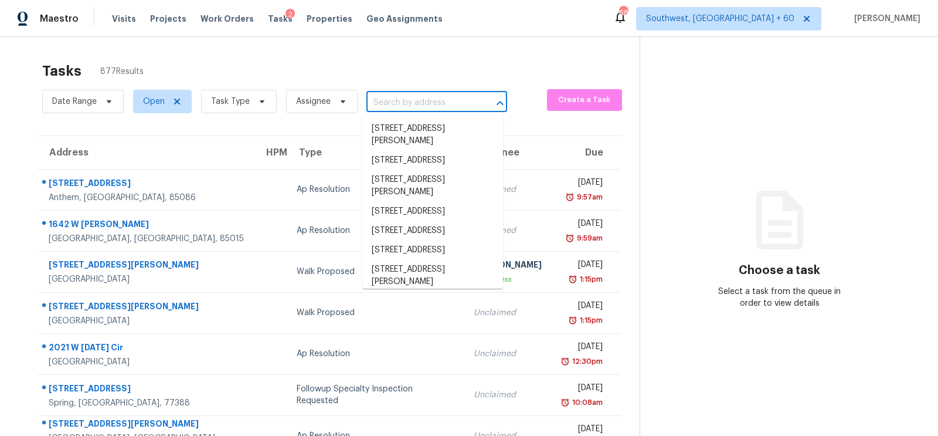
paste input "5409 Norton Ave, Kansas City, MO 64130"
type input "5409 Norton Ave, Kansas City, MO 64130"
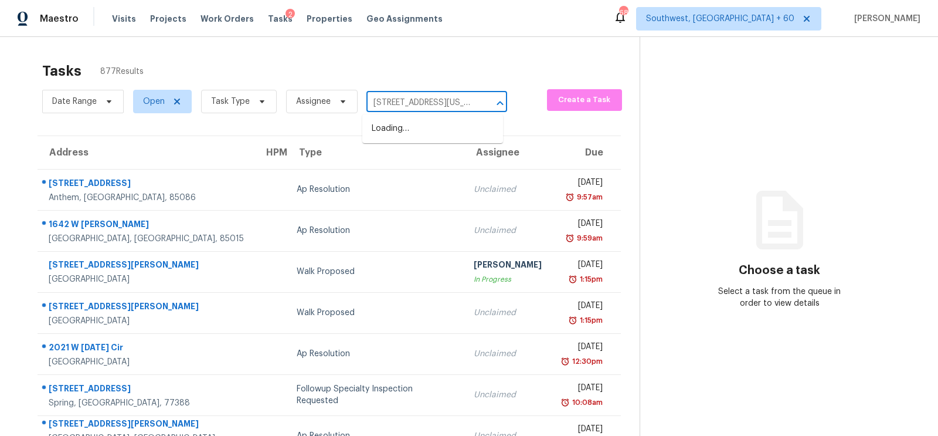
scroll to position [0, 57]
click at [428, 138] on li "5409 Norton Ave, Kansas City, MO 64130" at bounding box center [432, 128] width 141 height 19
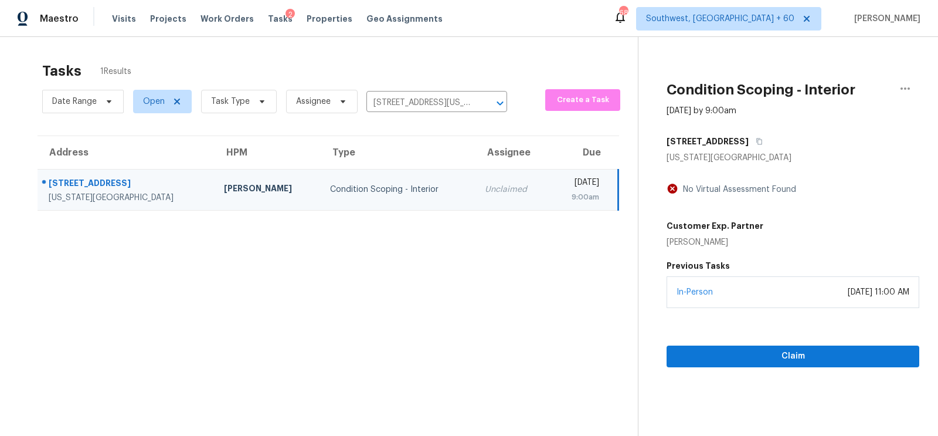
click at [805, 334] on div "Claim" at bounding box center [792, 337] width 253 height 59
click at [800, 352] on span "Claim" at bounding box center [793, 356] width 234 height 15
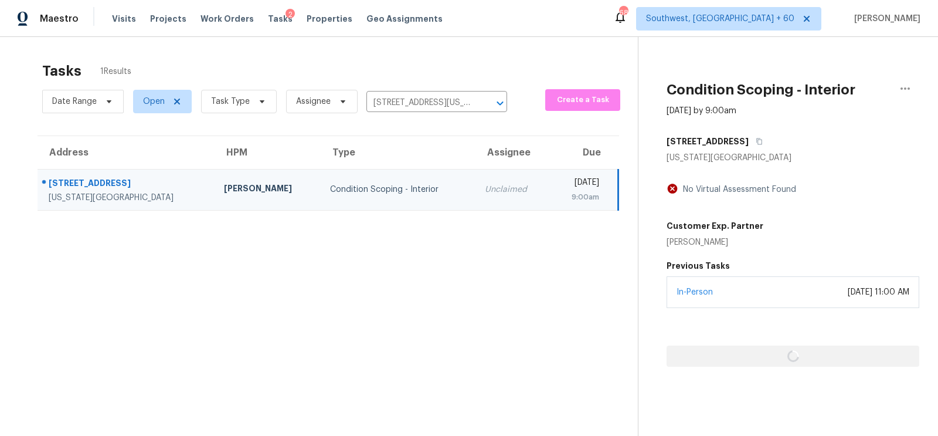
click at [800, 352] on div at bounding box center [792, 337] width 253 height 59
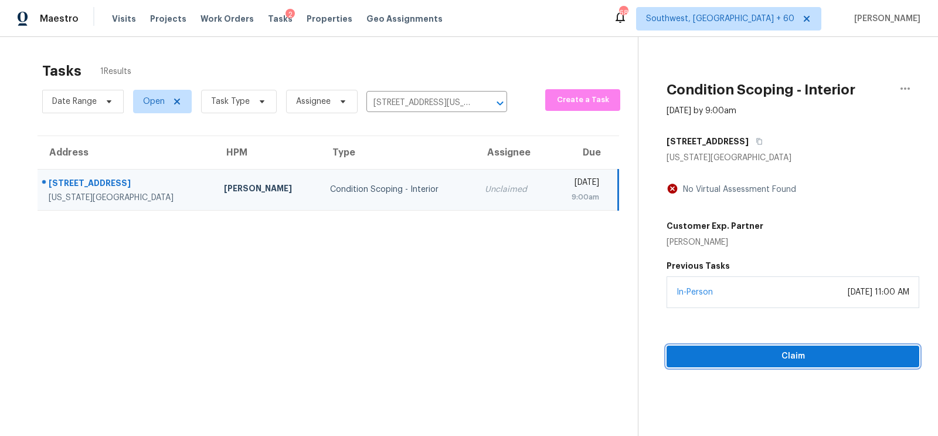
click at [800, 352] on span "Claim" at bounding box center [793, 356] width 234 height 15
click at [781, 349] on span "Start Assessment" at bounding box center [793, 356] width 234 height 15
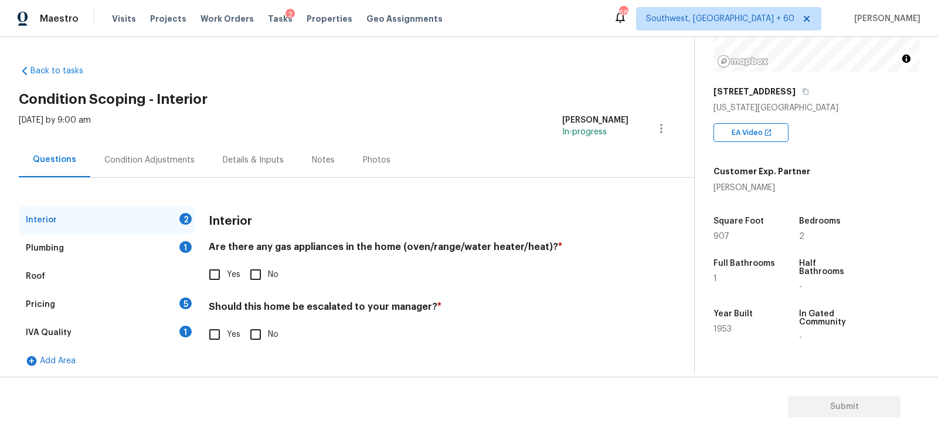
scroll to position [178, 0]
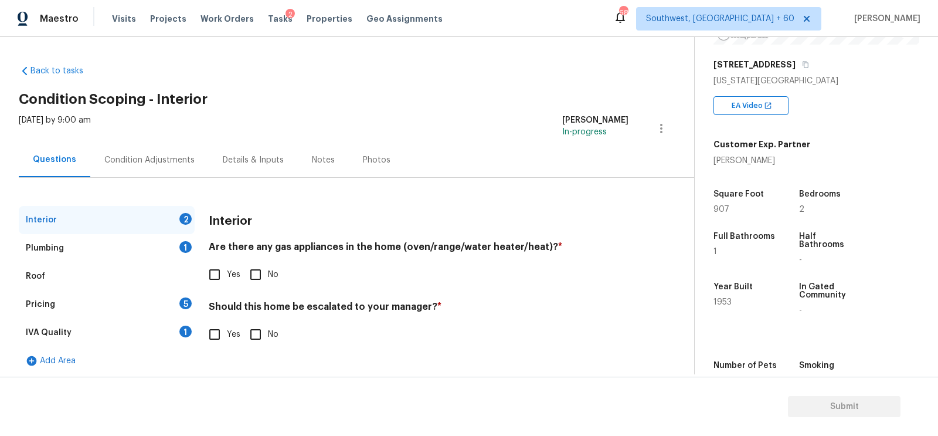
click at [220, 268] on input "Yes" at bounding box center [214, 274] width 25 height 25
checkbox input "true"
click at [256, 331] on input "No" at bounding box center [255, 335] width 25 height 25
checkbox input "true"
click at [158, 240] on div "Plumbing 1" at bounding box center [107, 248] width 176 height 28
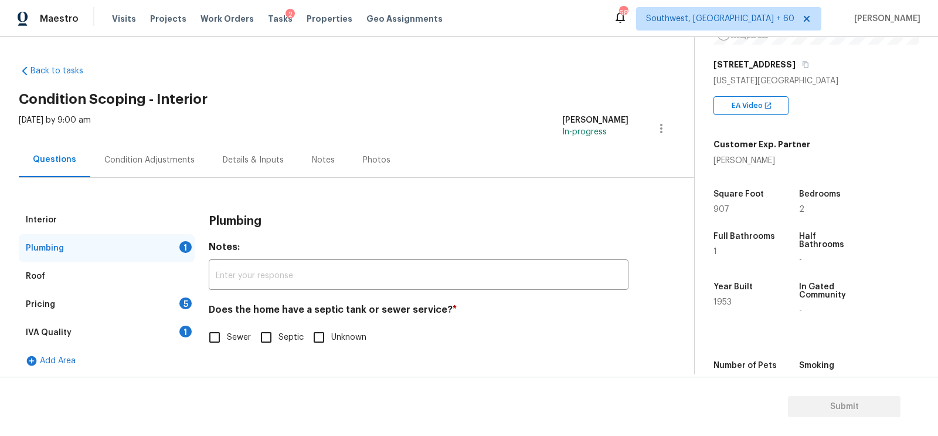
click at [219, 327] on input "Sewer" at bounding box center [214, 337] width 25 height 25
checkbox input "true"
click at [192, 332] on div "IVA Quality 1" at bounding box center [107, 332] width 176 height 28
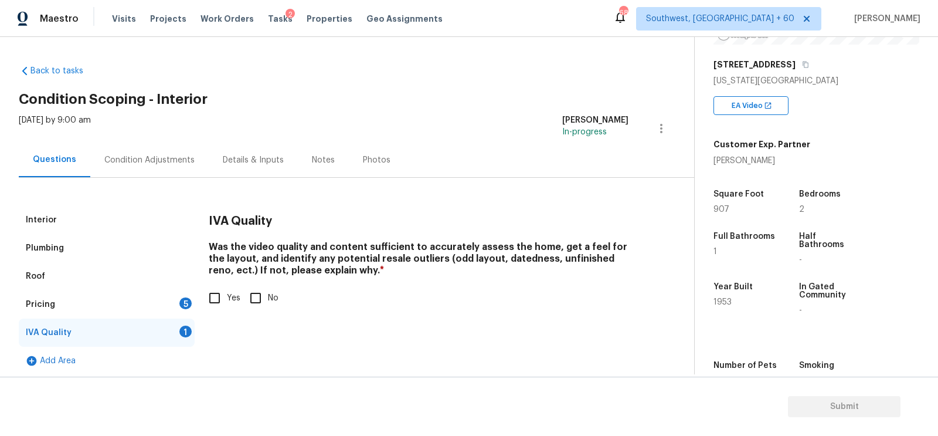
click at [218, 305] on input "Yes" at bounding box center [214, 297] width 25 height 25
checkbox input "true"
click at [176, 307] on div "Pricing 5" at bounding box center [107, 304] width 176 height 28
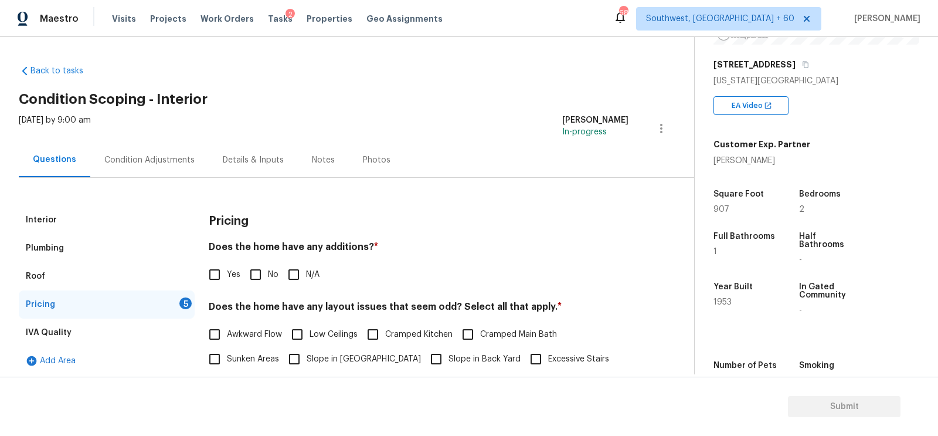
click at [250, 275] on input "No" at bounding box center [255, 274] width 25 height 25
checkbox input "true"
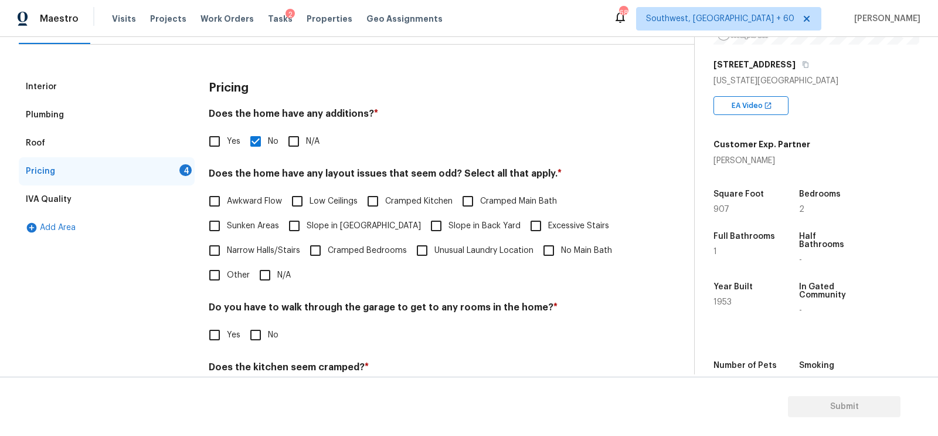
scroll to position [149, 0]
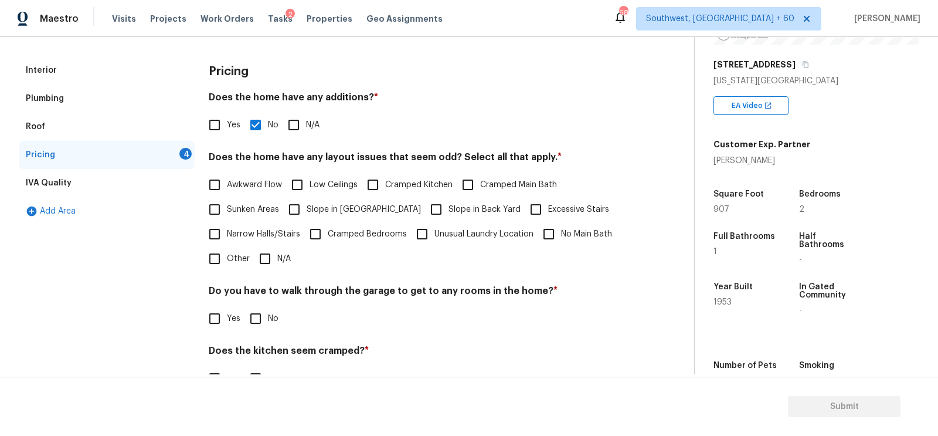
click at [261, 261] on input "N/A" at bounding box center [265, 258] width 25 height 25
checkbox input "true"
click at [251, 322] on input "No" at bounding box center [255, 319] width 25 height 25
checkbox input "true"
click at [263, 356] on h4 "Does the kitchen seem cramped? *" at bounding box center [419, 353] width 420 height 16
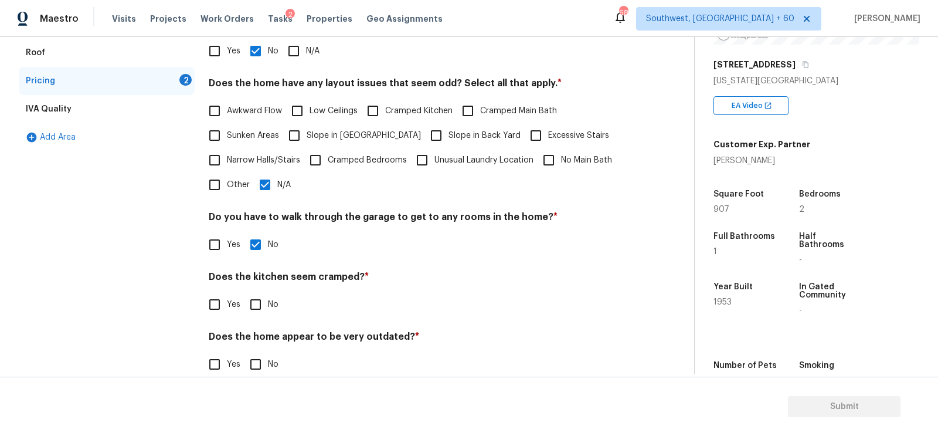
scroll to position [242, 0]
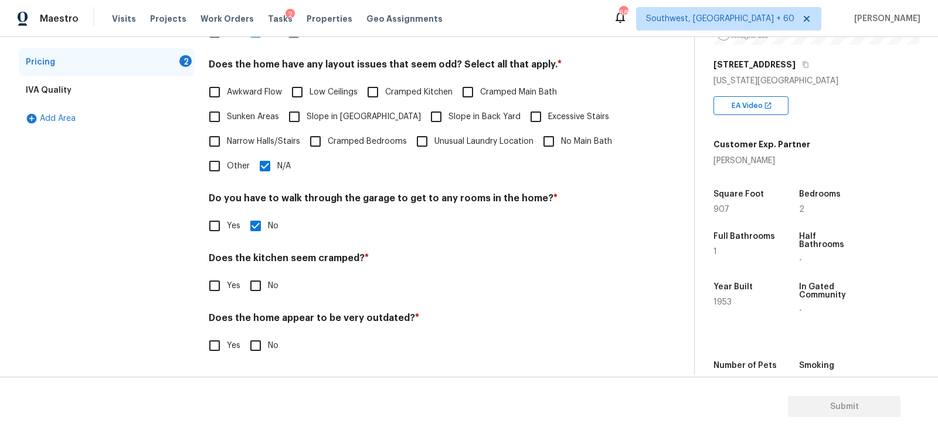
click at [259, 287] on input "No" at bounding box center [255, 285] width 25 height 25
checkbox input "true"
click at [260, 331] on div "Does the home appear to be very outdated? * Yes No" at bounding box center [419, 336] width 420 height 46
click at [270, 347] on span "No" at bounding box center [273, 345] width 11 height 12
click at [268, 347] on input "No" at bounding box center [255, 345] width 25 height 25
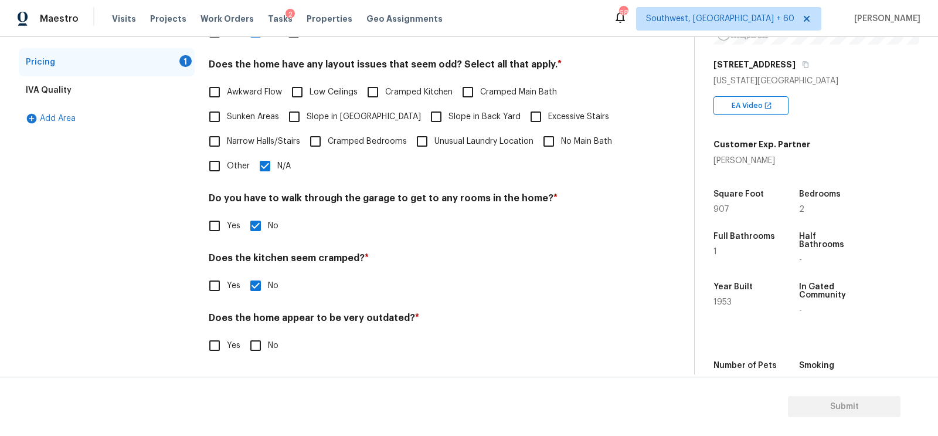
checkbox input "true"
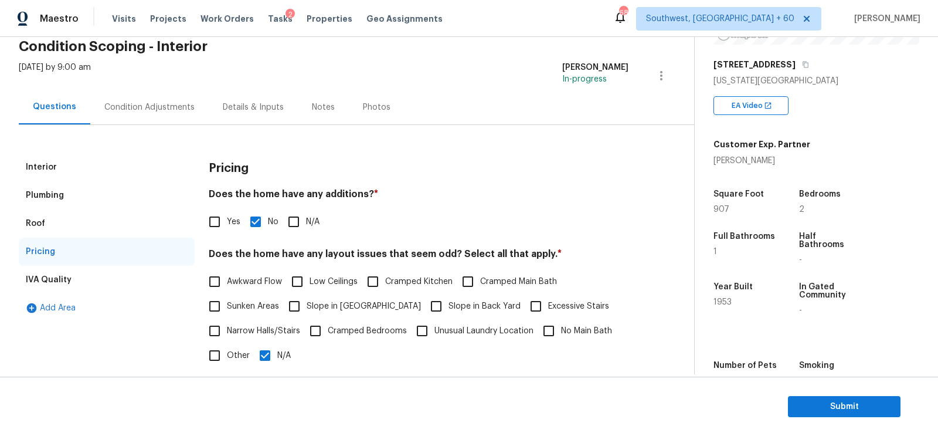
scroll to position [0, 0]
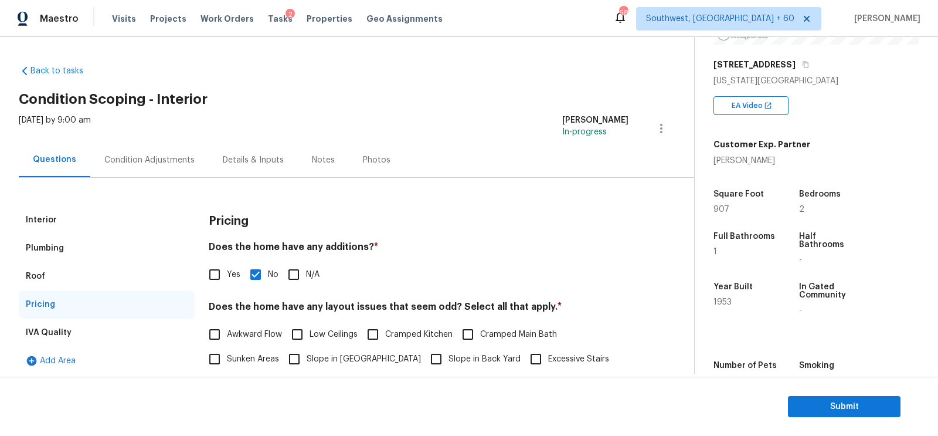
click at [161, 192] on div "Interior Plumbing Roof Pricing IVA Quality Add Area Pricing Does the home have …" at bounding box center [342, 396] width 647 height 436
click at [161, 169] on div "Condition Adjustments" at bounding box center [149, 159] width 118 height 35
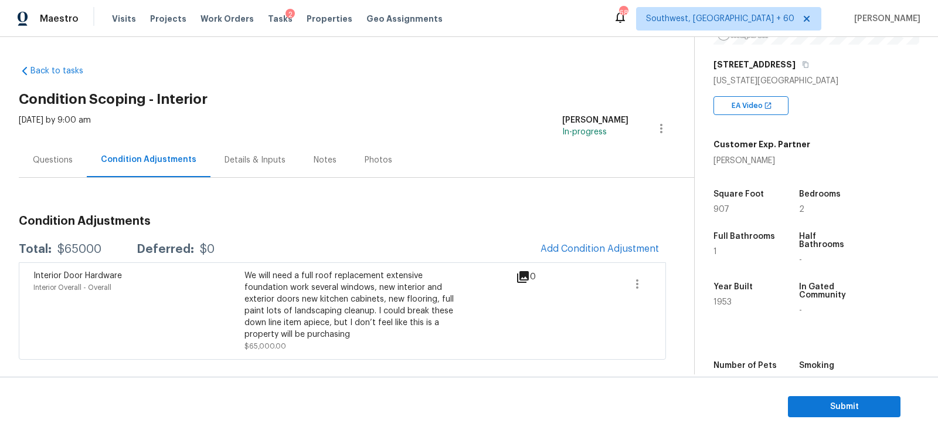
click at [42, 171] on div "Questions" at bounding box center [53, 159] width 68 height 35
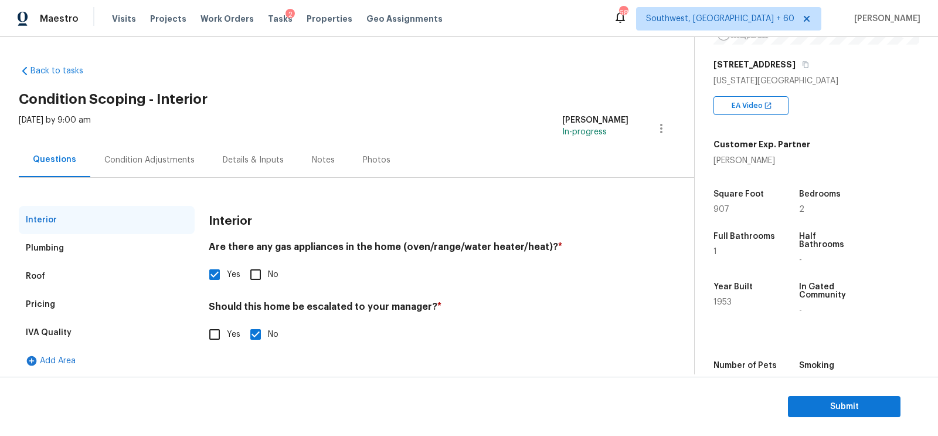
click at [61, 310] on div "Pricing" at bounding box center [107, 304] width 176 height 28
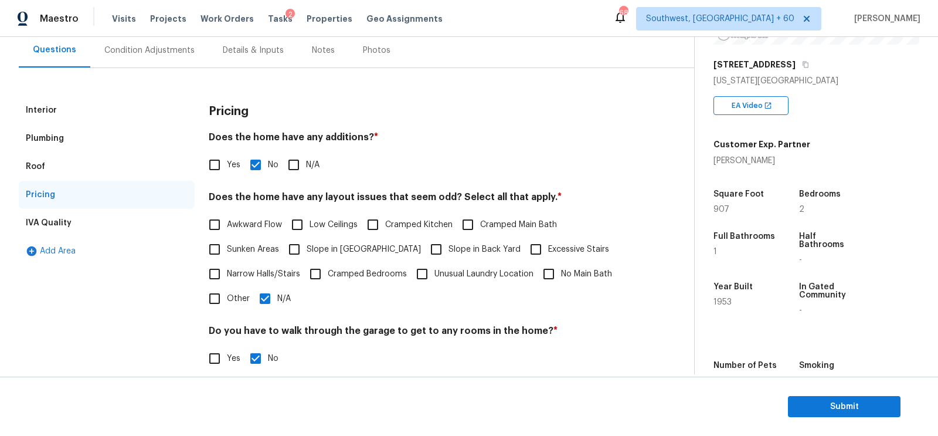
scroll to position [124, 0]
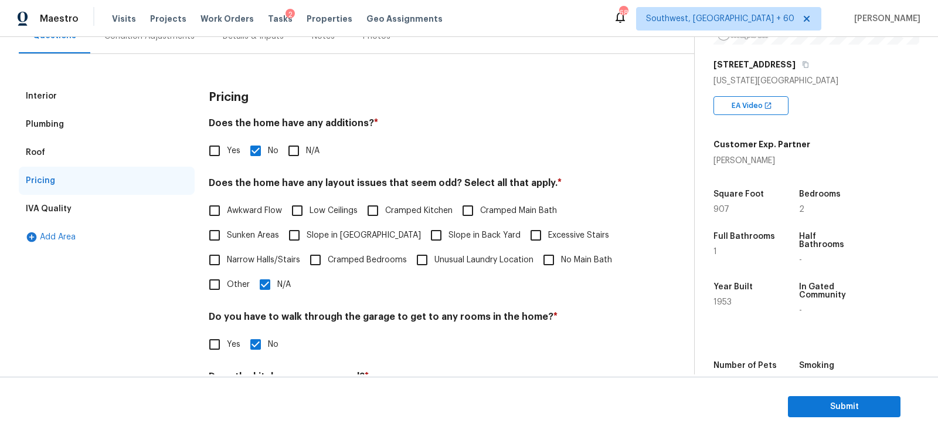
click at [334, 213] on span "Low Ceilings" at bounding box center [334, 211] width 48 height 12
click at [310, 213] on input "Low Ceilings" at bounding box center [297, 210] width 25 height 25
checkbox input "true"
click at [431, 210] on span "Cramped Kitchen" at bounding box center [418, 211] width 67 height 12
click at [385, 210] on input "Cramped Kitchen" at bounding box center [372, 210] width 25 height 25
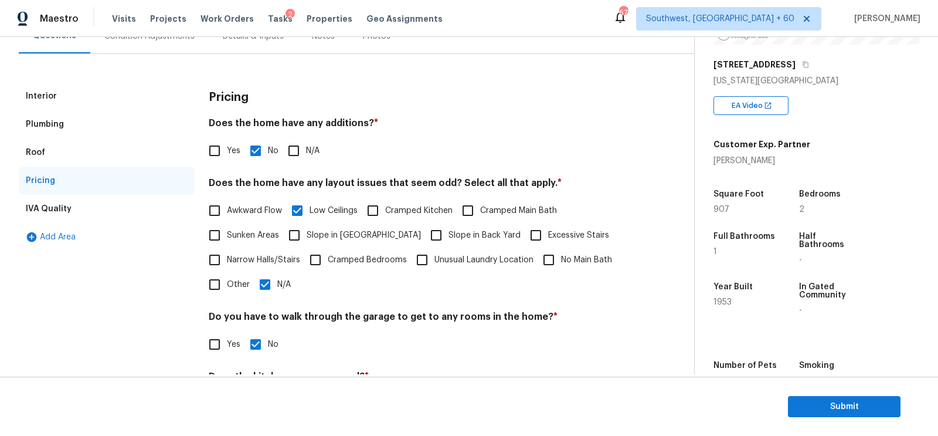
checkbox input "true"
click at [516, 208] on span "Cramped Main Bath" at bounding box center [518, 211] width 77 height 12
click at [480, 208] on input "Cramped Main Bath" at bounding box center [467, 210] width 25 height 25
checkbox input "true"
click at [283, 262] on span "Narrow Halls/Stairs" at bounding box center [263, 260] width 73 height 12
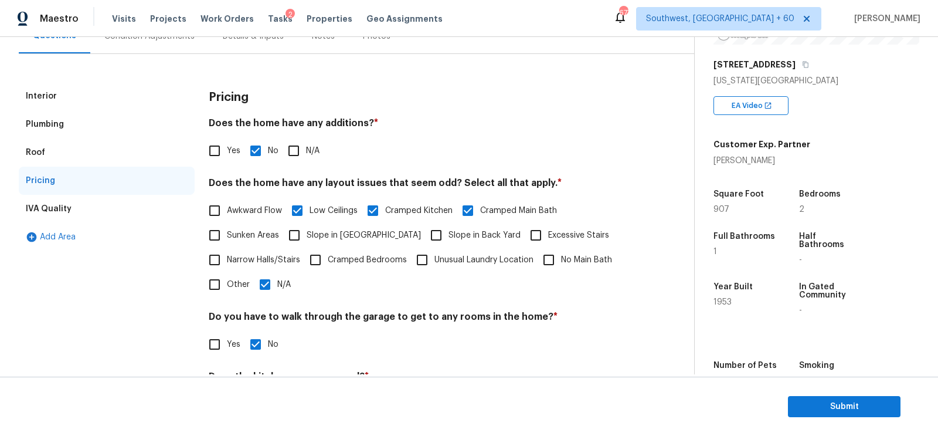
click at [227, 262] on input "Narrow Halls/Stairs" at bounding box center [214, 259] width 25 height 25
checkbox input "true"
click at [273, 284] on input "N/A" at bounding box center [265, 285] width 25 height 25
checkbox input "false"
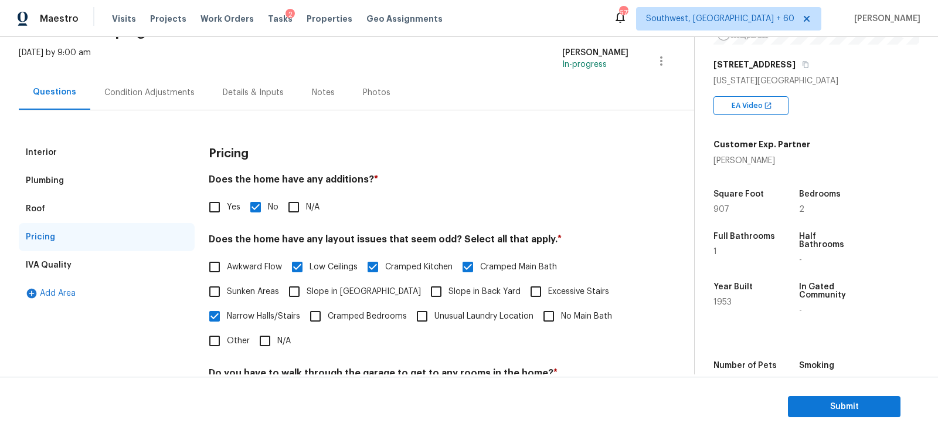
click at [57, 150] on div "Interior" at bounding box center [107, 152] width 176 height 28
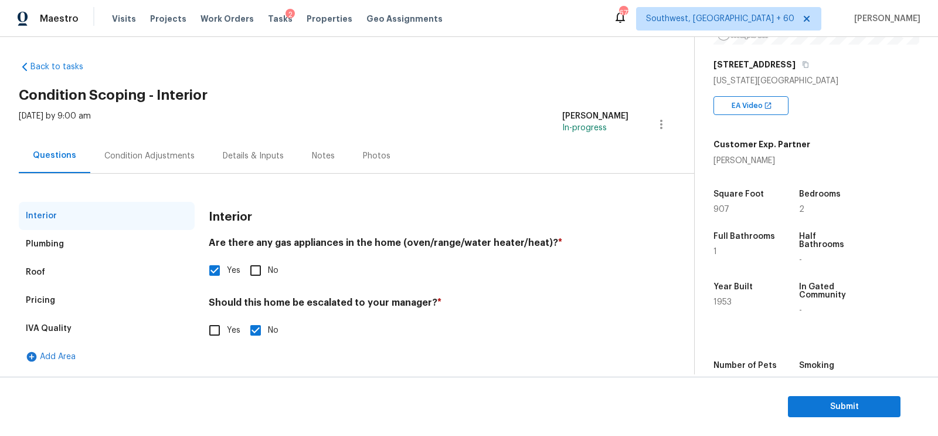
scroll to position [4, 0]
click at [56, 296] on div "Pricing" at bounding box center [107, 301] width 176 height 28
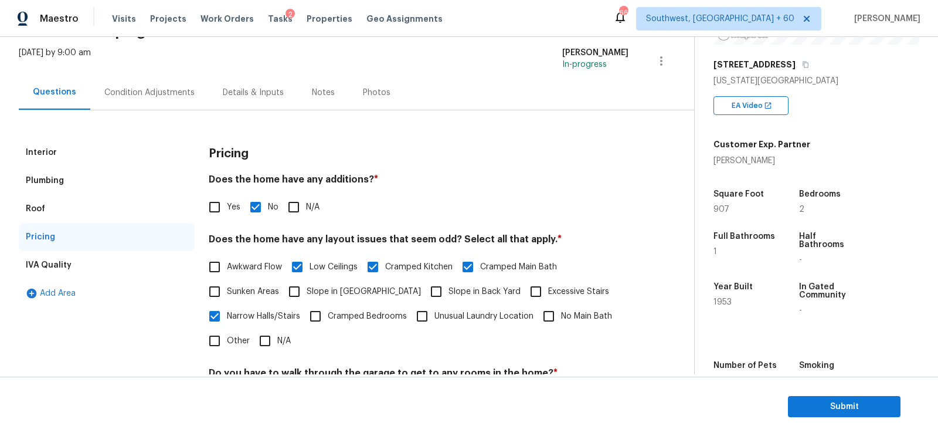
scroll to position [242, 0]
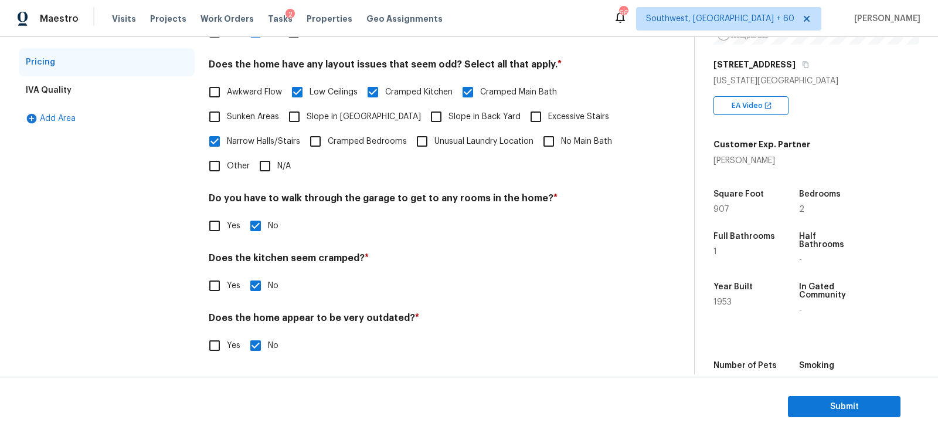
click at [270, 167] on input "N/A" at bounding box center [265, 166] width 25 height 25
checkbox input "true"
click at [233, 166] on span "Other" at bounding box center [238, 166] width 23 height 12
click at [227, 166] on input "Other" at bounding box center [214, 166] width 25 height 25
checkbox input "true"
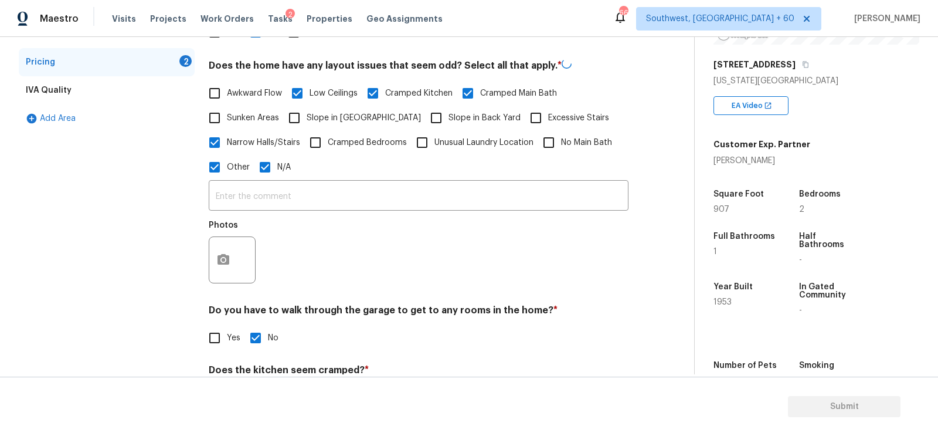
click at [261, 166] on input "N/A" at bounding box center [265, 167] width 25 height 25
checkbox input "false"
click at [261, 190] on input "text" at bounding box center [419, 197] width 420 height 28
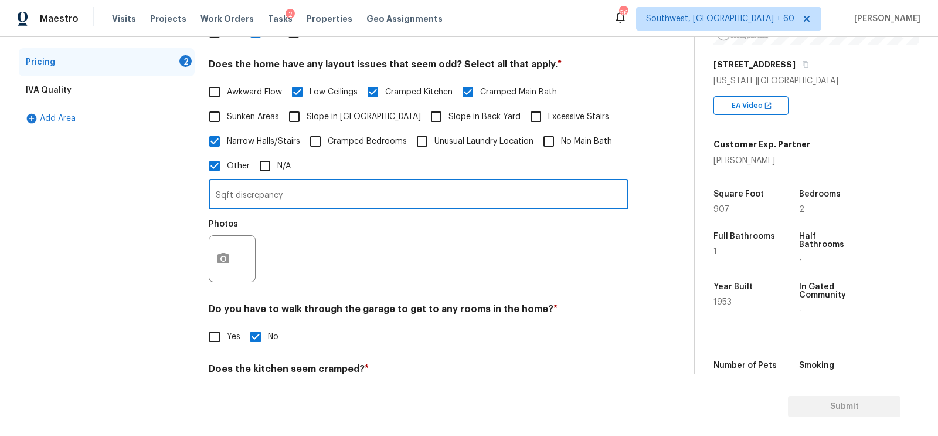
type input "Sqft discrepancy"
click at [234, 254] on button "button" at bounding box center [223, 259] width 28 height 46
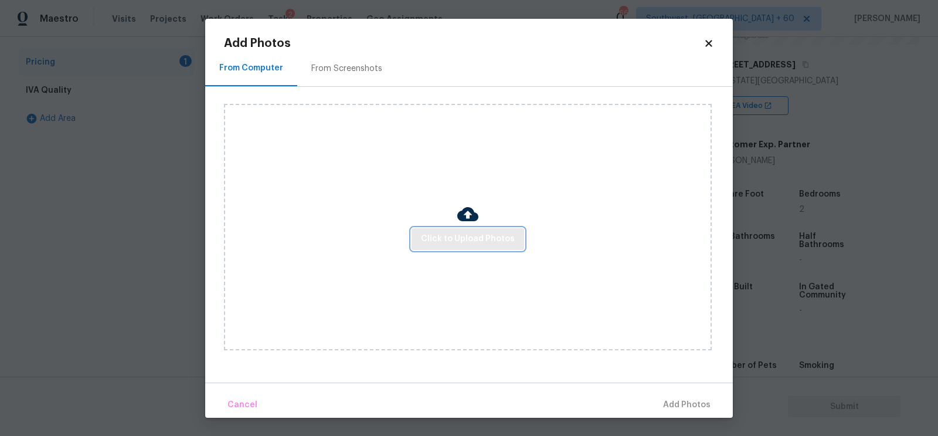
click at [455, 240] on span "Click to Upload Photos" at bounding box center [468, 239] width 94 height 15
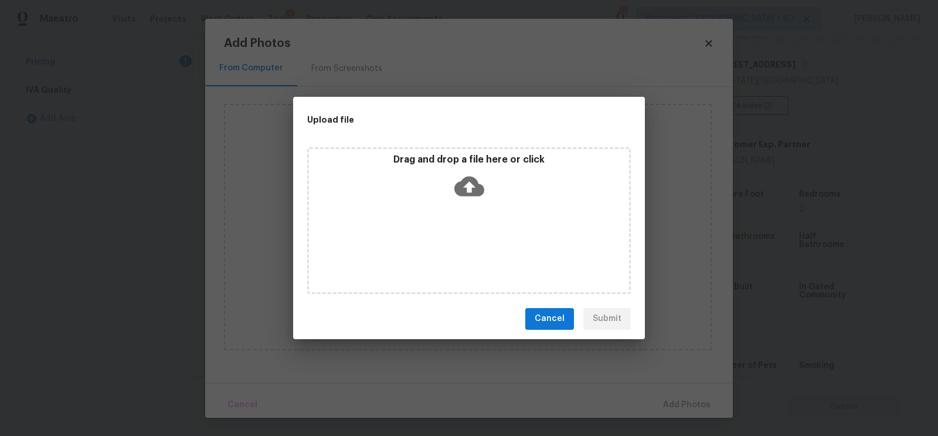
click at [465, 198] on icon at bounding box center [469, 186] width 30 height 30
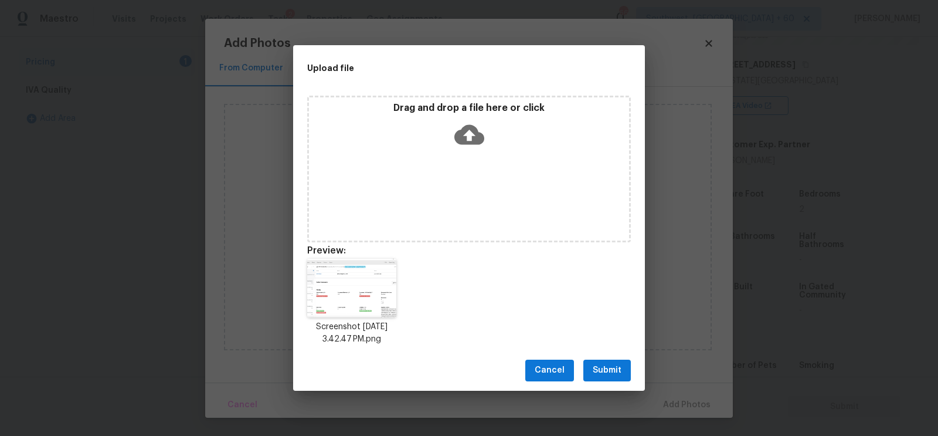
click at [616, 371] on span "Submit" at bounding box center [607, 370] width 29 height 15
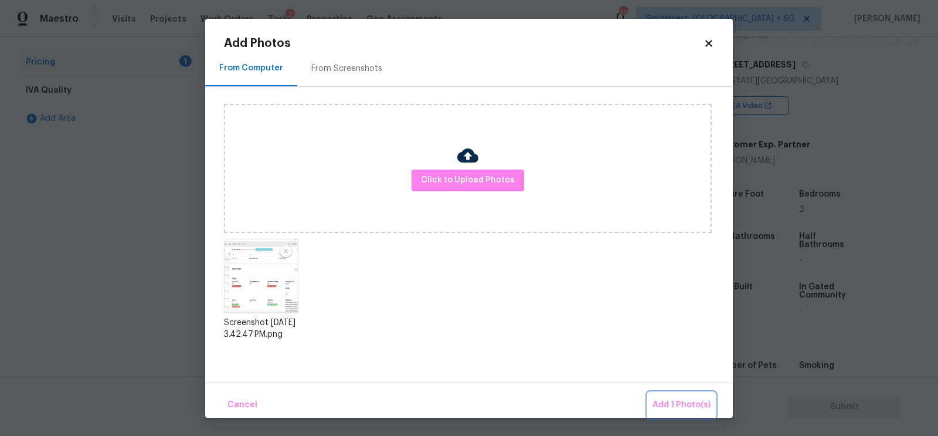
click at [696, 403] on span "Add 1 Photo(s)" at bounding box center [681, 404] width 58 height 15
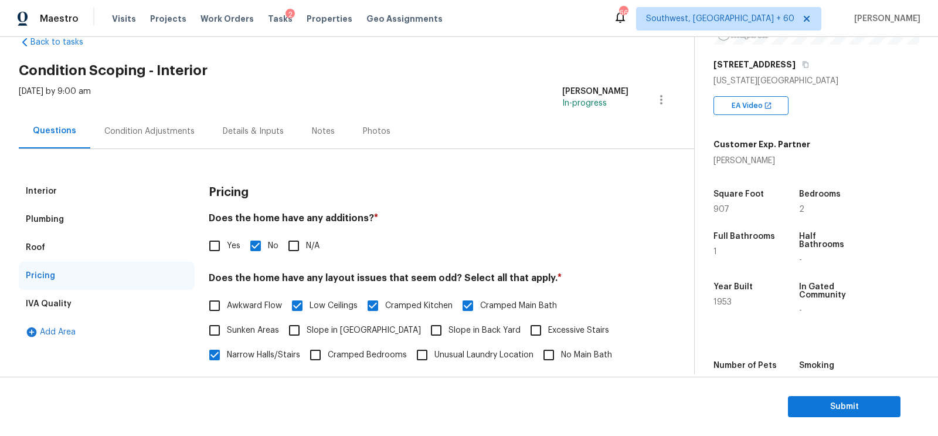
scroll to position [23, 0]
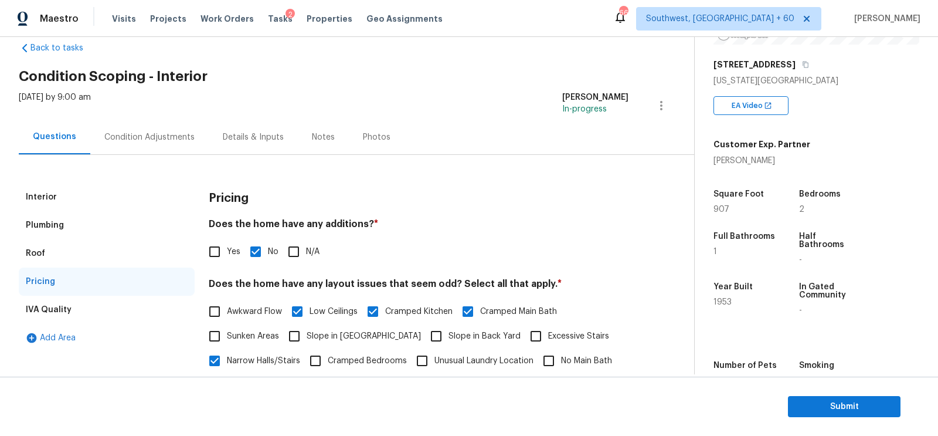
click at [175, 144] on div "Condition Adjustments" at bounding box center [149, 137] width 118 height 35
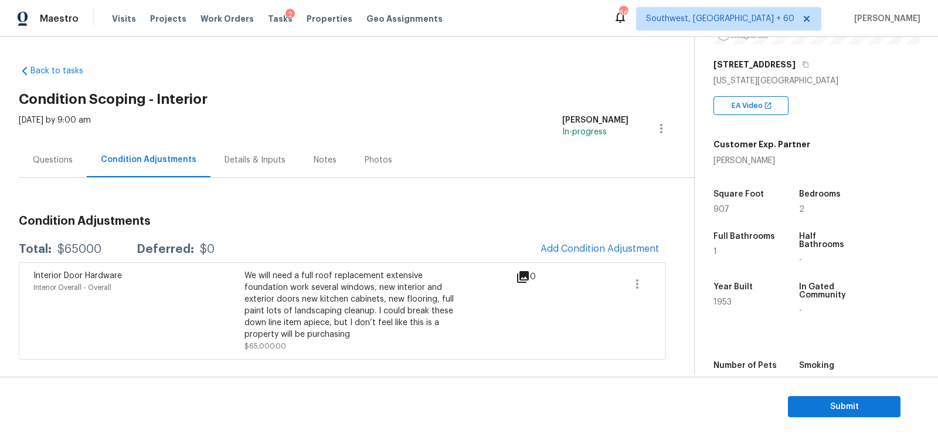
click at [47, 149] on div "Questions" at bounding box center [53, 159] width 68 height 35
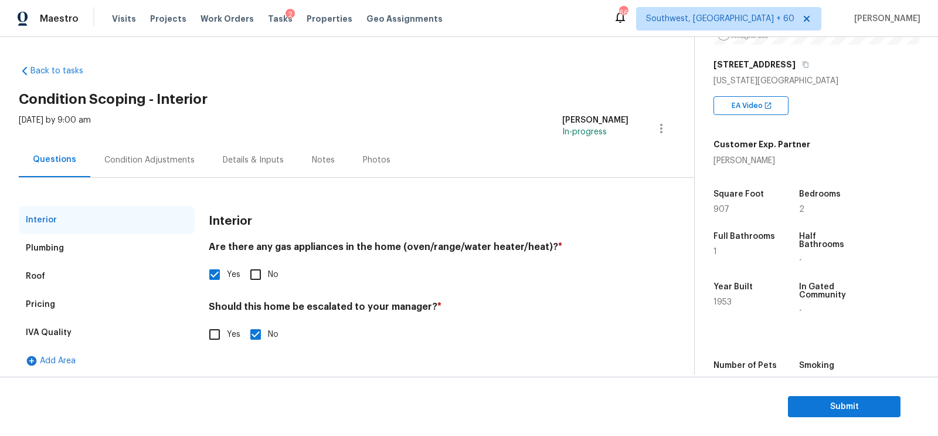
click at [224, 338] on input "Yes" at bounding box center [214, 334] width 25 height 25
checkbox input "true"
checkbox input "false"
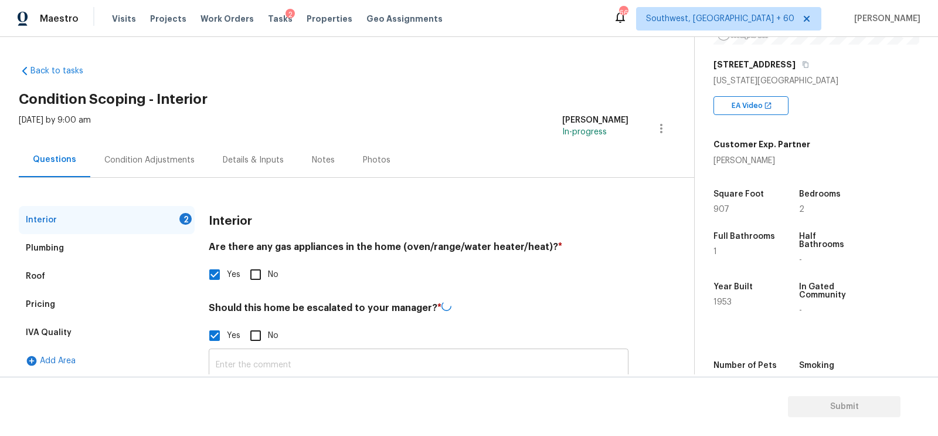
click at [291, 357] on input "text" at bounding box center [419, 365] width 420 height 28
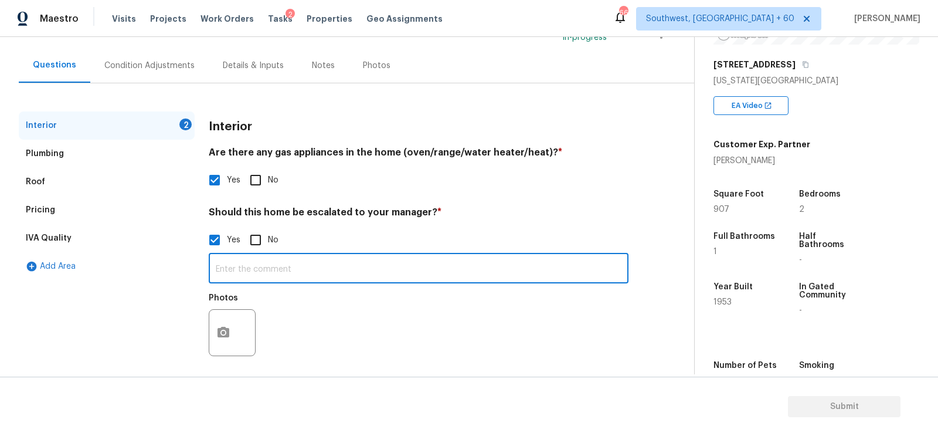
scroll to position [101, 0]
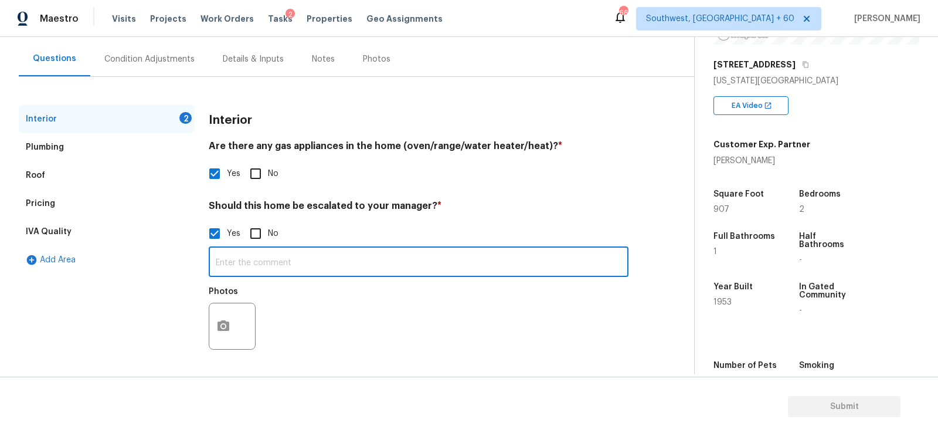
click at [295, 263] on input "text" at bounding box center [419, 263] width 420 height 28
paste input "The neighborhood is in an area that needs to revitalized. There is a lot of wor…"
click at [217, 261] on input "The neighborhood is in an area that needs to revitalized. There is a lot of wor…" at bounding box center [419, 263] width 420 height 28
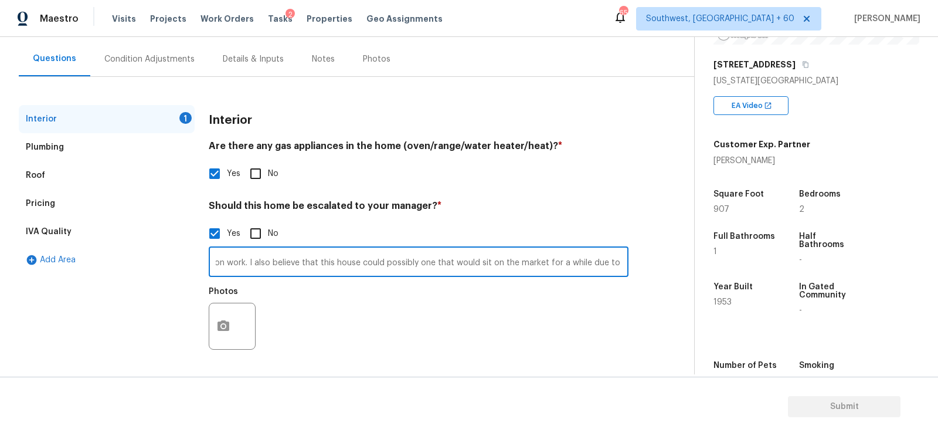
click at [624, 261] on input "HPM recommends walk to the home/The neighborhood is in an area that needs to re…" at bounding box center [419, 263] width 420 height 28
paste input "We will need a full roof replacement extensive foundation work several windows,…"
type input "HPM recommends walk to the home/The neighborhood is in an area that needs to re…"
click at [220, 322] on icon "button" at bounding box center [223, 325] width 12 height 11
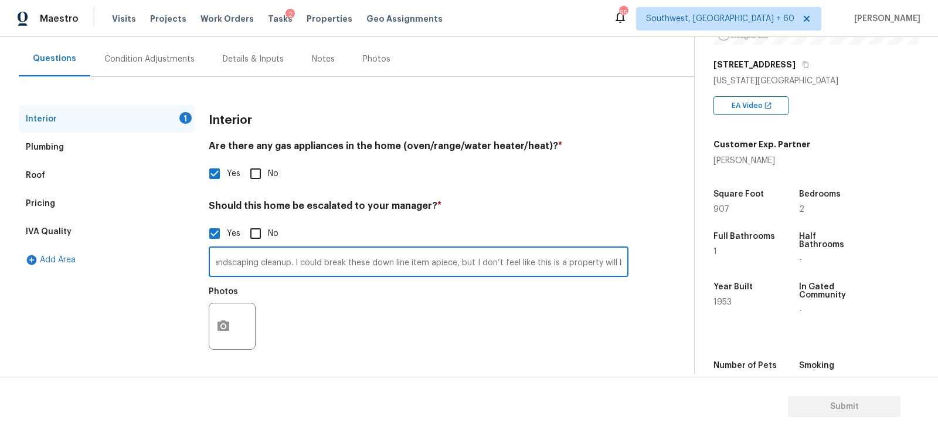
scroll to position [0, 0]
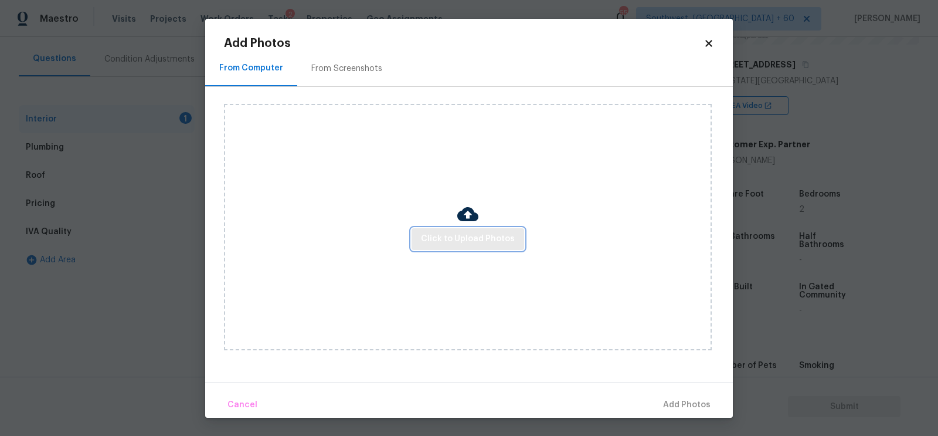
click at [464, 239] on span "Click to Upload Photos" at bounding box center [468, 239] width 94 height 15
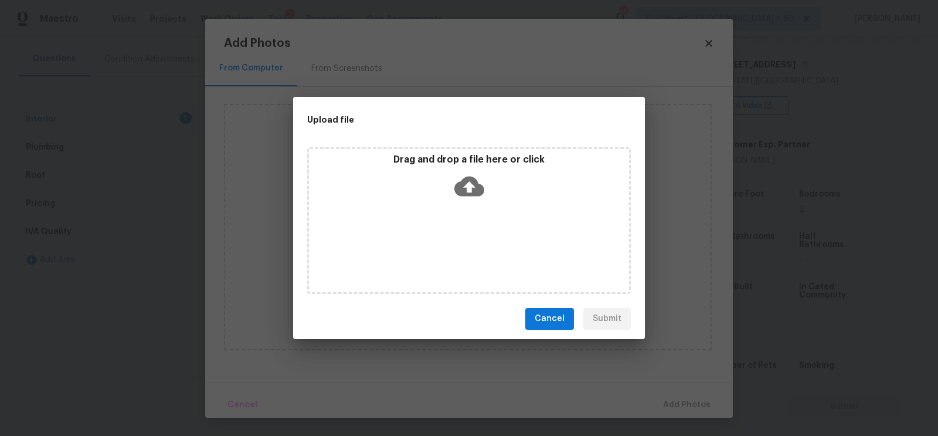
click at [465, 192] on icon at bounding box center [469, 186] width 30 height 20
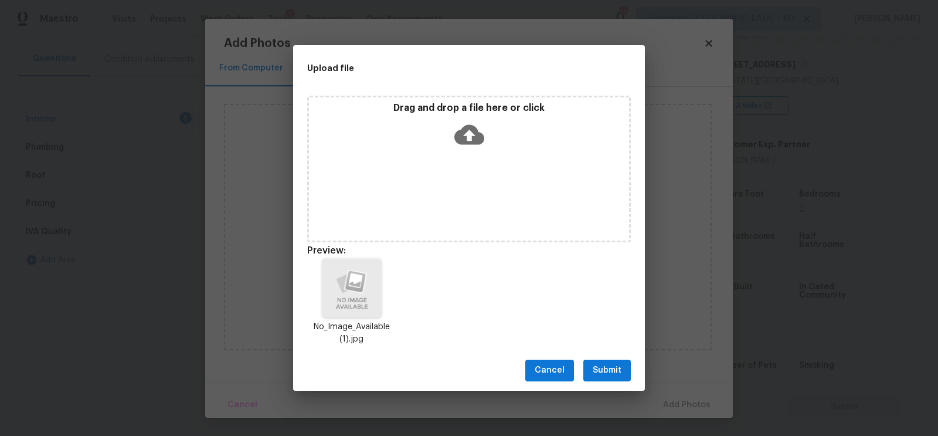
click at [607, 374] on span "Submit" at bounding box center [607, 370] width 29 height 15
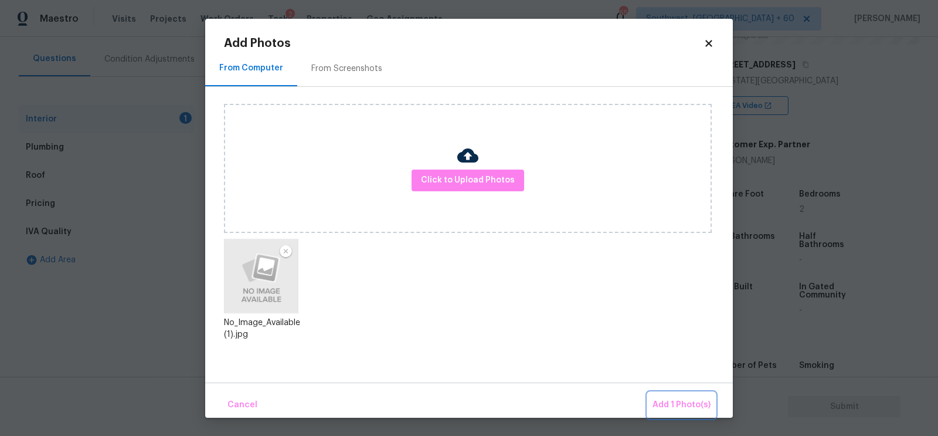
click at [655, 395] on button "Add 1 Photo(s)" at bounding box center [681, 404] width 67 height 25
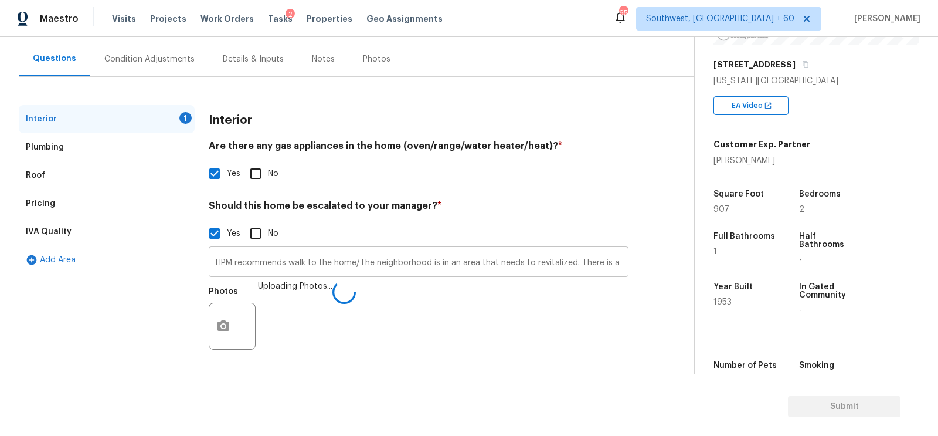
click at [347, 262] on input "HPM recommends walk to the home/The neighborhood is in an area that needs to re…" at bounding box center [419, 263] width 420 height 28
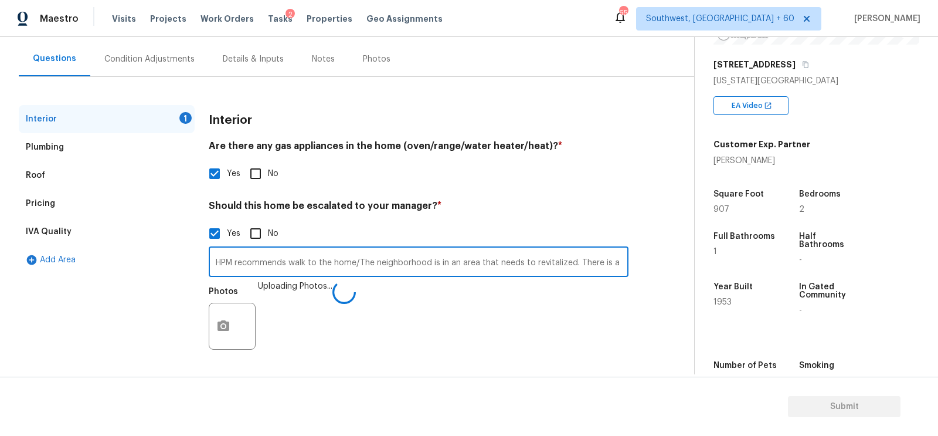
click at [347, 262] on input "HPM recommends walk to the home/The neighborhood is in an area that needs to re…" at bounding box center [419, 263] width 420 height 28
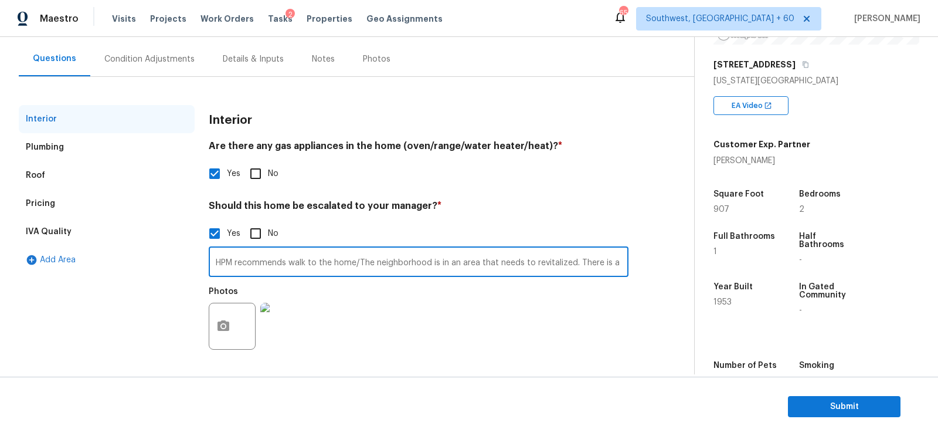
click at [126, 63] on div "Condition Adjustments" at bounding box center [149, 59] width 90 height 12
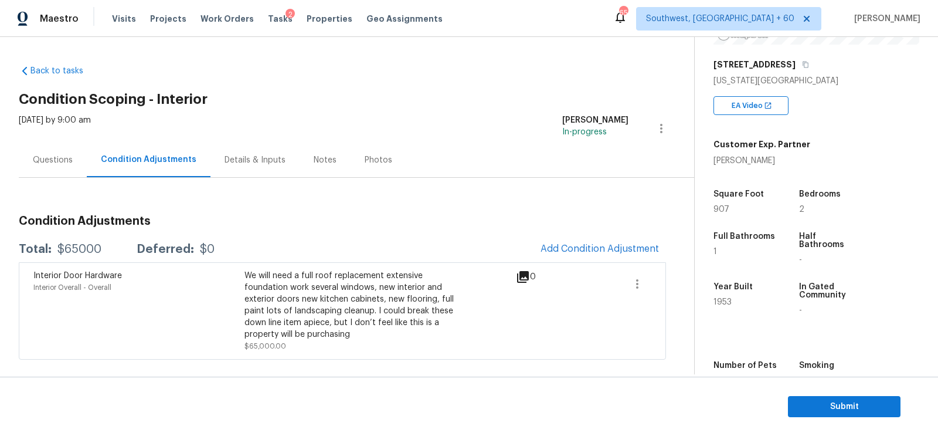
click at [76, 221] on h3 "Condition Adjustments" at bounding box center [342, 221] width 647 height 12
click at [76, 242] on div "Total: $65000 Deferred: $0 Add Condition Adjustment" at bounding box center [342, 249] width 647 height 26
copy div "$65000"
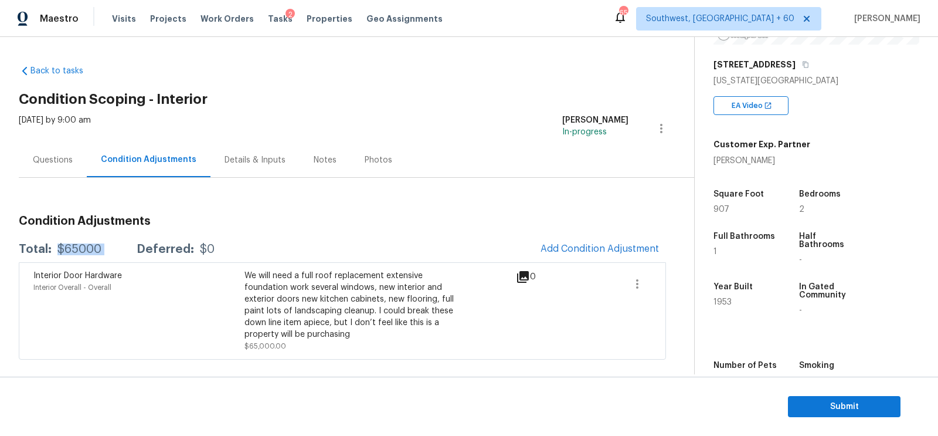
click at [60, 155] on div "Questions" at bounding box center [53, 160] width 40 height 12
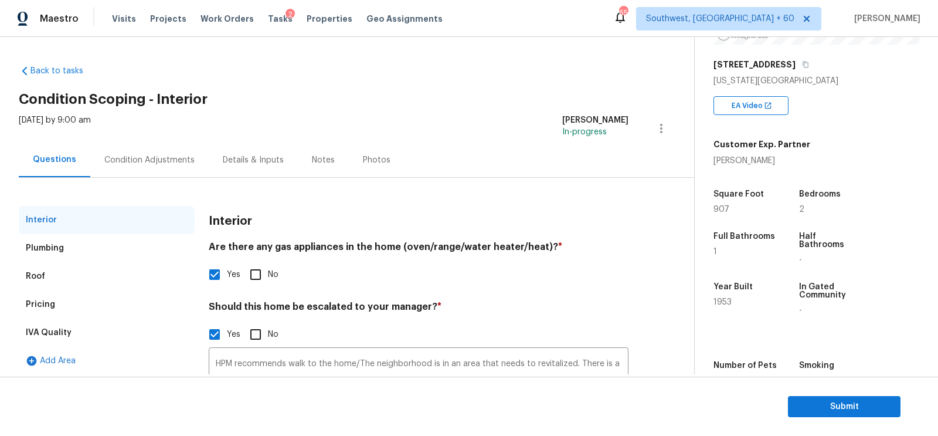
click at [69, 300] on div "Pricing" at bounding box center [107, 304] width 176 height 28
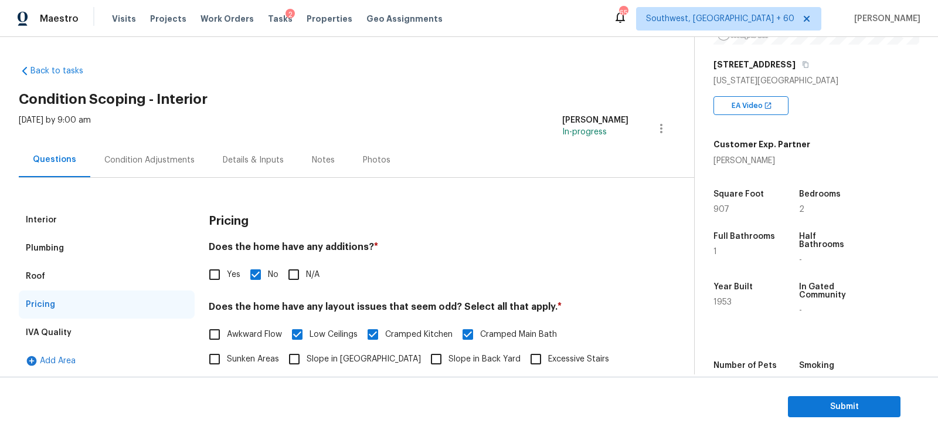
click at [63, 215] on div "Interior" at bounding box center [107, 220] width 176 height 28
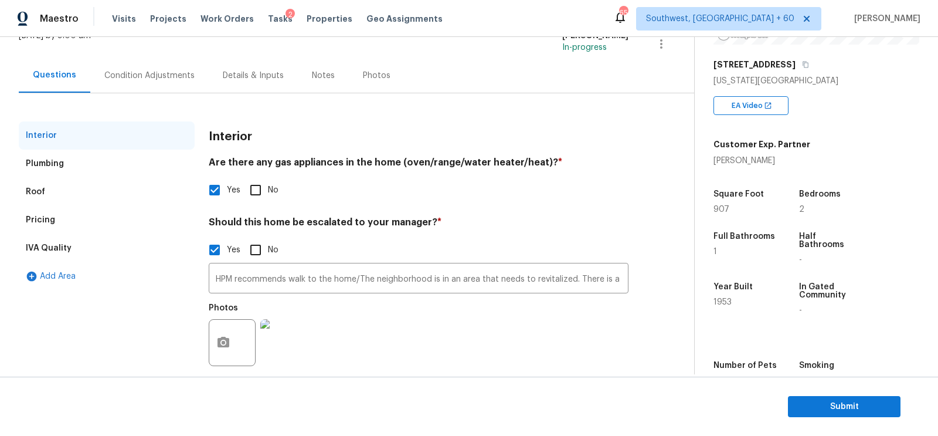
scroll to position [101, 0]
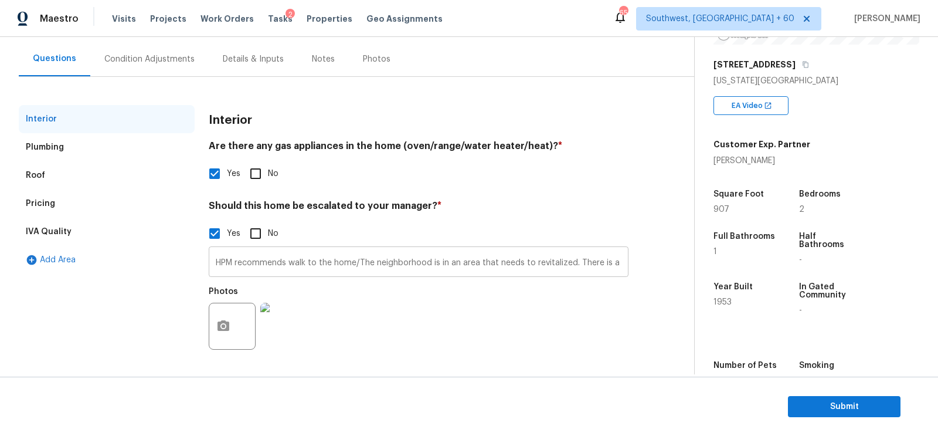
click at [213, 261] on input "HPM recommends walk to the home/The neighborhood is in an area that needs to re…" at bounding box center [419, 263] width 420 height 28
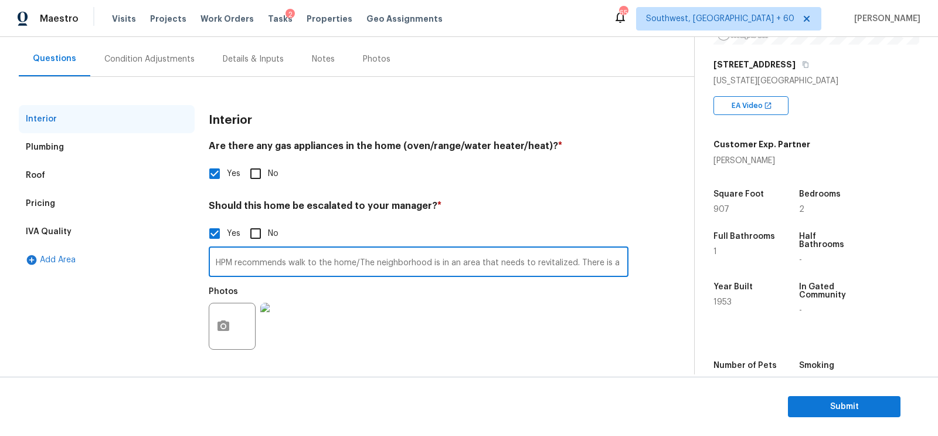
paste input "Cracks and movement"
click at [372, 273] on input "Cracks and movement at 00.54, 00.58/HPM recommends walk to the home/The neighbo…" at bounding box center [419, 263] width 420 height 28
type input "Cracks and movement at 00.54, 00.58/HPM recommends walk to the home/The neighbo…"
click at [226, 324] on icon "button" at bounding box center [223, 325] width 12 height 11
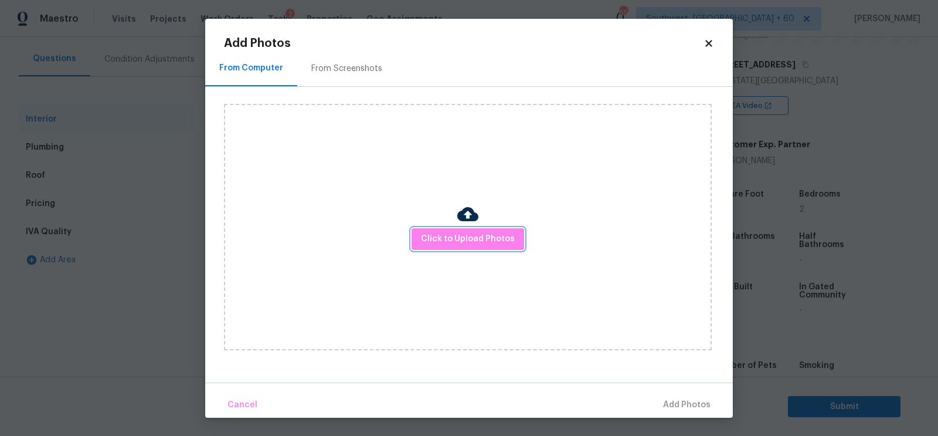
click at [486, 228] on button "Click to Upload Photos" at bounding box center [467, 239] width 113 height 22
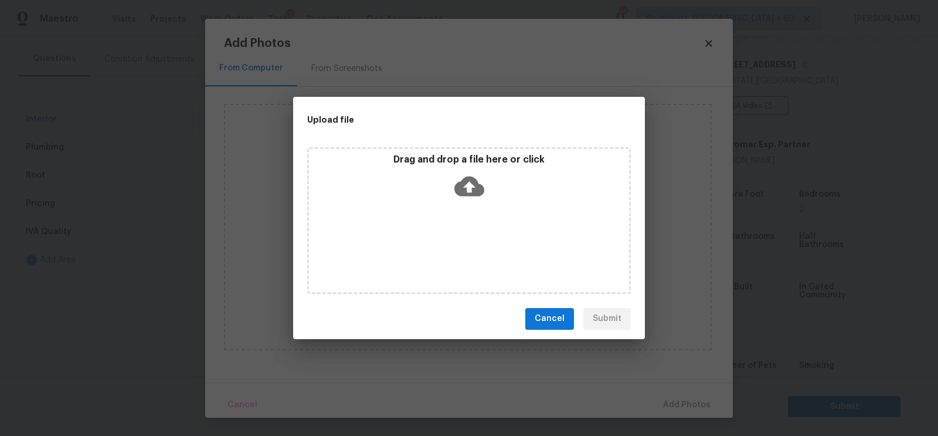
click at [471, 185] on icon at bounding box center [469, 186] width 30 height 30
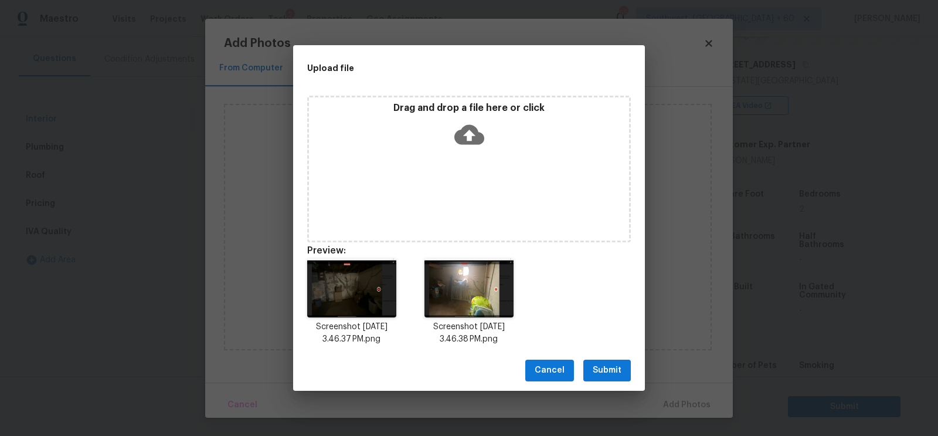
click at [601, 368] on span "Submit" at bounding box center [607, 370] width 29 height 15
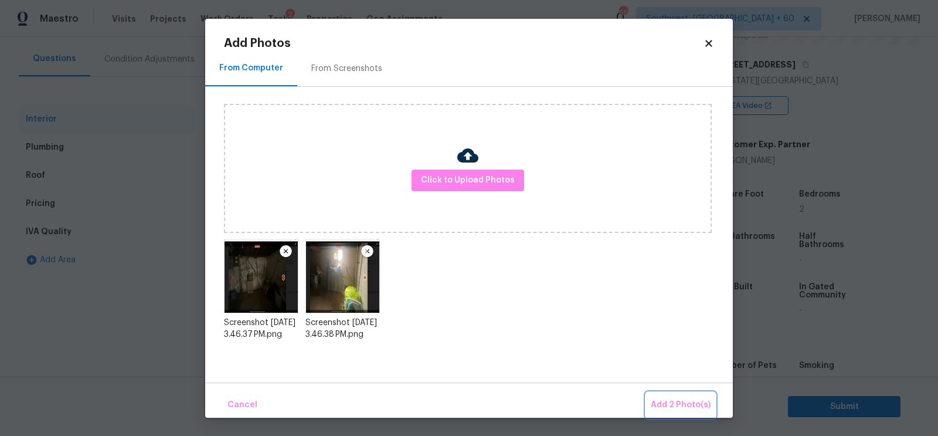
click at [684, 402] on span "Add 2 Photo(s)" at bounding box center [681, 404] width 60 height 15
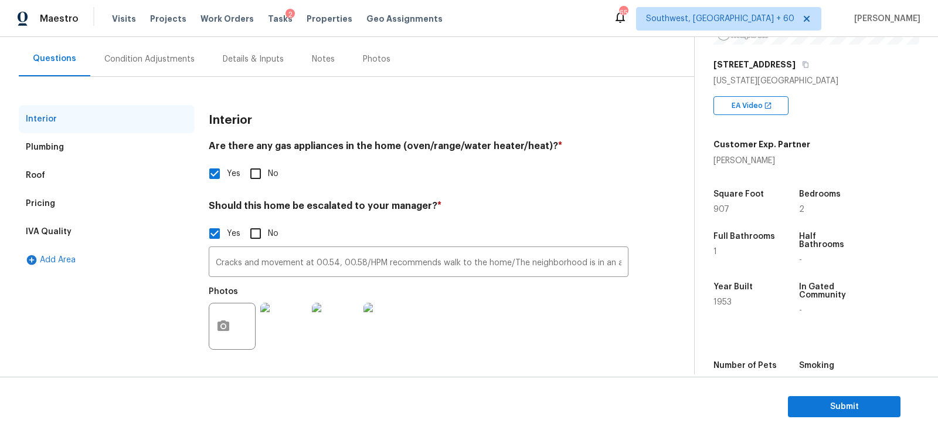
click at [135, 56] on div "Condition Adjustments" at bounding box center [149, 59] width 90 height 12
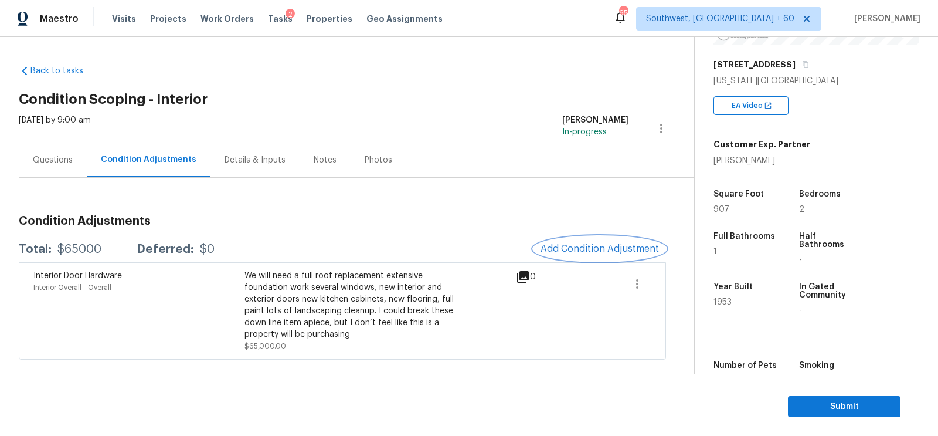
click at [602, 251] on span "Add Condition Adjustment" at bounding box center [599, 248] width 118 height 11
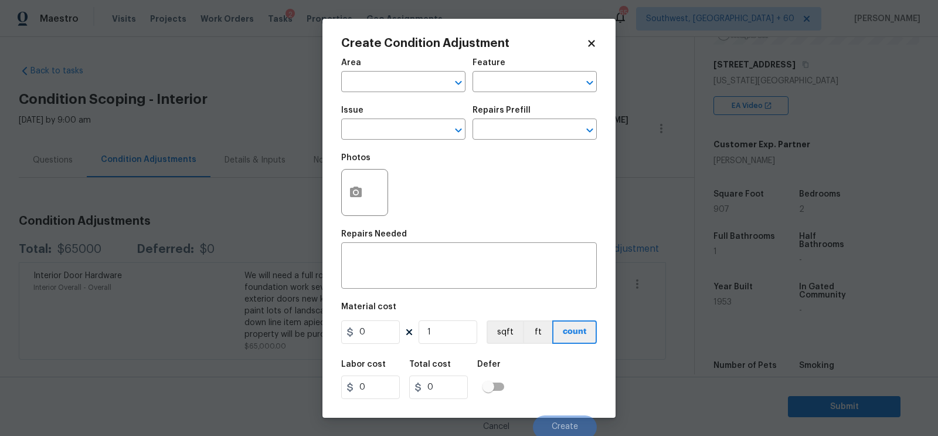
click at [241, 149] on body "Maestro Visits Projects Work Orders Tasks 2 Properties Geo Assignments 659 Sout…" at bounding box center [469, 218] width 938 height 436
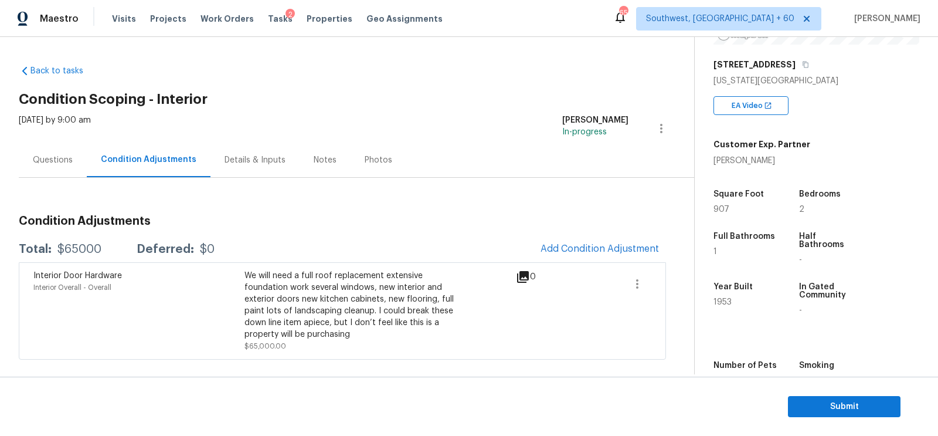
click at [52, 162] on div "Questions" at bounding box center [53, 160] width 40 height 12
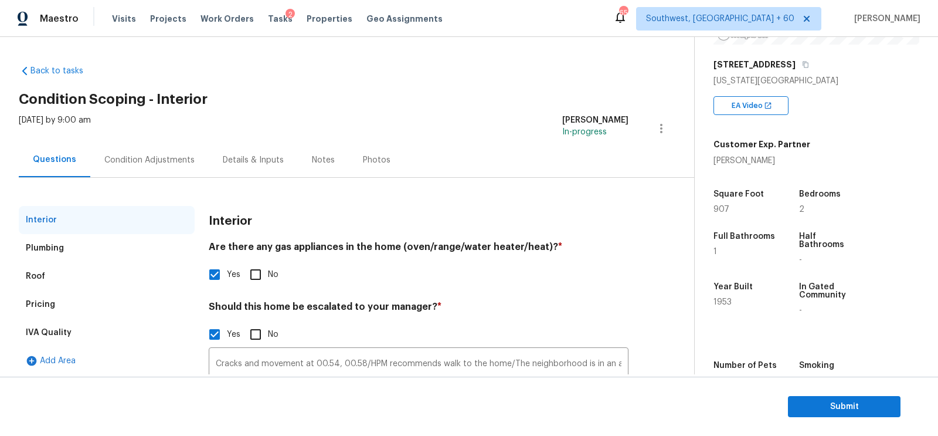
click at [77, 300] on div "Pricing" at bounding box center [107, 304] width 176 height 28
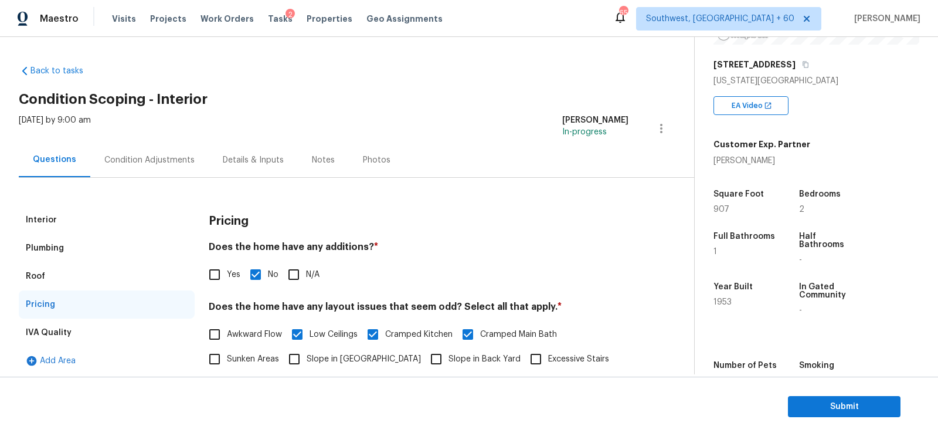
click at [57, 225] on div "Interior" at bounding box center [107, 220] width 176 height 28
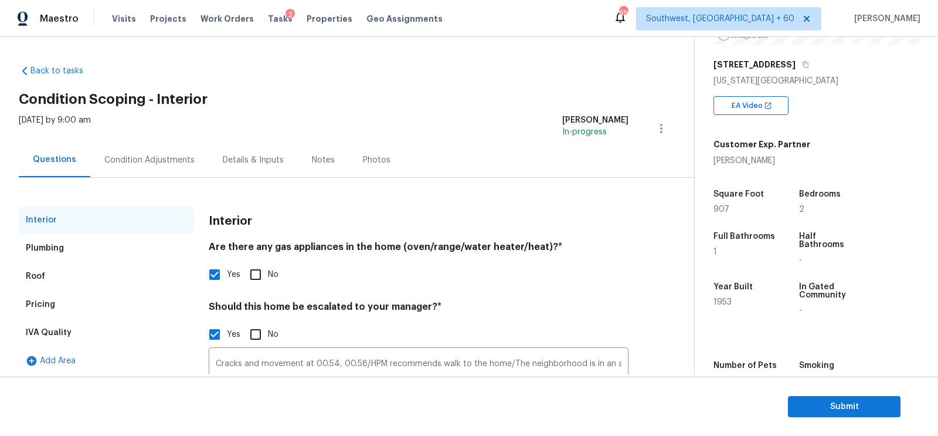
click at [162, 166] on div "Condition Adjustments" at bounding box center [149, 159] width 118 height 35
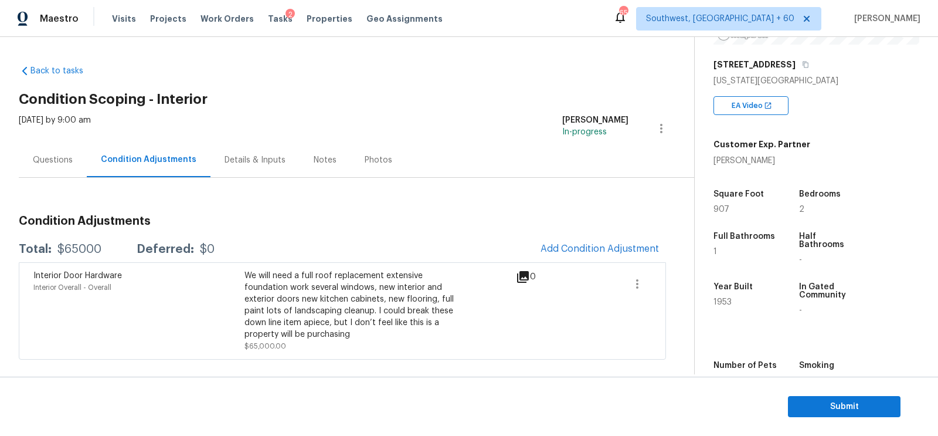
click at [49, 164] on div "Questions" at bounding box center [53, 160] width 40 height 12
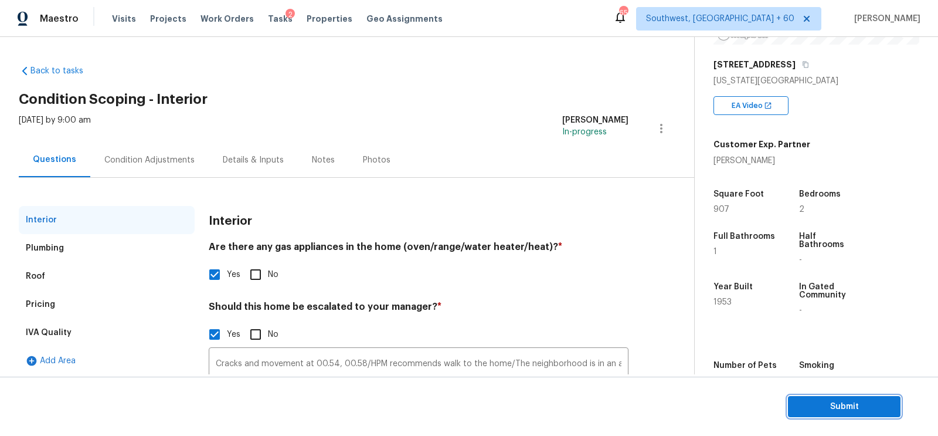
click at [854, 402] on span "Submit" at bounding box center [844, 406] width 94 height 15
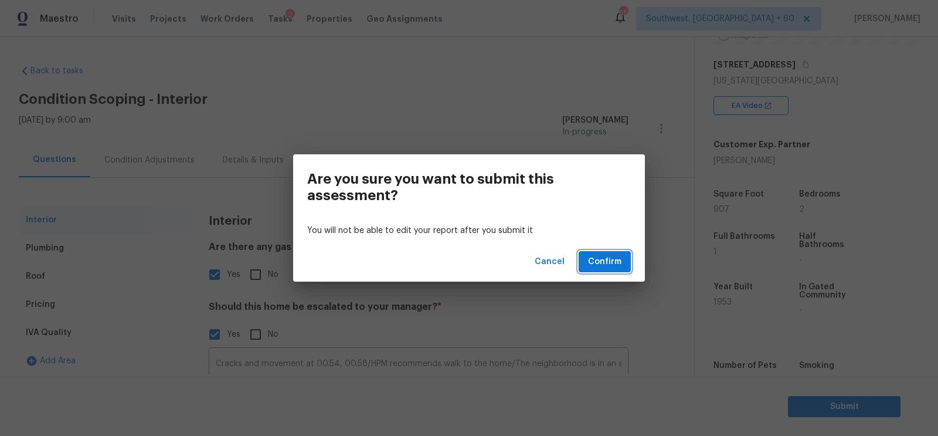
click at [607, 264] on span "Confirm" at bounding box center [604, 261] width 33 height 15
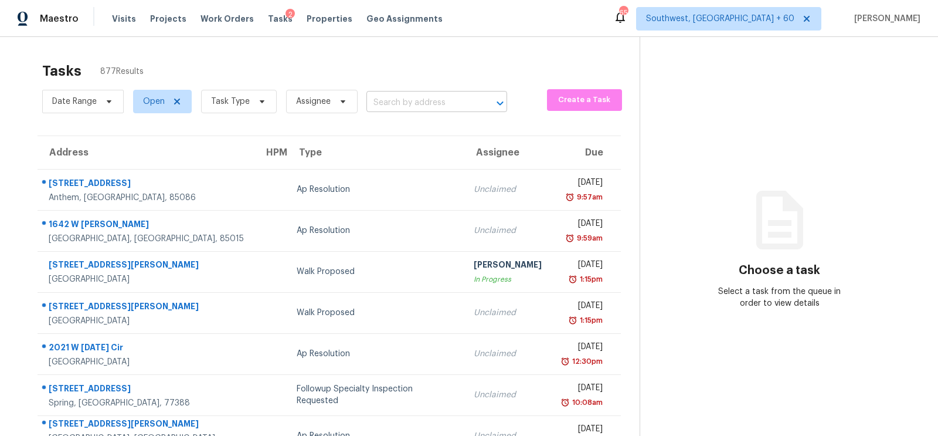
click at [416, 101] on input "text" at bounding box center [420, 103] width 108 height 18
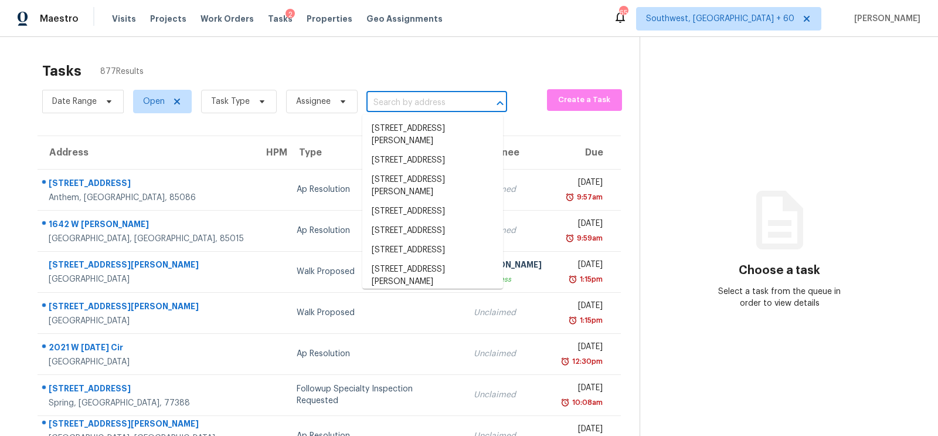
paste input "720 Surrey Ln, Wallis, TX 77485"
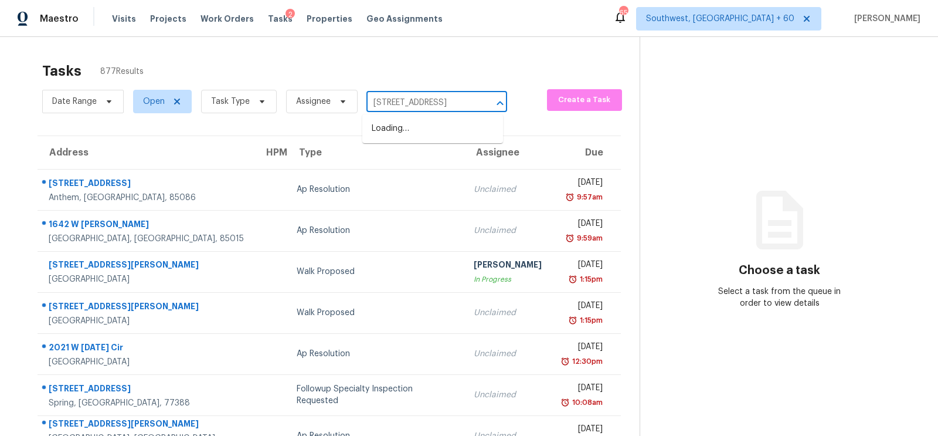
type input "720 Surrey Ln, Wallis, TX 77485"
click at [417, 103] on input "text" at bounding box center [420, 103] width 108 height 18
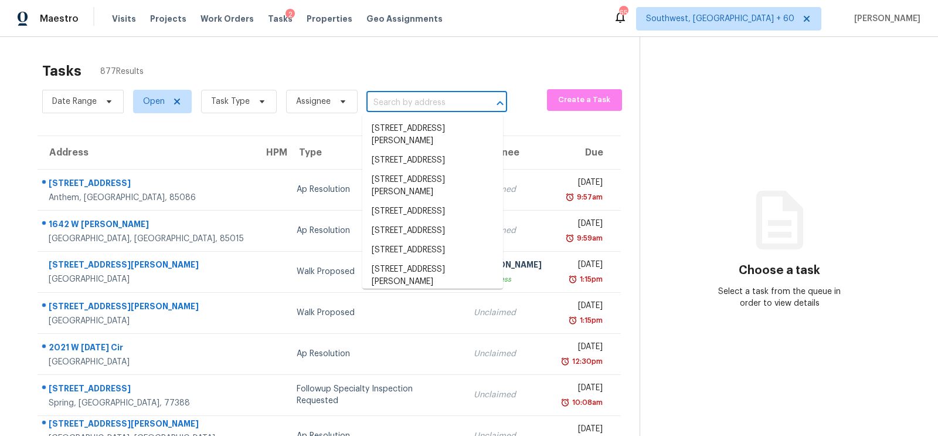
paste input "720 Surrey Ln, Wallis, TX 77485"
type input "720 Surrey Ln, Wallis, TX 77485"
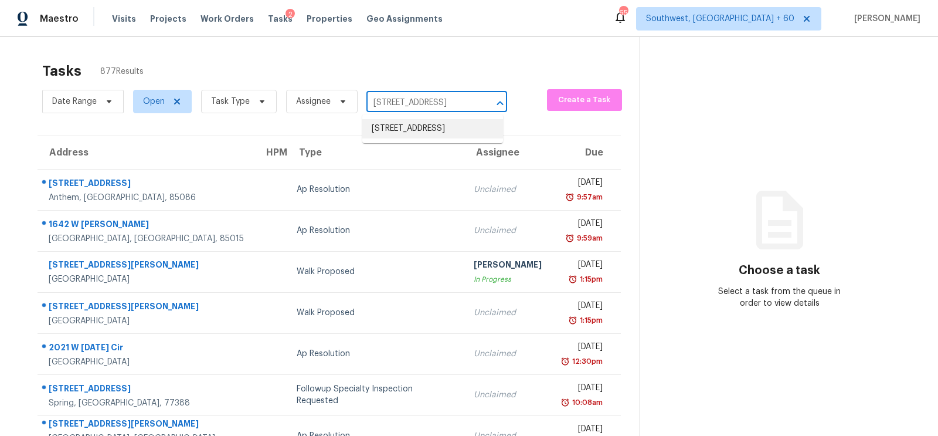
click at [420, 131] on li "720 Surrey Ln, Wallis, TX 77485" at bounding box center [432, 128] width 141 height 19
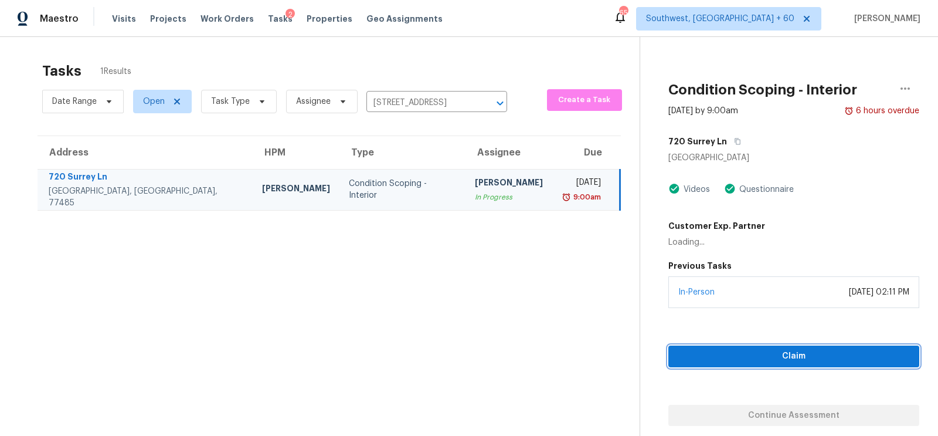
click at [786, 355] on span "Claim" at bounding box center [794, 356] width 232 height 15
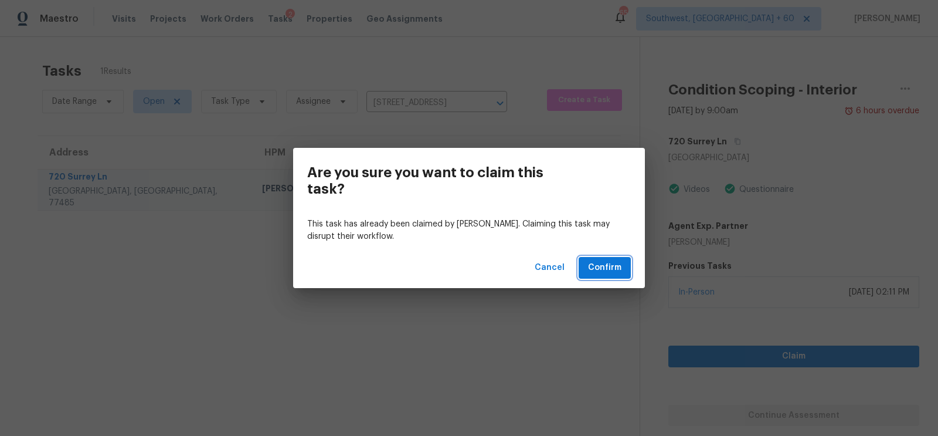
click at [611, 266] on span "Confirm" at bounding box center [604, 267] width 33 height 15
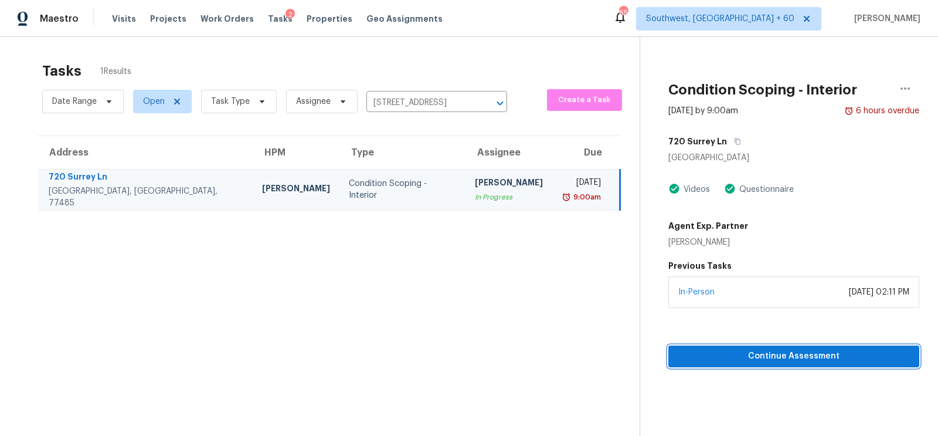
click at [817, 362] on span "Continue Assessment" at bounding box center [794, 356] width 232 height 15
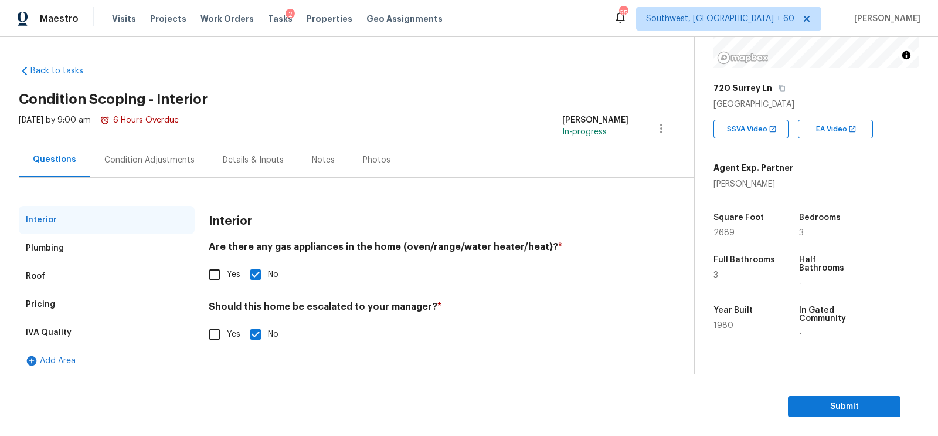
scroll to position [150, 0]
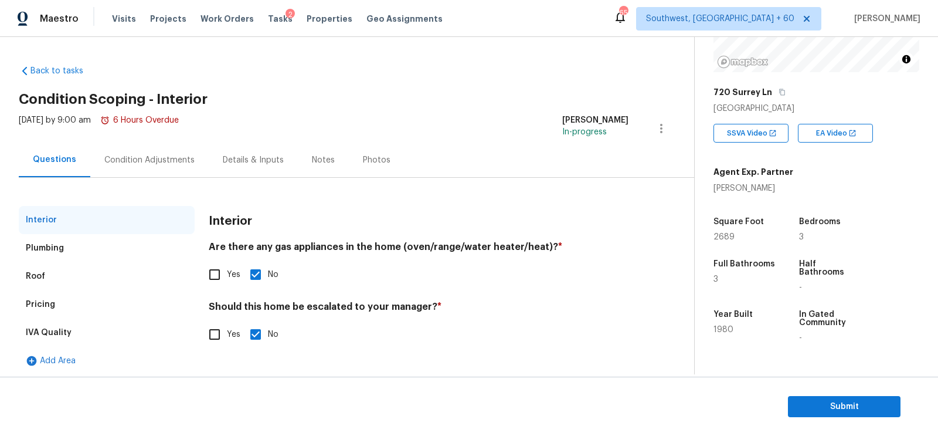
click at [223, 273] on input "Yes" at bounding box center [214, 274] width 25 height 25
checkbox input "true"
checkbox input "false"
click at [91, 249] on div "Plumbing" at bounding box center [107, 248] width 176 height 28
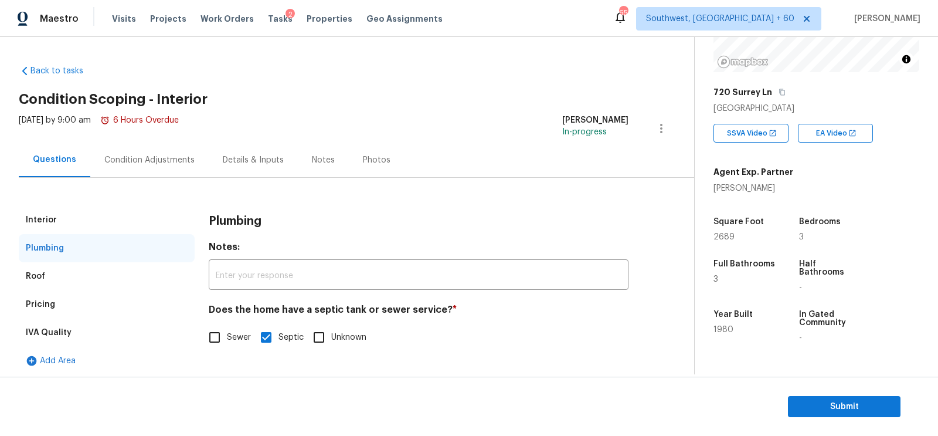
click at [84, 300] on div "Pricing" at bounding box center [107, 304] width 176 height 28
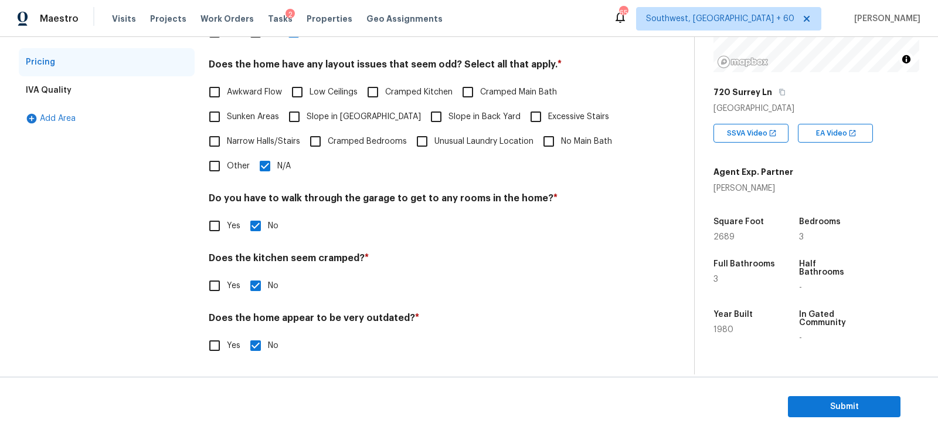
scroll to position [0, 0]
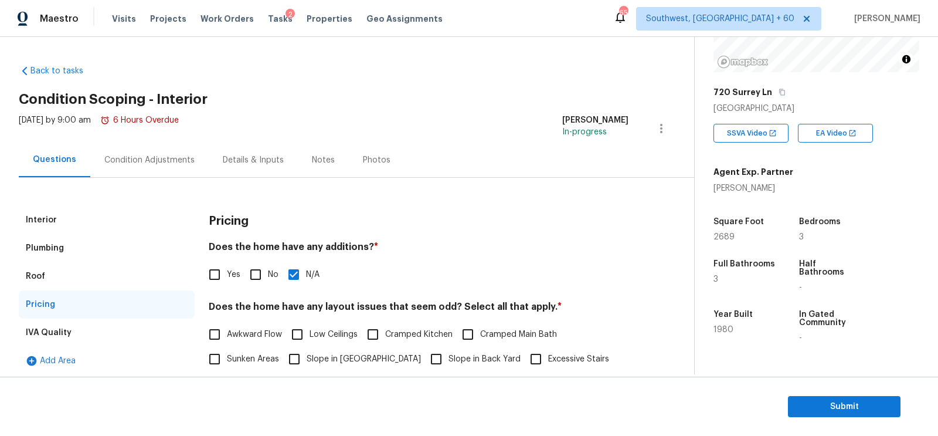
click at [145, 155] on div "Condition Adjustments" at bounding box center [149, 160] width 90 height 12
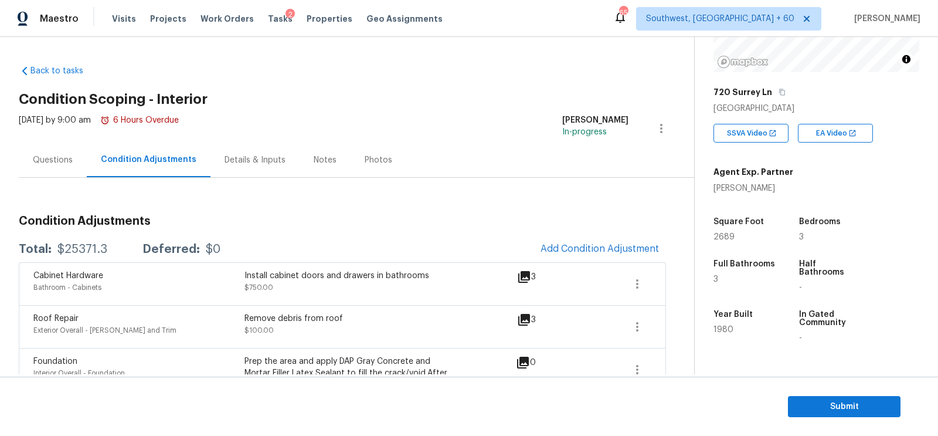
click at [39, 168] on div "Questions" at bounding box center [53, 159] width 68 height 35
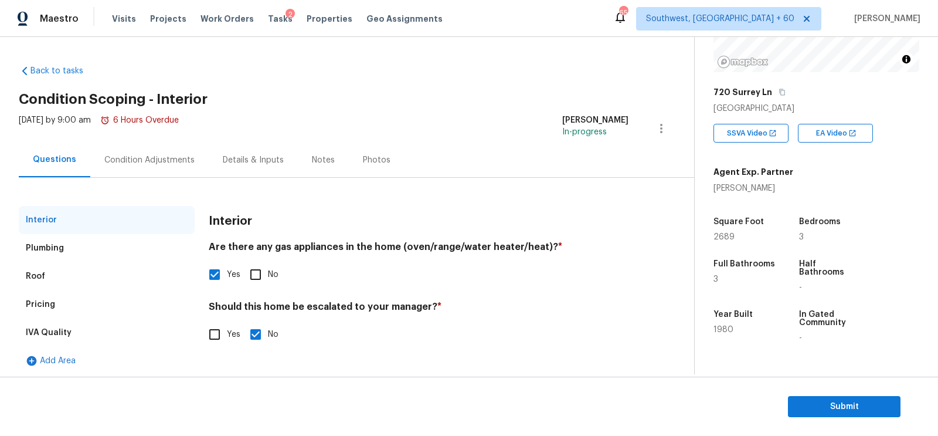
click at [214, 333] on input "Yes" at bounding box center [214, 334] width 25 height 25
checkbox input "true"
checkbox input "false"
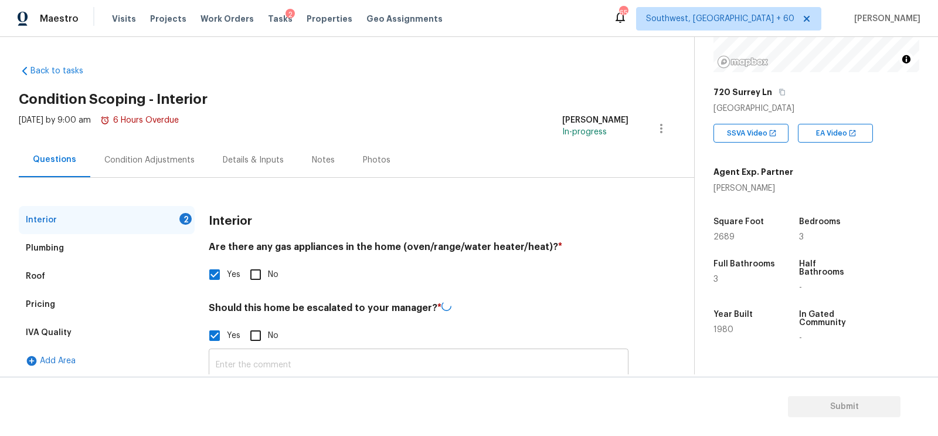
click at [249, 366] on input "text" at bounding box center [419, 365] width 420 height 28
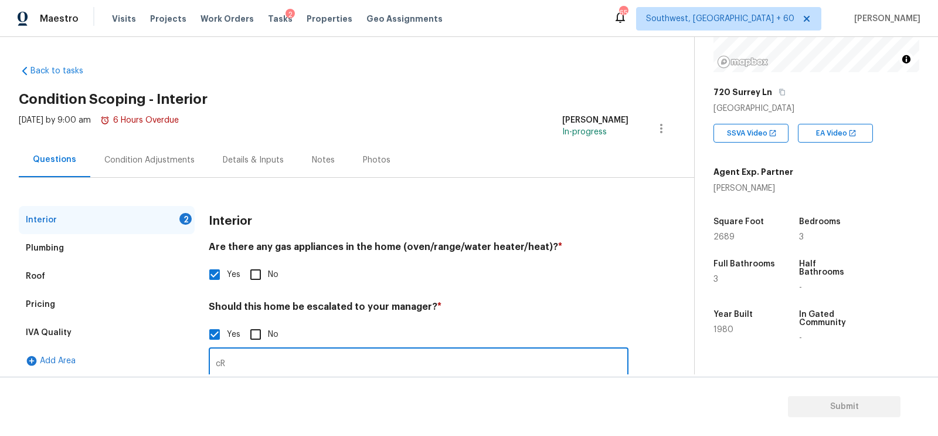
type input "c"
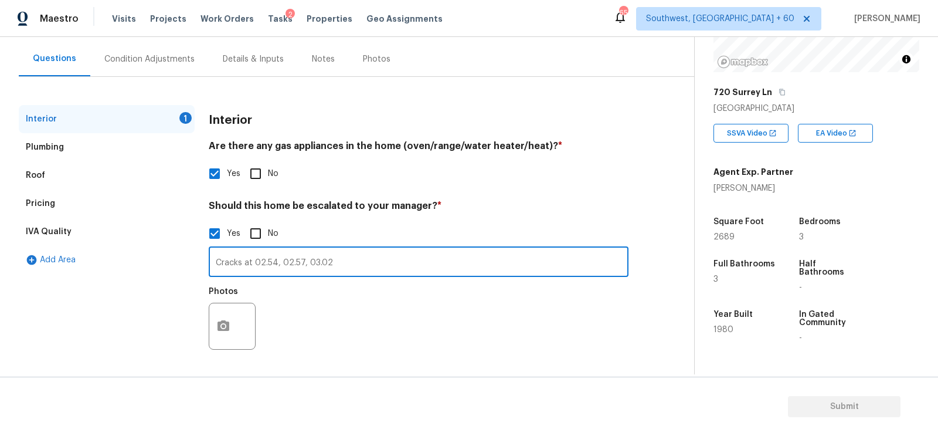
type input "Cracks at 02.54, 02.57, 03.02"
click at [220, 311] on button "button" at bounding box center [223, 326] width 28 height 46
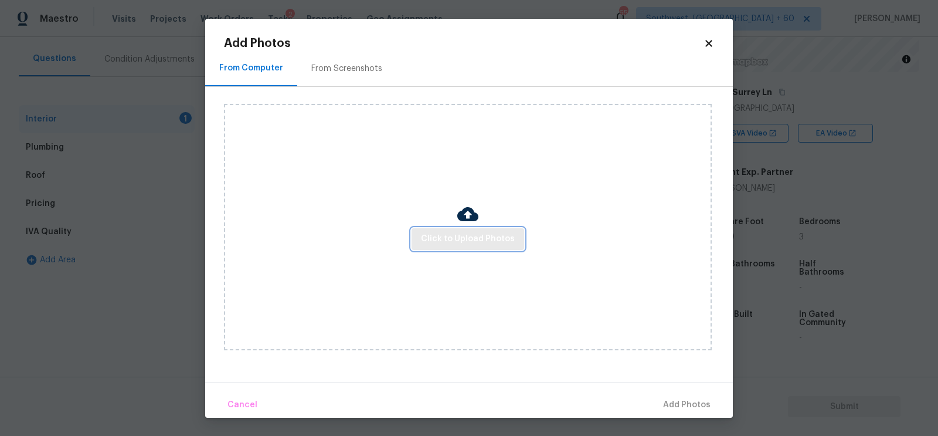
click at [472, 230] on button "Click to Upload Photos" at bounding box center [467, 239] width 113 height 22
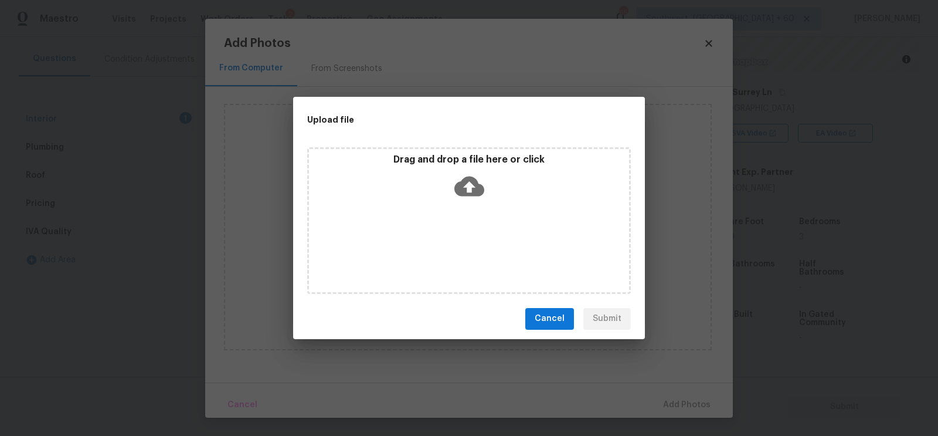
click at [466, 191] on icon at bounding box center [469, 186] width 30 height 20
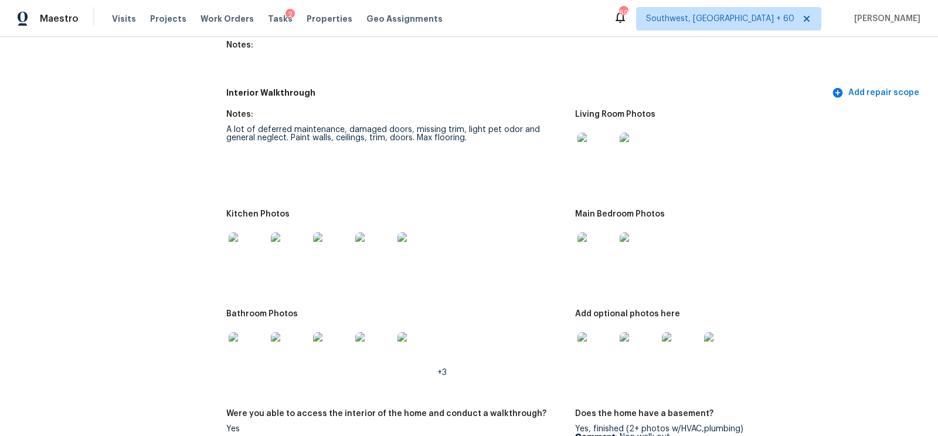
scroll to position [1649, 0]
click at [591, 266] on img at bounding box center [596, 252] width 38 height 38
click at [574, 368] on figure "Bathroom Photos +3" at bounding box center [400, 354] width 349 height 86
click at [583, 358] on img at bounding box center [596, 352] width 38 height 38
click at [242, 261] on img at bounding box center [248, 252] width 38 height 38
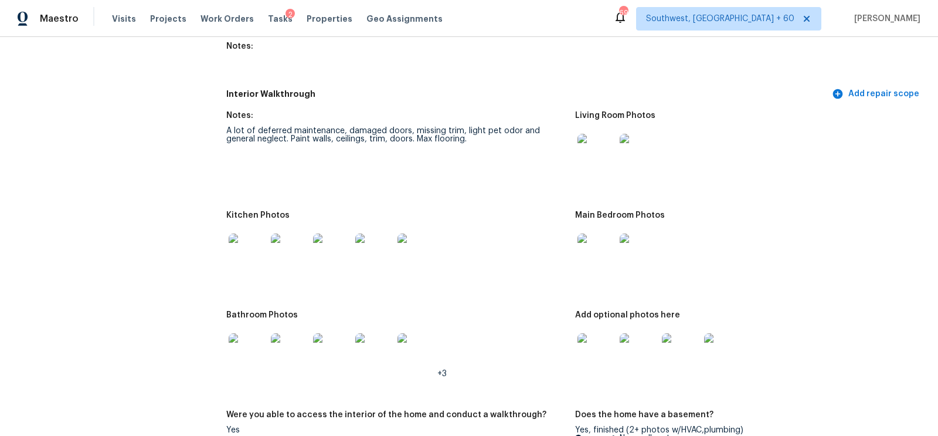
click at [579, 247] on img at bounding box center [596, 252] width 38 height 38
click at [588, 349] on img at bounding box center [596, 352] width 38 height 38
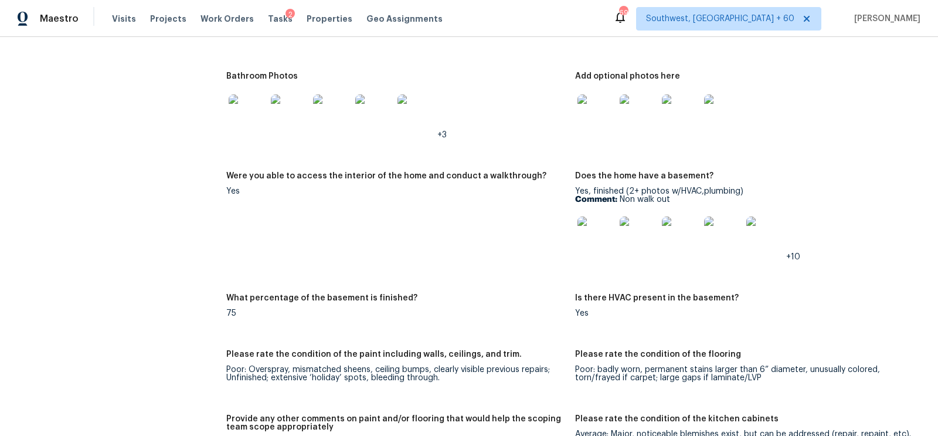
scroll to position [1889, 0]
click at [598, 225] on img at bounding box center [596, 234] width 38 height 38
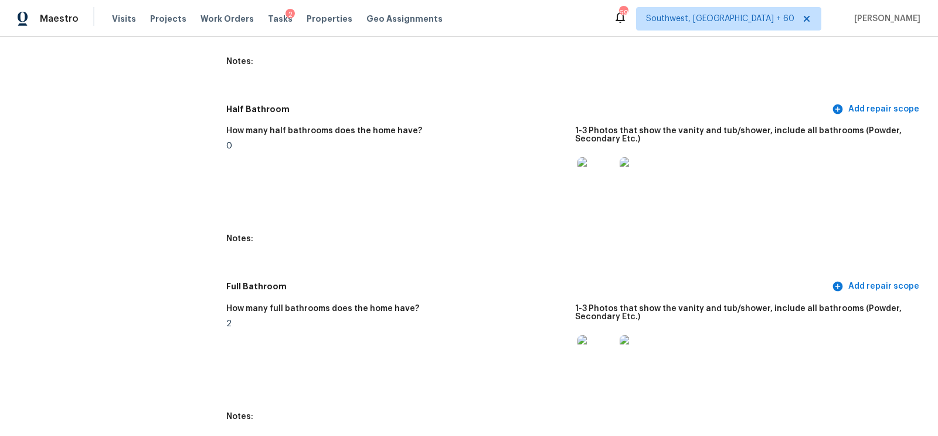
scroll to position [318, 0]
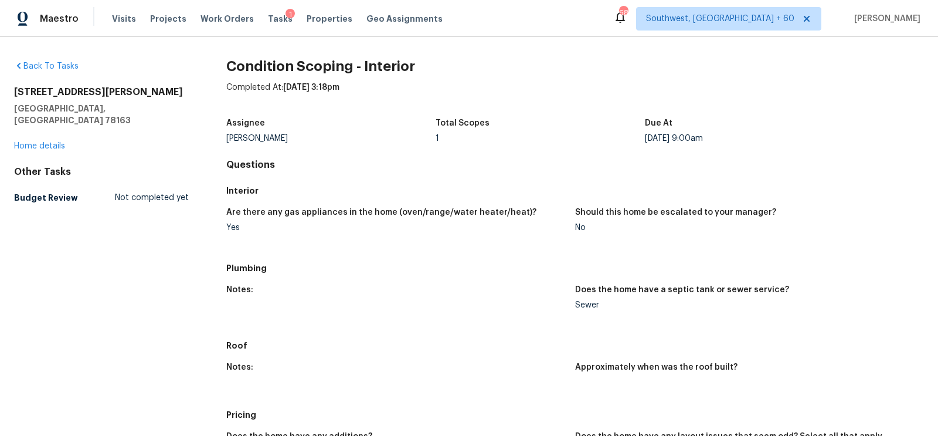
scroll to position [404, 0]
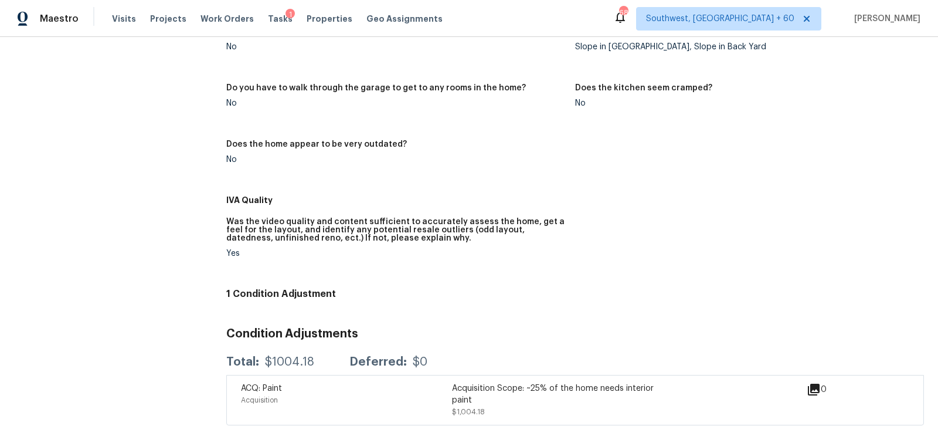
click at [287, 372] on div "Total: $1004.18 Deferred: $0" at bounding box center [575, 362] width 698 height 26
click at [287, 349] on div "Total: $1004.18 Deferred: $0" at bounding box center [575, 362] width 698 height 26
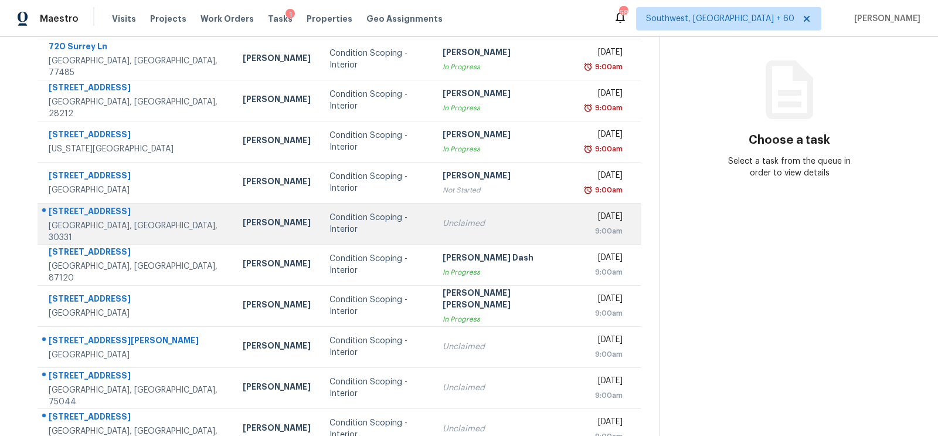
scroll to position [174, 0]
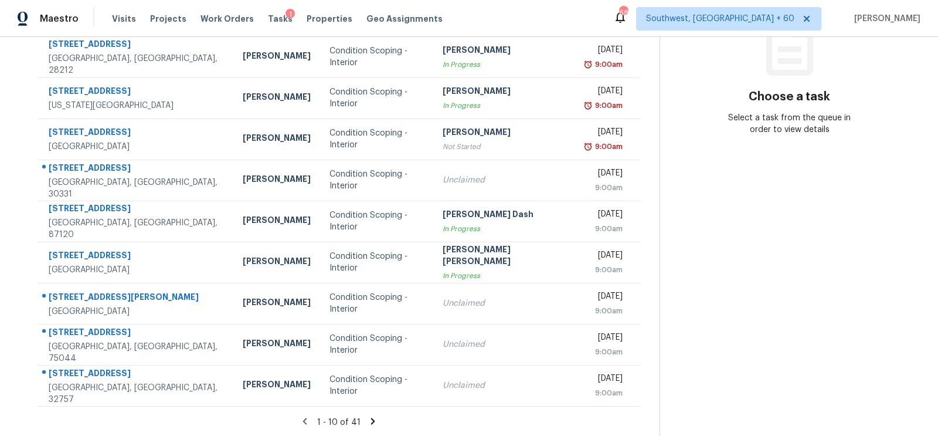
click at [368, 424] on icon at bounding box center [373, 421] width 11 height 11
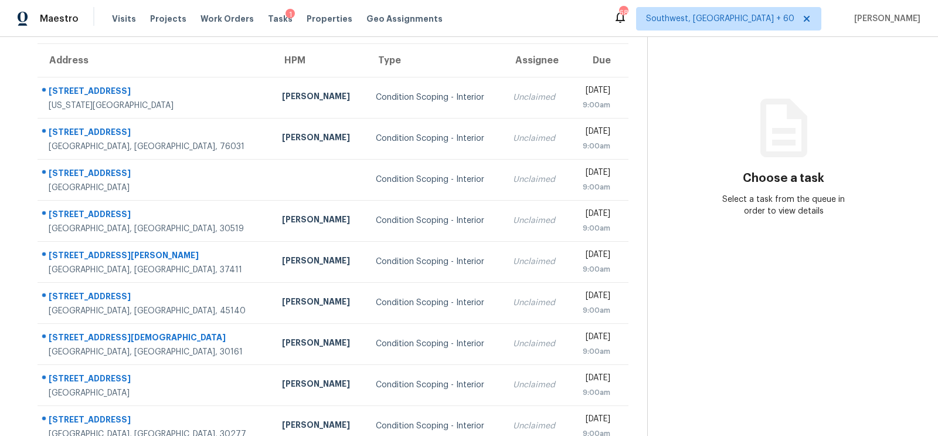
scroll to position [88, 0]
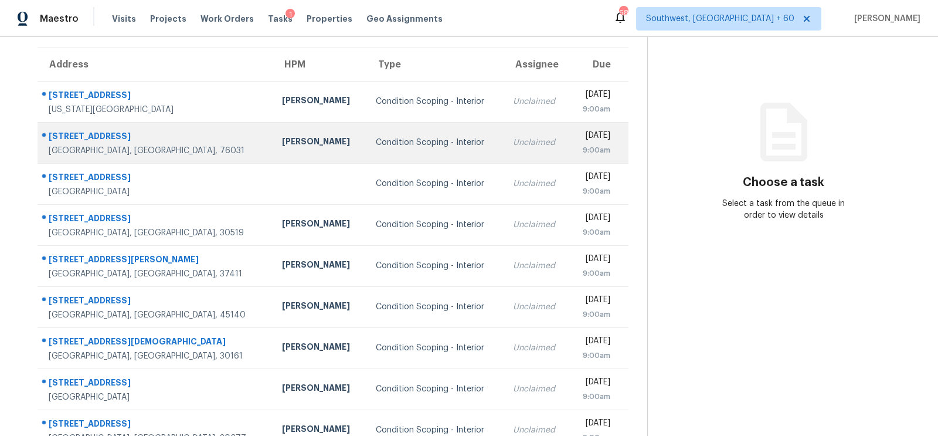
click at [504, 158] on td "Unclaimed" at bounding box center [537, 142] width 66 height 41
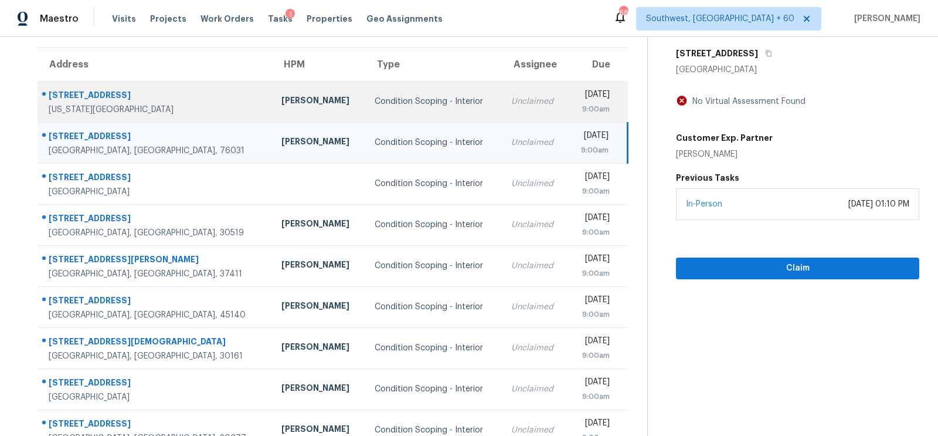
click at [502, 109] on td "Unclaimed" at bounding box center [535, 101] width 66 height 41
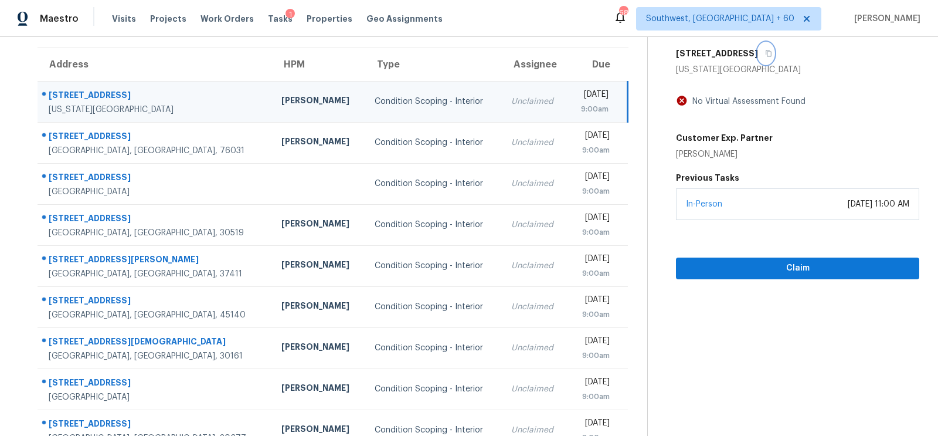
click at [765, 52] on icon "button" at bounding box center [768, 53] width 7 height 7
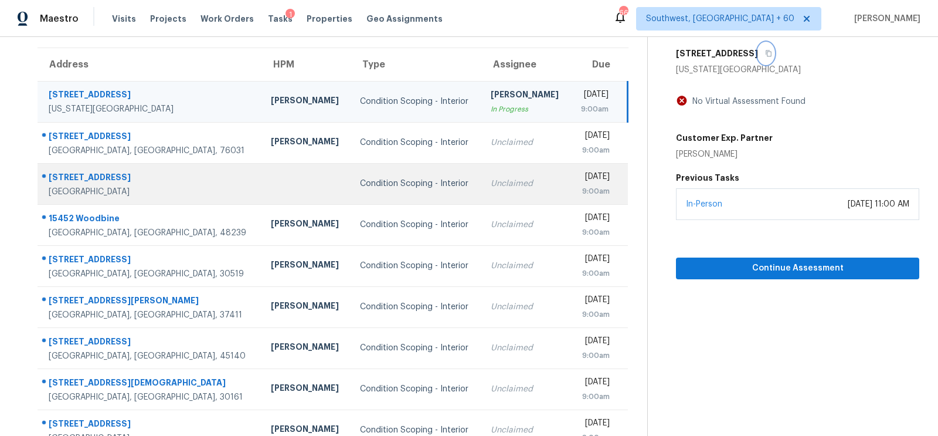
scroll to position [0, 0]
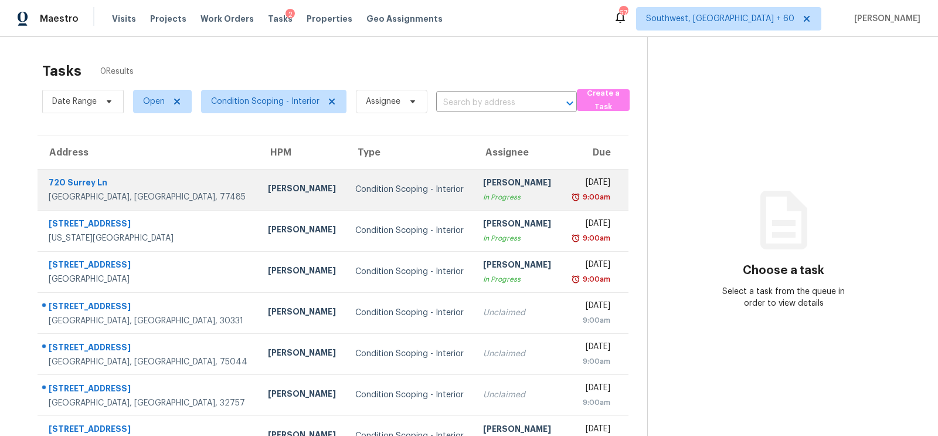
click at [415, 172] on td "Condition Scoping - Interior" at bounding box center [410, 189] width 128 height 41
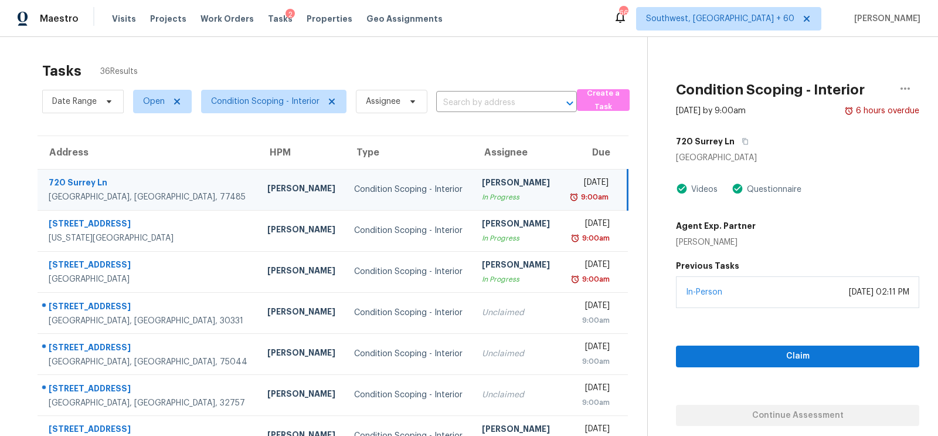
click at [423, 197] on td "Condition Scoping - Interior" at bounding box center [409, 189] width 128 height 41
click at [743, 141] on icon "button" at bounding box center [745, 141] width 7 height 7
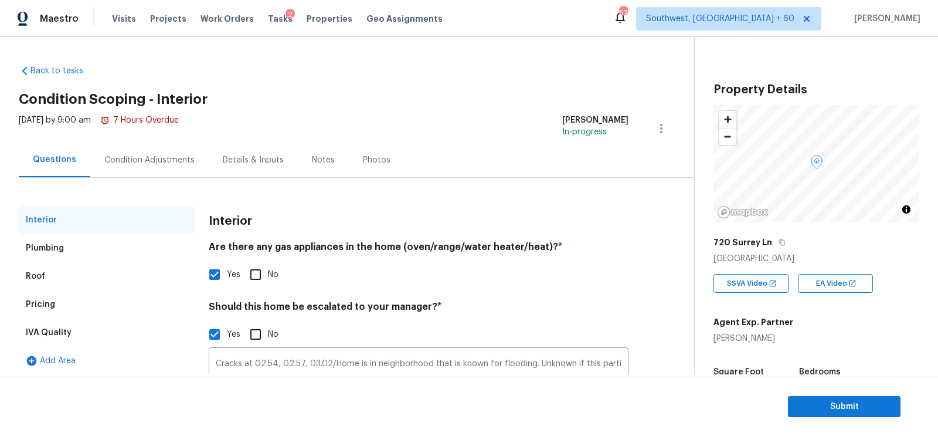
click at [148, 145] on div "Condition Adjustments" at bounding box center [149, 159] width 118 height 35
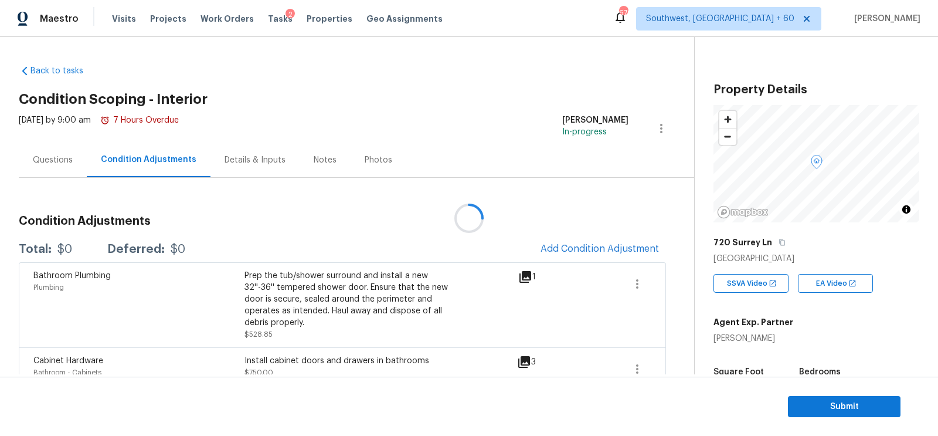
click at [58, 140] on div at bounding box center [469, 218] width 938 height 436
click at [835, 409] on span "Submit" at bounding box center [844, 406] width 94 height 15
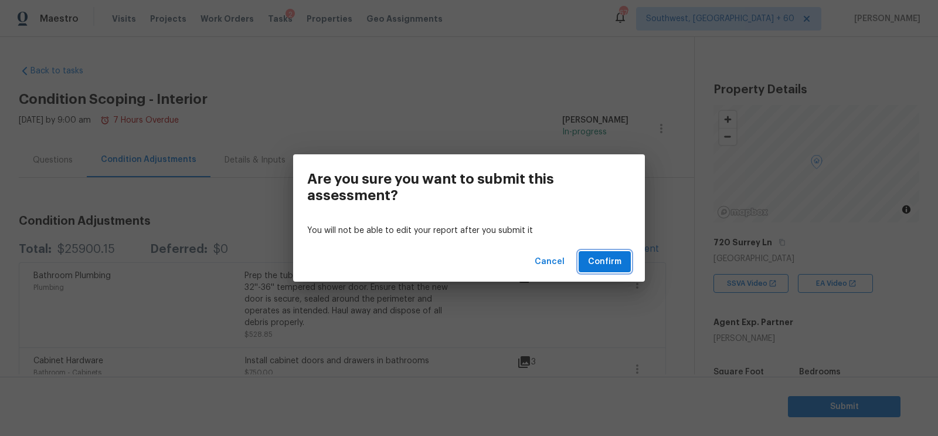
click at [602, 265] on span "Confirm" at bounding box center [604, 261] width 33 height 15
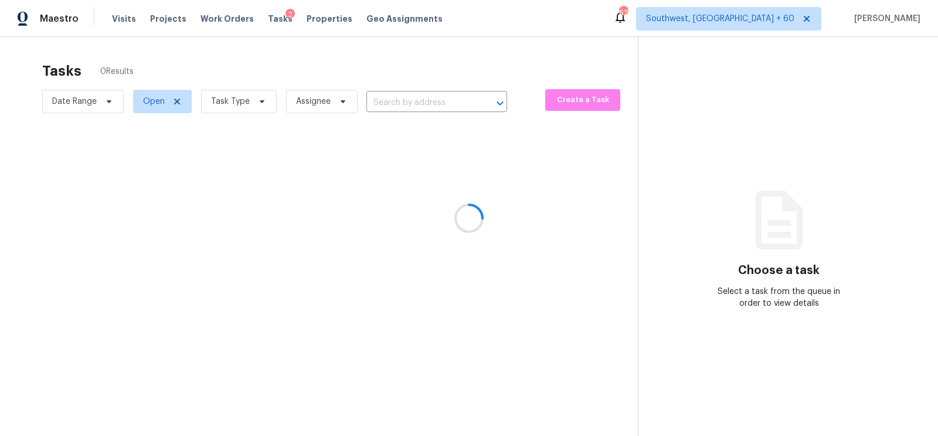
click at [236, 111] on div at bounding box center [469, 218] width 938 height 436
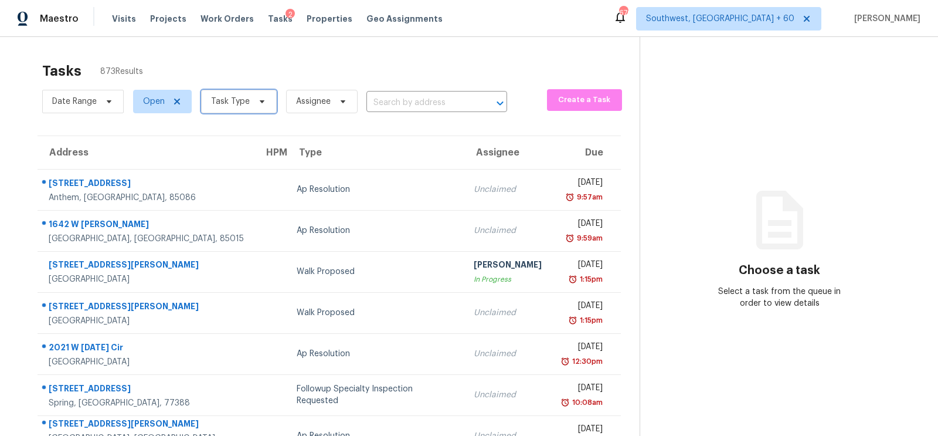
click at [232, 99] on span "Task Type" at bounding box center [230, 102] width 39 height 12
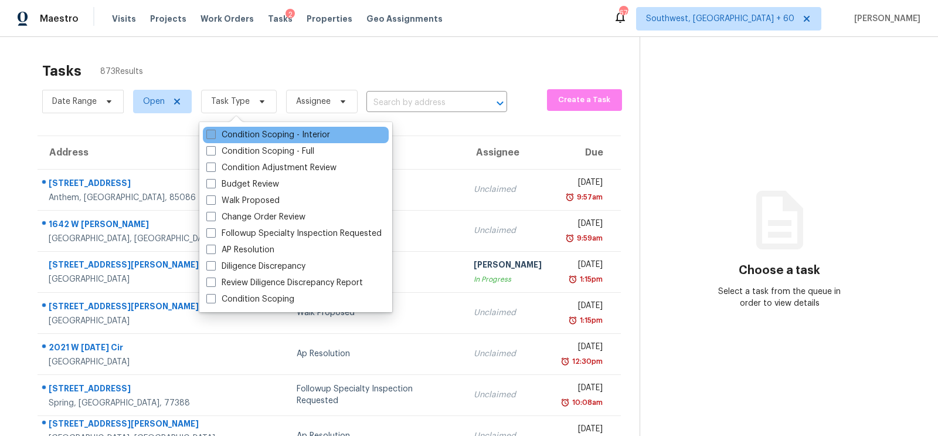
click at [254, 134] on label "Condition Scoping - Interior" at bounding box center [268, 135] width 124 height 12
click at [214, 134] on input "Condition Scoping - Interior" at bounding box center [210, 133] width 8 height 8
checkbox input "true"
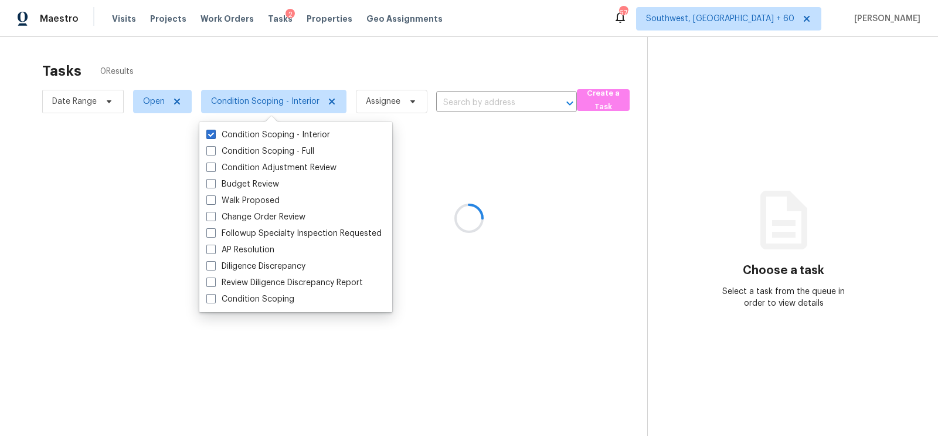
click at [404, 43] on div at bounding box center [469, 218] width 938 height 436
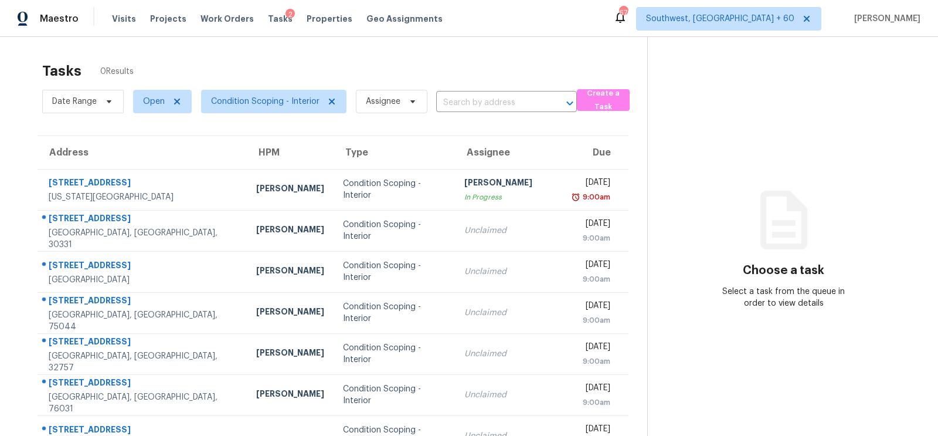
click at [475, 177] on div "[PERSON_NAME]" at bounding box center [508, 183] width 89 height 15
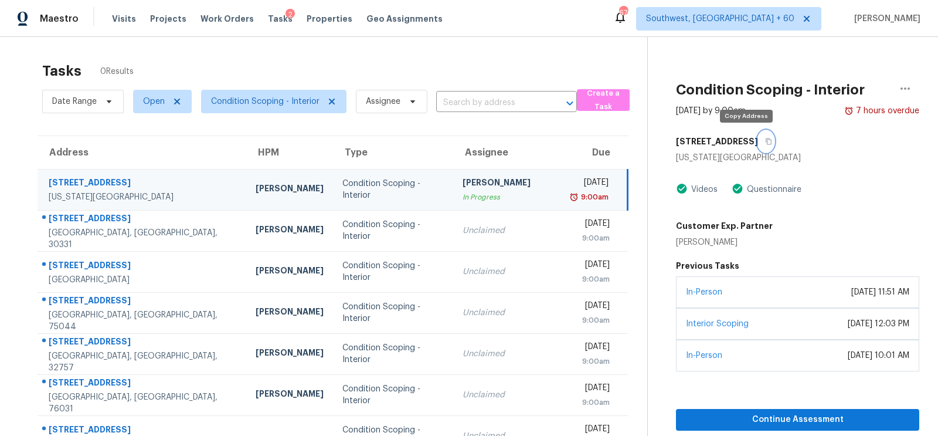
click at [758, 142] on button "button" at bounding box center [766, 141] width 16 height 21
click at [467, 108] on input "text" at bounding box center [490, 103] width 108 height 18
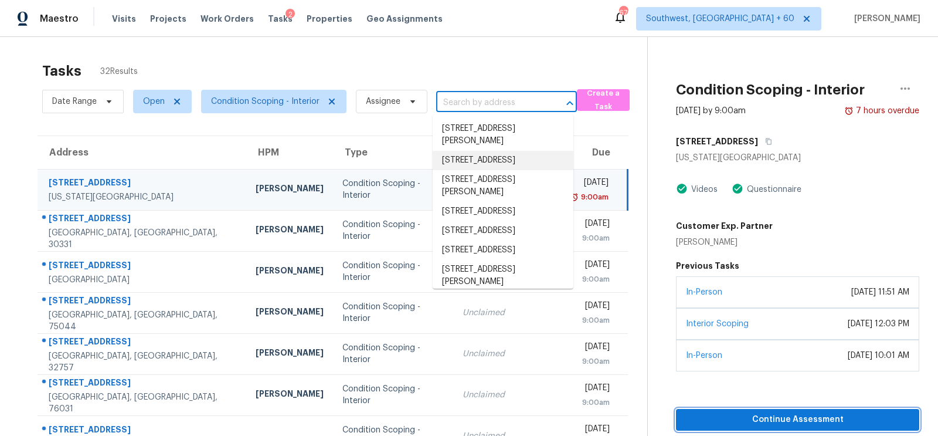
click at [806, 417] on span "Continue Assessment" at bounding box center [797, 419] width 225 height 15
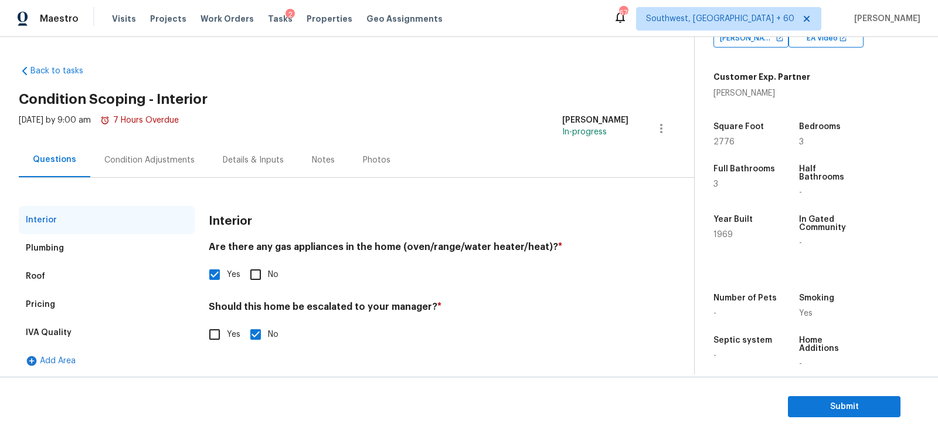
scroll to position [244, 0]
click at [187, 333] on div "IVA Quality" at bounding box center [107, 332] width 176 height 28
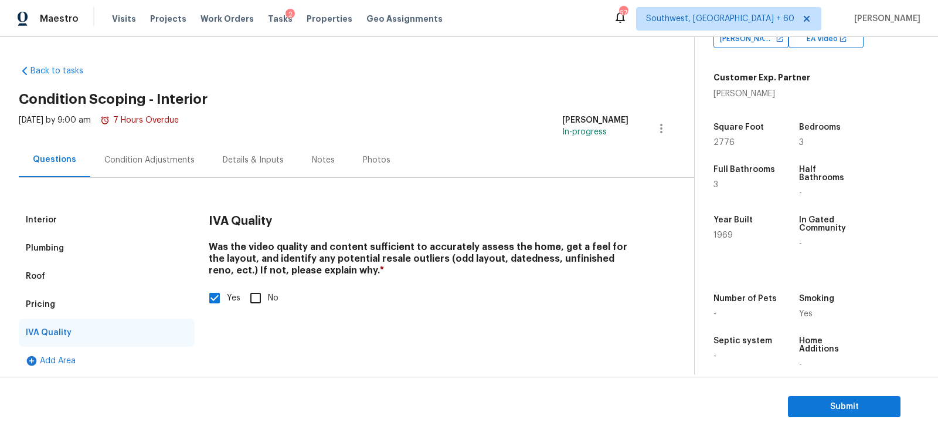
click at [99, 222] on div "Interior" at bounding box center [107, 220] width 176 height 28
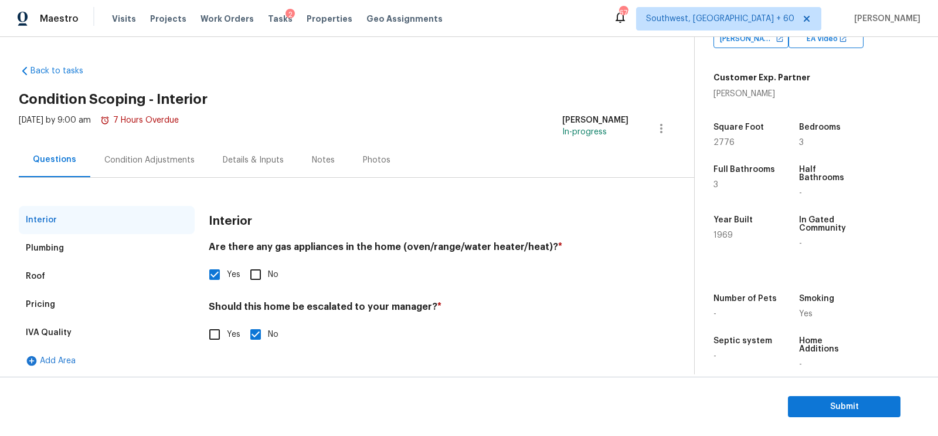
click at [204, 328] on input "Yes" at bounding box center [214, 334] width 25 height 25
checkbox input "true"
checkbox input "false"
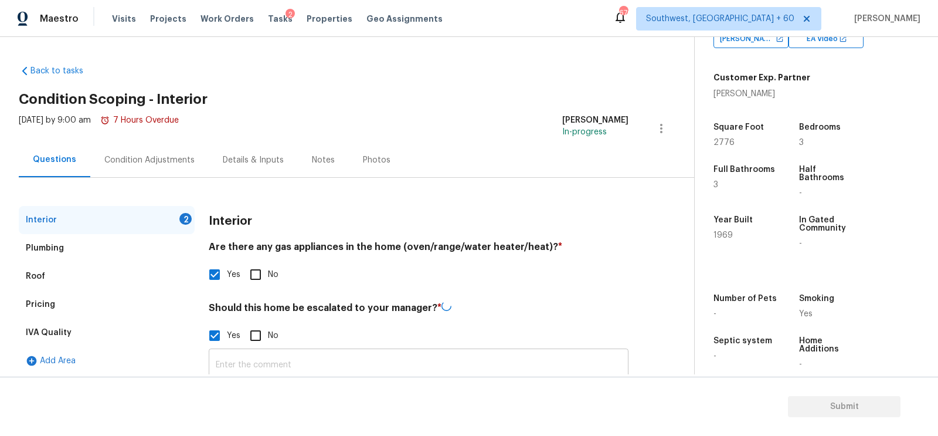
click at [260, 358] on input "text" at bounding box center [419, 365] width 420 height 28
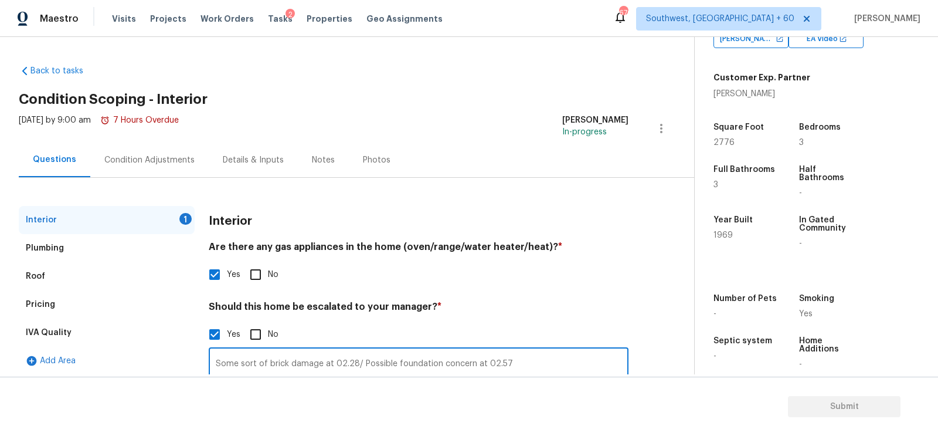
scroll to position [101, 0]
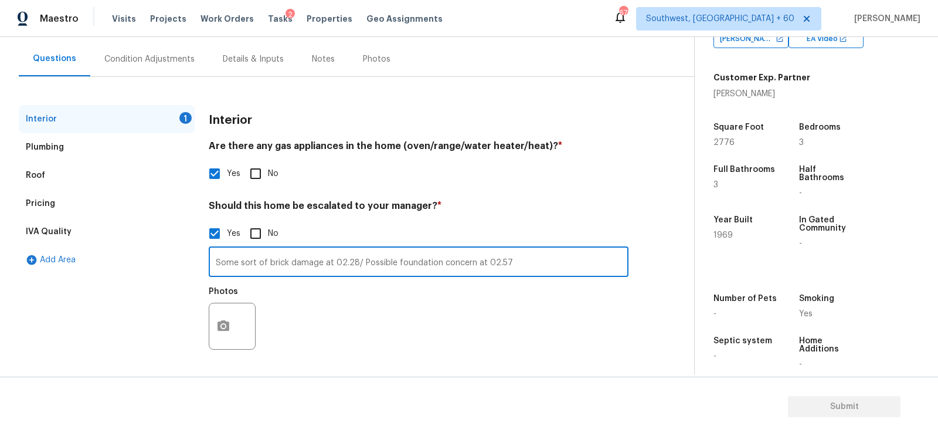
type input "Some sort of brick damage at 02.28/ Possible foundation concern at 02.57"
click at [218, 333] on icon "button" at bounding box center [223, 326] width 14 height 14
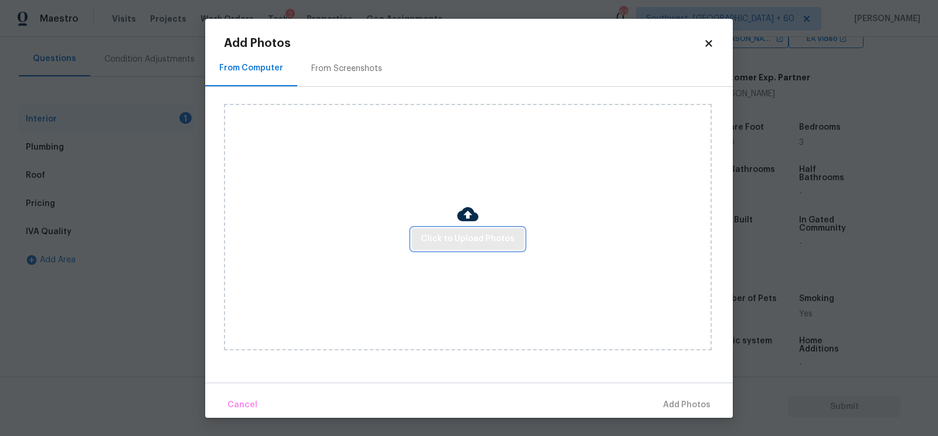
click at [473, 237] on span "Click to Upload Photos" at bounding box center [468, 239] width 94 height 15
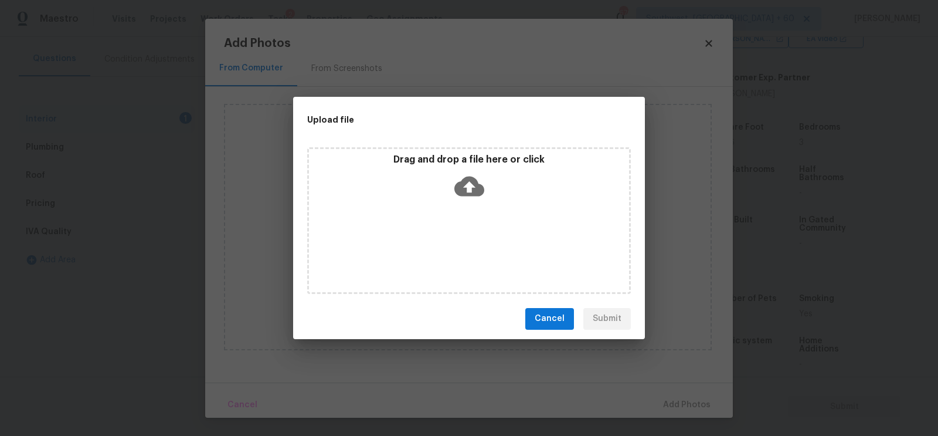
click at [463, 196] on icon at bounding box center [469, 186] width 30 height 30
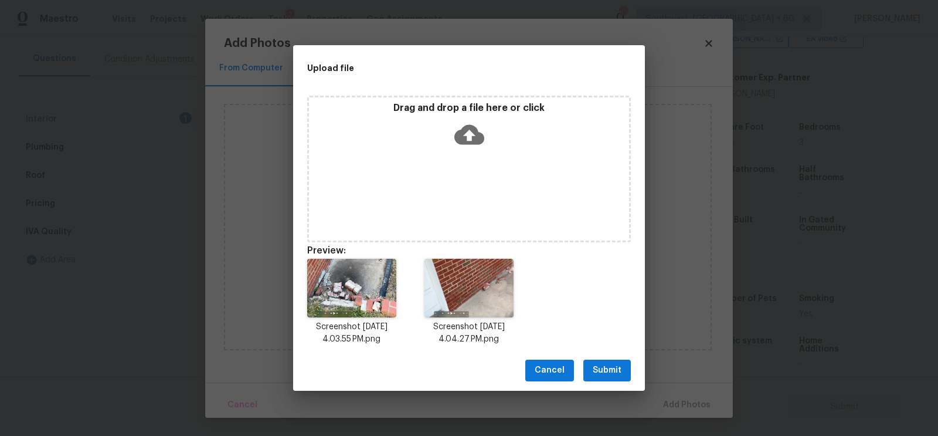
click at [620, 368] on span "Submit" at bounding box center [607, 370] width 29 height 15
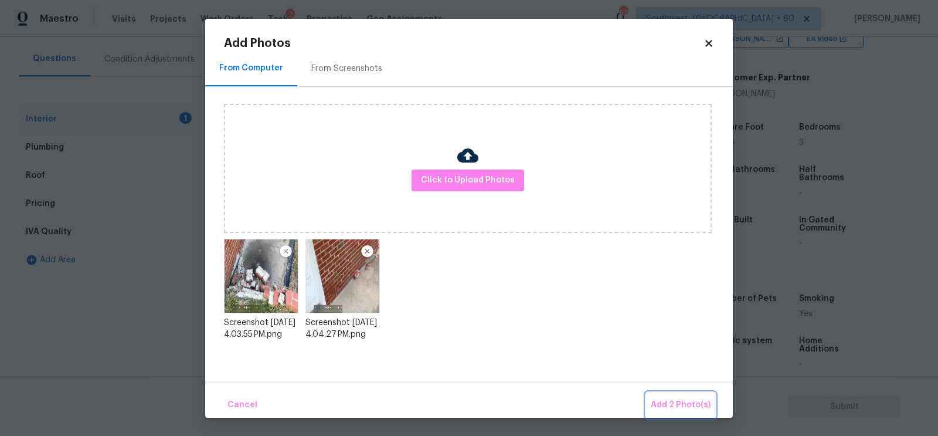
click at [679, 402] on span "Add 2 Photo(s)" at bounding box center [681, 404] width 60 height 15
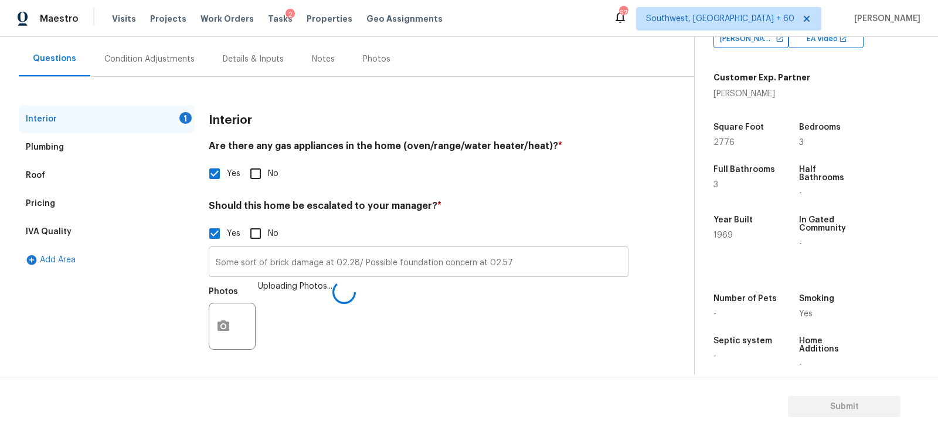
click at [509, 260] on input "Some sort of brick damage at 02.28/ Possible foundation concern at 02.57" at bounding box center [419, 263] width 420 height 28
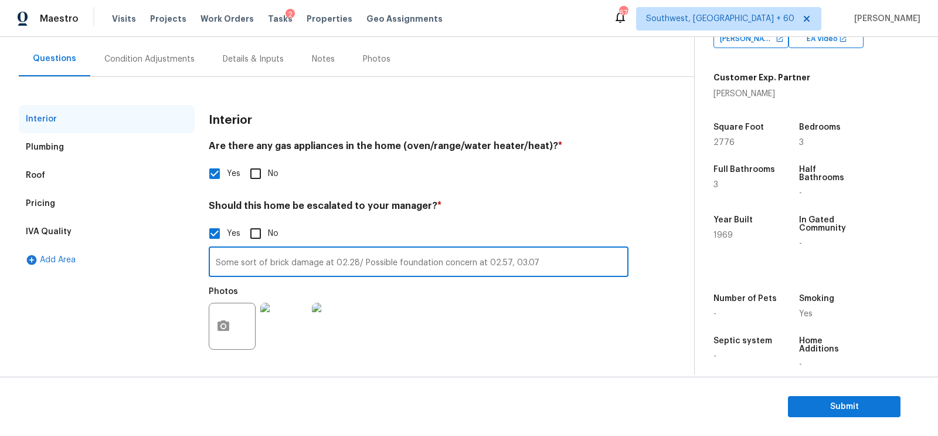
type input "Some sort of brick damage at 02.28/ Possible foundation concern at 02.57, 03.07"
click at [175, 59] on div "Condition Adjustments" at bounding box center [149, 59] width 90 height 12
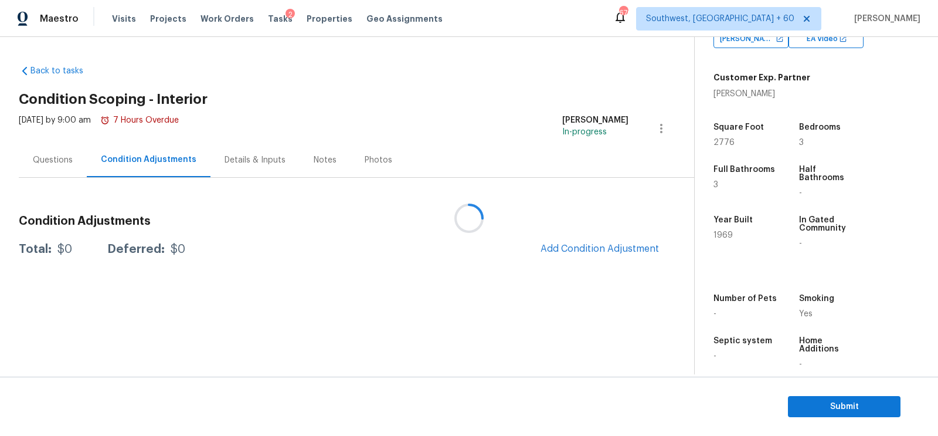
click at [175, 59] on div at bounding box center [469, 218] width 938 height 436
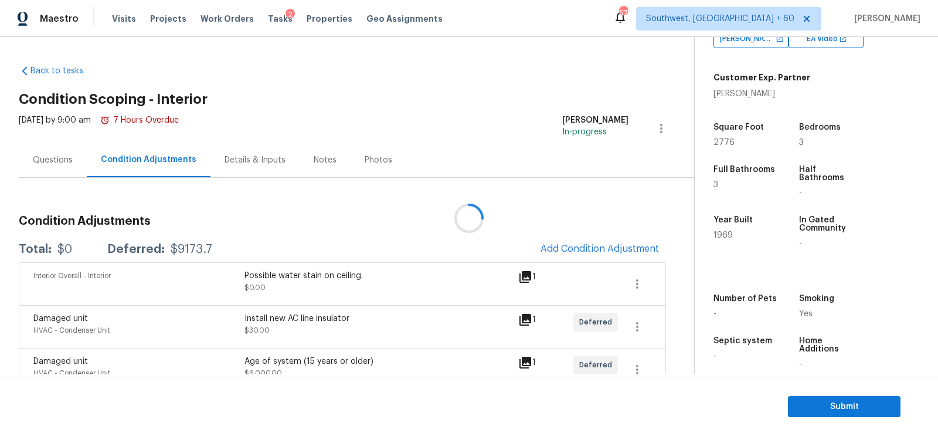
click at [587, 244] on div at bounding box center [469, 218] width 938 height 436
click at [611, 244] on span "Add Condition Adjustment" at bounding box center [599, 248] width 118 height 11
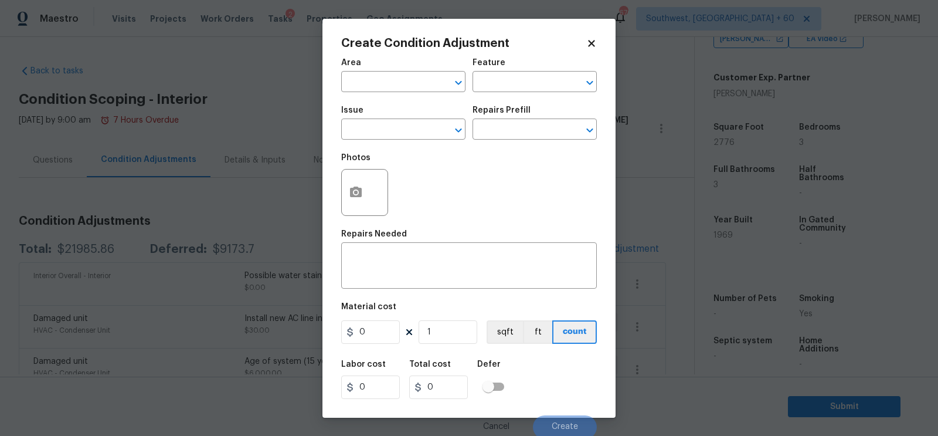
click at [352, 115] on div "Issue" at bounding box center [403, 113] width 124 height 15
click at [360, 129] on input "text" at bounding box center [386, 130] width 91 height 18
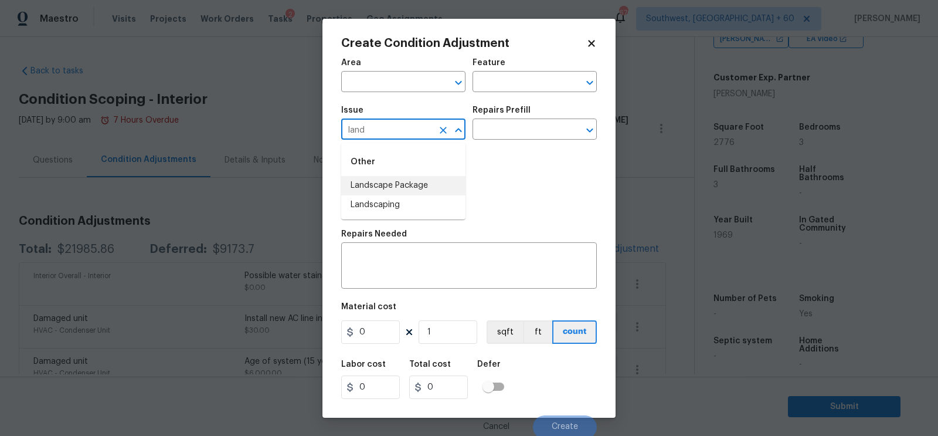
click at [380, 182] on li "Landscape Package" at bounding box center [403, 185] width 124 height 19
type input "Landscape Package"
click at [490, 132] on input "text" at bounding box center [517, 130] width 91 height 18
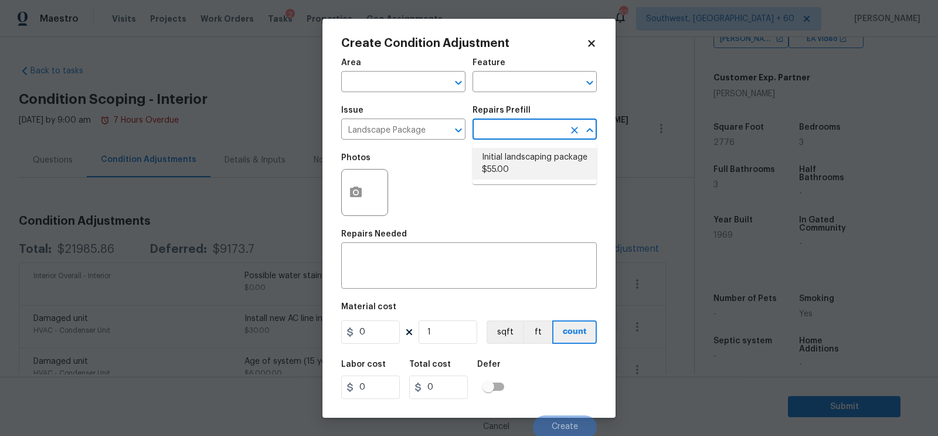
click at [520, 182] on ul "Initial landscaping package $55.00" at bounding box center [534, 163] width 124 height 41
click at [516, 164] on li "Initial landscaping package $55.00" at bounding box center [534, 164] width 124 height 32
type input "Home Readiness Packages"
type textarea "Mowing of grass up to 6" in height. Mow, edge along driveways & sidewalks, trim…"
type input "55"
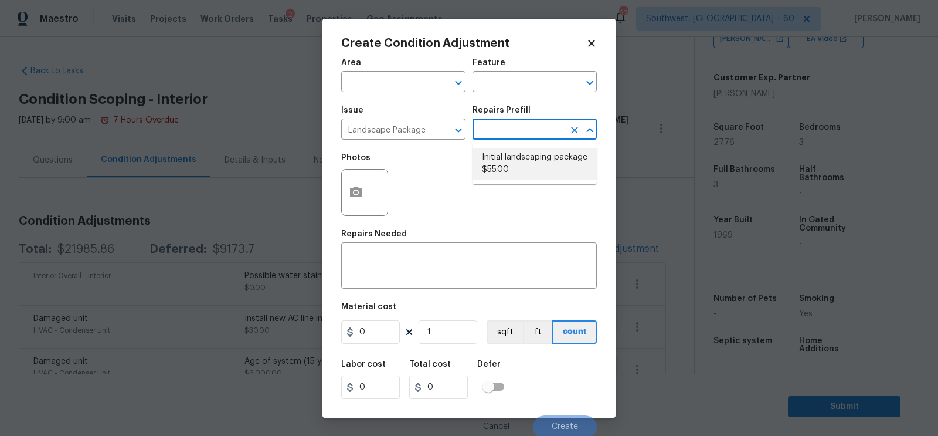
type input "55"
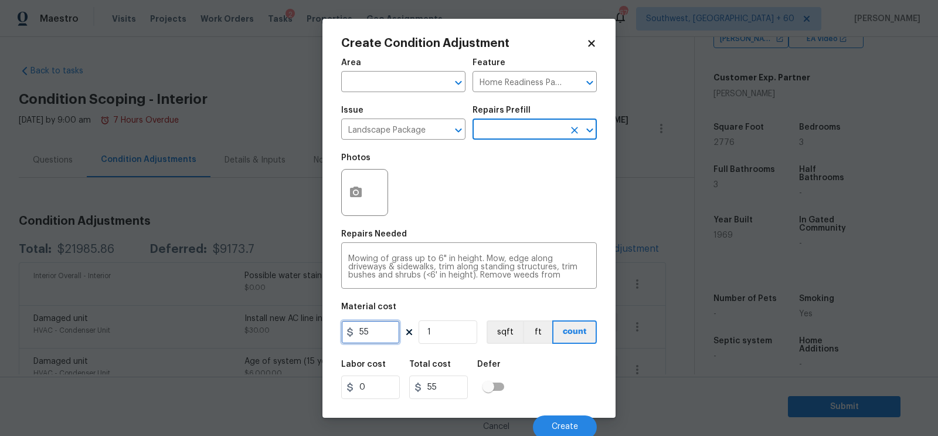
click at [388, 330] on input "55" at bounding box center [370, 331] width 59 height 23
click at [388, 330] on input "500" at bounding box center [370, 331] width 59 height 23
type input "300"
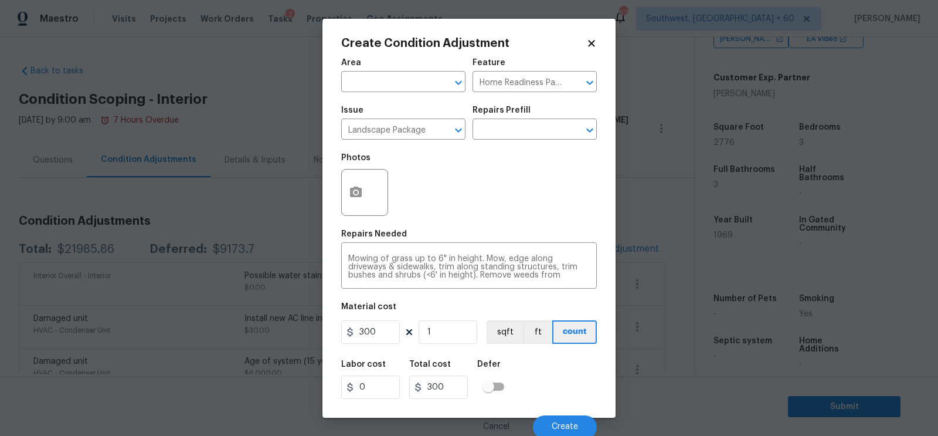
click at [441, 365] on h5 "Total cost" at bounding box center [430, 364] width 42 height 8
click at [337, 199] on div "Create Condition Adjustment Area ​ Feature Home Readiness Packages ​ Issue Land…" at bounding box center [468, 218] width 293 height 399
click at [355, 188] on icon "button" at bounding box center [356, 191] width 12 height 11
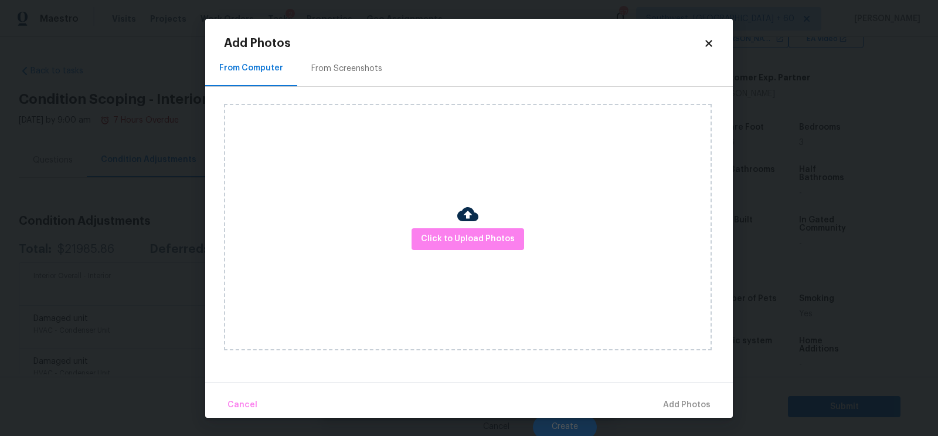
click at [345, 85] on div "From Screenshots" at bounding box center [346, 69] width 99 height 35
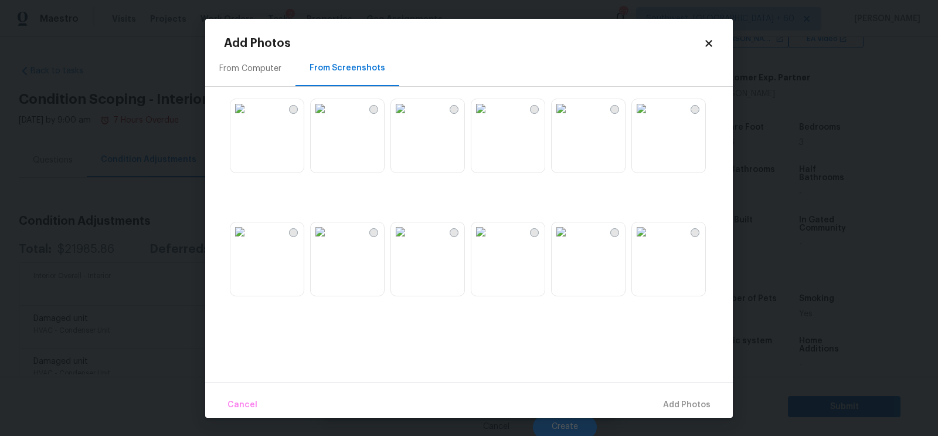
click at [260, 60] on div "From Computer" at bounding box center [250, 69] width 90 height 35
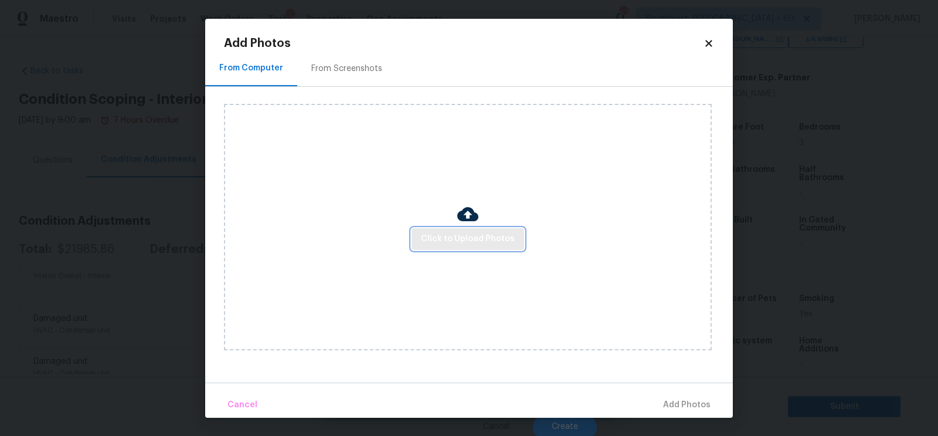
click at [464, 233] on span "Click to Upload Photos" at bounding box center [468, 239] width 94 height 15
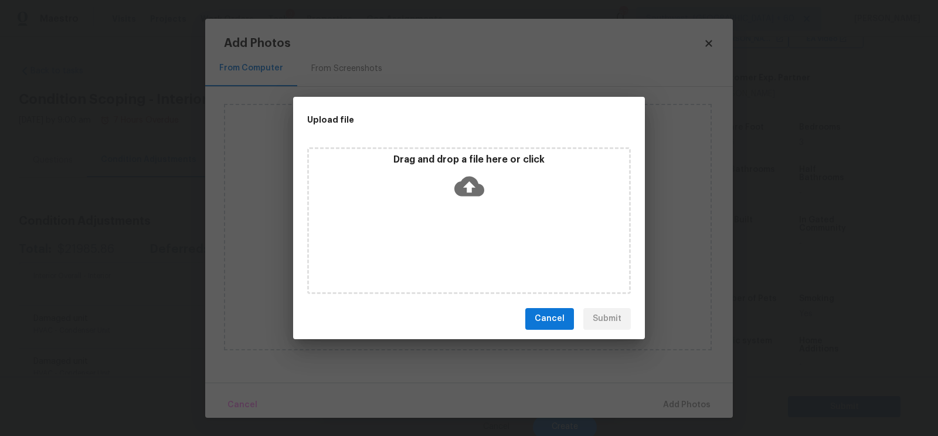
click at [465, 197] on icon at bounding box center [469, 186] width 30 height 30
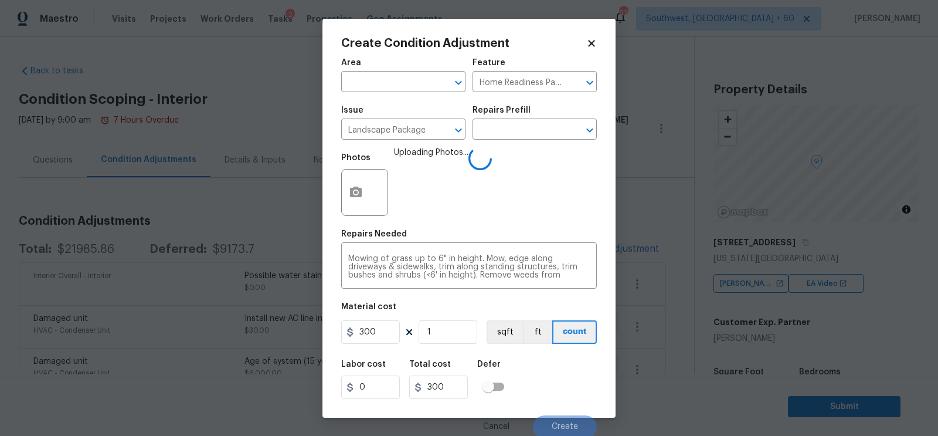
scroll to position [244, 0]
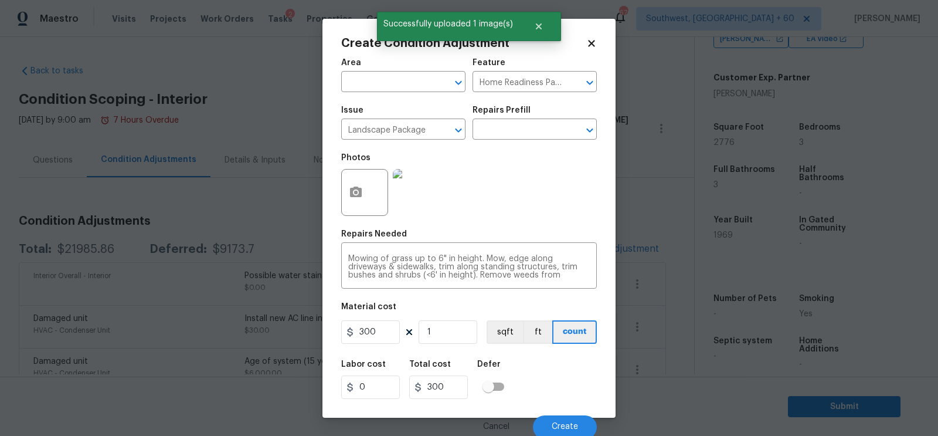
click at [567, 415] on div "Cancel Create" at bounding box center [469, 422] width 256 height 33
click at [552, 428] on button "Create" at bounding box center [565, 426] width 64 height 23
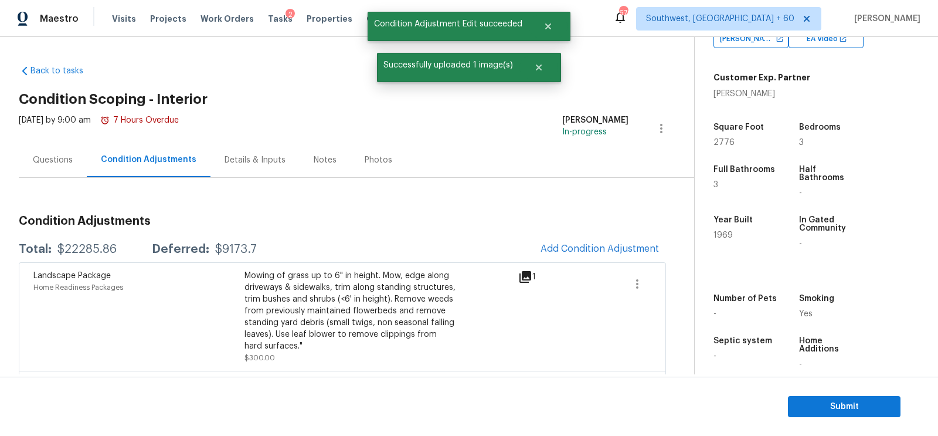
click at [578, 249] on span "Add Condition Adjustment" at bounding box center [599, 248] width 118 height 11
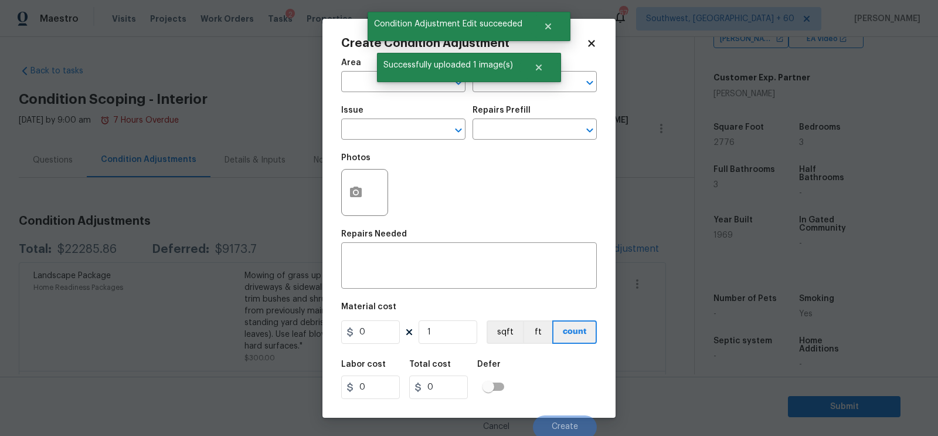
click at [280, 186] on body "Maestro Visits Projects Work Orders Tasks 2 Properties Geo Assignments 670 Sout…" at bounding box center [469, 218] width 938 height 436
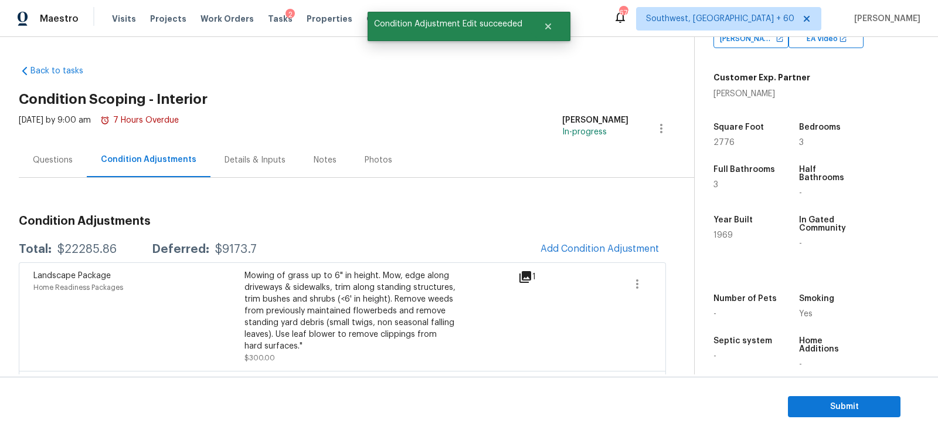
click at [577, 225] on h3 "Condition Adjustments" at bounding box center [342, 221] width 647 height 12
click at [579, 248] on span "Add Condition Adjustment" at bounding box center [599, 248] width 118 height 11
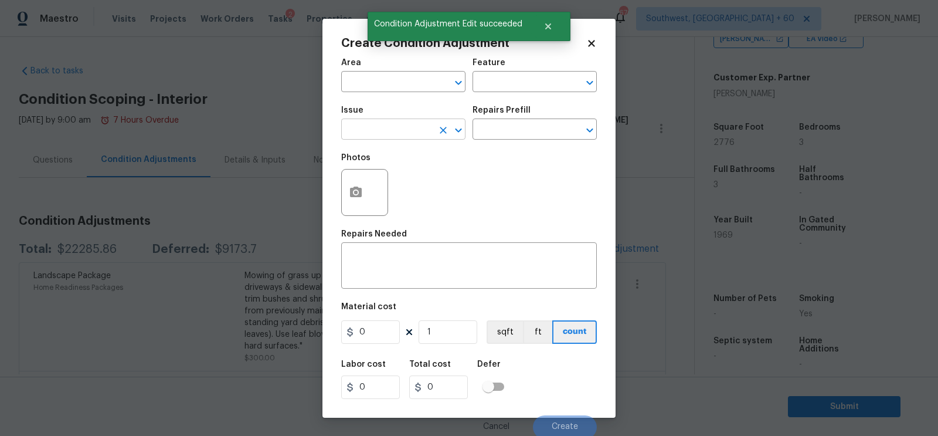
click at [421, 134] on input "text" at bounding box center [386, 130] width 91 height 18
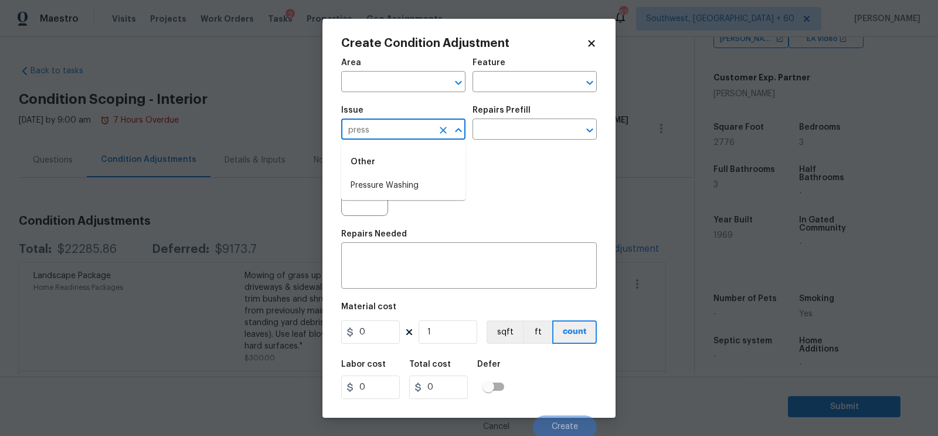
click at [379, 189] on li "Pressure Washing" at bounding box center [403, 185] width 124 height 19
type input "Pressure Washing"
click at [388, 262] on textarea at bounding box center [469, 266] width 242 height 25
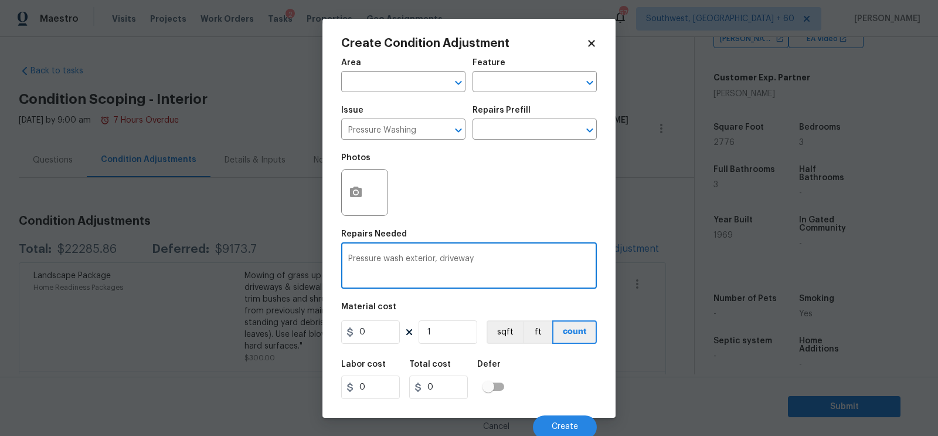
type textarea "Pressure wash exterior, driveway"
click at [373, 329] on input "0" at bounding box center [370, 331] width 59 height 23
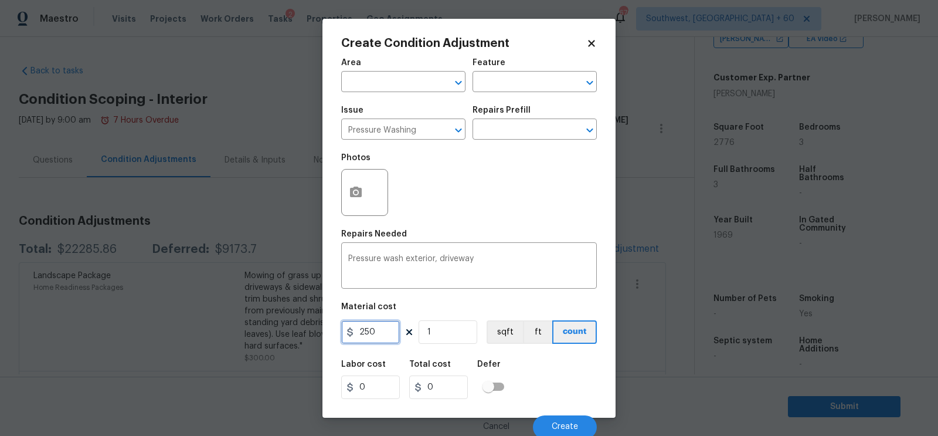
type input "250"
click at [450, 374] on div "Total cost" at bounding box center [443, 367] width 68 height 15
type input "250"
click at [353, 200] on button "button" at bounding box center [356, 192] width 28 height 46
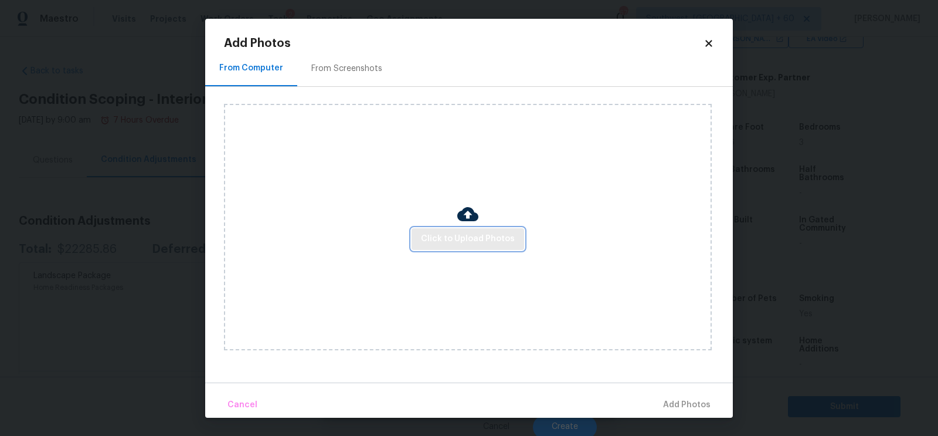
click at [447, 236] on span "Click to Upload Photos" at bounding box center [468, 239] width 94 height 15
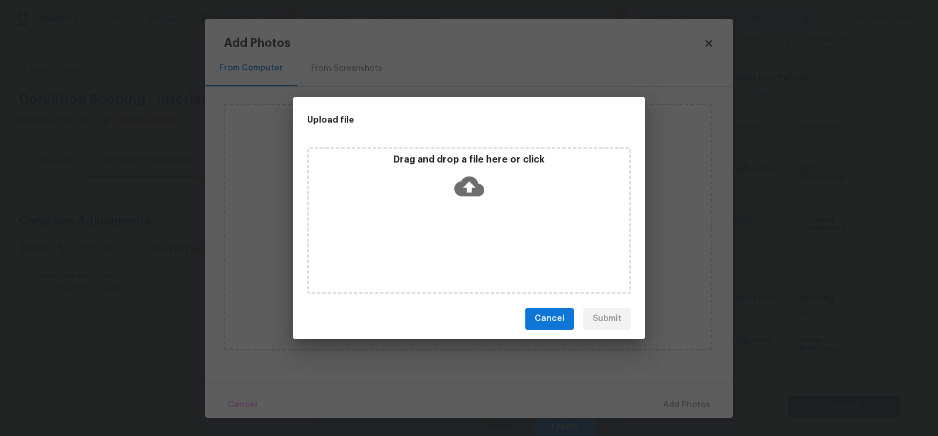
click at [473, 190] on icon at bounding box center [469, 186] width 30 height 20
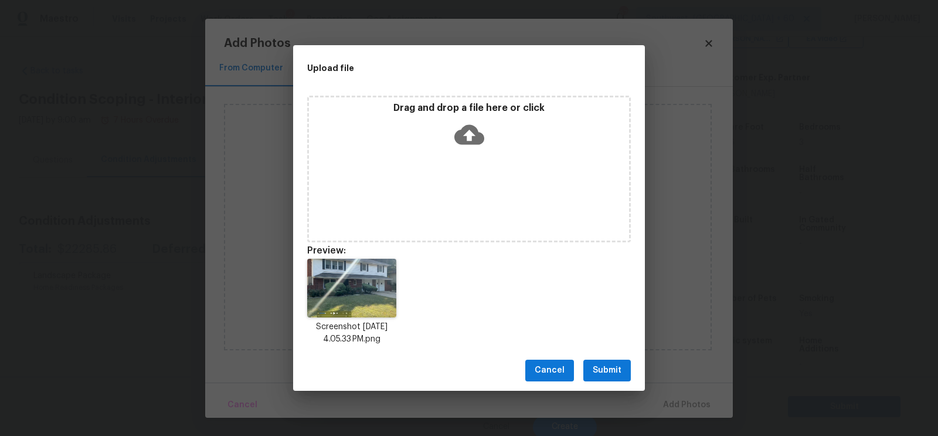
click at [603, 362] on button "Submit" at bounding box center [606, 370] width 47 height 22
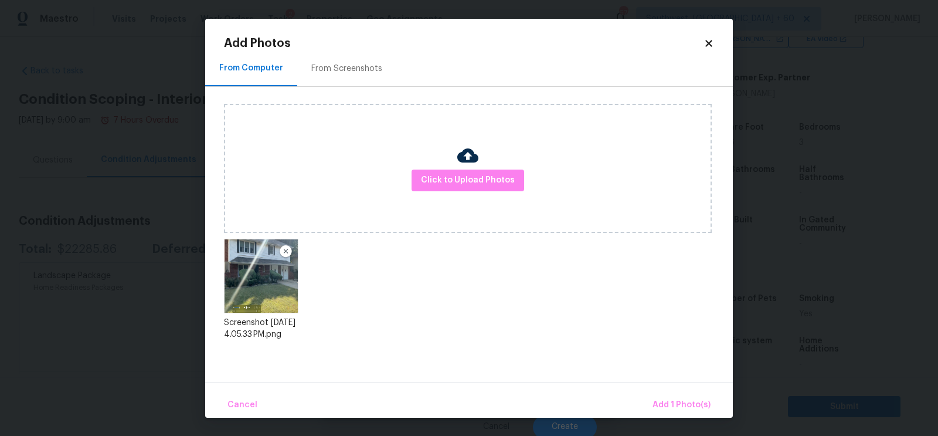
click at [666, 390] on div "Cancel Add 1 Photo(s)" at bounding box center [469, 399] width 528 height 35
click at [681, 405] on span "Add 1 Photo(s)" at bounding box center [681, 404] width 58 height 15
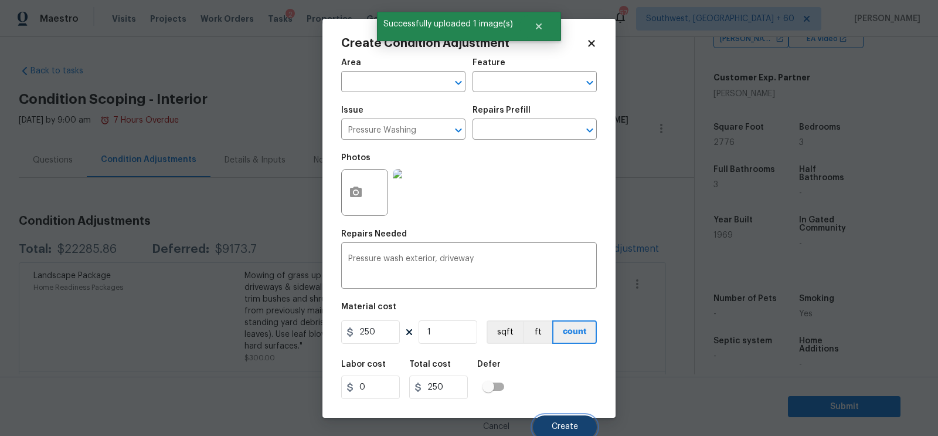
click at [568, 421] on button "Create" at bounding box center [565, 426] width 64 height 23
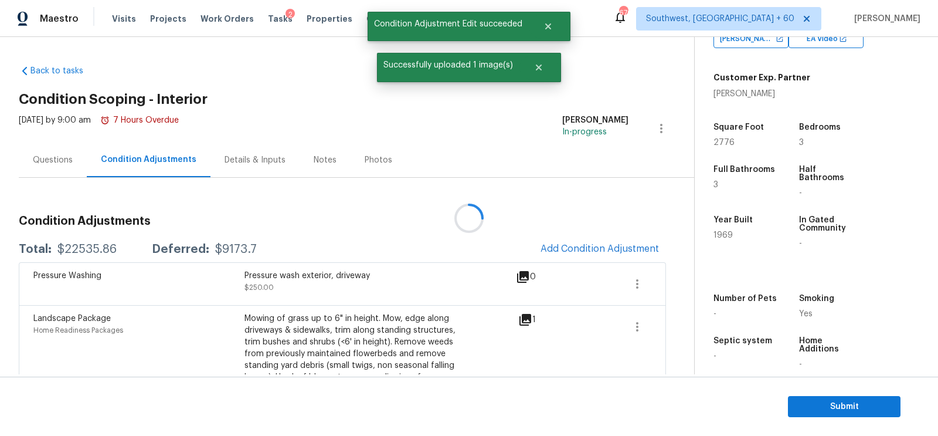
click at [571, 261] on div at bounding box center [469, 218] width 938 height 436
click at [591, 245] on span "Add Condition Adjustment" at bounding box center [599, 248] width 118 height 11
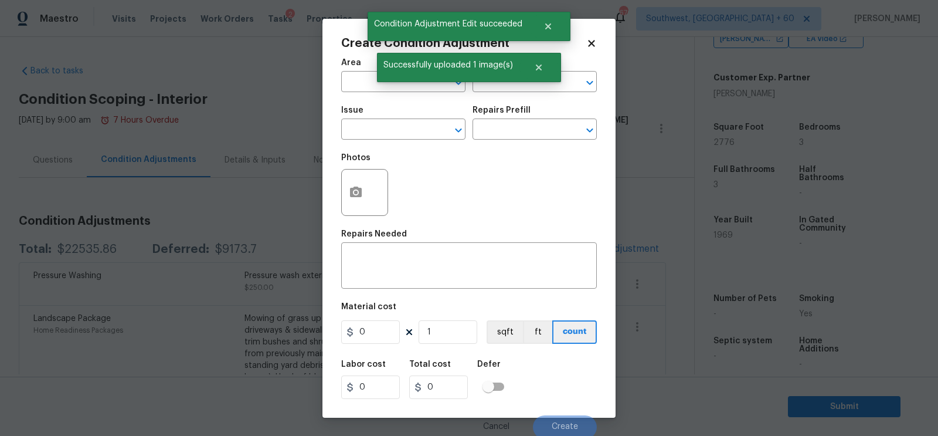
click at [365, 120] on div "Issue" at bounding box center [403, 113] width 124 height 15
click at [366, 131] on input "text" at bounding box center [386, 130] width 91 height 18
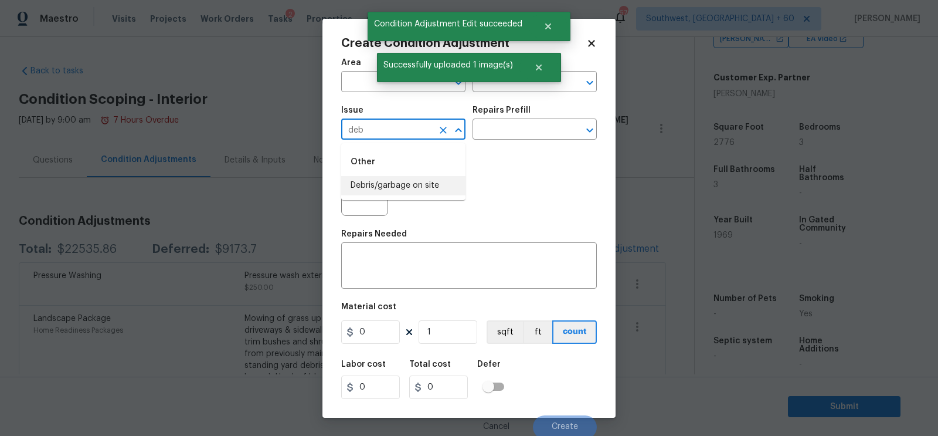
click at [380, 188] on li "Debris/garbage on site" at bounding box center [403, 185] width 124 height 19
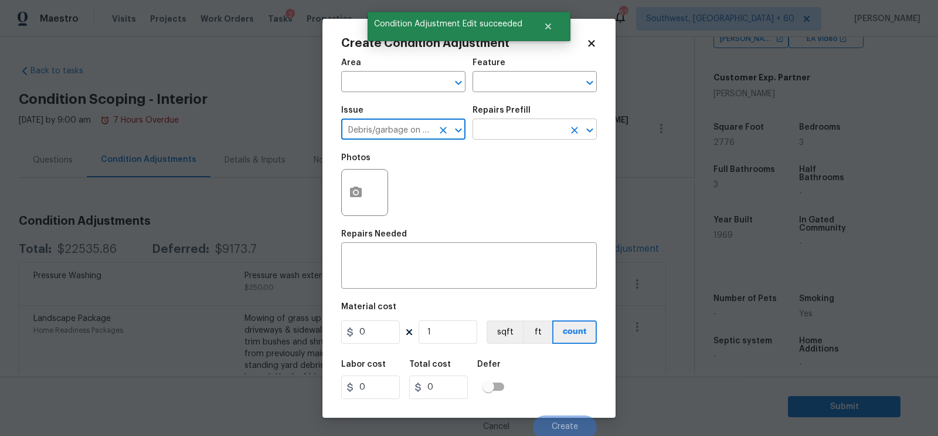
type input "Debris/garbage on site"
click at [511, 125] on input "text" at bounding box center [517, 130] width 91 height 18
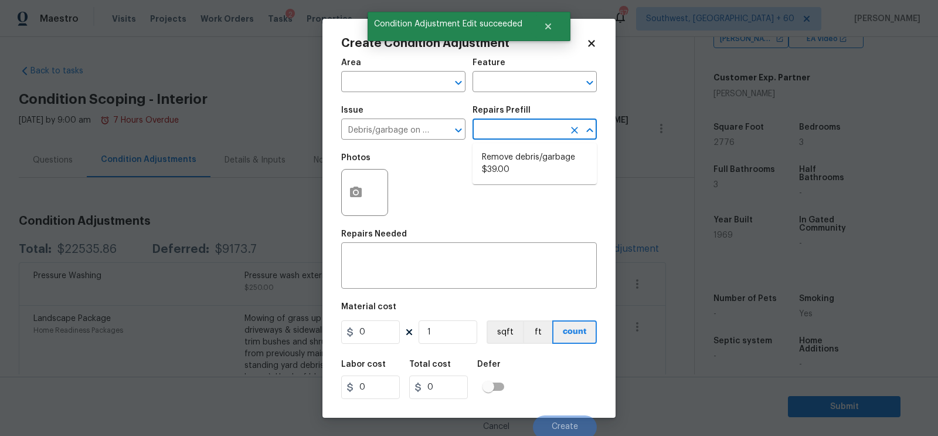
click at [511, 158] on li "Remove debris/garbage $39.00" at bounding box center [534, 164] width 124 height 32
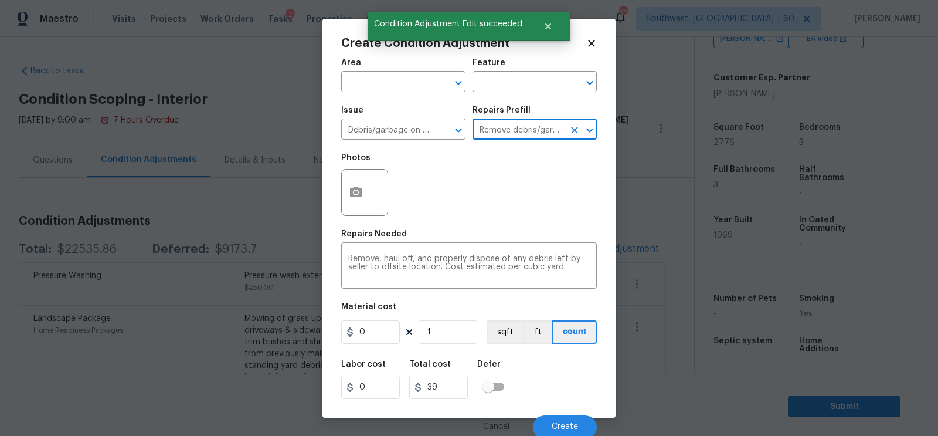
type textarea "Remove, haul off, and properly dispose of any debris left by seller to offsite …"
type input "39"
click at [381, 332] on input "39" at bounding box center [370, 331] width 59 height 23
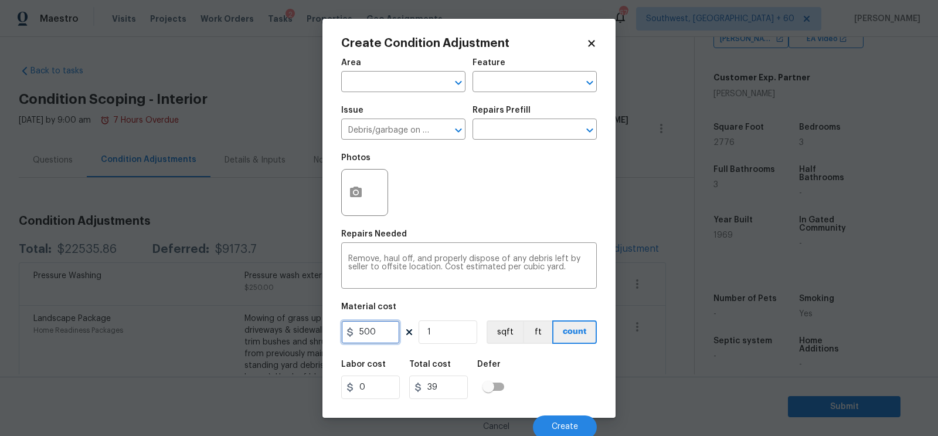
type input "500"
click at [427, 364] on h5 "Total cost" at bounding box center [430, 364] width 42 height 8
click at [374, 216] on div at bounding box center [364, 192] width 47 height 47
click at [365, 199] on button "button" at bounding box center [356, 192] width 28 height 46
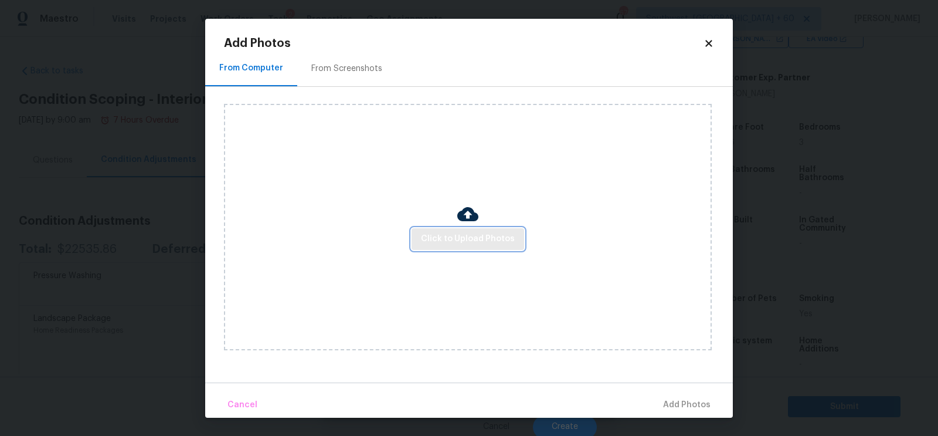
click at [454, 240] on span "Click to Upload Photos" at bounding box center [468, 239] width 94 height 15
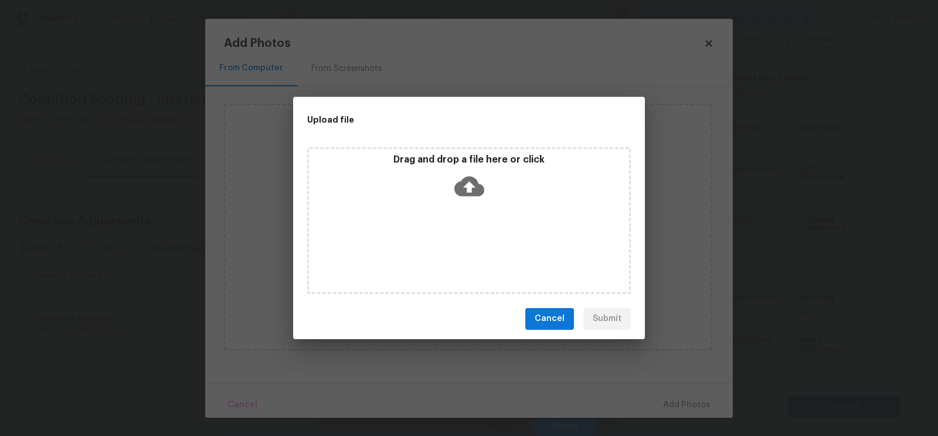
click at [463, 198] on icon at bounding box center [469, 186] width 30 height 30
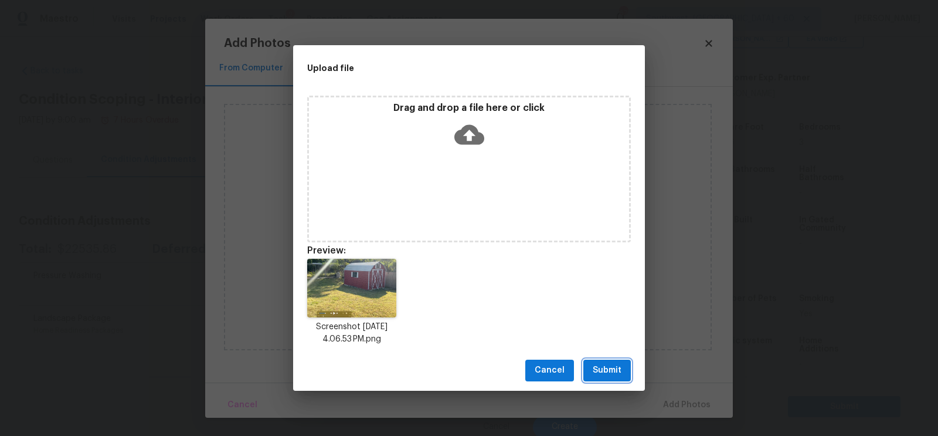
click at [599, 370] on span "Submit" at bounding box center [607, 370] width 29 height 15
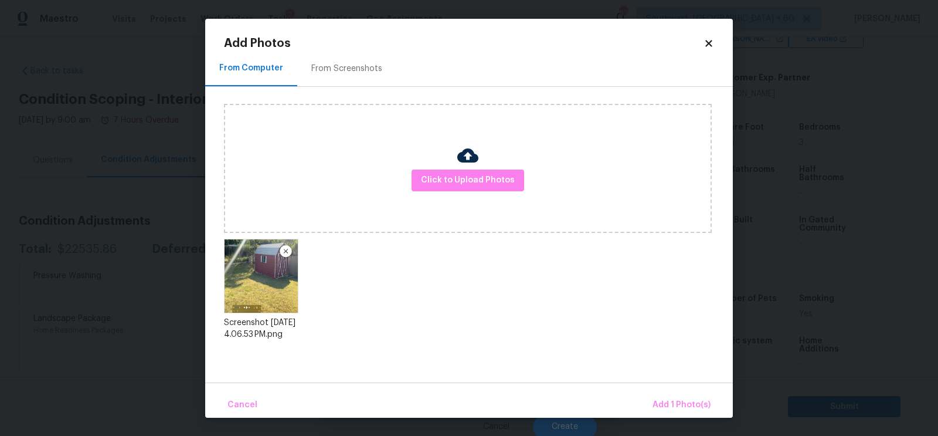
click at [679, 389] on div "Cancel Add 1 Photo(s)" at bounding box center [469, 399] width 528 height 35
click at [686, 404] on span "Add 1 Photo(s)" at bounding box center [681, 404] width 58 height 15
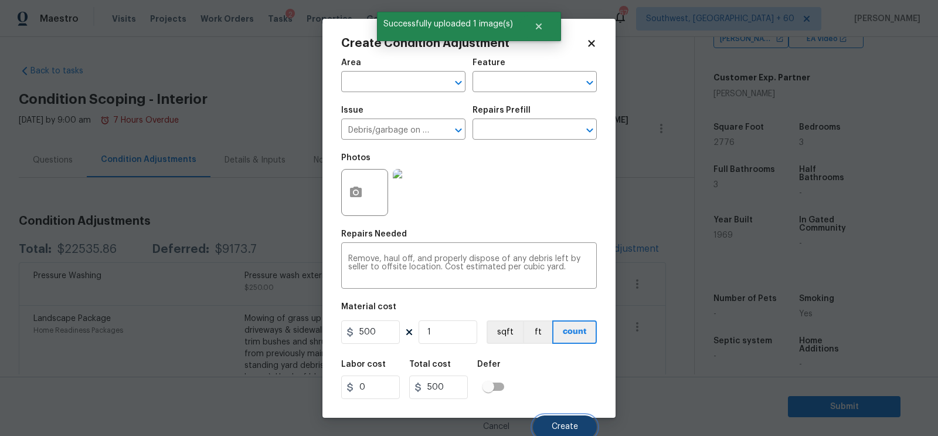
click at [574, 419] on button "Create" at bounding box center [565, 426] width 64 height 23
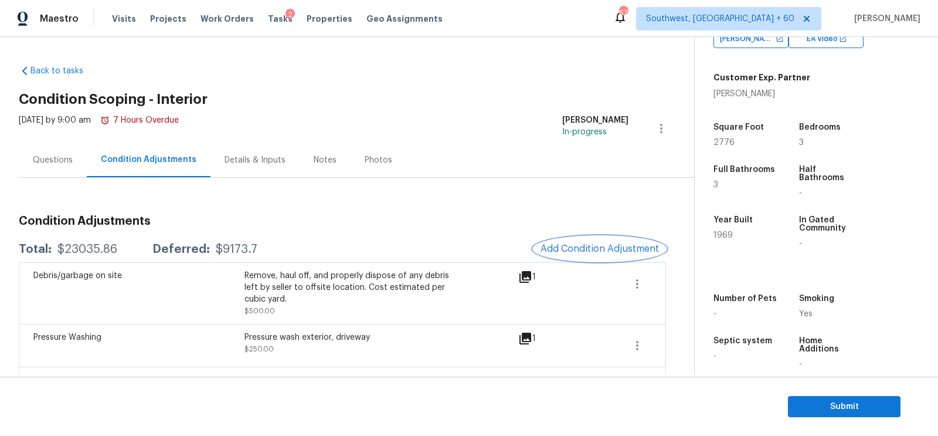
click at [593, 251] on span "Add Condition Adjustment" at bounding box center [599, 248] width 118 height 11
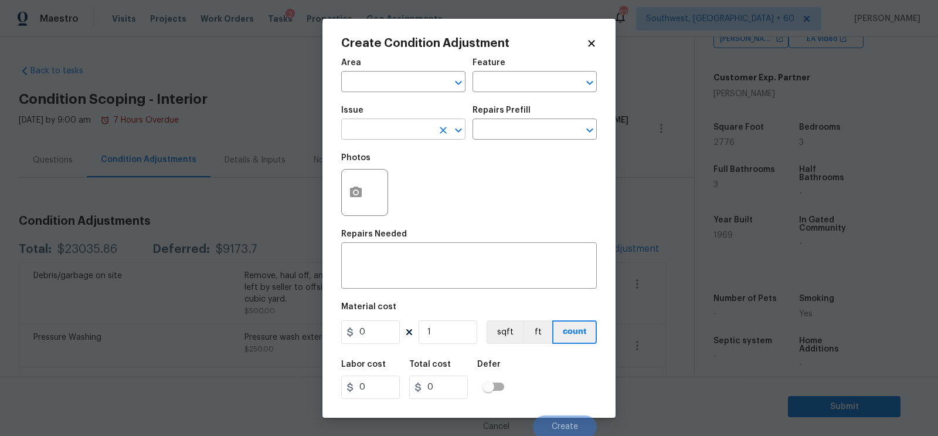
click at [375, 130] on input "text" at bounding box center [386, 130] width 91 height 18
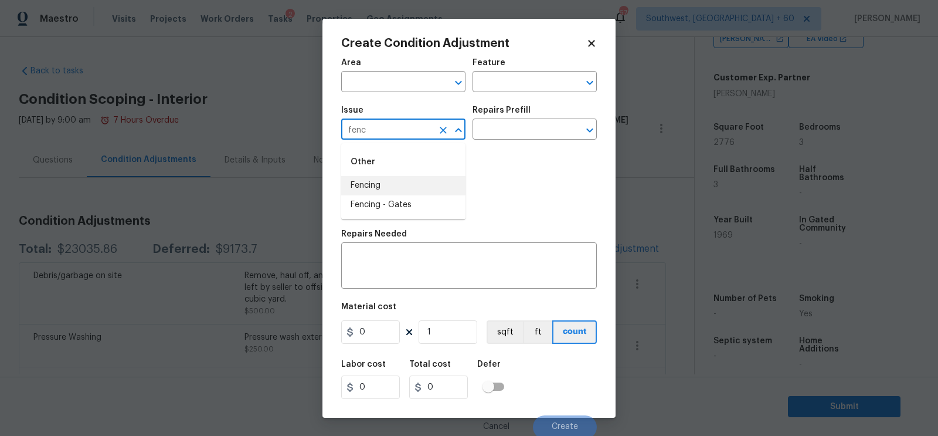
click at [383, 186] on li "Fencing" at bounding box center [403, 185] width 124 height 19
type input "Fencing"
click at [396, 261] on textarea at bounding box center [469, 266] width 242 height 25
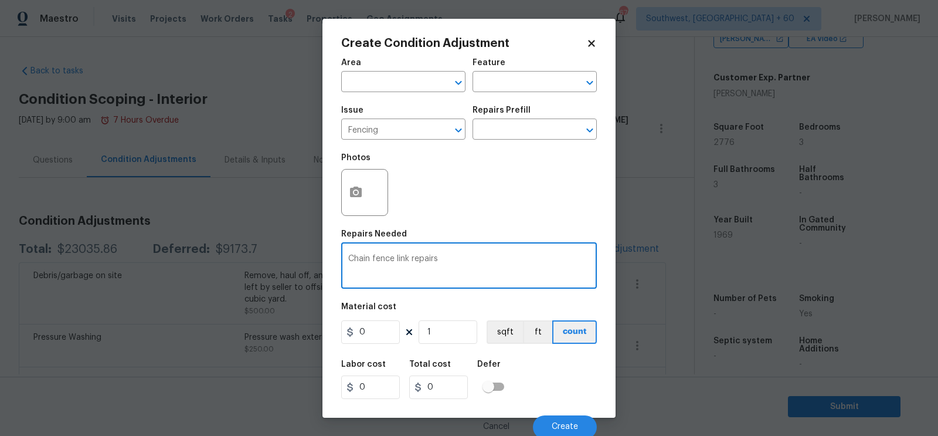
type textarea "Chain fence link repairs"
click at [397, 338] on input "0" at bounding box center [370, 331] width 59 height 23
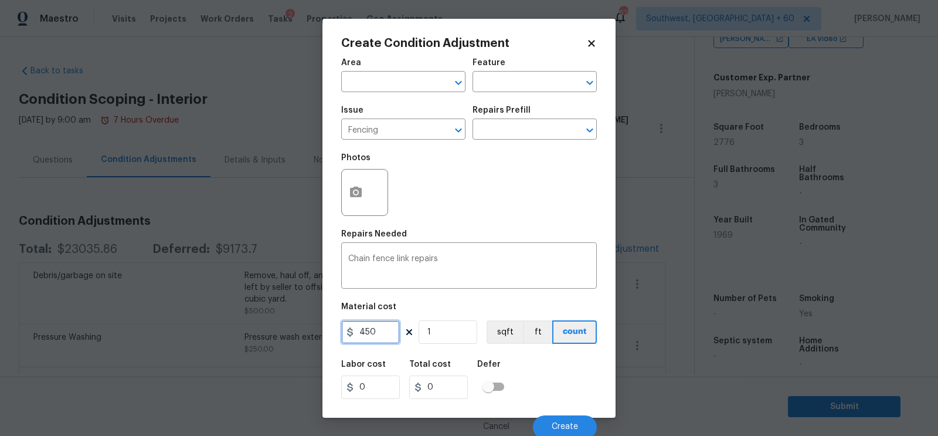
type input "450"
click at [440, 370] on div "Total cost" at bounding box center [443, 367] width 68 height 15
type input "450"
click at [360, 226] on div "Area ​ Feature ​ Issue Fencing ​ Repairs Prefill ​ Photos Repairs Needed Chain …" at bounding box center [469, 245] width 256 height 387
click at [356, 202] on button "button" at bounding box center [356, 192] width 28 height 46
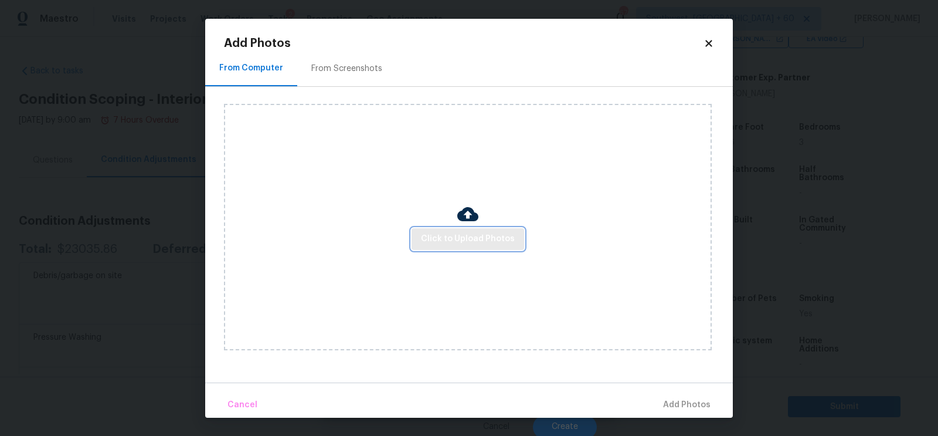
click at [448, 243] on span "Click to Upload Photos" at bounding box center [468, 239] width 94 height 15
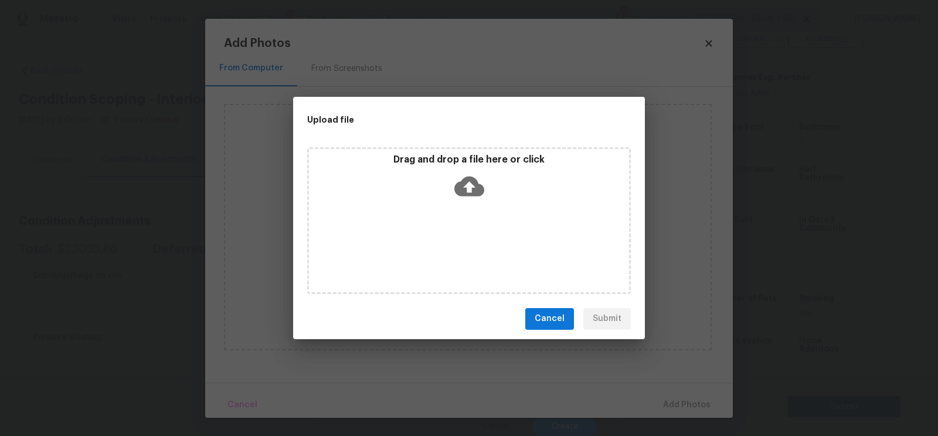
click at [471, 181] on icon at bounding box center [469, 186] width 30 height 20
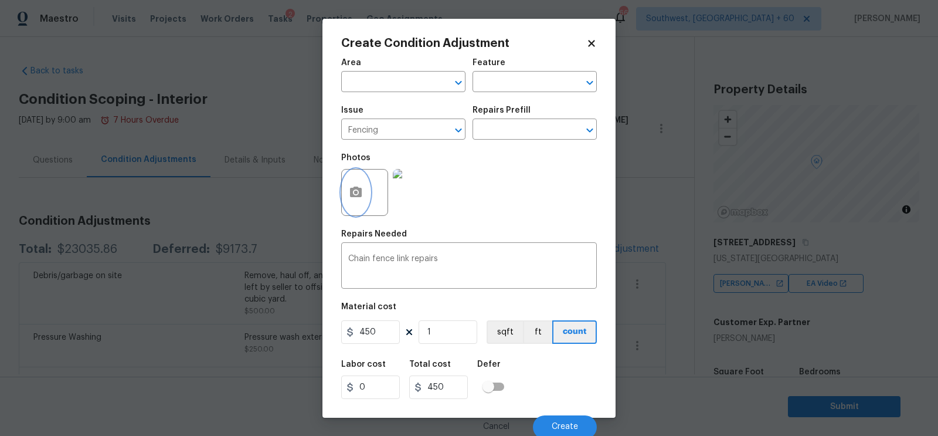
scroll to position [244, 0]
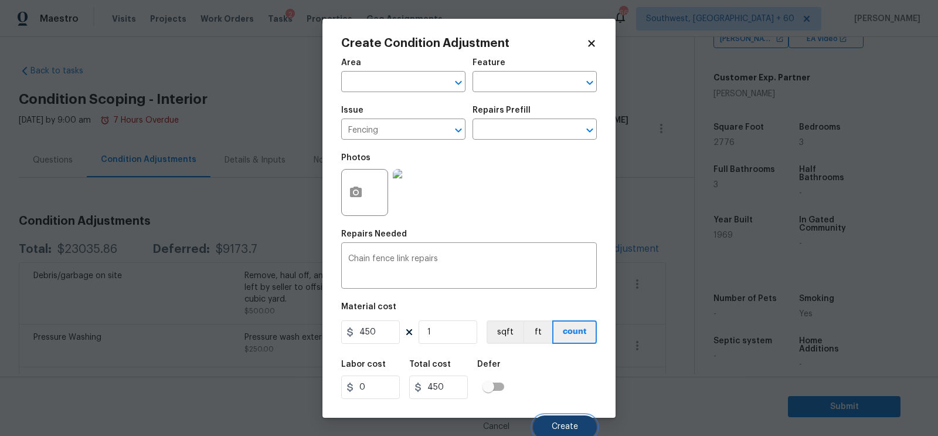
click at [574, 426] on span "Create" at bounding box center [565, 426] width 26 height 9
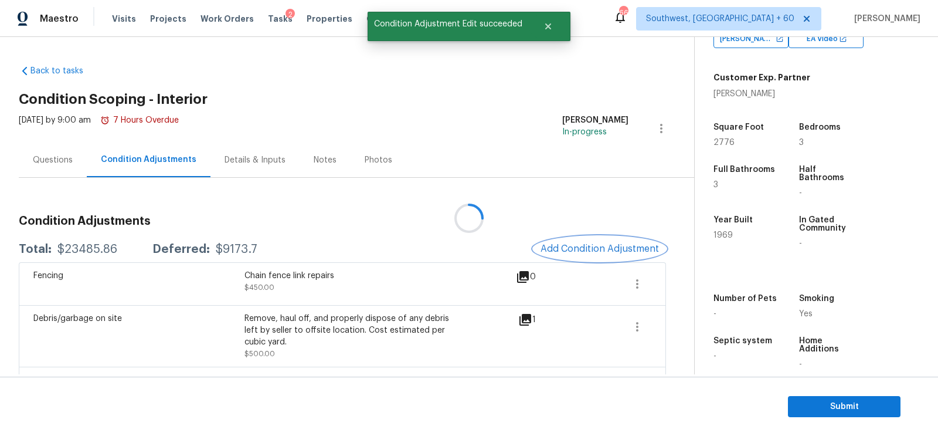
click at [590, 246] on span "Add Condition Adjustment" at bounding box center [599, 248] width 118 height 11
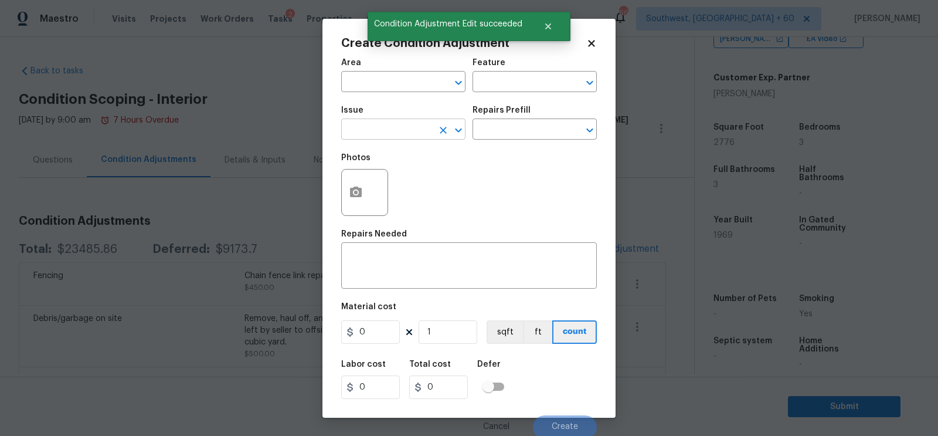
click at [406, 132] on input "text" at bounding box center [386, 130] width 91 height 18
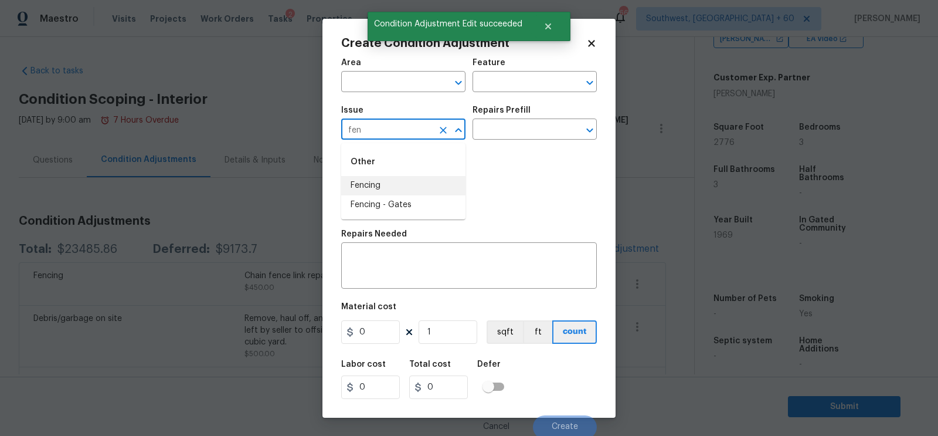
click at [393, 129] on input "fen" at bounding box center [386, 130] width 91 height 18
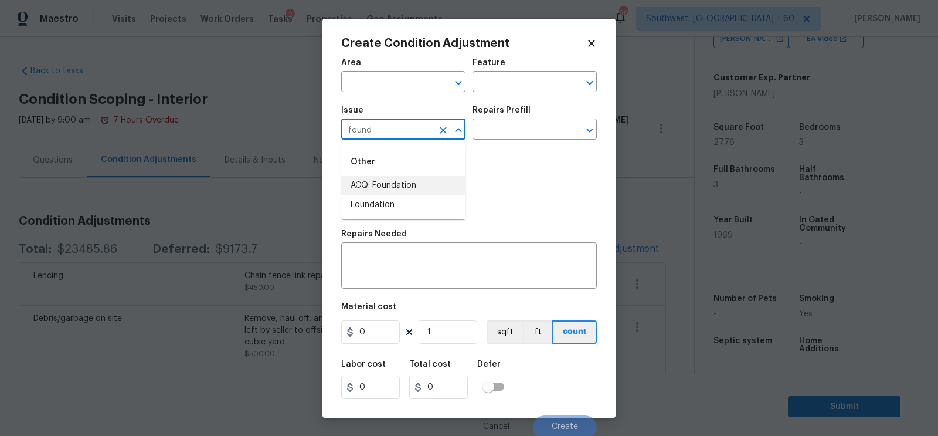
click at [402, 179] on li "ACQ: Foundation" at bounding box center [403, 185] width 124 height 19
type input "ACQ: Foundation"
click at [507, 135] on input "text" at bounding box center [517, 130] width 91 height 18
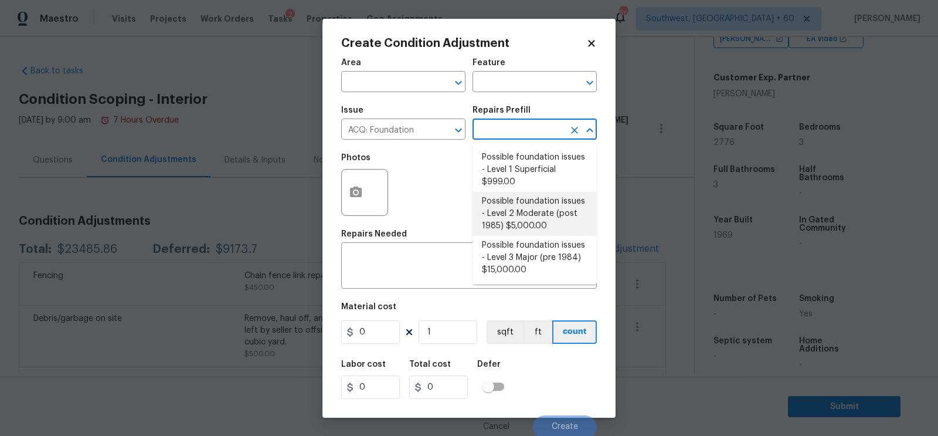
click at [522, 224] on li "Possible foundation issues - Level 2 Moderate (post 1985) $5,000.00" at bounding box center [534, 214] width 124 height 44
type input "Acquisition"
type textarea "Possible foundation issues - Level 2 Moderate: Disclaimer: This is NOT a techni…"
type input "5000"
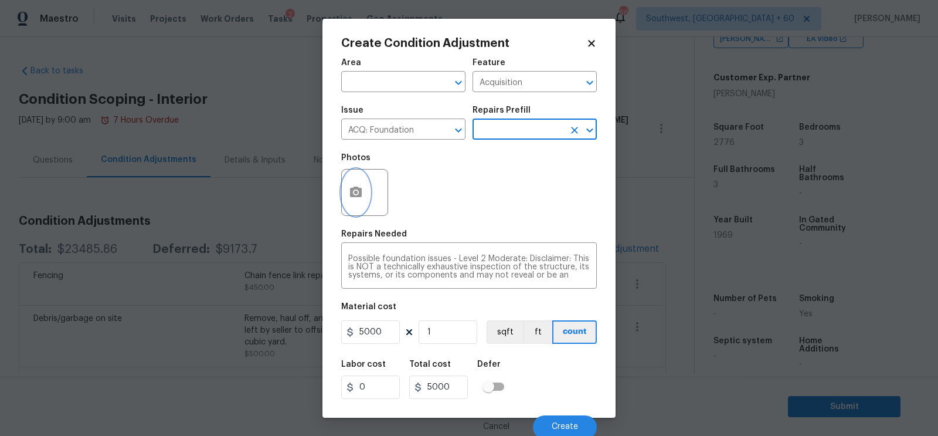
click at [347, 206] on button "button" at bounding box center [356, 192] width 28 height 46
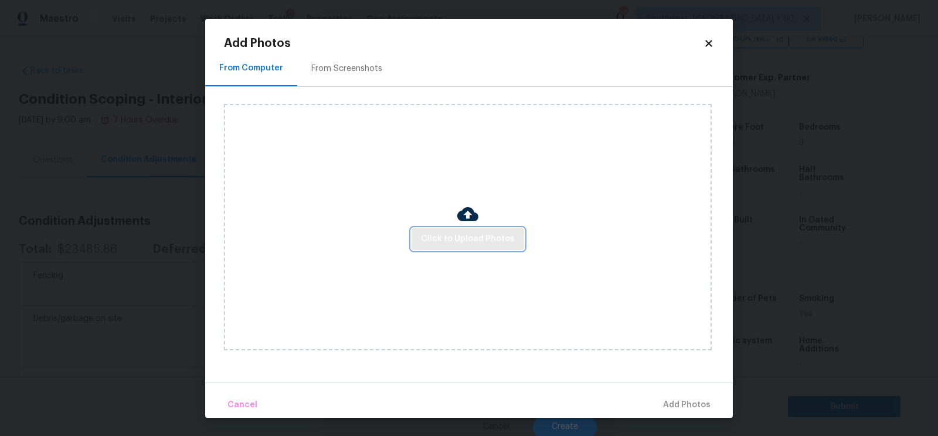
click at [446, 244] on span "Click to Upload Photos" at bounding box center [468, 239] width 94 height 15
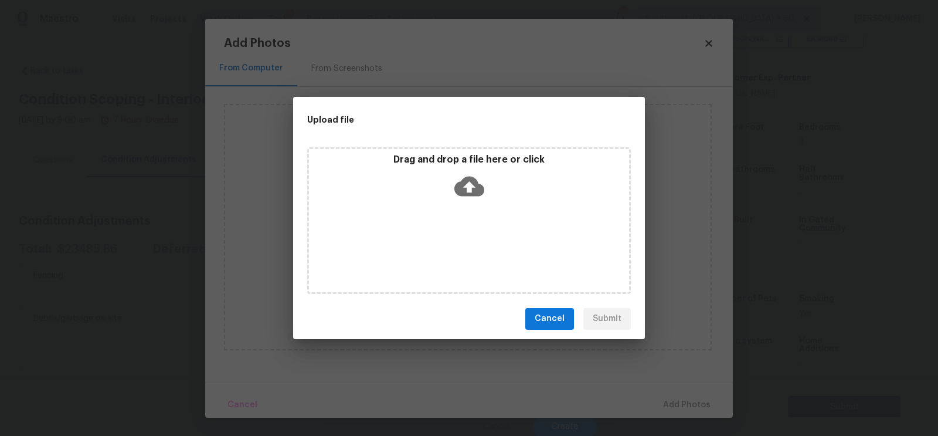
click at [474, 197] on icon at bounding box center [469, 186] width 30 height 30
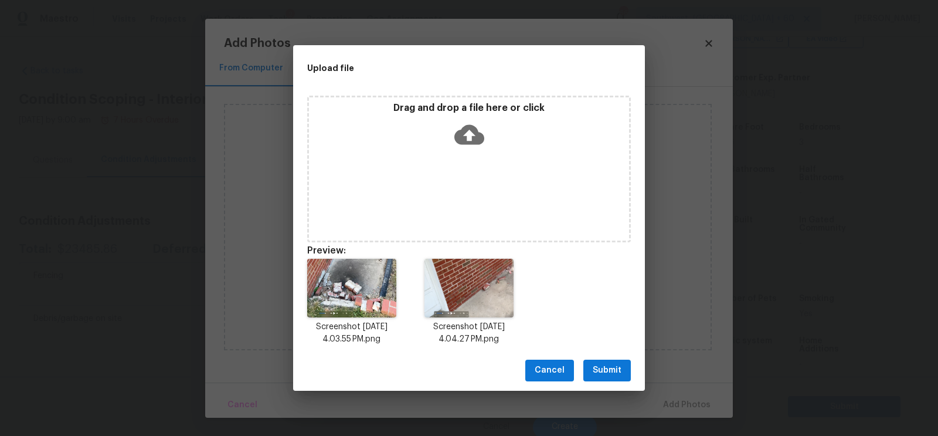
click at [610, 369] on span "Submit" at bounding box center [607, 370] width 29 height 15
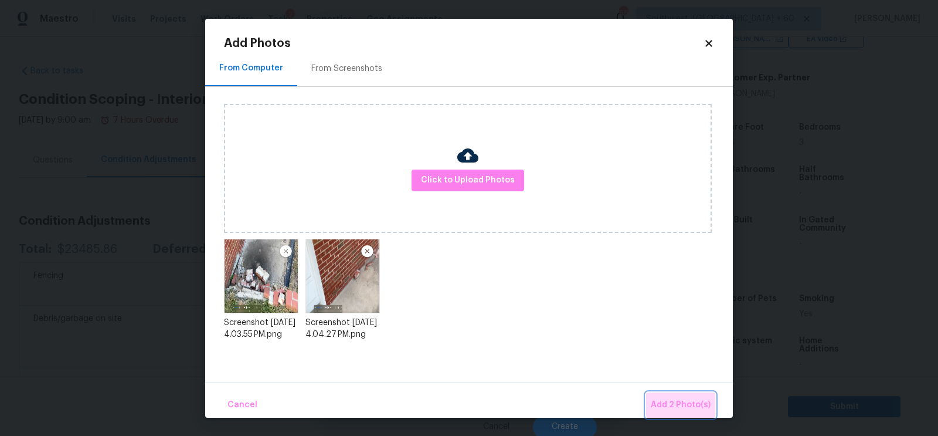
click at [688, 399] on span "Add 2 Photo(s)" at bounding box center [681, 404] width 60 height 15
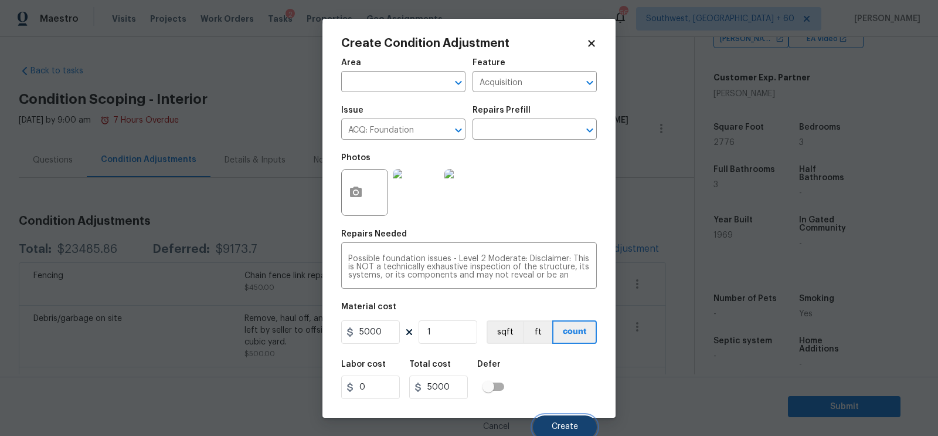
click at [558, 421] on button "Create" at bounding box center [565, 426] width 64 height 23
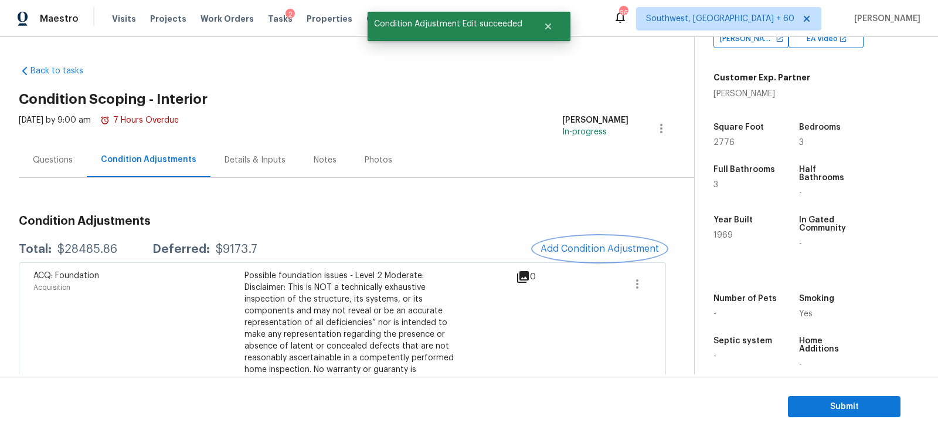
click at [572, 253] on span "Add Condition Adjustment" at bounding box center [599, 248] width 118 height 11
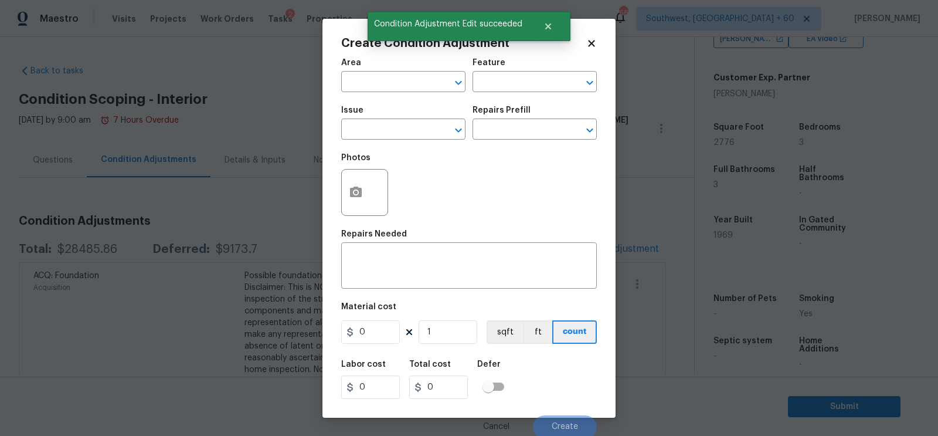
click at [397, 146] on span "Issue ​" at bounding box center [403, 122] width 124 height 47
click at [385, 137] on input "text" at bounding box center [386, 130] width 91 height 18
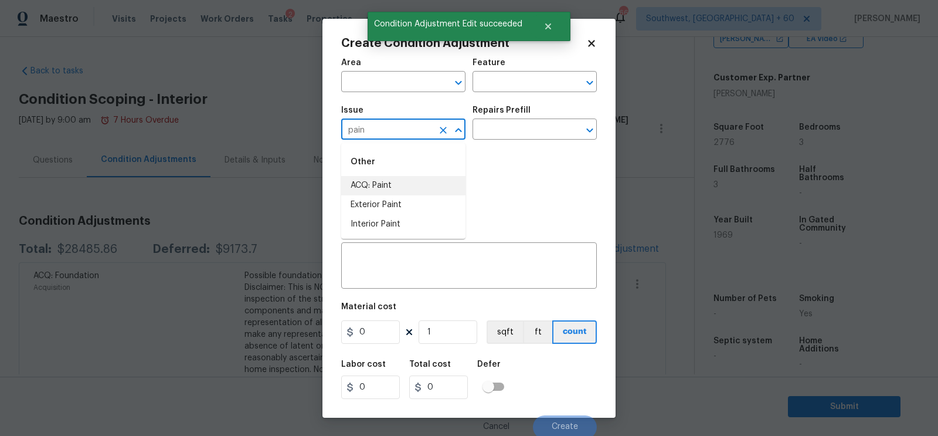
click at [385, 178] on li "ACQ: Paint" at bounding box center [403, 185] width 124 height 19
type input "ACQ: Paint"
click at [515, 123] on input "text" at bounding box center [517, 130] width 91 height 18
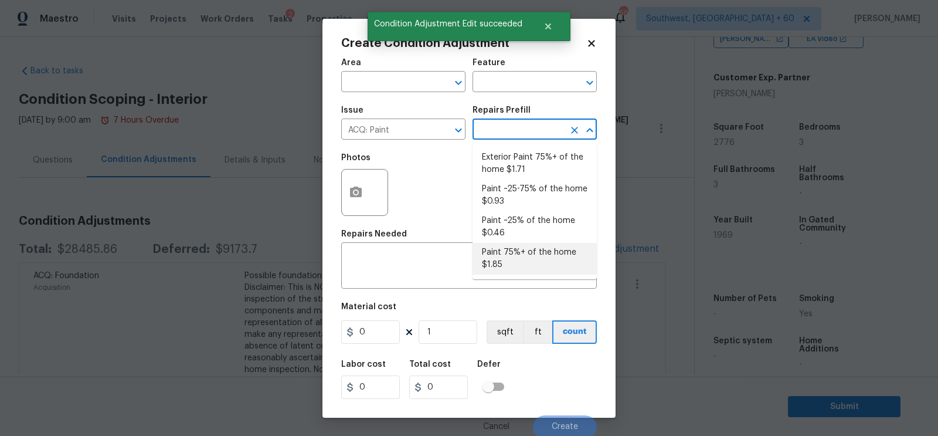
click at [530, 256] on li "Paint 75%+ of the home $1.85" at bounding box center [534, 259] width 124 height 32
type input "Acquisition"
type textarea "Acquisition Scope: 75%+ of the home will likely require interior paint"
type input "1.85"
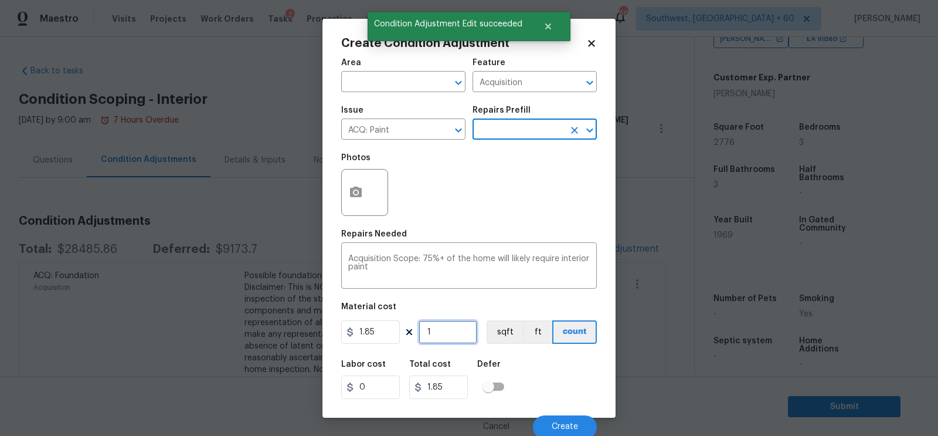
click at [450, 342] on input "1" at bounding box center [448, 331] width 59 height 23
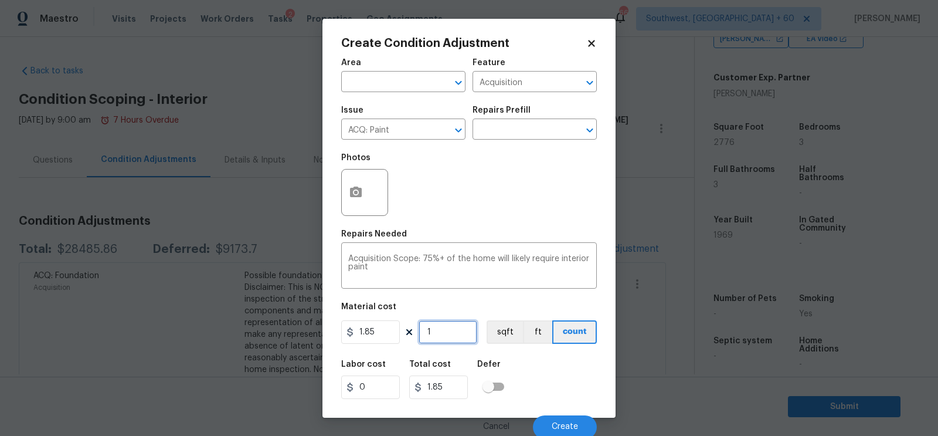
type input "0"
type input "2"
type input "3.7"
type input "27"
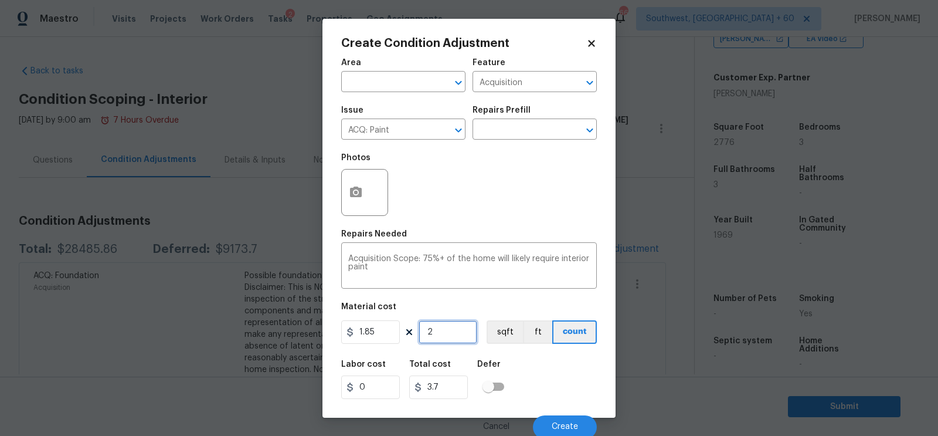
type input "49.95"
type input "277"
type input "512.45"
type input "2776"
type input "5135.6"
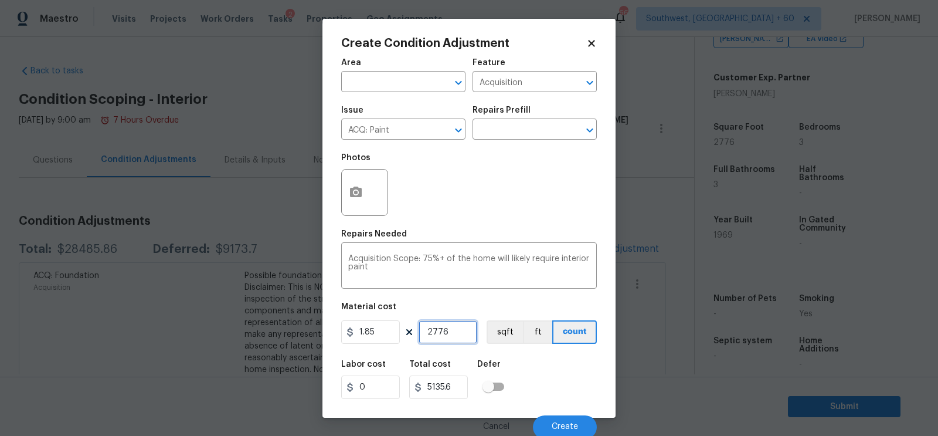
type input "2776"
click at [348, 185] on button "button" at bounding box center [356, 192] width 28 height 46
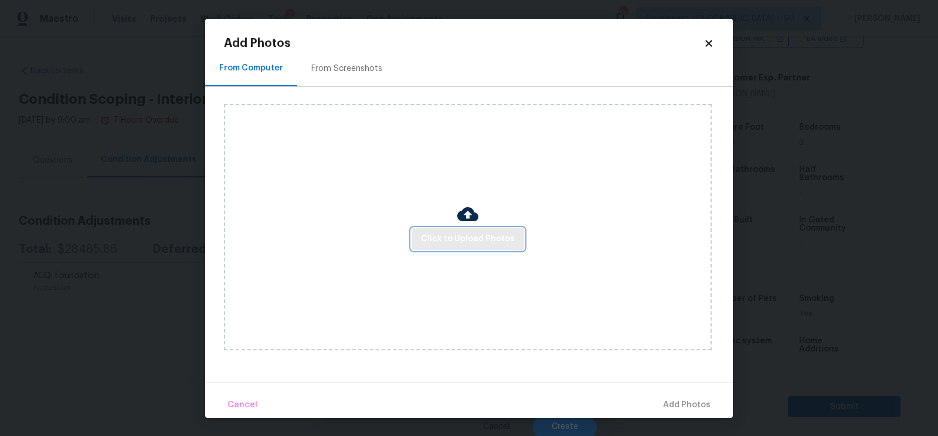
click at [421, 233] on button "Click to Upload Photos" at bounding box center [467, 239] width 113 height 22
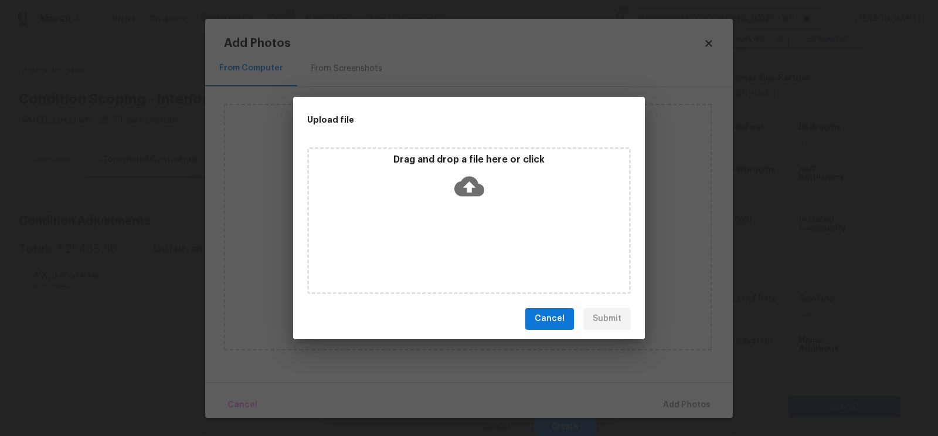
click at [485, 178] on div "Drag and drop a file here or click" at bounding box center [469, 179] width 320 height 50
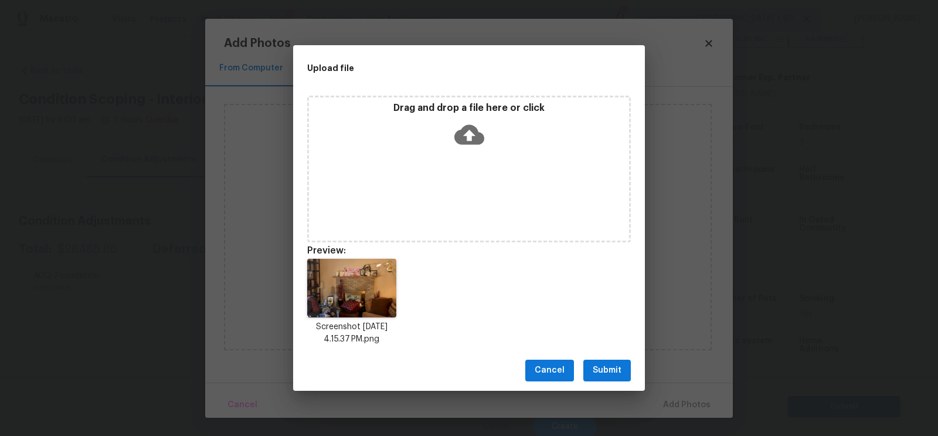
click at [607, 363] on span "Submit" at bounding box center [607, 370] width 29 height 15
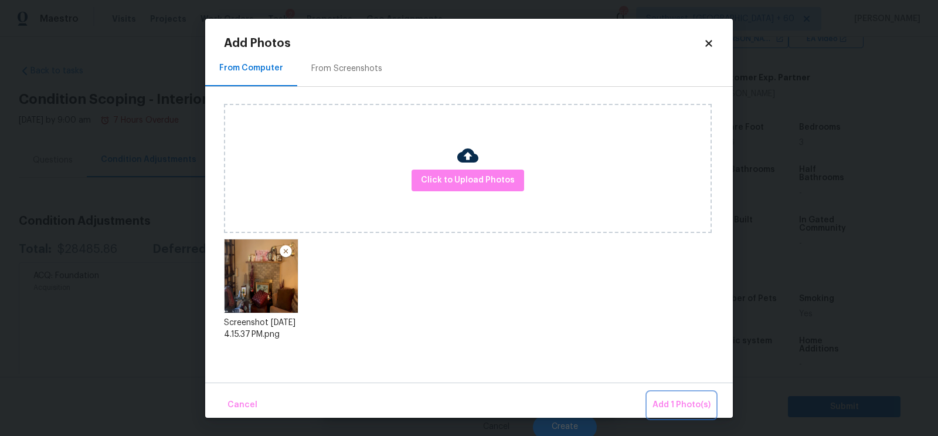
click at [672, 411] on button "Add 1 Photo(s)" at bounding box center [681, 404] width 67 height 25
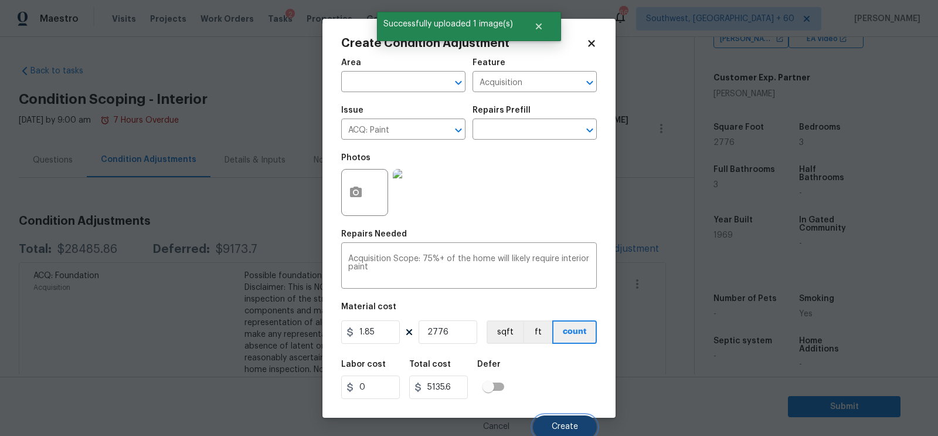
click at [553, 428] on span "Create" at bounding box center [565, 426] width 26 height 9
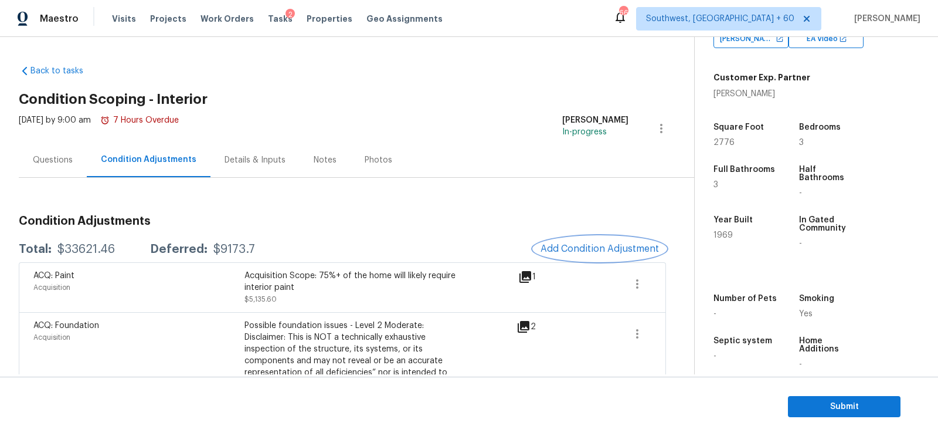
click at [579, 242] on button "Add Condition Adjustment" at bounding box center [599, 248] width 132 height 25
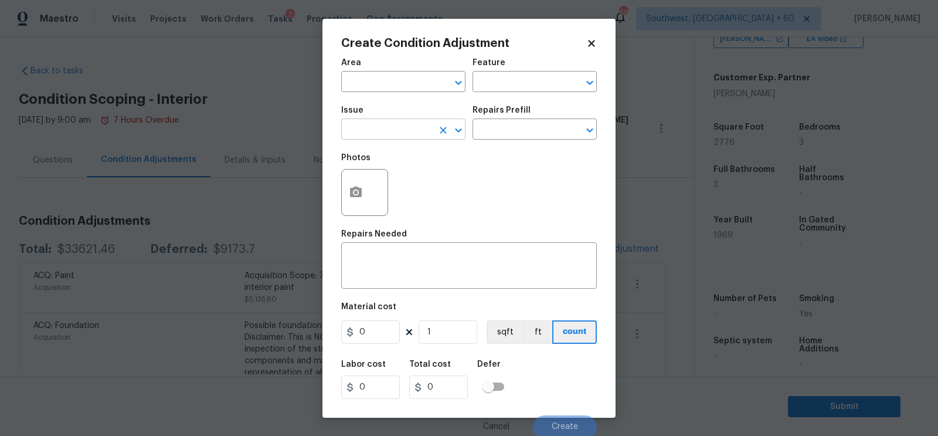
click at [394, 139] on input "text" at bounding box center [386, 130] width 91 height 18
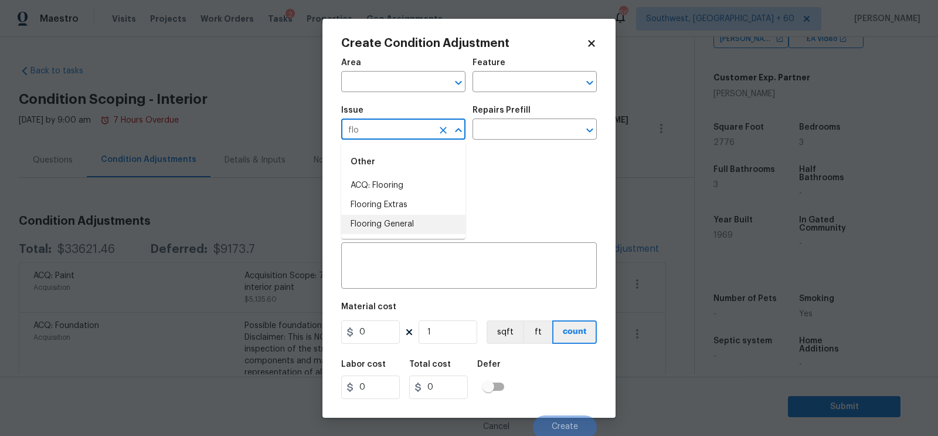
click at [403, 220] on li "Flooring General" at bounding box center [403, 224] width 124 height 19
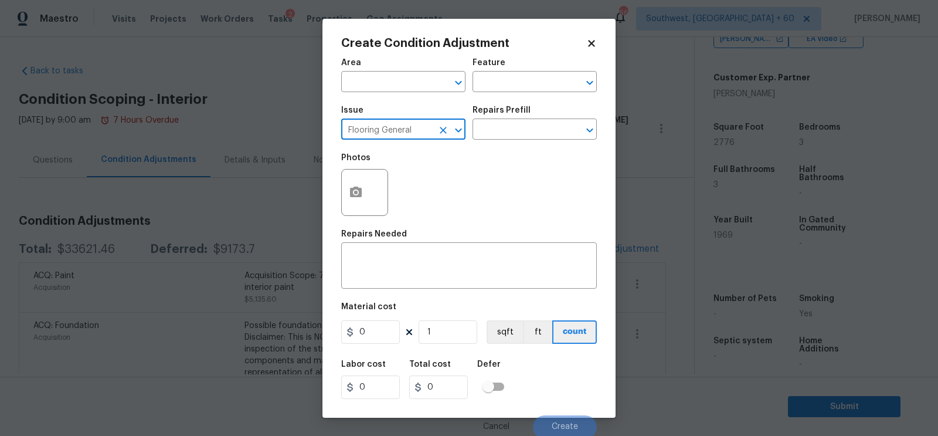
type input "Flooring General"
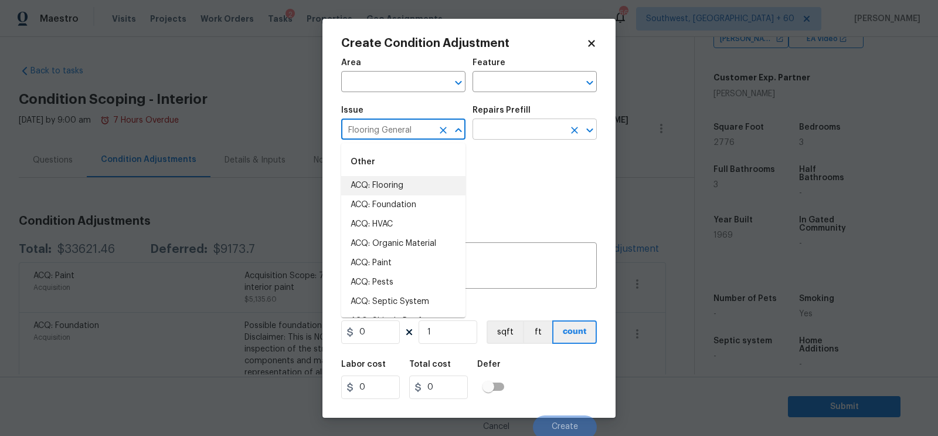
click at [542, 125] on input "text" at bounding box center [517, 130] width 91 height 18
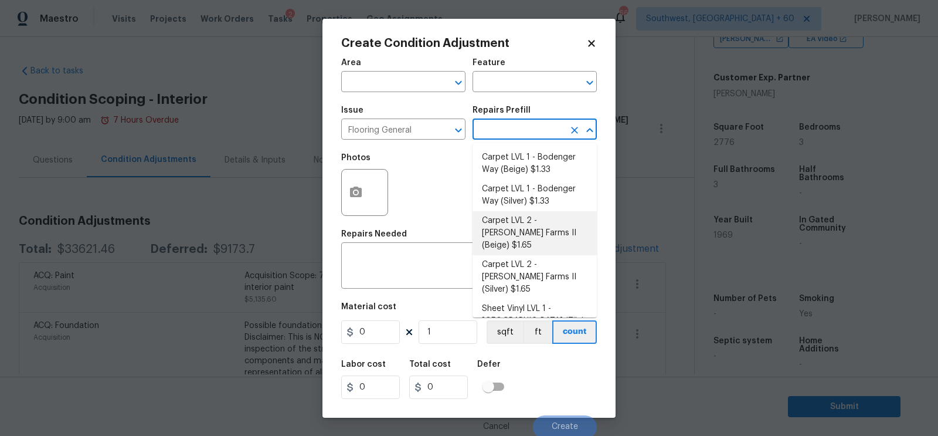
click at [523, 236] on li "Carpet LVL 2 - [PERSON_NAME] Farms II (Beige) $1.65" at bounding box center [534, 233] width 124 height 44
type input "Overall Flooring"
type textarea "Install new carpet ([PERSON_NAME] Farms II - 749 Stony Glade) at all previously…"
type input "1.65"
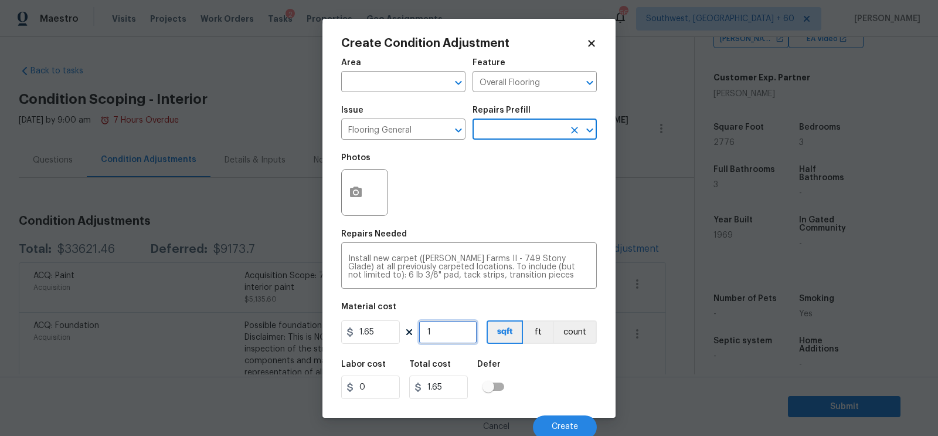
click at [438, 332] on input "1" at bounding box center [448, 331] width 59 height 23
type input "0"
click at [438, 332] on input "0" at bounding box center [448, 331] width 59 height 23
type input "1"
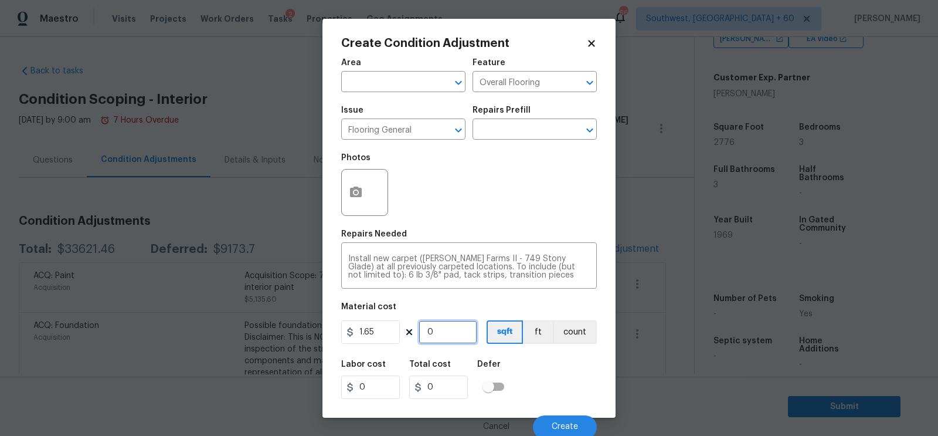
type input "1.65"
type input "18"
type input "29.7"
type input "180"
type input "297"
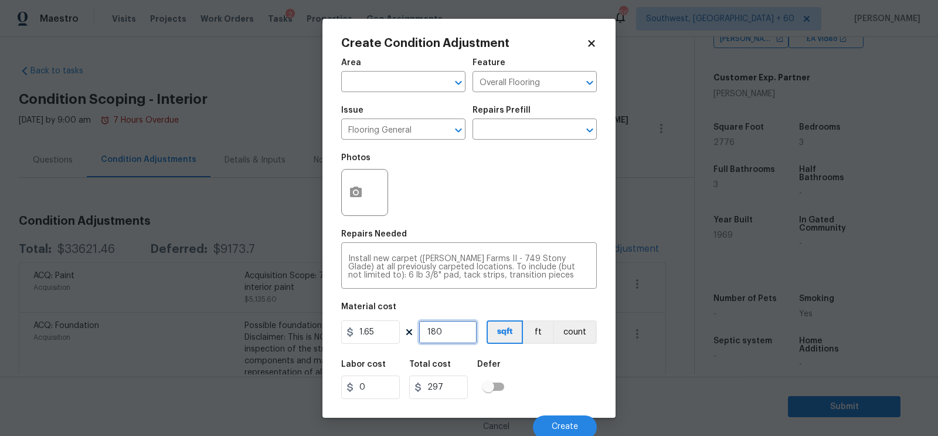
type input "1800"
type input "2970"
type input "1800"
click at [464, 390] on input "2970" at bounding box center [438, 386] width 59 height 23
click at [346, 205] on button "button" at bounding box center [356, 192] width 28 height 46
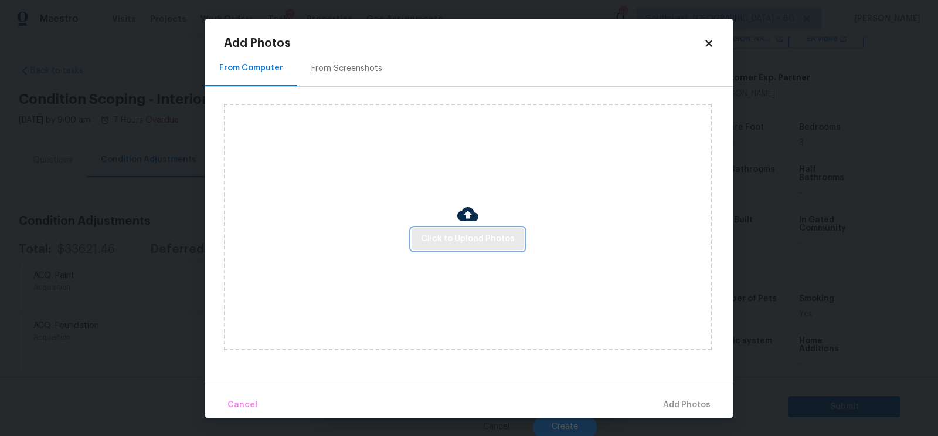
click at [475, 243] on span "Click to Upload Photos" at bounding box center [468, 239] width 94 height 15
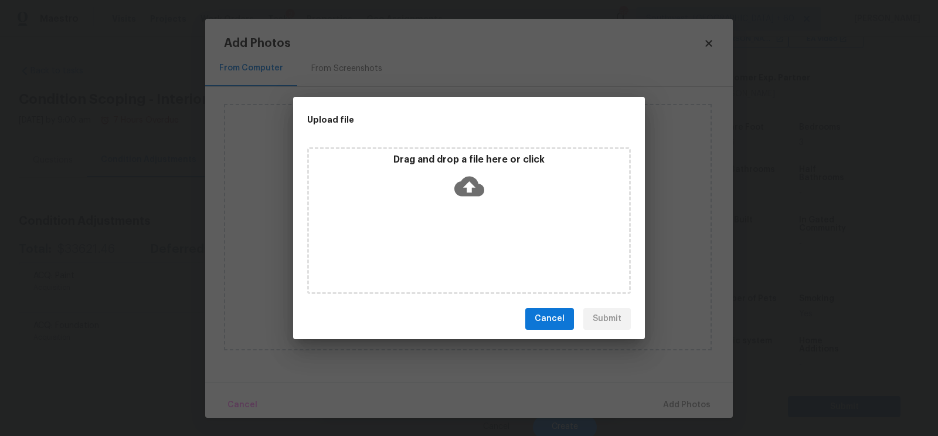
click at [467, 186] on icon at bounding box center [469, 186] width 30 height 30
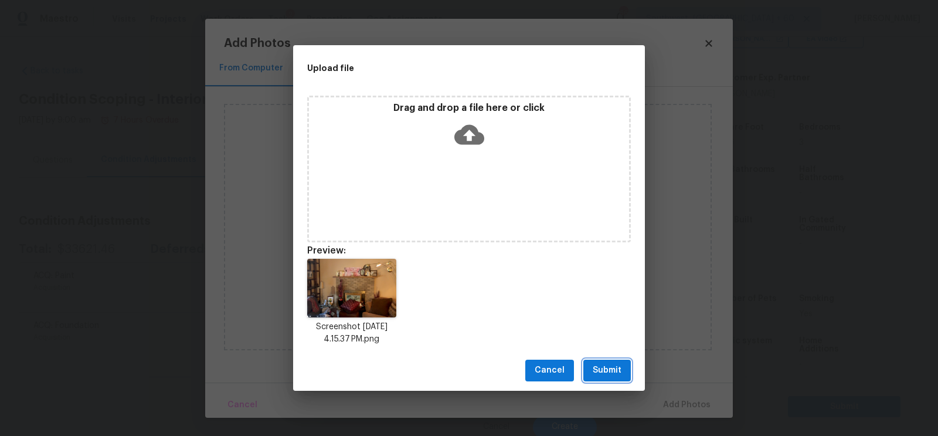
click at [605, 372] on span "Submit" at bounding box center [607, 370] width 29 height 15
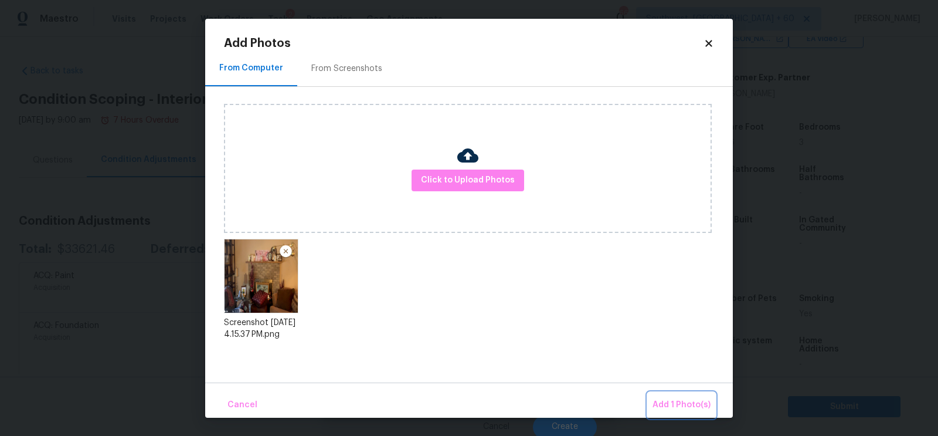
click at [681, 403] on span "Add 1 Photo(s)" at bounding box center [681, 404] width 58 height 15
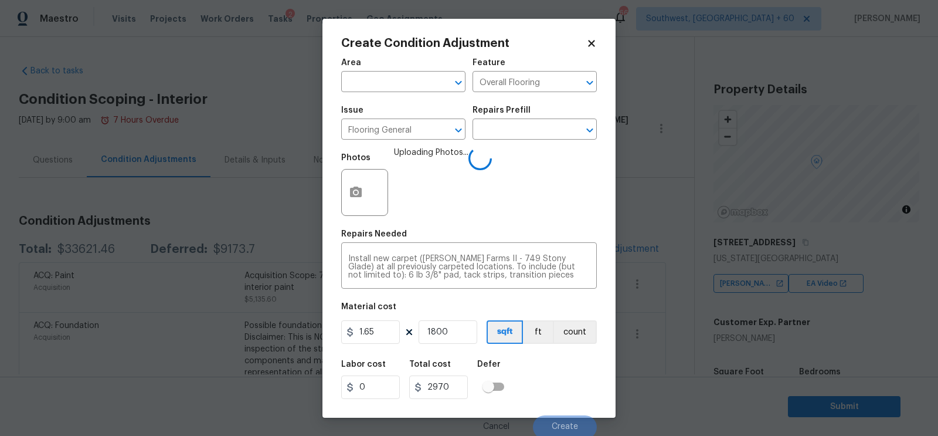
scroll to position [244, 0]
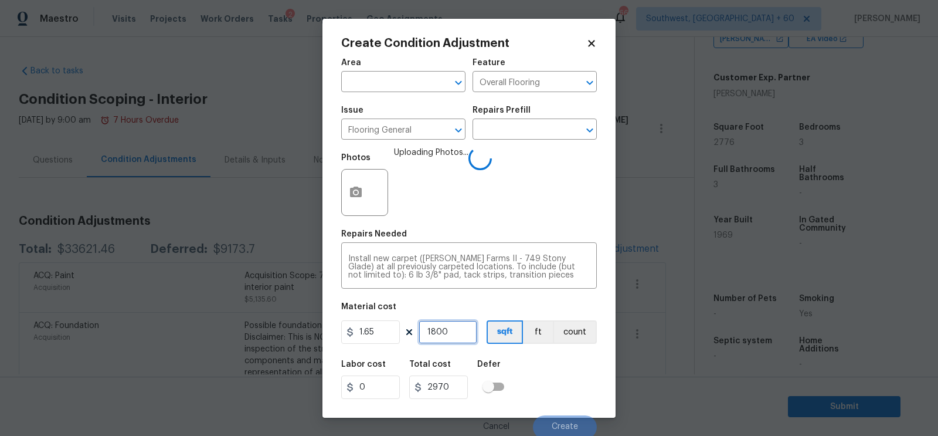
click at [456, 331] on input "1800" at bounding box center [448, 331] width 59 height 23
type input "2"
type input "3.3"
type input "20"
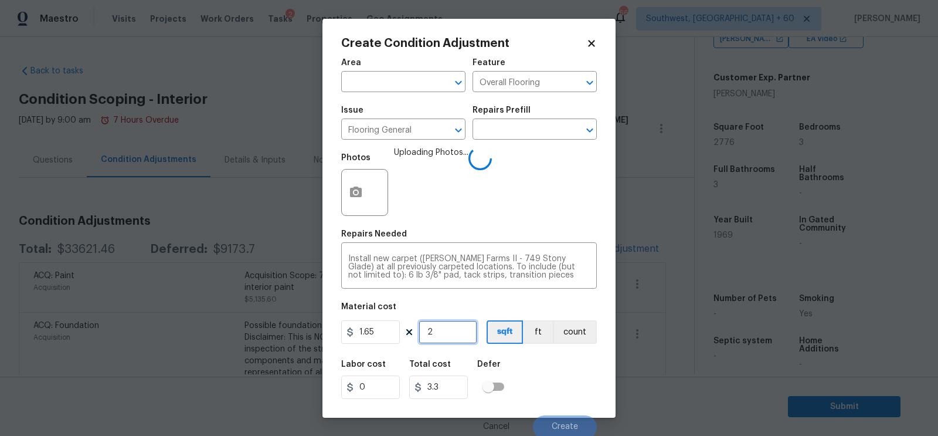
type input "33"
type input "200"
type input "330"
type input "2000"
type input "3300"
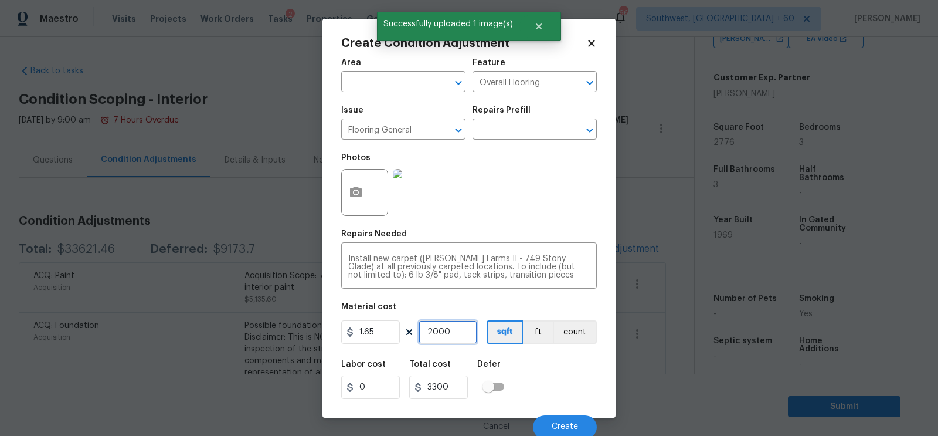
type input "200"
type input "330"
type input "20"
type input "33"
type input "2"
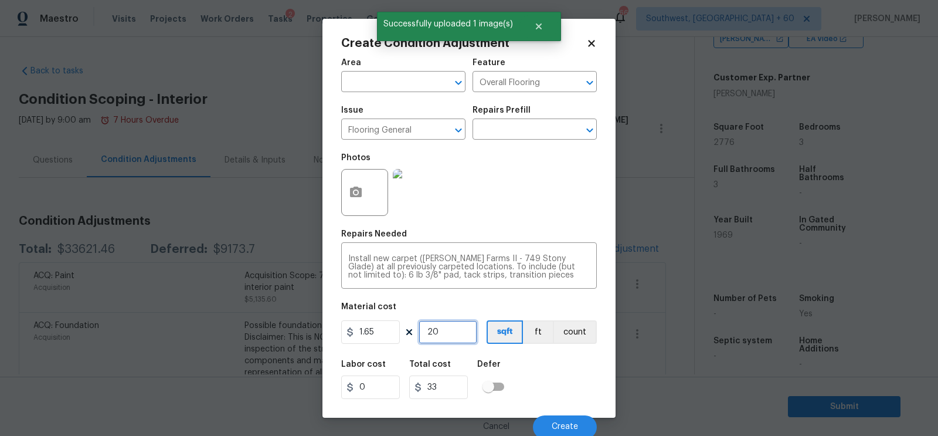
type input "3.3"
type input "0"
type input "1"
type input "1.65"
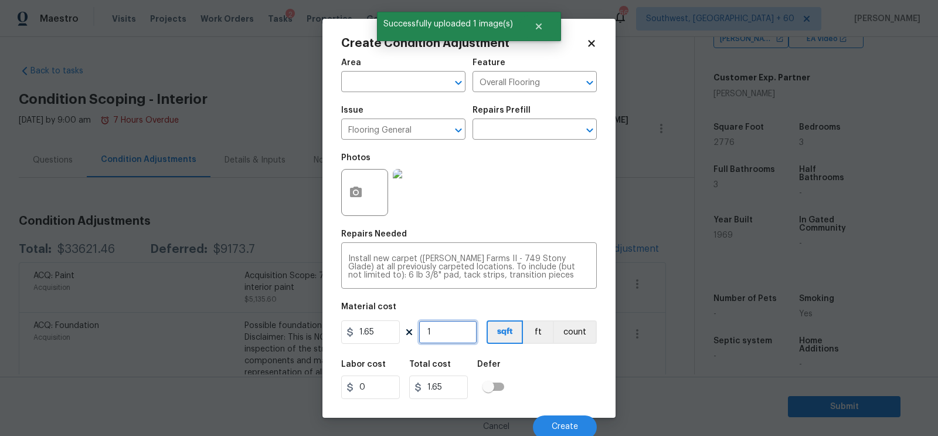
type input "18"
type input "29.7"
type input "180"
type input "297"
type input "1800"
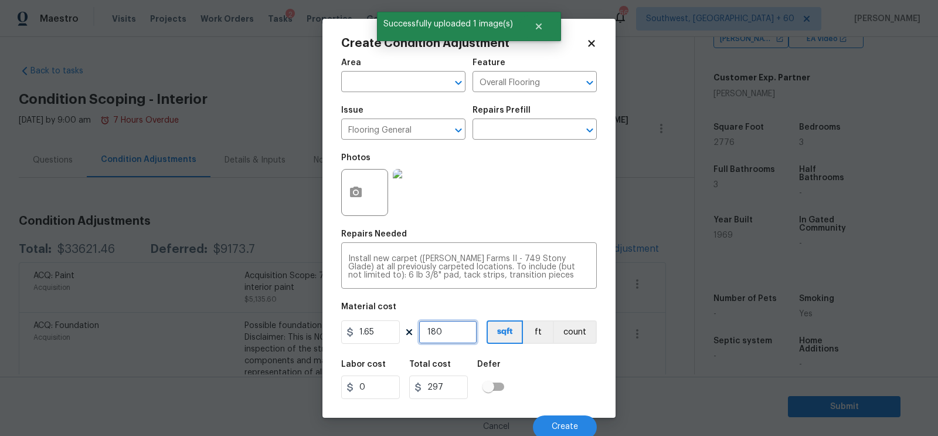
type input "2970"
click at [453, 382] on input "2970" at bounding box center [438, 386] width 59 height 23
click at [543, 422] on button "Create" at bounding box center [565, 426] width 64 height 23
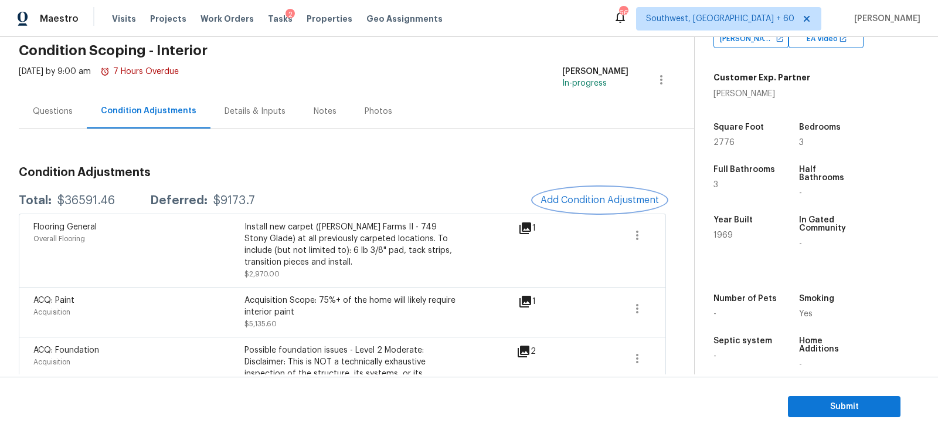
scroll to position [59, 0]
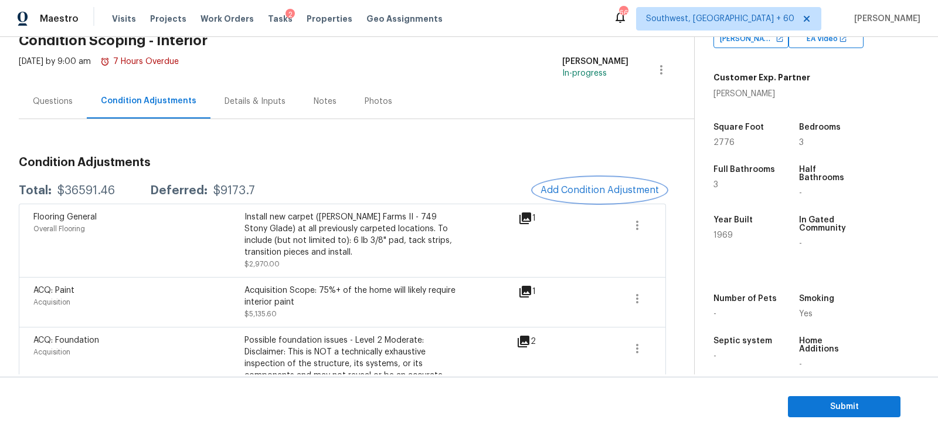
click at [609, 200] on button "Add Condition Adjustment" at bounding box center [599, 190] width 132 height 25
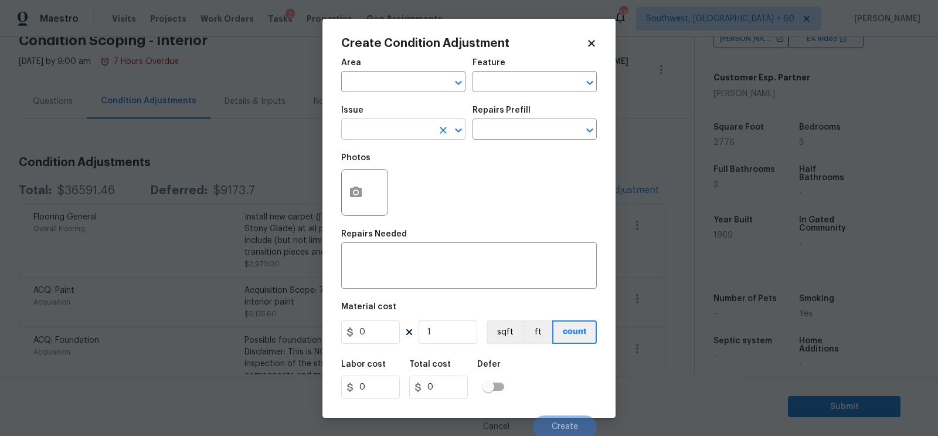
click at [420, 130] on input "text" at bounding box center [386, 130] width 91 height 18
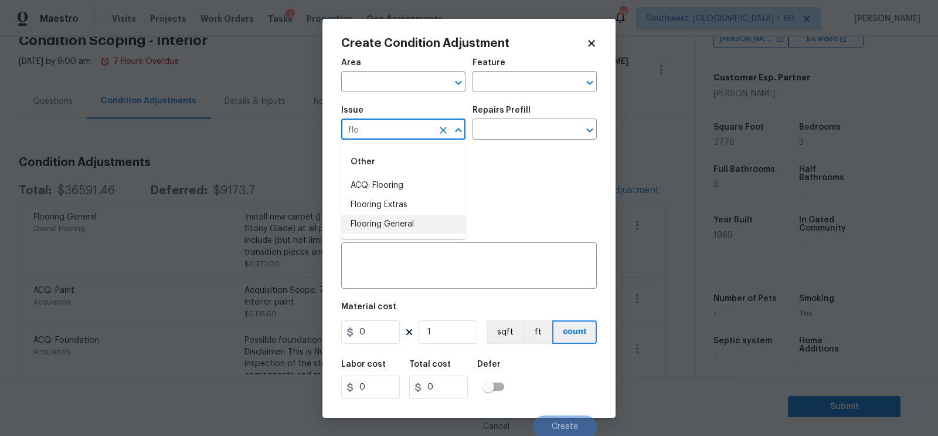
click at [400, 223] on li "Flooring General" at bounding box center [403, 224] width 124 height 19
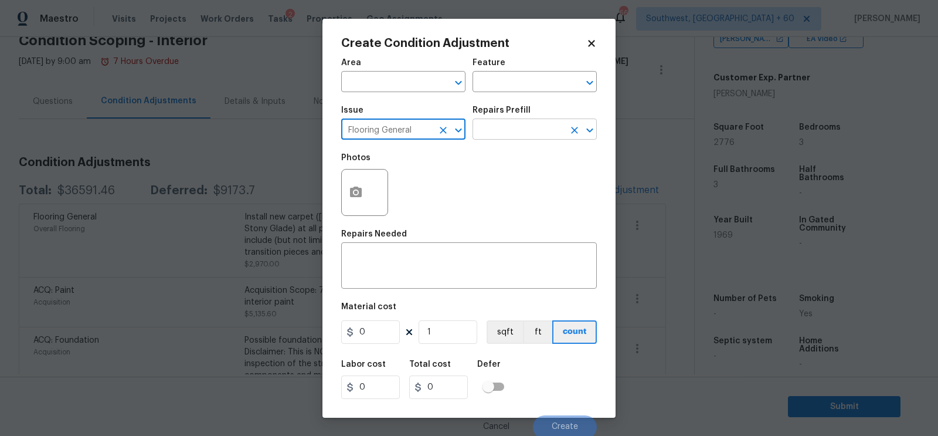
type input "Flooring General"
click at [523, 135] on input "text" at bounding box center [517, 130] width 91 height 18
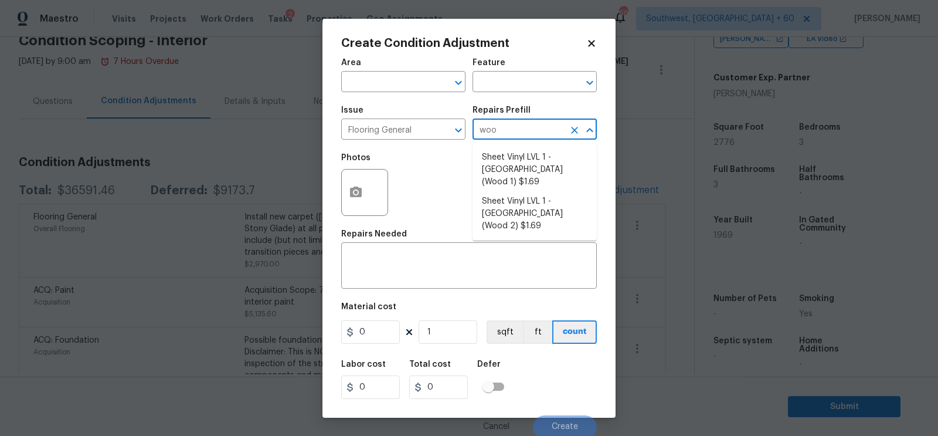
type input "wood"
click at [526, 164] on li "Sheet Vinyl LVL 1 - Sugar Valley (Wood 1) $1.69" at bounding box center [534, 170] width 124 height 44
type input "Overall Flooring"
type textarea "Install sheet vinyl flooring ([GEOGRAPHIC_DATA] - Wood "Look", [STREET_ADDRESS]…"
type input "1.69"
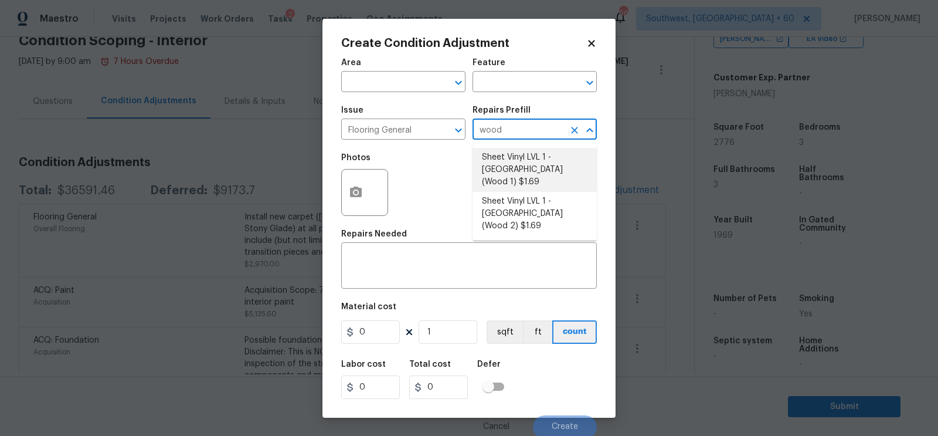
type input "1.69"
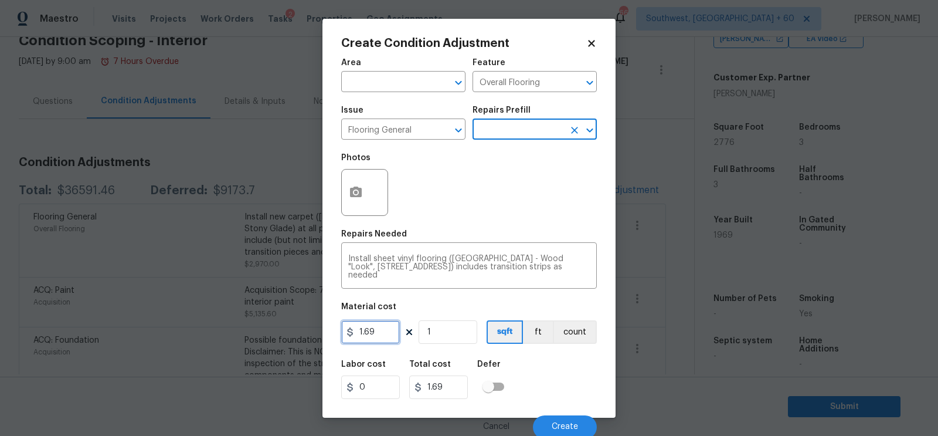
click at [398, 327] on input "1.69" at bounding box center [370, 331] width 59 height 23
type input "5"
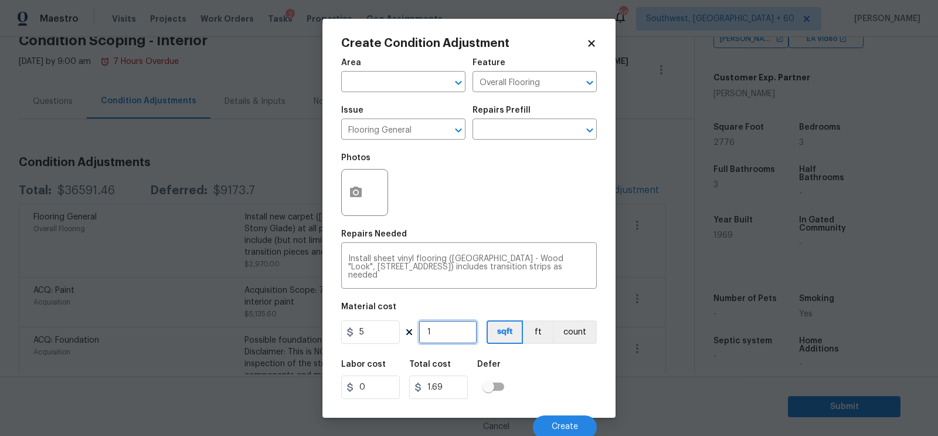
type input "5"
click at [451, 324] on input "1" at bounding box center [448, 331] width 59 height 23
type input "0"
type input "9"
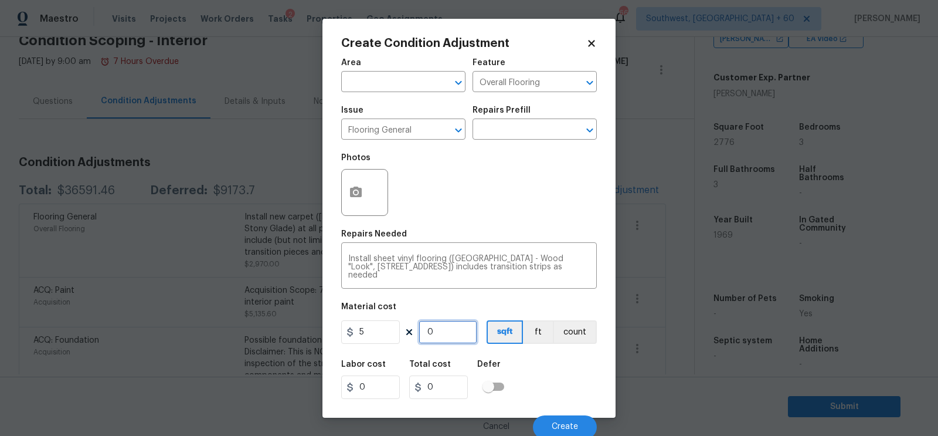
type input "45"
type input "97"
type input "485"
type input "976"
type input "4880"
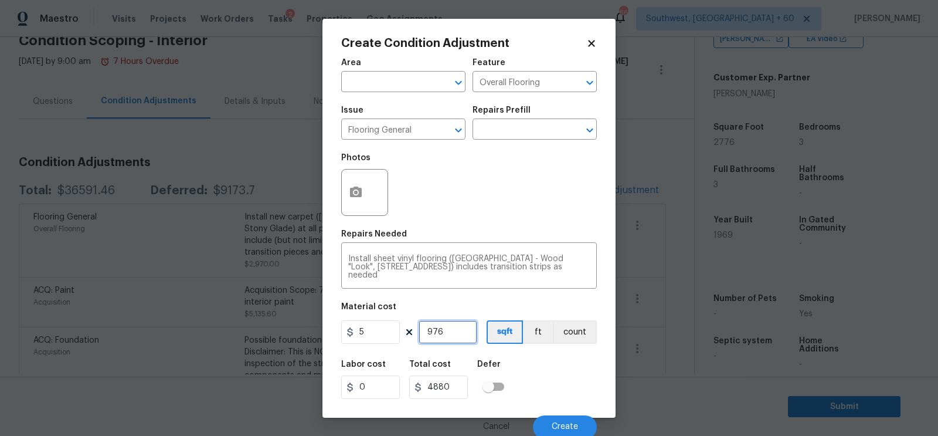
type input "976"
click at [453, 396] on input "4880" at bounding box center [438, 386] width 59 height 23
click at [374, 200] on div at bounding box center [364, 192] width 47 height 47
click at [363, 196] on button "button" at bounding box center [356, 192] width 28 height 46
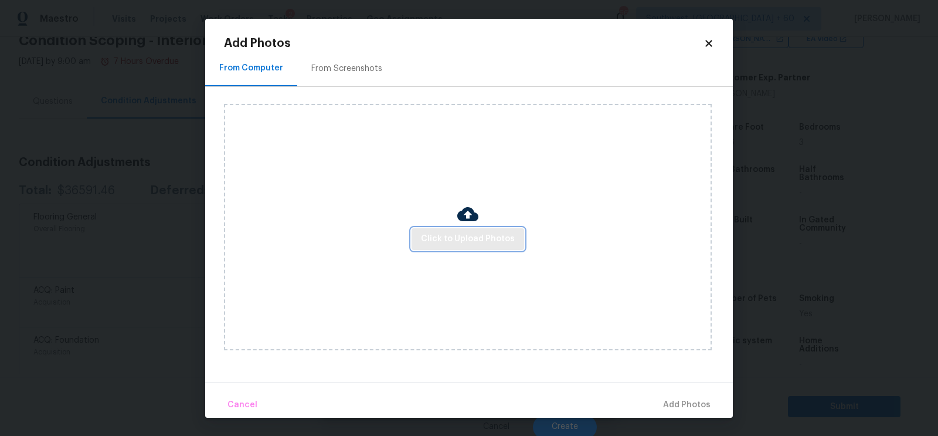
click at [488, 247] on button "Click to Upload Photos" at bounding box center [467, 239] width 113 height 22
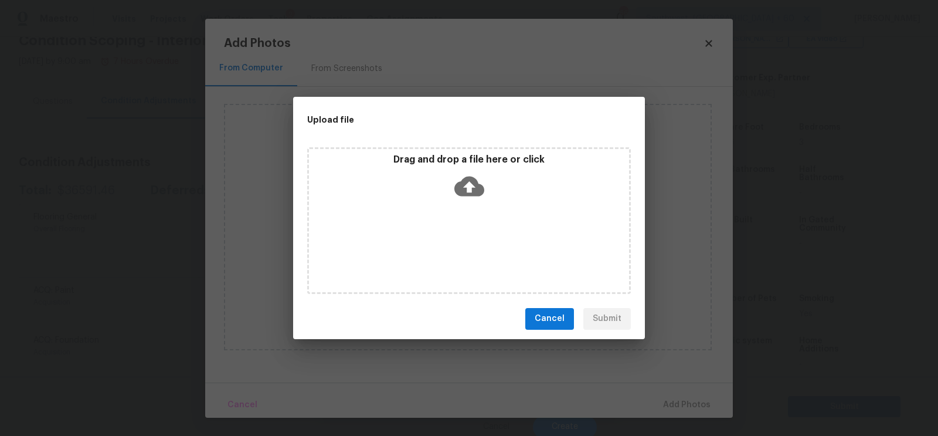
click at [478, 202] on div "Drag and drop a file here or click" at bounding box center [469, 179] width 320 height 50
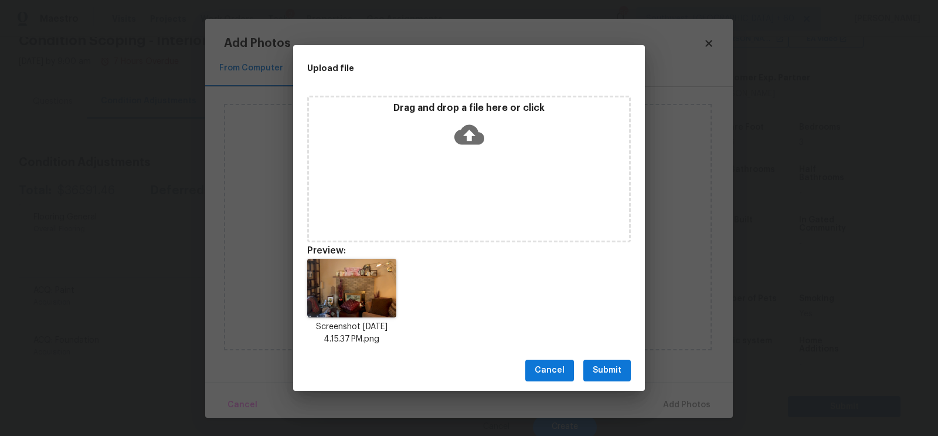
click at [607, 362] on button "Submit" at bounding box center [606, 370] width 47 height 22
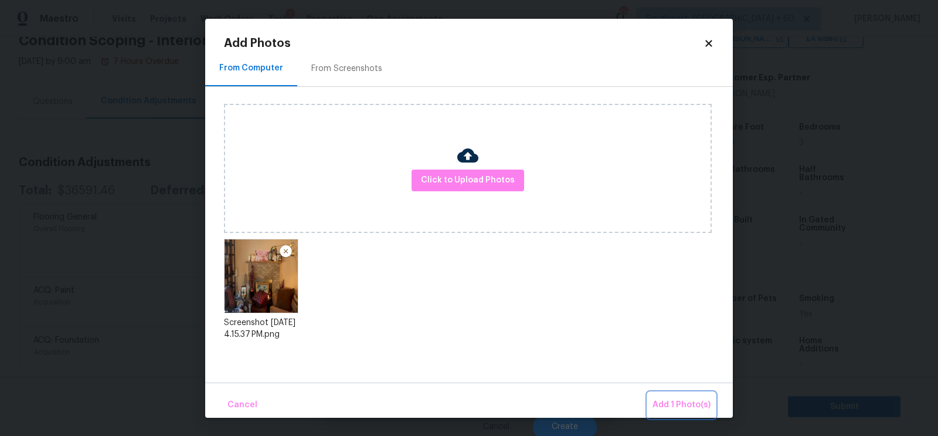
click at [672, 401] on span "Add 1 Photo(s)" at bounding box center [681, 404] width 58 height 15
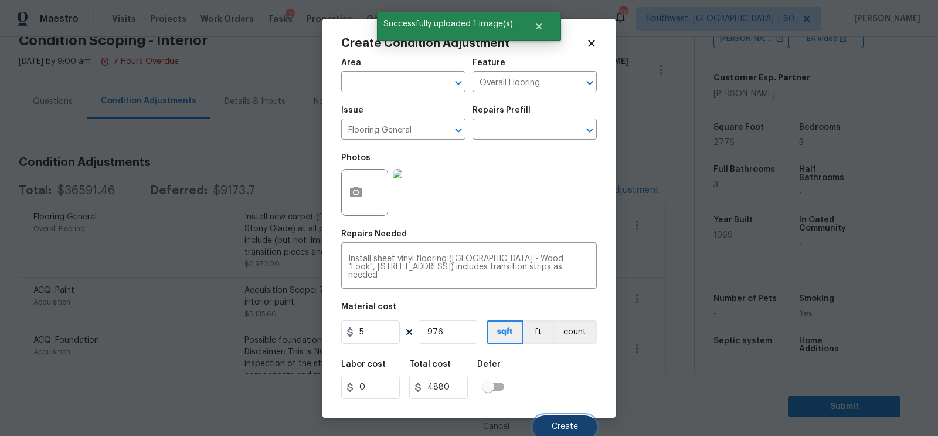
click at [559, 426] on span "Create" at bounding box center [565, 426] width 26 height 9
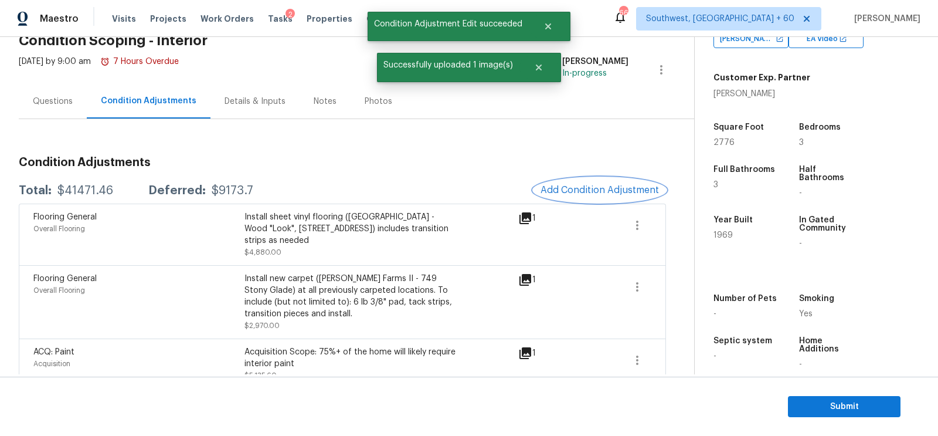
click at [582, 187] on span "Add Condition Adjustment" at bounding box center [599, 190] width 118 height 11
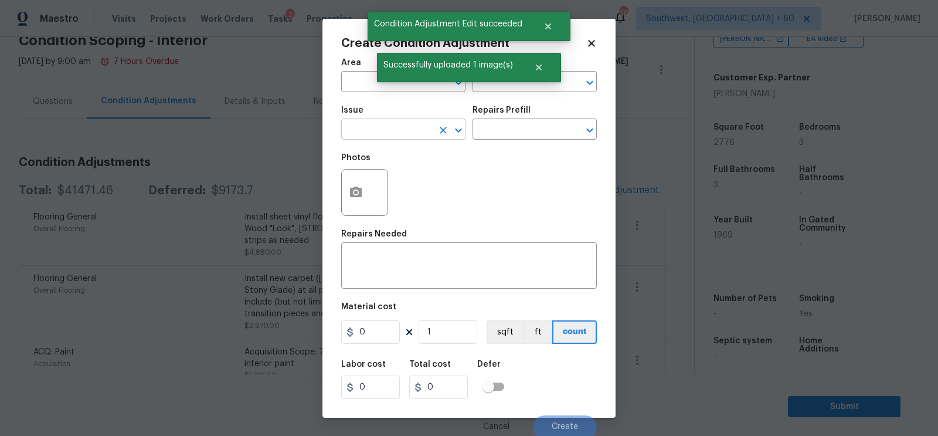
click at [386, 134] on input "text" at bounding box center [386, 130] width 91 height 18
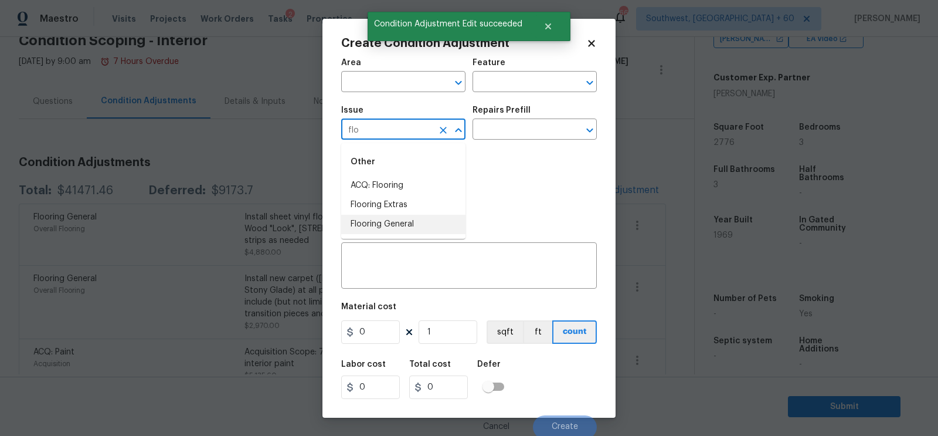
click at [378, 221] on li "Flooring General" at bounding box center [403, 224] width 124 height 19
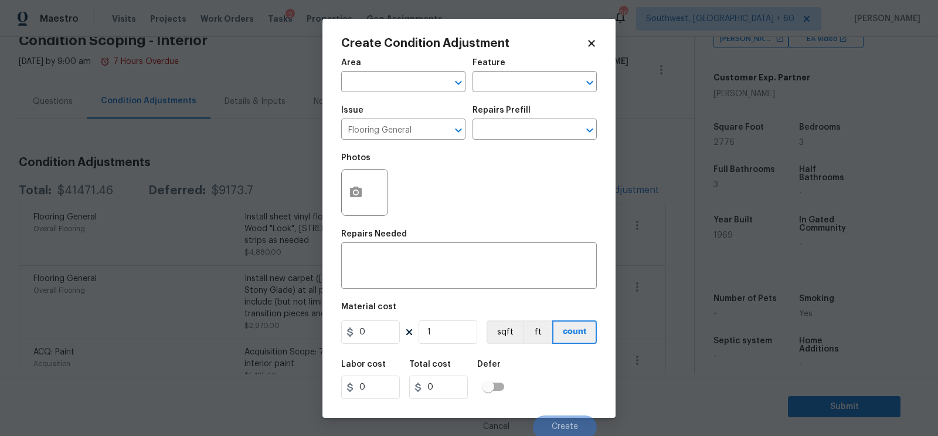
click at [521, 148] on div "Photos" at bounding box center [469, 185] width 256 height 76
click at [521, 130] on input "text" at bounding box center [517, 130] width 91 height 18
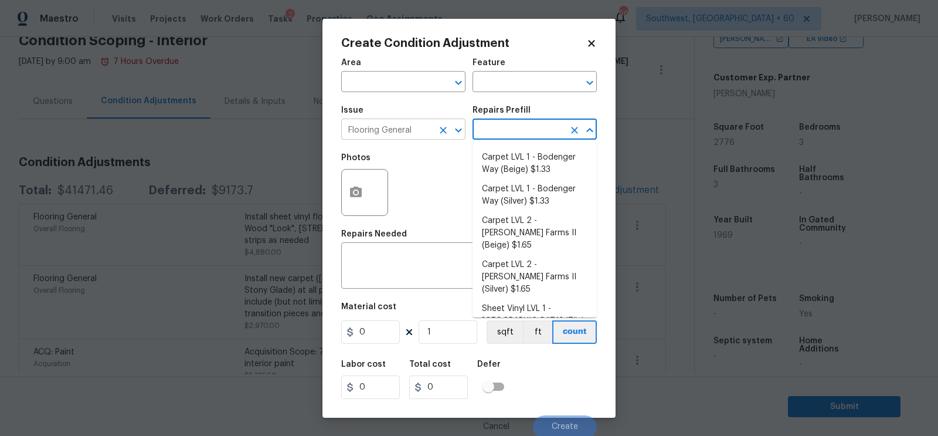
click at [435, 138] on div at bounding box center [450, 130] width 30 height 16
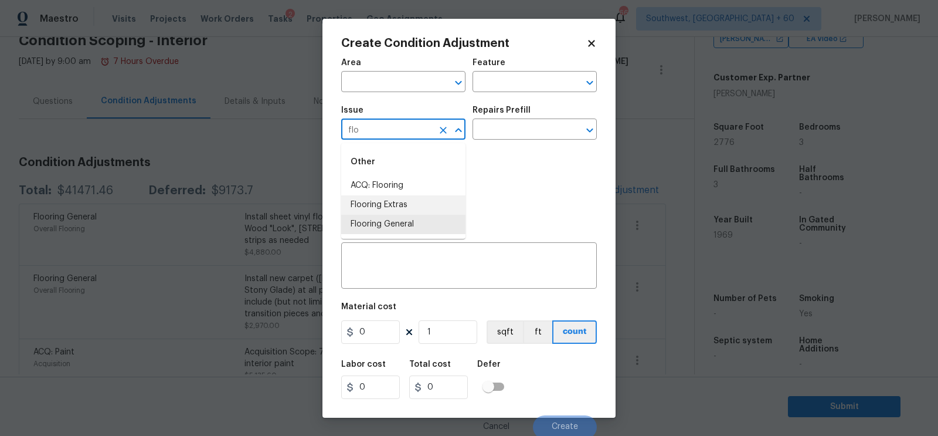
click at [395, 202] on li "Flooring Extras" at bounding box center [403, 204] width 124 height 19
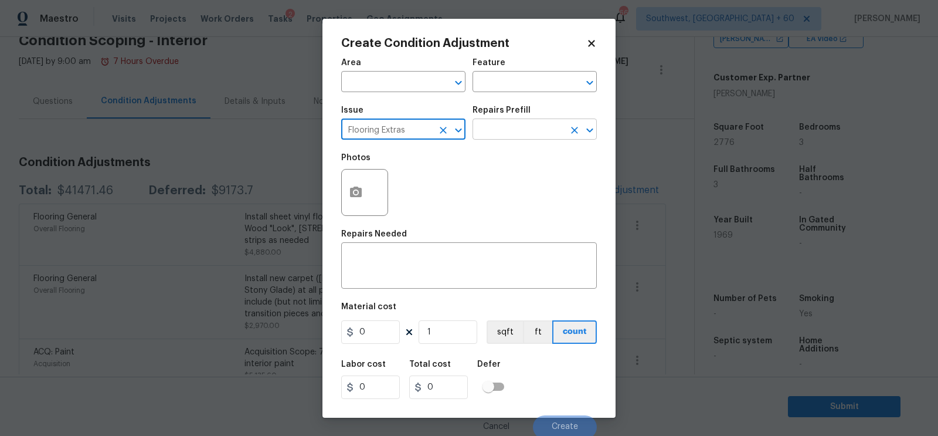
type input "Flooring Extras"
click at [504, 137] on input "text" at bounding box center [517, 130] width 91 height 18
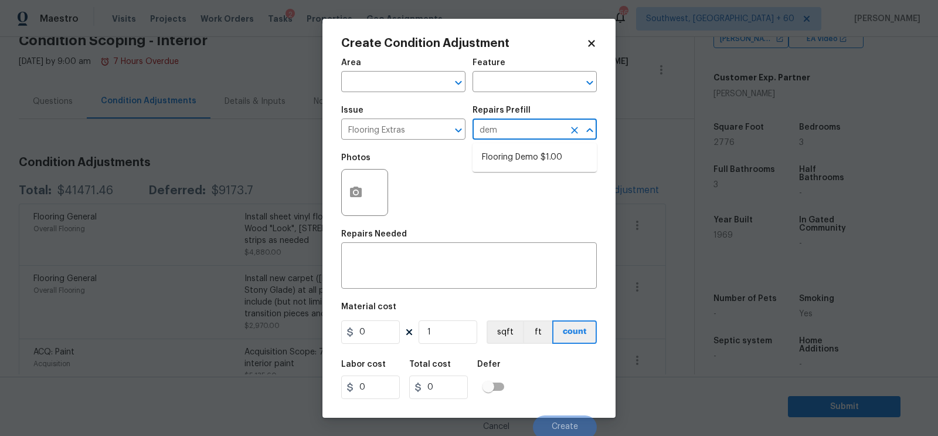
type input "demo"
click at [511, 159] on li "Flooring Demo $1.00" at bounding box center [534, 157] width 124 height 19
type input "Overall Flooring"
type textarea "Demo existing flooring."
type input "1"
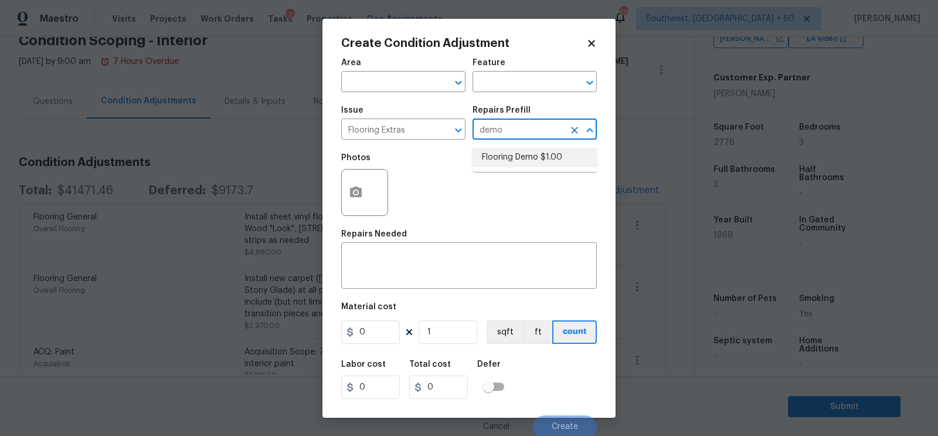
type input "1"
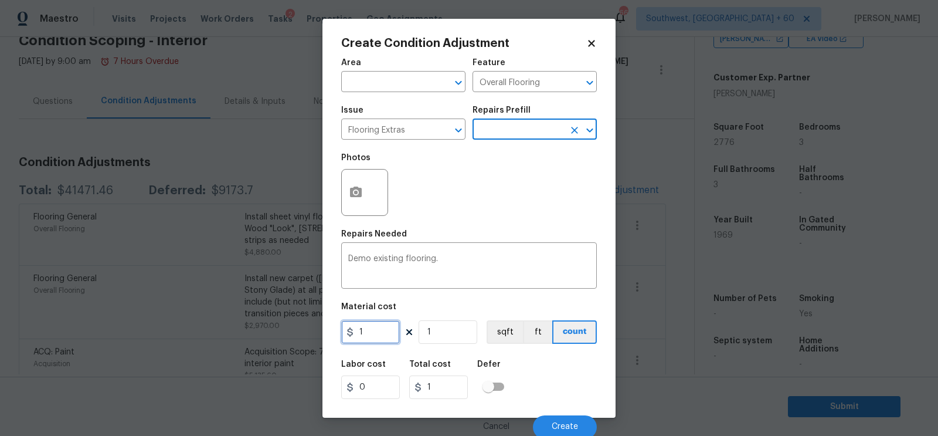
click at [379, 333] on input "1" at bounding box center [370, 331] width 59 height 23
type input "2"
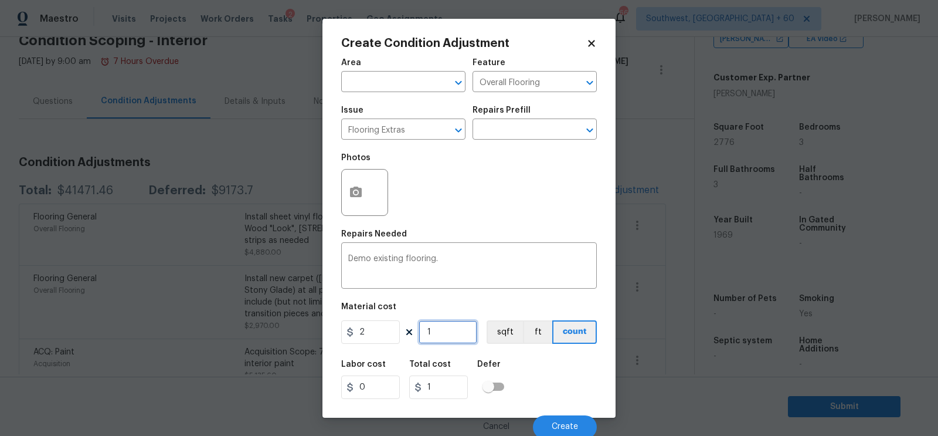
type input "2"
click at [441, 335] on input "1" at bounding box center [448, 331] width 59 height 23
type input "0"
type input "9"
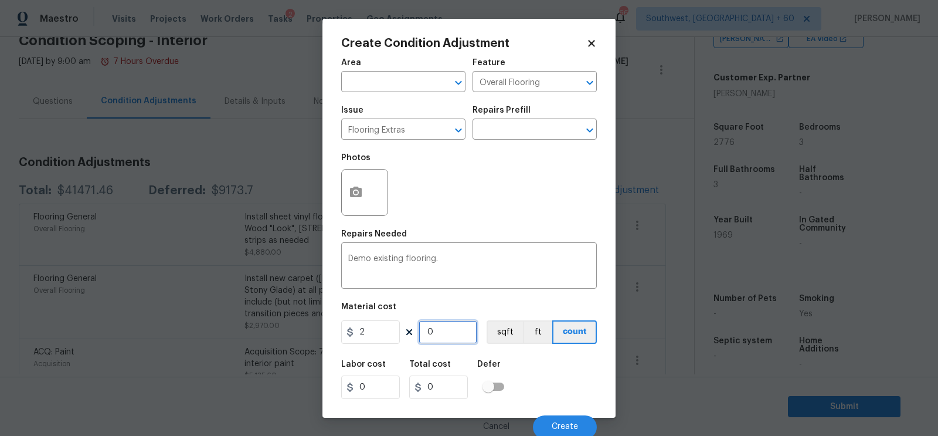
type input "18"
type input "97"
type input "194"
type input "976"
type input "1952"
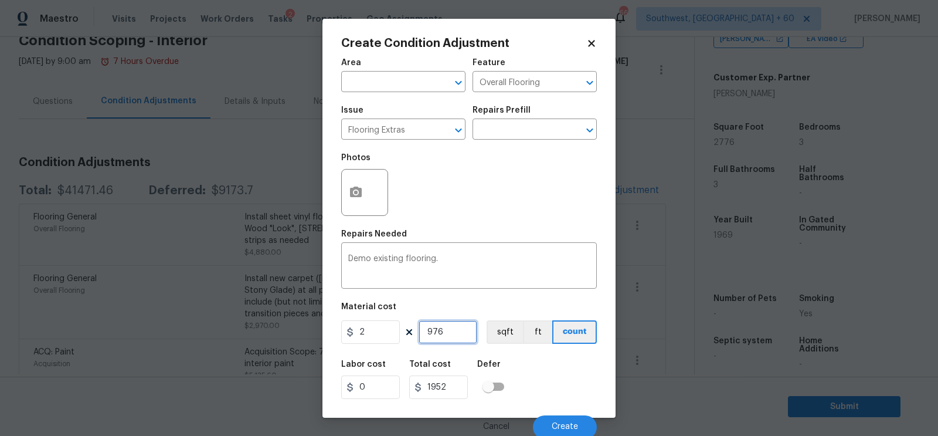
type input "976"
click at [451, 388] on input "1952" at bounding box center [438, 386] width 59 height 23
click at [368, 201] on button "button" at bounding box center [356, 192] width 28 height 46
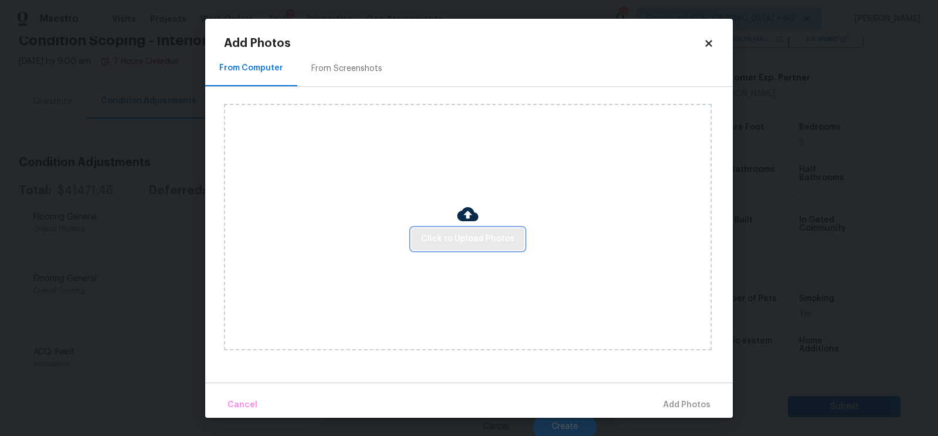
click at [451, 232] on span "Click to Upload Photos" at bounding box center [468, 239] width 94 height 15
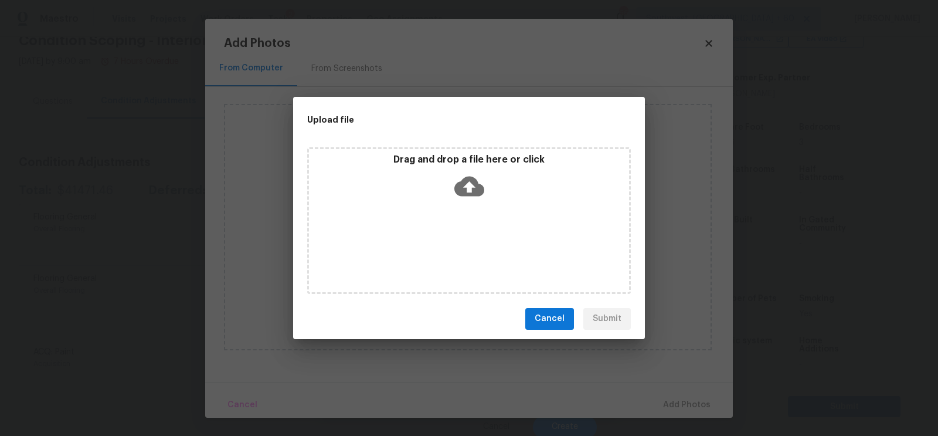
click at [451, 203] on div "Drag and drop a file here or click" at bounding box center [469, 179] width 320 height 50
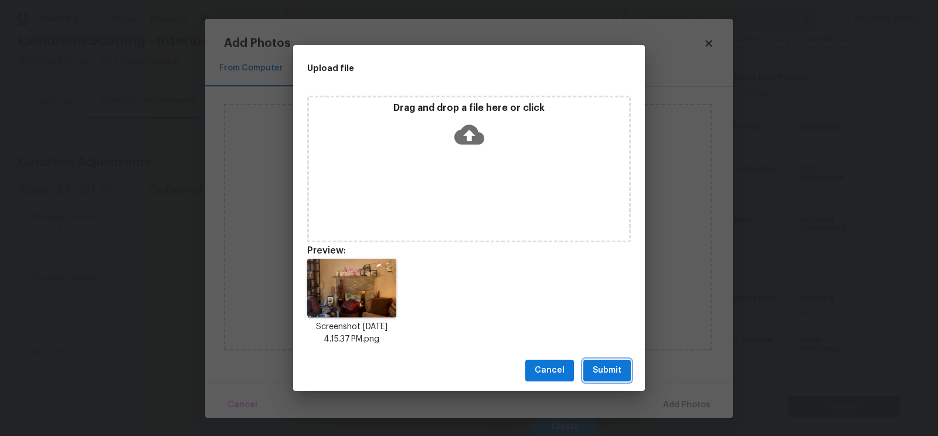
click at [617, 367] on span "Submit" at bounding box center [607, 370] width 29 height 15
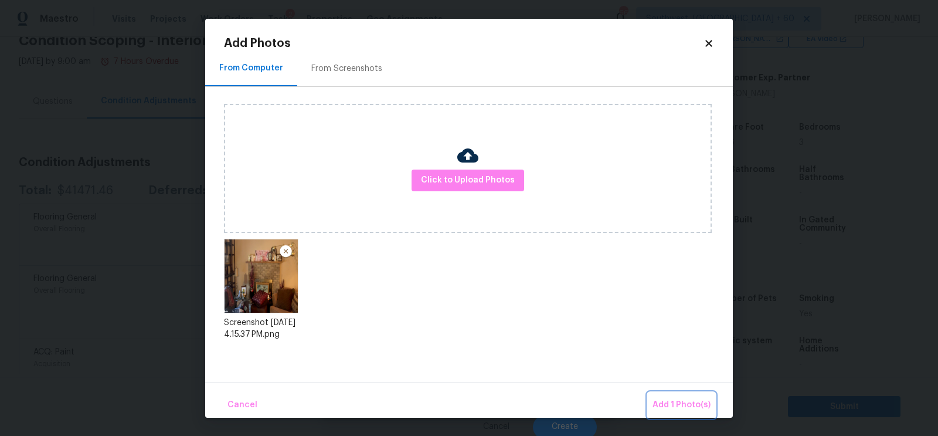
click at [669, 398] on span "Add 1 Photo(s)" at bounding box center [681, 404] width 58 height 15
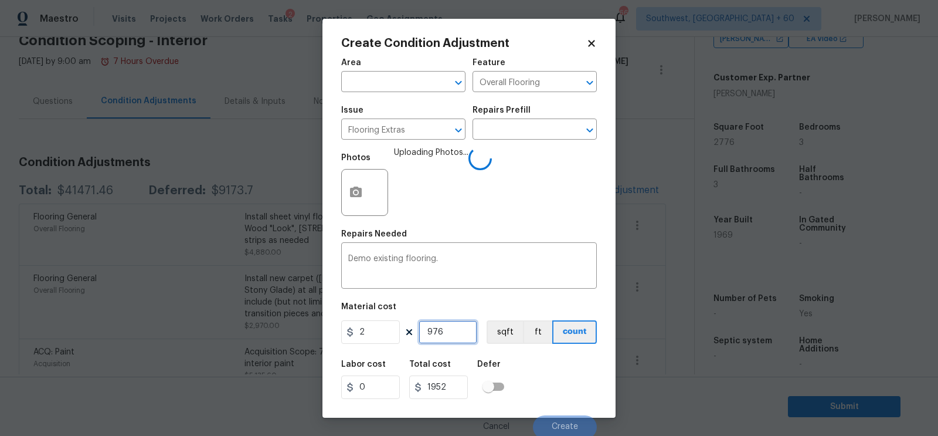
click at [448, 334] on input "976" at bounding box center [448, 331] width 59 height 23
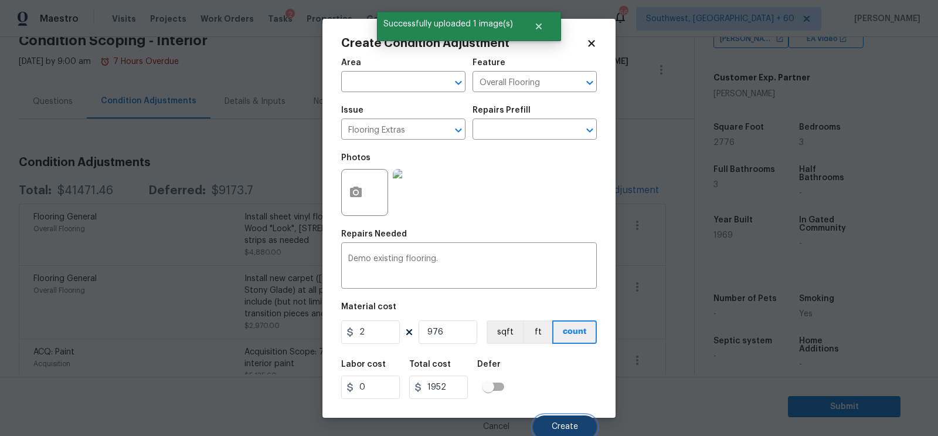
click at [573, 433] on button "Create" at bounding box center [565, 426] width 64 height 23
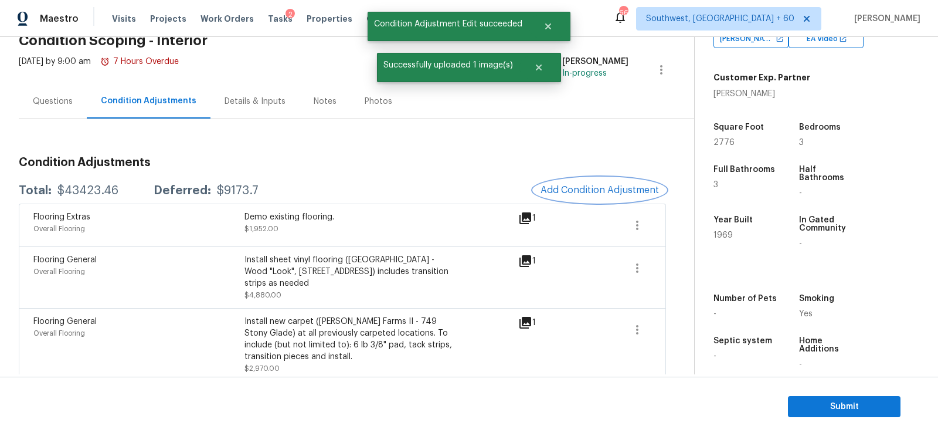
click at [611, 183] on button "Add Condition Adjustment" at bounding box center [599, 190] width 132 height 25
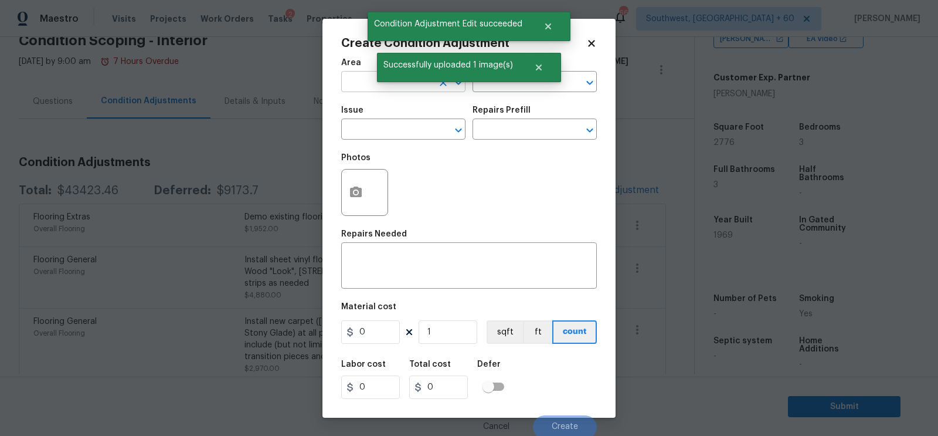
click at [362, 83] on input "text" at bounding box center [386, 83] width 91 height 18
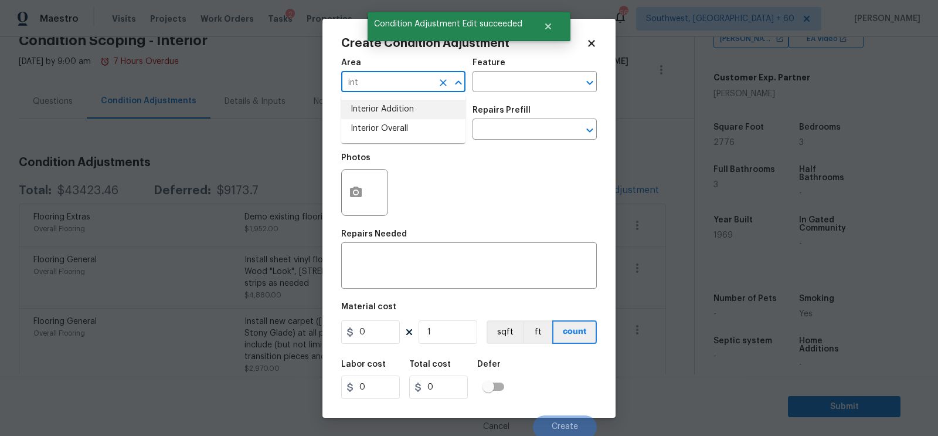
click at [380, 127] on li "Interior Overall" at bounding box center [403, 128] width 124 height 19
type input "Interior Overall"
click at [399, 253] on div "x ​" at bounding box center [469, 266] width 256 height 43
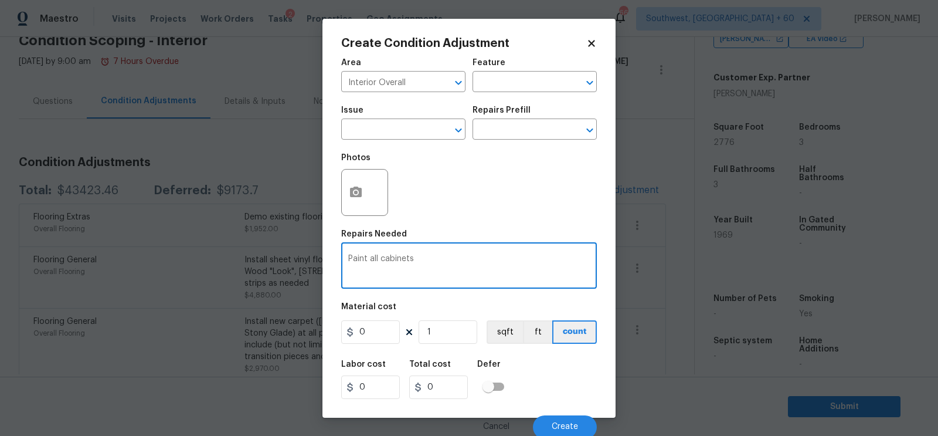
type textarea "Paint all cabinets"
click at [380, 332] on input "0" at bounding box center [370, 331] width 59 height 23
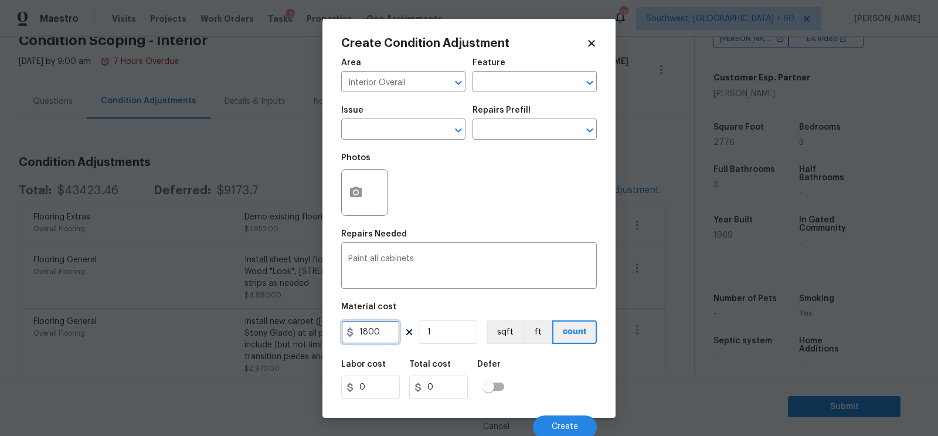
type input "1800"
click at [445, 388] on input "1800" at bounding box center [438, 386] width 59 height 23
click at [548, 420] on button "Create" at bounding box center [565, 426] width 64 height 23
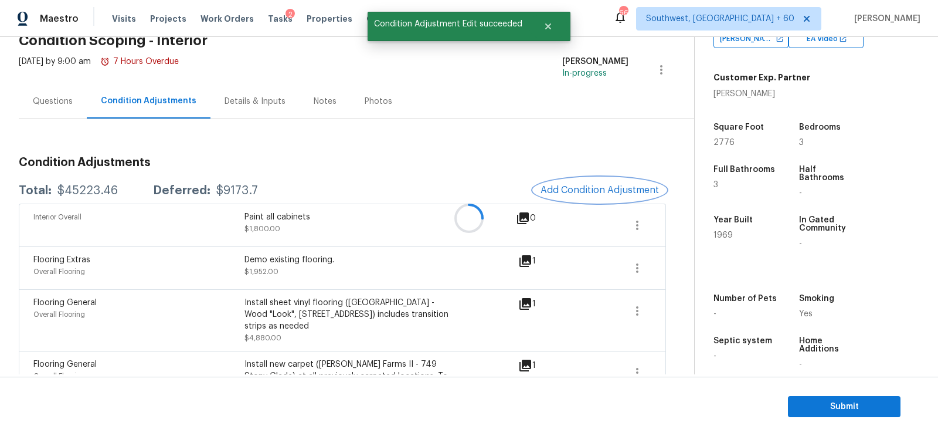
click at [603, 181] on button "Add Condition Adjustment" at bounding box center [599, 190] width 132 height 25
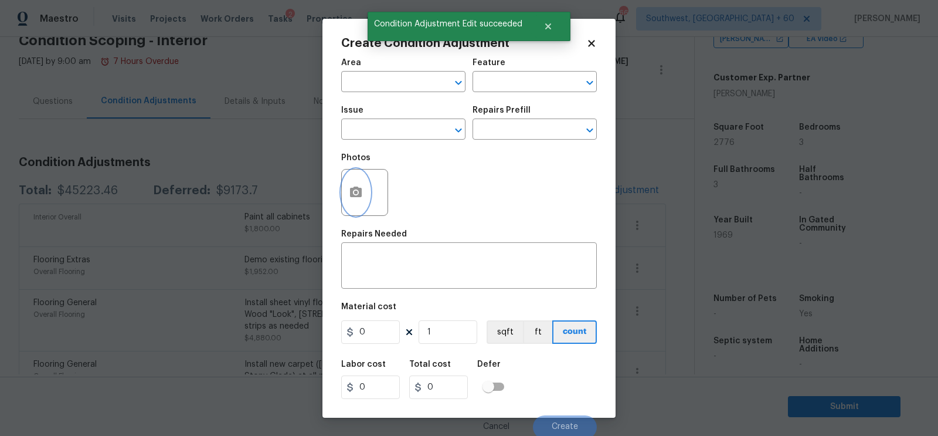
click at [353, 192] on icon "button" at bounding box center [356, 192] width 14 height 14
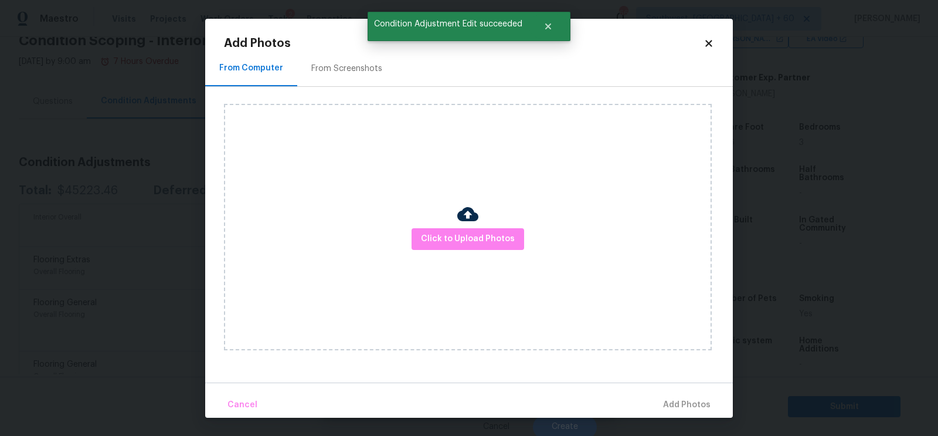
click at [456, 226] on div "Click to Upload Photos" at bounding box center [468, 227] width 488 height 246
click at [479, 240] on span "Click to Upload Photos" at bounding box center [468, 239] width 94 height 15
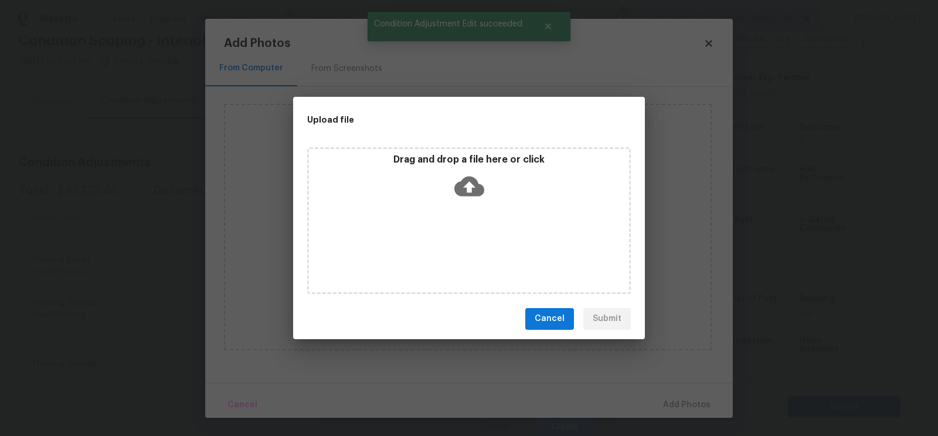
click at [467, 184] on icon at bounding box center [469, 186] width 30 height 30
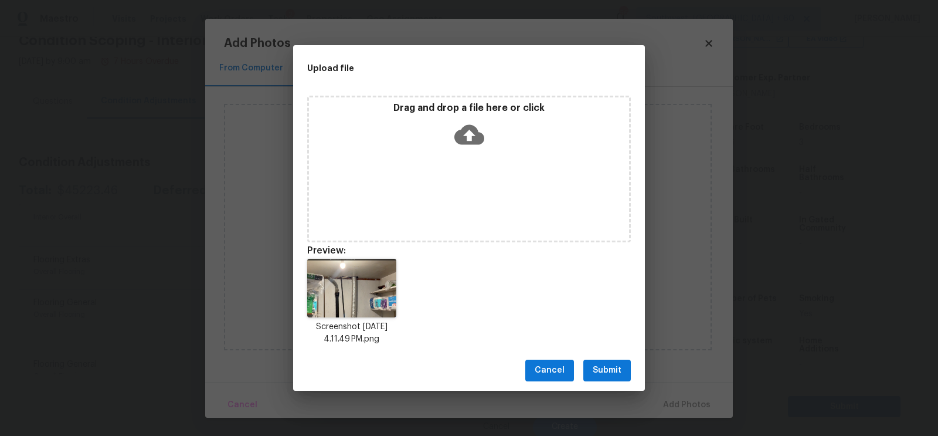
click at [600, 373] on span "Submit" at bounding box center [607, 370] width 29 height 15
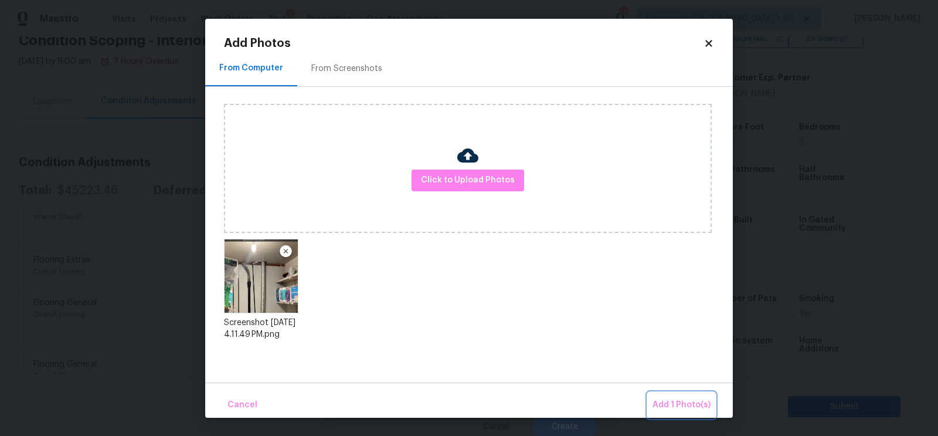
click at [692, 395] on button "Add 1 Photo(s)" at bounding box center [681, 404] width 67 height 25
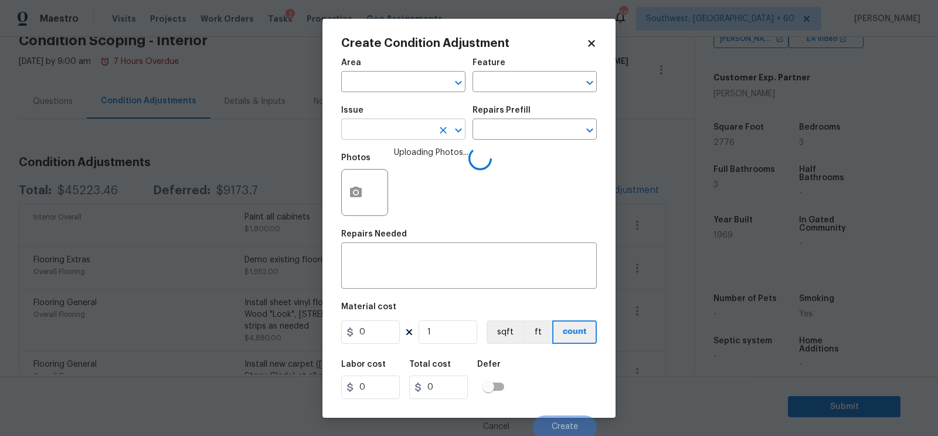
click at [410, 131] on input "text" at bounding box center [386, 130] width 91 height 18
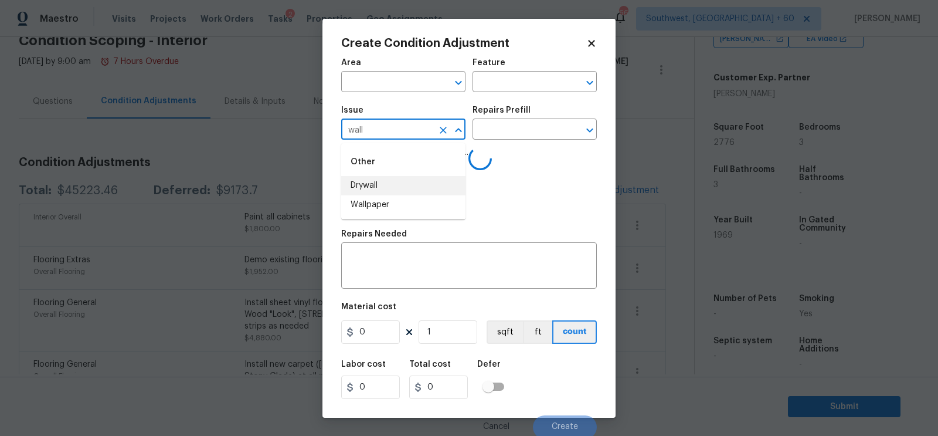
click at [379, 191] on li "Drywall" at bounding box center [403, 185] width 124 height 19
type input "Drywall"
click at [490, 144] on div "Issue Drywall ​ Repairs Prefill ​" at bounding box center [469, 122] width 256 height 47
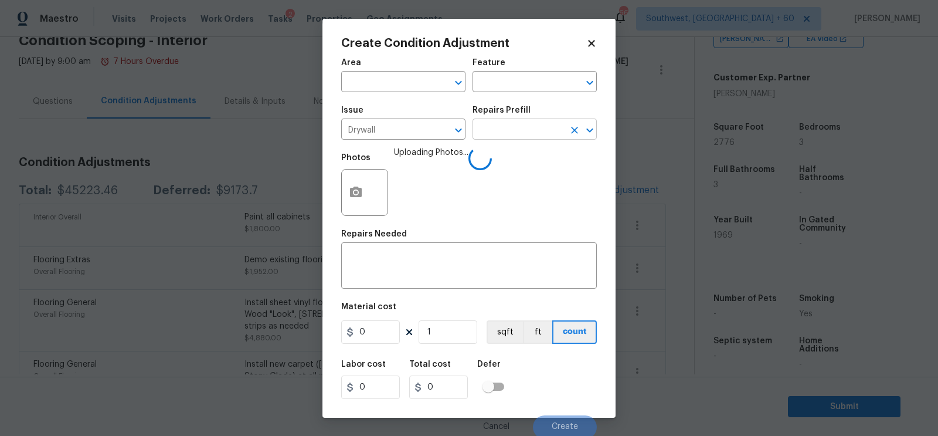
click at [498, 135] on input "text" at bounding box center [517, 130] width 91 height 18
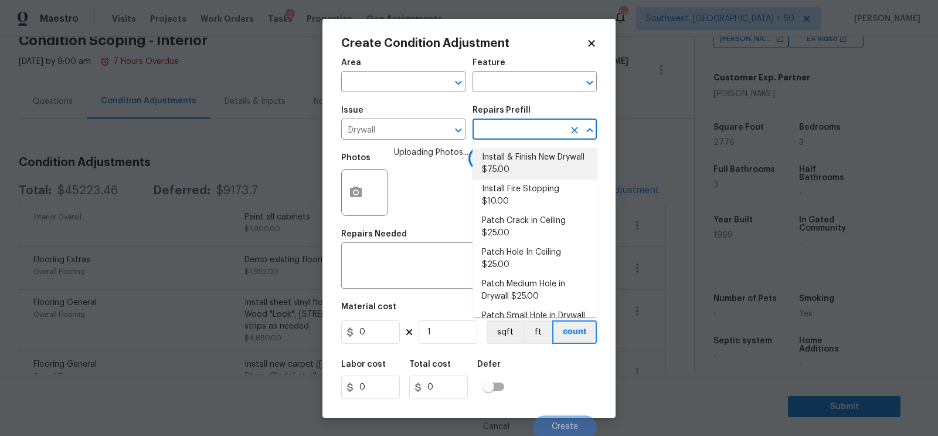
click at [521, 162] on li "Install & Finish New Drywall $75.00" at bounding box center [534, 164] width 124 height 32
type input "Walls and Ceiling"
type textarea "Remove the existing damaged drywall and replace with new. Ensure that the new d…"
type input "75"
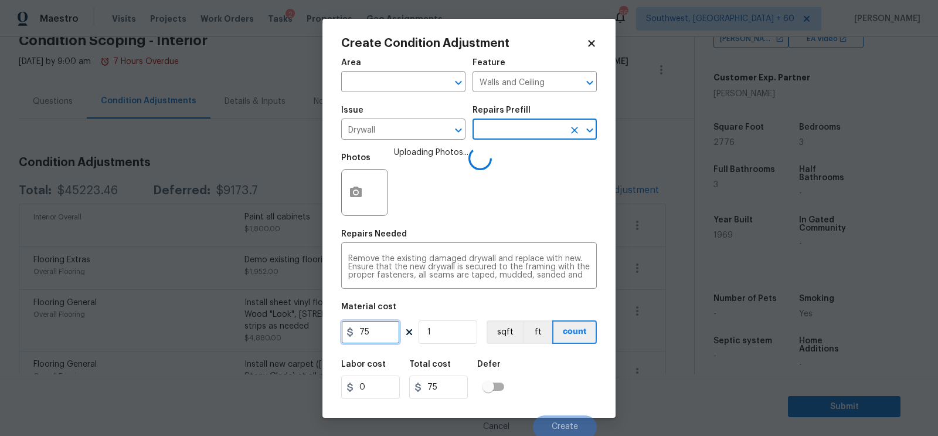
click at [393, 337] on input "75" at bounding box center [370, 331] width 59 height 23
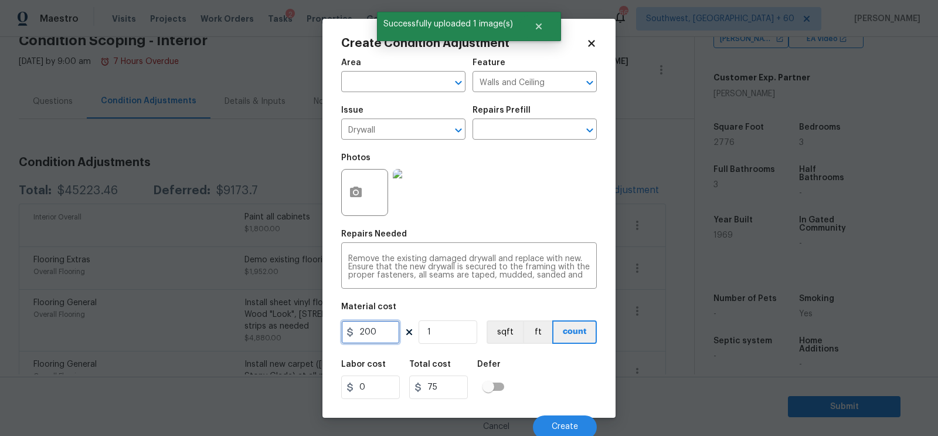
type input "200"
click at [440, 377] on input "75" at bounding box center [438, 386] width 59 height 23
type input "200"
click at [549, 422] on button "Create" at bounding box center [565, 426] width 64 height 23
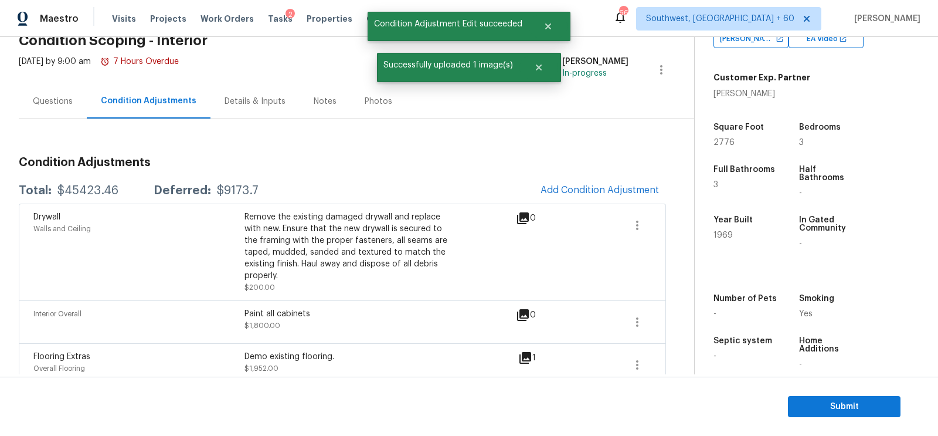
click at [583, 189] on span "Add Condition Adjustment" at bounding box center [599, 190] width 118 height 11
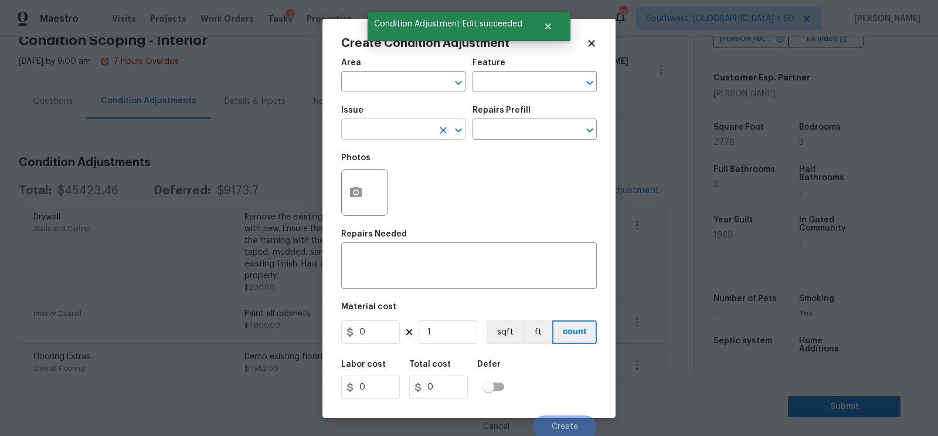
click at [363, 133] on input "text" at bounding box center [386, 130] width 91 height 18
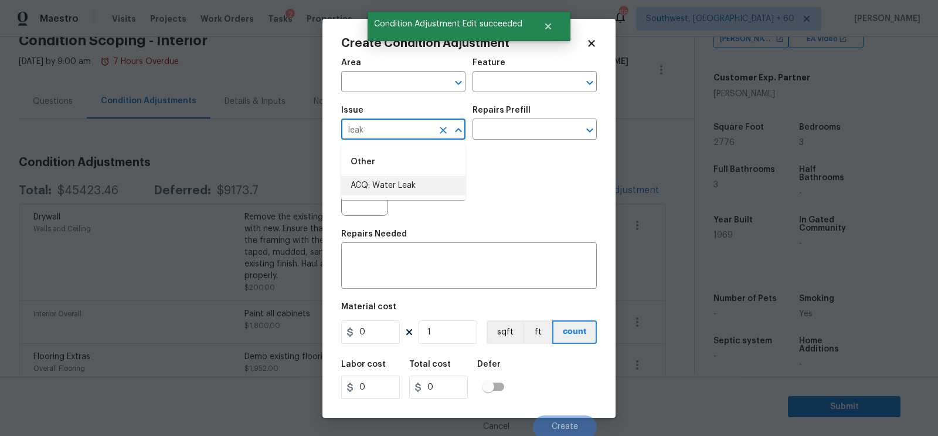
click at [381, 182] on li "ACQ: Water Leak" at bounding box center [403, 185] width 124 height 19
type input "ACQ: Water Leak"
click at [515, 131] on input "text" at bounding box center [517, 130] width 91 height 18
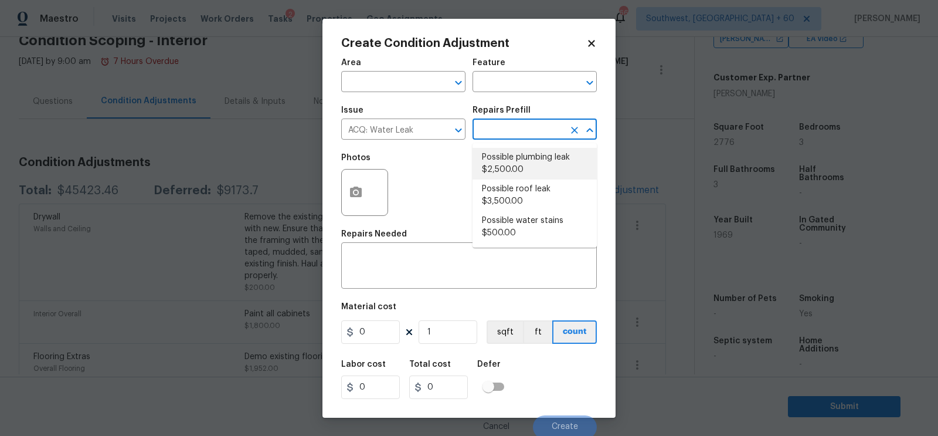
click at [523, 171] on li "Possible plumbing leak $2,500.00" at bounding box center [534, 164] width 124 height 32
type input "Acquisition"
type textarea "Acquisition Scope: Possible plumbing leak"
type input "2500"
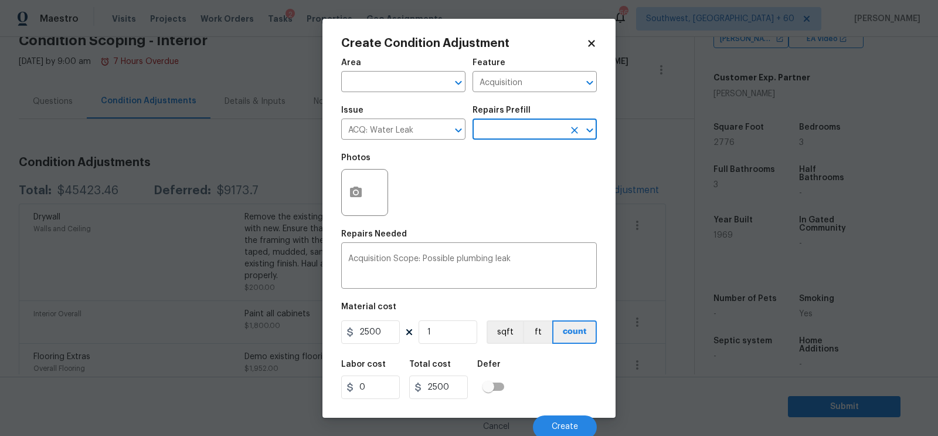
click at [372, 194] on div at bounding box center [364, 192] width 47 height 47
click at [355, 202] on button "button" at bounding box center [356, 192] width 28 height 46
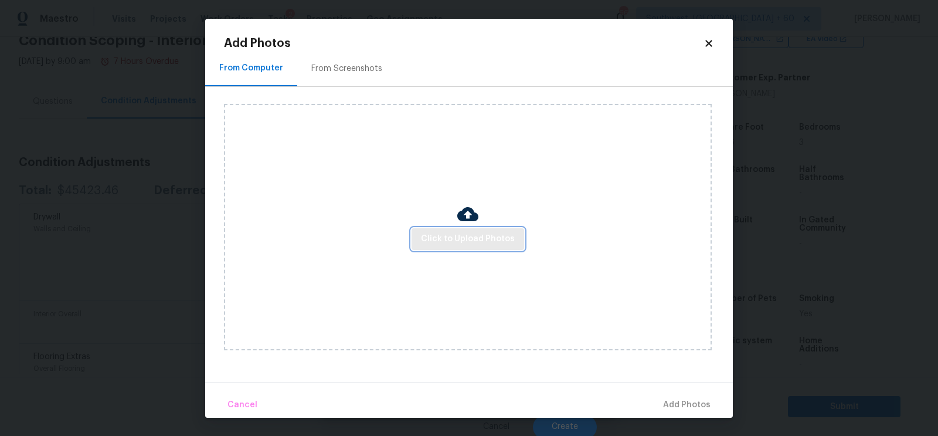
click at [457, 240] on span "Click to Upload Photos" at bounding box center [468, 239] width 94 height 15
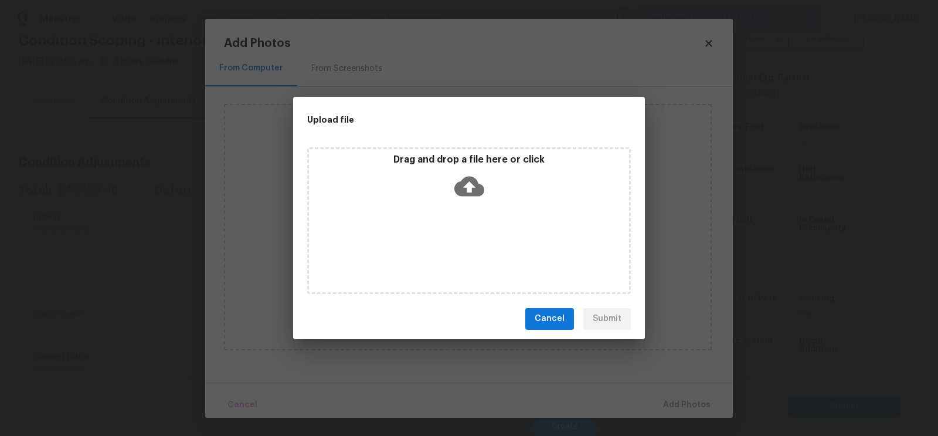
click at [477, 180] on icon at bounding box center [469, 186] width 30 height 30
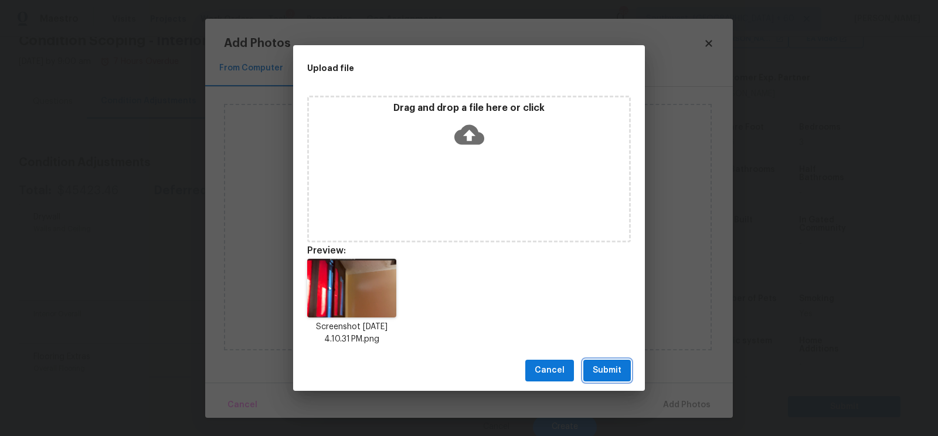
click at [600, 369] on span "Submit" at bounding box center [607, 370] width 29 height 15
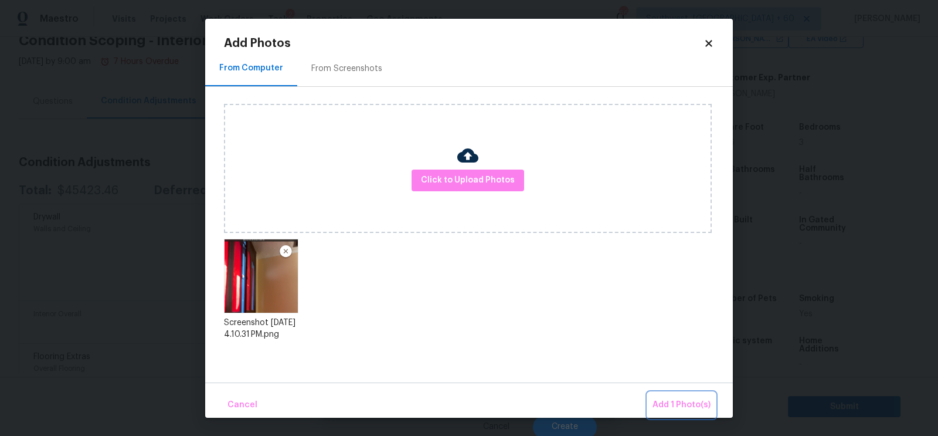
click at [662, 400] on span "Add 1 Photo(s)" at bounding box center [681, 404] width 58 height 15
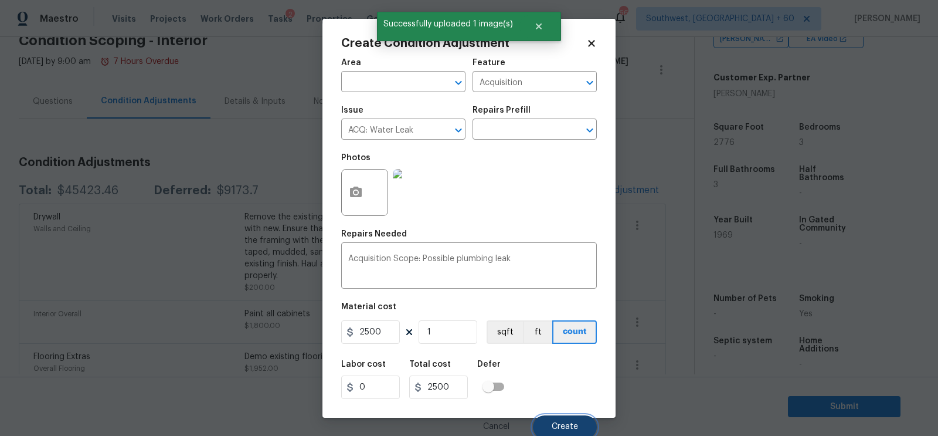
click at [564, 430] on span "Create" at bounding box center [565, 426] width 26 height 9
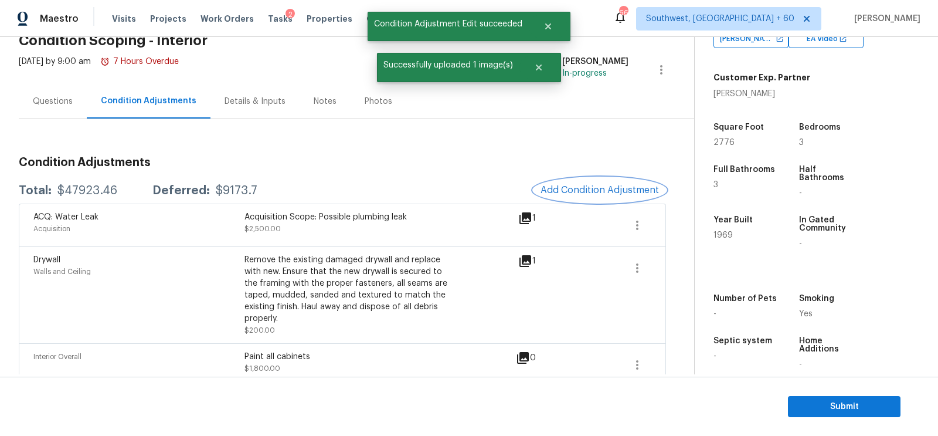
click at [598, 191] on span "Add Condition Adjustment" at bounding box center [599, 190] width 118 height 11
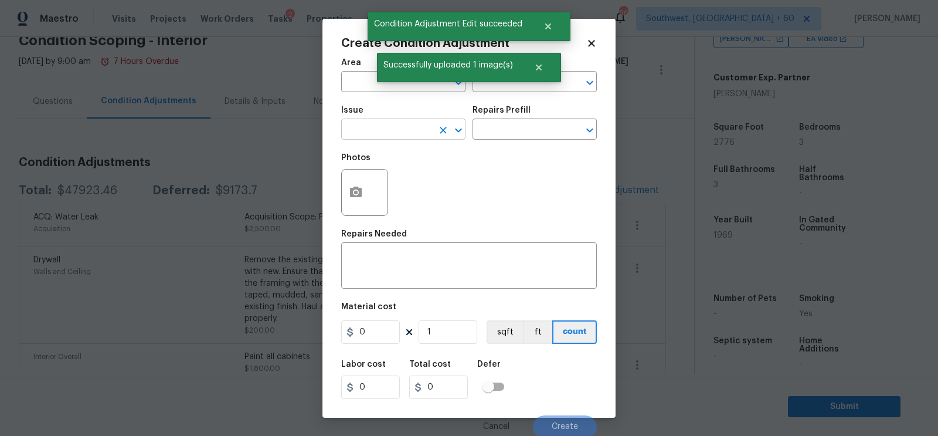
click at [365, 123] on input "text" at bounding box center [386, 130] width 91 height 18
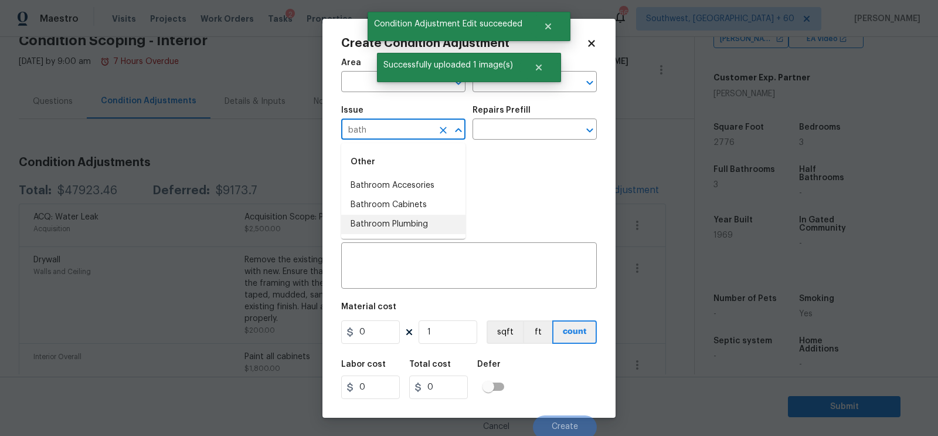
click at [396, 219] on li "Bathroom Plumbing" at bounding box center [403, 224] width 124 height 19
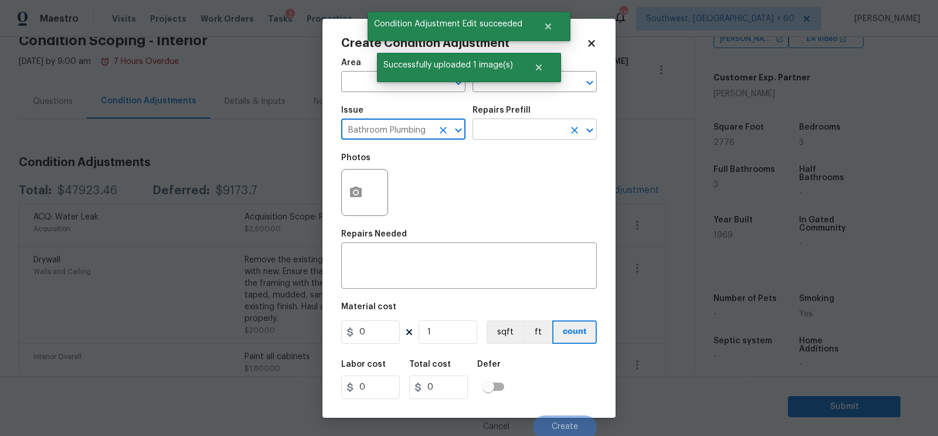
type input "Bathroom Plumbing"
click at [521, 123] on input "text" at bounding box center [517, 130] width 91 height 18
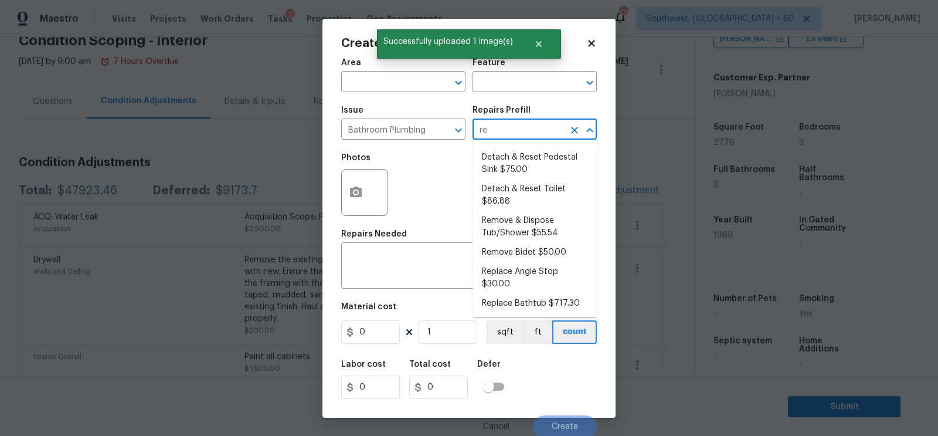
type input "ref"
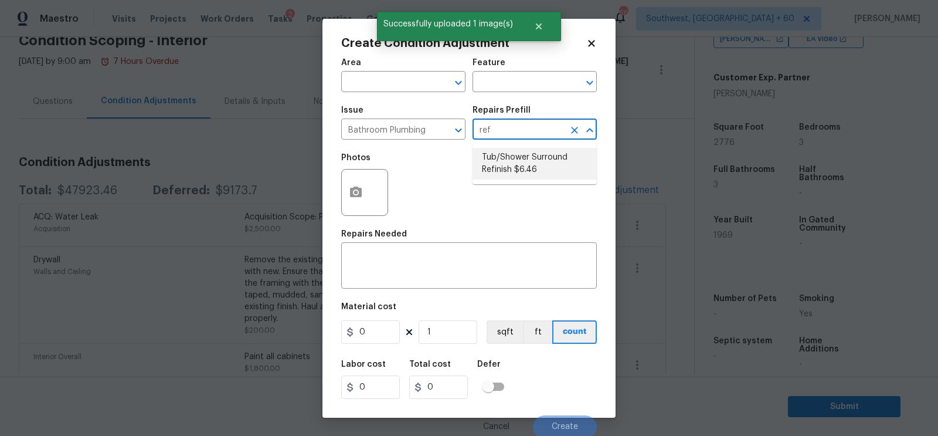
click at [521, 148] on li "Tub/Shower Surround Refinish $6.46" at bounding box center [534, 164] width 124 height 32
type input "Plumbing"
type textarea "Prep, mask, clean and refinish the tub/shower tile surround both all sides ensu…"
type input "6.46"
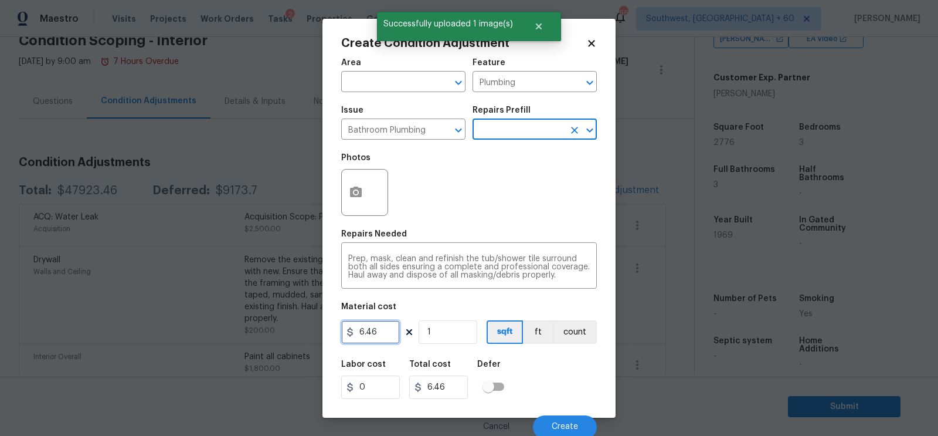
click at [377, 337] on input "6.46" at bounding box center [370, 331] width 59 height 23
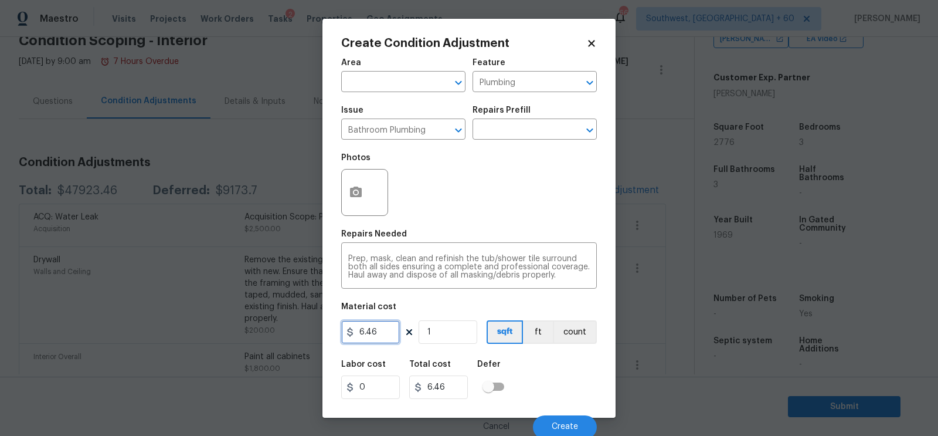
click at [377, 337] on input "6.46" at bounding box center [370, 331] width 59 height 23
type input "250"
click at [505, 122] on input "text" at bounding box center [517, 130] width 91 height 18
type input "250"
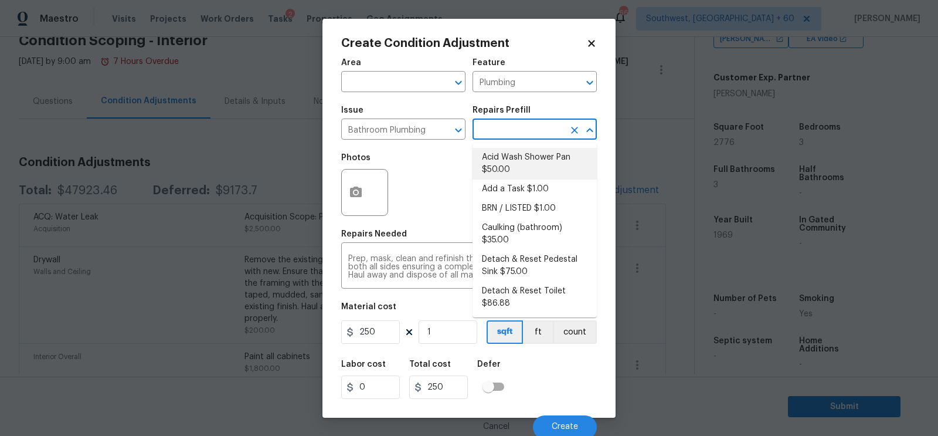
click at [508, 131] on input "text" at bounding box center [517, 130] width 91 height 18
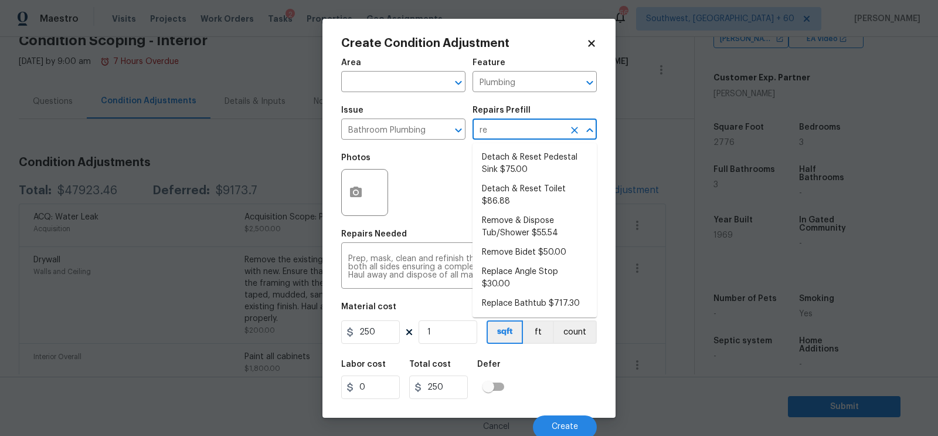
type input "ref"
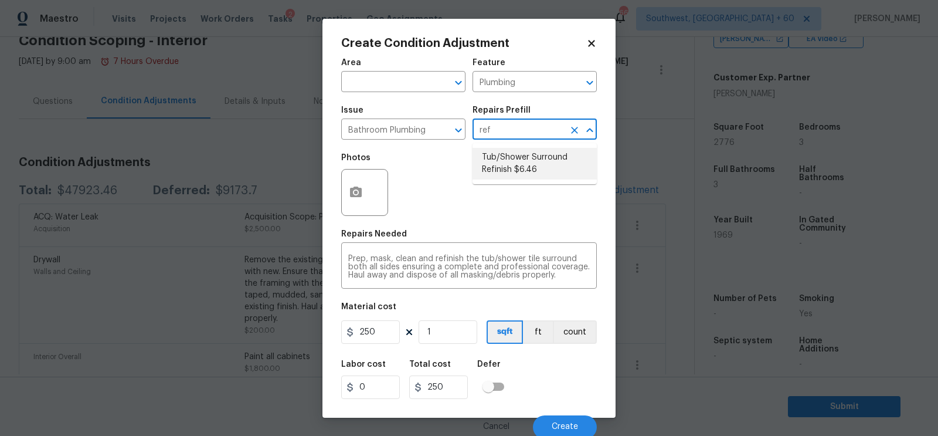
click at [508, 161] on li "Tub/Shower Surround Refinish $6.46" at bounding box center [534, 164] width 124 height 32
type input "6.46"
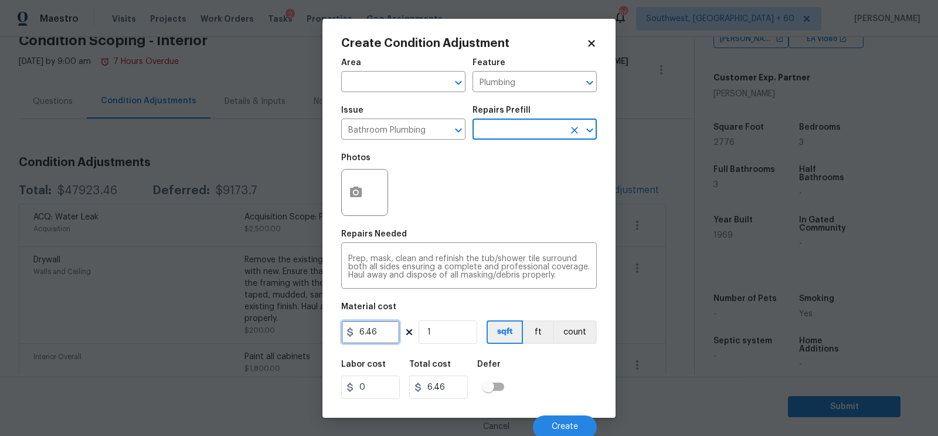
click at [379, 335] on input "6.46" at bounding box center [370, 331] width 59 height 23
type input "250"
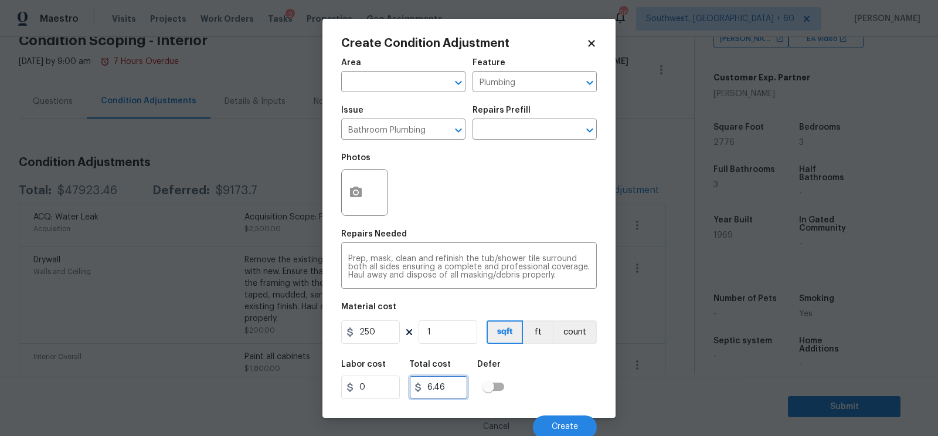
click at [462, 390] on input "6.46" at bounding box center [438, 386] width 59 height 23
type input "250"
click at [327, 188] on div "Create Condition Adjustment Area ​ Feature Plumbing ​ Issue Bathroom Plumbing ​…" at bounding box center [468, 218] width 293 height 399
click at [356, 193] on circle "button" at bounding box center [356, 192] width 4 height 4
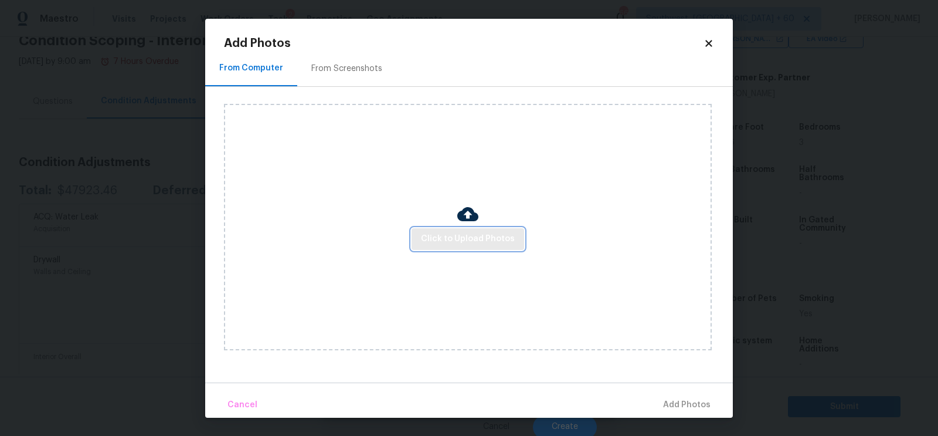
click at [438, 246] on button "Click to Upload Photos" at bounding box center [467, 239] width 113 height 22
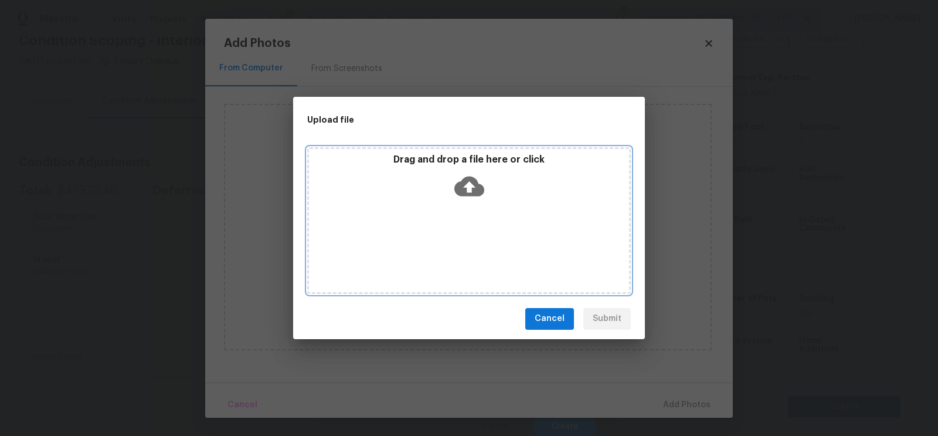
click at [467, 184] on icon at bounding box center [469, 186] width 30 height 30
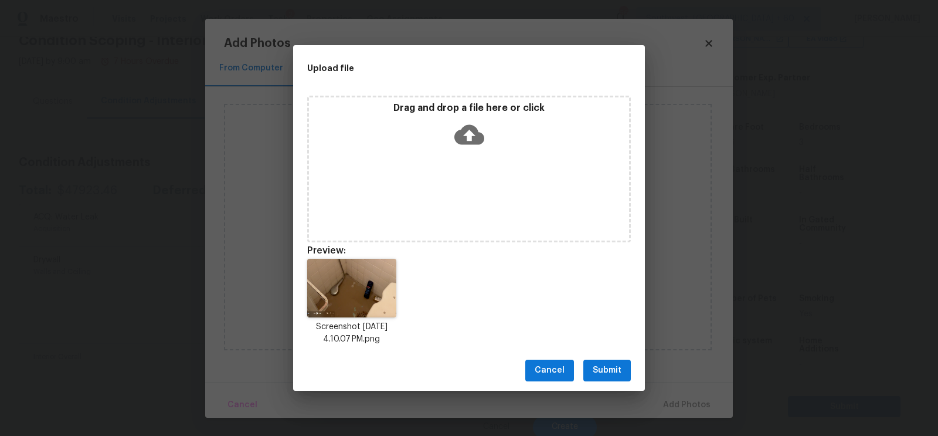
click at [611, 358] on div "Cancel Submit" at bounding box center [469, 370] width 352 height 40
click at [613, 368] on span "Submit" at bounding box center [607, 370] width 29 height 15
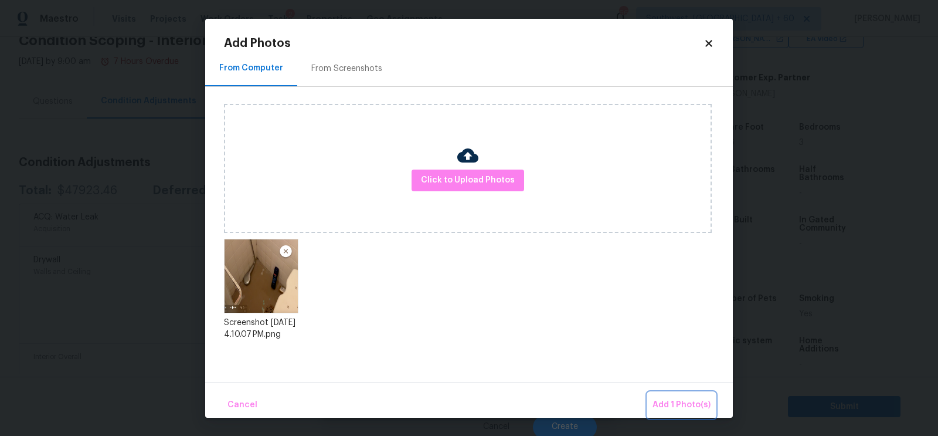
click at [700, 411] on span "Add 1 Photo(s)" at bounding box center [681, 404] width 58 height 15
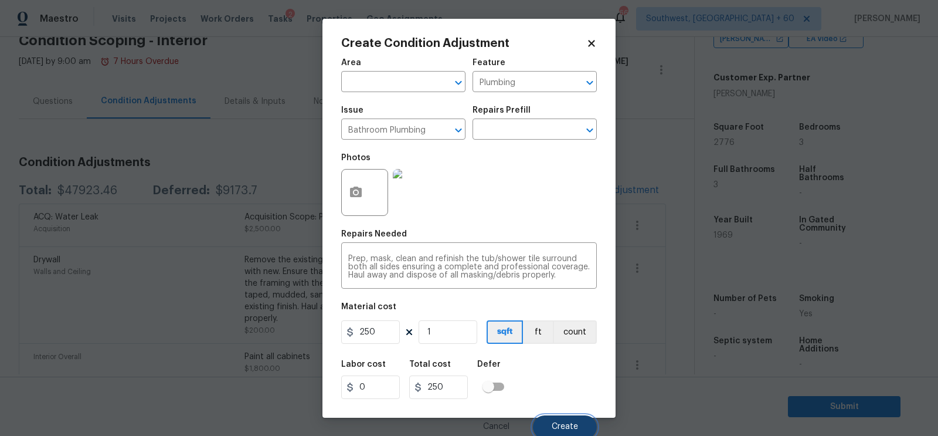
click at [566, 417] on button "Create" at bounding box center [565, 426] width 64 height 23
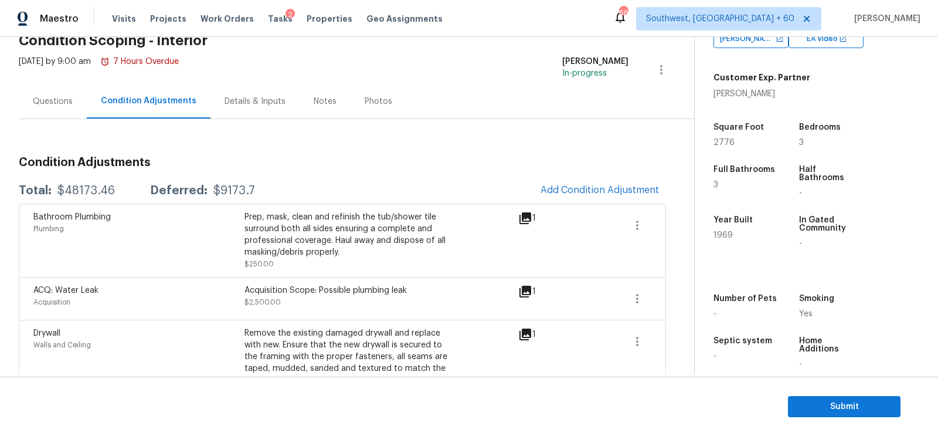
click at [55, 99] on div "Questions" at bounding box center [53, 102] width 40 height 12
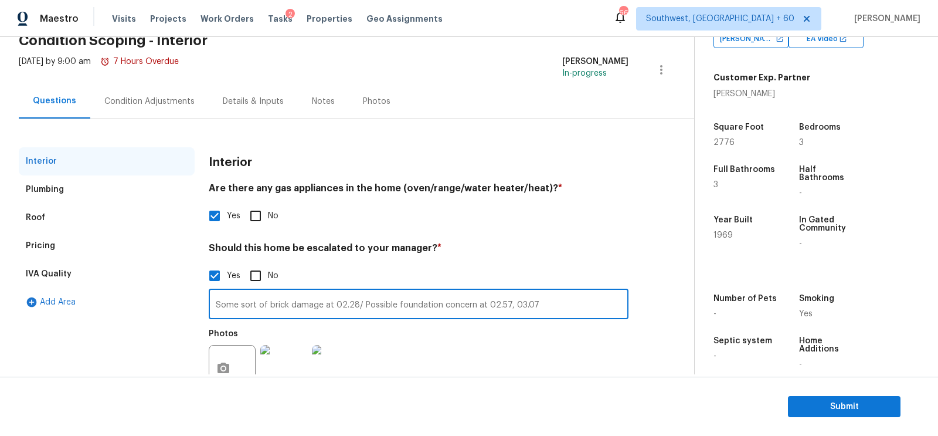
click at [263, 302] on input "Some sort of brick damage at 02.28/ Possible foundation concern at 02.57, 03.07" at bounding box center [419, 305] width 420 height 28
click at [60, 238] on div "Pricing" at bounding box center [107, 246] width 176 height 28
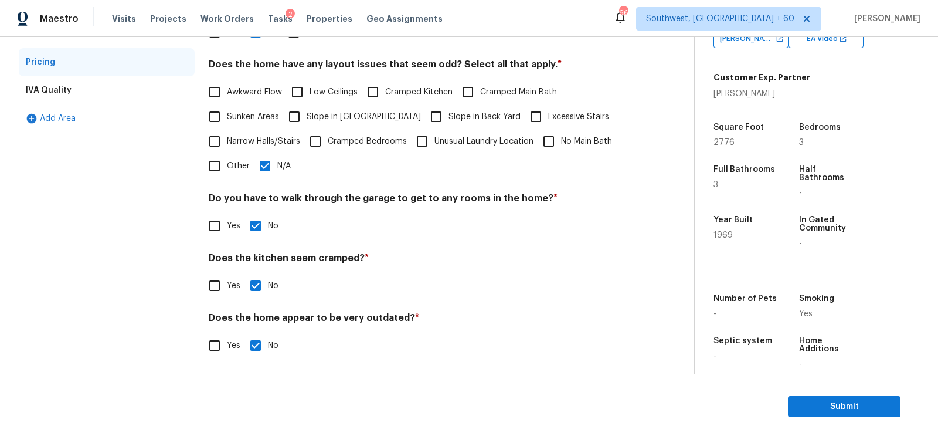
scroll to position [134, 0]
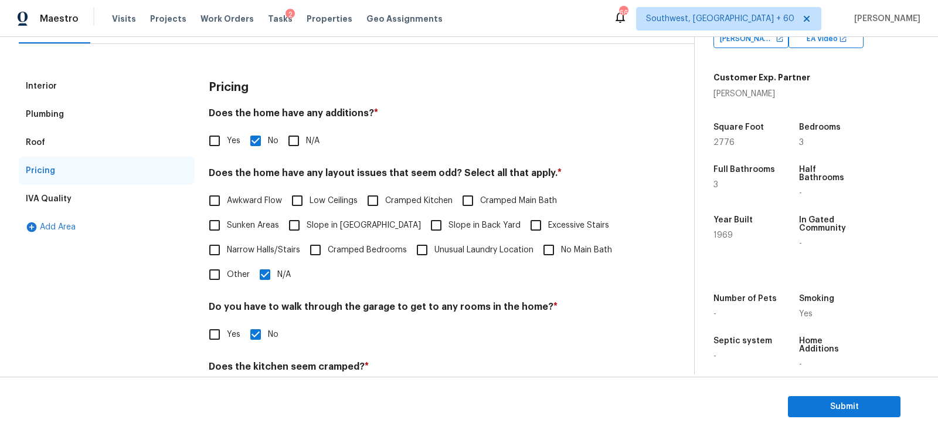
click at [315, 232] on label "Slope in Front Yard" at bounding box center [351, 225] width 139 height 25
click at [307, 232] on input "Slope in Front Yard" at bounding box center [294, 225] width 25 height 25
checkbox input "true"
click at [260, 284] on input "N/A" at bounding box center [265, 274] width 25 height 25
checkbox input "false"
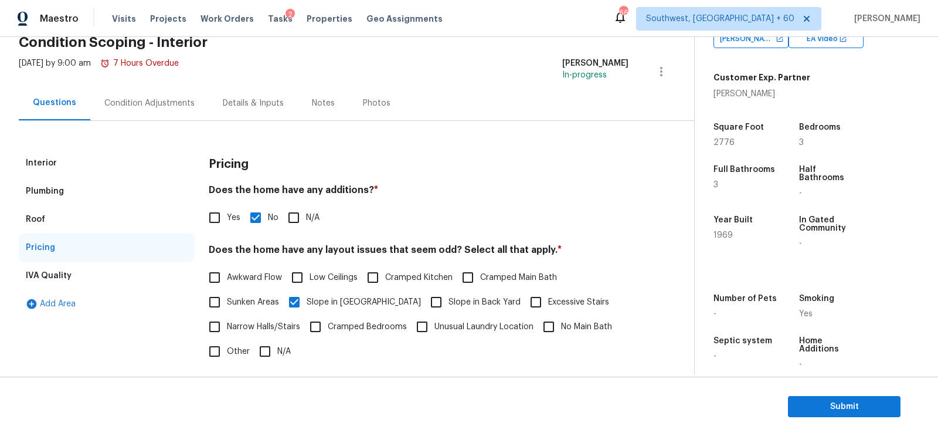
scroll to position [40, 0]
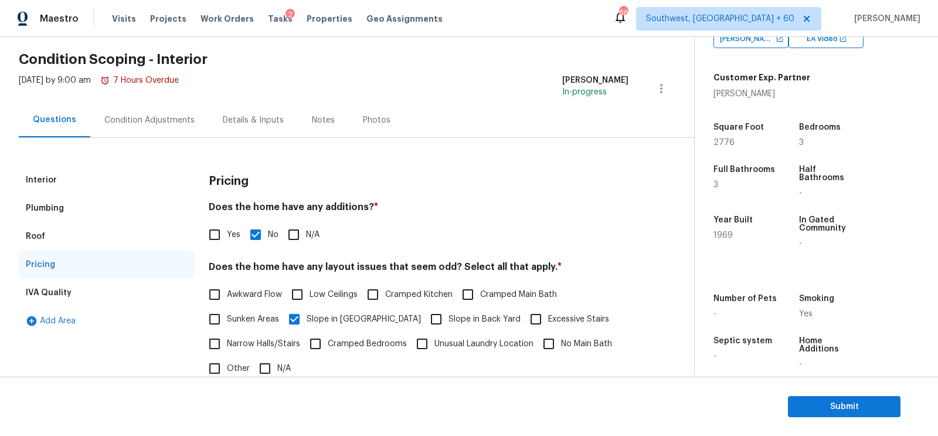
click at [111, 115] on div "Condition Adjustments" at bounding box center [149, 120] width 90 height 12
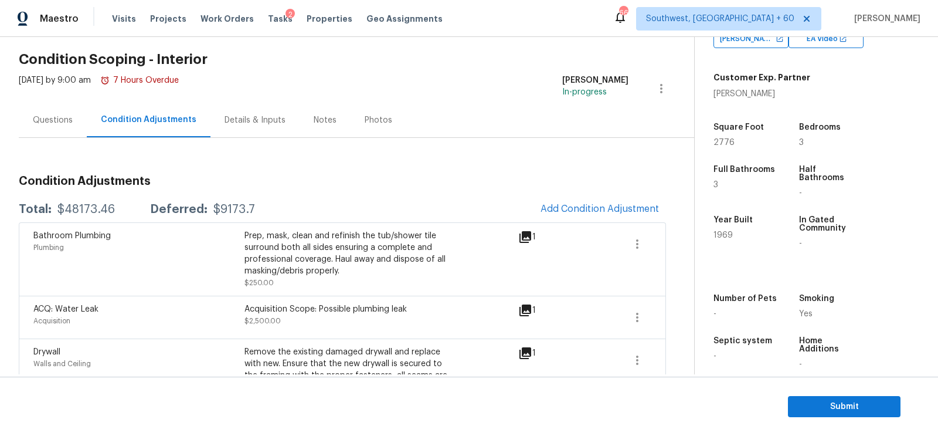
scroll to position [41, 0]
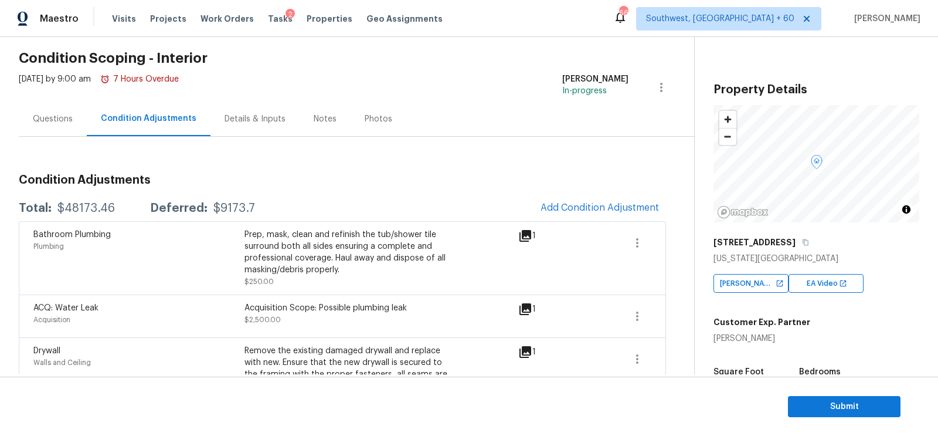
scroll to position [244, 0]
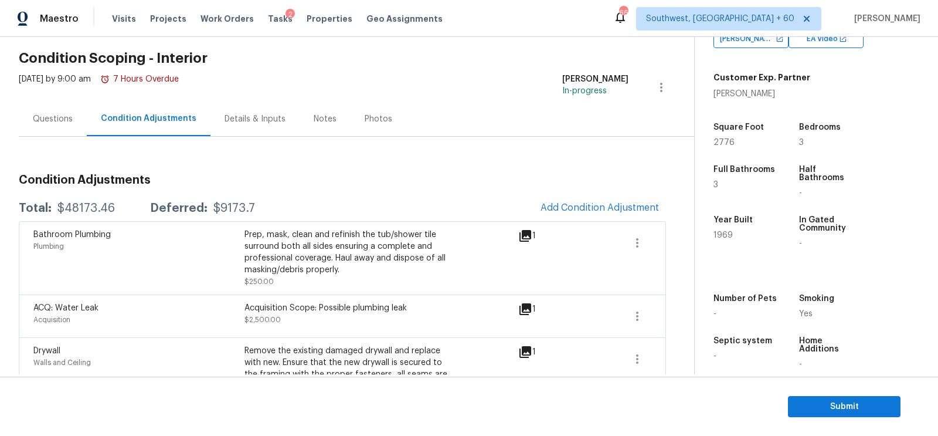
click at [78, 197] on div "Total: $48173.46 Deferred: $9173.7 Add Condition Adjustment" at bounding box center [342, 208] width 647 height 26
copy div "$48173.46"
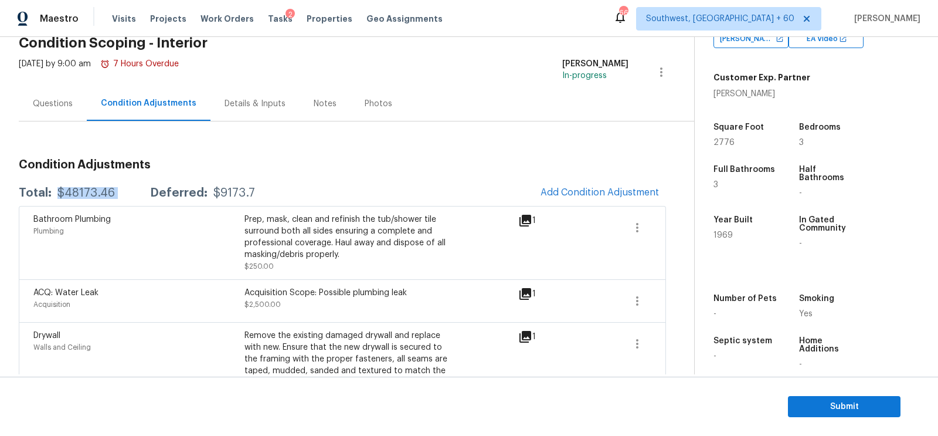
click at [654, 246] on div "Bathroom Plumbing Plumbing Prep, mask, clean and refinish the tub/shower tile s…" at bounding box center [342, 242] width 647 height 73
click at [645, 234] on button "button" at bounding box center [637, 227] width 28 height 28
click at [664, 231] on link "Edit" at bounding box center [704, 225] width 100 height 18
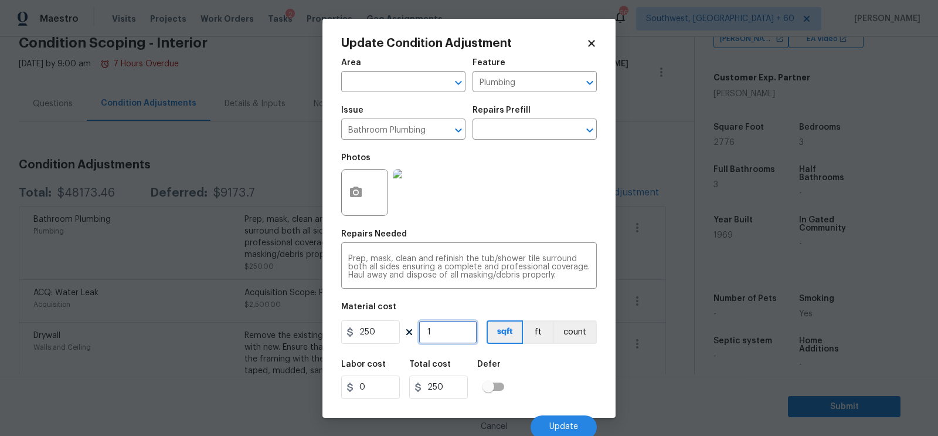
click at [444, 341] on input "1" at bounding box center [448, 331] width 59 height 23
type input "0"
type input "2"
type input "500"
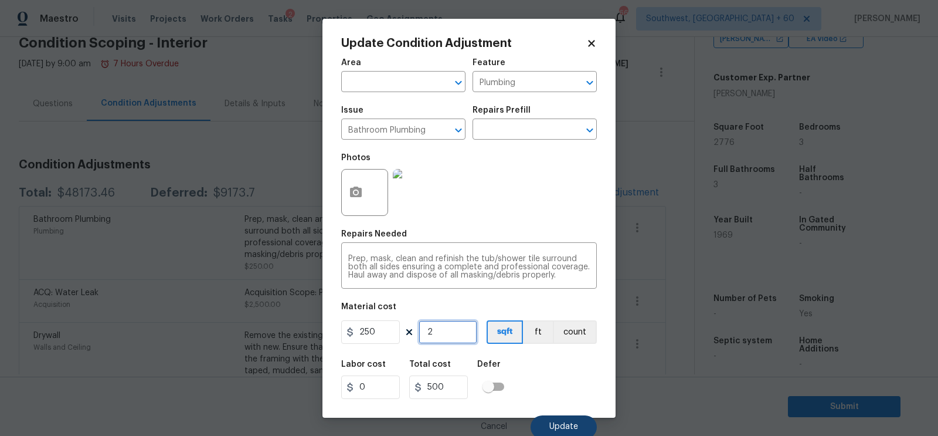
type input "2"
click at [552, 424] on span "Update" at bounding box center [563, 426] width 29 height 9
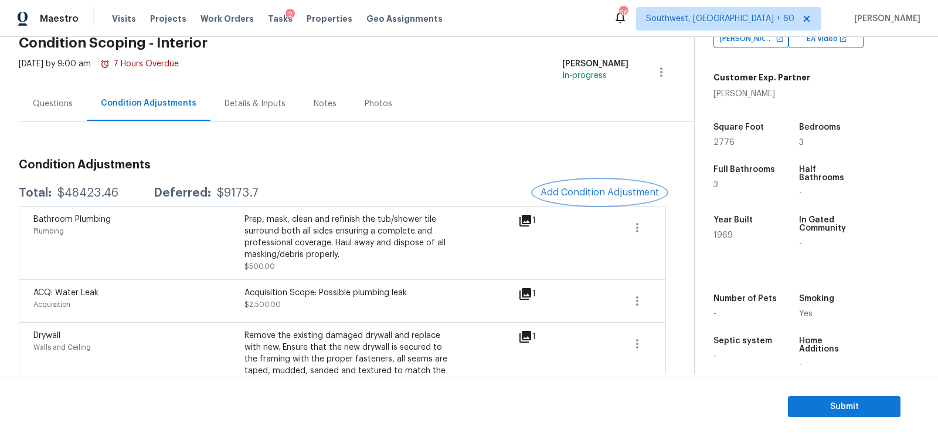
click at [550, 193] on span "Add Condition Adjustment" at bounding box center [599, 192] width 118 height 11
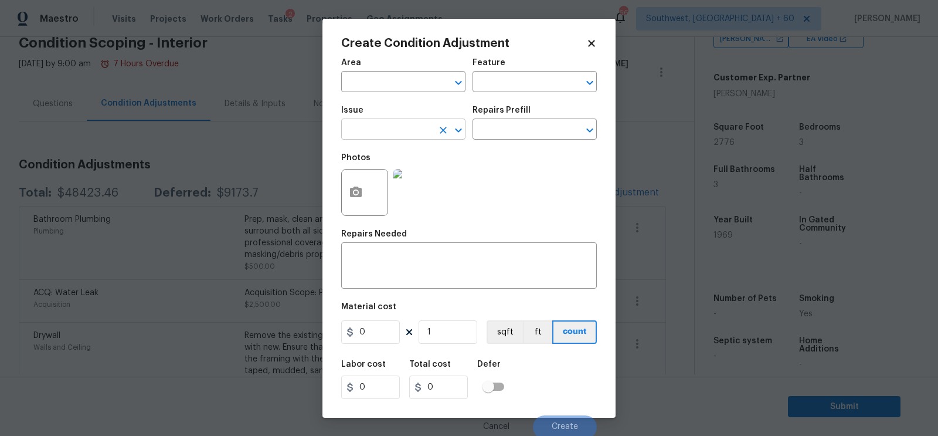
click at [354, 127] on input "text" at bounding box center [386, 130] width 91 height 18
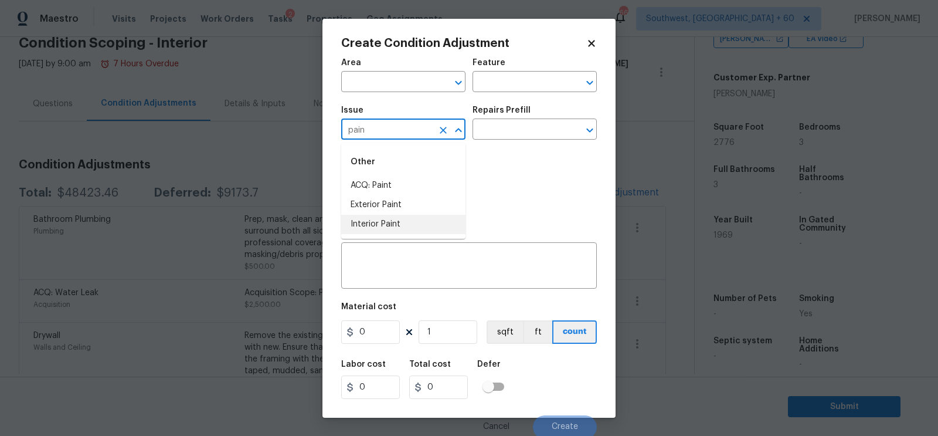
click at [394, 226] on li "Interior Paint" at bounding box center [403, 224] width 124 height 19
type input "Interior Paint"
click at [516, 122] on input "text" at bounding box center [517, 130] width 91 height 18
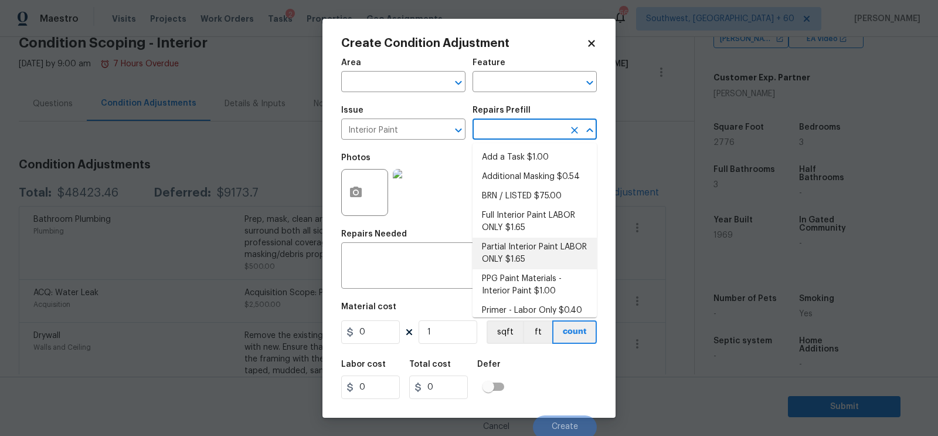
scroll to position [7, 0]
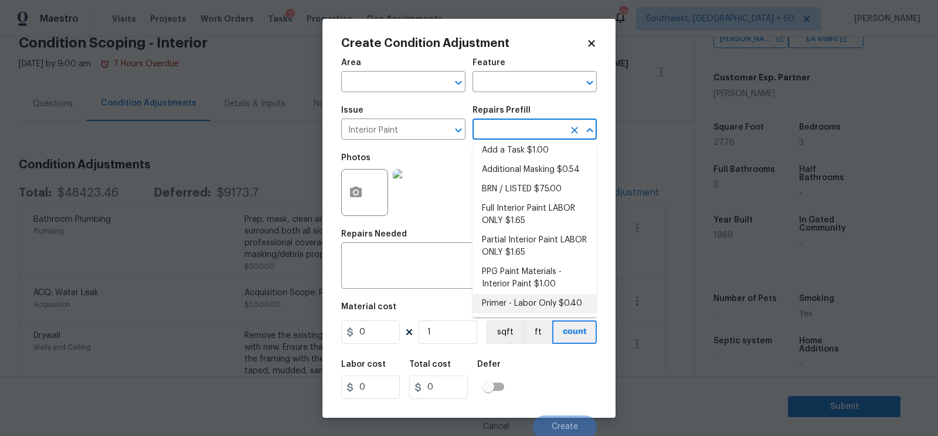
click at [518, 297] on li "Primer - Labor Only $0.40" at bounding box center [534, 303] width 124 height 19
type input "Overall Paint"
type textarea "Interior primer - PRIMER PROVIDED BY OPENDOOR - All nails, screws, drywall anch…"
type input "0.4"
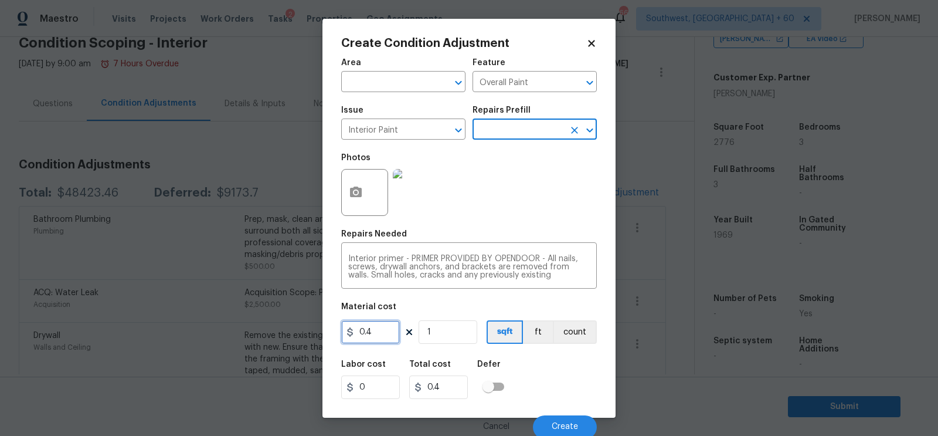
click at [390, 342] on input "0.4" at bounding box center [370, 331] width 59 height 23
type input "250"
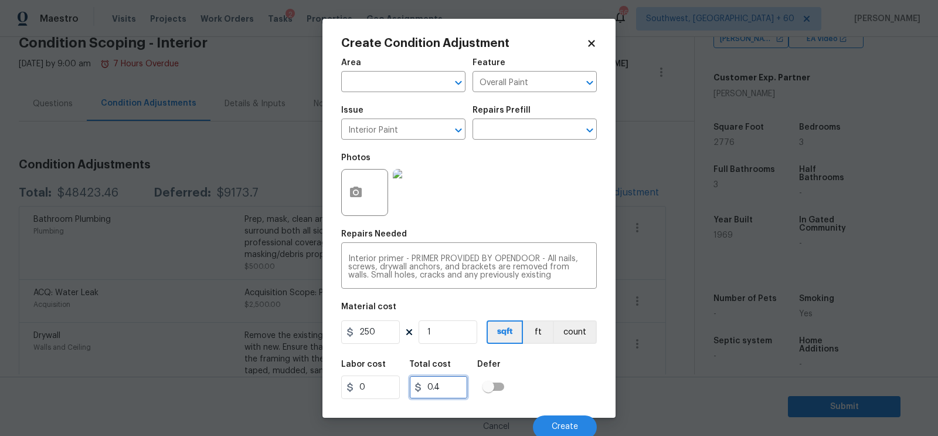
click at [447, 385] on input "0.4" at bounding box center [438, 386] width 59 height 23
type input "250"
click at [352, 174] on button "button" at bounding box center [356, 192] width 28 height 46
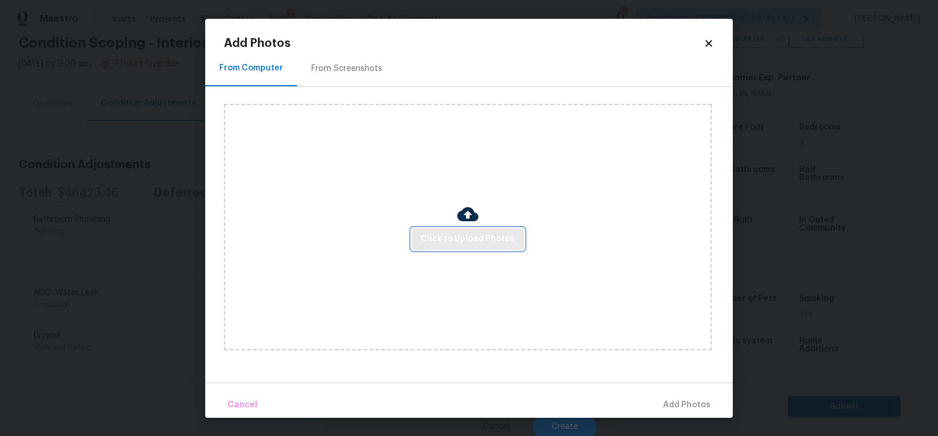
click at [433, 236] on span "Click to Upload Photos" at bounding box center [468, 239] width 94 height 15
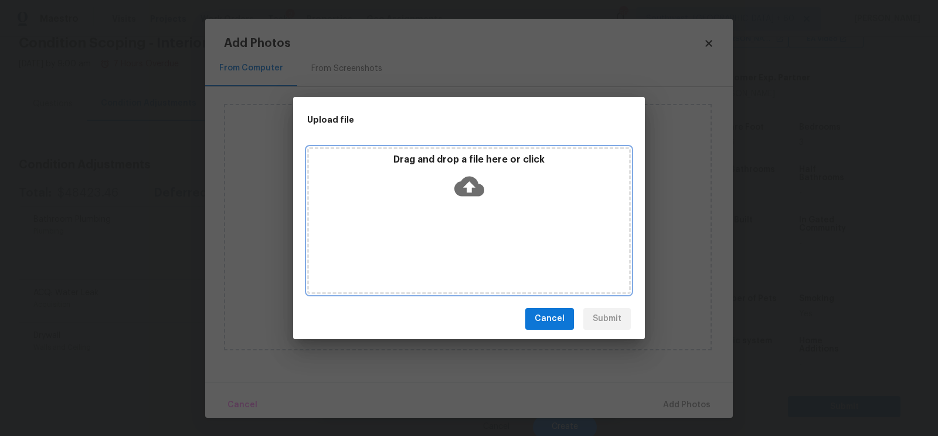
click at [460, 192] on icon at bounding box center [469, 186] width 30 height 20
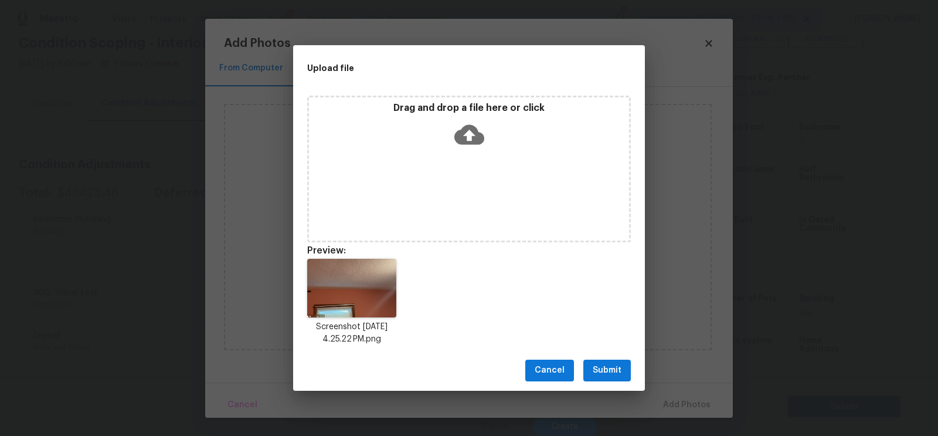
click at [601, 362] on button "Submit" at bounding box center [606, 370] width 47 height 22
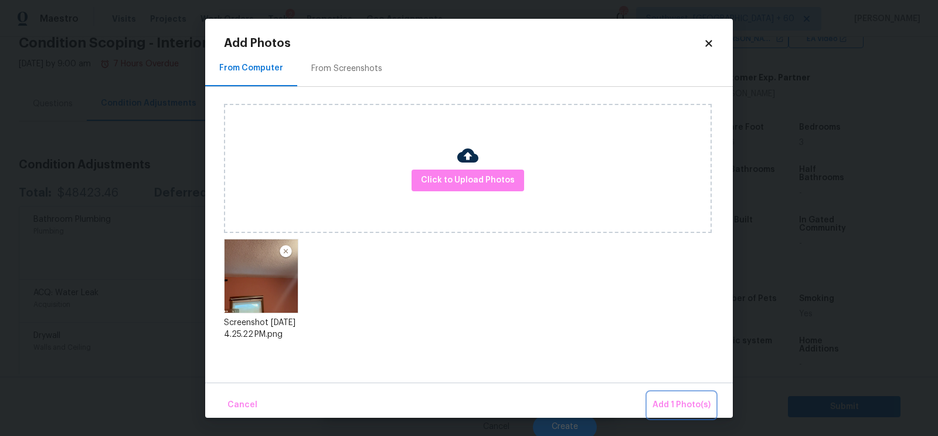
click at [688, 404] on span "Add 1 Photo(s)" at bounding box center [681, 404] width 58 height 15
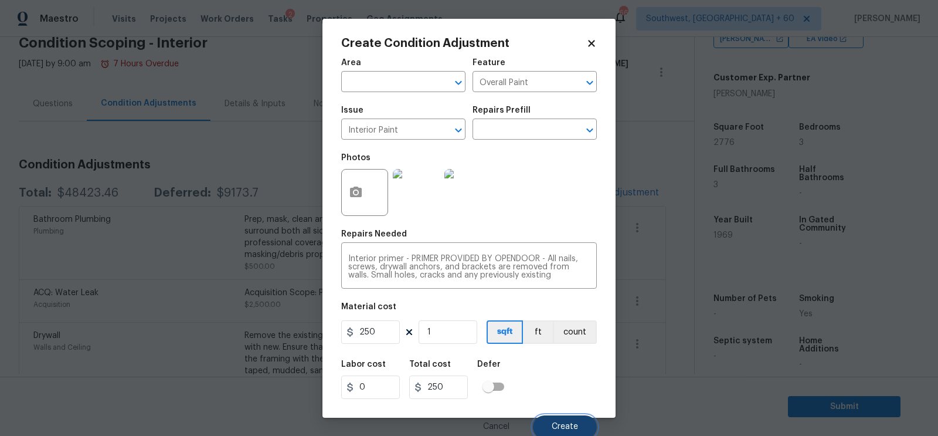
click at [561, 425] on span "Create" at bounding box center [565, 426] width 26 height 9
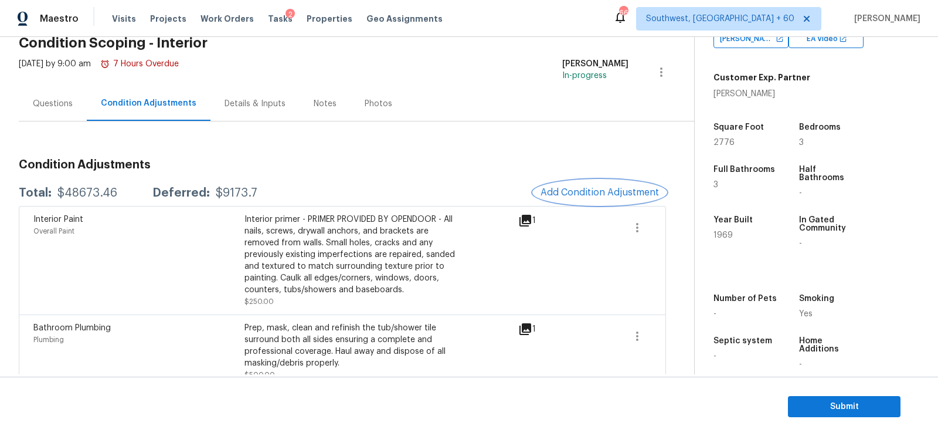
click at [565, 195] on span "Add Condition Adjustment" at bounding box center [599, 192] width 118 height 11
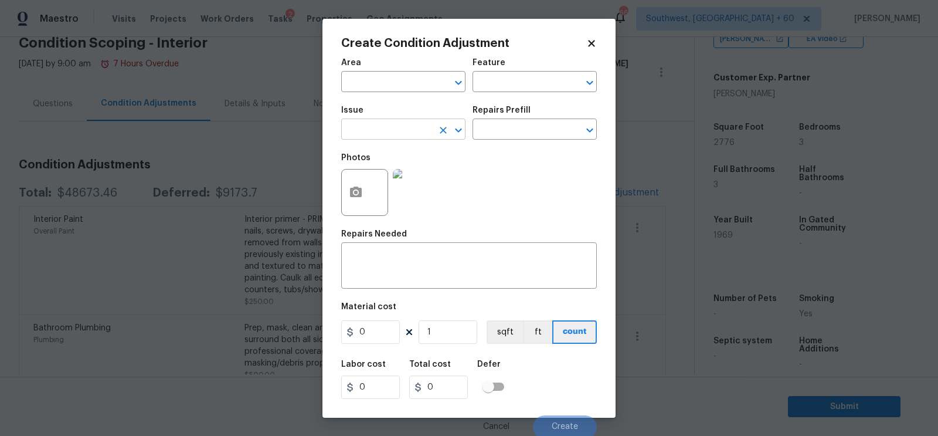
click at [353, 127] on input "text" at bounding box center [386, 130] width 91 height 18
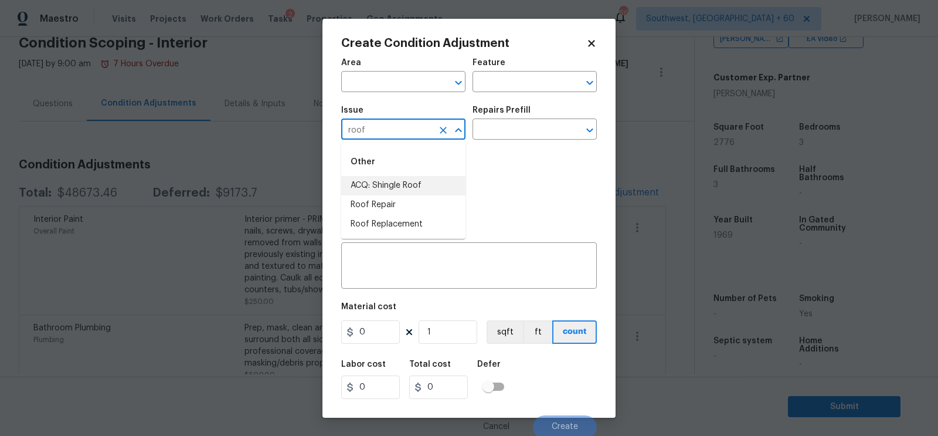
click at [392, 178] on li "ACQ: Shingle Roof" at bounding box center [403, 185] width 124 height 19
type input "ACQ: Shingle Roof"
click at [386, 260] on textarea at bounding box center [469, 266] width 242 height 25
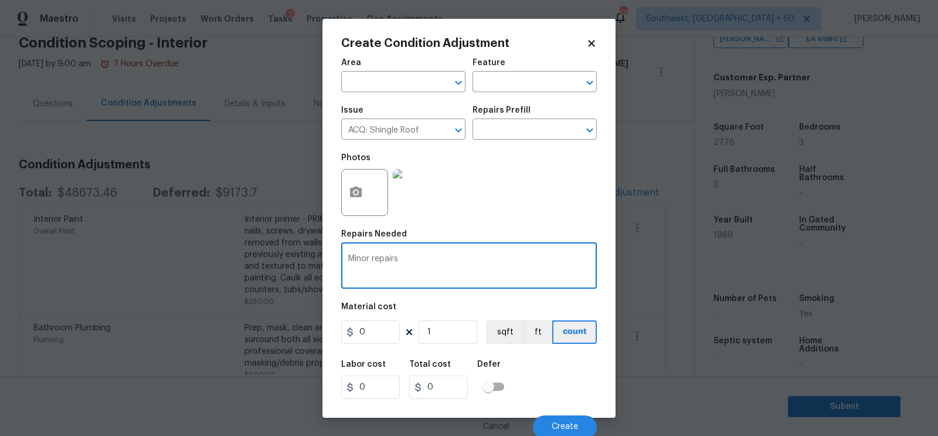
type textarea "Minor repairs"
click at [368, 339] on input "0" at bounding box center [370, 331] width 59 height 23
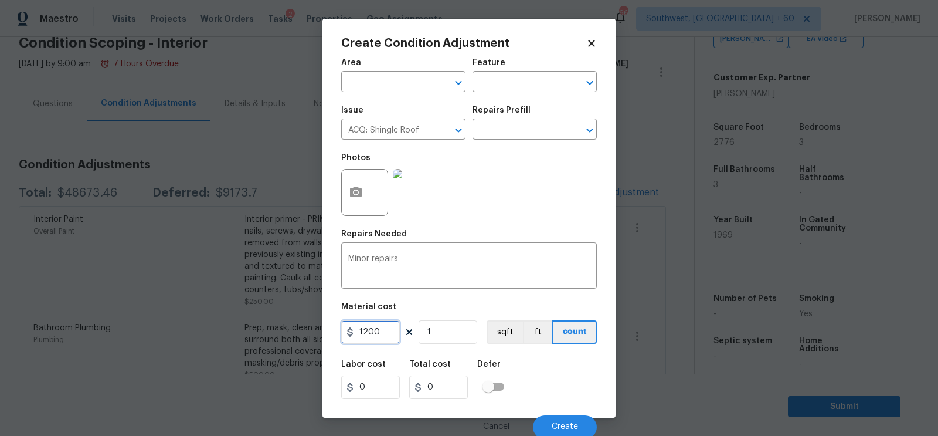
type input "1200"
click at [447, 385] on input "1200" at bounding box center [438, 386] width 59 height 23
click at [579, 432] on button "Create" at bounding box center [565, 426] width 64 height 23
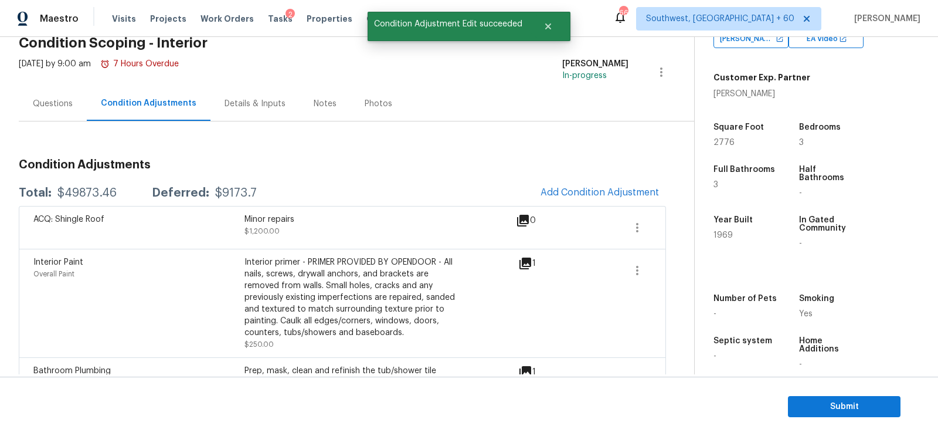
click at [586, 188] on span "Add Condition Adjustment" at bounding box center [599, 192] width 118 height 11
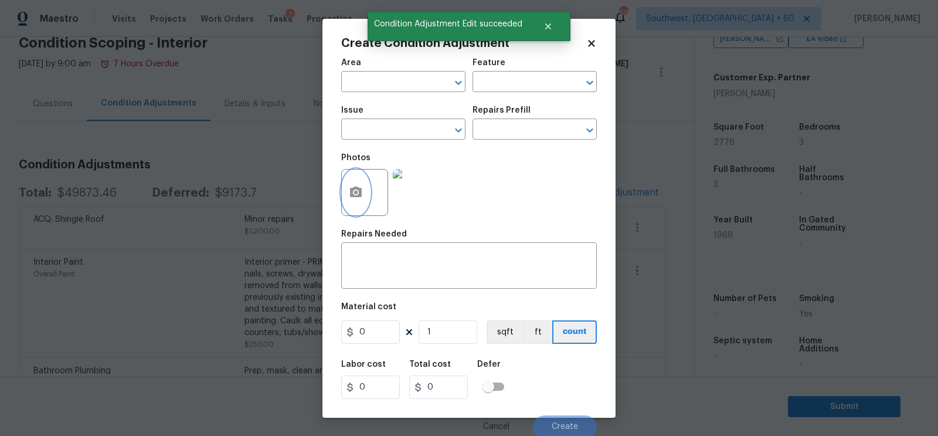
click at [353, 195] on icon "button" at bounding box center [356, 191] width 12 height 11
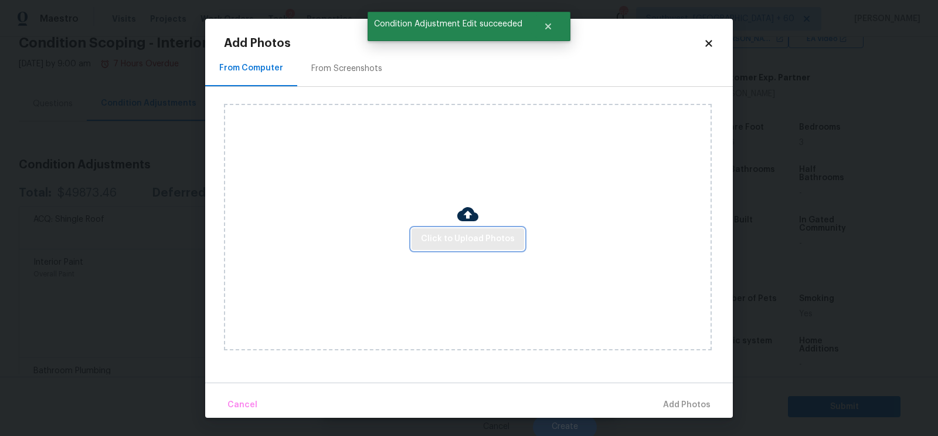
click at [454, 237] on span "Click to Upload Photos" at bounding box center [468, 239] width 94 height 15
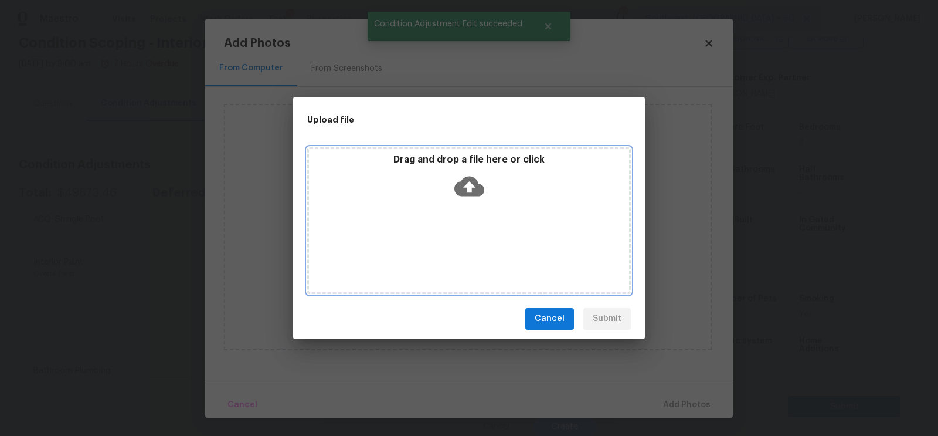
click at [470, 191] on icon at bounding box center [469, 186] width 30 height 30
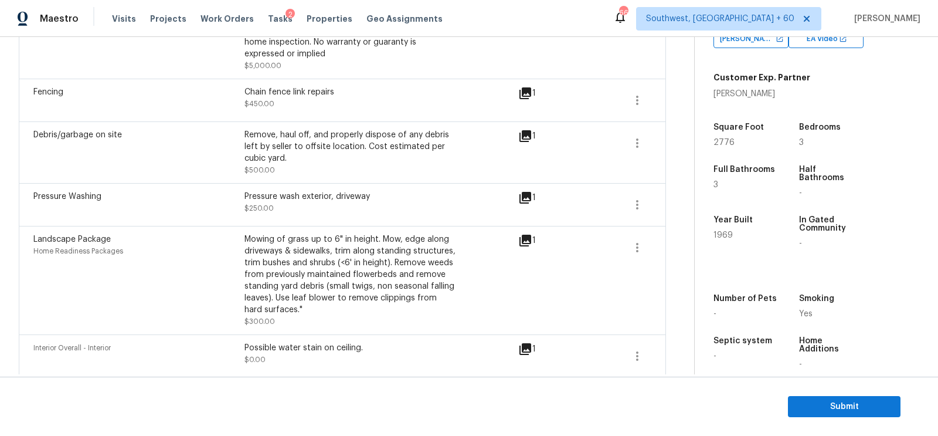
scroll to position [953, 0]
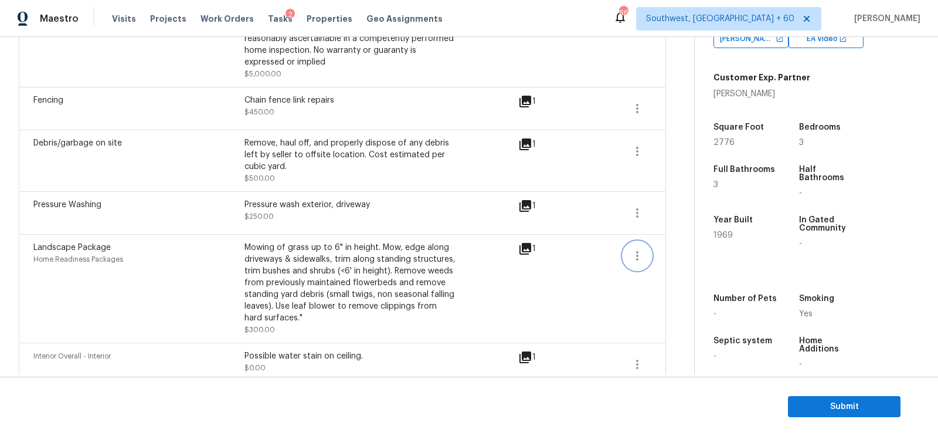
click at [635, 249] on icon "button" at bounding box center [637, 256] width 14 height 14
click at [661, 225] on div "Edit" at bounding box center [703, 228] width 91 height 12
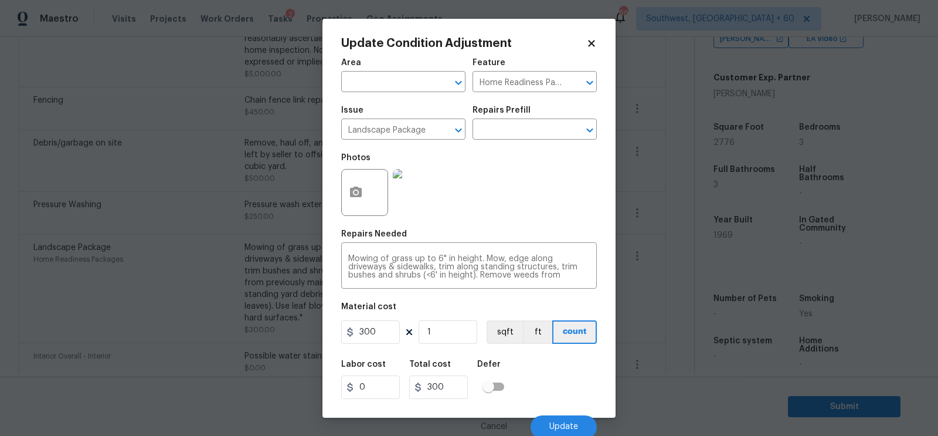
click at [172, 290] on body "Maestro Visits Projects Work Orders Tasks 2 Properties Geo Assignments 663 Sout…" at bounding box center [469, 218] width 938 height 436
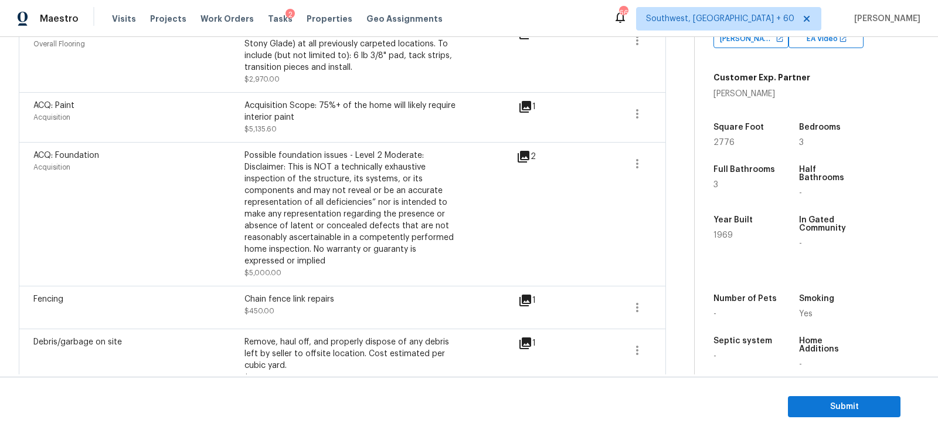
scroll to position [747, 0]
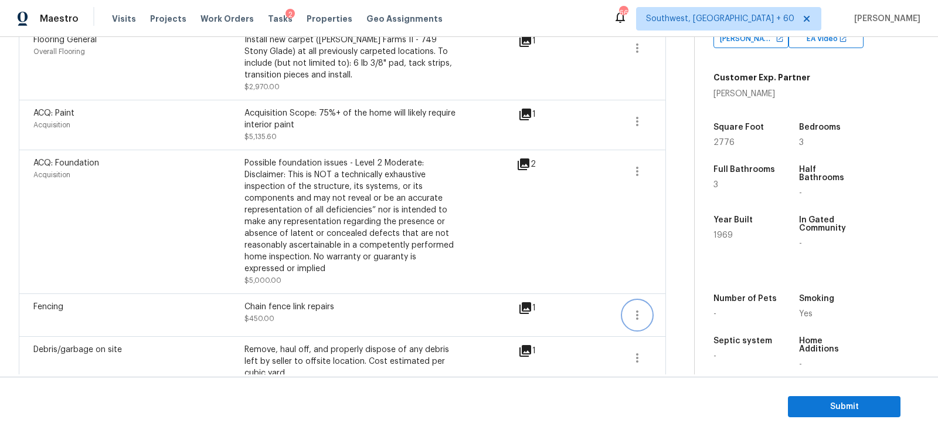
click at [632, 308] on icon "button" at bounding box center [637, 315] width 14 height 14
click at [684, 280] on link "Edit" at bounding box center [704, 287] width 100 height 18
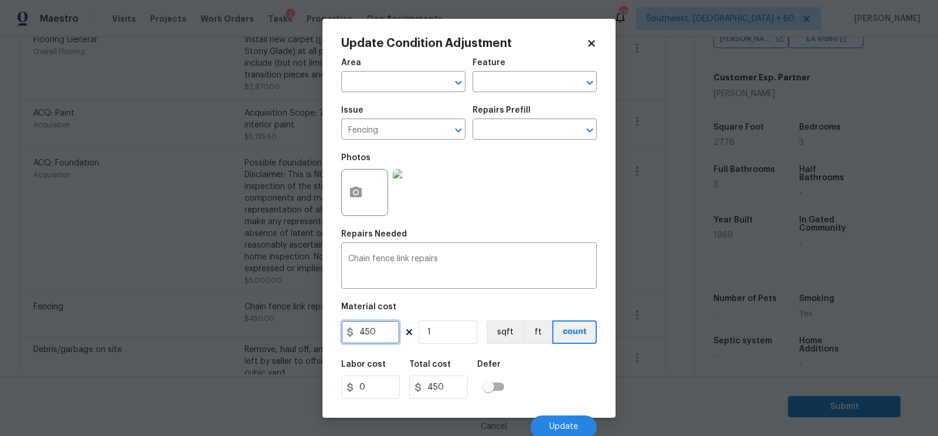
click at [380, 334] on input "450" at bounding box center [370, 331] width 59 height 23
type input "400"
click at [453, 390] on input "400" at bounding box center [438, 386] width 59 height 23
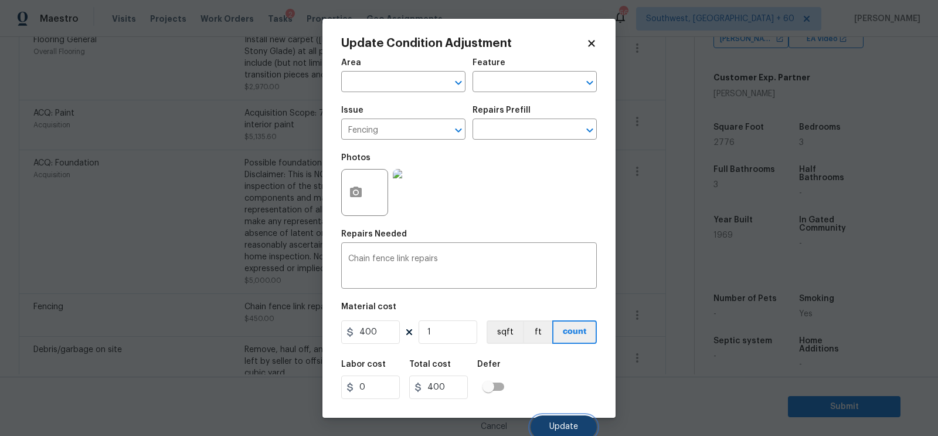
click at [576, 424] on span "Update" at bounding box center [563, 426] width 29 height 9
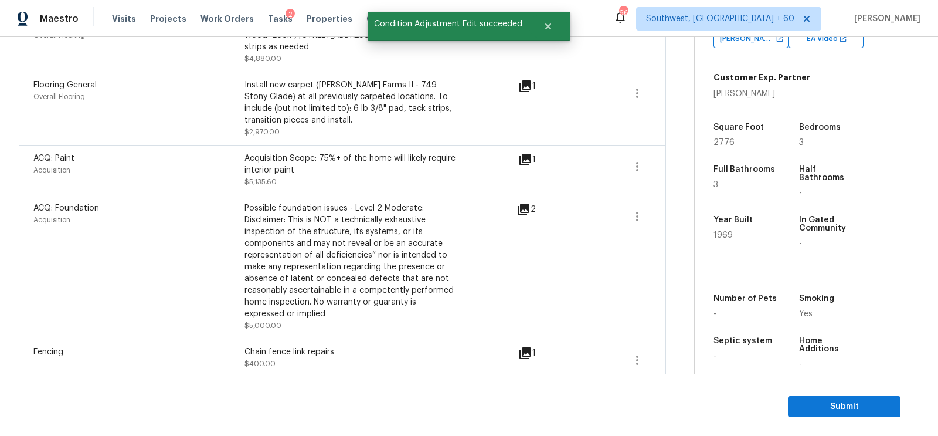
scroll to position [682, 0]
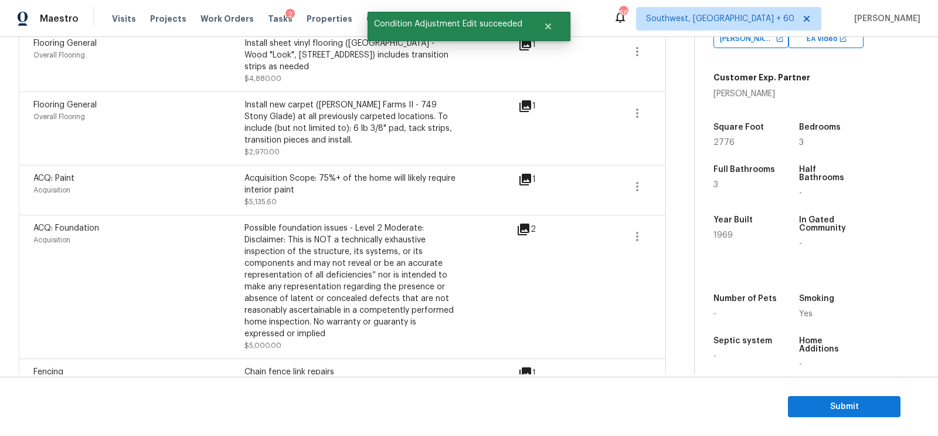
click at [522, 223] on icon at bounding box center [524, 229] width 12 height 12
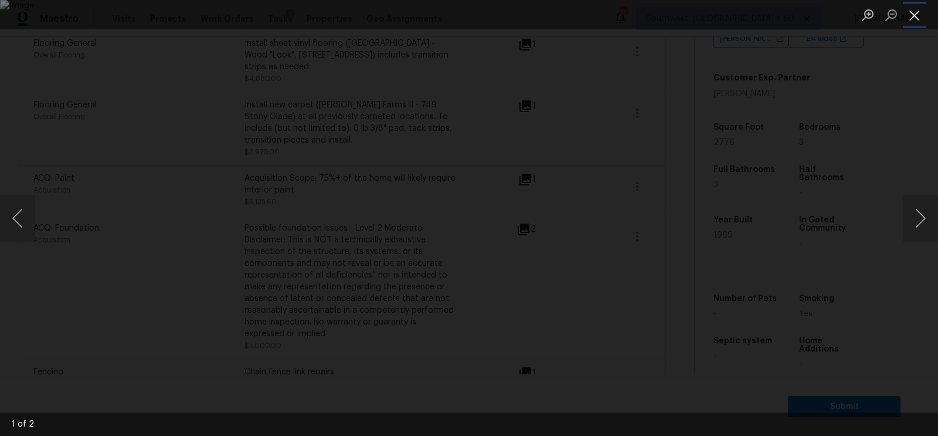
click at [920, 14] on button "Close lightbox" at bounding box center [914, 15] width 23 height 21
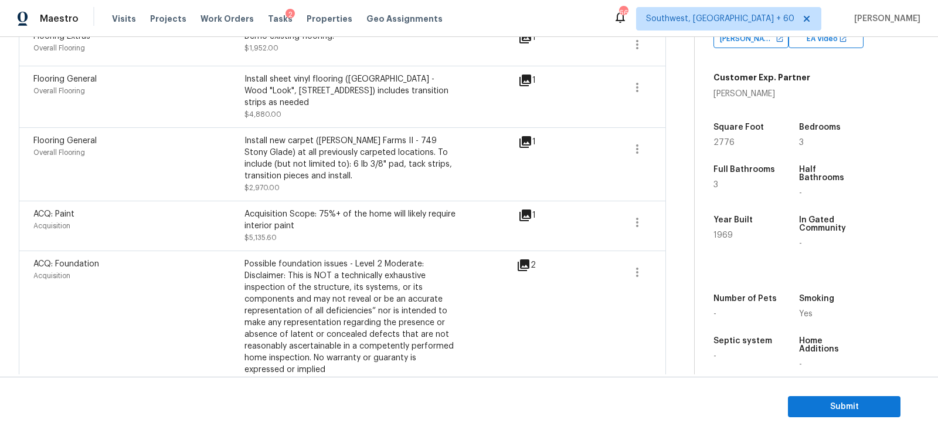
scroll to position [645, 0]
click at [634, 216] on icon "button" at bounding box center [637, 223] width 14 height 14
click at [679, 195] on div "Edit" at bounding box center [703, 196] width 91 height 12
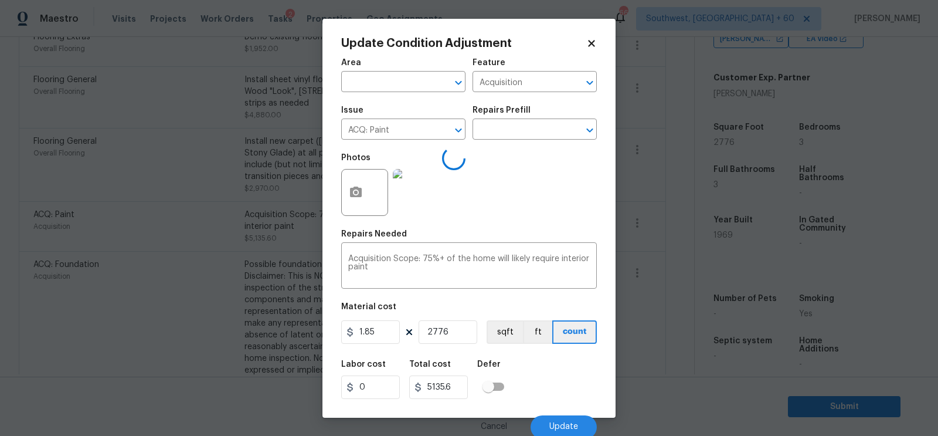
click at [647, 270] on body "Maestro Visits Projects Work Orders Tasks 2 Properties Geo Assignments 663 Sout…" at bounding box center [469, 218] width 938 height 436
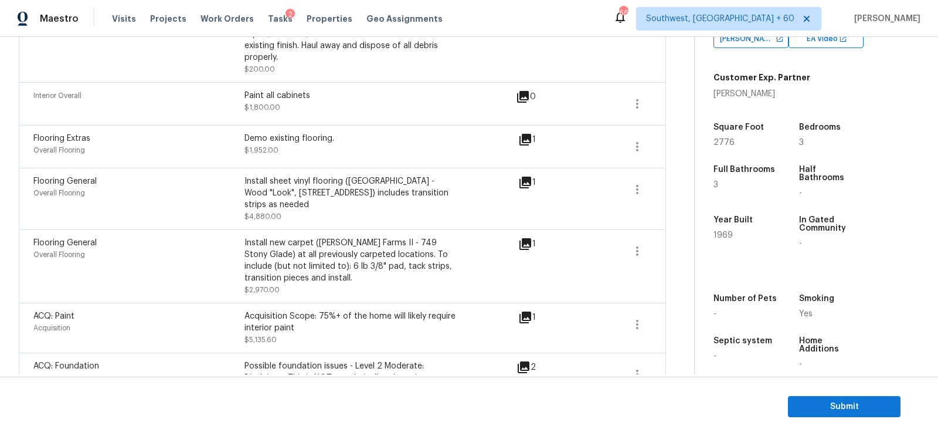
scroll to position [536, 0]
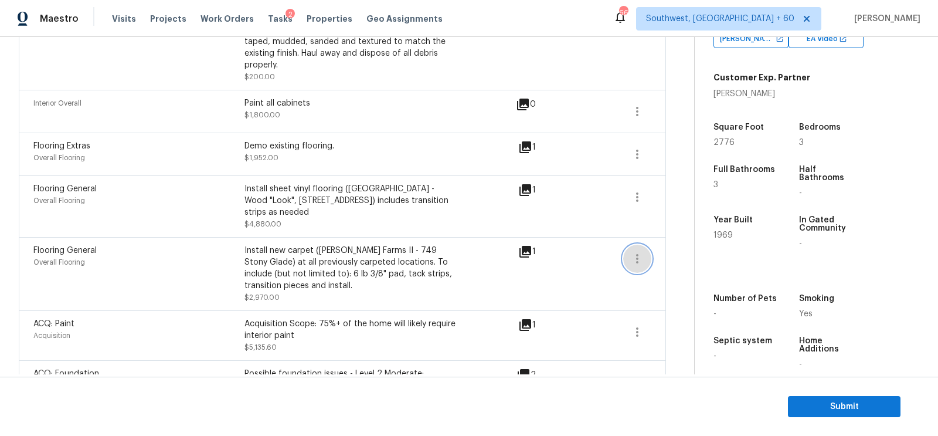
click at [631, 251] on icon "button" at bounding box center [637, 258] width 14 height 14
click at [688, 229] on div "Edit" at bounding box center [703, 231] width 91 height 12
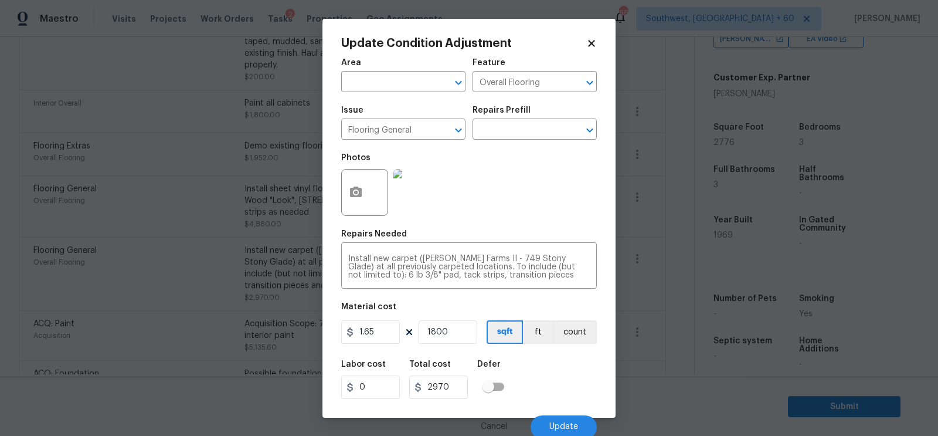
click at [685, 286] on body "Maestro Visits Projects Work Orders Tasks 2 Properties Geo Assignments 663 Sout…" at bounding box center [469, 218] width 938 height 436
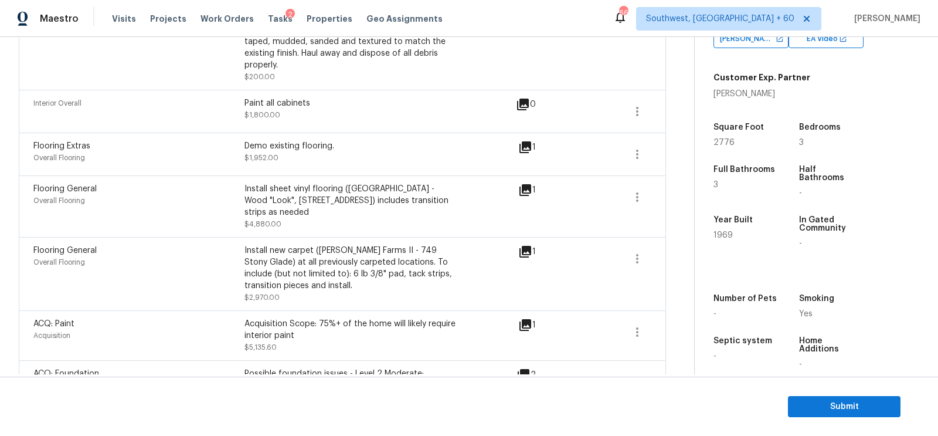
click at [651, 183] on span at bounding box center [637, 197] width 28 height 28
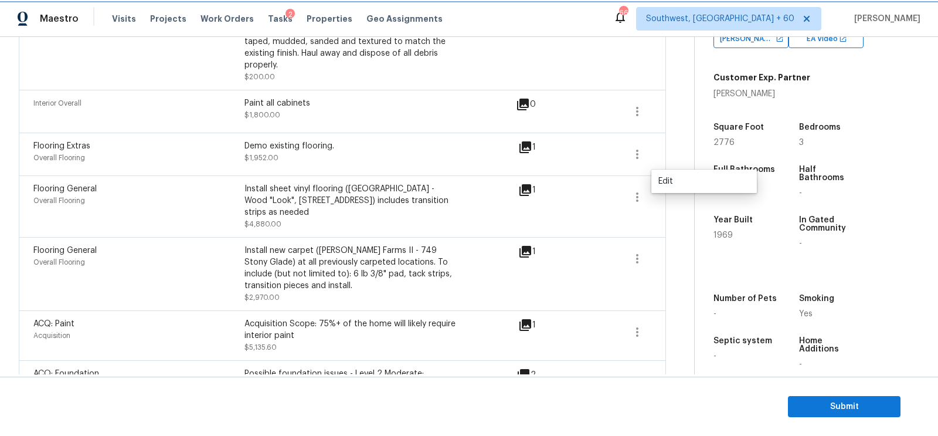
click at [635, 190] on icon "button" at bounding box center [637, 197] width 14 height 14
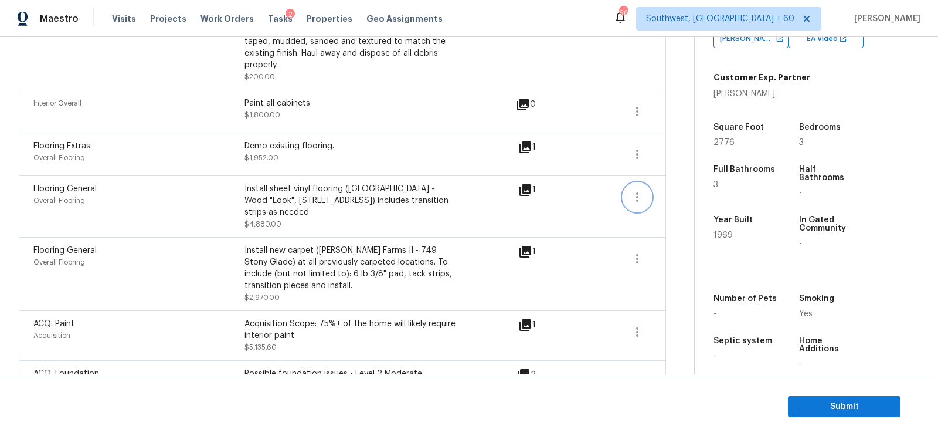
click at [635, 190] on icon "button" at bounding box center [637, 197] width 14 height 14
click at [657, 182] on link "Edit" at bounding box center [704, 181] width 100 height 18
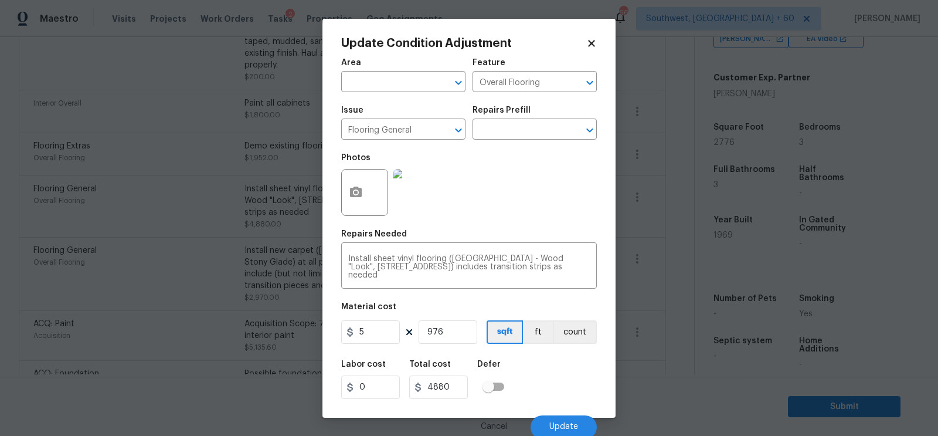
click at [660, 240] on body "Maestro Visits Projects Work Orders Tasks 2 Properties Geo Assignments 663 Sout…" at bounding box center [469, 218] width 938 height 436
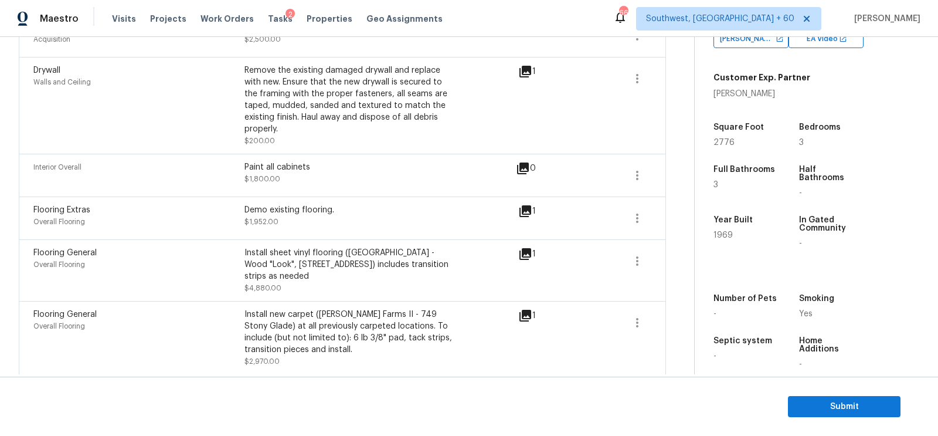
scroll to position [470, 0]
click at [630, 212] on button "button" at bounding box center [637, 220] width 28 height 28
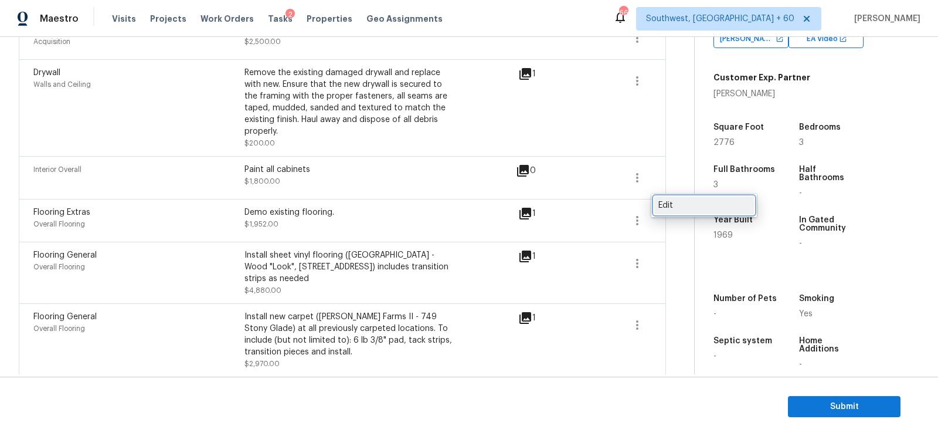
click at [676, 204] on div "Edit" at bounding box center [703, 205] width 91 height 12
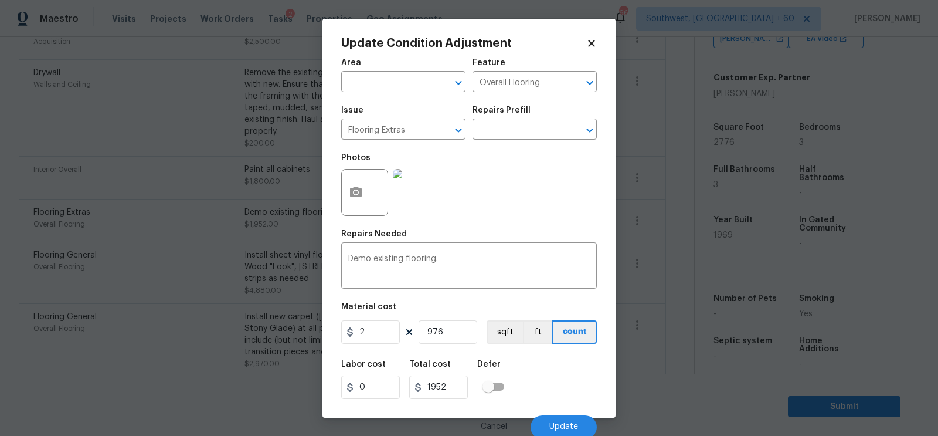
click at [684, 260] on body "Maestro Visits Projects Work Orders Tasks 2 Properties Geo Assignments 663 Sout…" at bounding box center [469, 218] width 938 height 436
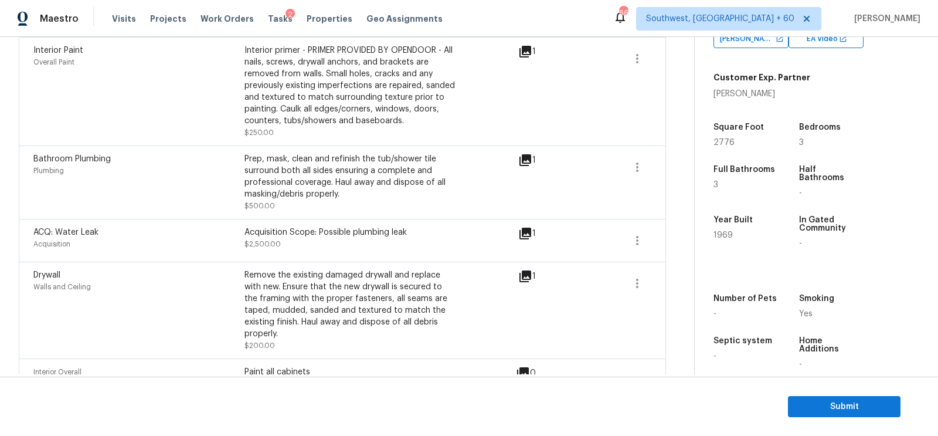
scroll to position [256, 0]
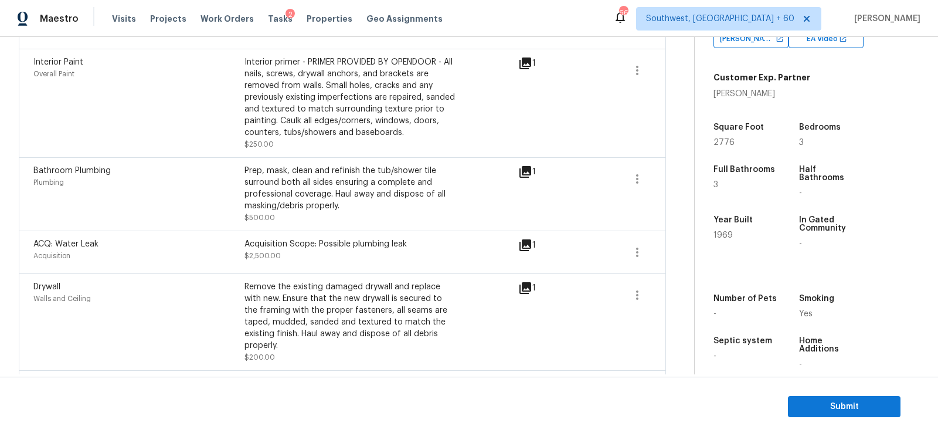
click at [527, 290] on icon at bounding box center [525, 288] width 12 height 12
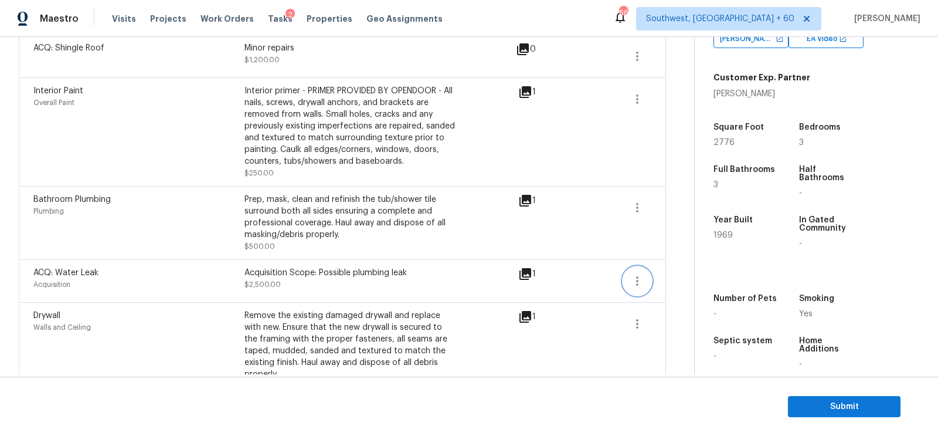
click at [636, 276] on icon "button" at bounding box center [637, 281] width 14 height 14
click at [689, 270] on link "Edit" at bounding box center [704, 277] width 100 height 18
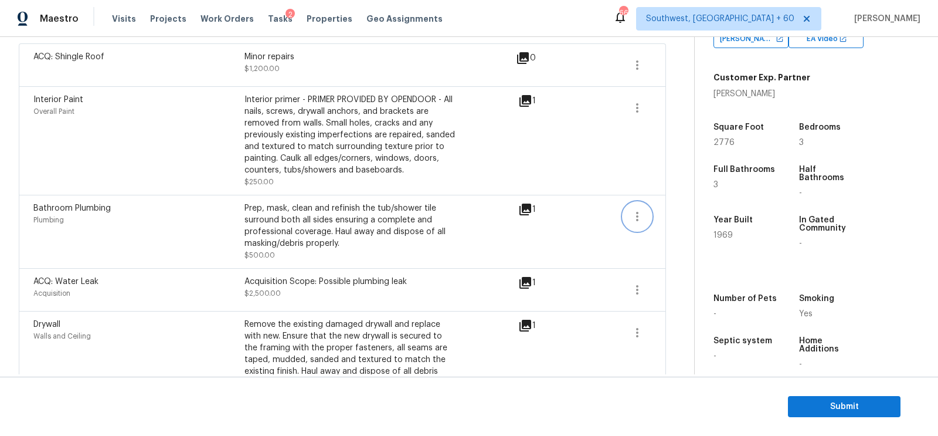
click at [628, 216] on button "button" at bounding box center [637, 216] width 28 height 28
click at [671, 216] on div "Edit" at bounding box center [703, 213] width 91 height 12
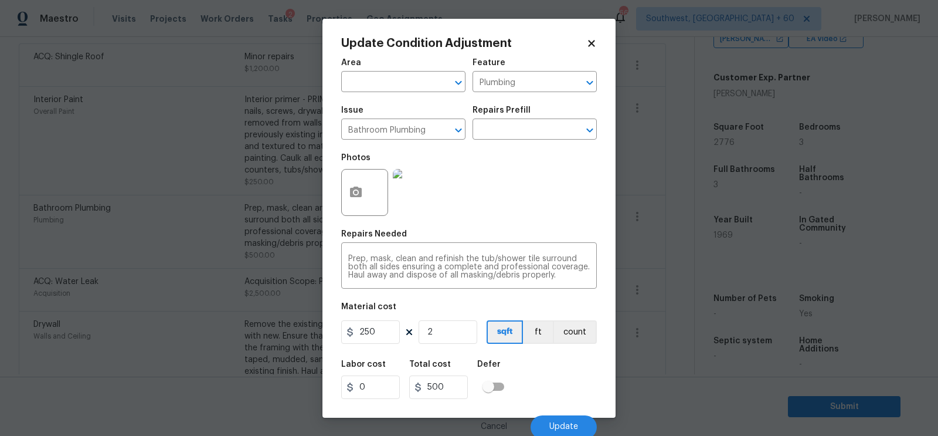
click at [660, 271] on body "Maestro Visits Projects Work Orders Tasks 2 Properties Geo Assignments 663 Sout…" at bounding box center [469, 218] width 938 height 436
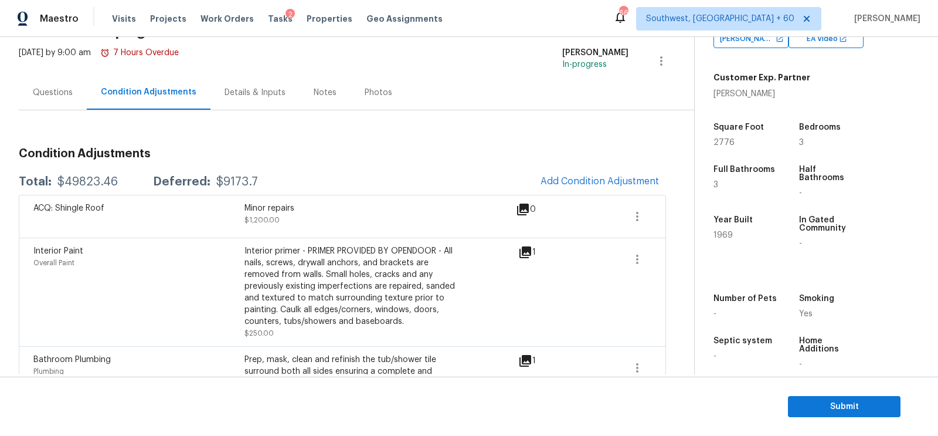
scroll to position [67, 0]
click at [842, 390] on section "Submit" at bounding box center [469, 406] width 938 height 60
click at [837, 401] on span "Submit" at bounding box center [844, 406] width 94 height 15
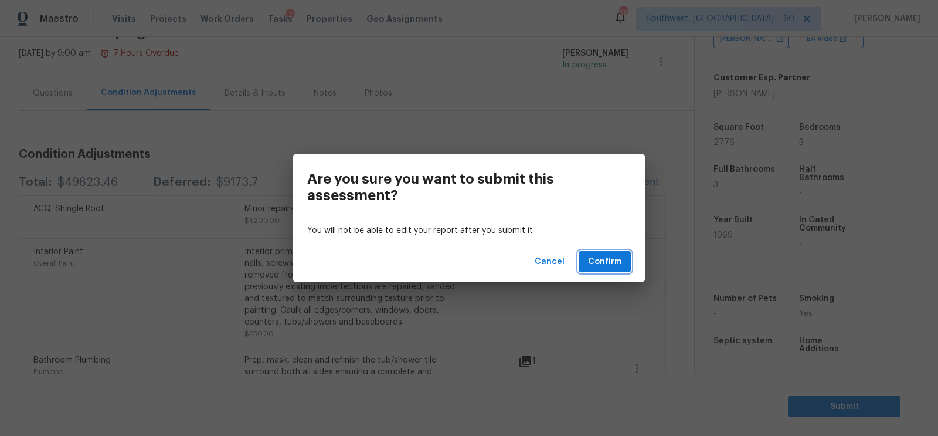
click at [584, 264] on button "Confirm" at bounding box center [605, 262] width 52 height 22
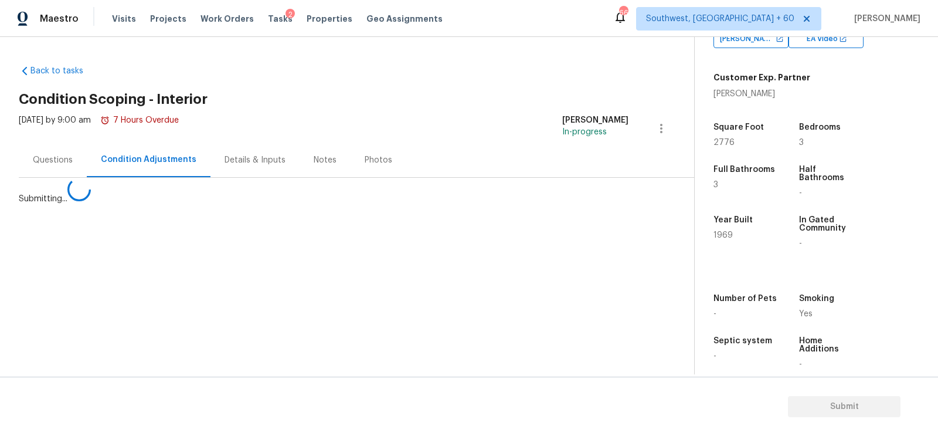
scroll to position [0, 0]
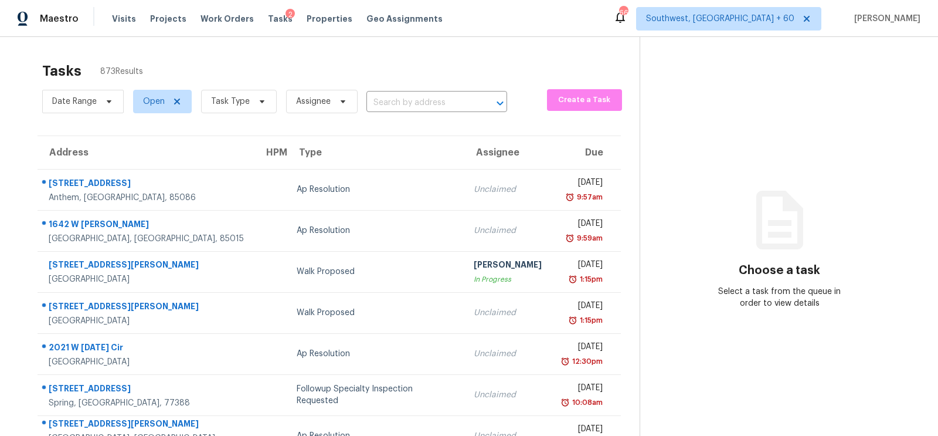
click at [376, 43] on div "Tasks 873 Results Date Range Open Task Type Assignee ​ Create a Task Address HP…" at bounding box center [469, 324] width 938 height 574
